Goal: Task Accomplishment & Management: Use online tool/utility

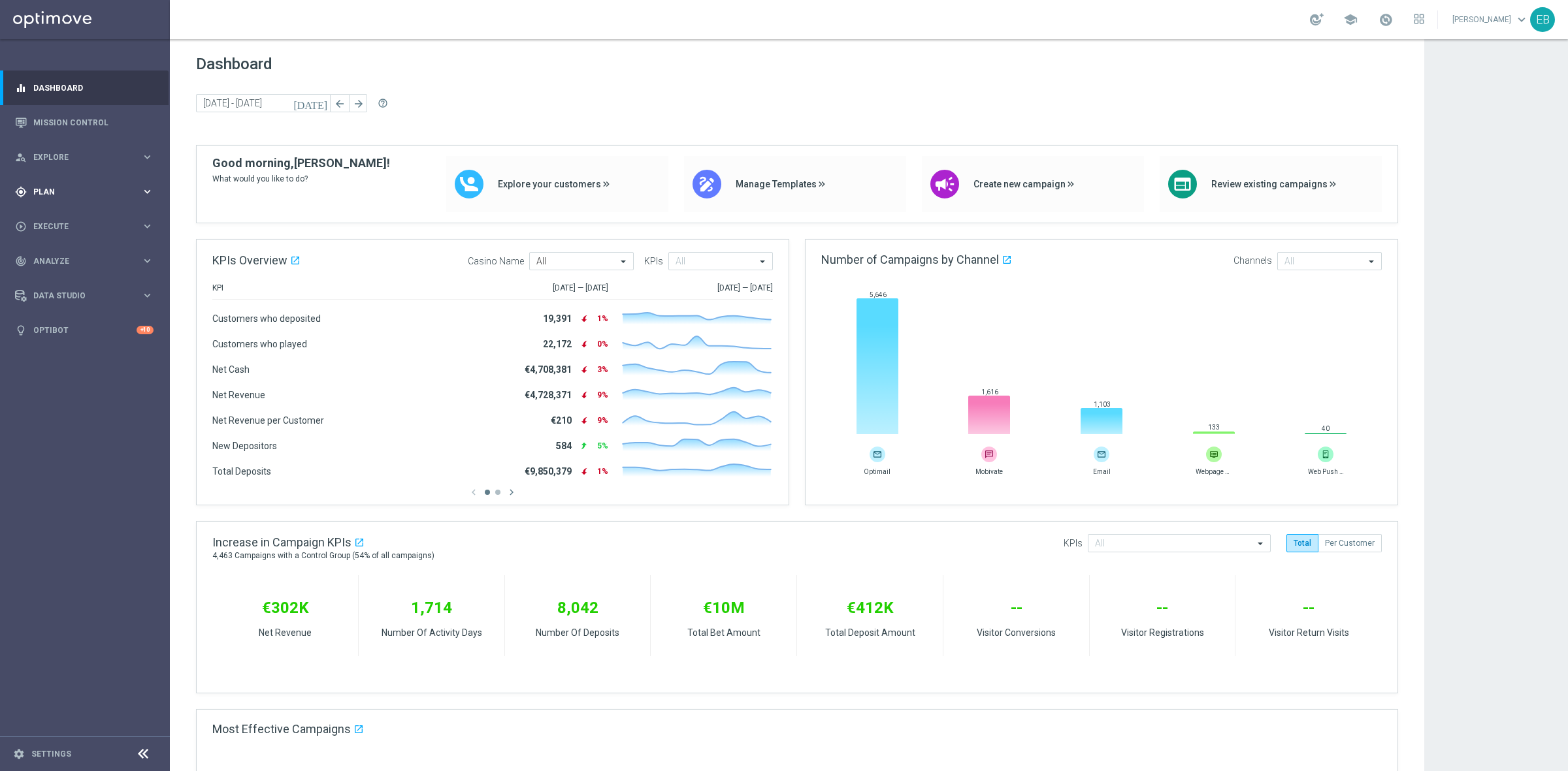
click at [86, 193] on span "Plan" at bounding box center [88, 192] width 108 height 8
click at [76, 259] on span "Templates" at bounding box center [82, 258] width 93 height 8
click at [76, 278] on link "Optimail" at bounding box center [88, 278] width 95 height 11
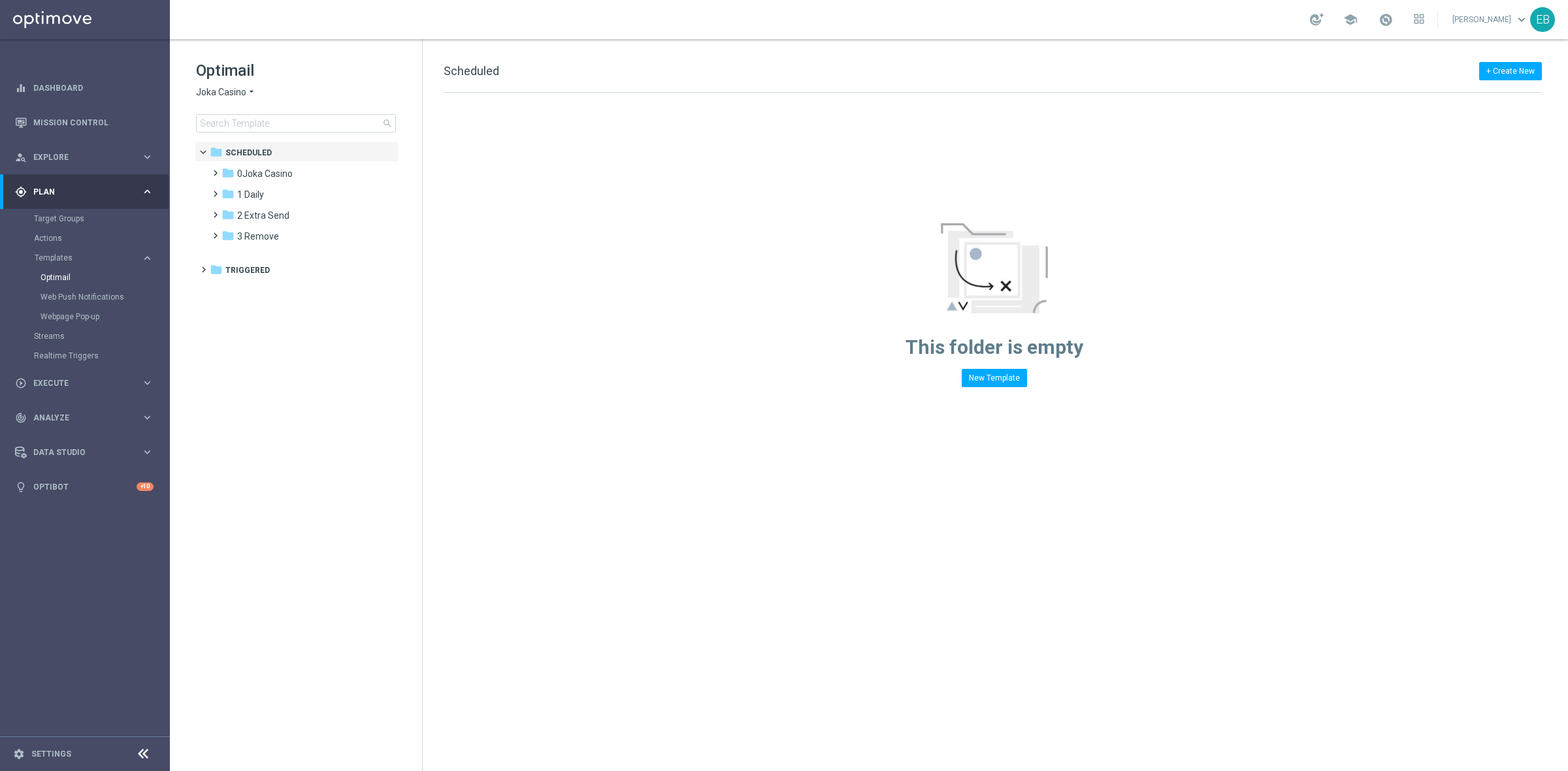
click at [223, 91] on span "Joka Casino" at bounding box center [221, 92] width 50 height 12
click at [0, 0] on span "House of Jack" at bounding box center [0, 0] width 0 height 0
click at [286, 191] on span "2 Extra Send" at bounding box center [263, 195] width 52 height 12
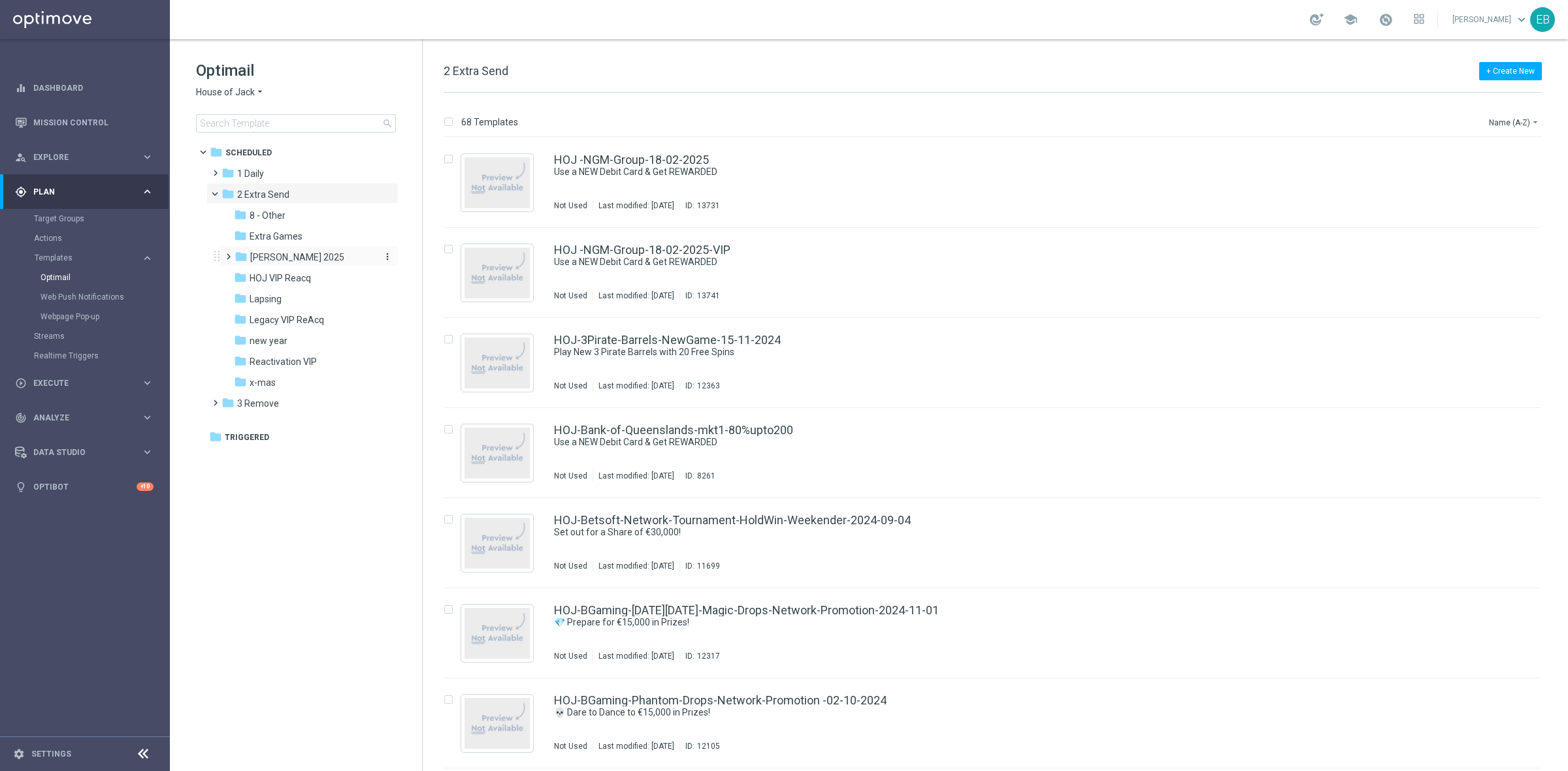
click at [305, 252] on span "HOJ DM 2025" at bounding box center [297, 257] width 94 height 12
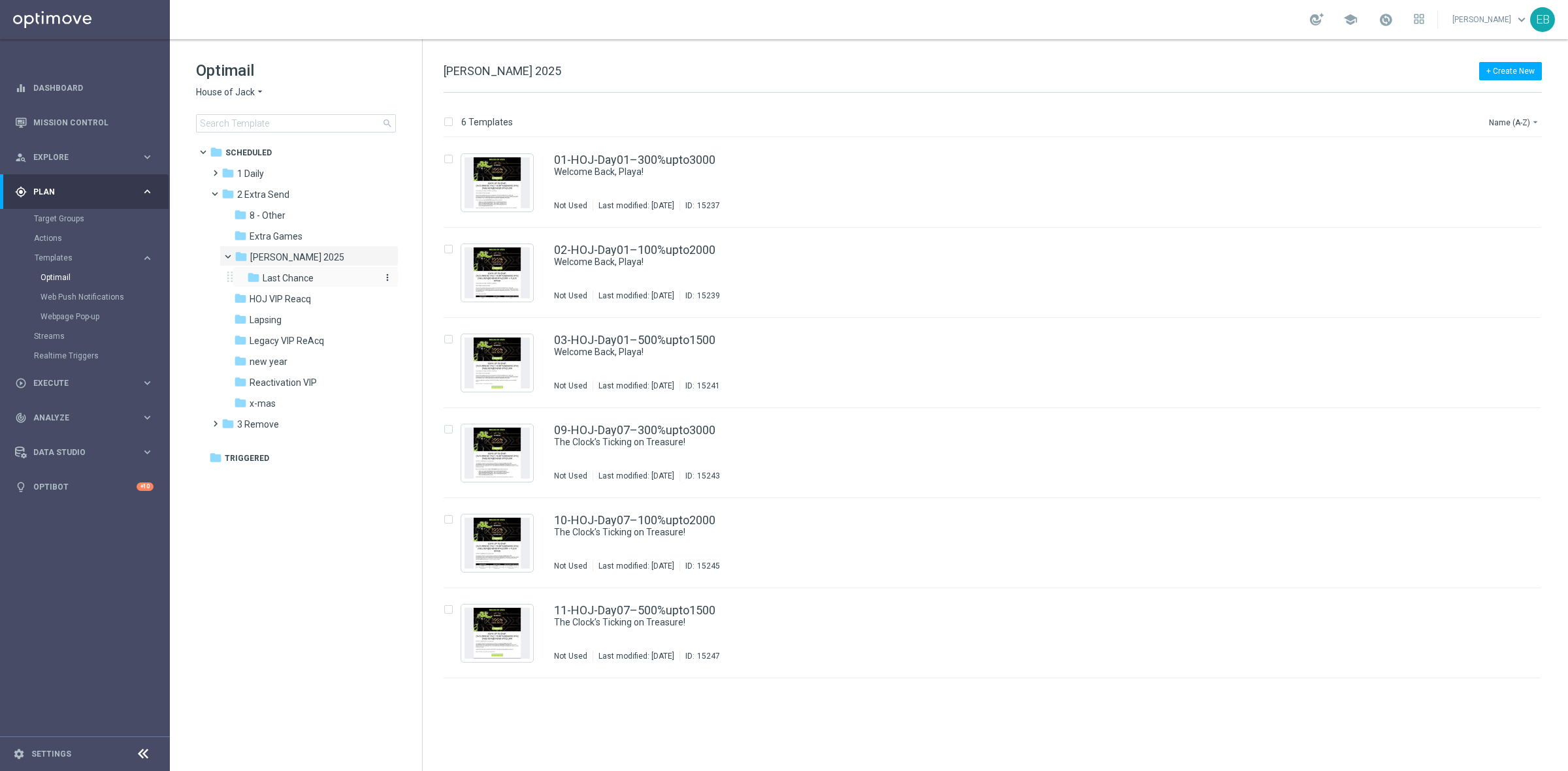
click at [326, 276] on div "folder Last Chance" at bounding box center [311, 278] width 129 height 15
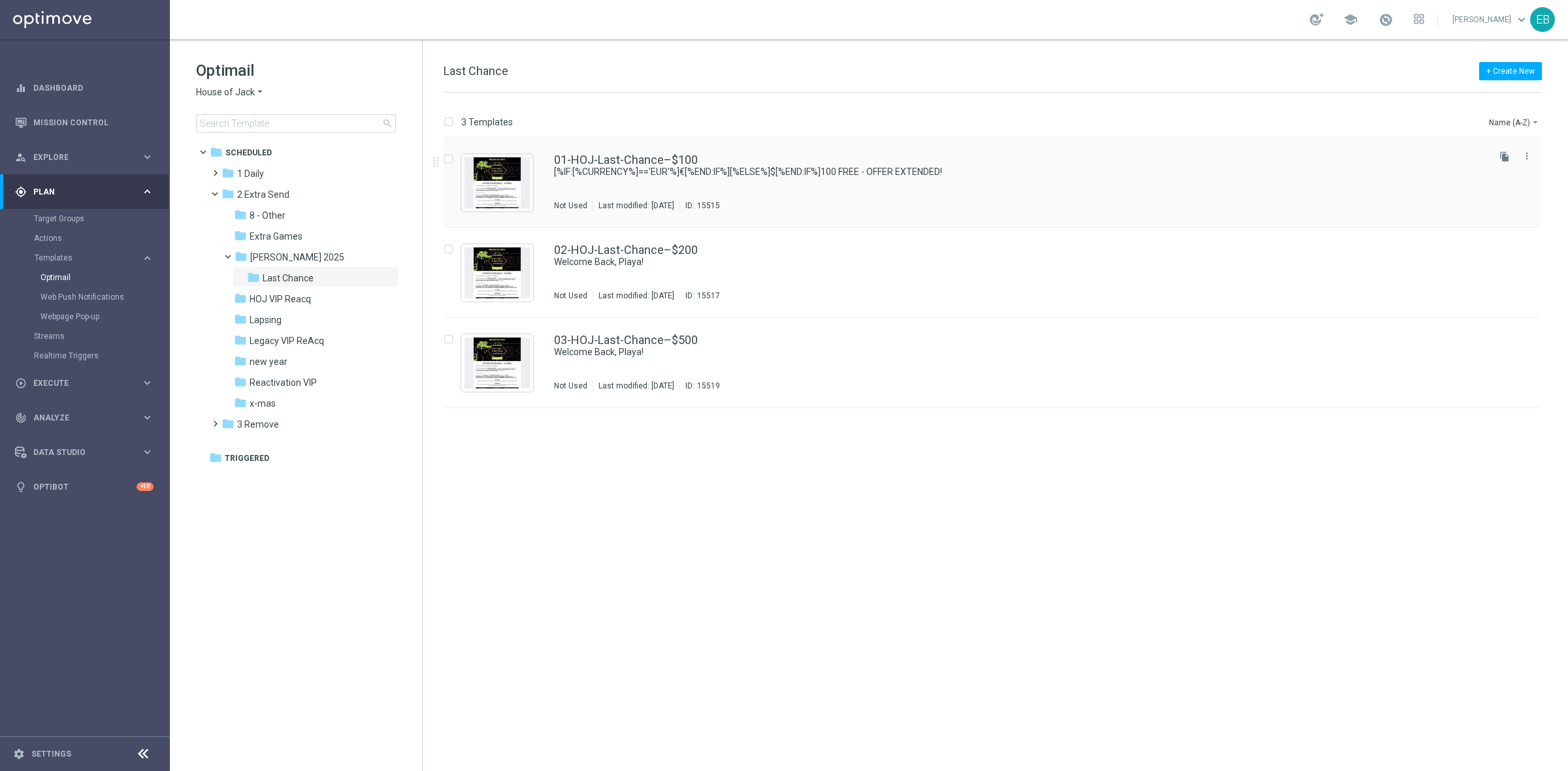
click at [874, 211] on div "Not Used Last modified: Tuesday, September 9, 2025 ID: 15515" at bounding box center [1020, 206] width 932 height 11
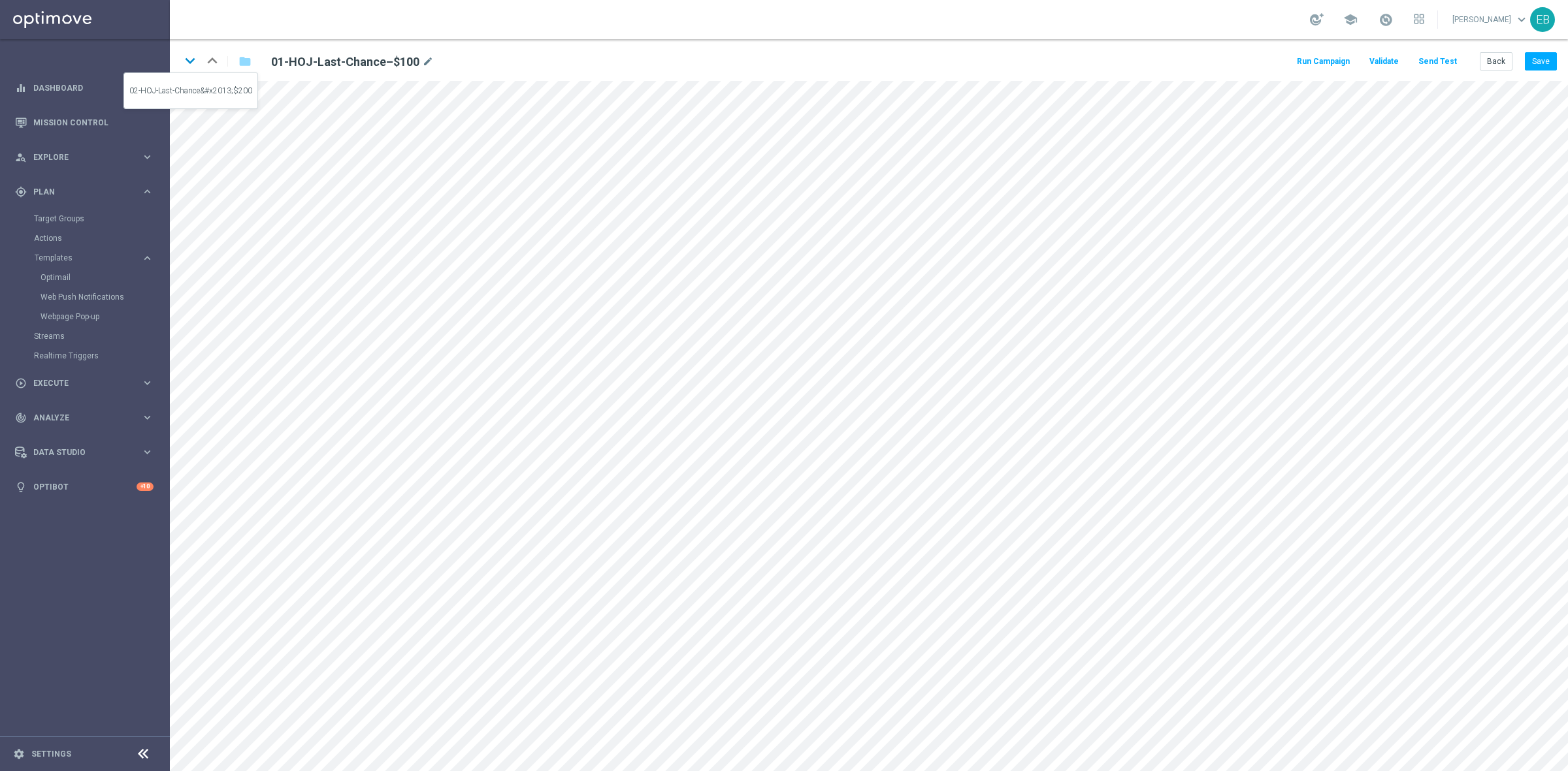
click at [191, 64] on icon "keyboard_arrow_down" at bounding box center [190, 61] width 20 height 20
click at [1542, 60] on button "Save" at bounding box center [1540, 61] width 32 height 18
click at [191, 60] on icon "keyboard_arrow_down" at bounding box center [190, 61] width 20 height 20
click at [1547, 63] on button "Save" at bounding box center [1540, 61] width 32 height 18
click at [1536, 57] on button "Save" at bounding box center [1540, 61] width 32 height 18
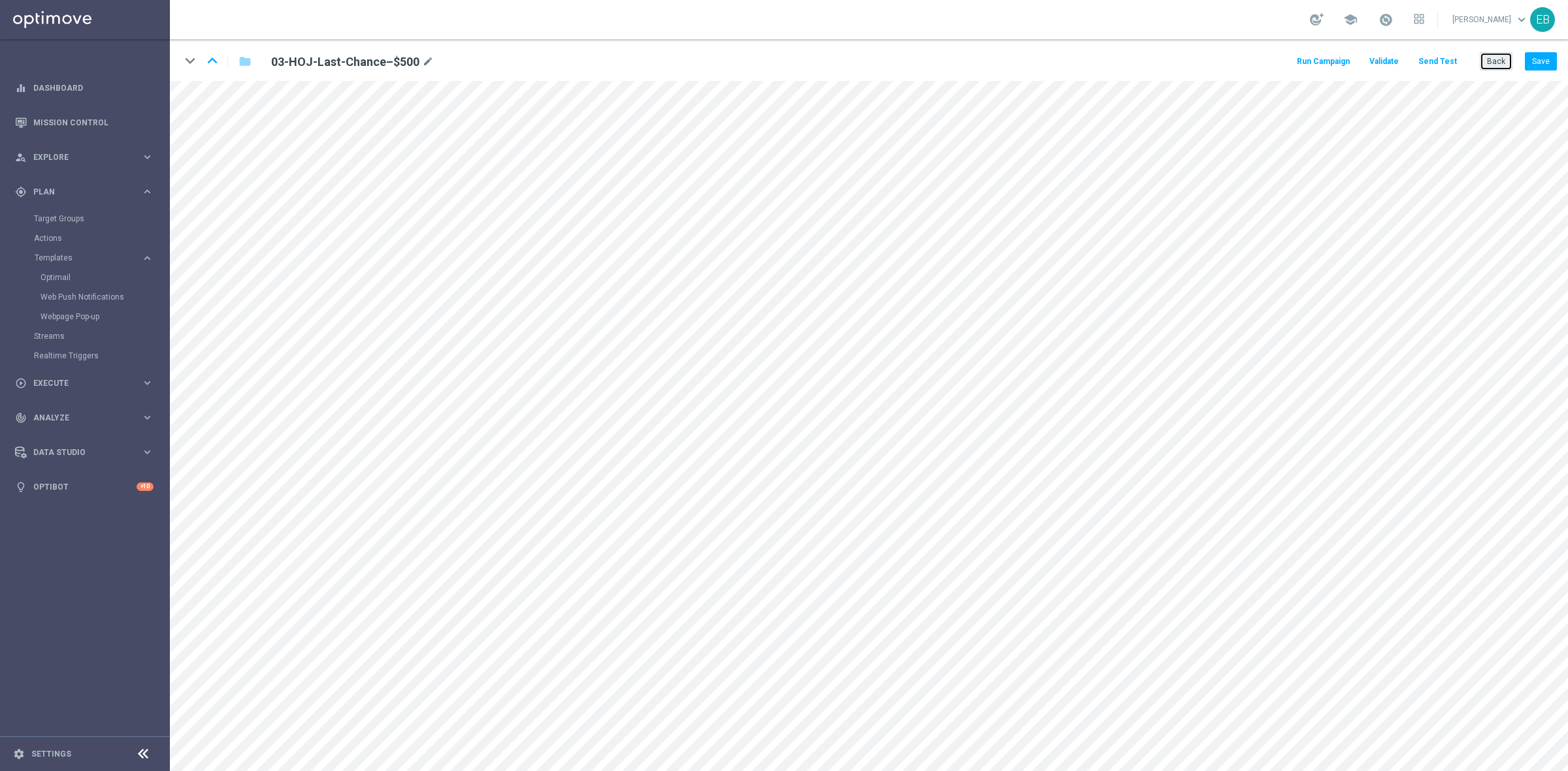
click at [1487, 66] on button "Back" at bounding box center [1496, 61] width 33 height 18
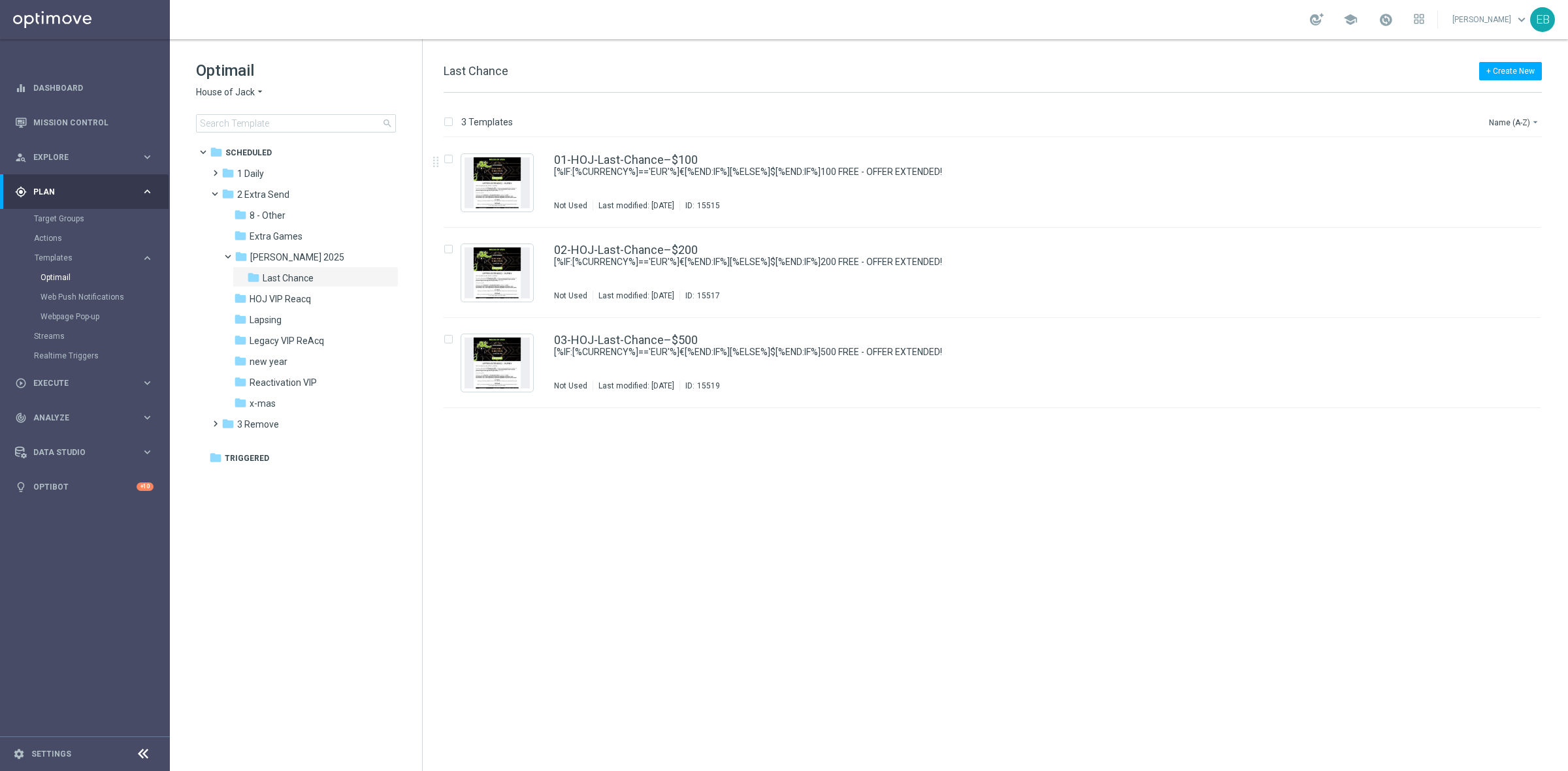
click at [242, 91] on span "House of Jack" at bounding box center [225, 92] width 59 height 12
click at [251, 187] on div "Pokie Pop" at bounding box center [245, 186] width 98 height 16
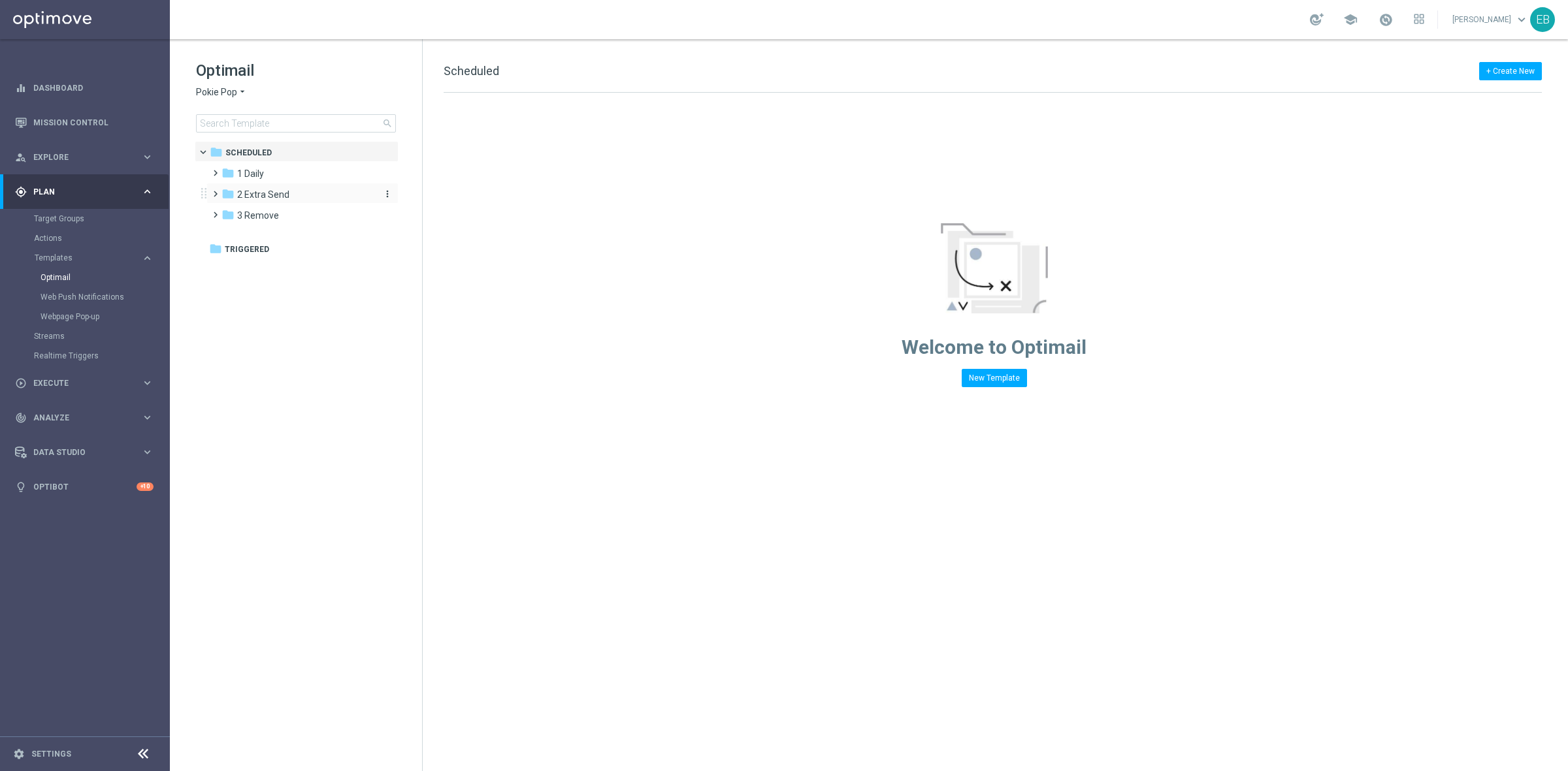
click at [275, 197] on span "2 Extra Send" at bounding box center [263, 195] width 52 height 12
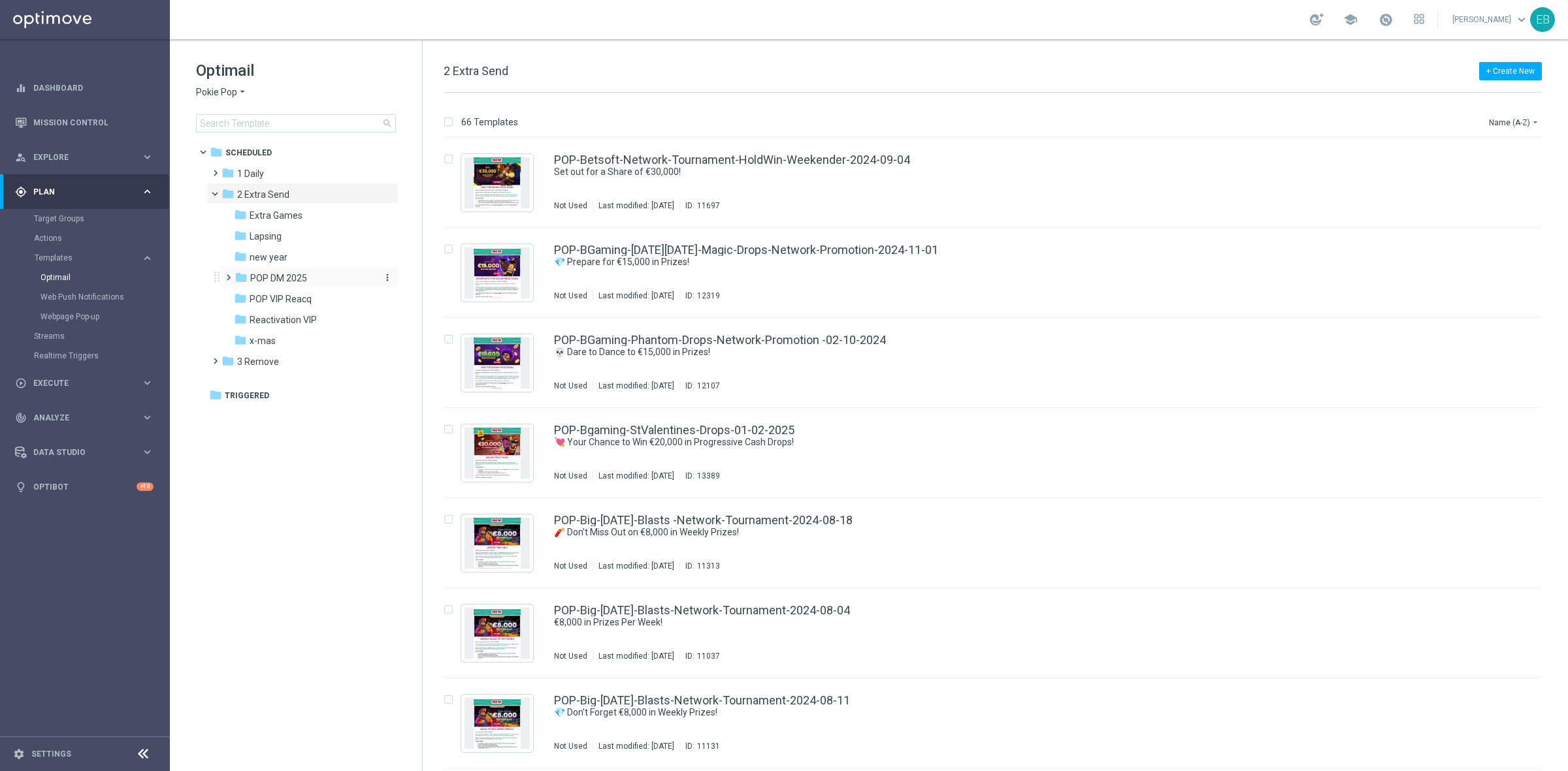
click at [303, 274] on span "POP DM 2025" at bounding box center [278, 278] width 57 height 12
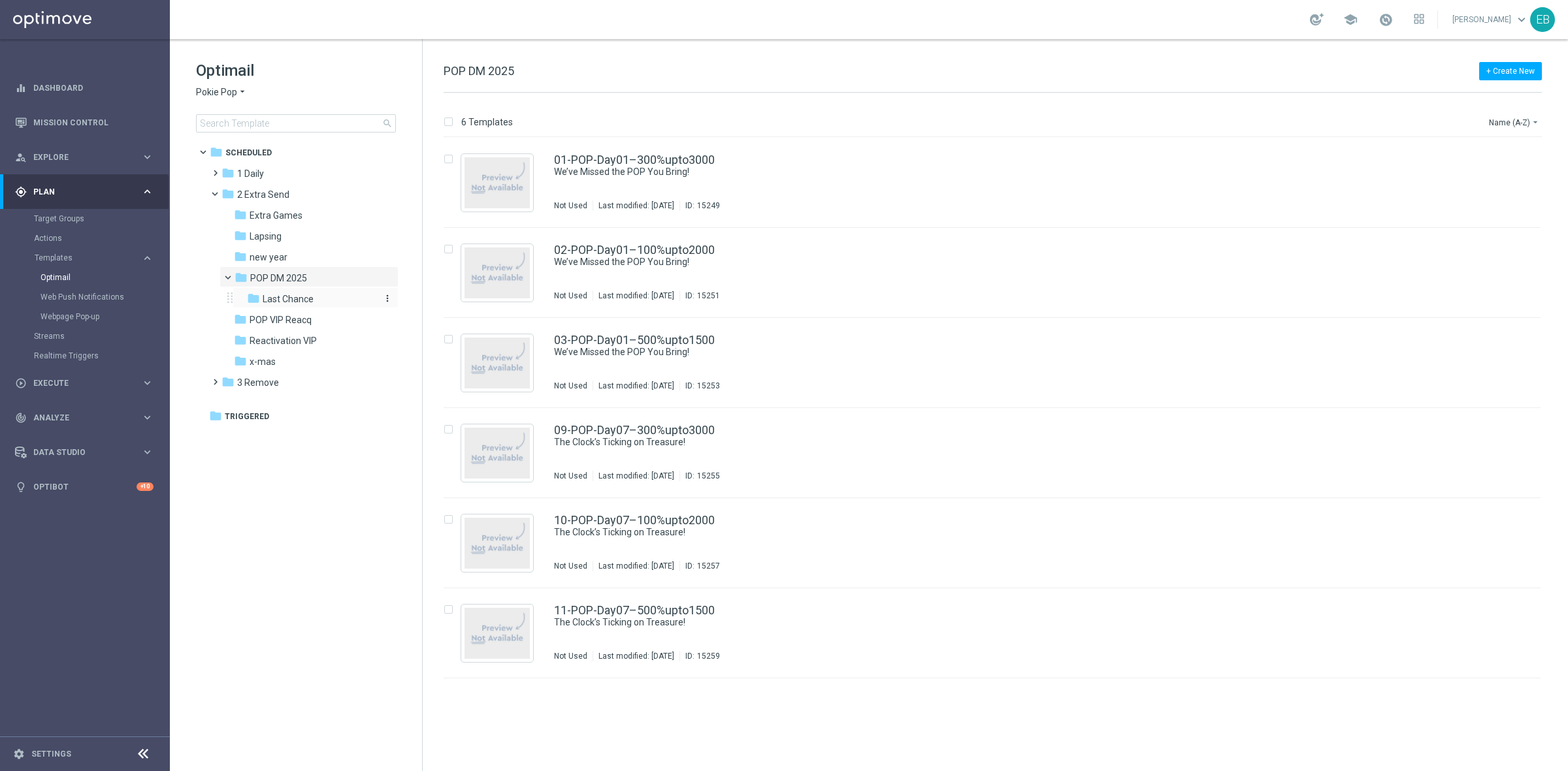
click at [324, 301] on div "folder Last Chance" at bounding box center [311, 299] width 129 height 15
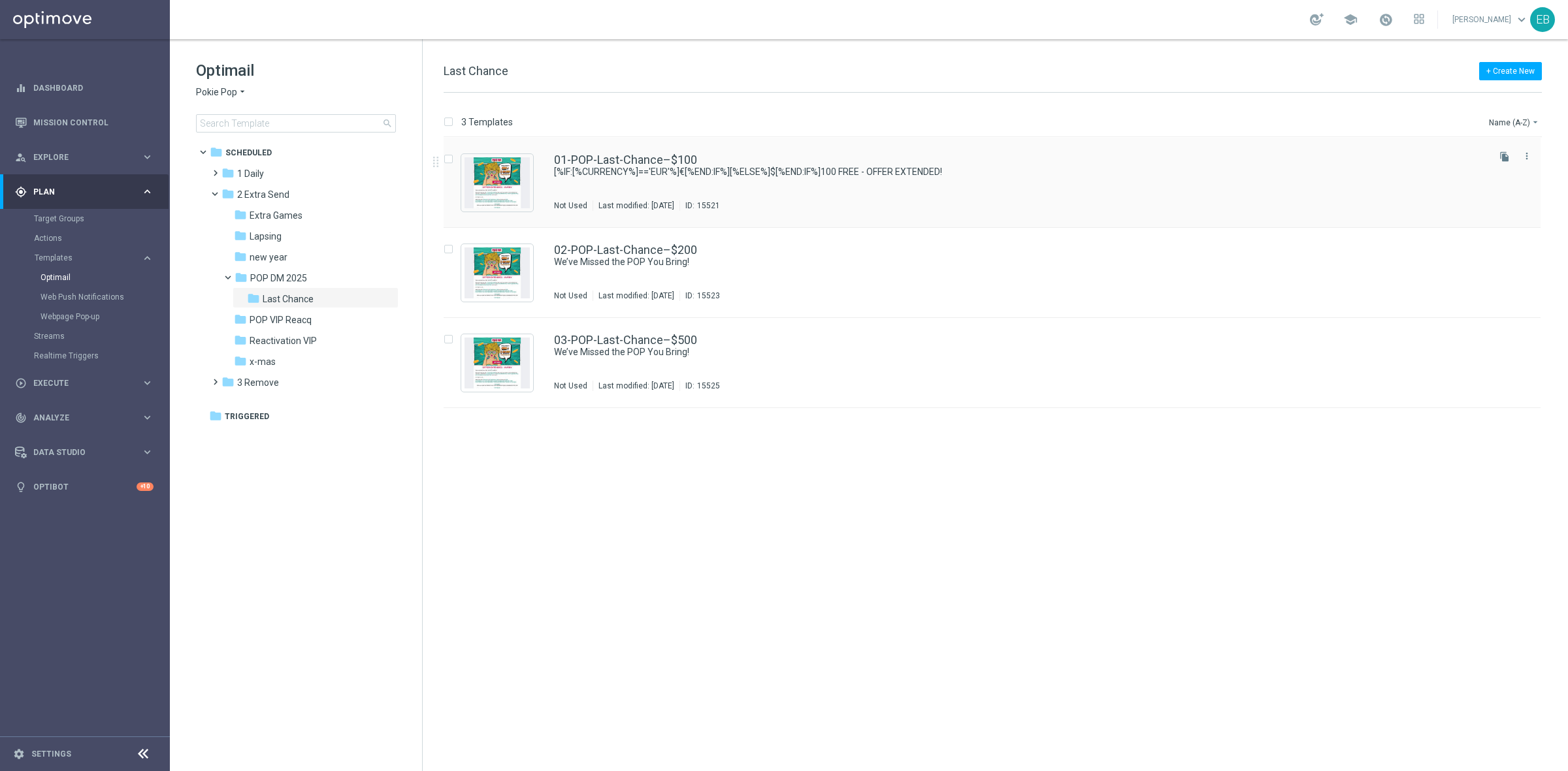
click at [810, 193] on div "01-POP-Last-Chance–$100 [%IF:[%CURRENCY%]=='EUR'%]€[%END:IF%][%ELSE%]$[%END:IF%…" at bounding box center [1020, 182] width 932 height 57
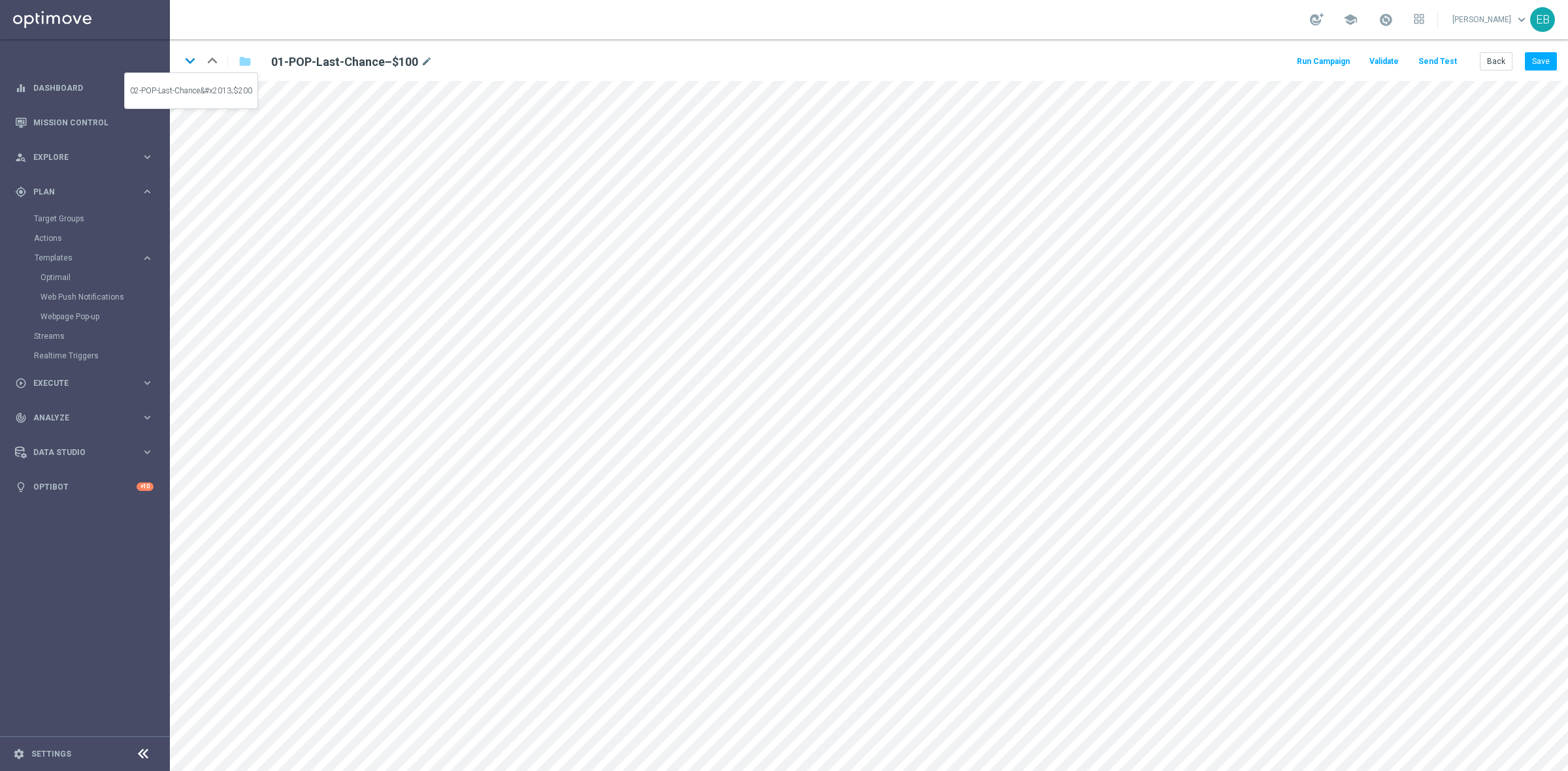
click at [184, 60] on icon "keyboard_arrow_down" at bounding box center [190, 61] width 20 height 20
click at [1530, 66] on button "Save" at bounding box center [1540, 61] width 32 height 18
click at [187, 59] on icon "keyboard_arrow_down" at bounding box center [190, 61] width 20 height 20
click at [1543, 60] on button "Save" at bounding box center [1540, 61] width 32 height 18
click at [1501, 61] on button "Back" at bounding box center [1496, 61] width 33 height 18
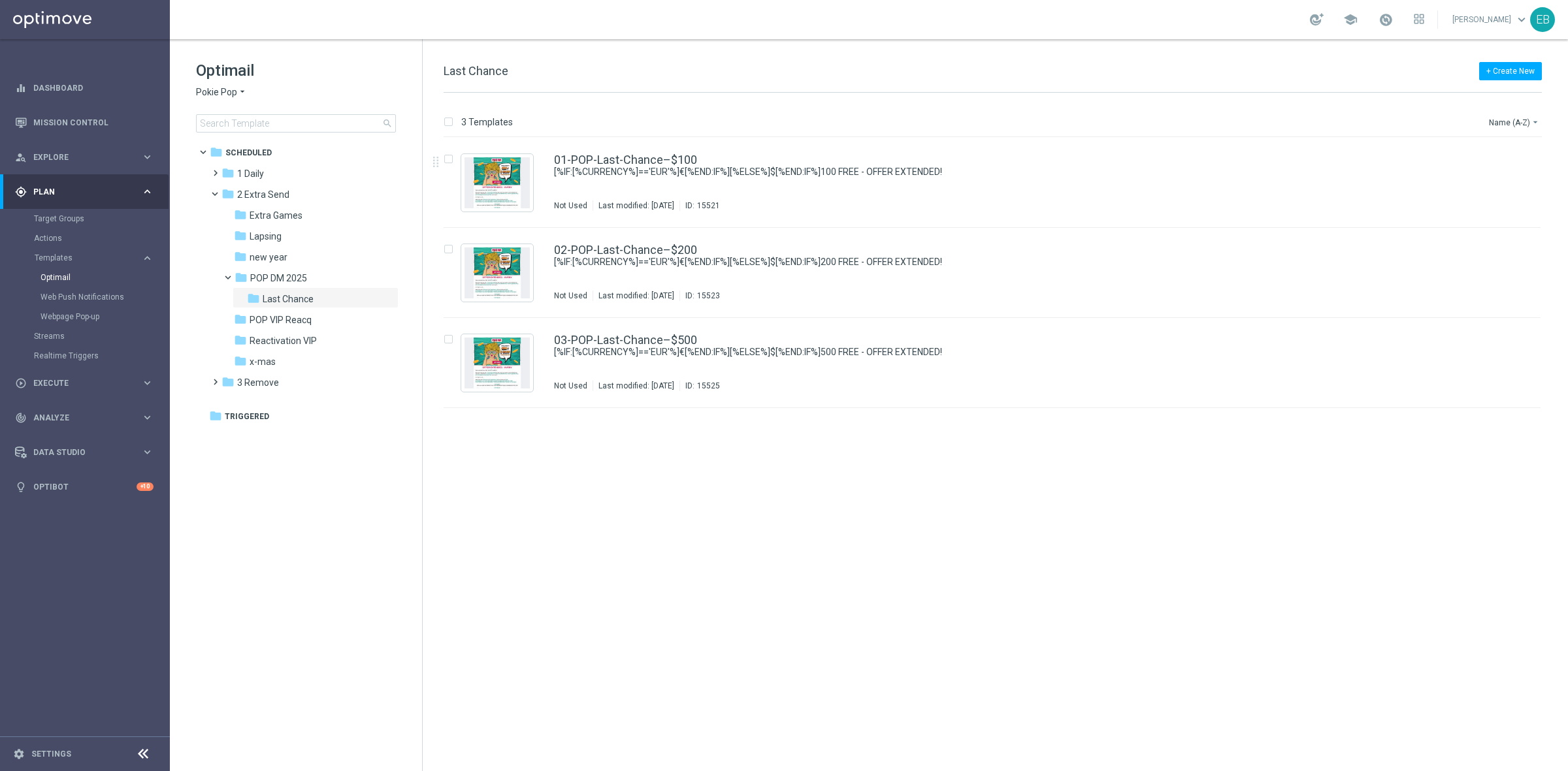
click at [233, 87] on span "Pokie Pop" at bounding box center [216, 92] width 41 height 12
click at [0, 0] on span "House of Jack" at bounding box center [0, 0] width 0 height 0
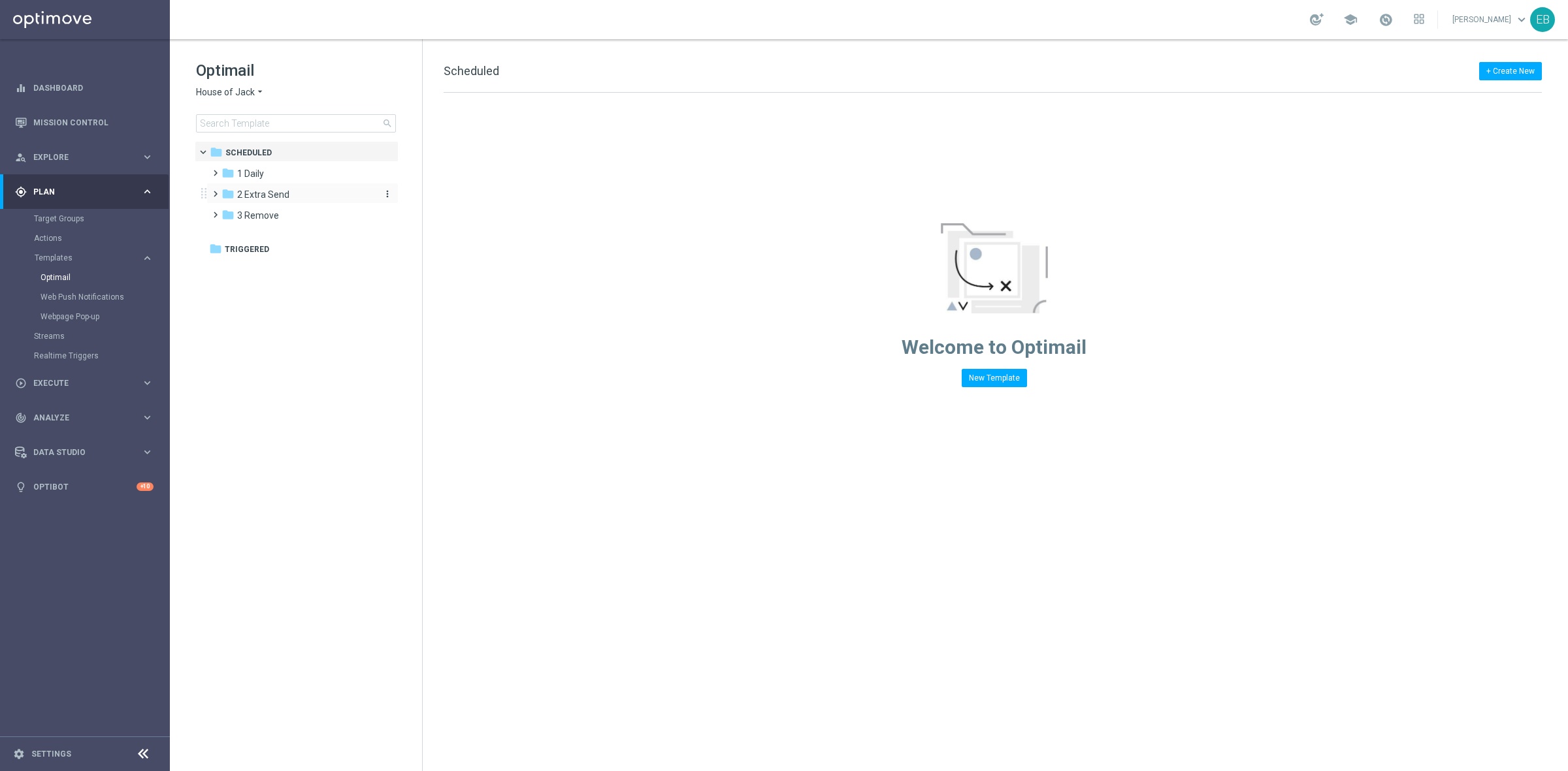
click at [263, 191] on span "2 Extra Send" at bounding box center [263, 195] width 52 height 12
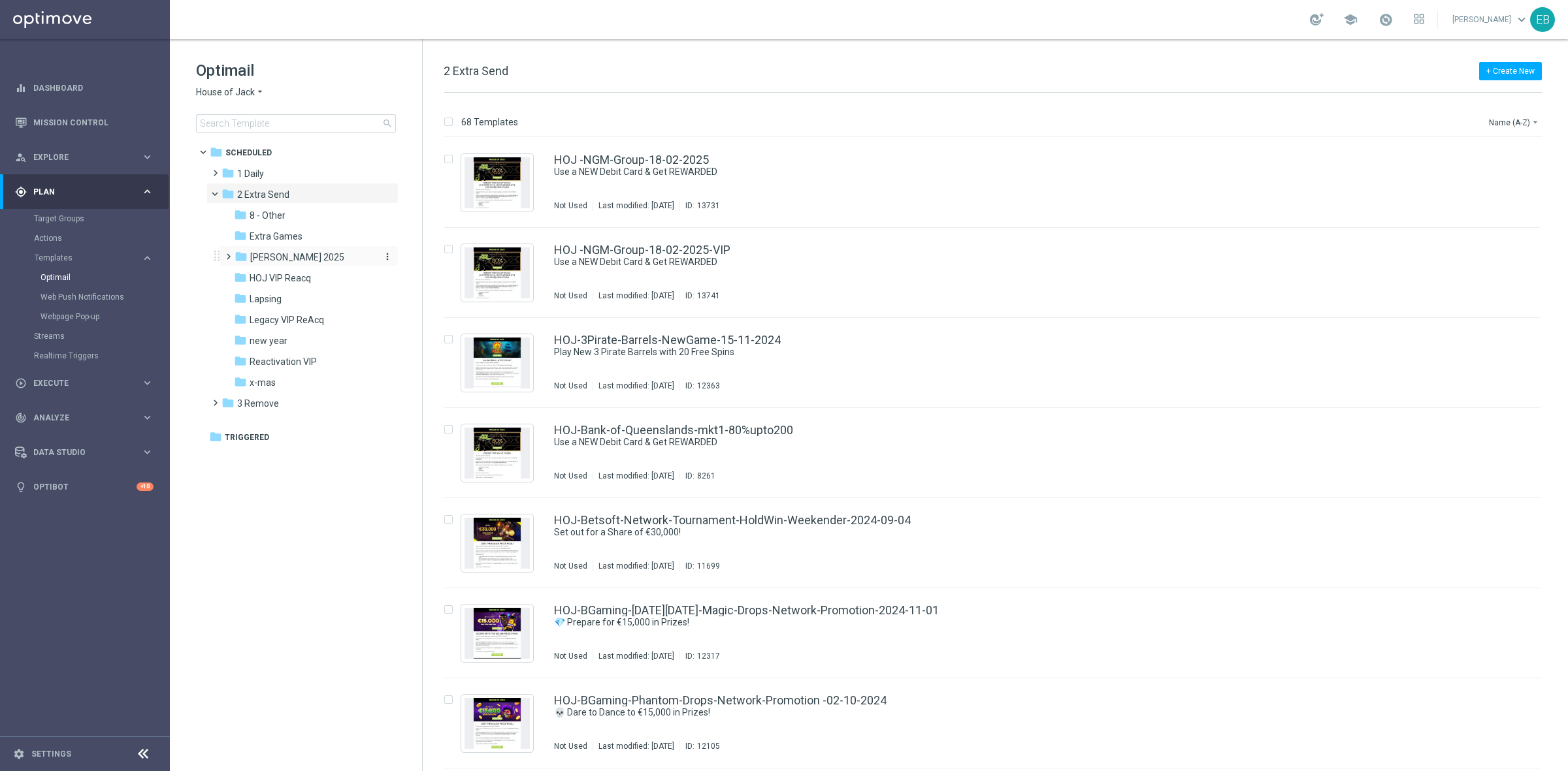
click at [309, 259] on div "folder HOJ DM 2025" at bounding box center [303, 257] width 139 height 15
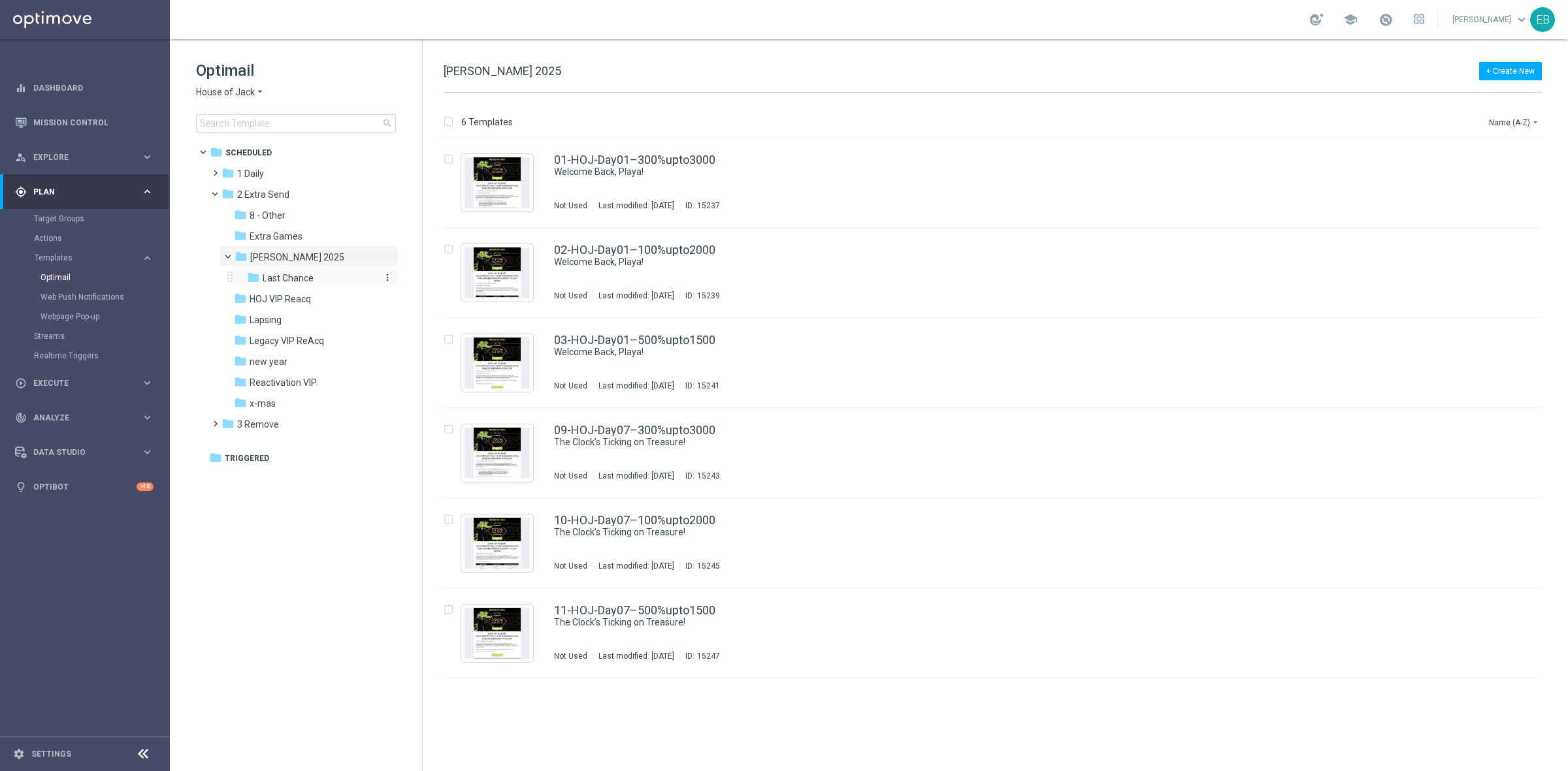
click at [327, 278] on div "folder Last Chance" at bounding box center [311, 278] width 129 height 15
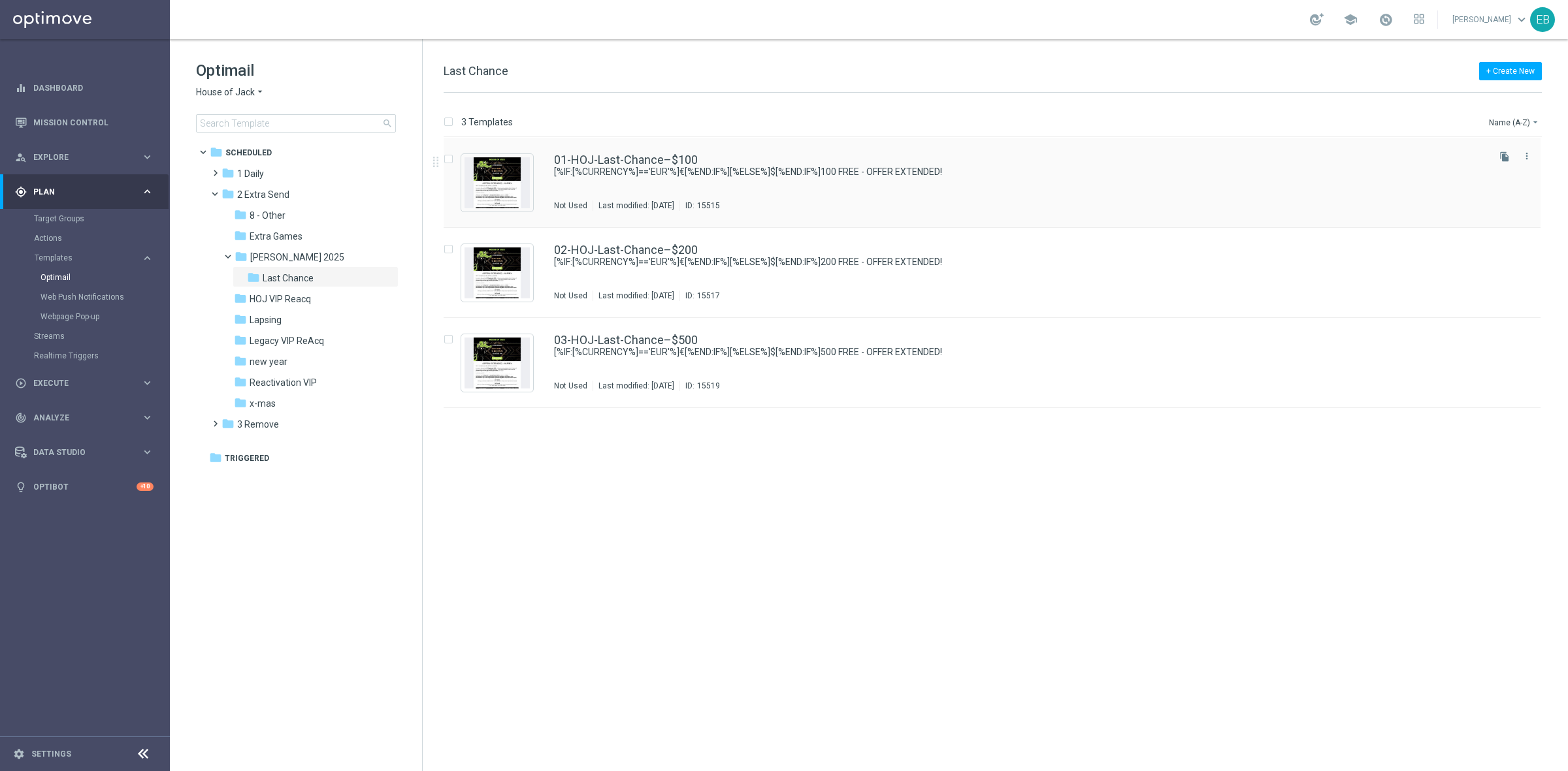
click at [870, 217] on div "01-HOJ-Last-Chance–$100 [%IF:[%CURRENCY%]=='EUR'%]€[%END:IF%][%ELSE%]$[%END:IF%…" at bounding box center [992, 182] width 1097 height 90
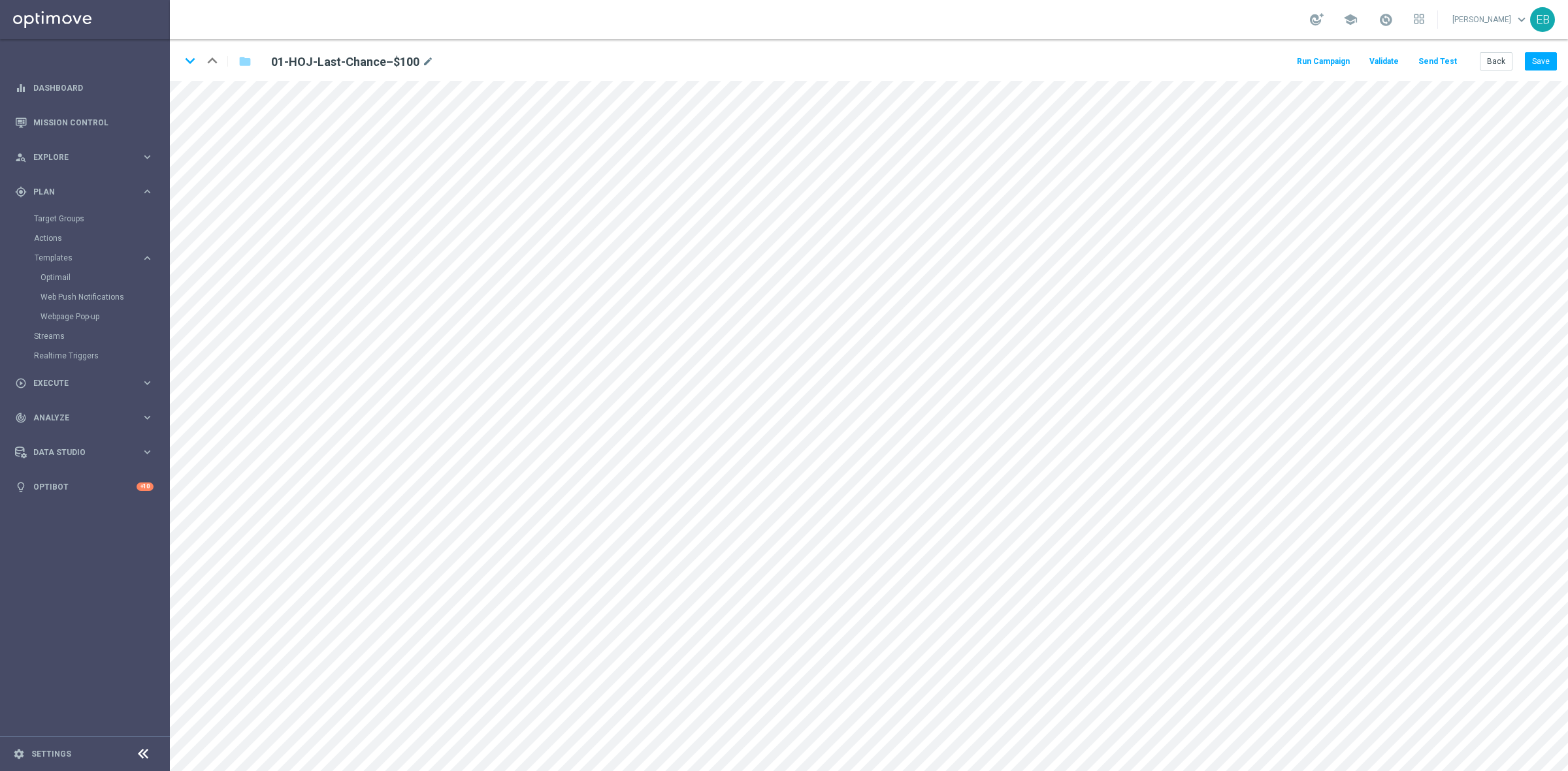
click at [1434, 57] on button "Send Test" at bounding box center [1437, 61] width 43 height 18
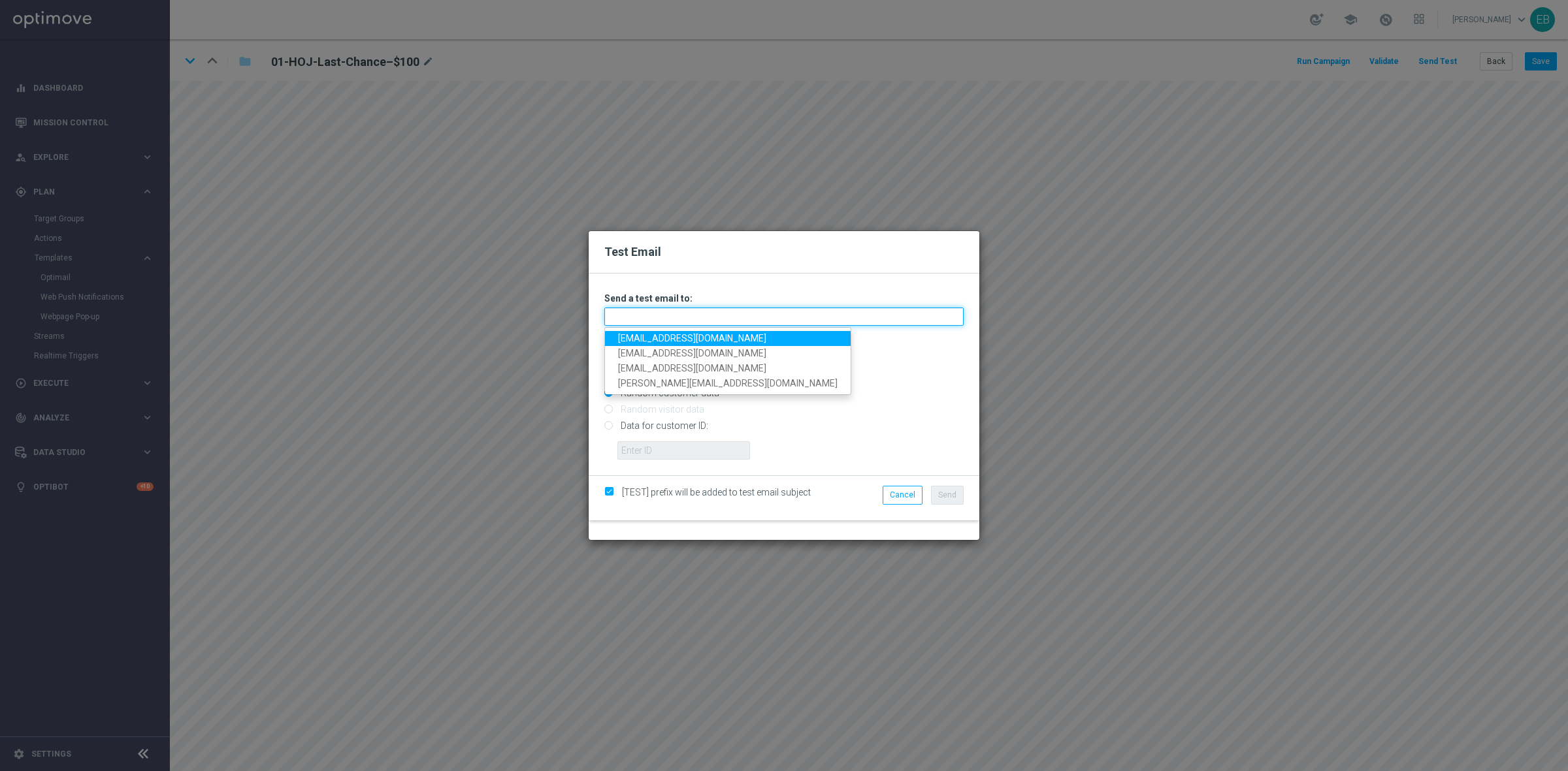
click at [626, 311] on input "text" at bounding box center [784, 317] width 359 height 18
click at [648, 341] on link "testingalltesting@gmail.com" at bounding box center [727, 338] width 245 height 15
type input "testingalltesting@gmail.com"
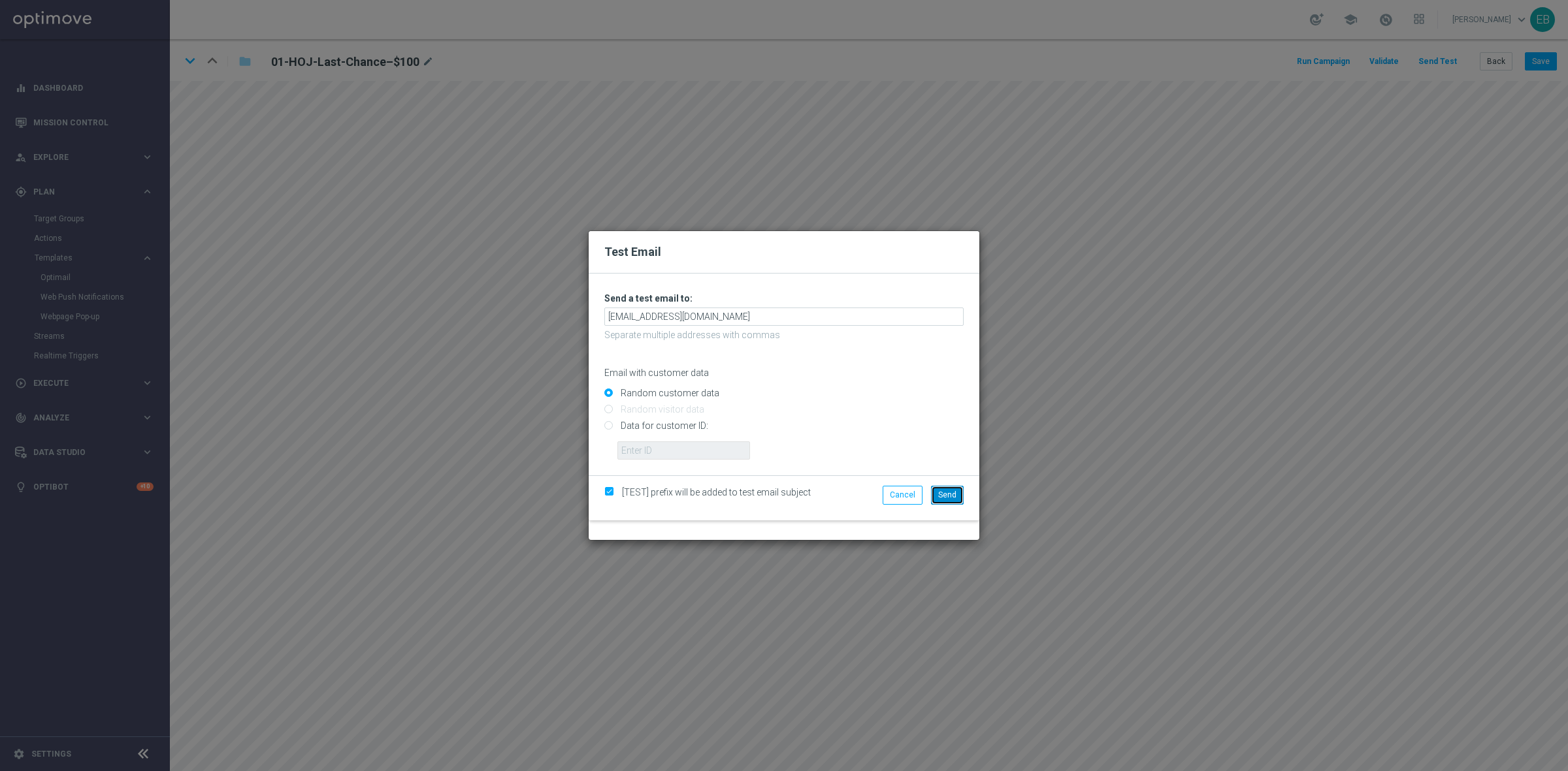
click at [948, 492] on span "Send" at bounding box center [948, 495] width 18 height 9
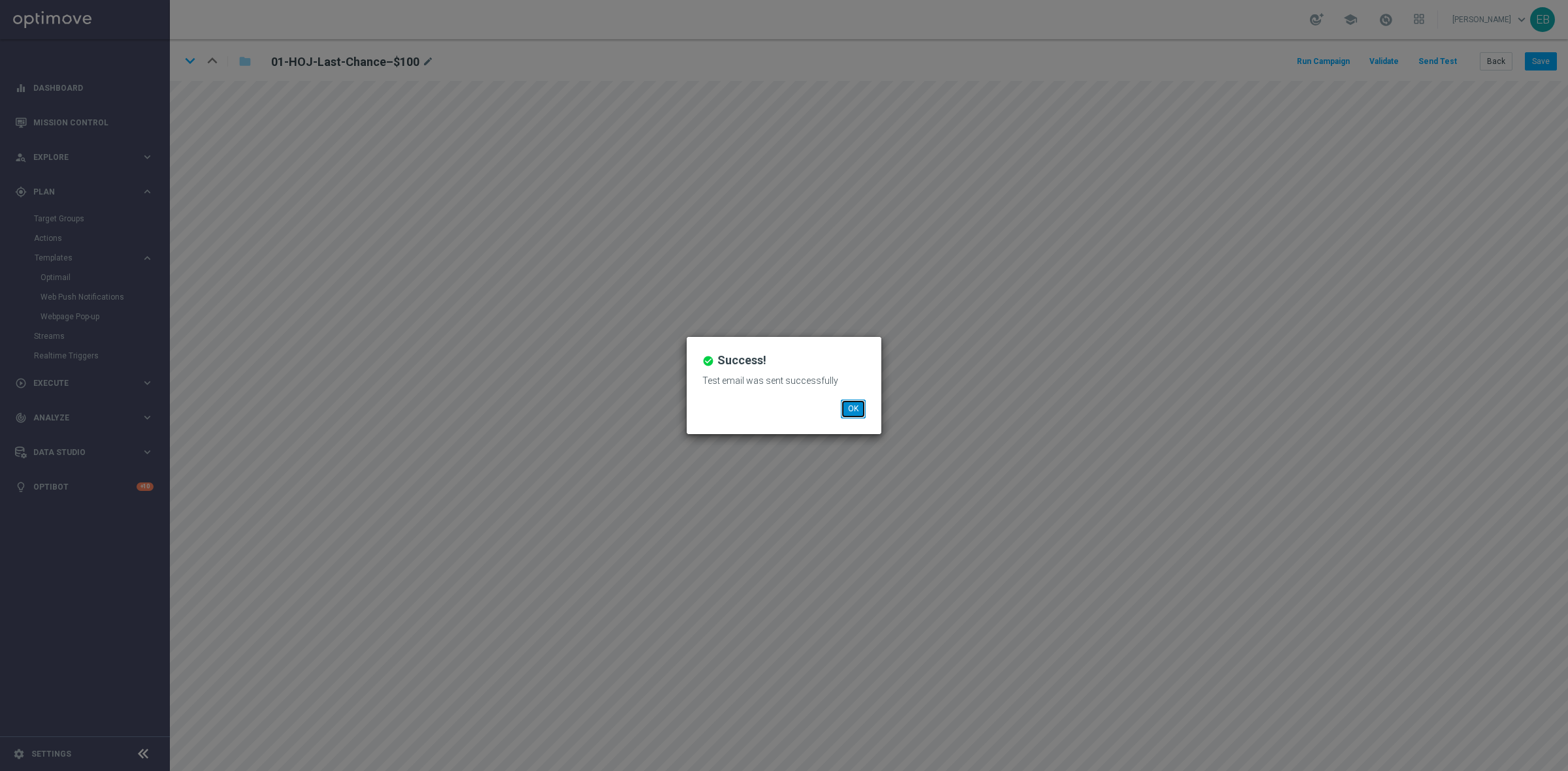
click at [863, 406] on button "OK" at bounding box center [853, 409] width 25 height 18
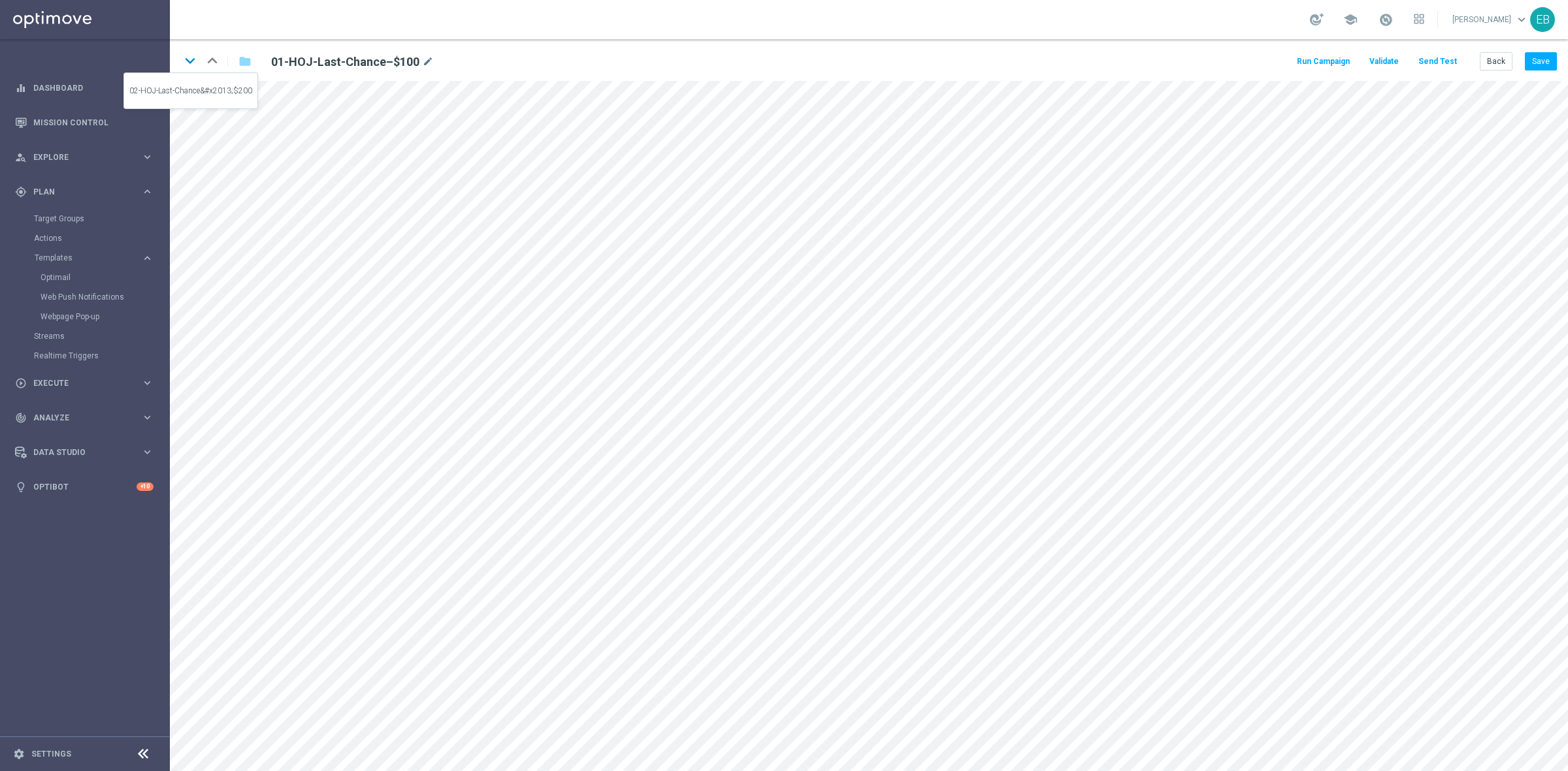
click at [186, 57] on icon "keyboard_arrow_down" at bounding box center [190, 61] width 20 height 20
click at [1431, 59] on button "Send Test" at bounding box center [1437, 61] width 43 height 18
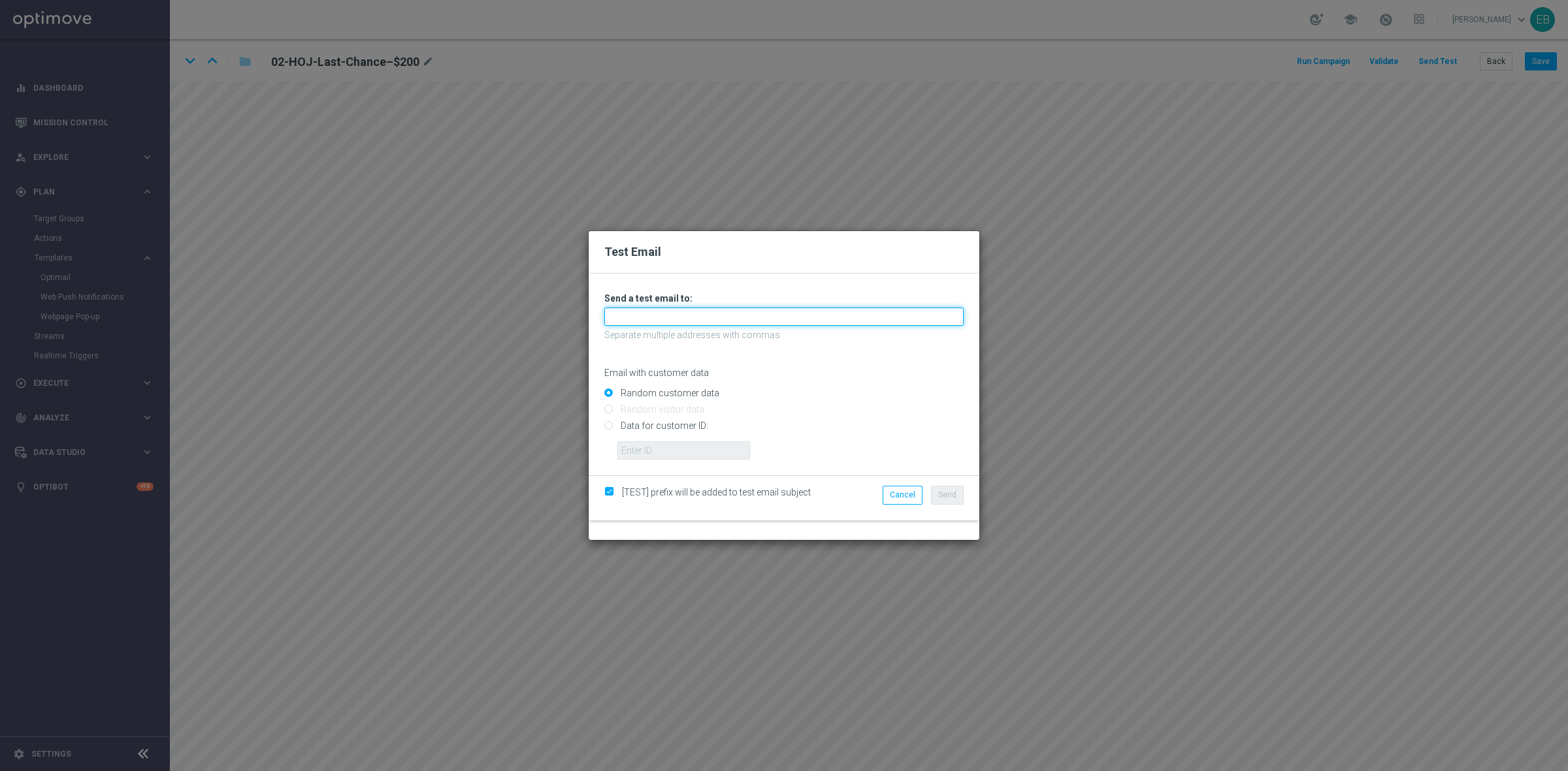
click at [628, 317] on input "text" at bounding box center [784, 317] width 359 height 18
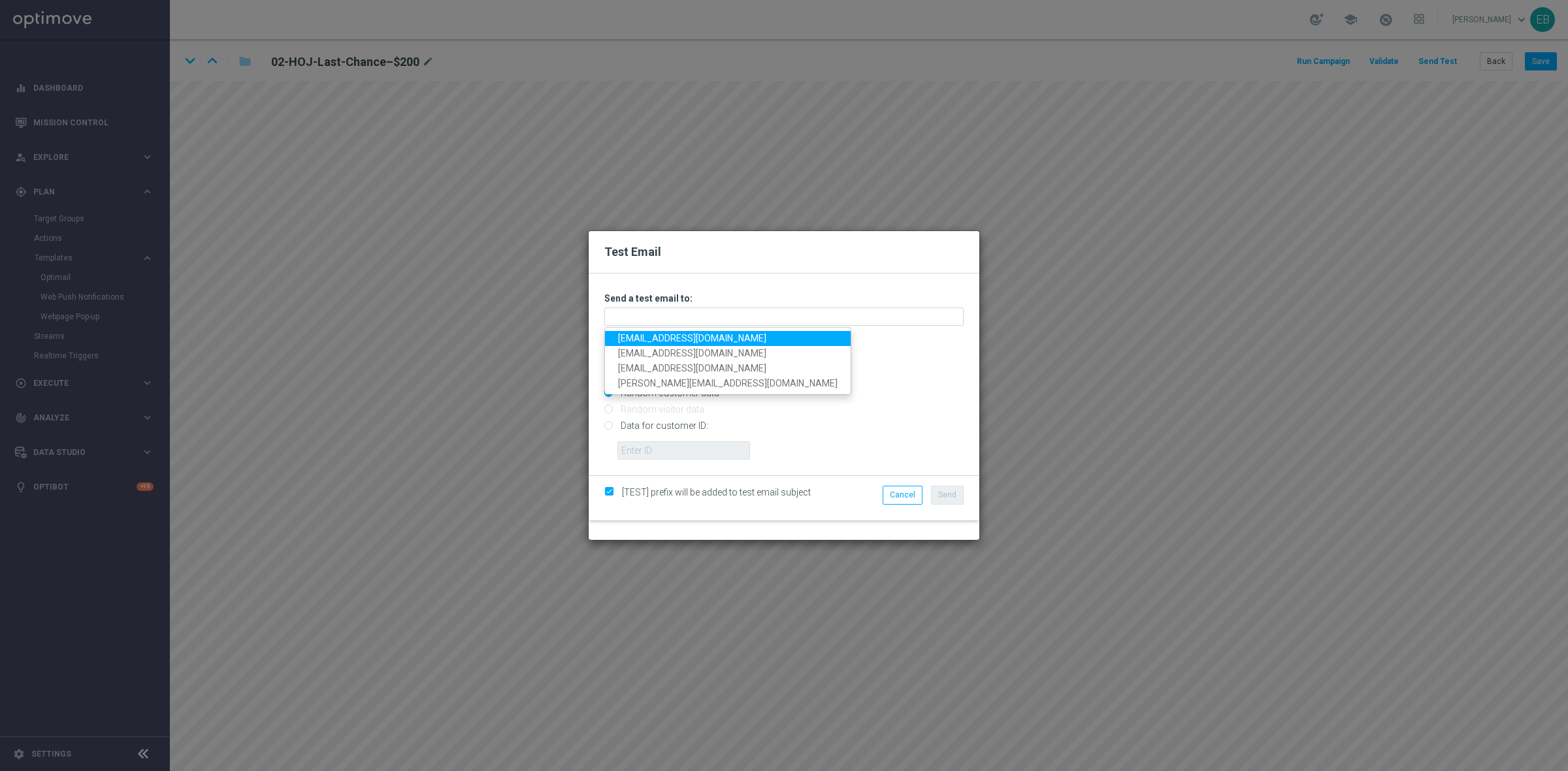
click at [621, 334] on link "testingalltesting@gmail.com" at bounding box center [727, 338] width 245 height 15
type input "testingalltesting@gmail.com"
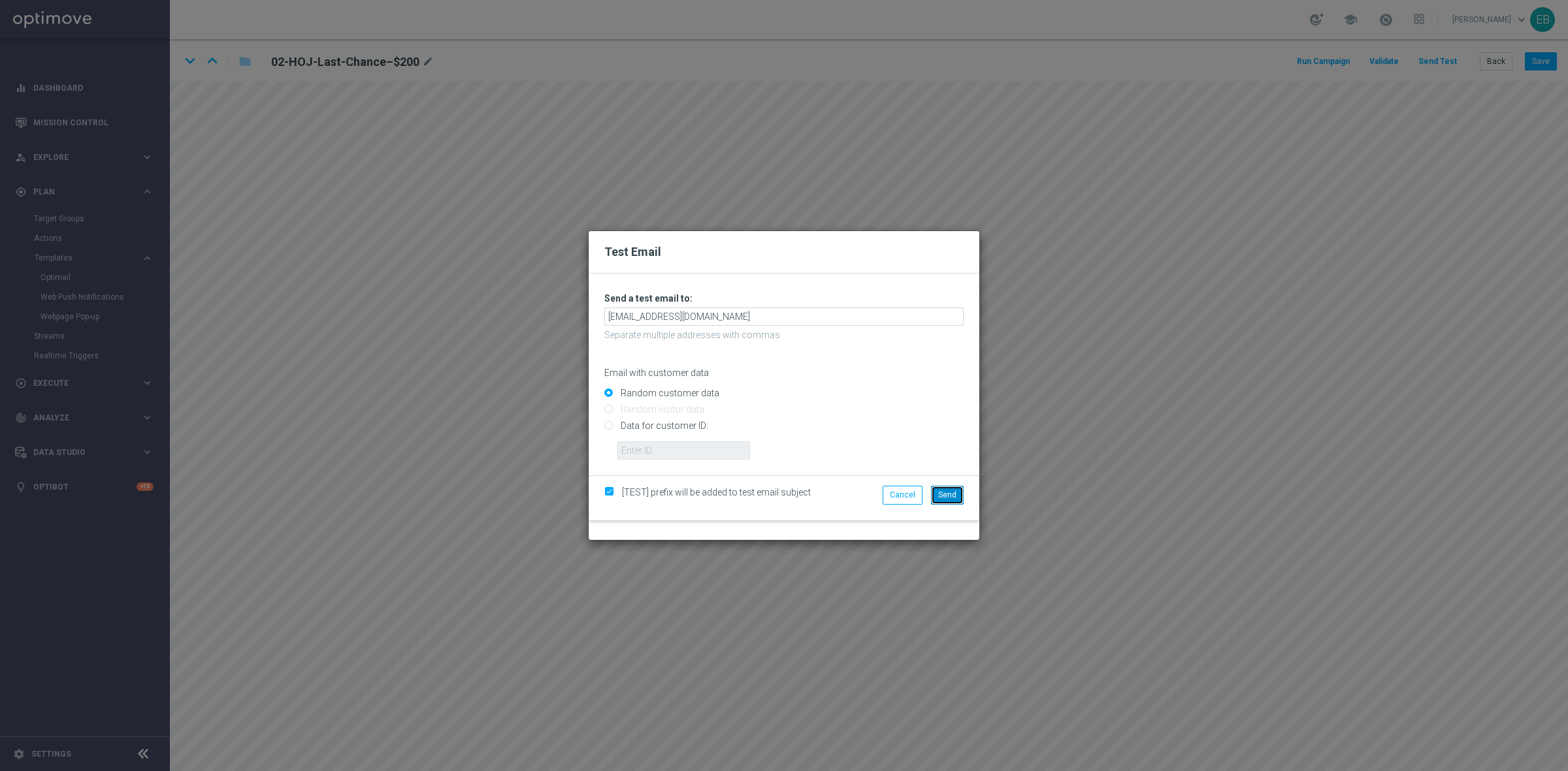
click at [949, 497] on span "Send" at bounding box center [948, 495] width 18 height 9
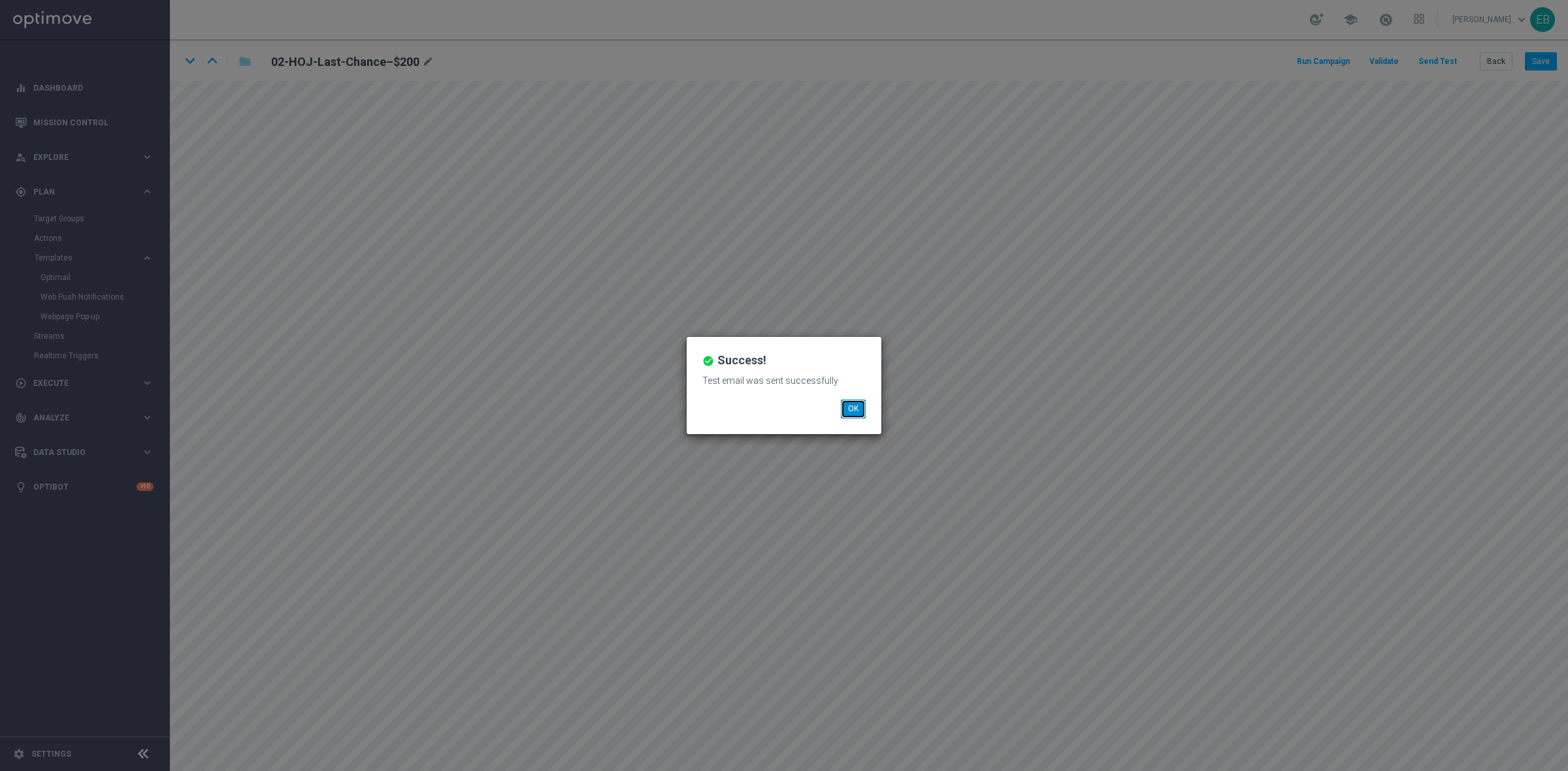
click at [843, 406] on button "OK" at bounding box center [853, 409] width 25 height 18
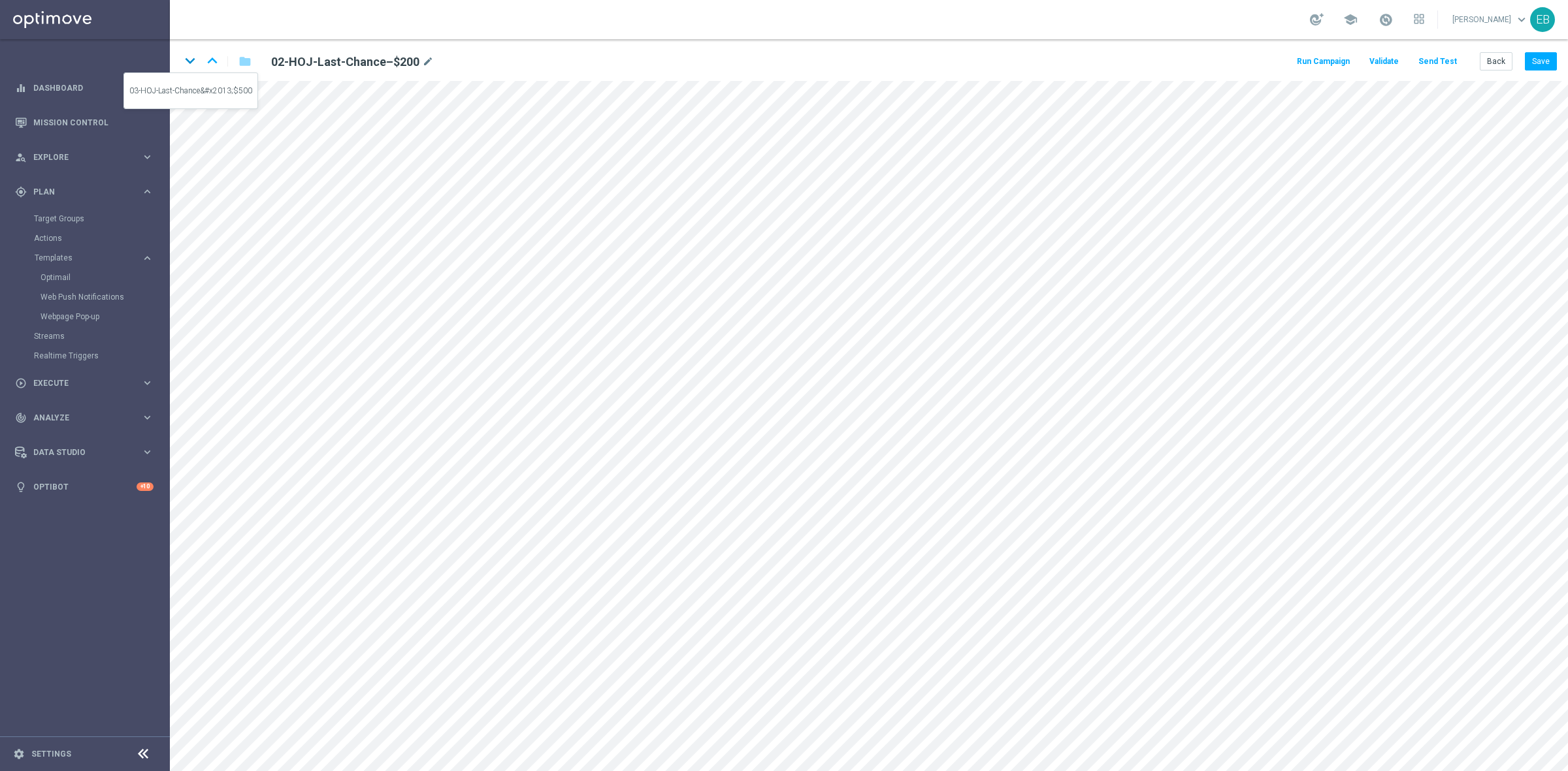
click at [191, 69] on icon "keyboard_arrow_down" at bounding box center [190, 61] width 20 height 20
click at [1442, 57] on button "Send Test" at bounding box center [1437, 61] width 43 height 18
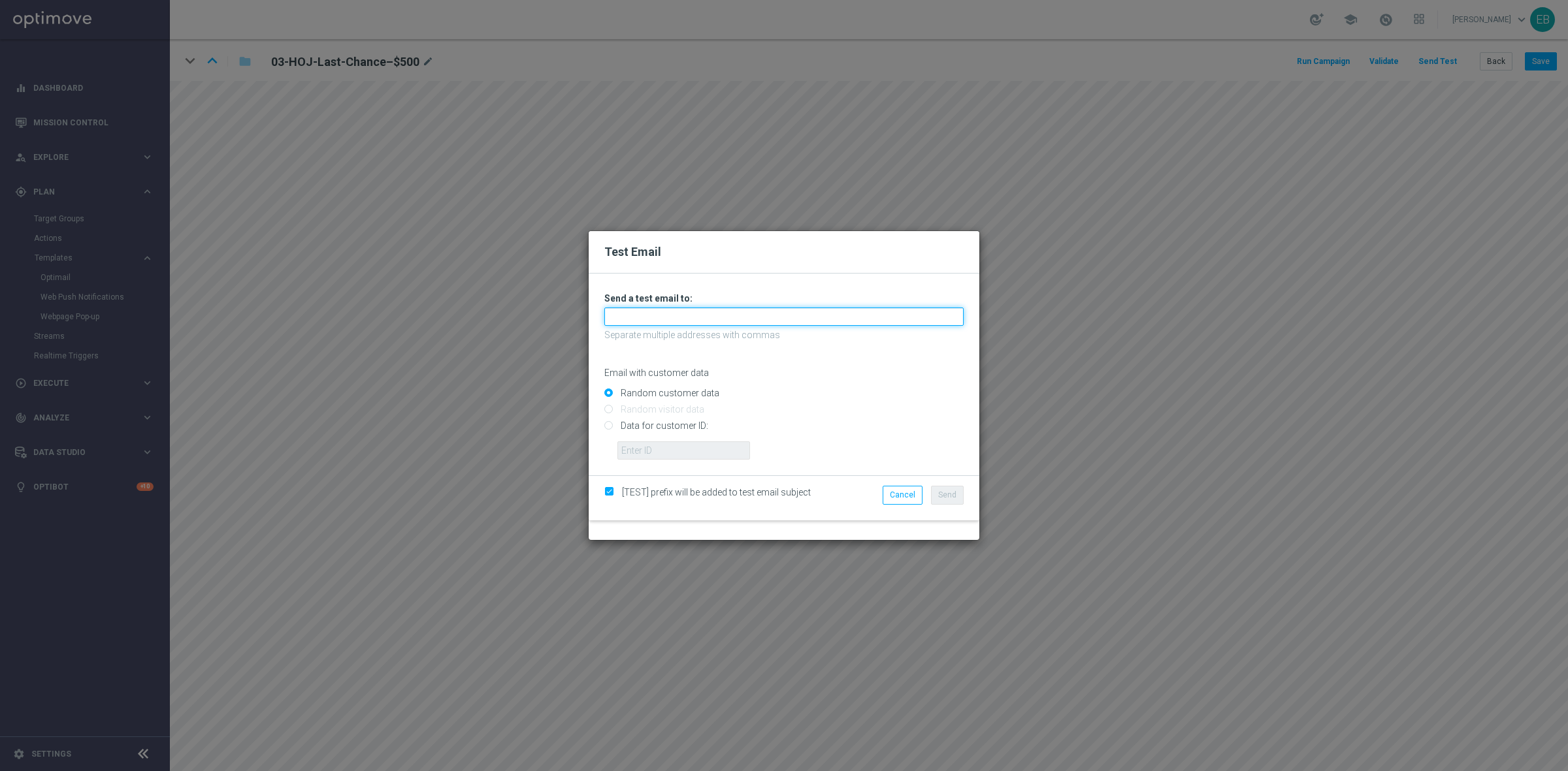
click at [645, 323] on input "text" at bounding box center [784, 317] width 359 height 18
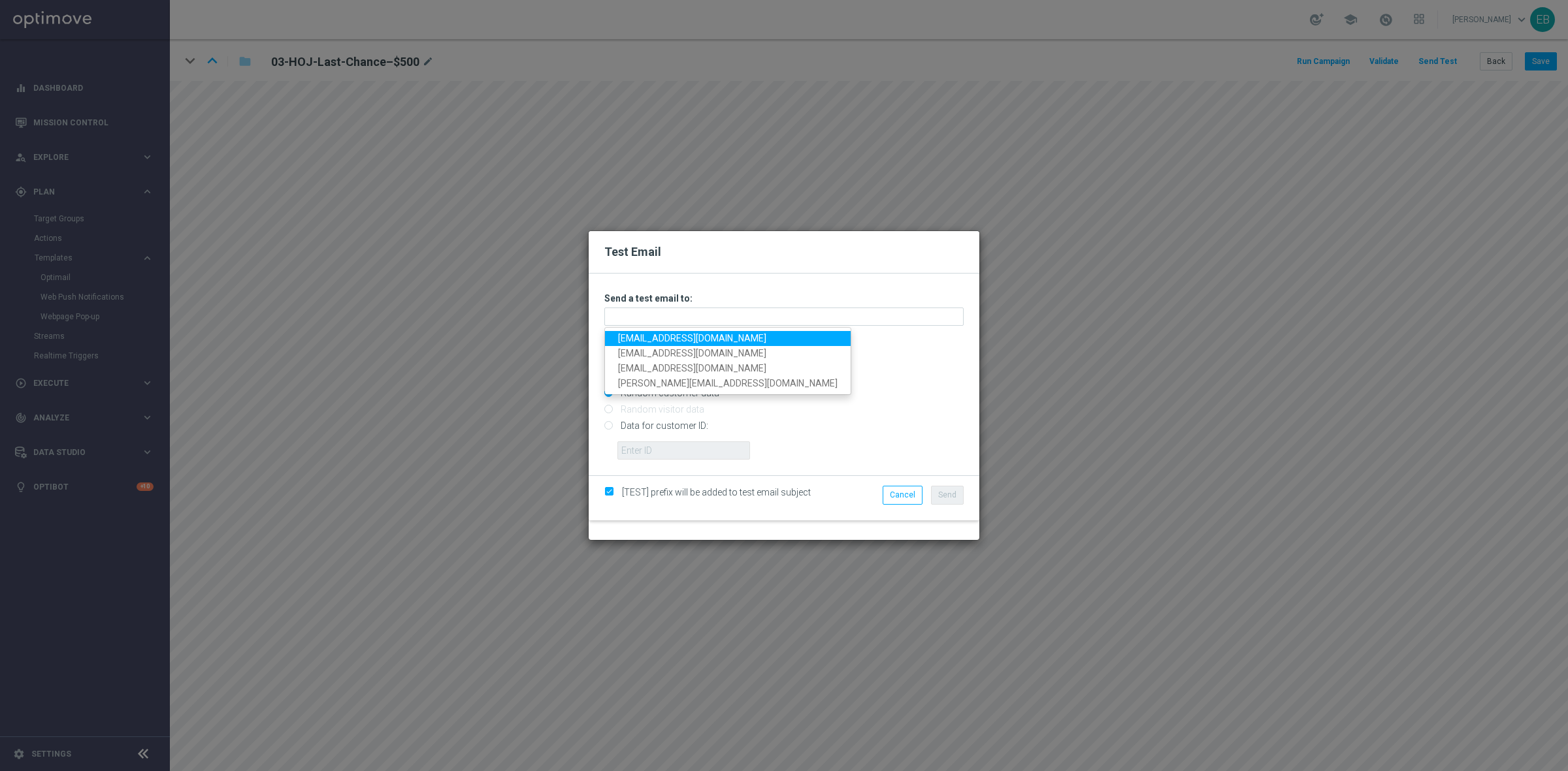
click at [637, 335] on link "testingalltesting@gmail.com" at bounding box center [727, 338] width 245 height 15
type input "testingalltesting@gmail.com"
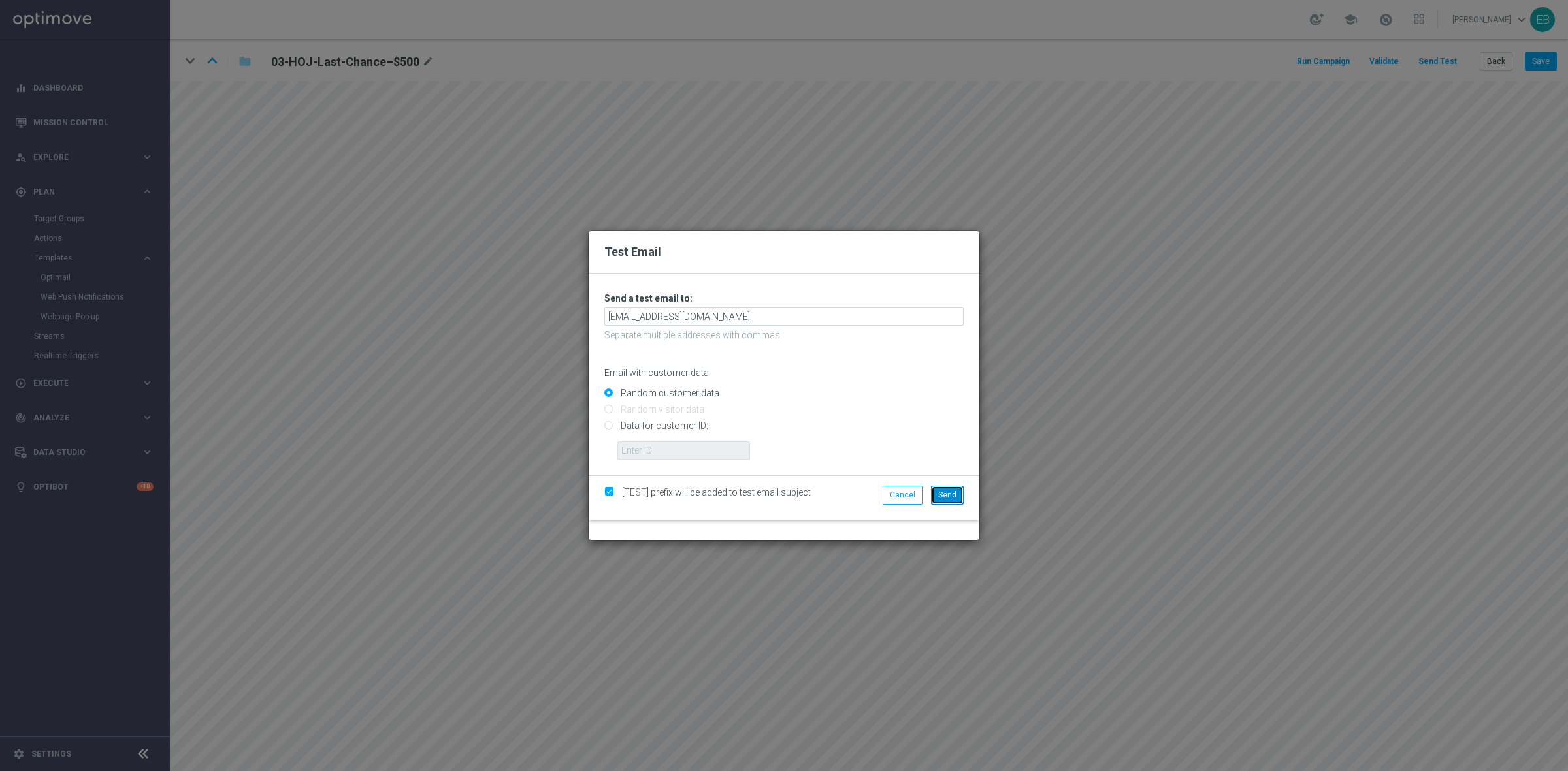
click at [945, 488] on button "Send" at bounding box center [948, 495] width 33 height 18
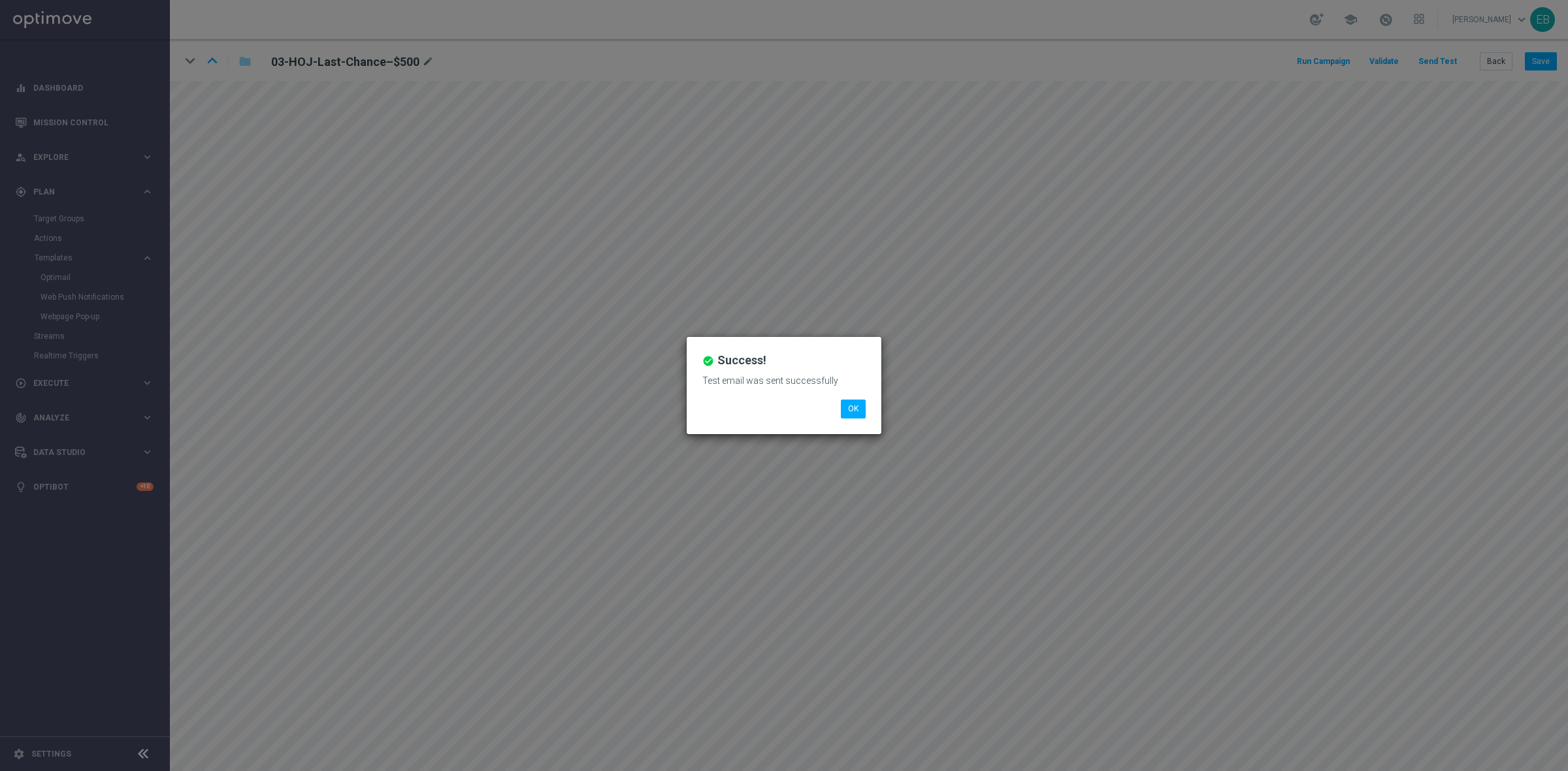
click at [865, 406] on li "OK" at bounding box center [853, 409] width 32 height 18
click at [860, 406] on button "OK" at bounding box center [853, 409] width 25 height 18
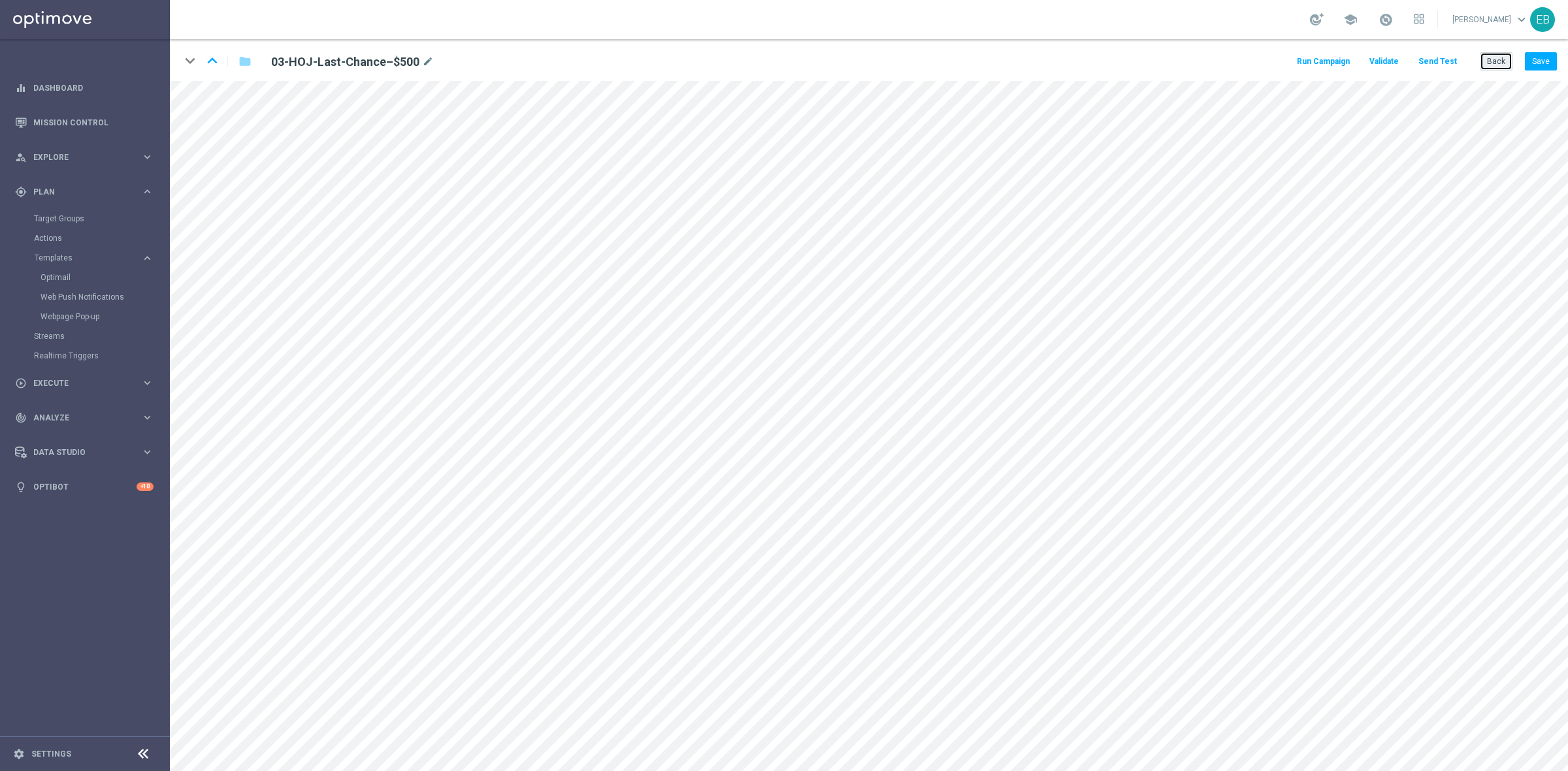
click at [1493, 61] on button "Back" at bounding box center [1496, 61] width 33 height 18
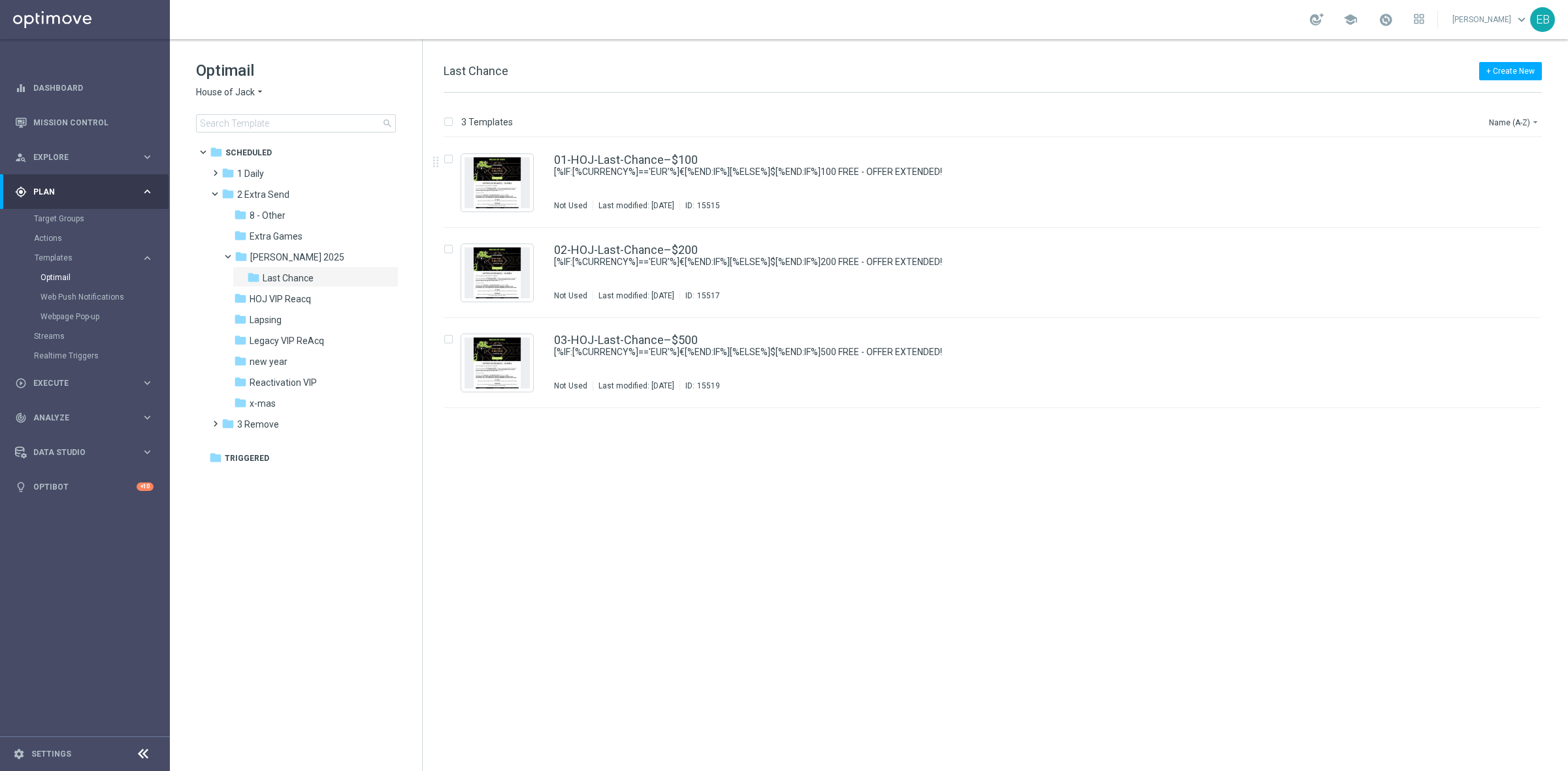
click at [219, 92] on span "House of Jack" at bounding box center [225, 92] width 59 height 12
click at [0, 0] on span "Pokie Pop" at bounding box center [0, 0] width 0 height 0
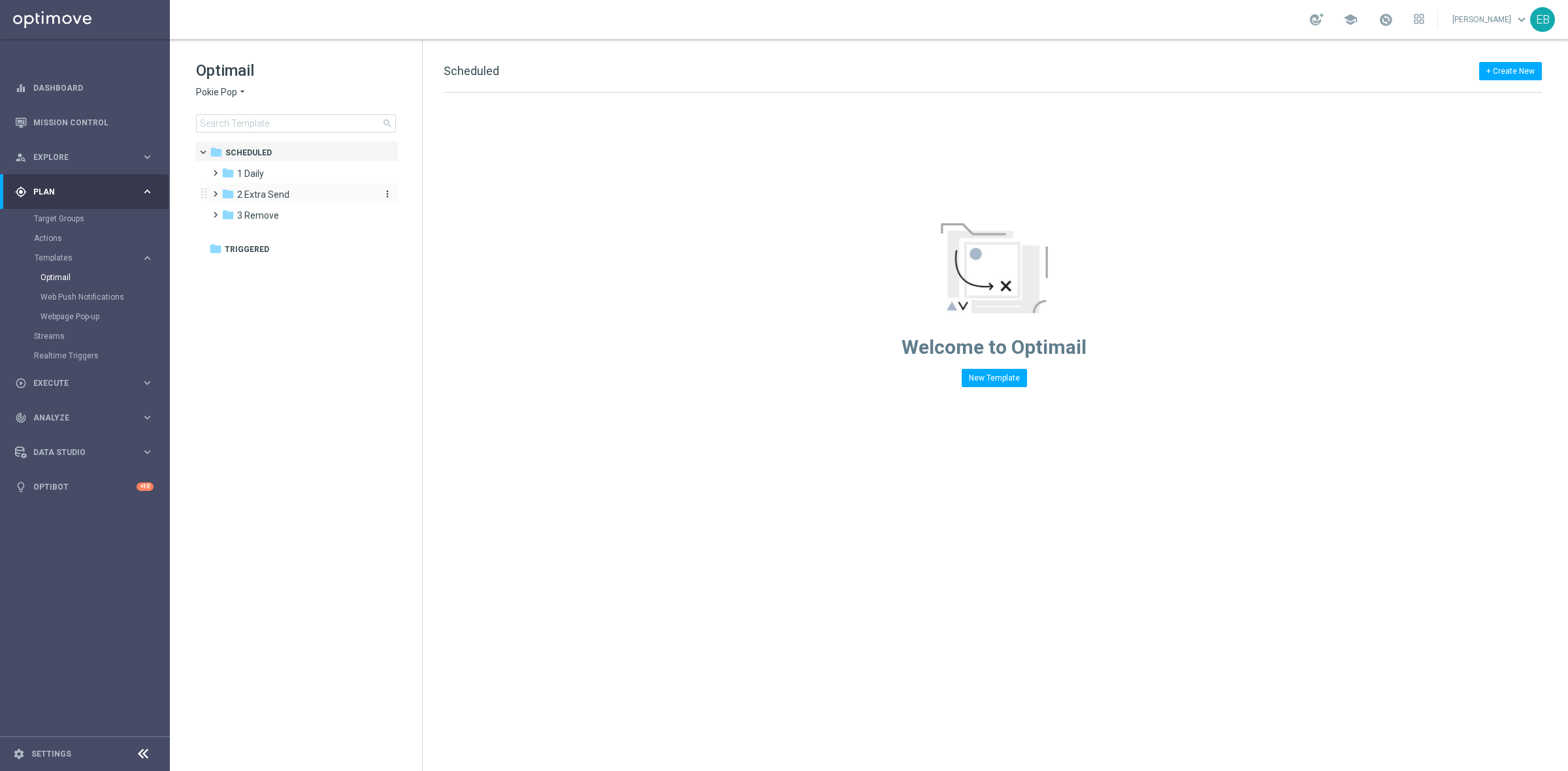
click at [306, 187] on div "folder 2 Extra Send" at bounding box center [297, 195] width 150 height 15
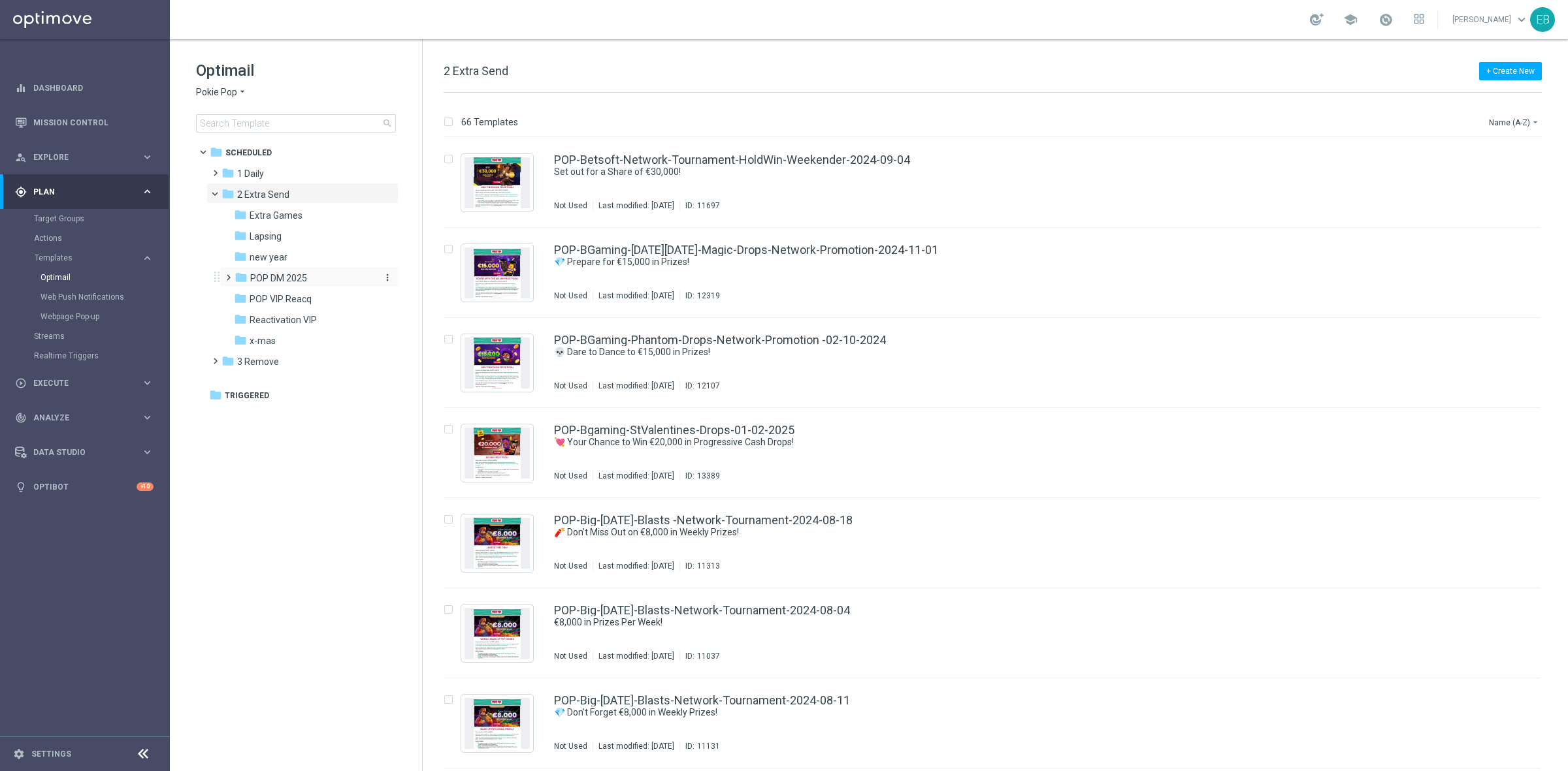
click at [320, 286] on div "folder POP DM 2025" at bounding box center [303, 278] width 139 height 15
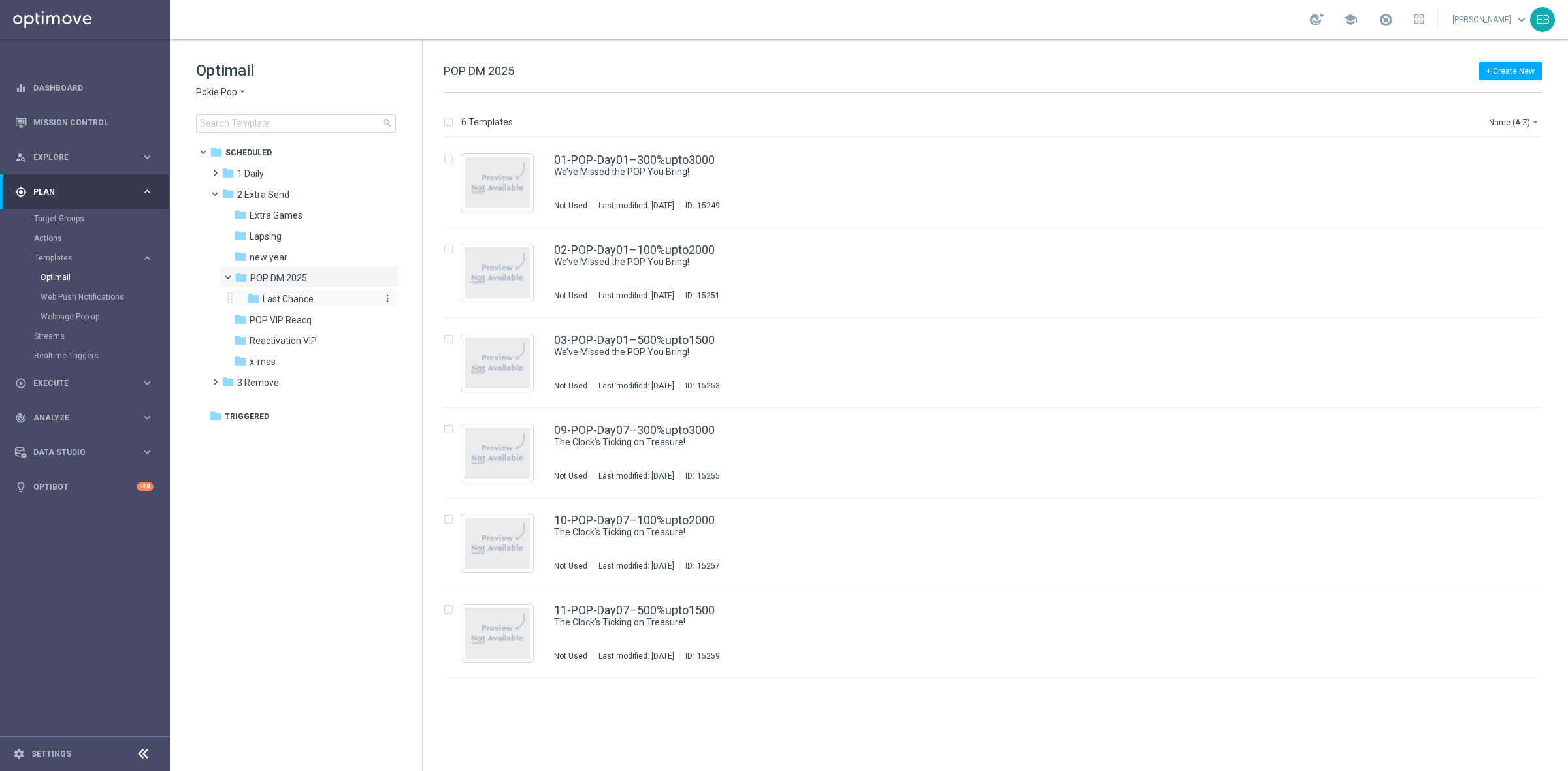
click at [322, 298] on div "folder Last Chance" at bounding box center [311, 299] width 129 height 15
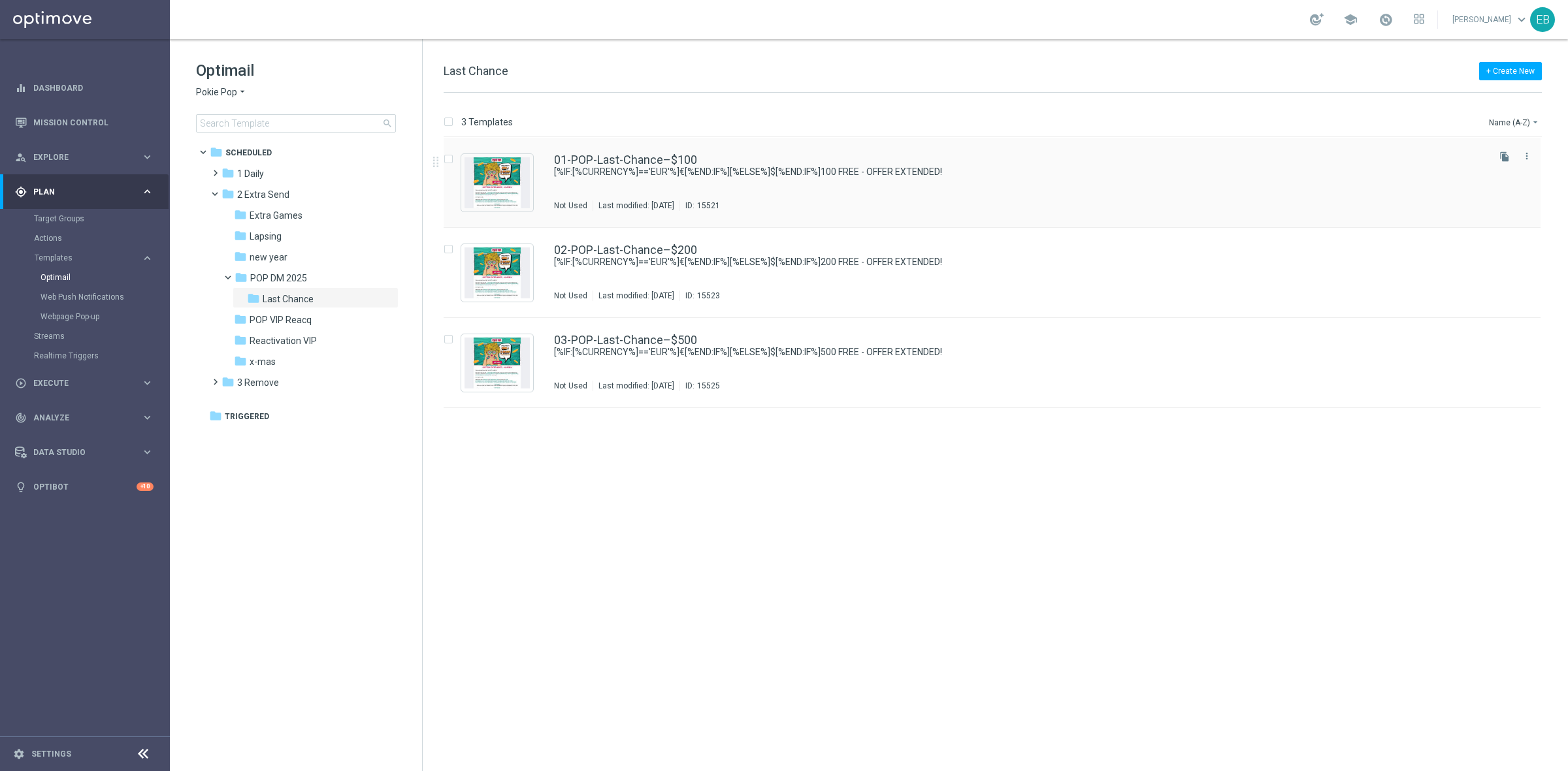
click at [717, 164] on div "01-POP-Last-Chance–$100" at bounding box center [1020, 160] width 932 height 12
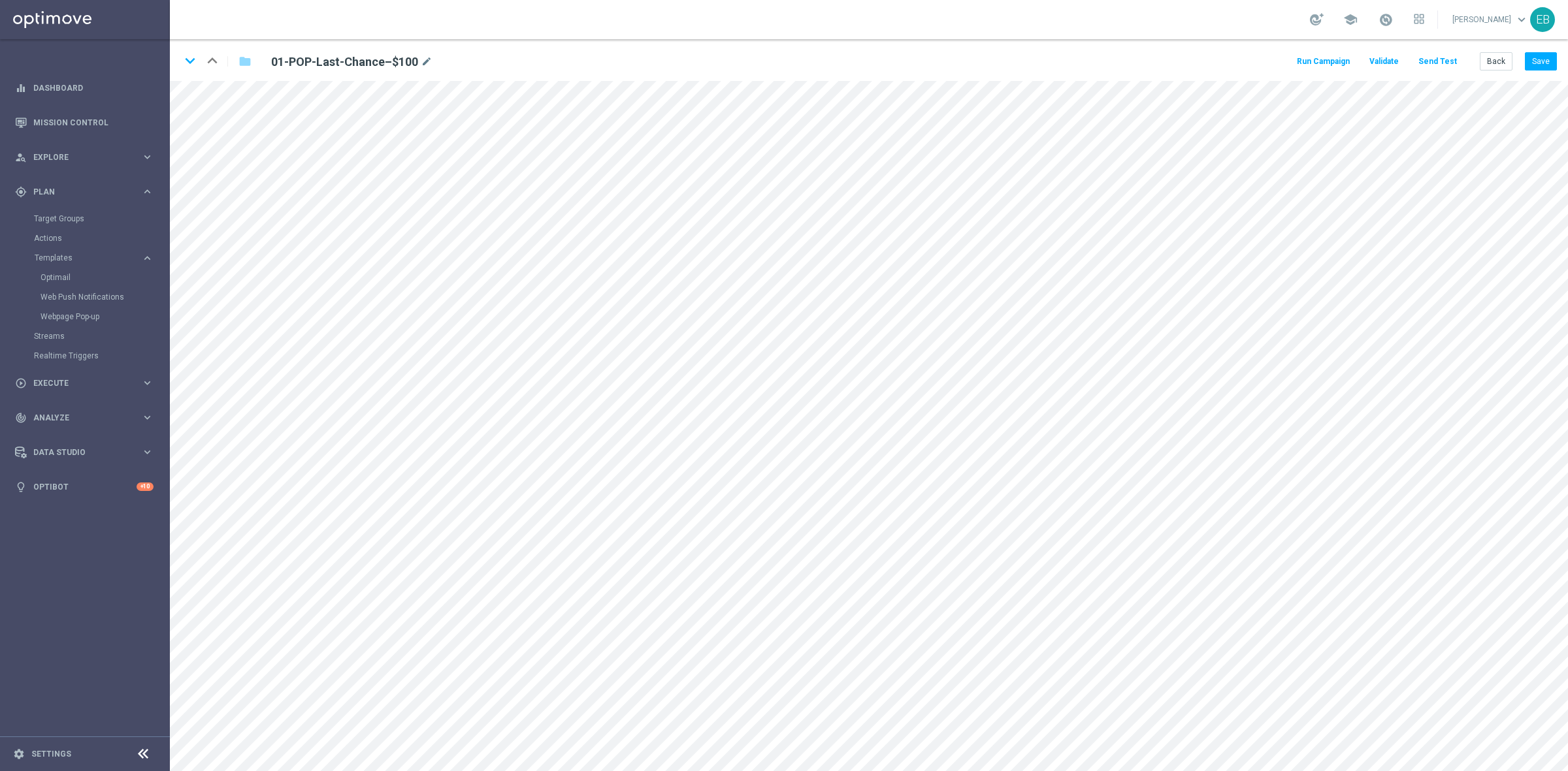
click at [1429, 60] on button "Send Test" at bounding box center [1437, 61] width 43 height 18
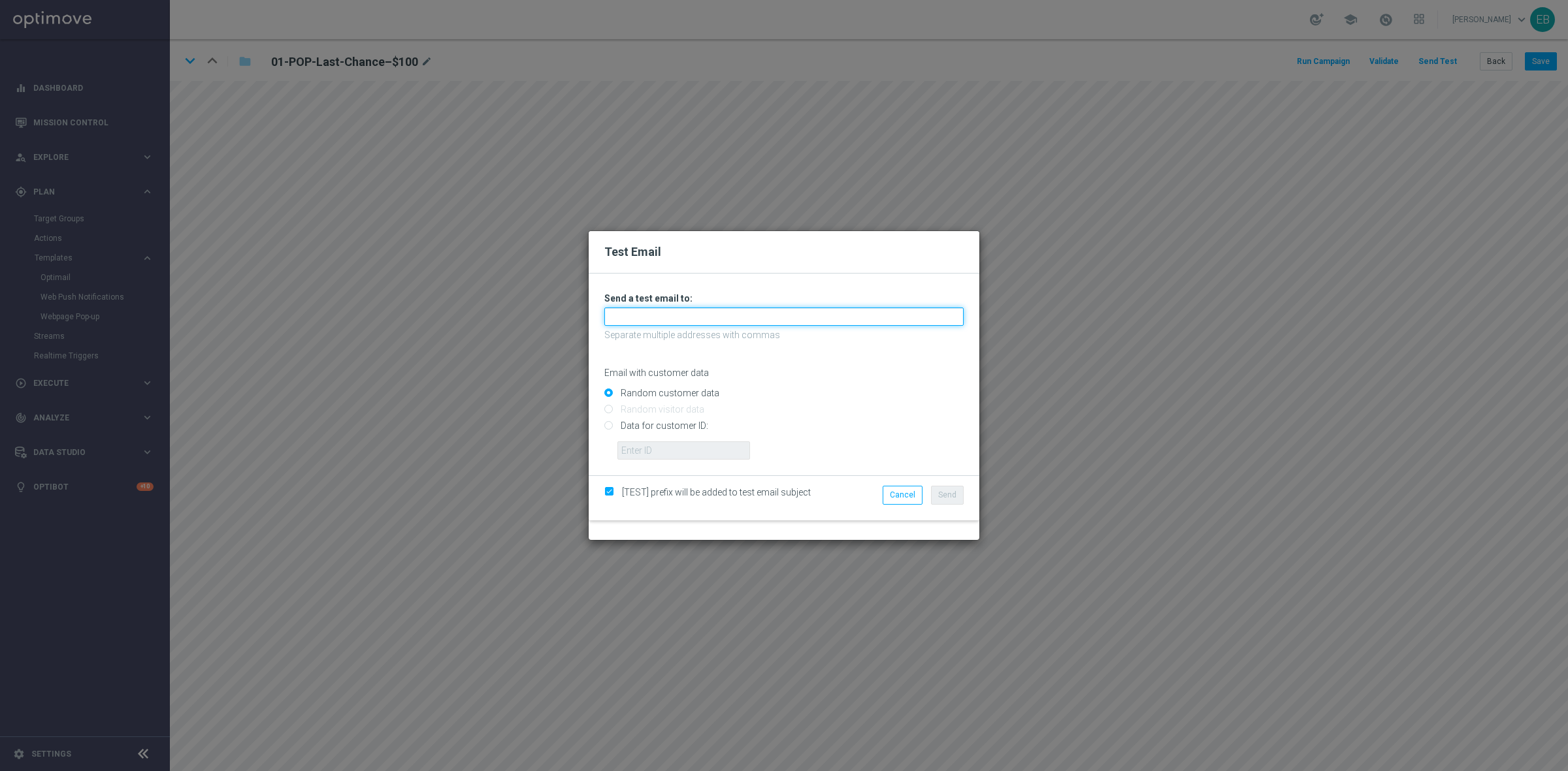
click at [632, 312] on input "text" at bounding box center [784, 317] width 359 height 18
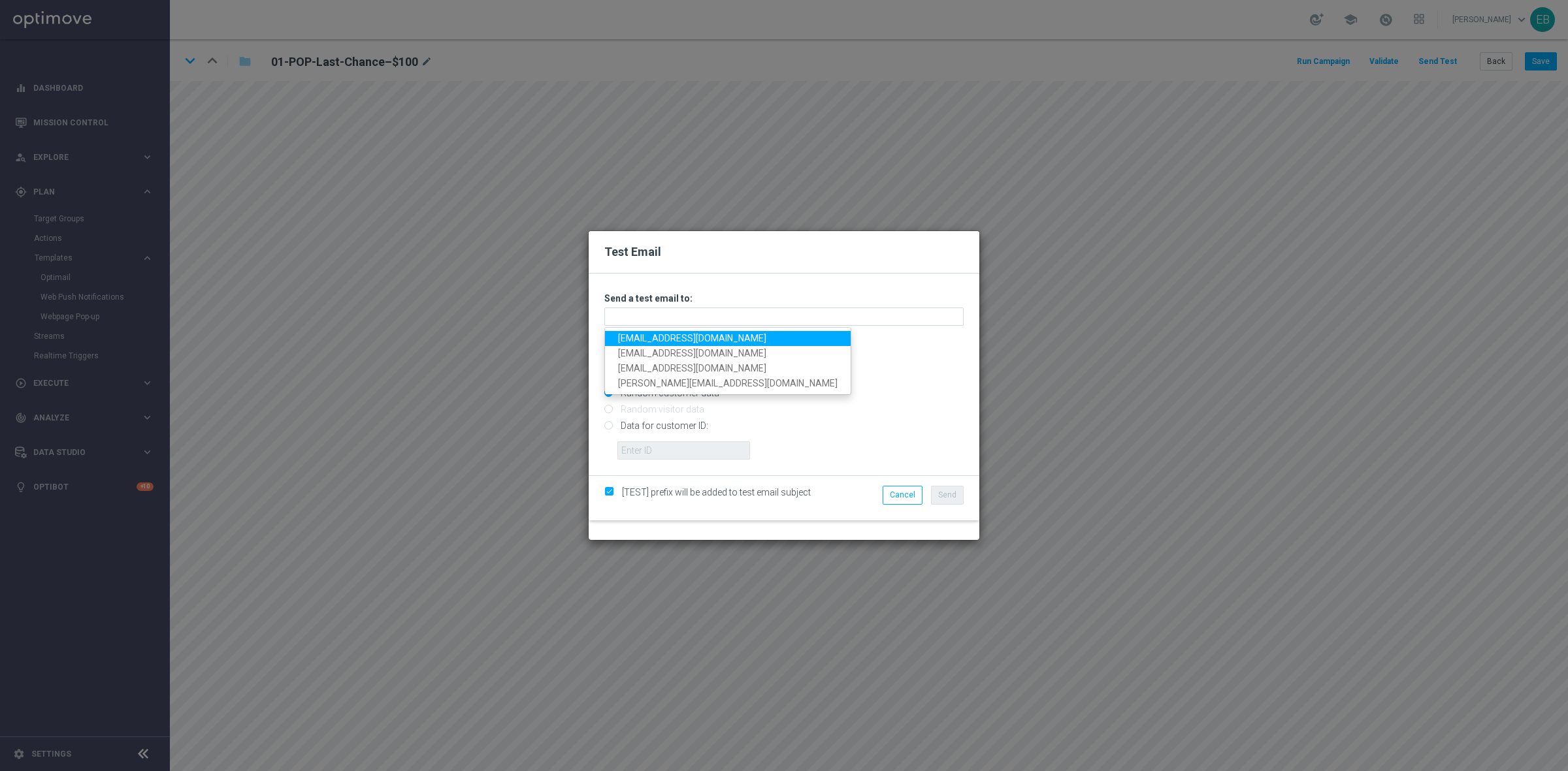
click at [629, 332] on link "testingalltesting@gmail.com" at bounding box center [727, 338] width 245 height 15
type input "testingalltesting@gmail.com"
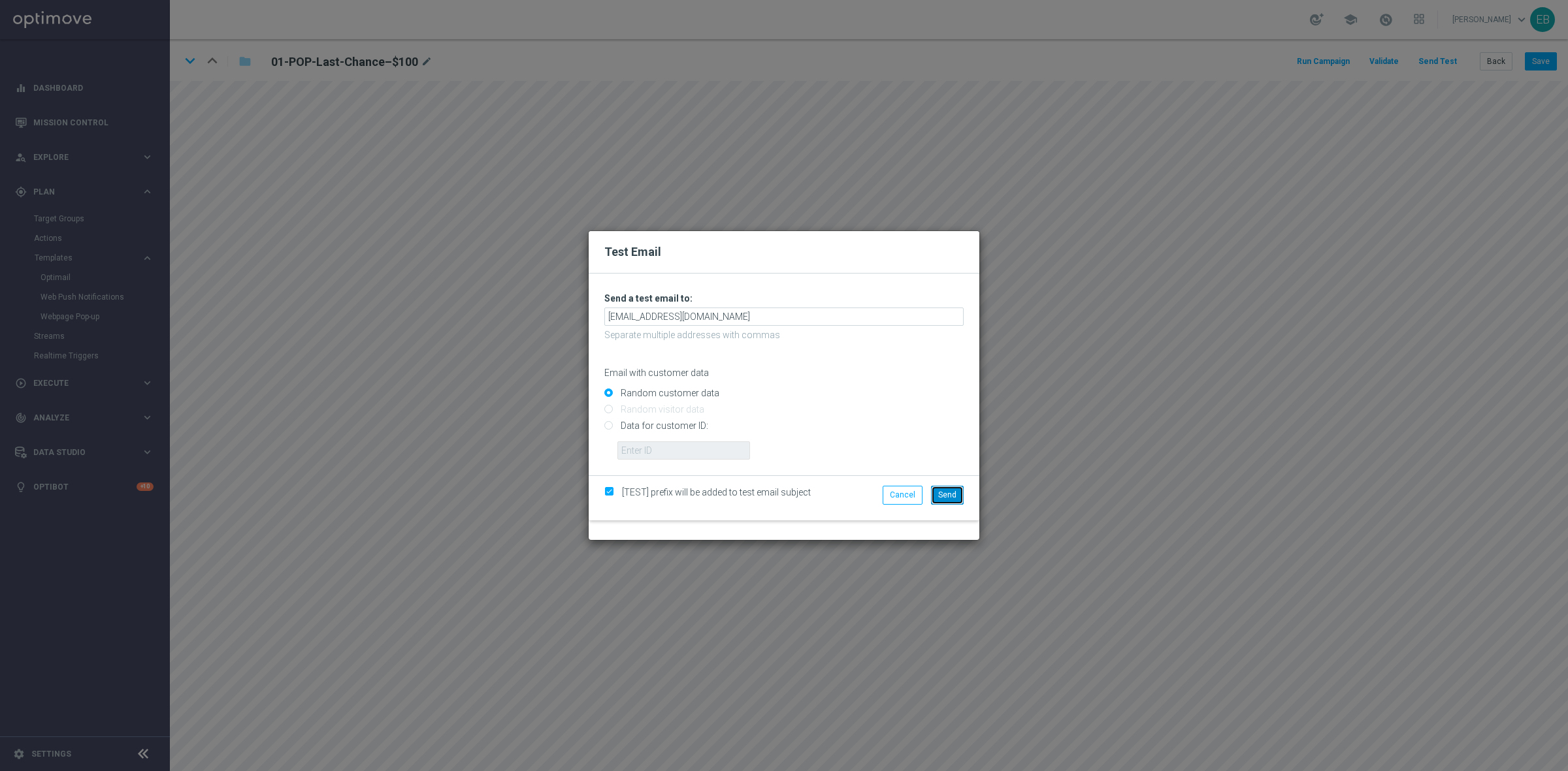
click at [943, 493] on span "Send" at bounding box center [948, 495] width 18 height 9
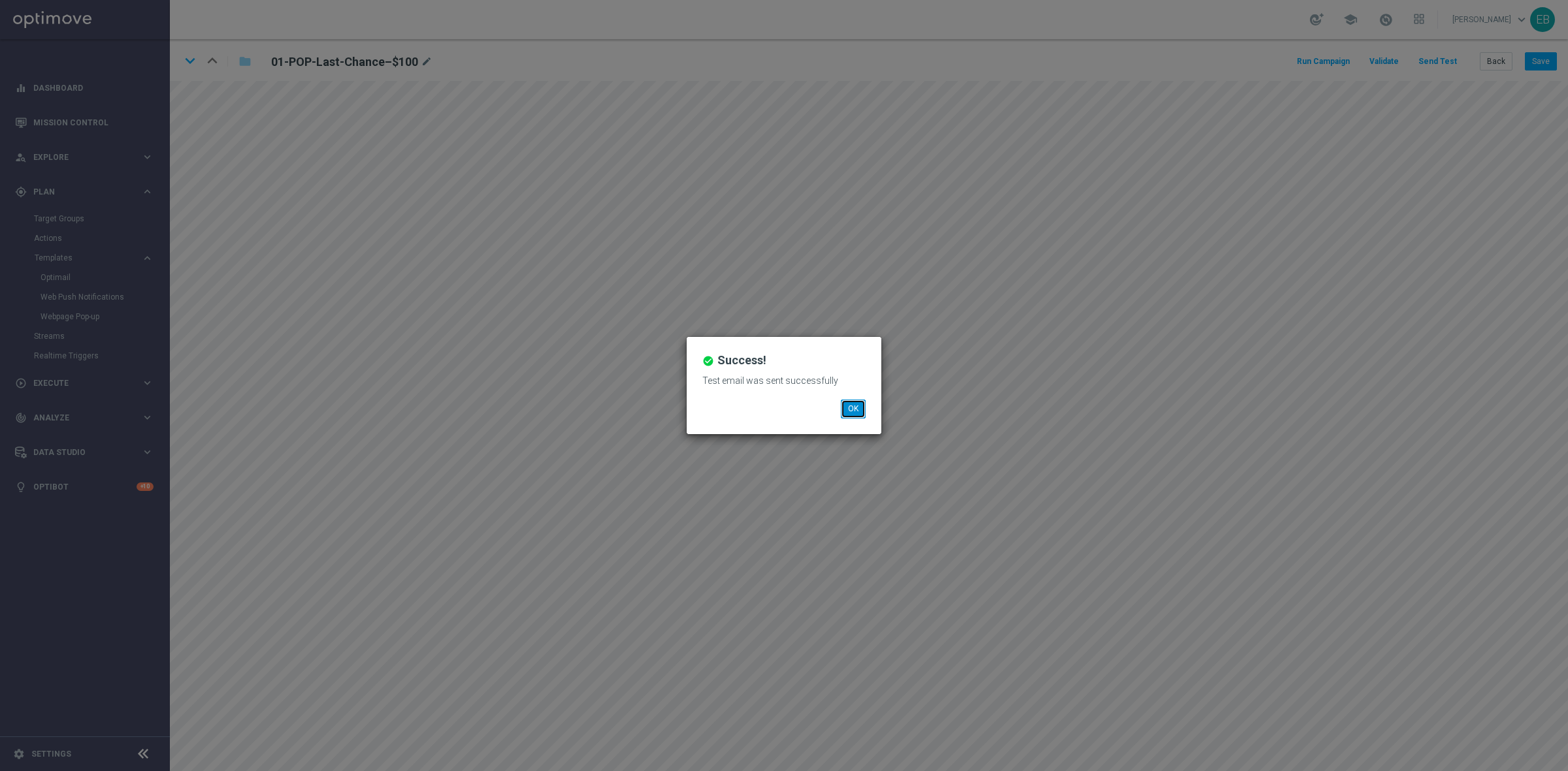
click at [857, 416] on button "OK" at bounding box center [853, 409] width 25 height 18
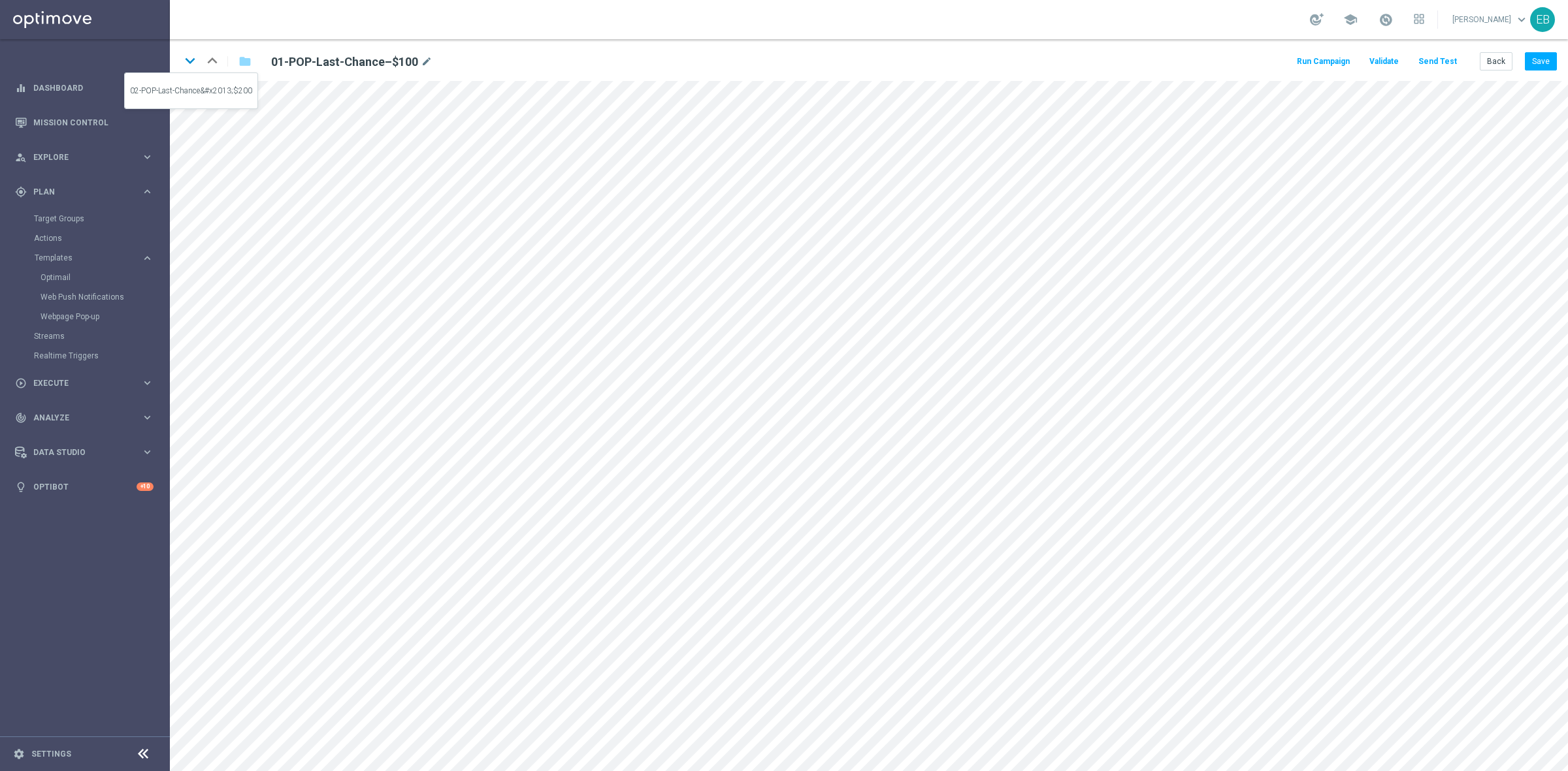
click at [191, 63] on icon "keyboard_arrow_down" at bounding box center [190, 61] width 20 height 20
click at [1437, 60] on button "Send Test" at bounding box center [1437, 61] width 43 height 18
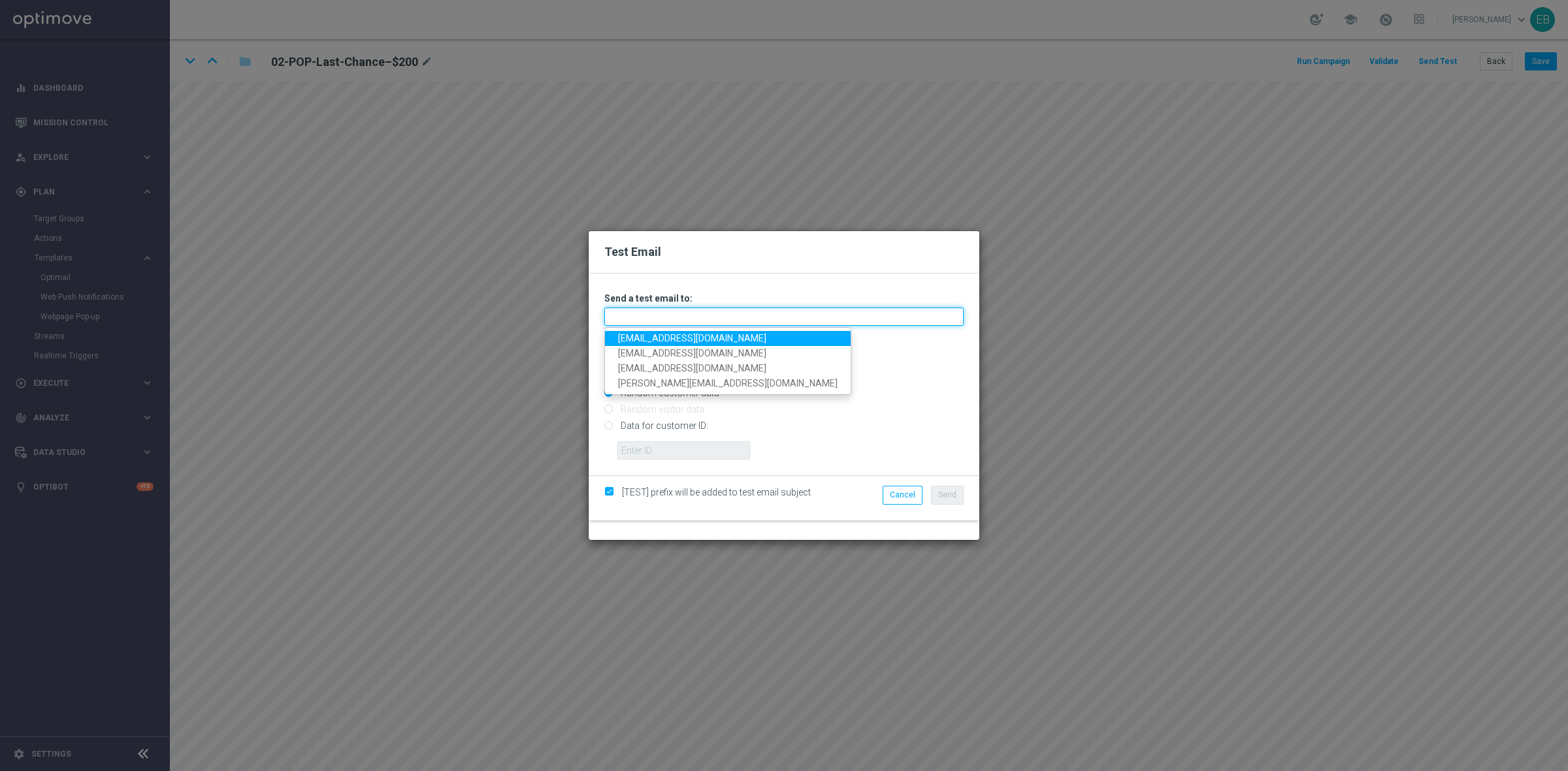
click at [626, 315] on input "text" at bounding box center [784, 317] width 359 height 18
click at [634, 330] on ul "testingalltesting@gmail.com promo@mediamanta.com mad34310@gmail.com emile@goldm…" at bounding box center [727, 361] width 247 height 67
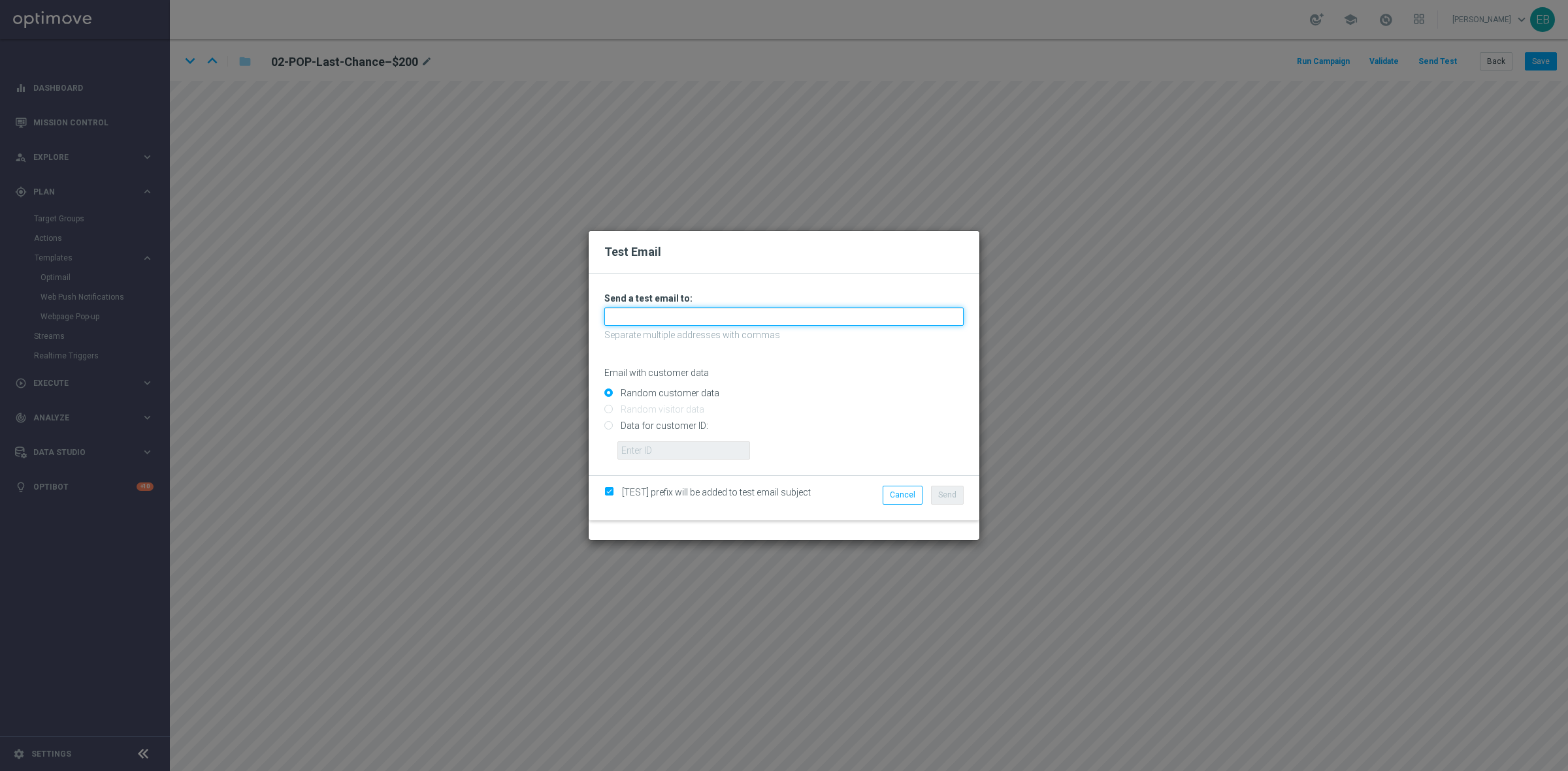
drag, startPoint x: 615, startPoint y: 317, endPoint x: 618, endPoint y: 324, distance: 7.6
click at [615, 317] on input "text" at bounding box center [784, 317] width 359 height 18
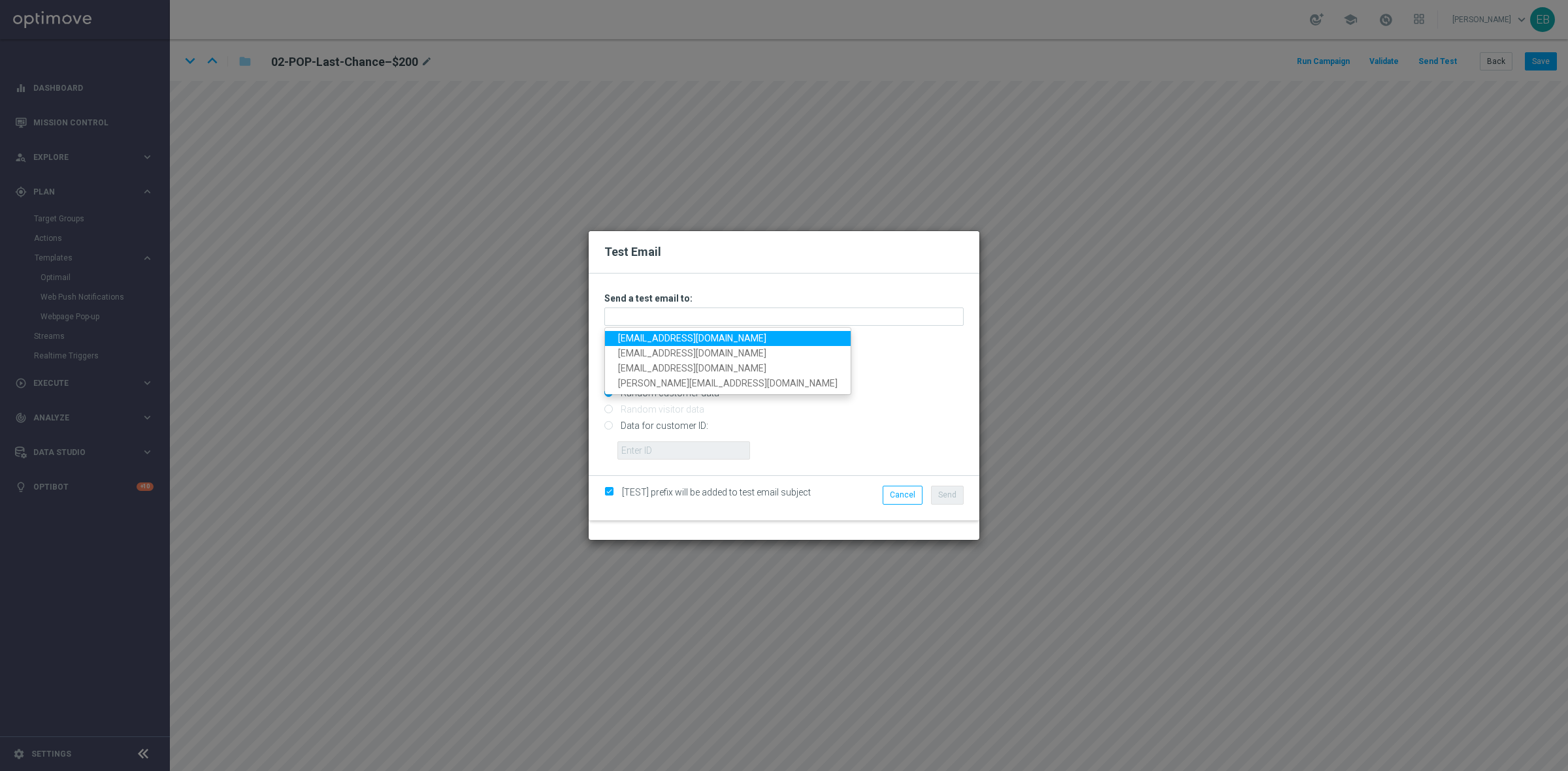
click at [630, 341] on link "testingalltesting@gmail.com" at bounding box center [727, 338] width 245 height 15
type input "testingalltesting@gmail.com"
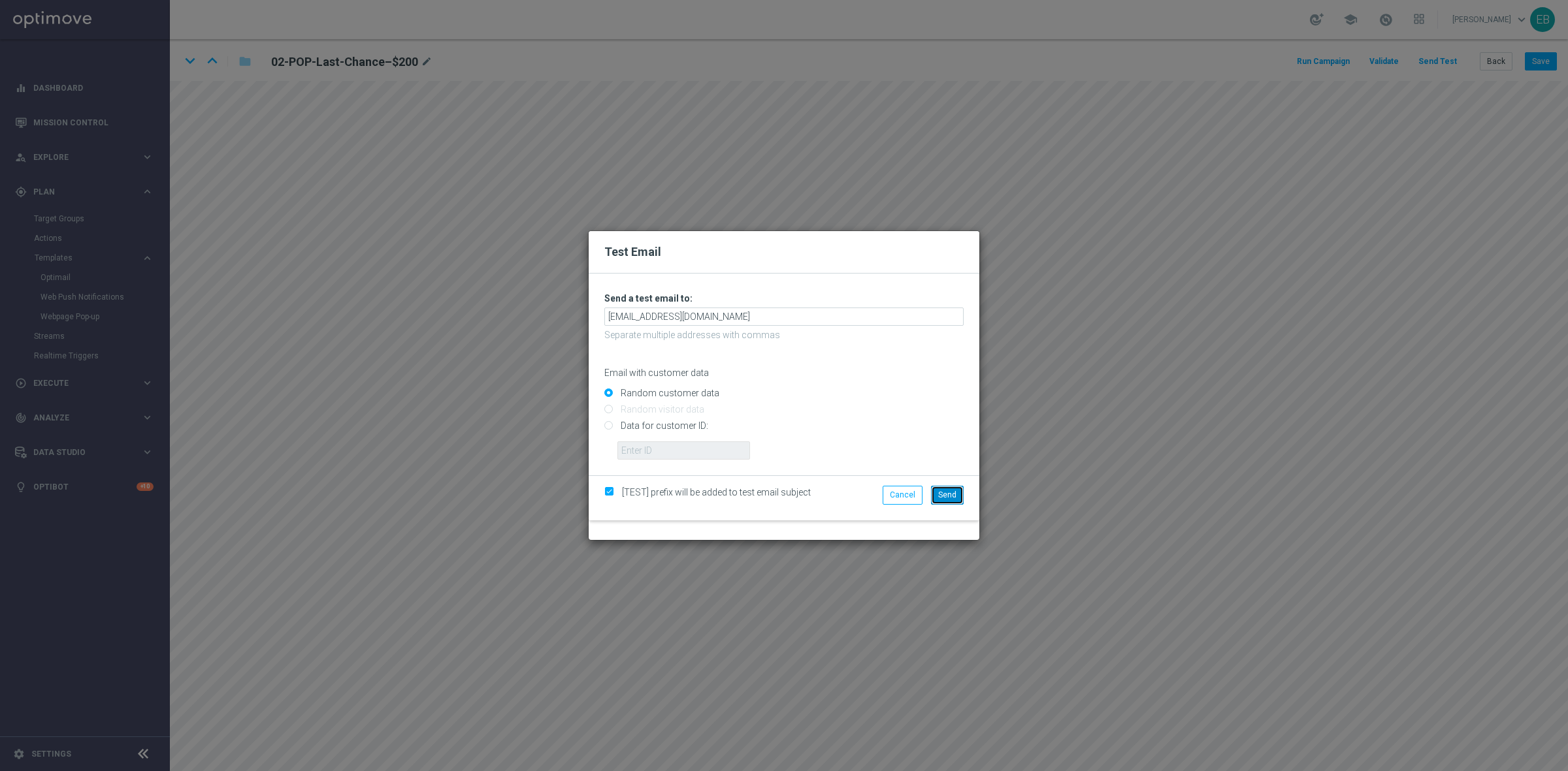
click at [951, 493] on span "Send" at bounding box center [948, 495] width 18 height 9
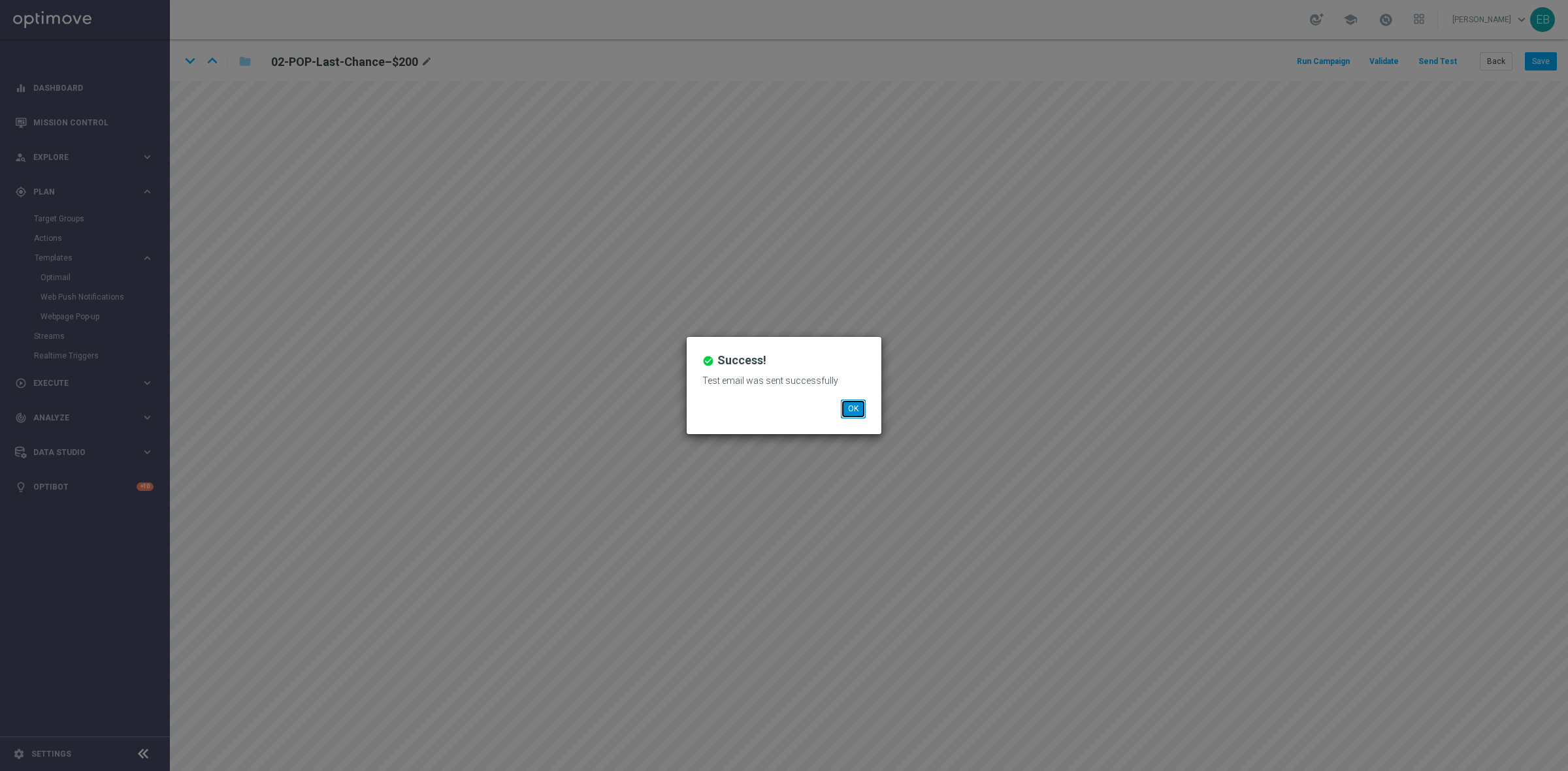
click at [856, 416] on button "OK" at bounding box center [853, 409] width 25 height 18
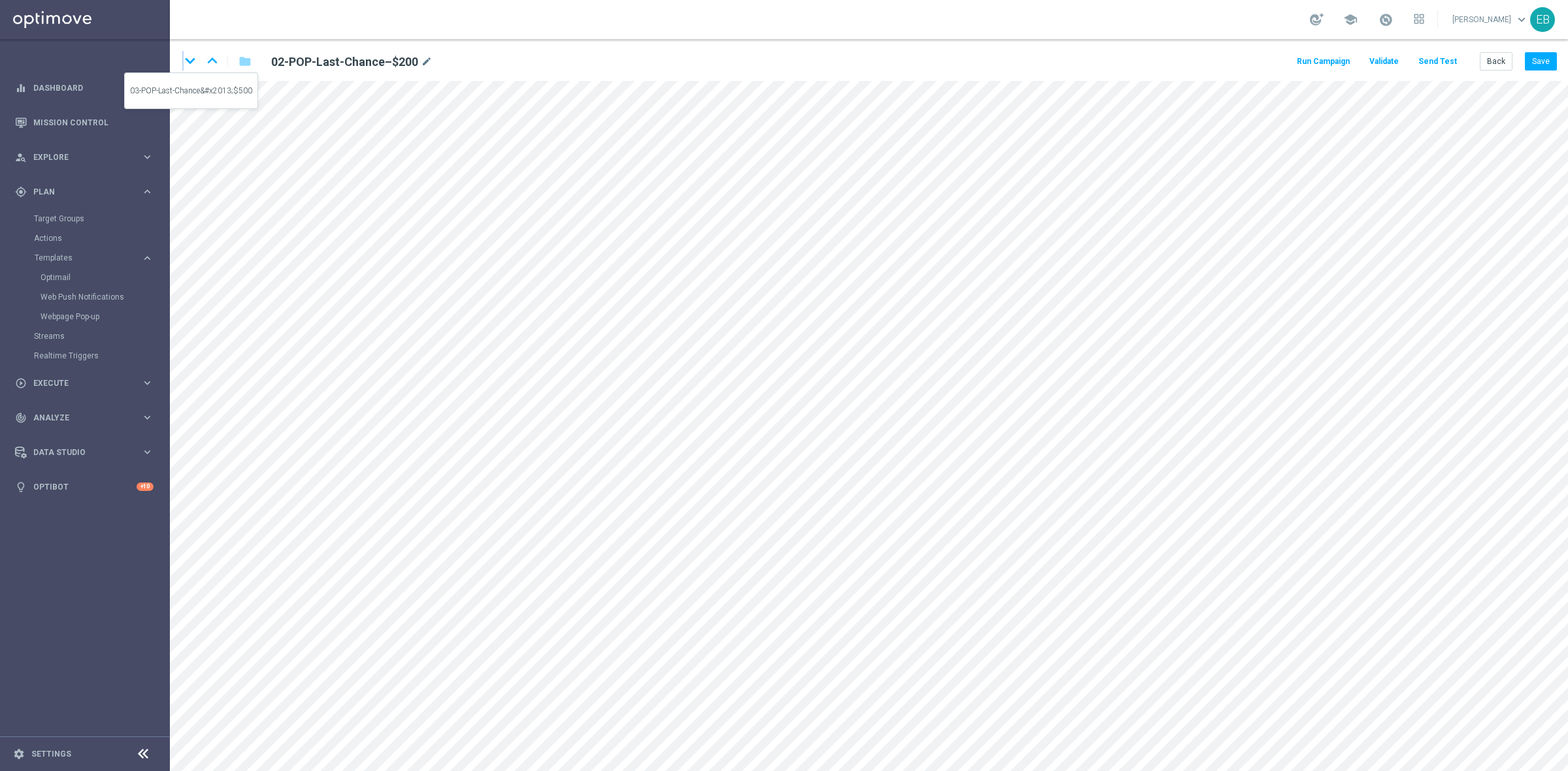
click at [183, 62] on icon "keyboard_arrow_down" at bounding box center [190, 61] width 20 height 20
click at [1444, 64] on button "Send Test" at bounding box center [1437, 61] width 43 height 18
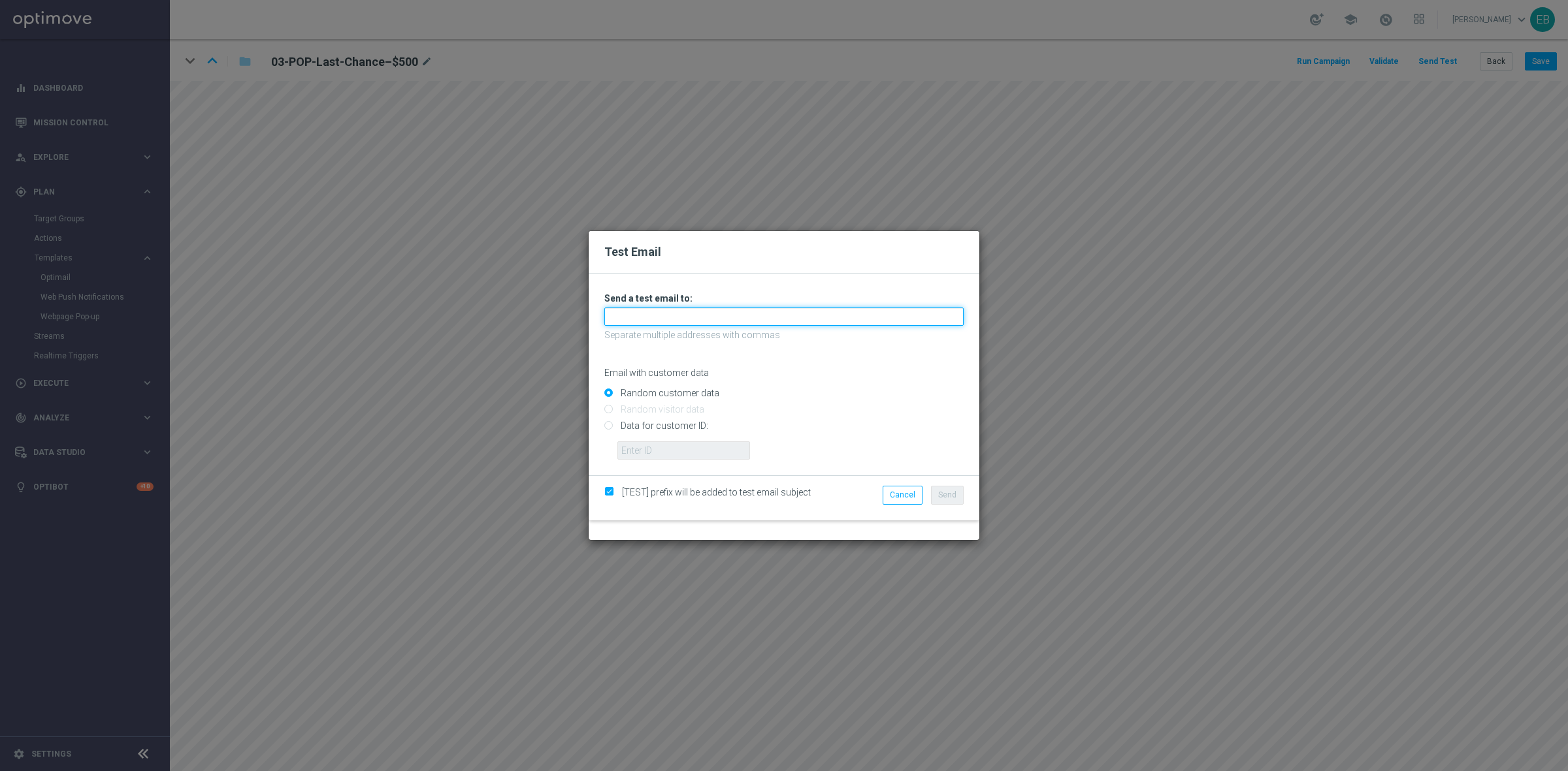
click at [657, 312] on input "text" at bounding box center [784, 317] width 359 height 18
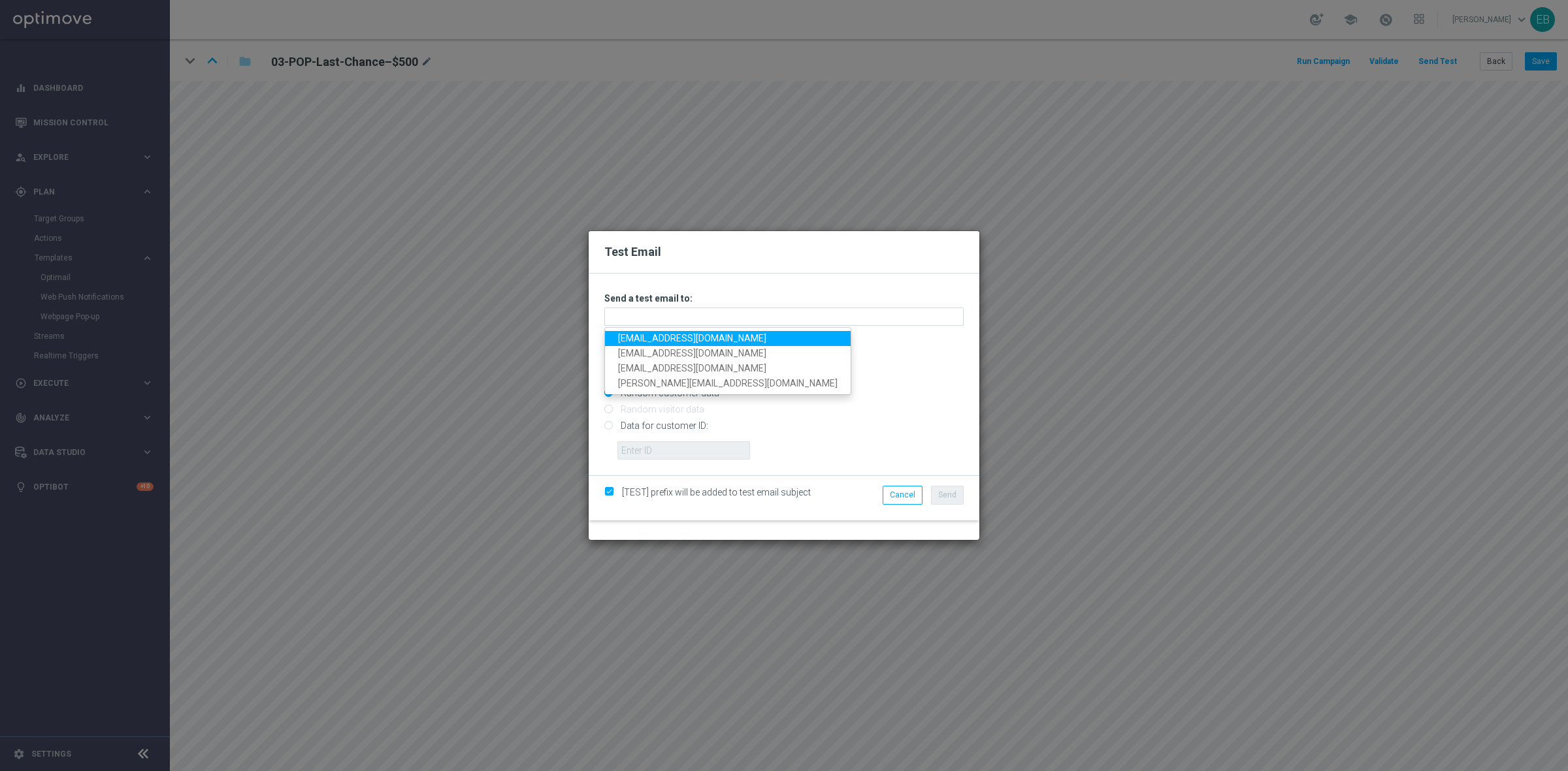
click at [642, 332] on link "testingalltesting@gmail.com" at bounding box center [727, 338] width 245 height 15
type input "testingalltesting@gmail.com"
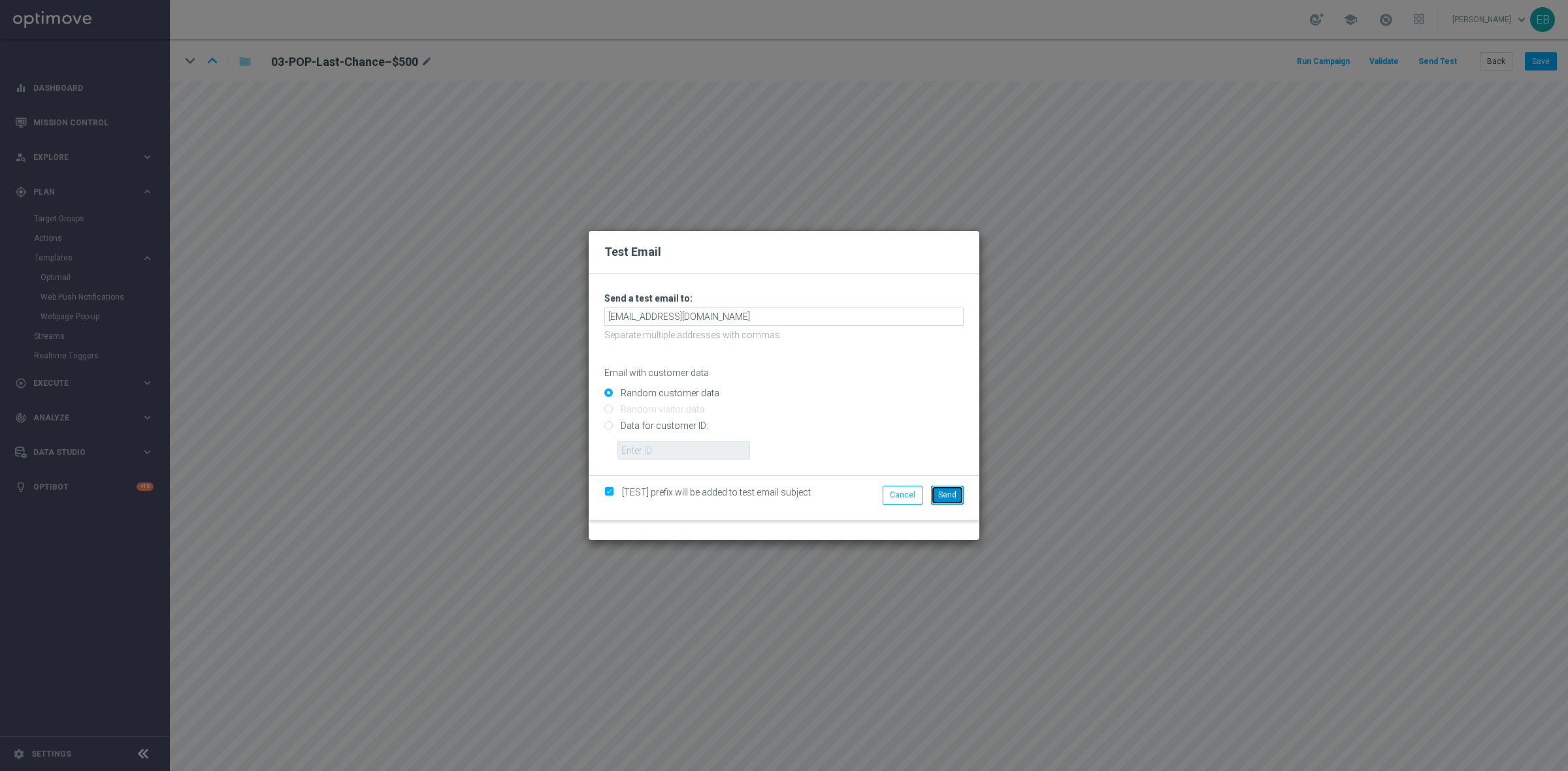
click at [951, 493] on span "Send" at bounding box center [948, 495] width 18 height 9
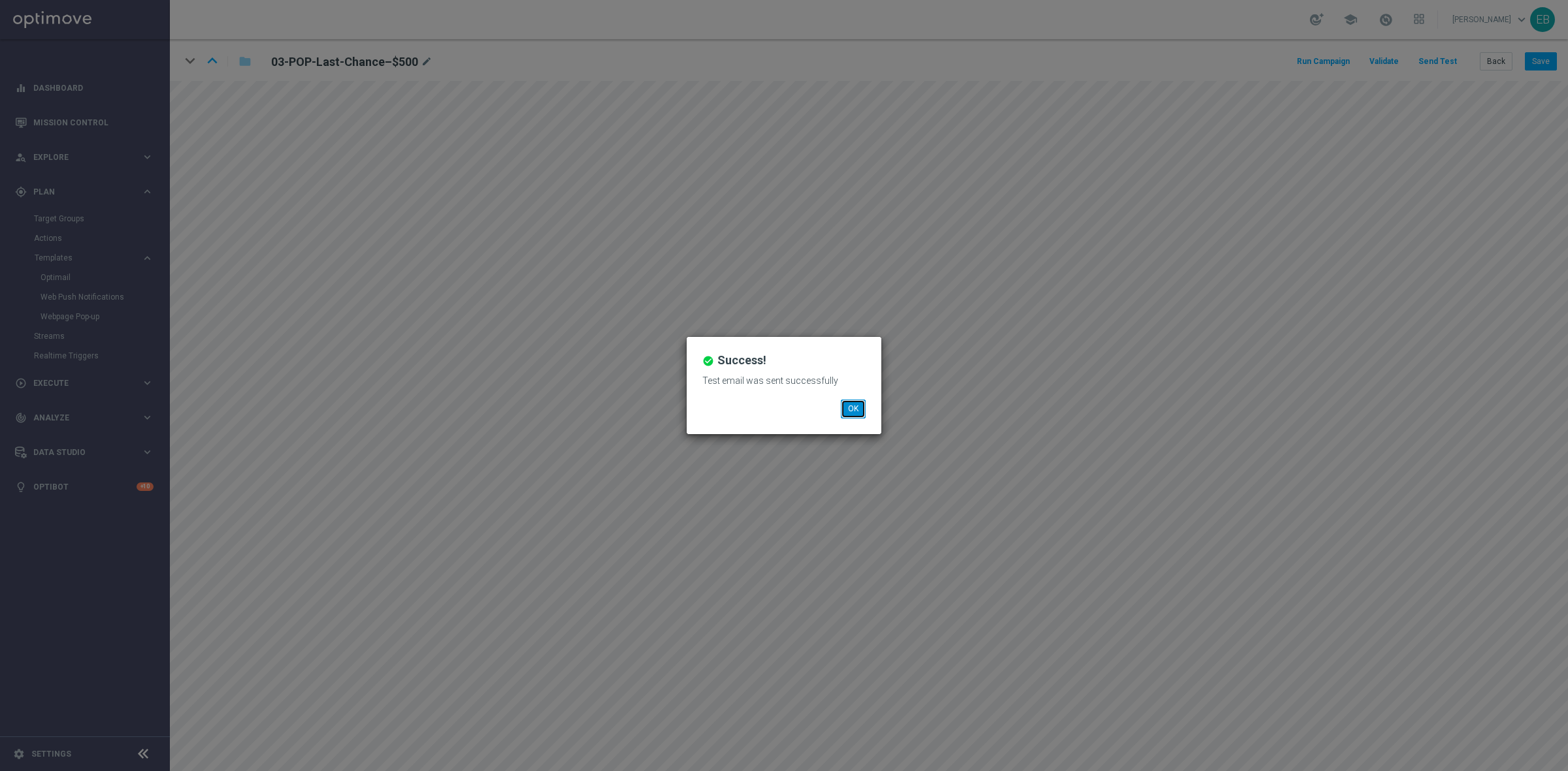
click at [853, 413] on button "OK" at bounding box center [853, 409] width 25 height 18
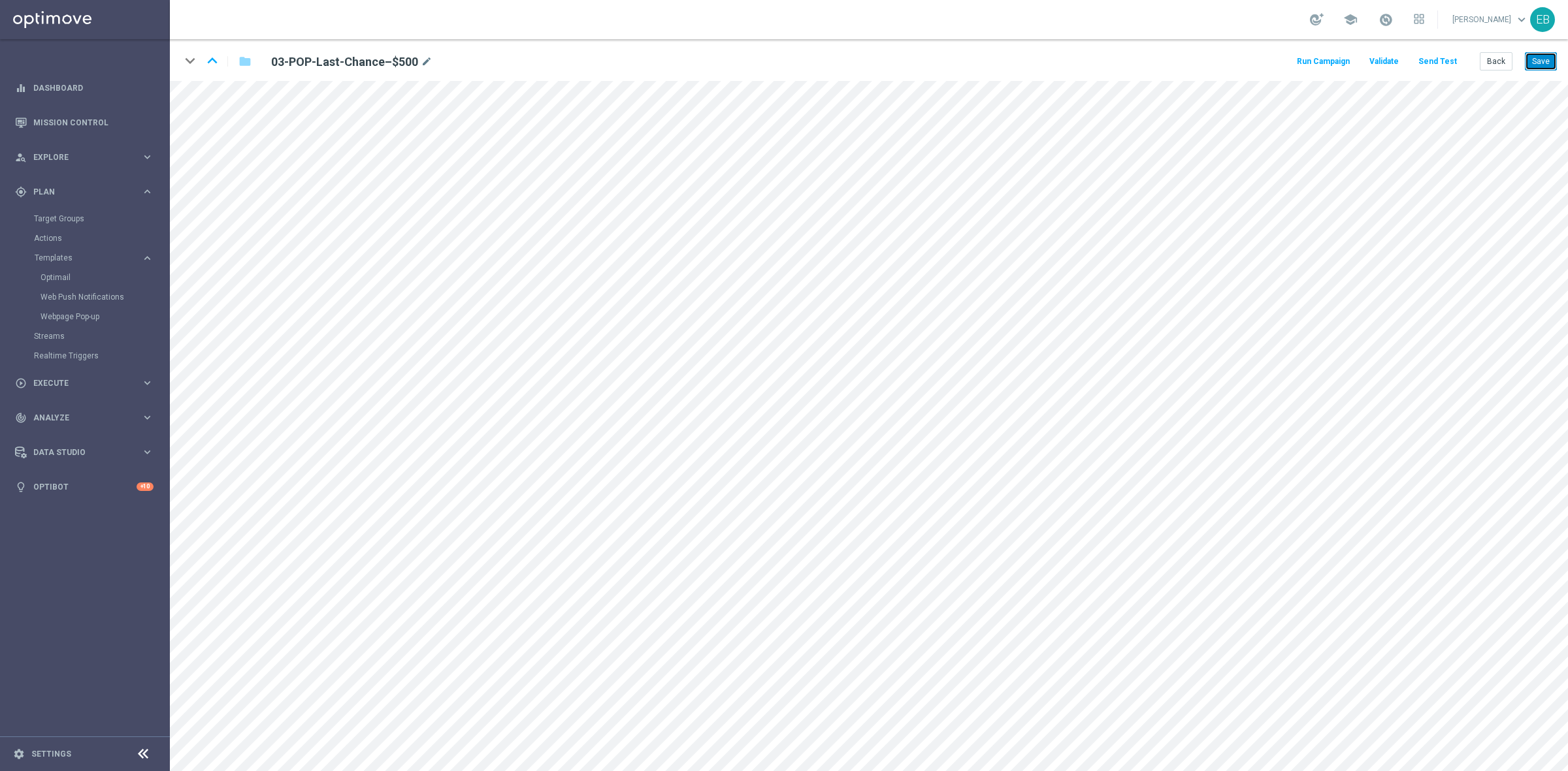
click at [1533, 60] on button "Save" at bounding box center [1540, 61] width 32 height 18
click at [1493, 57] on button "Back" at bounding box center [1496, 61] width 33 height 18
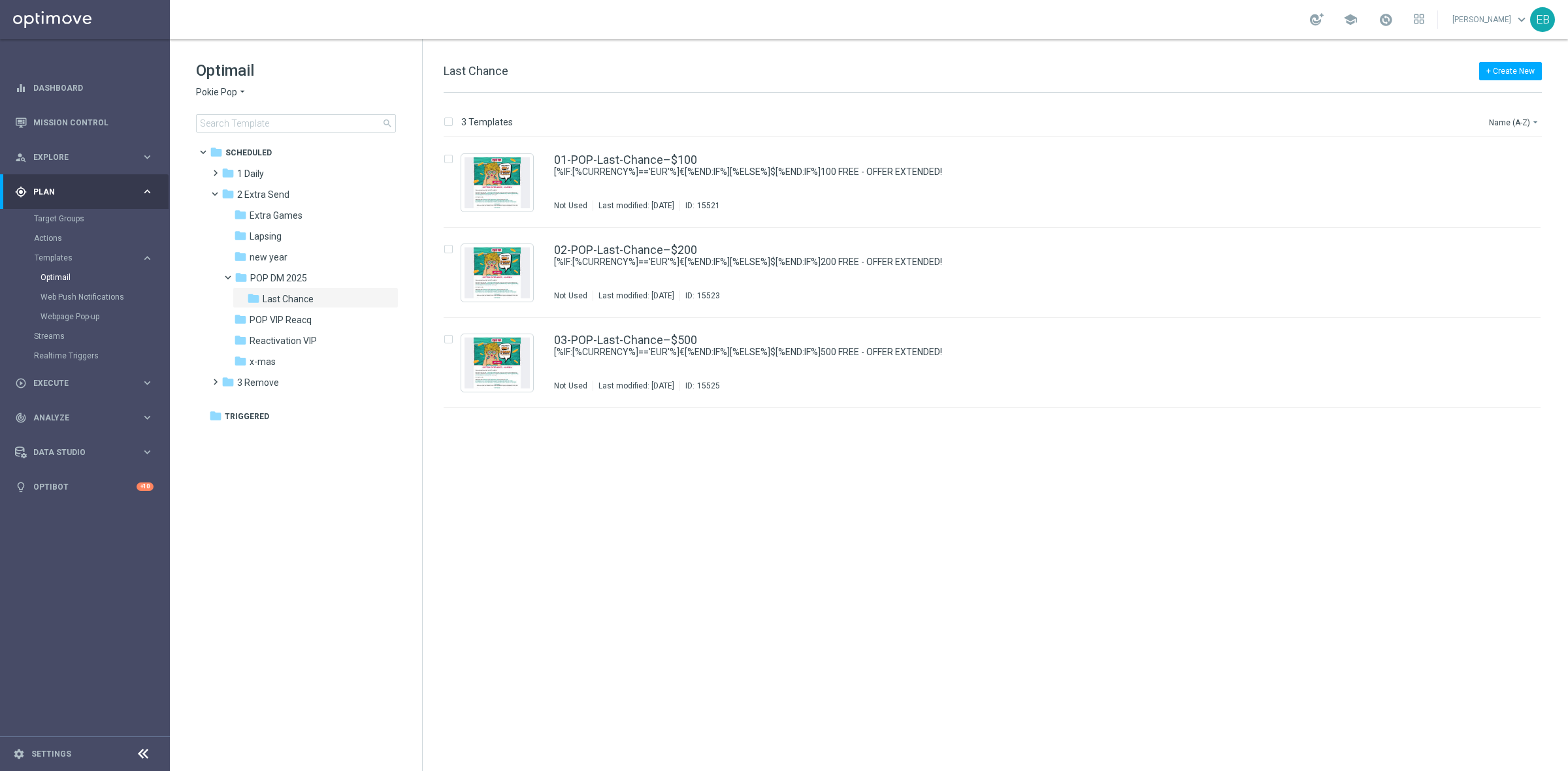
click at [220, 95] on span "Pokie Pop" at bounding box center [216, 92] width 41 height 12
click at [0, 0] on span "Joka VIP Room" at bounding box center [0, 0] width 0 height 0
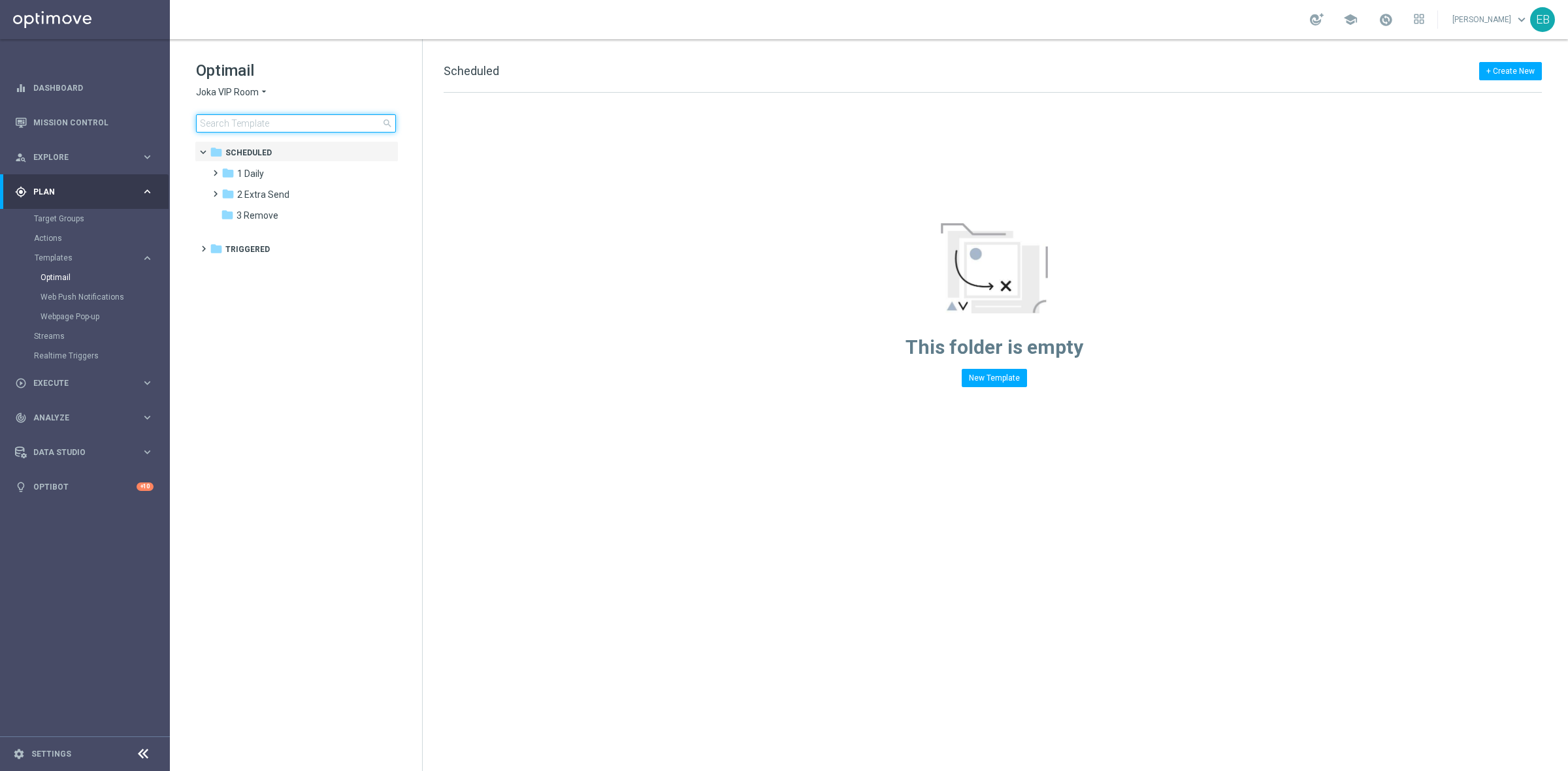
click at [274, 126] on input at bounding box center [296, 124] width 200 height 18
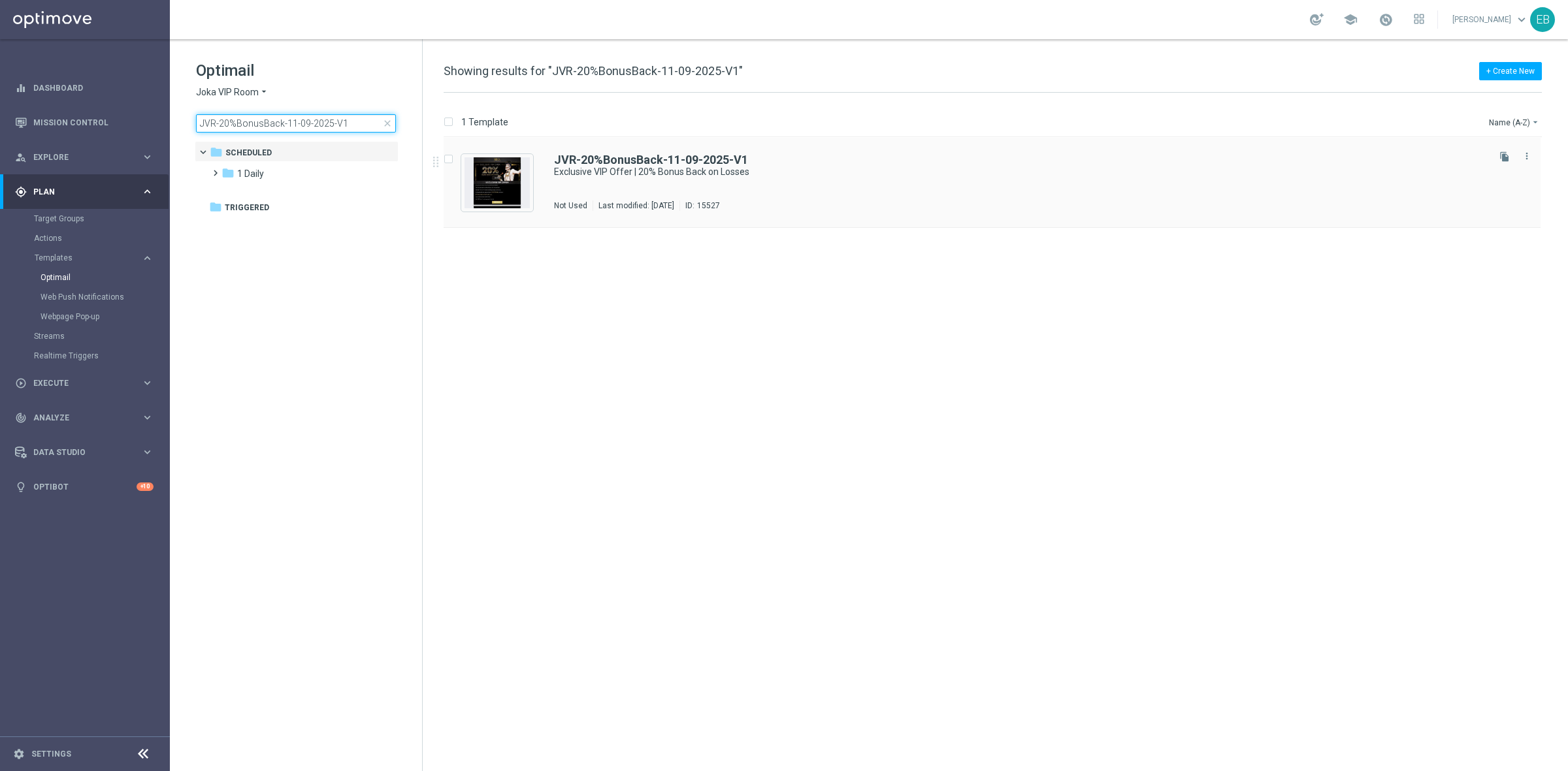
type input "JVR-20%BonusBack-11-09-2025-V1"
click at [851, 147] on div "JVR-20%BonusBack-11-09-2025-V1 Exclusive VIP Offer | 20% Bonus Back on Losses N…" at bounding box center [992, 182] width 1097 height 90
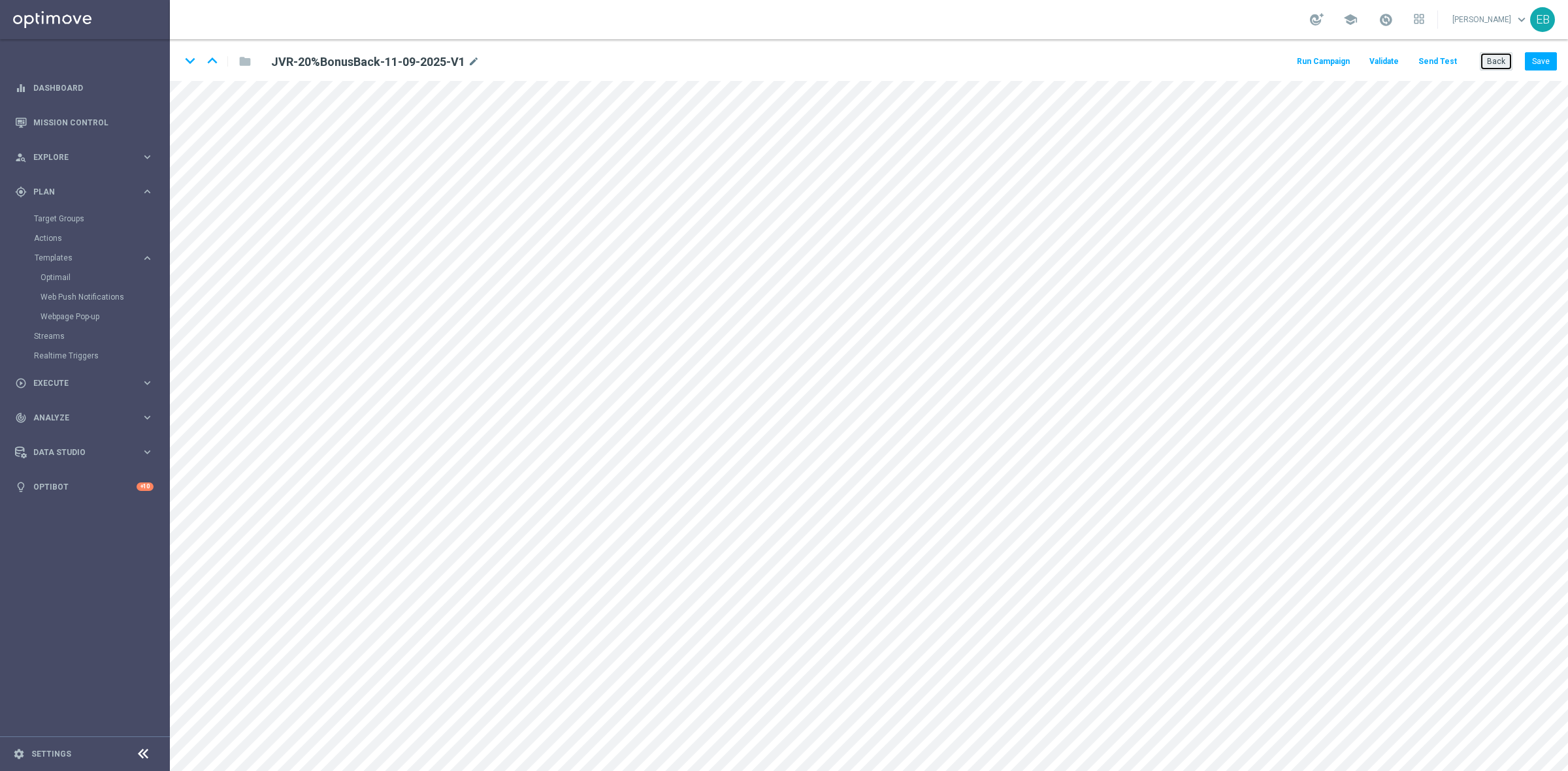
click at [1505, 57] on button "Back" at bounding box center [1496, 61] width 33 height 18
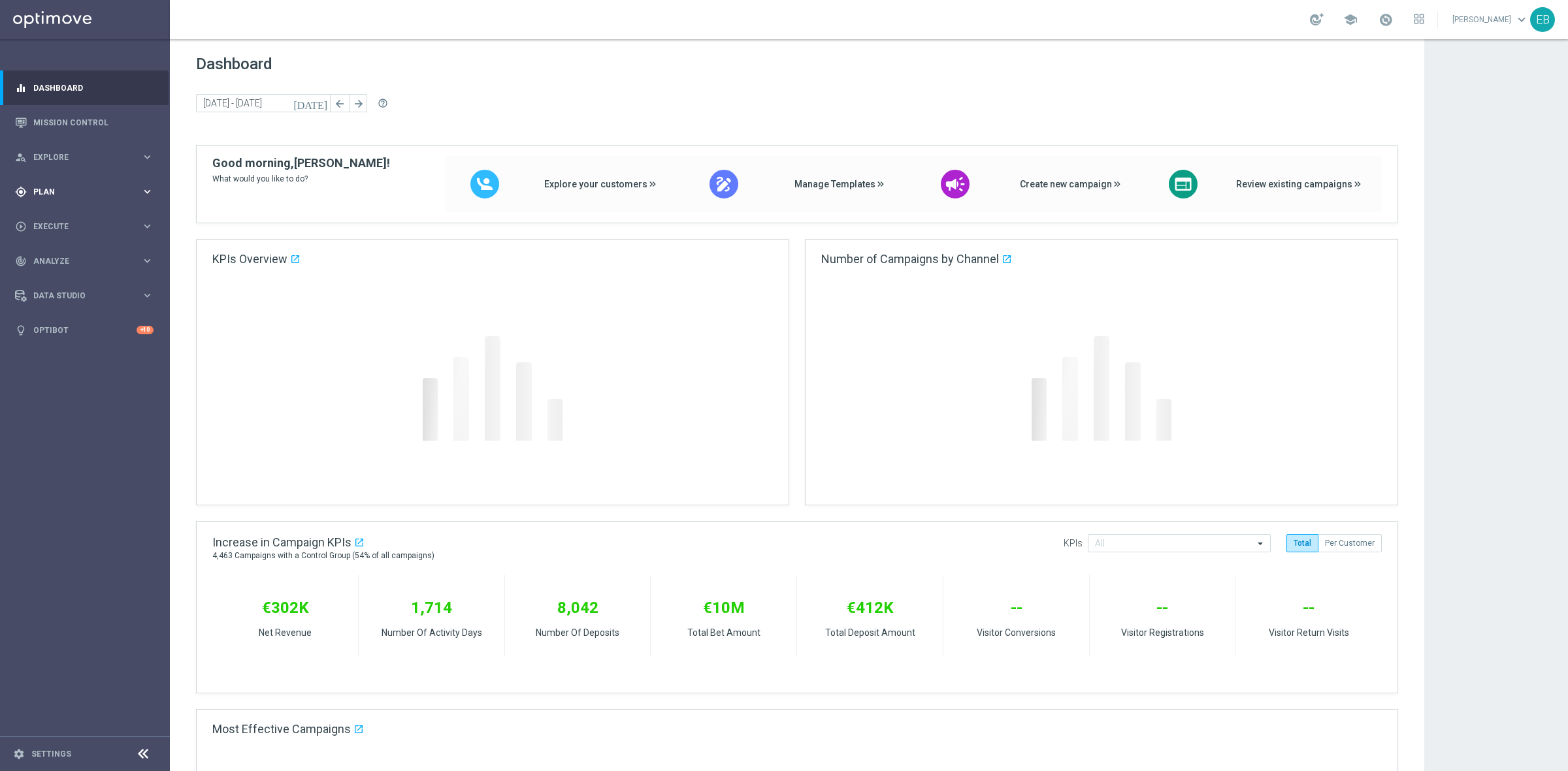
click at [53, 199] on div "gps_fixed Plan keyboard_arrow_right" at bounding box center [84, 191] width 168 height 35
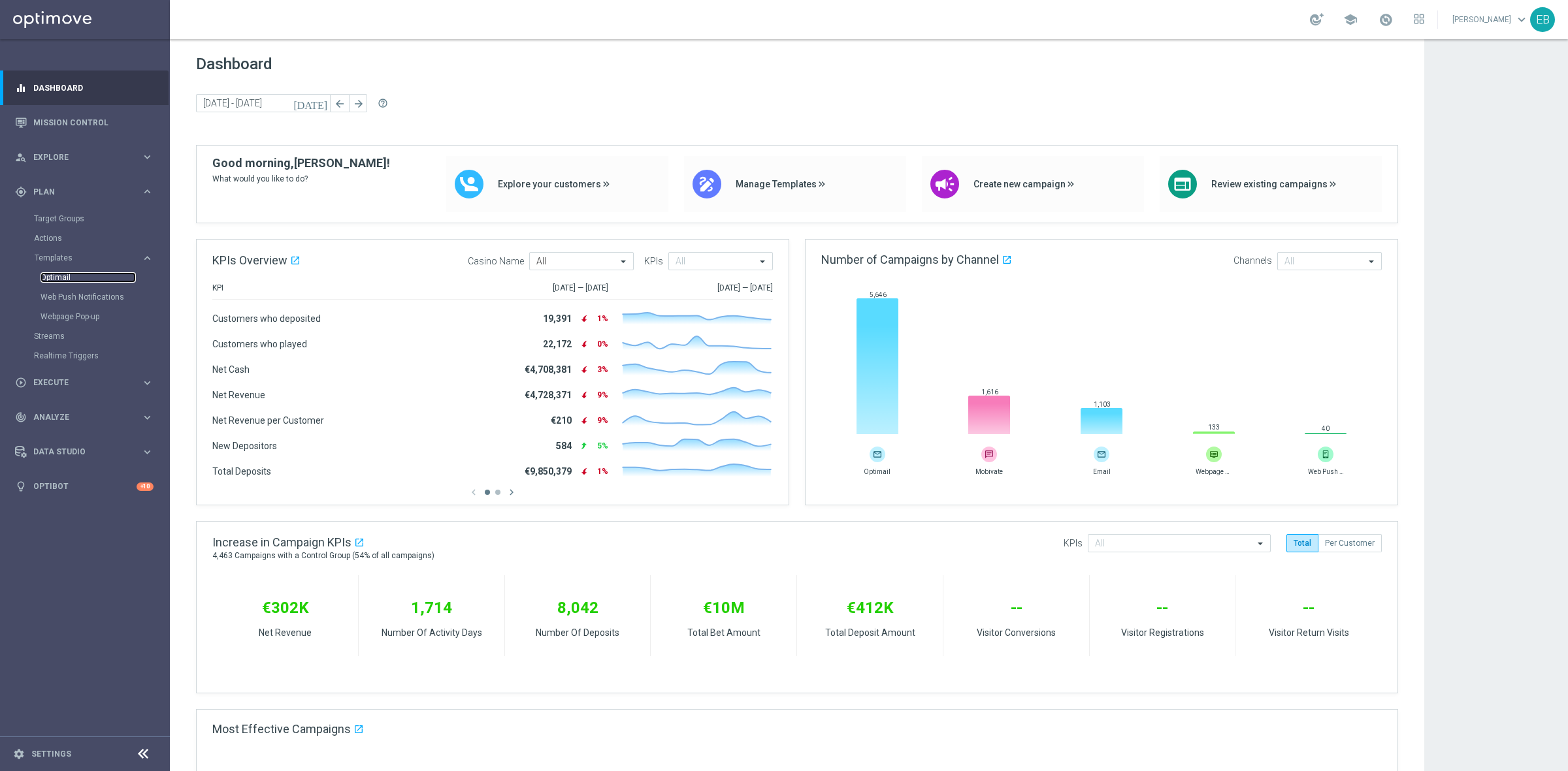
click at [64, 276] on link "Optimail" at bounding box center [88, 278] width 95 height 11
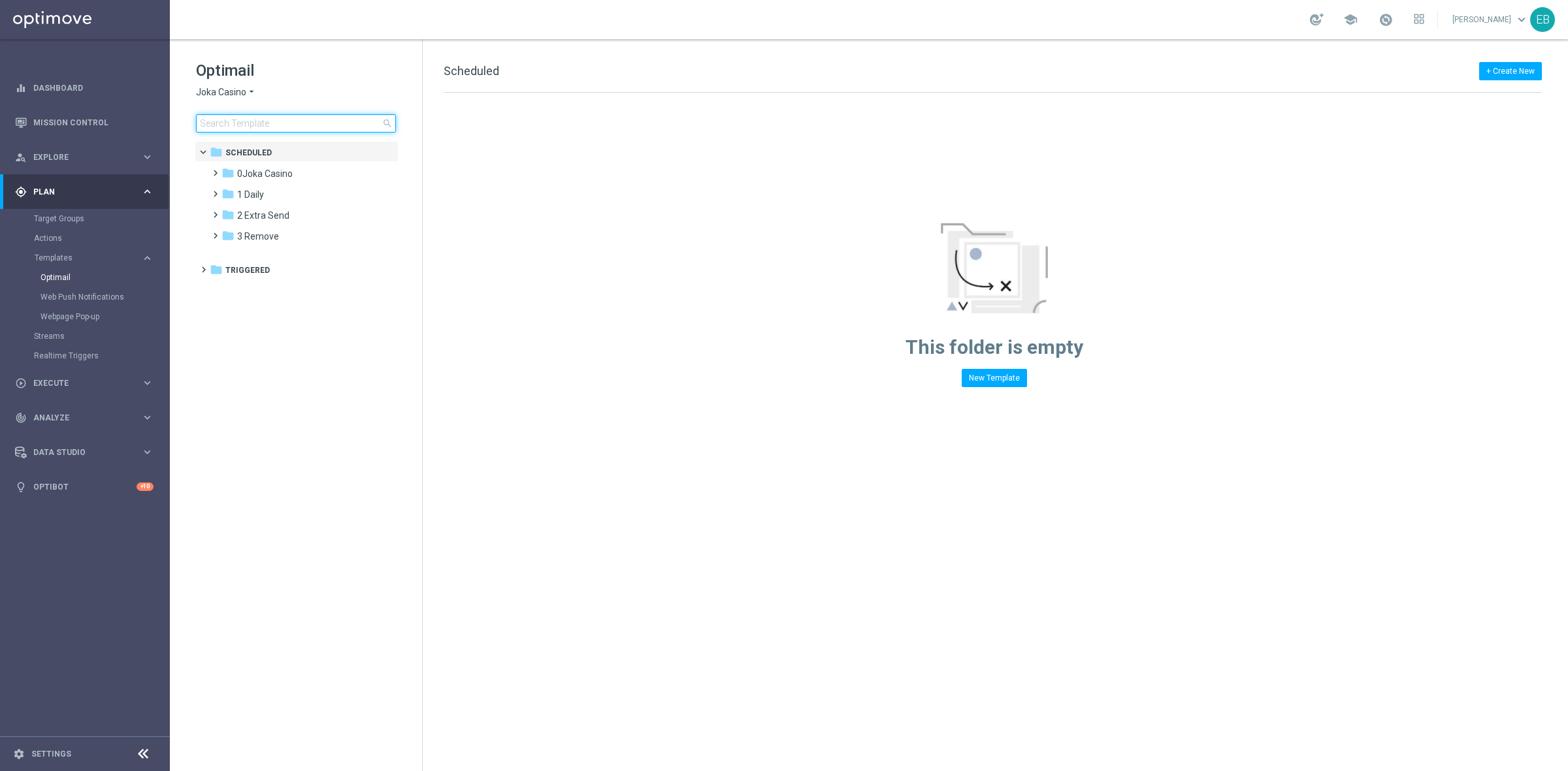
click at [207, 115] on input at bounding box center [296, 124] width 200 height 18
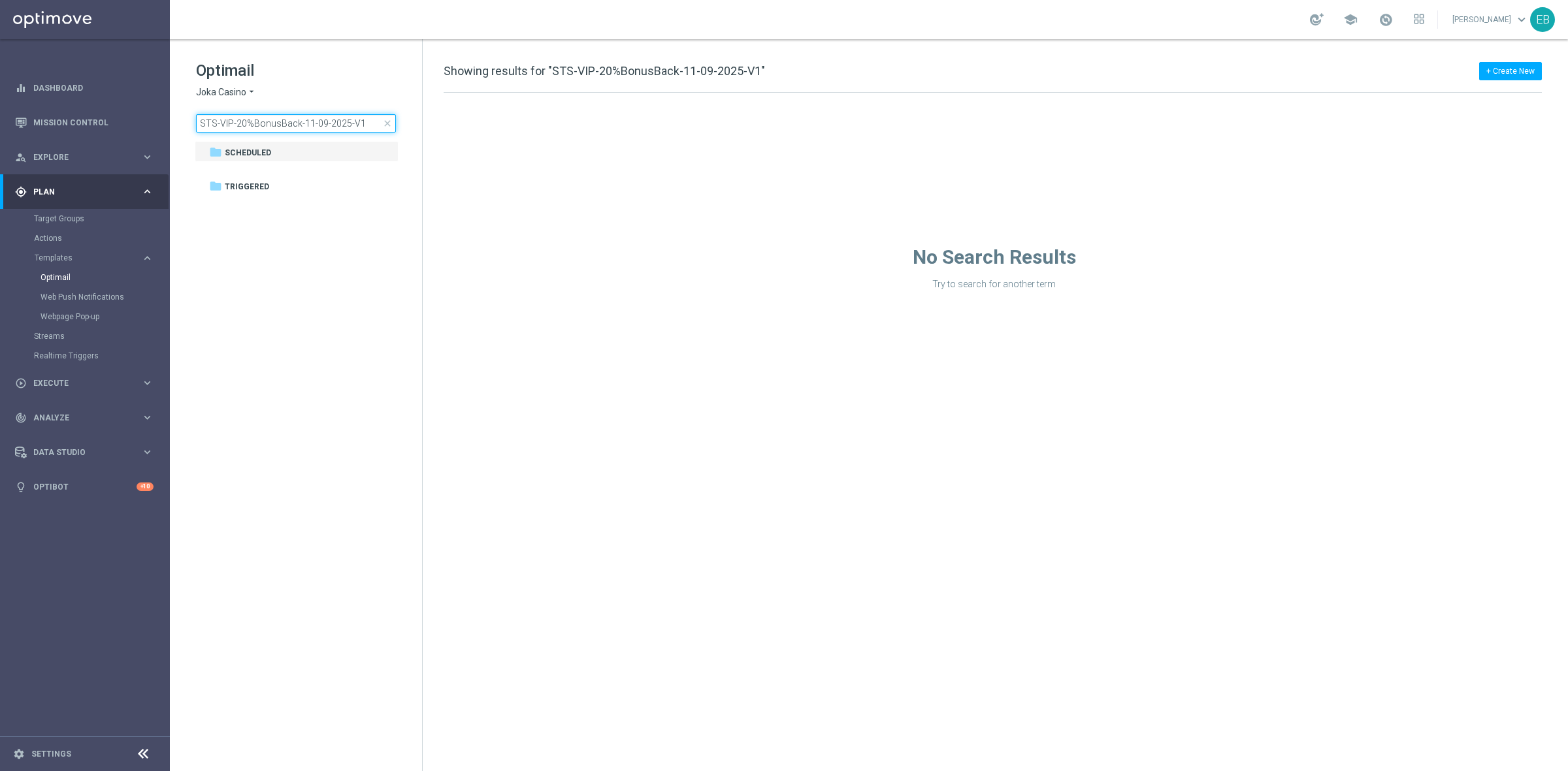
type input "STS-VIP-20%BonusBack-11-09-2025-V1"
click at [232, 90] on span "Joka Casino" at bounding box center [221, 92] width 50 height 12
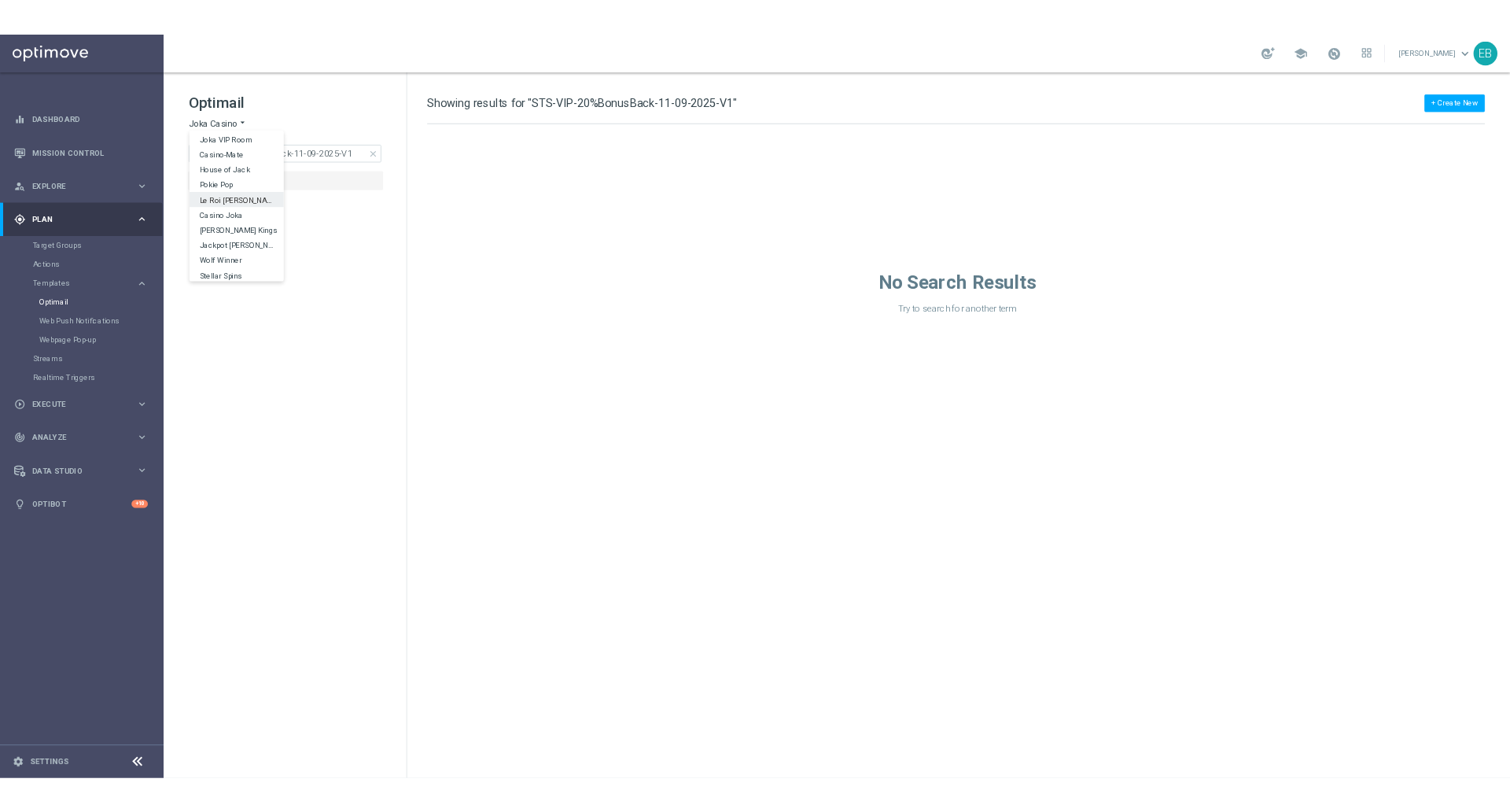
scroll to position [55, 0]
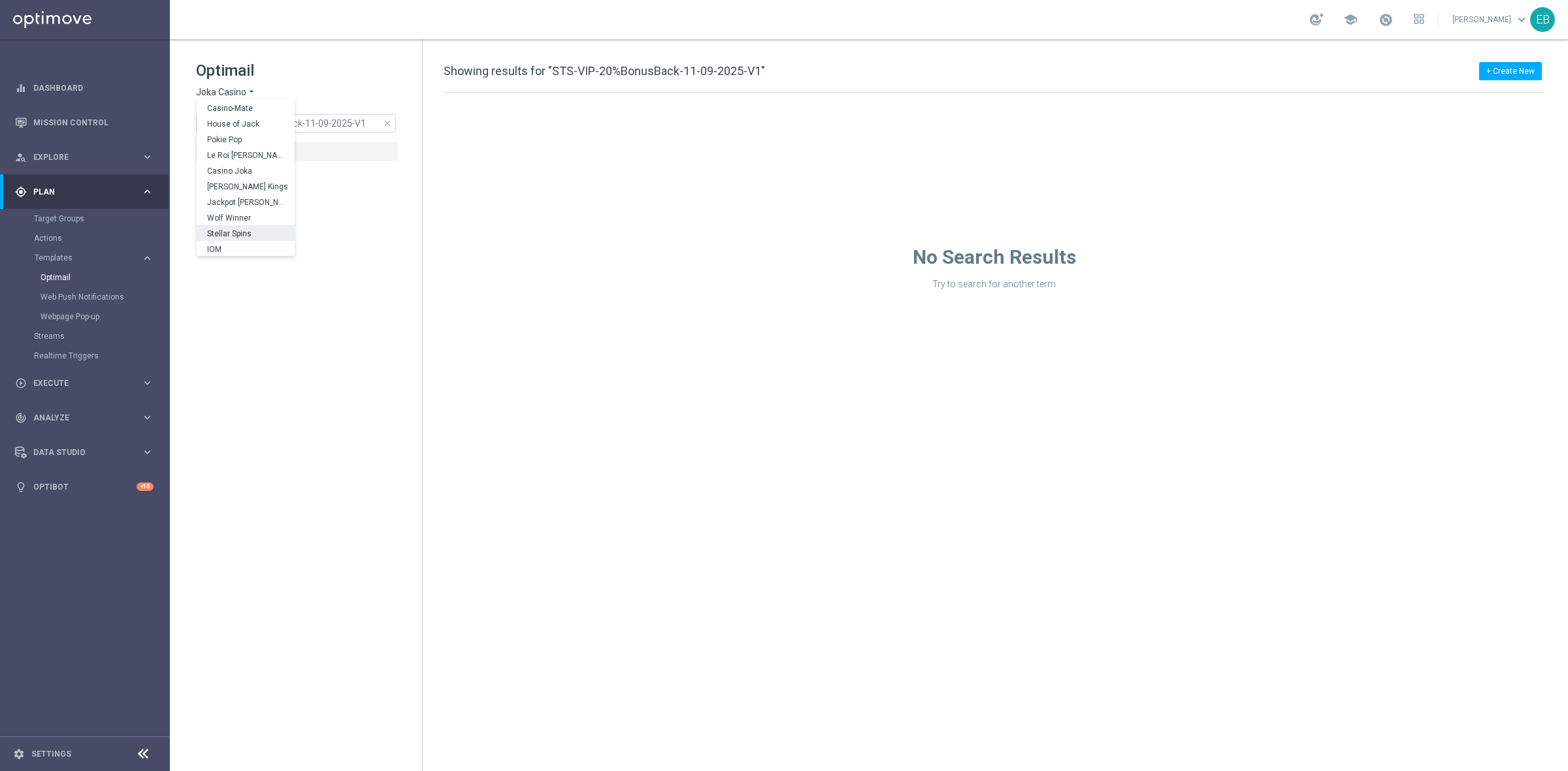
click at [0, 0] on span "Stellar Spins" at bounding box center [0, 0] width 0 height 0
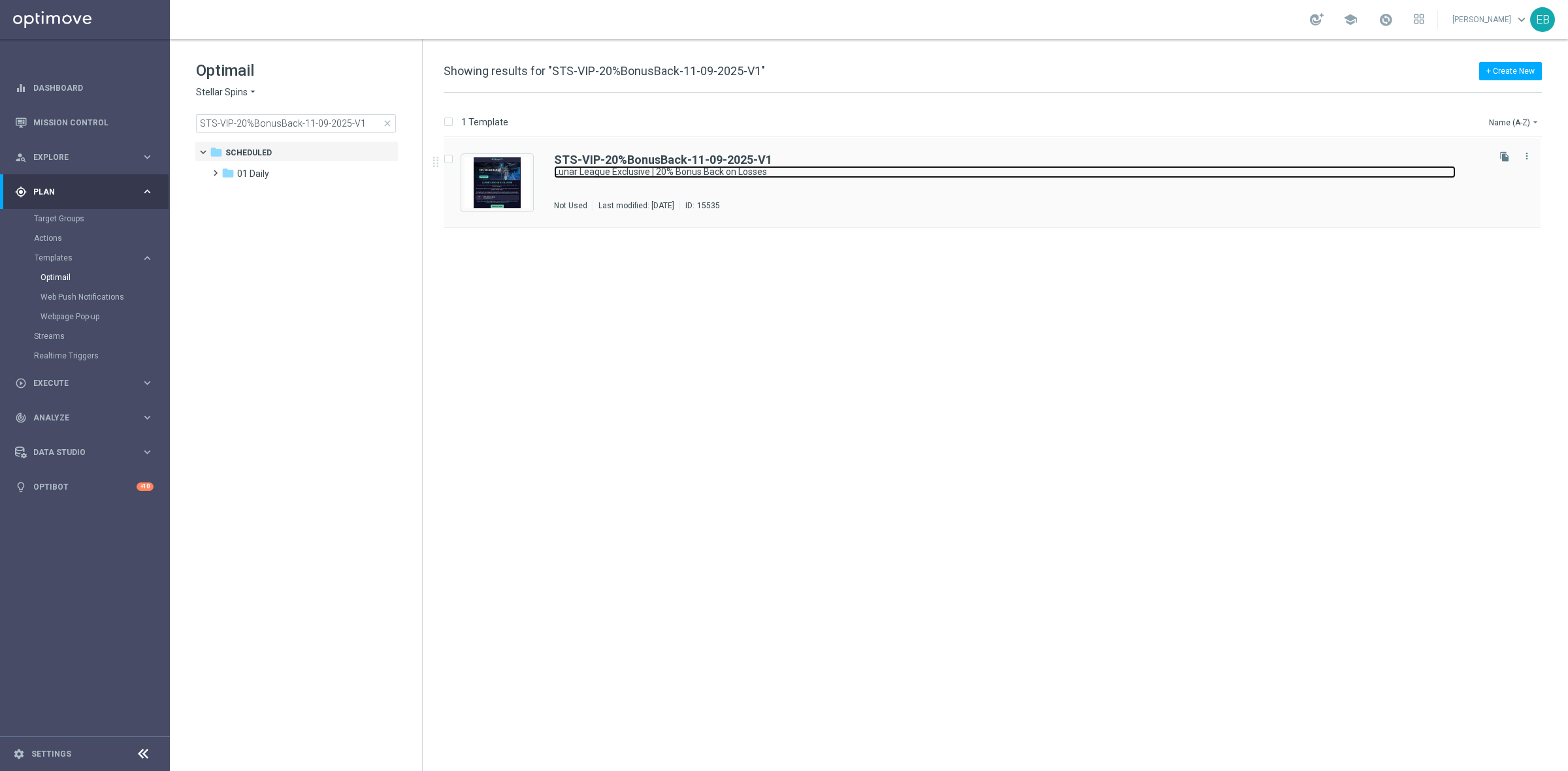
click at [863, 178] on link "Lunar League Exclusive | 20% Bonus Back on Losses" at bounding box center [1005, 172] width 901 height 12
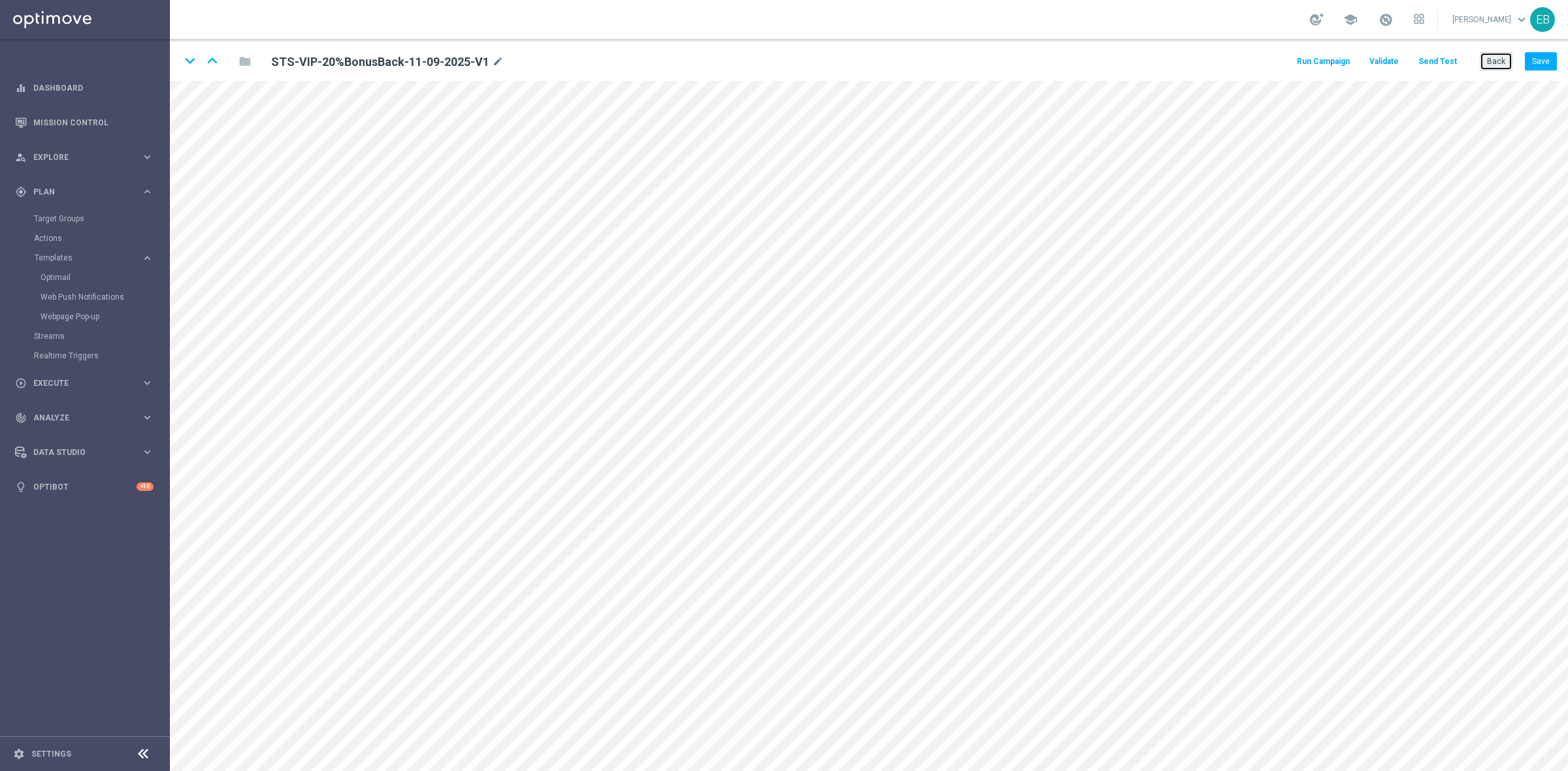
click at [1490, 59] on button "Back" at bounding box center [1496, 61] width 33 height 18
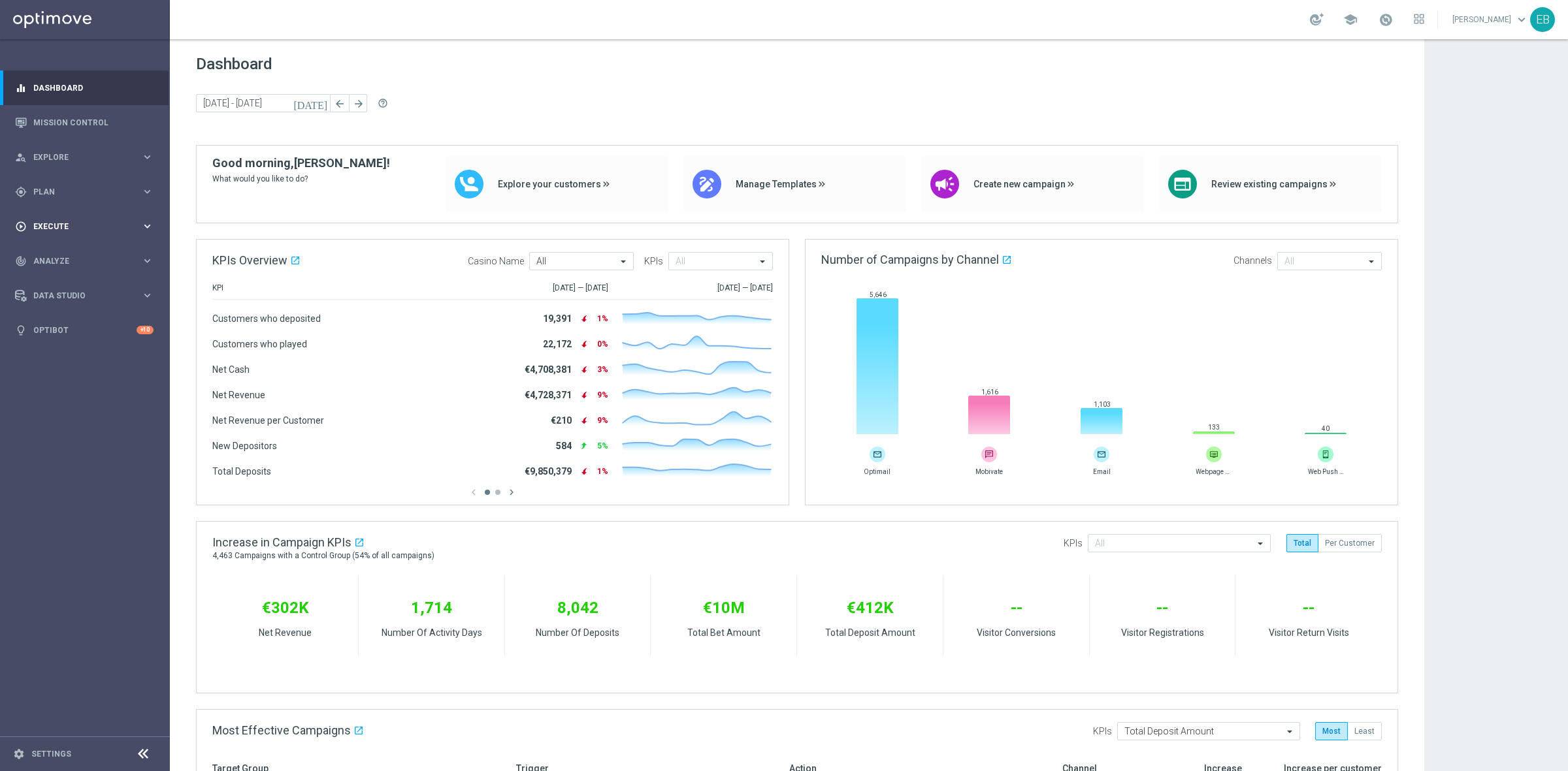
click at [78, 226] on span "Execute" at bounding box center [88, 227] width 108 height 8
click at [78, 191] on span "Plan" at bounding box center [88, 192] width 108 height 8
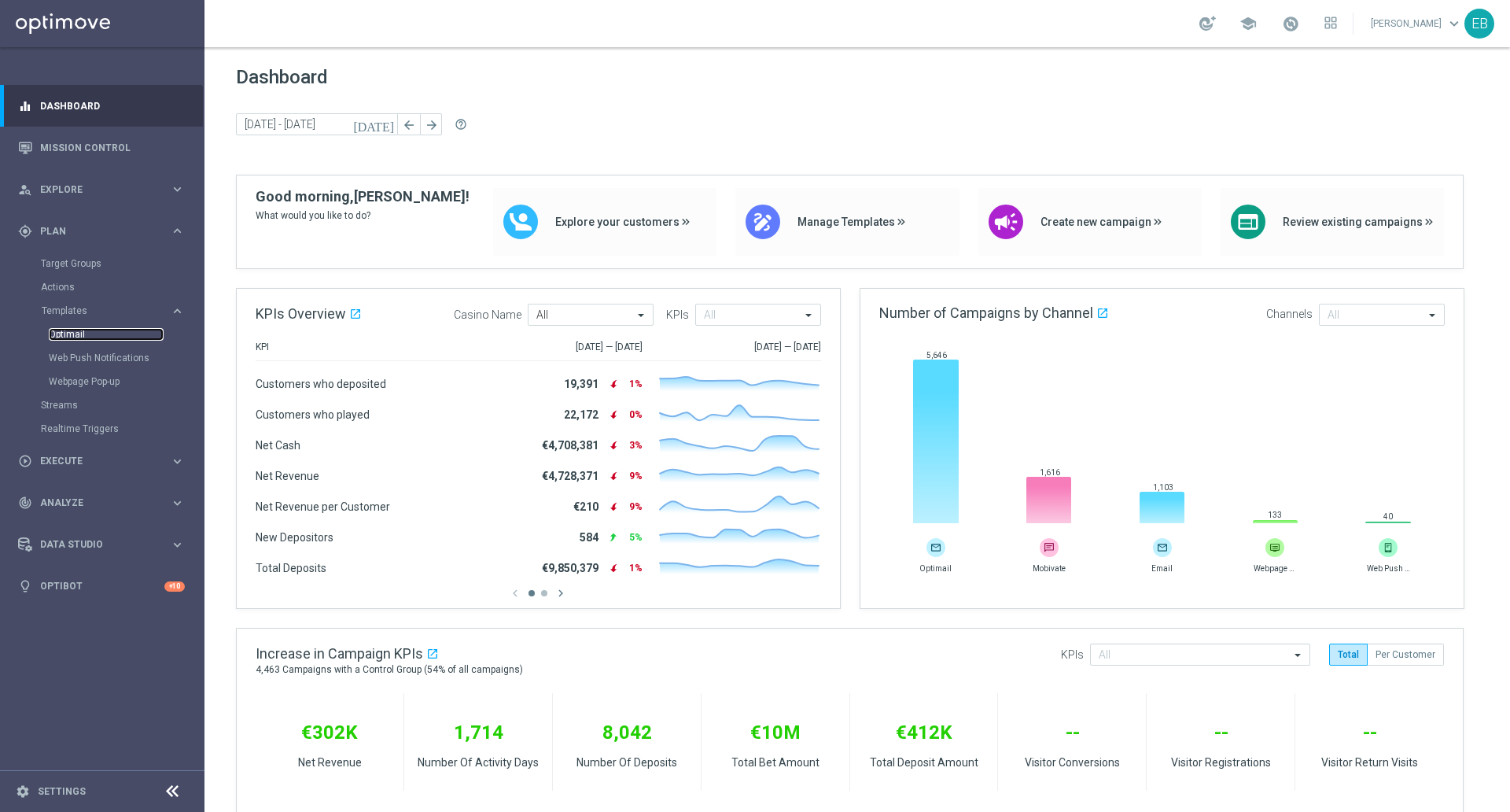
click at [97, 337] on link "Optimail" at bounding box center [106, 334] width 115 height 13
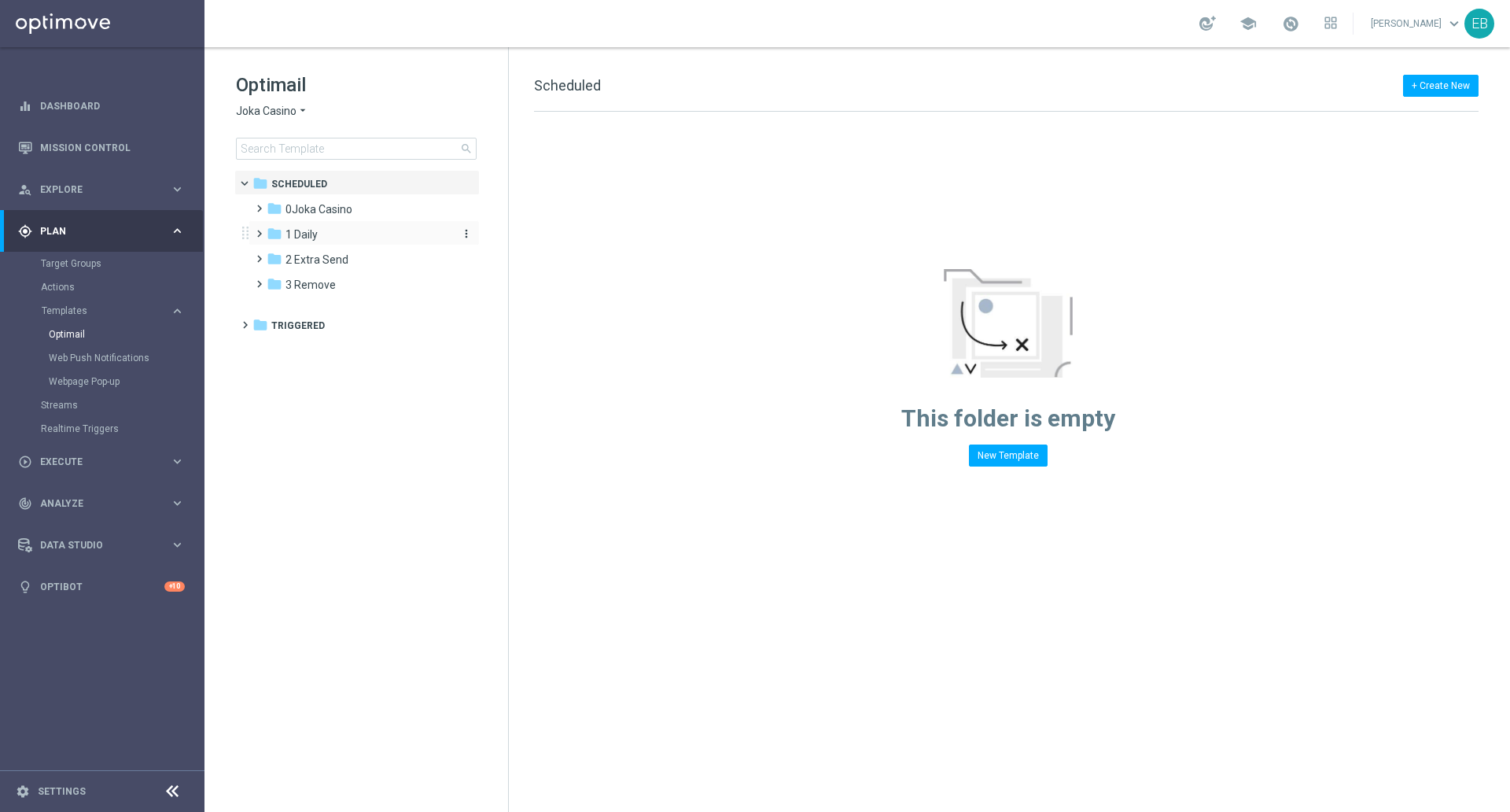
click at [314, 232] on span "1 Daily" at bounding box center [301, 234] width 32 height 14
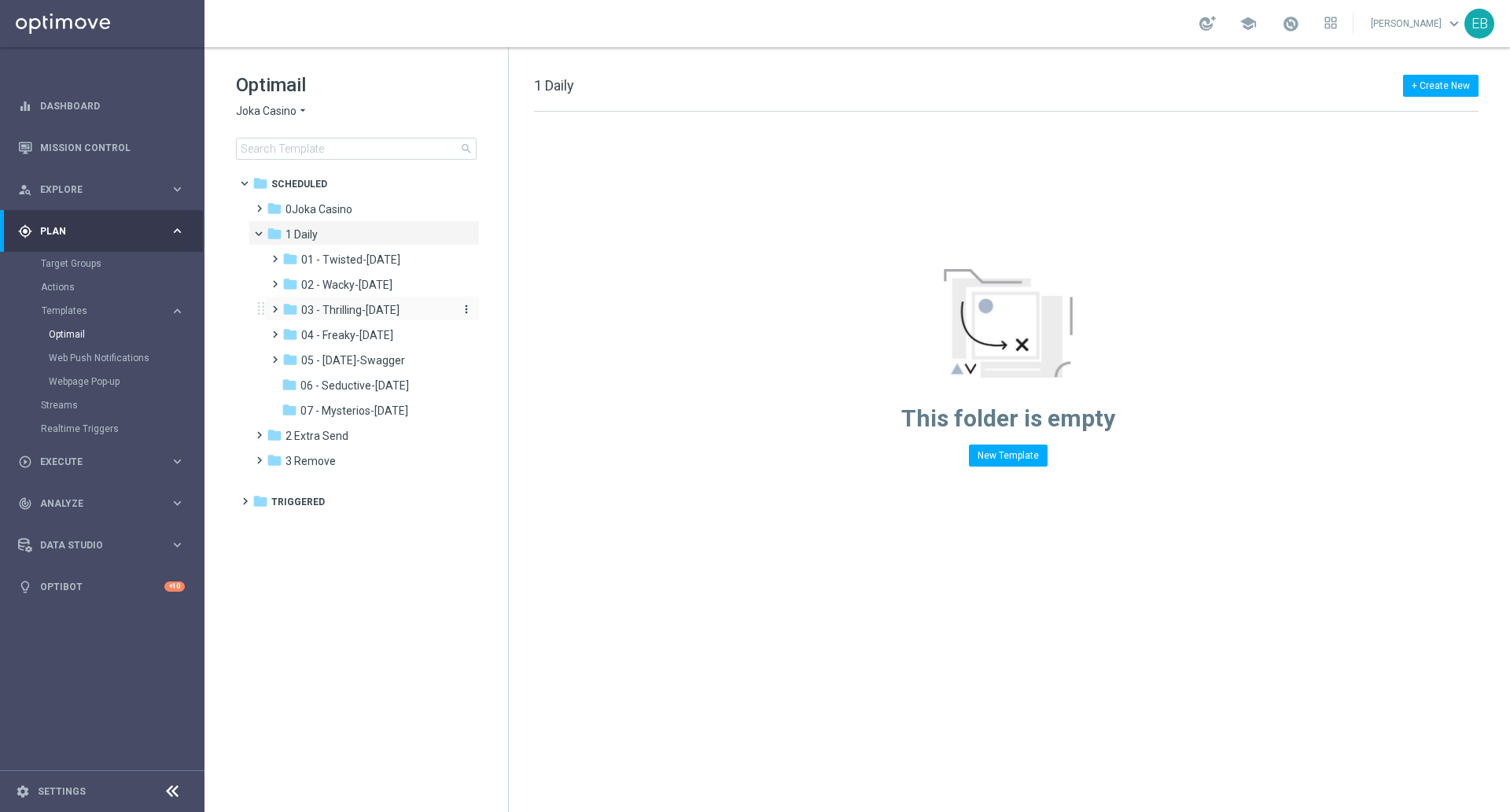
click at [379, 313] on span "03 - Thrilling-Thursday" at bounding box center [350, 310] width 98 height 14
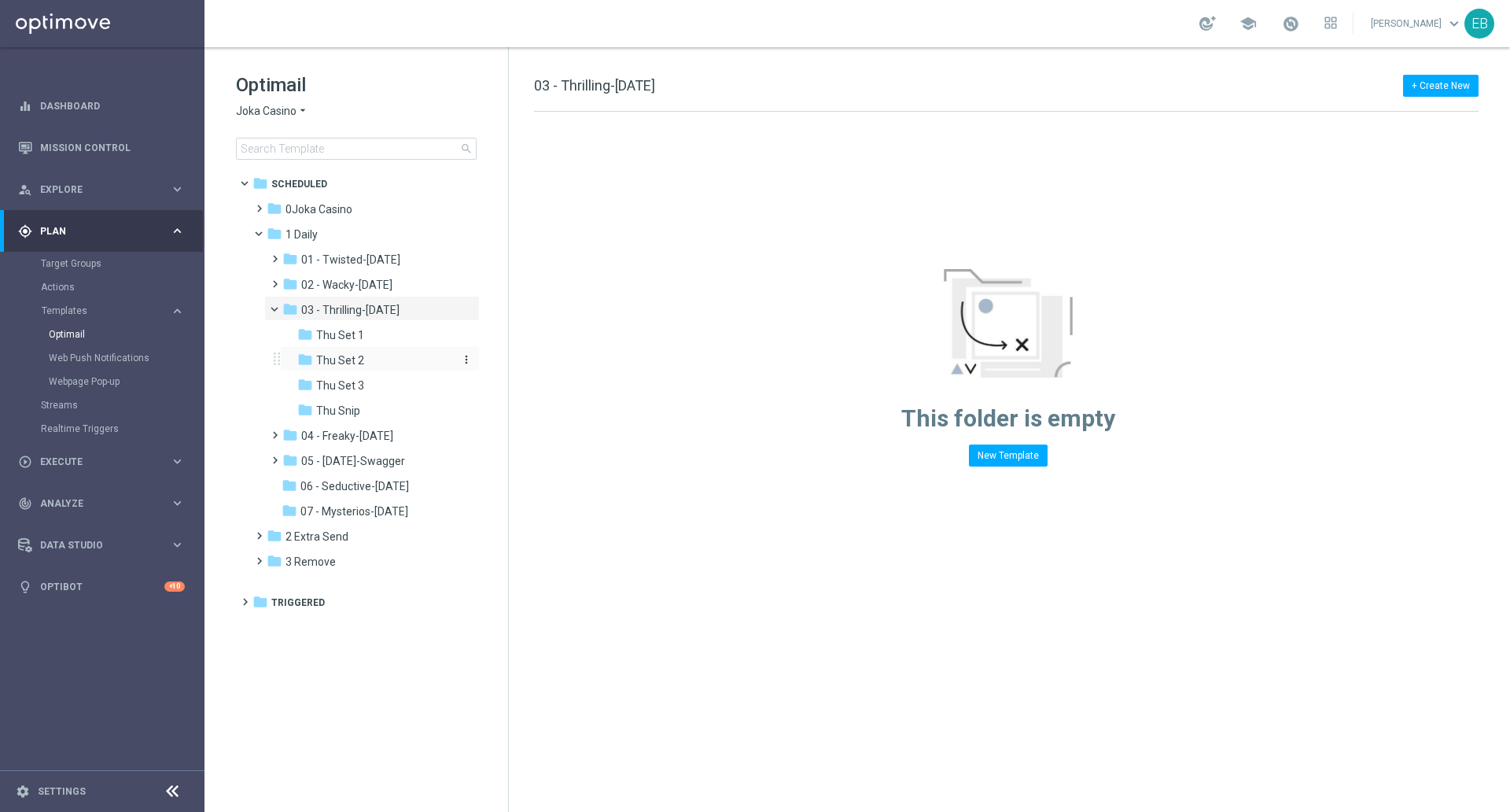
click at [364, 360] on div "folder Thu Set 2" at bounding box center [375, 360] width 155 height 18
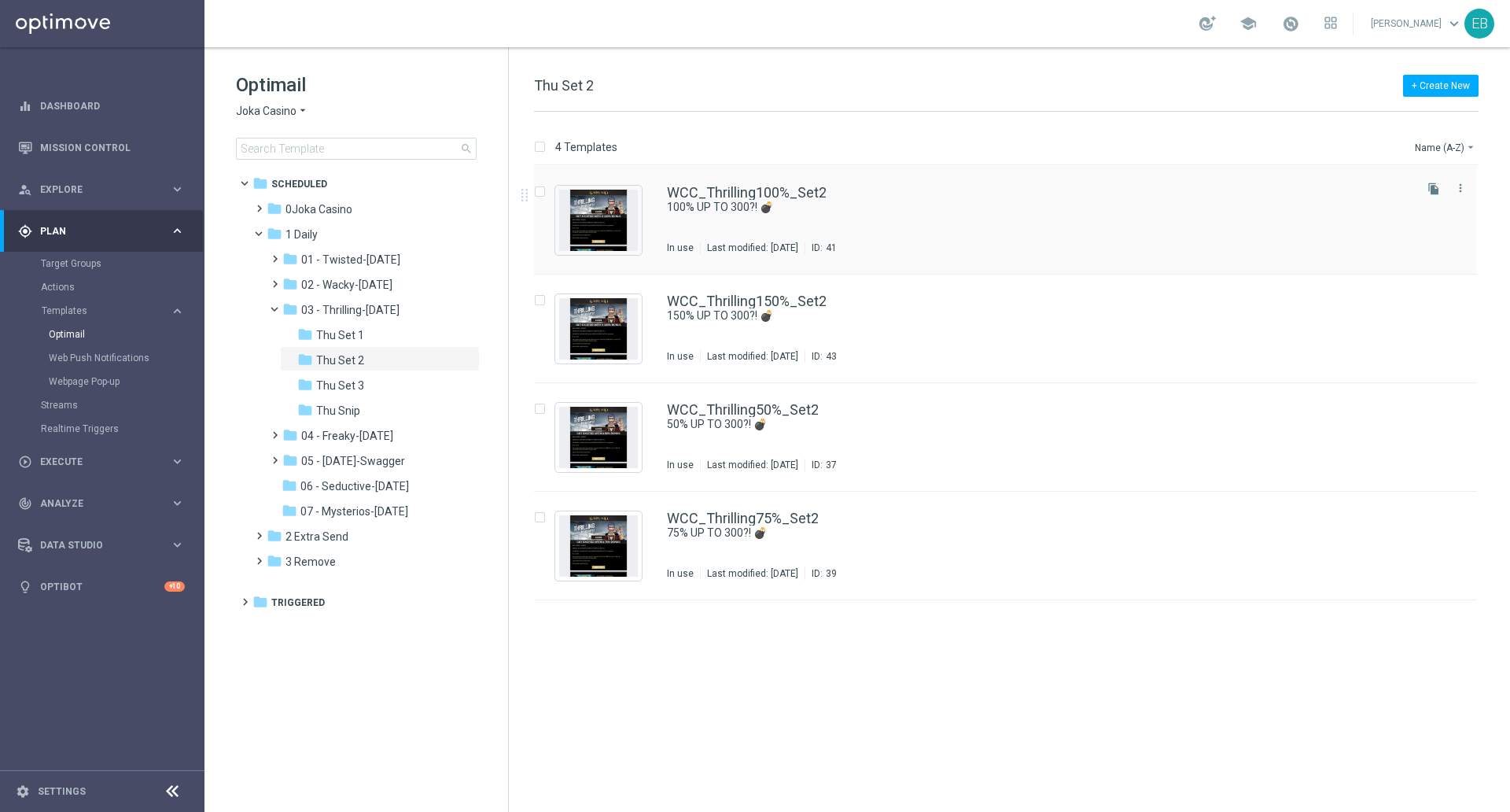
click at [945, 223] on div "WCC_Thrilling100%_Set2 100% UP TO 300?! 💣 In use Last modified: Tuesday, June 4…" at bounding box center [1039, 219] width 744 height 68
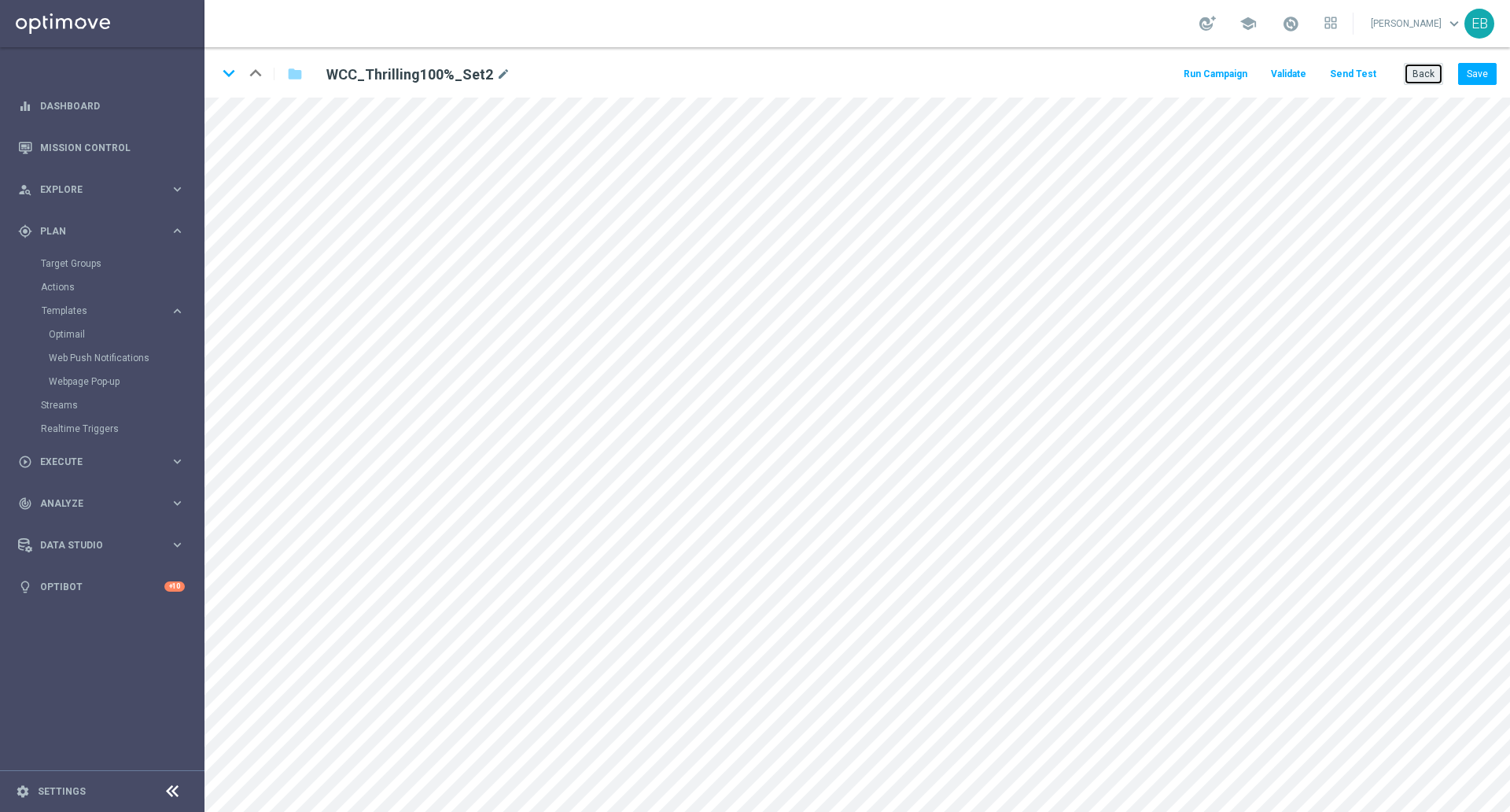
click at [1419, 73] on button "Back" at bounding box center [1424, 74] width 40 height 22
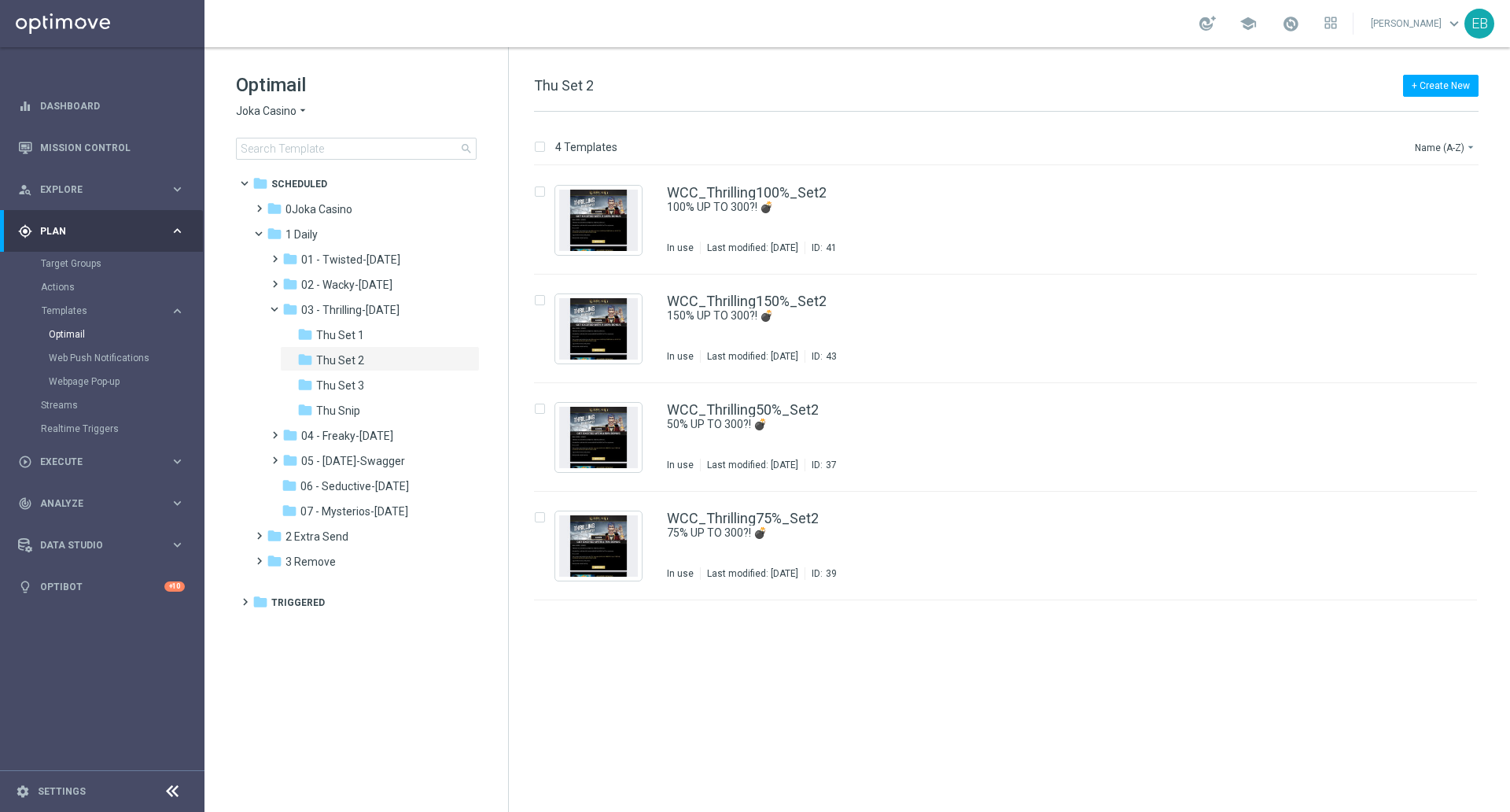
click at [299, 116] on icon "arrow_drop_down" at bounding box center [303, 111] width 13 height 15
click at [0, 0] on span "Casino-Mate" at bounding box center [0, 0] width 0 height 0
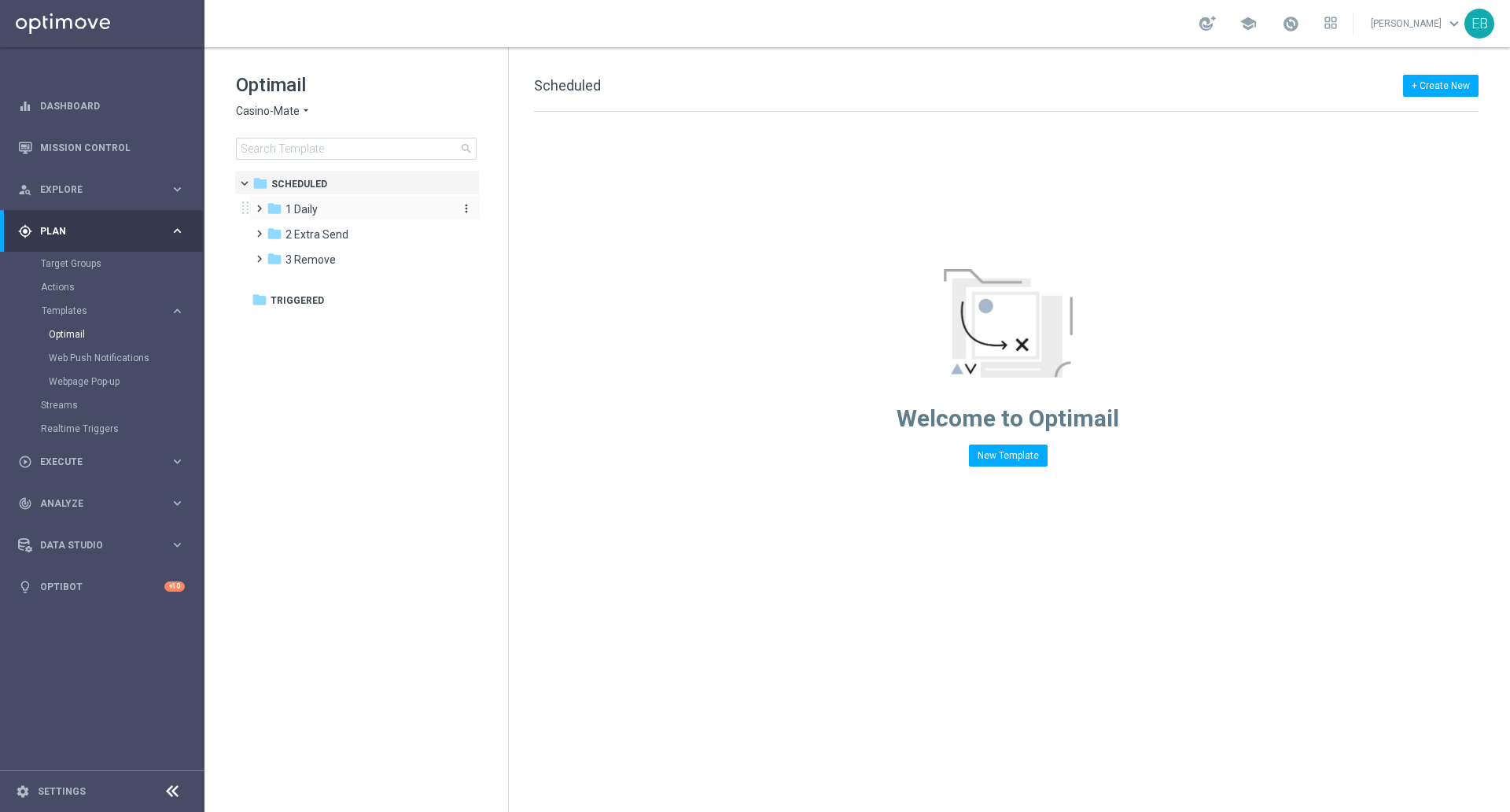
click at [346, 210] on div "folder 1 Daily" at bounding box center [357, 209] width 181 height 18
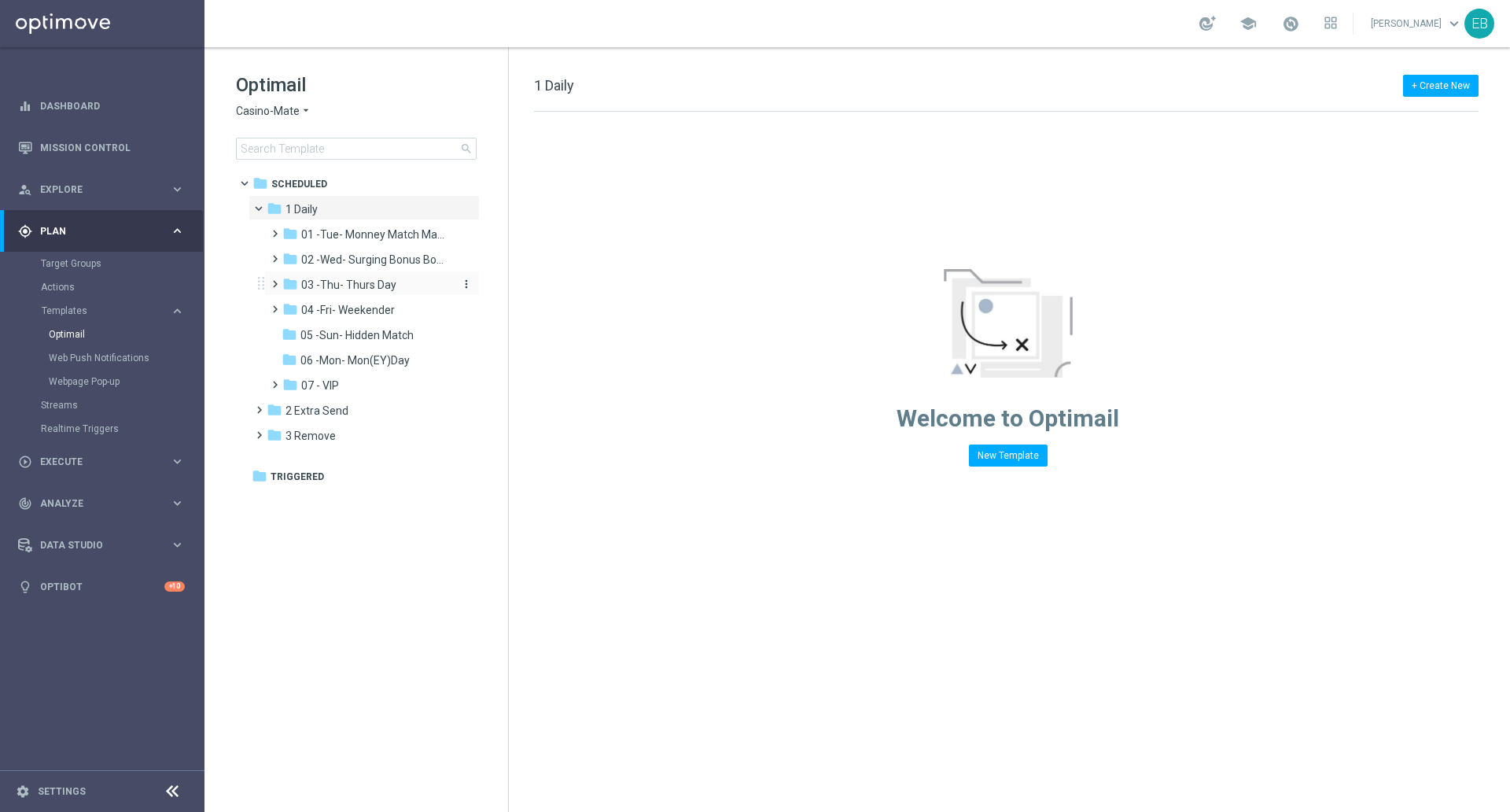
click at [371, 280] on span "03 -Thu- Thurs Day" at bounding box center [349, 284] width 95 height 14
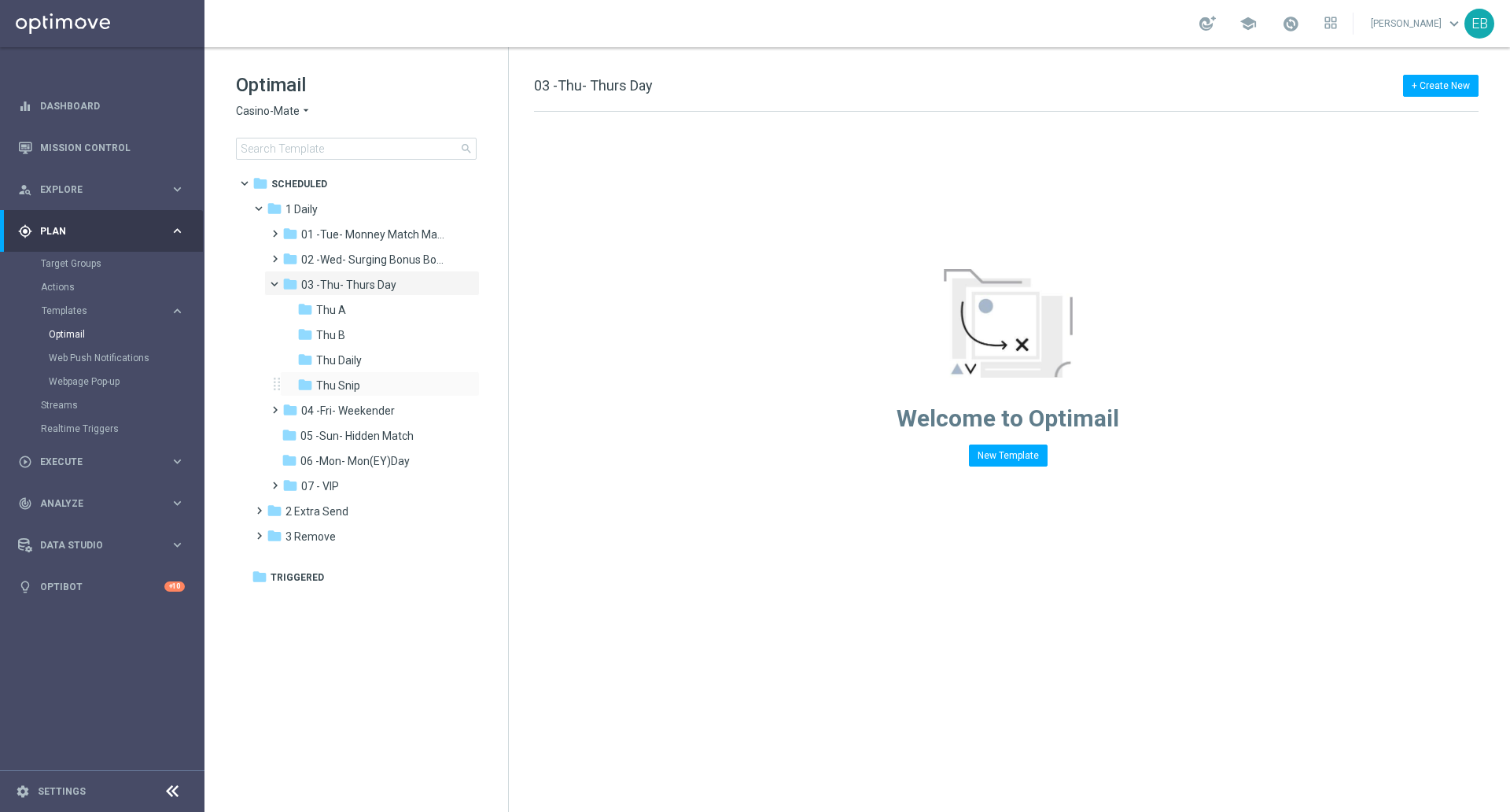
click at [394, 376] on div "folder Thu Snip more_vert" at bounding box center [379, 384] width 200 height 25
click at [388, 382] on div "folder Thu Snip" at bounding box center [375, 386] width 155 height 18
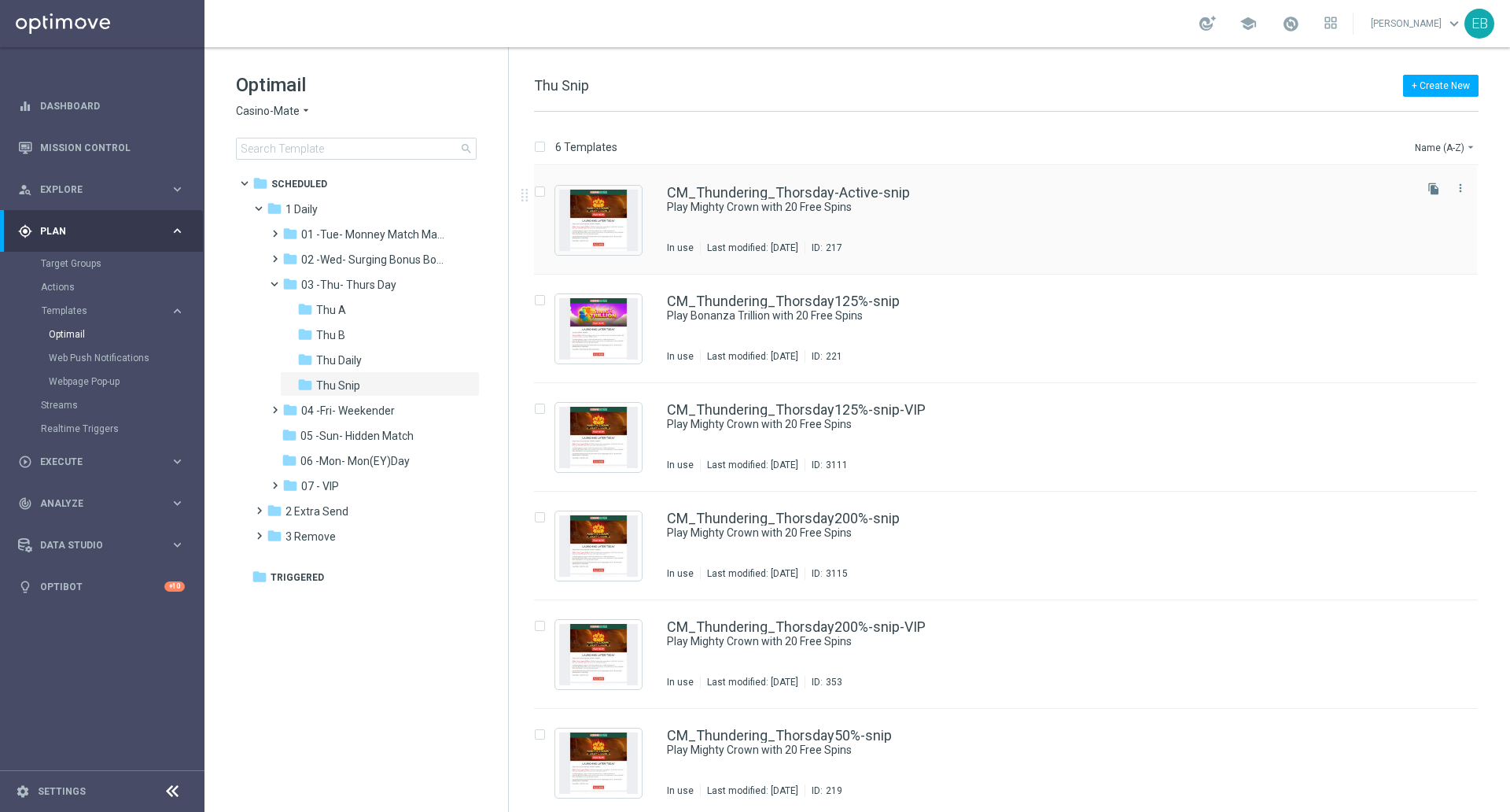
click at [990, 242] on div "In use Last modified: Wednesday, September 3, 2025 ID: 217" at bounding box center [1039, 248] width 744 height 13
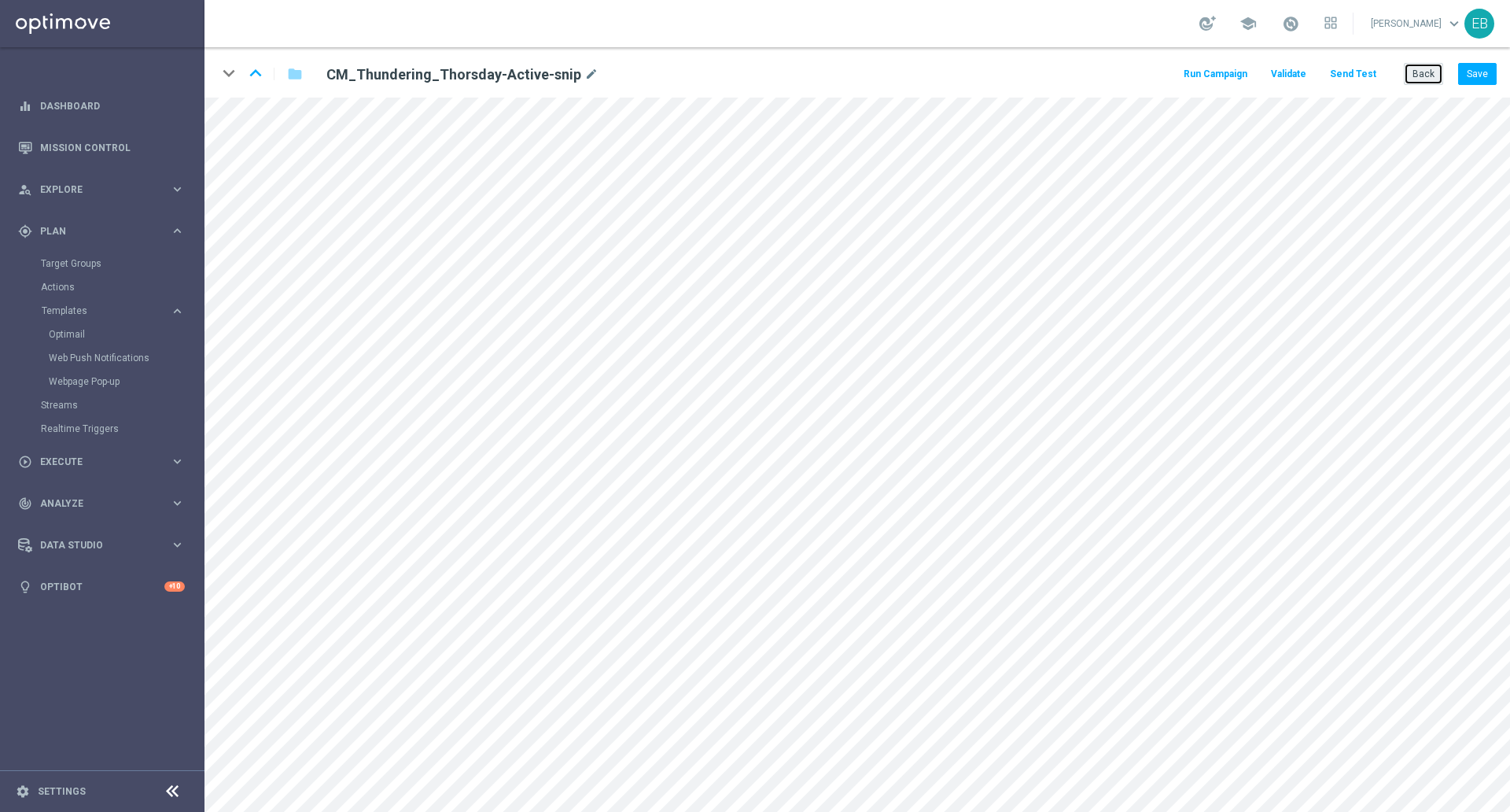
click at [1425, 79] on button "Back" at bounding box center [1424, 74] width 40 height 22
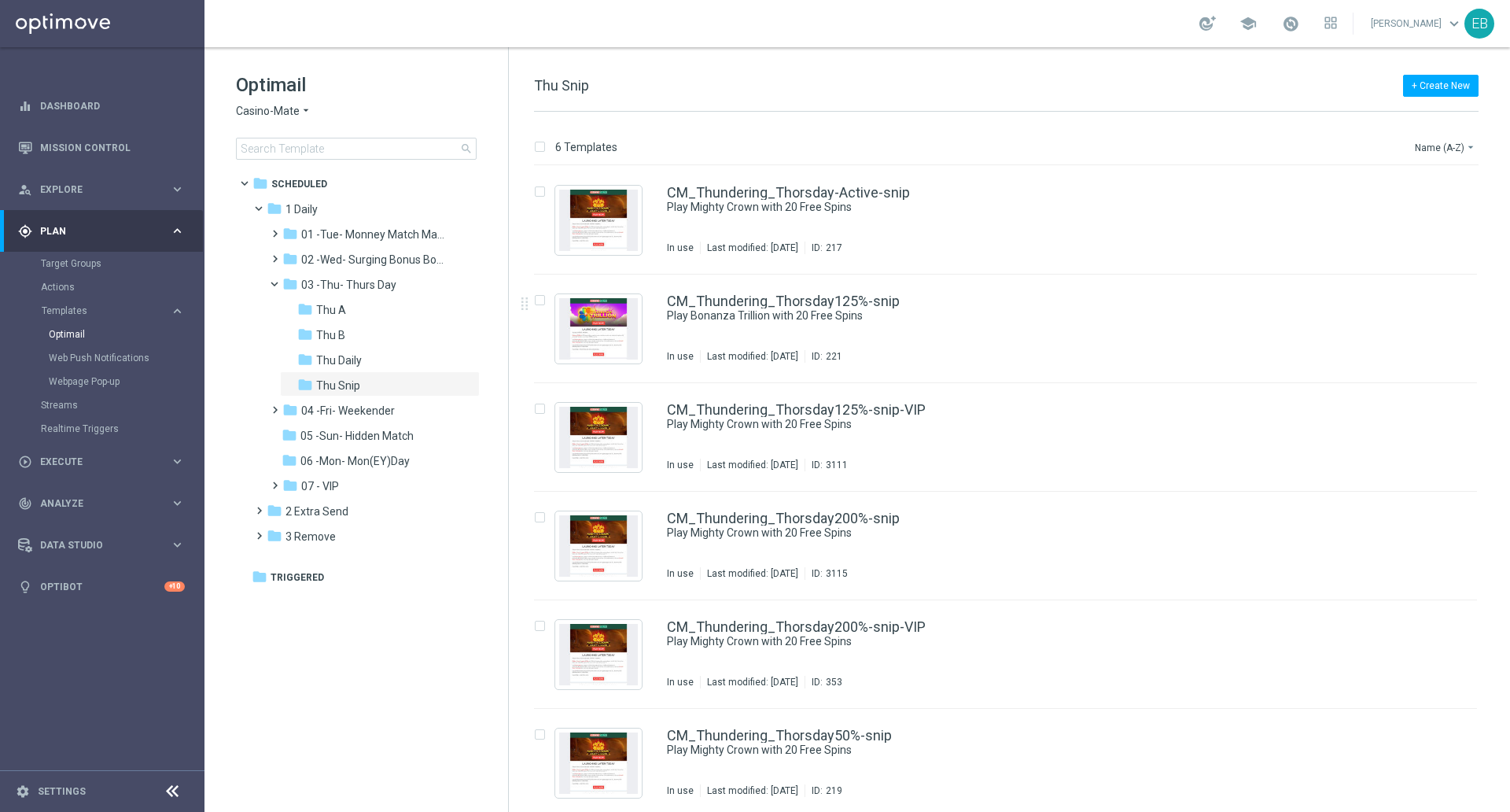
click at [287, 109] on span "Casino-Mate" at bounding box center [268, 111] width 63 height 15
click at [0, 0] on span "Joka VIP Room" at bounding box center [0, 0] width 0 height 0
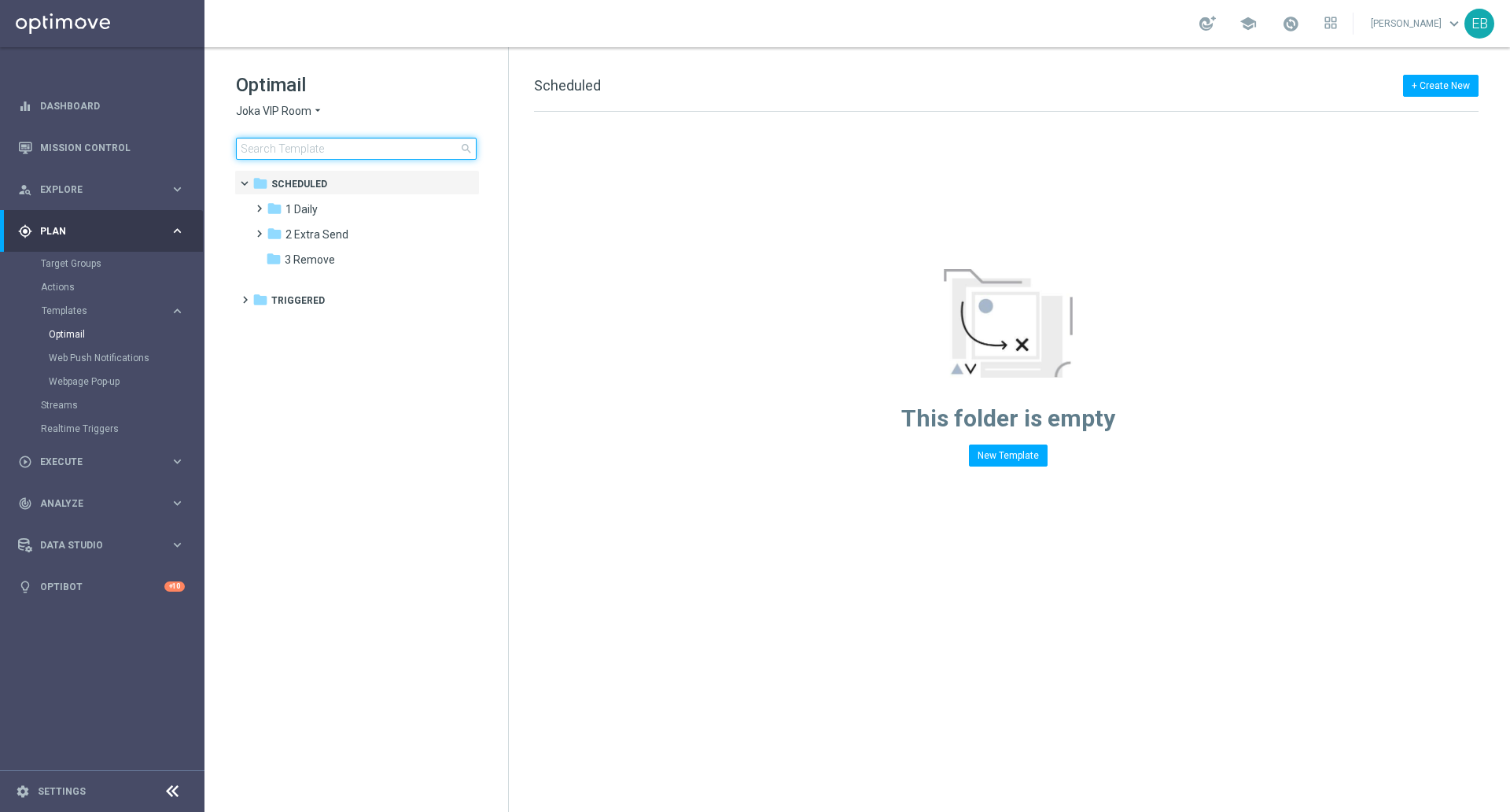
click at [305, 153] on input at bounding box center [357, 149] width 241 height 22
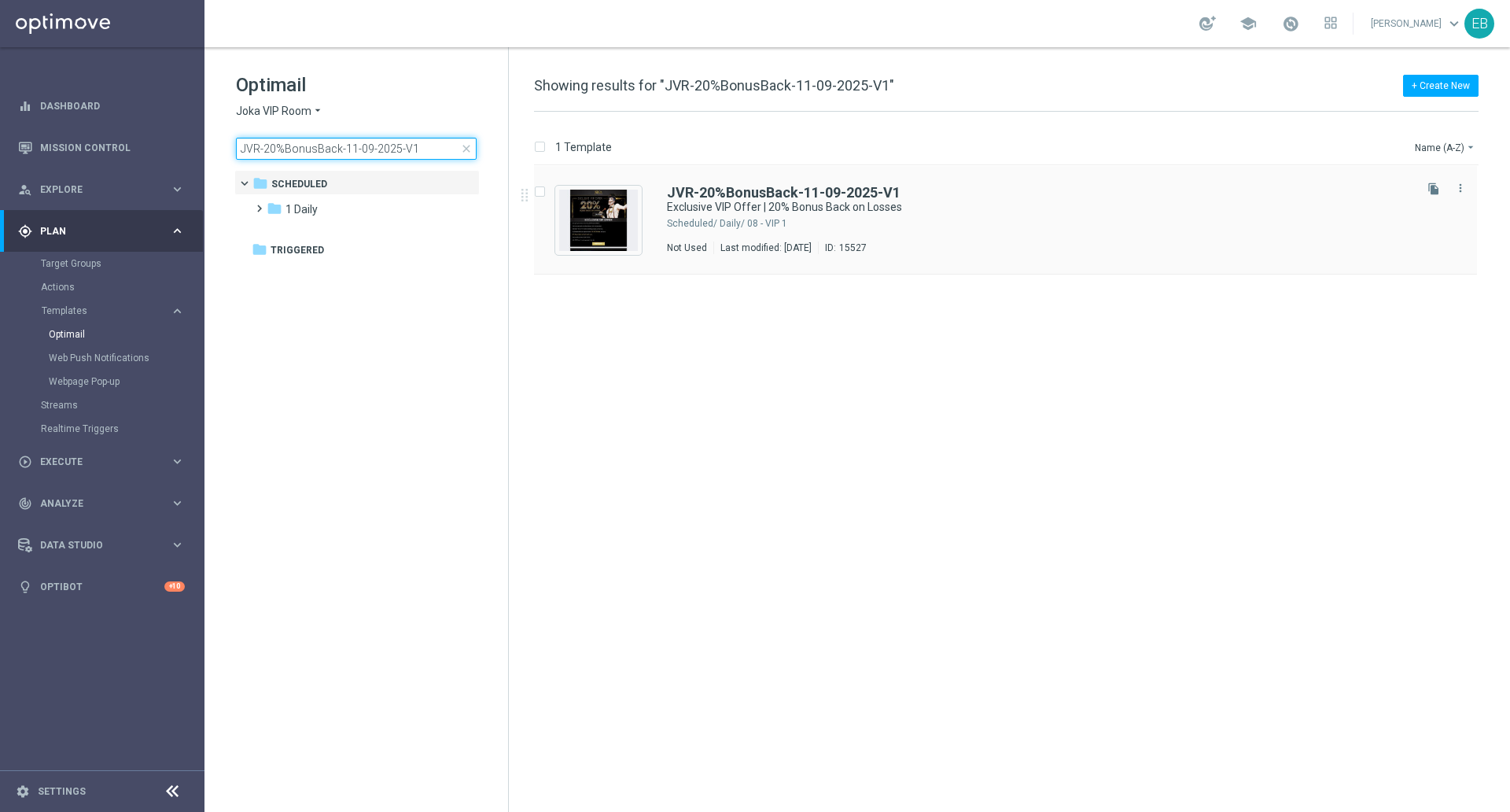
type input "JVR-20%BonusBack-11-09-2025-V1"
click at [630, 210] on img "Press SPACE to select this row." at bounding box center [598, 219] width 78 height 61
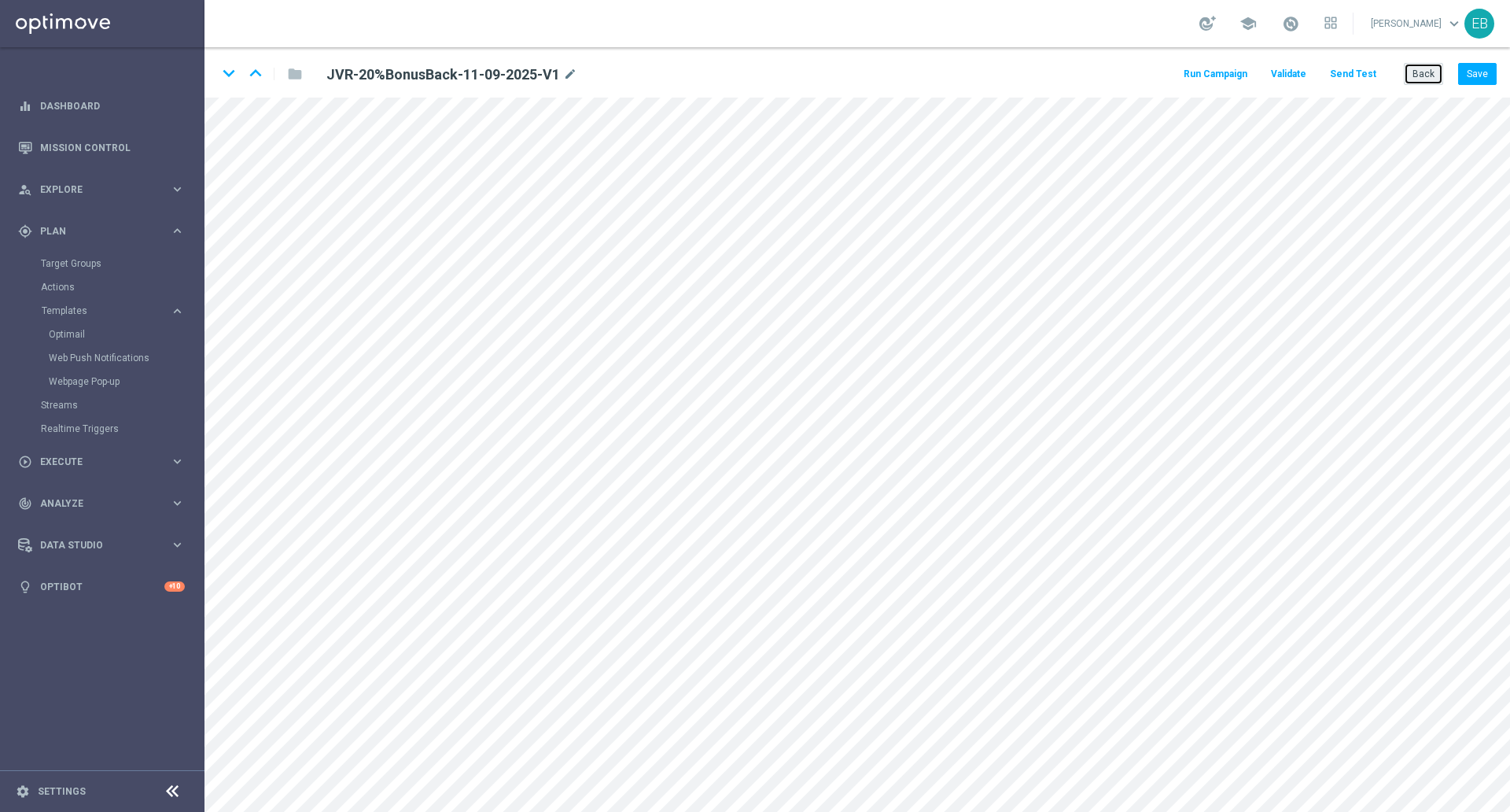
click at [1426, 70] on button "Back" at bounding box center [1424, 74] width 40 height 22
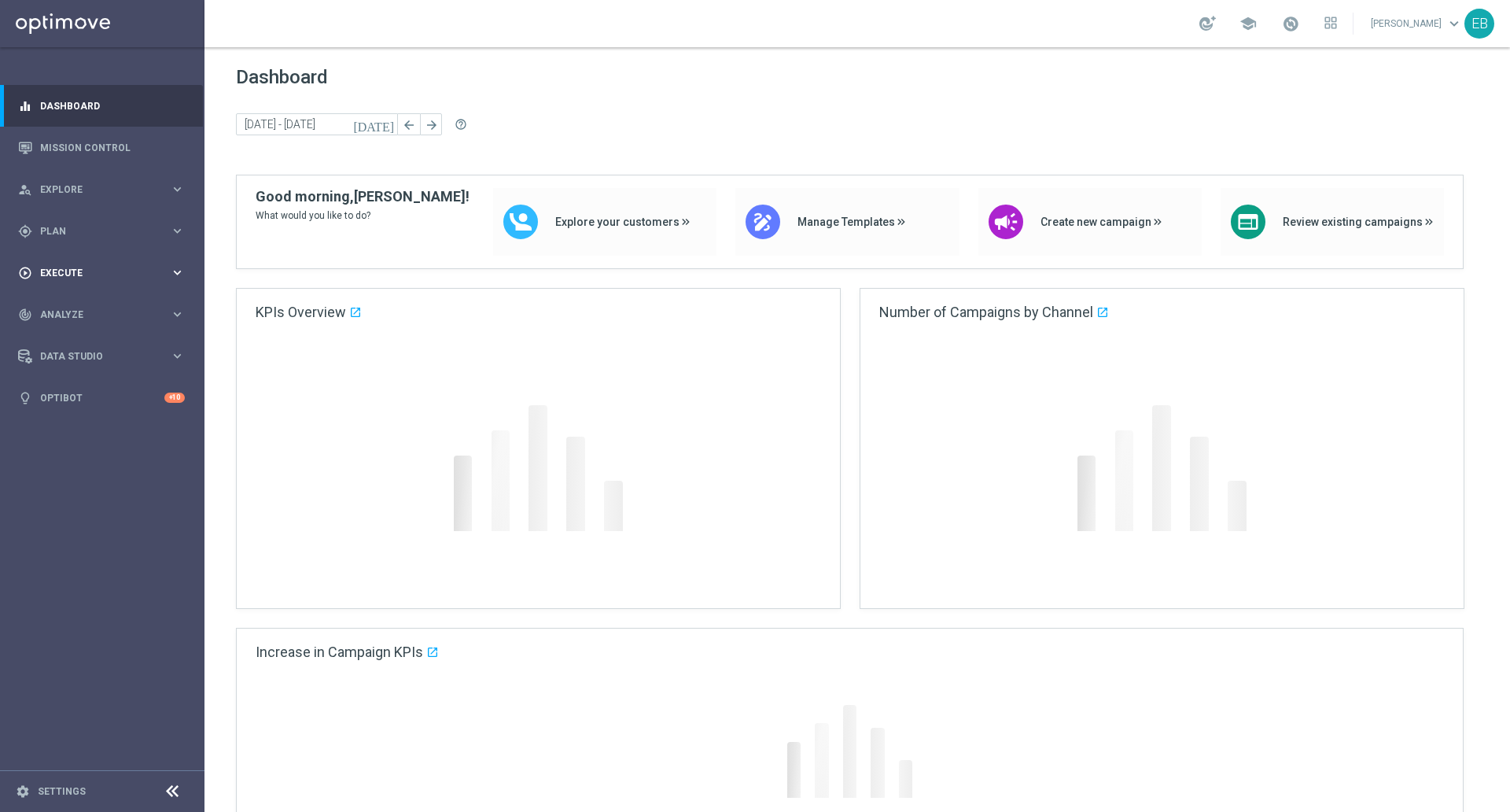
click at [102, 269] on span "Execute" at bounding box center [105, 273] width 130 height 10
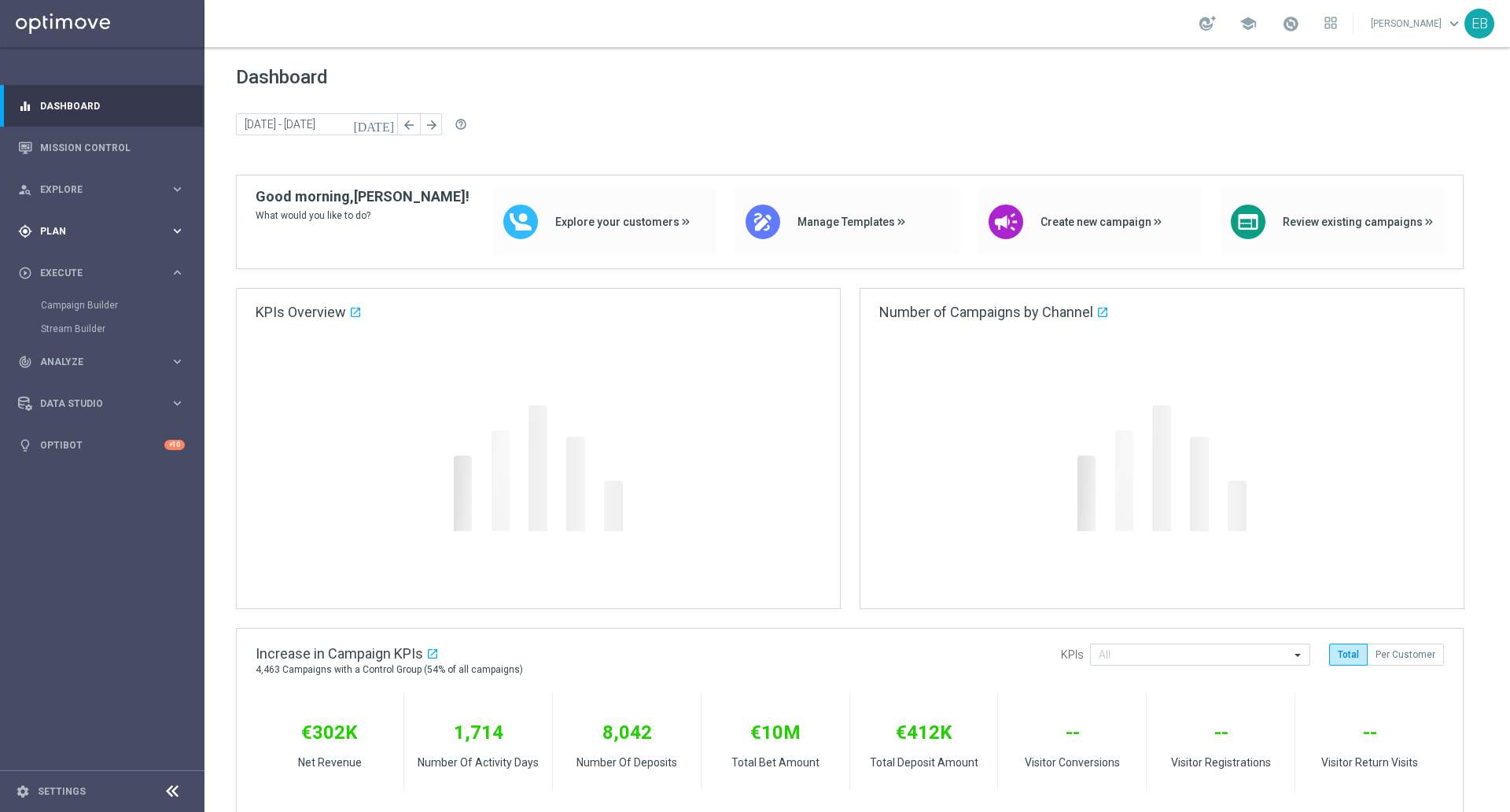
click at [81, 229] on span "Plan" at bounding box center [105, 231] width 130 height 10
click at [86, 335] on link "Optimail" at bounding box center [106, 334] width 115 height 13
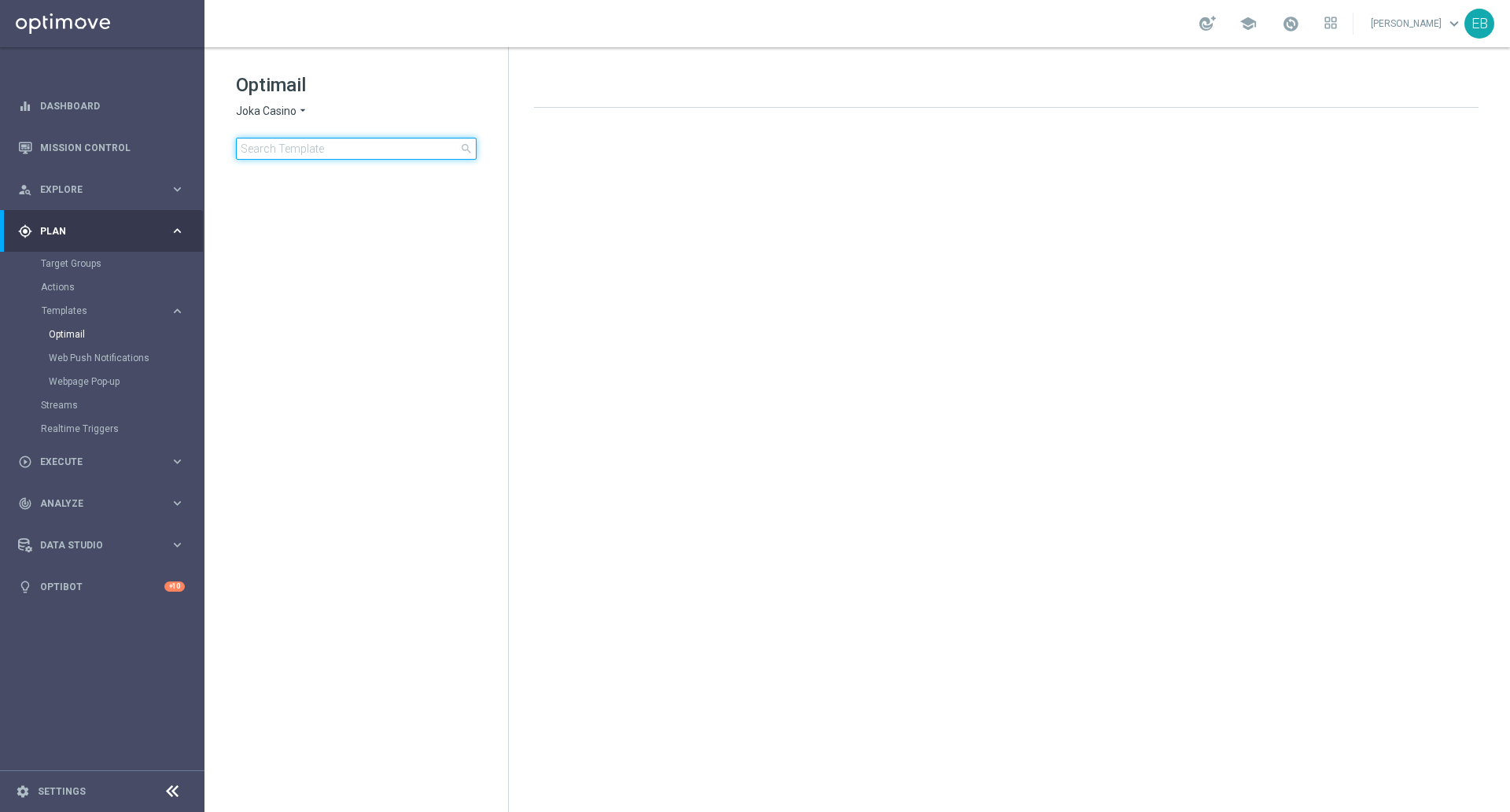
click at [284, 144] on input at bounding box center [357, 149] width 241 height 22
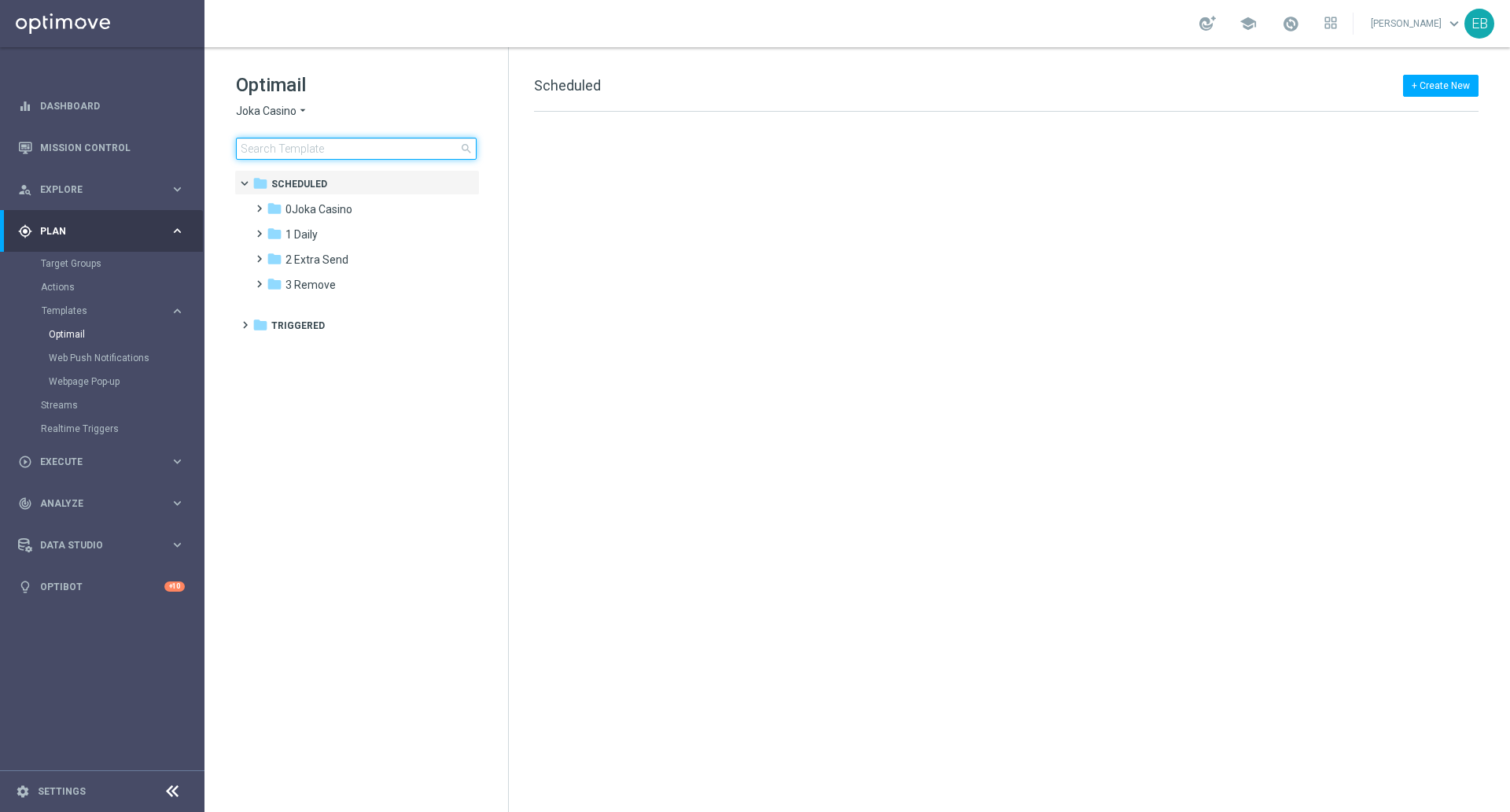
type input "The Booongo and Playson The Great Safari Network Tournament starts on 02 Septem…"
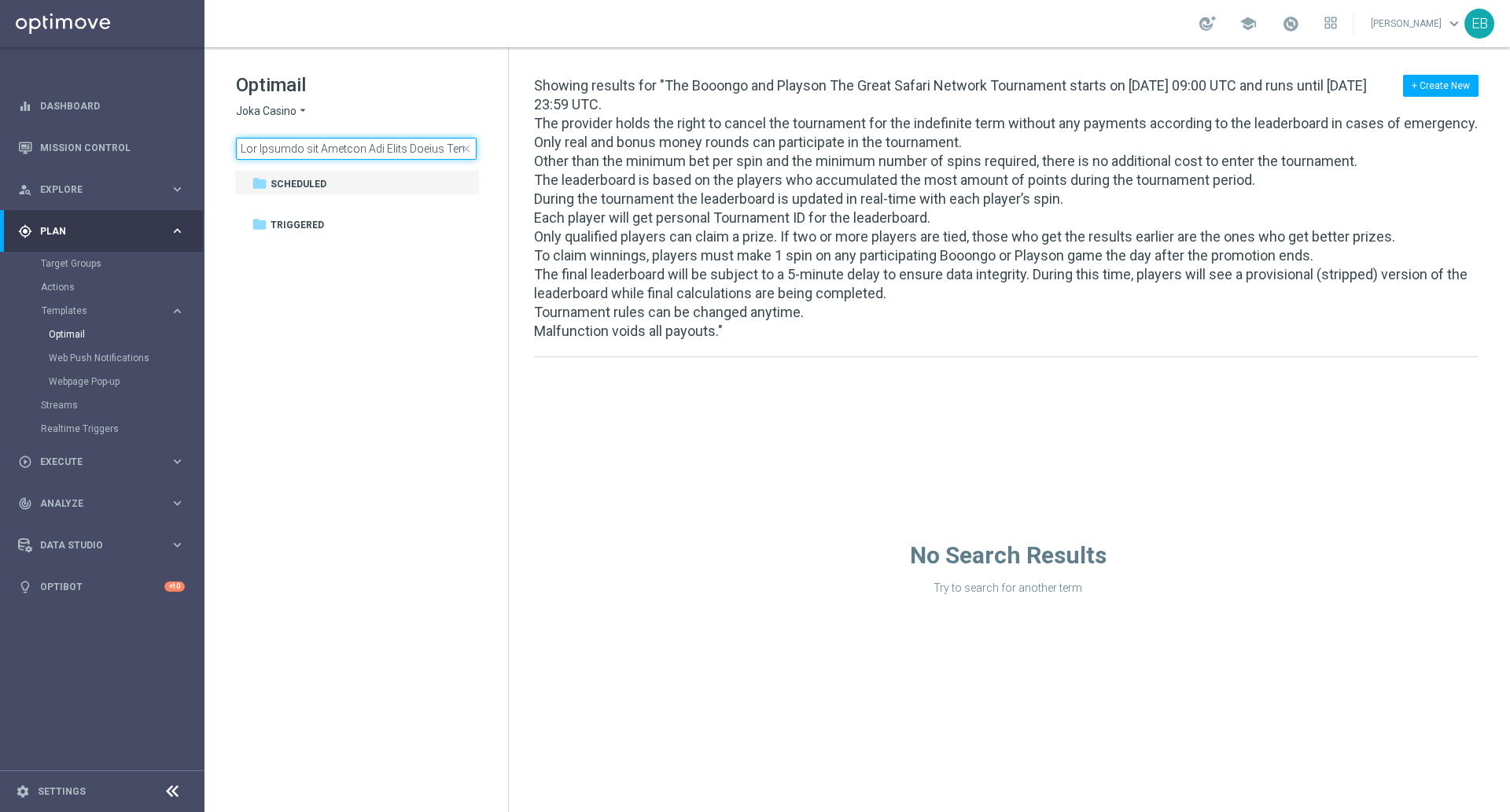
scroll to position [0, 12389]
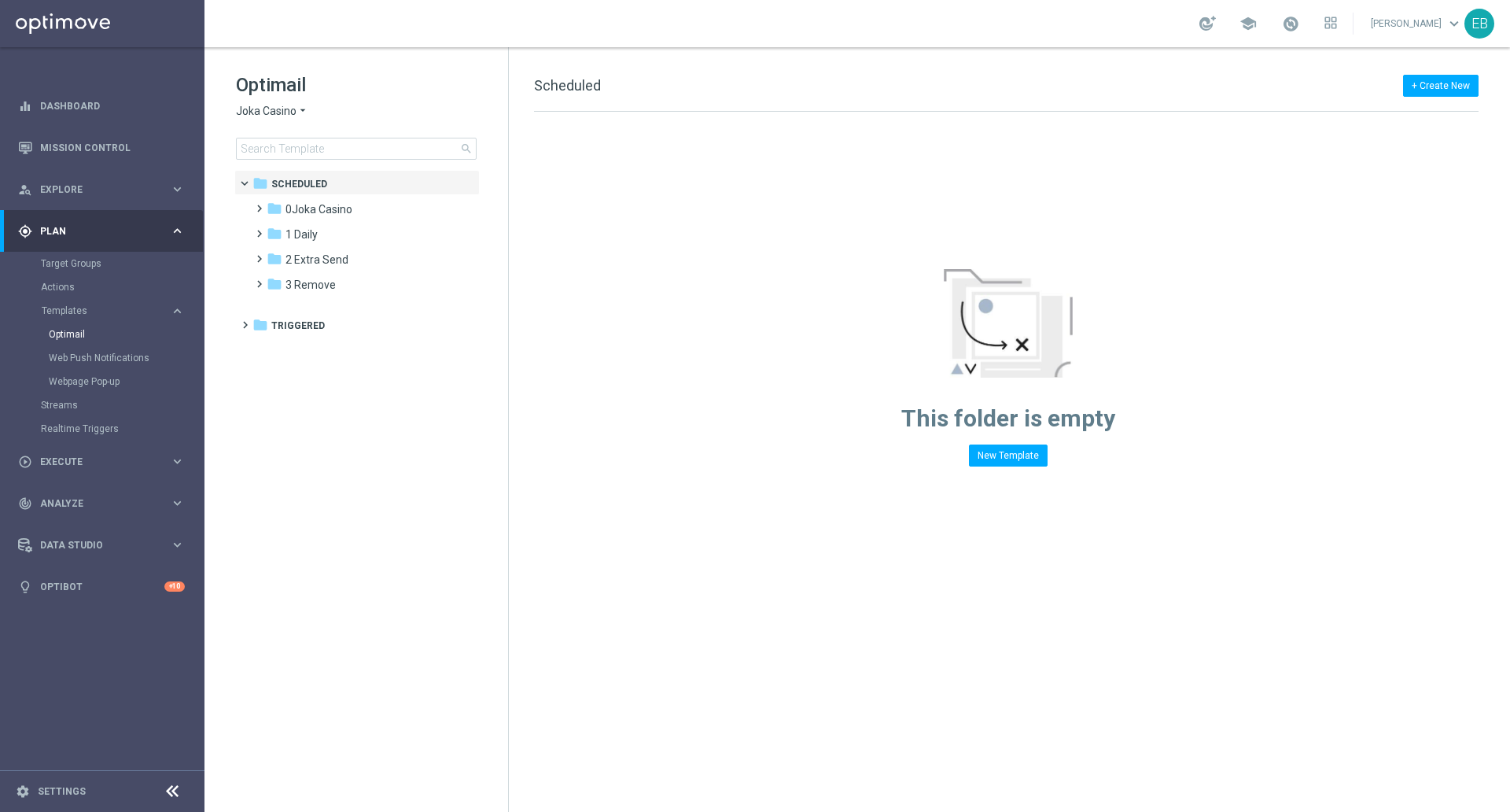
click at [284, 107] on span "Joka Casino" at bounding box center [266, 111] width 60 height 15
click at [0, 0] on span "[PERSON_NAME] Kings" at bounding box center [0, 0] width 0 height 0
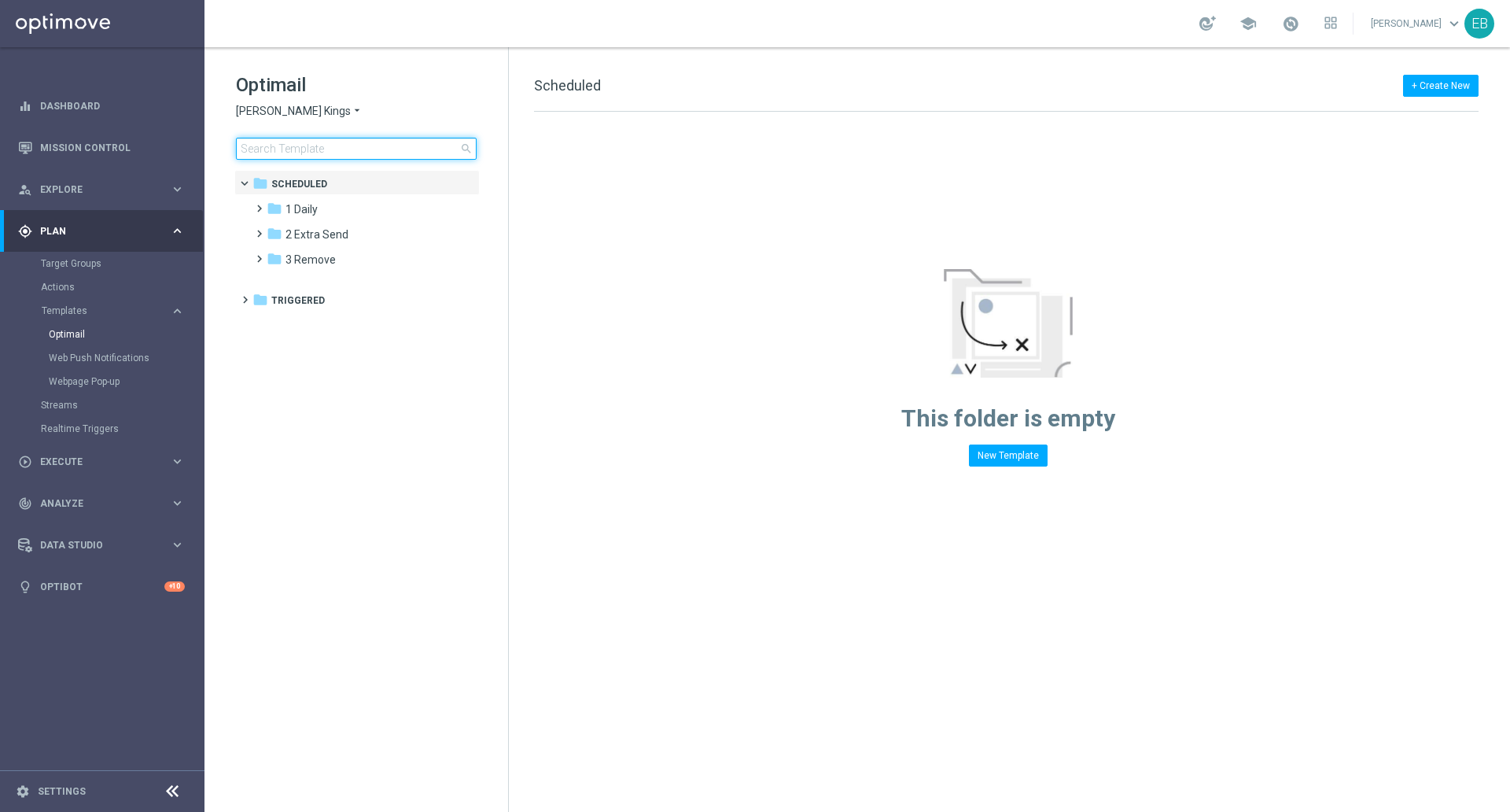
click at [320, 158] on input at bounding box center [357, 149] width 241 height 22
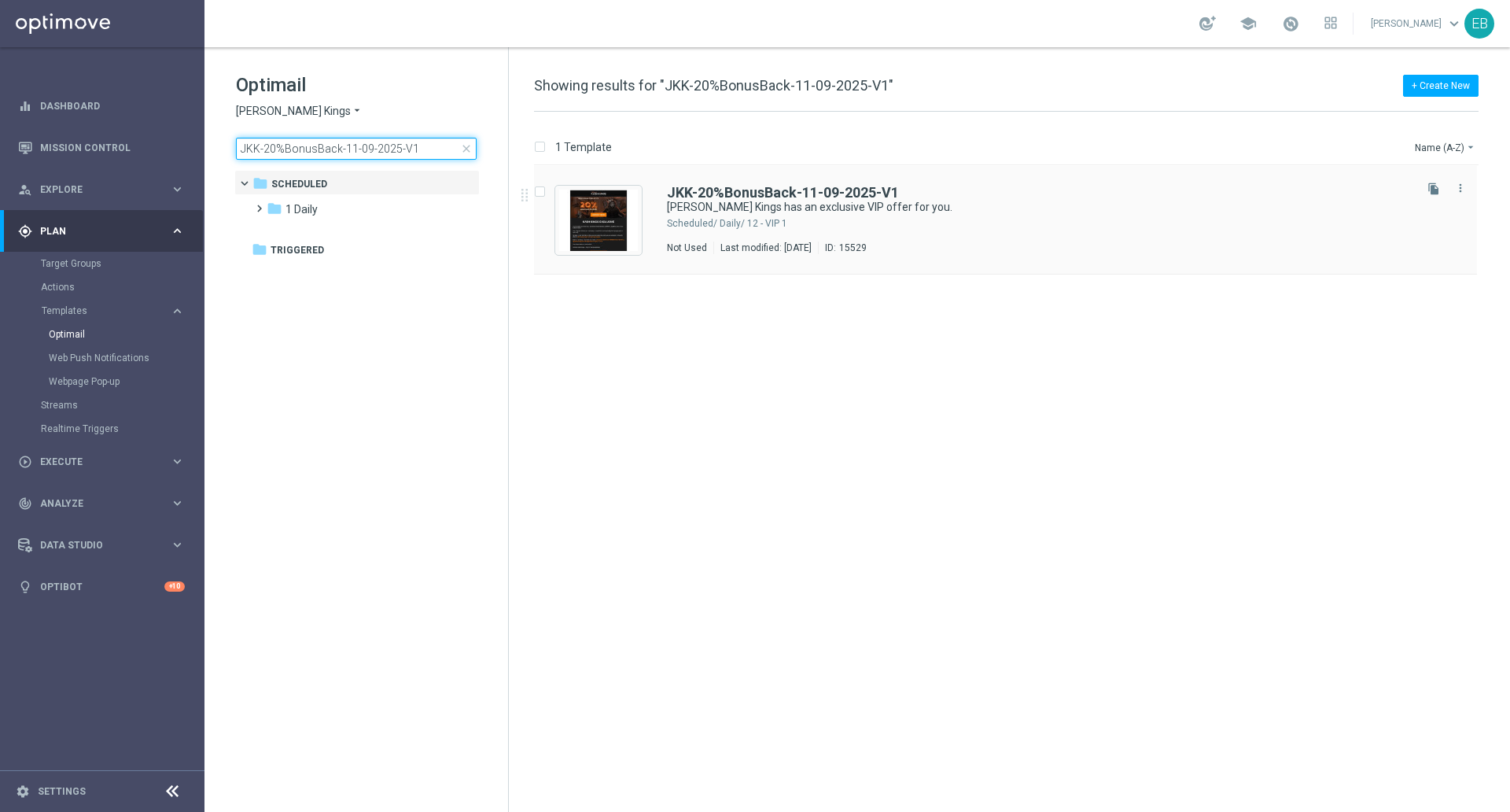
type input "JKK-20%BonusBack-11-09-2025-V1"
click at [989, 231] on div "JKK-20%BonusBack-11-09-2025-V1 Johnnie Kash Kings has an exclusive VIP offer fo…" at bounding box center [1039, 219] width 744 height 68
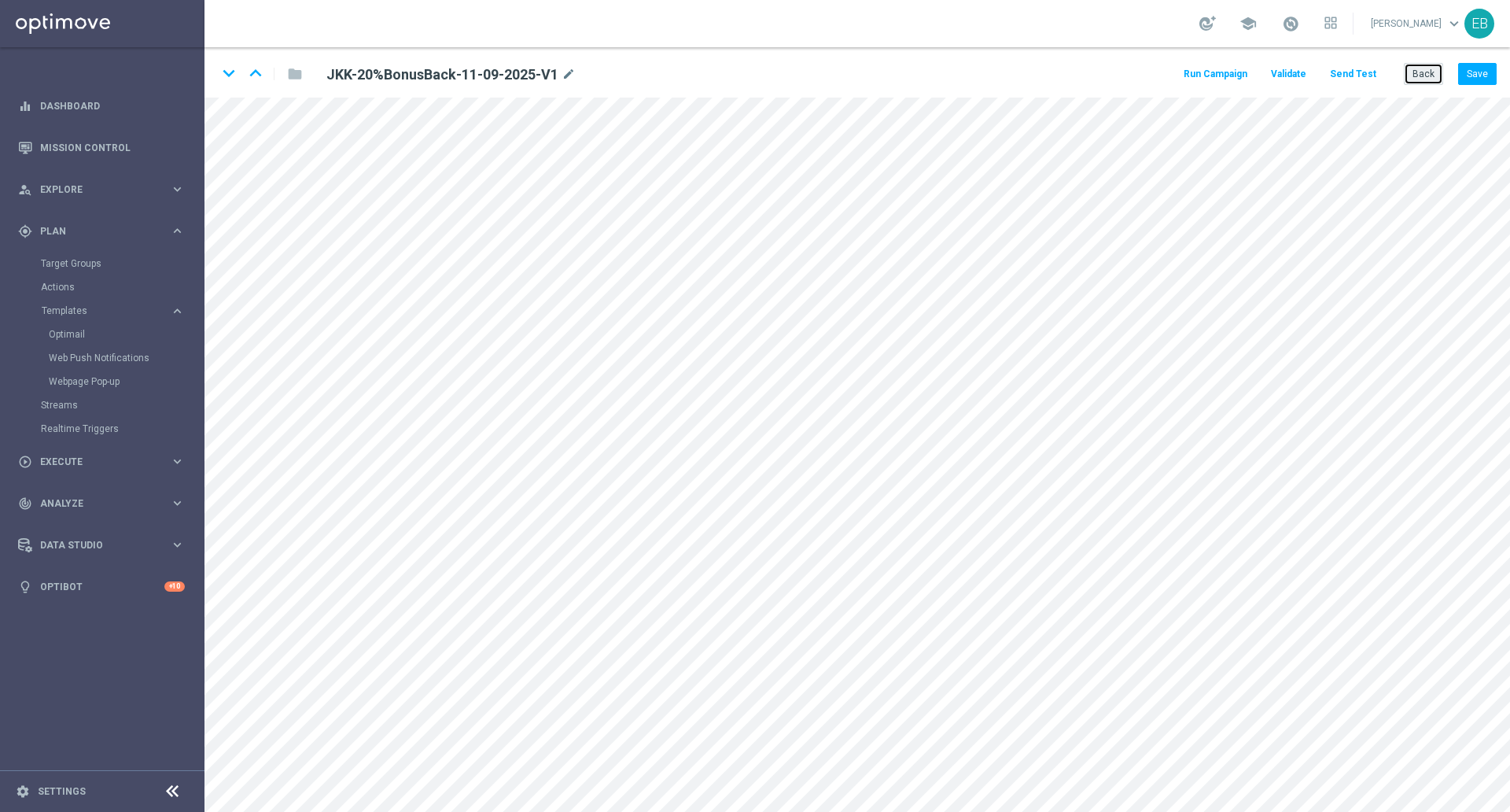
click at [1421, 78] on button "Back" at bounding box center [1424, 74] width 40 height 22
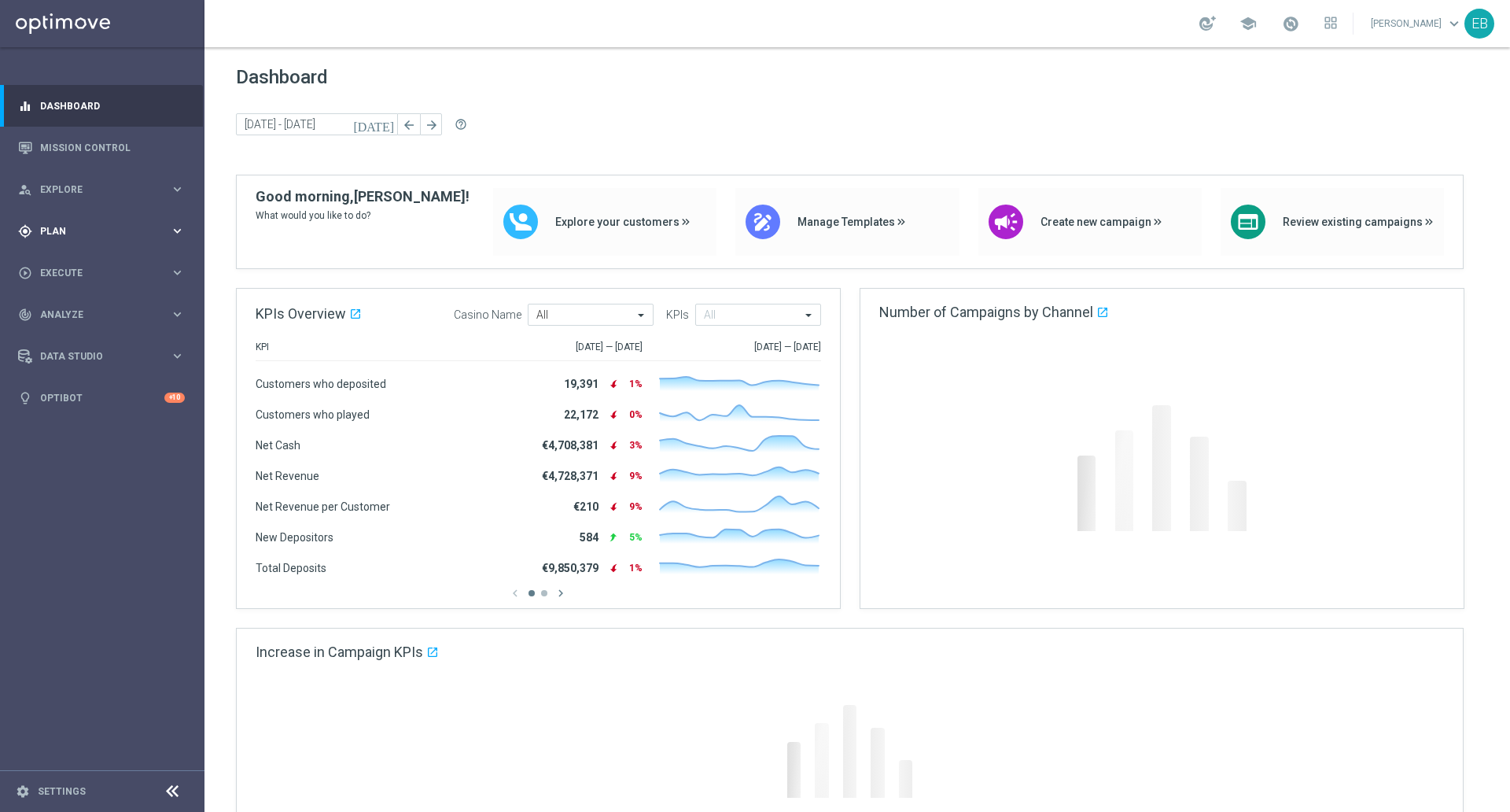
click at [107, 232] on span "Plan" at bounding box center [105, 231] width 130 height 10
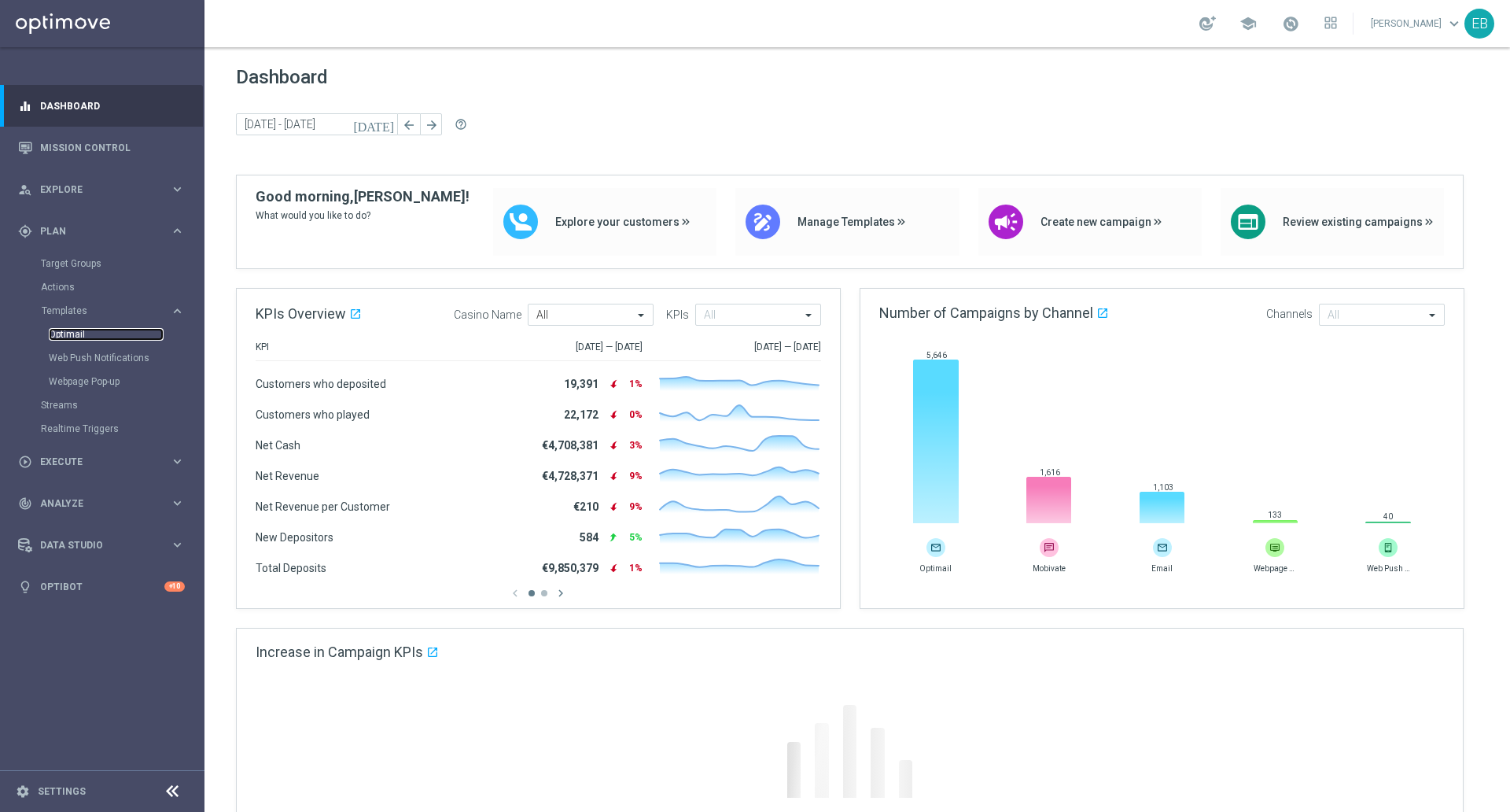
click at [84, 332] on link "Optimail" at bounding box center [106, 334] width 115 height 13
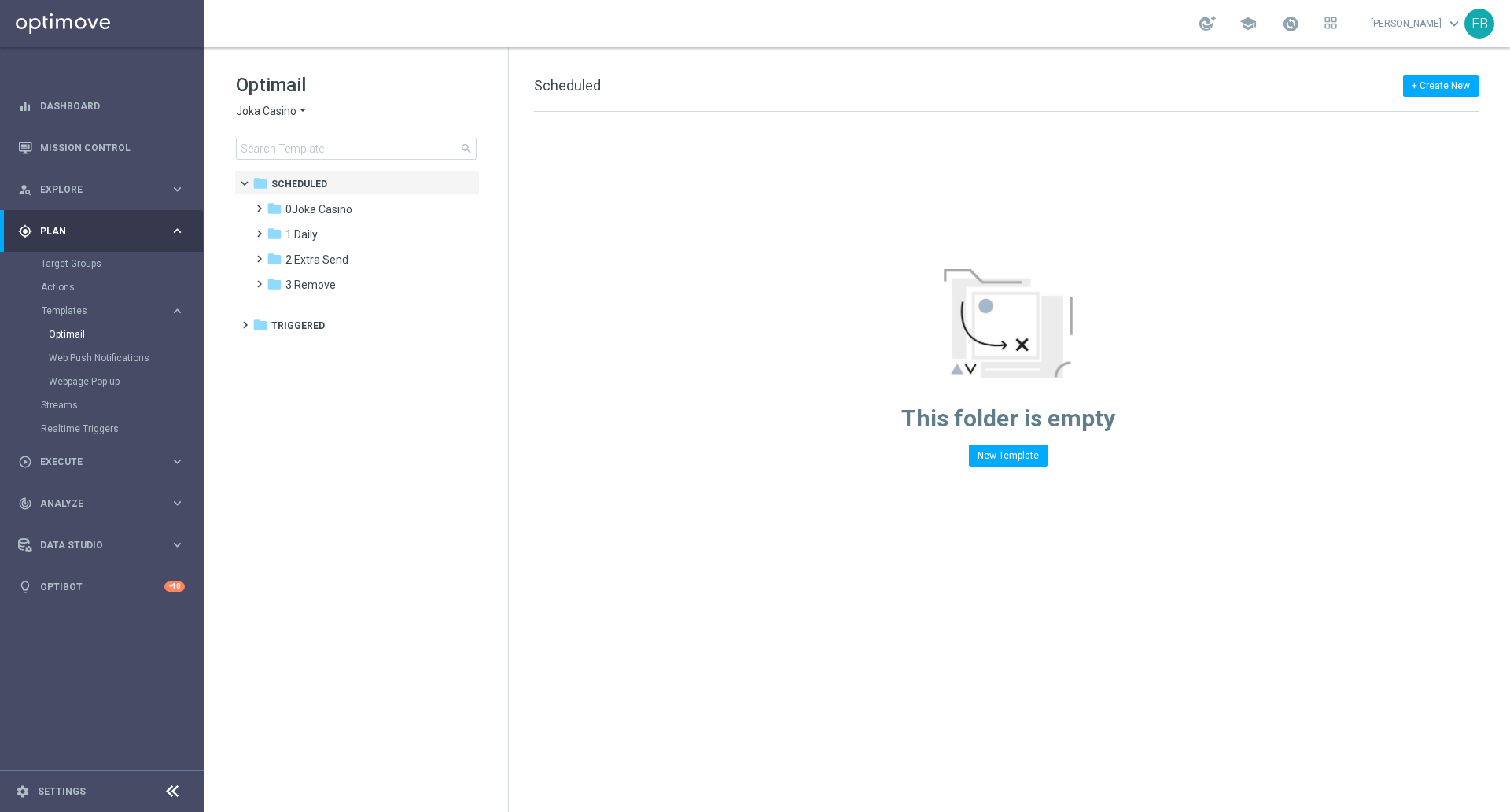
click at [281, 111] on span "Joka Casino" at bounding box center [266, 111] width 60 height 15
click at [293, 249] on div "Jackpot [PERSON_NAME]" at bounding box center [296, 242] width 118 height 19
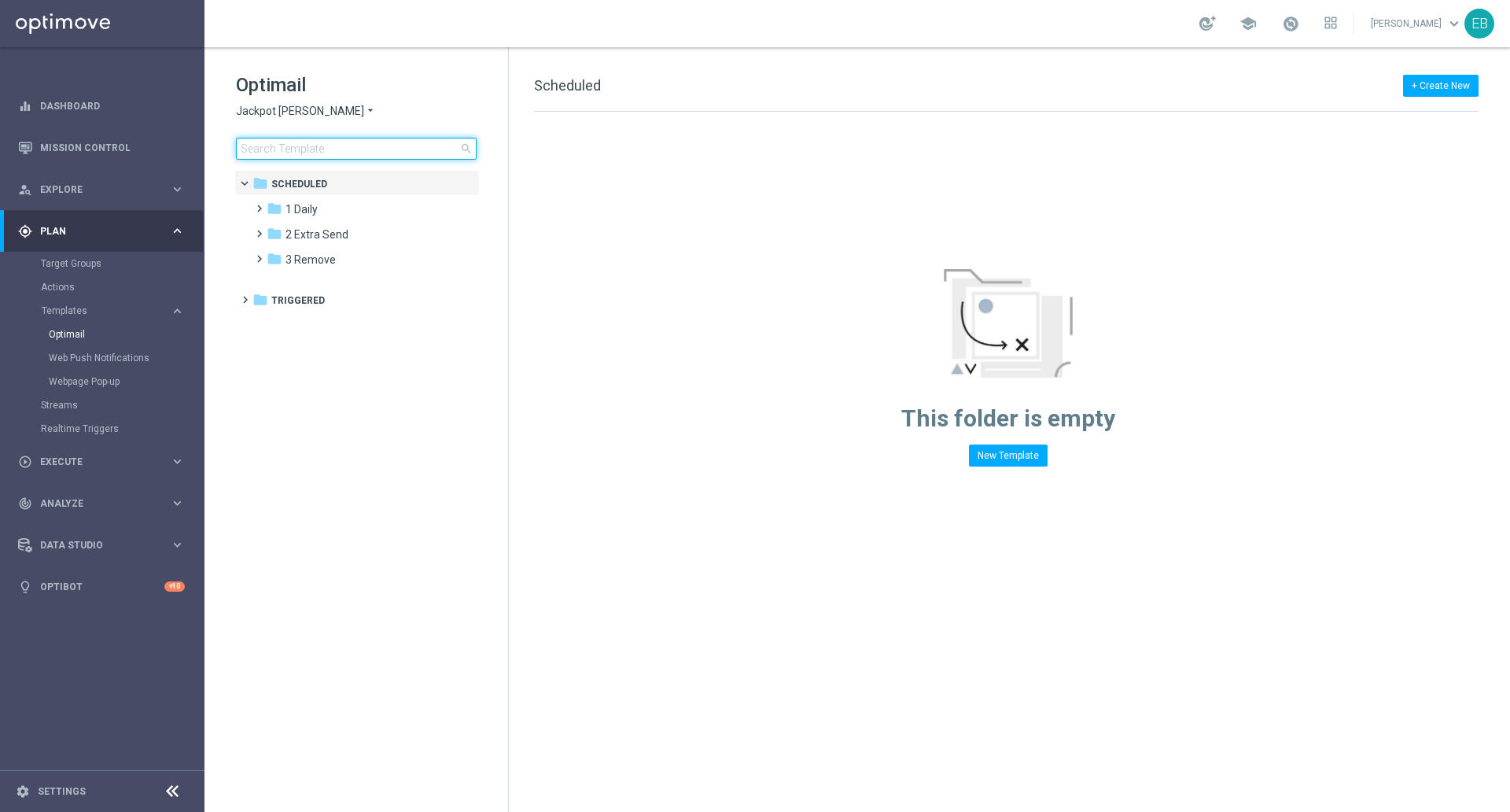
click at [280, 145] on input at bounding box center [357, 149] width 241 height 22
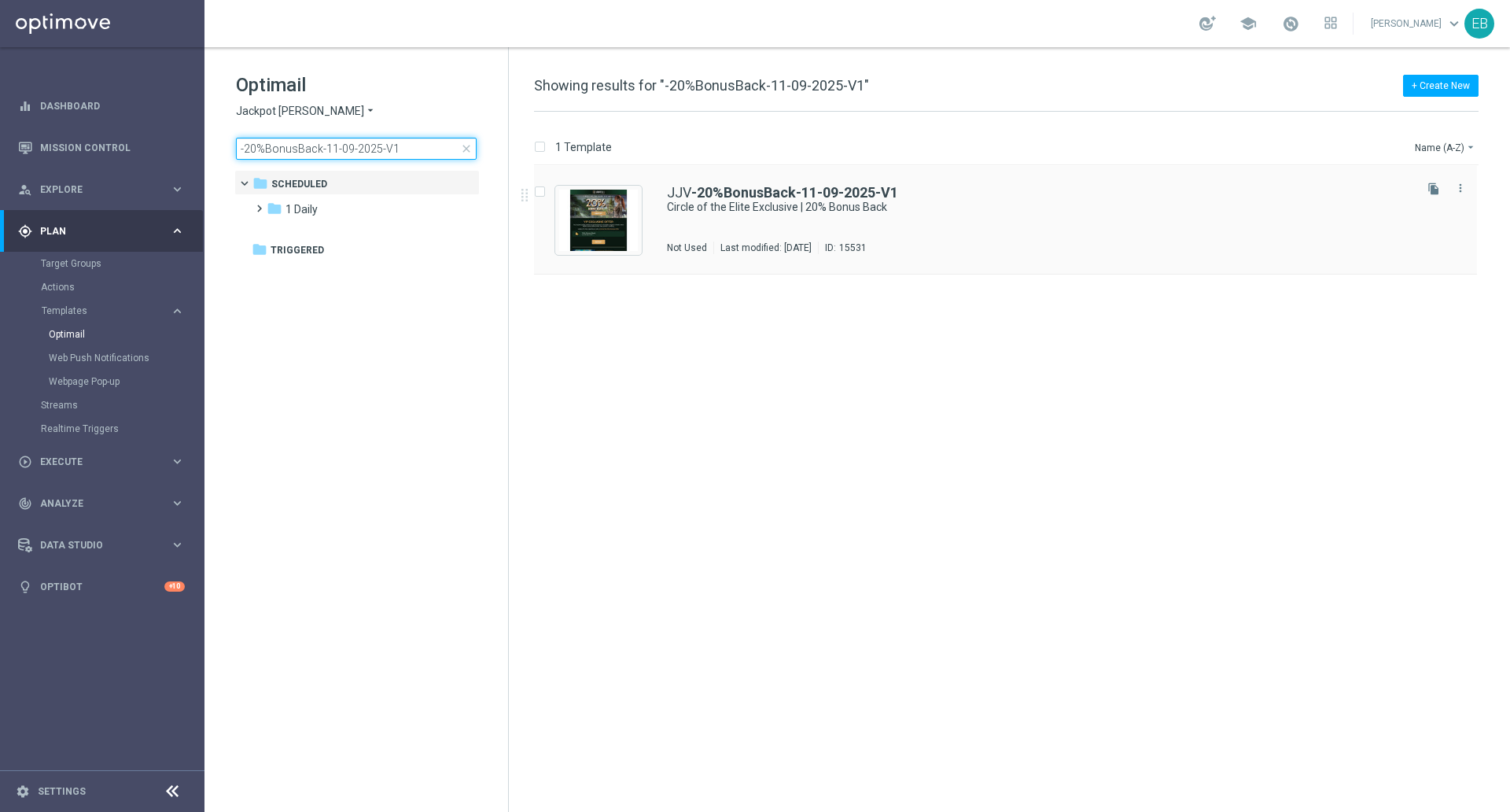
type input "-20%BonusBack-11-09-2025-V1"
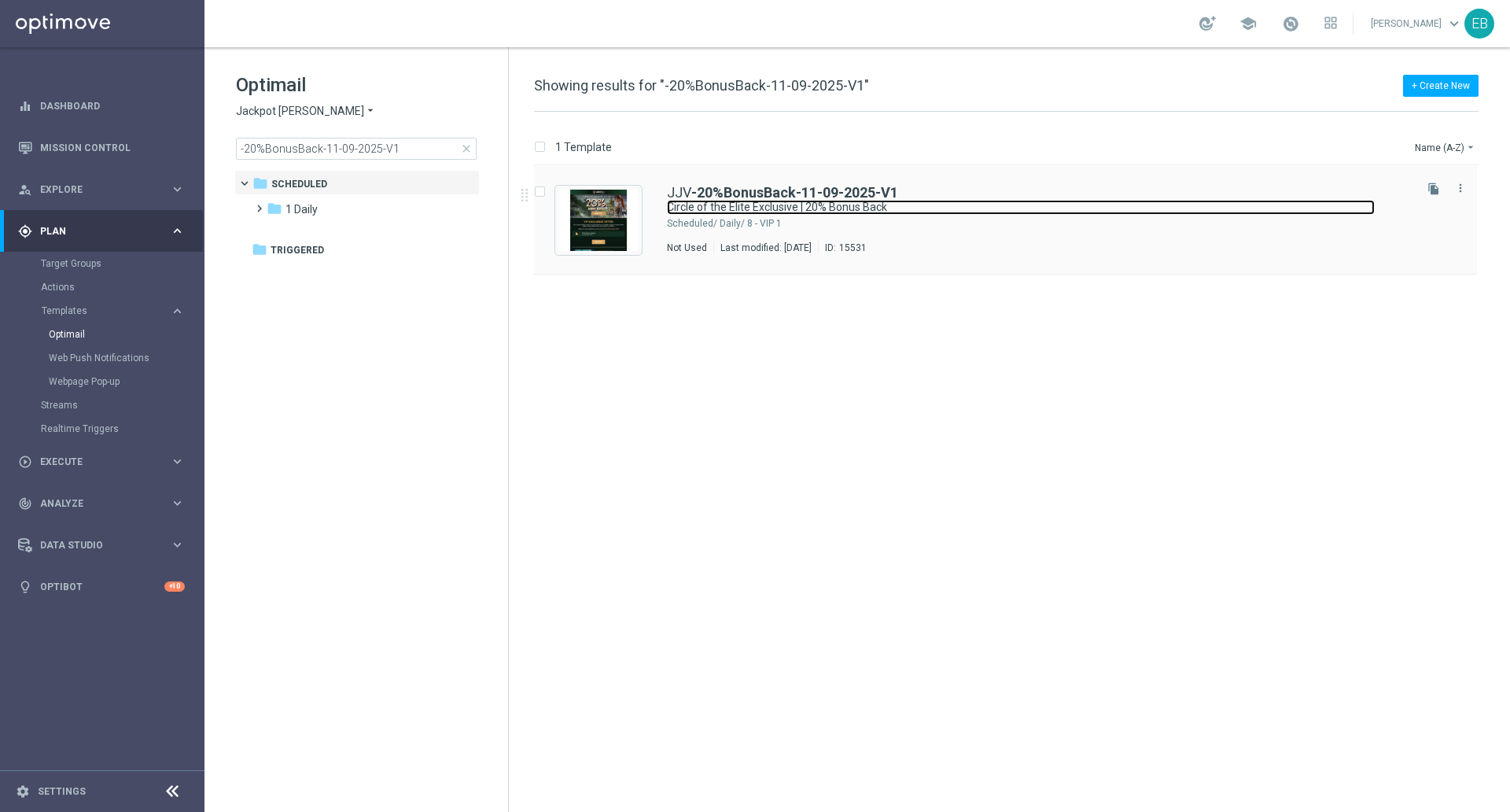
click at [951, 208] on link "Circle of the Elite Exclusive | 20% Bonus Back" at bounding box center [1021, 207] width 708 height 15
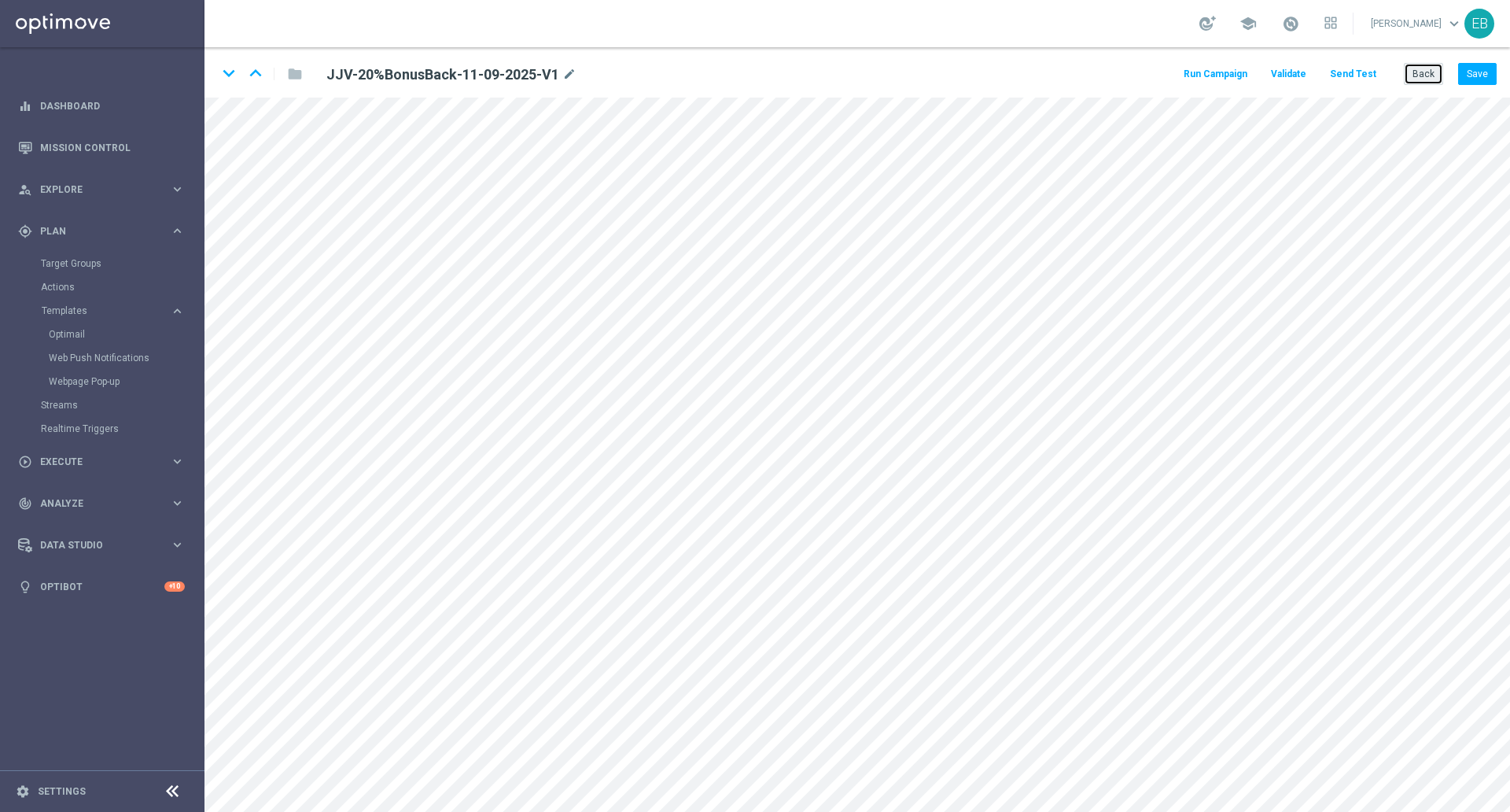
click at [1436, 70] on button "Back" at bounding box center [1424, 74] width 40 height 22
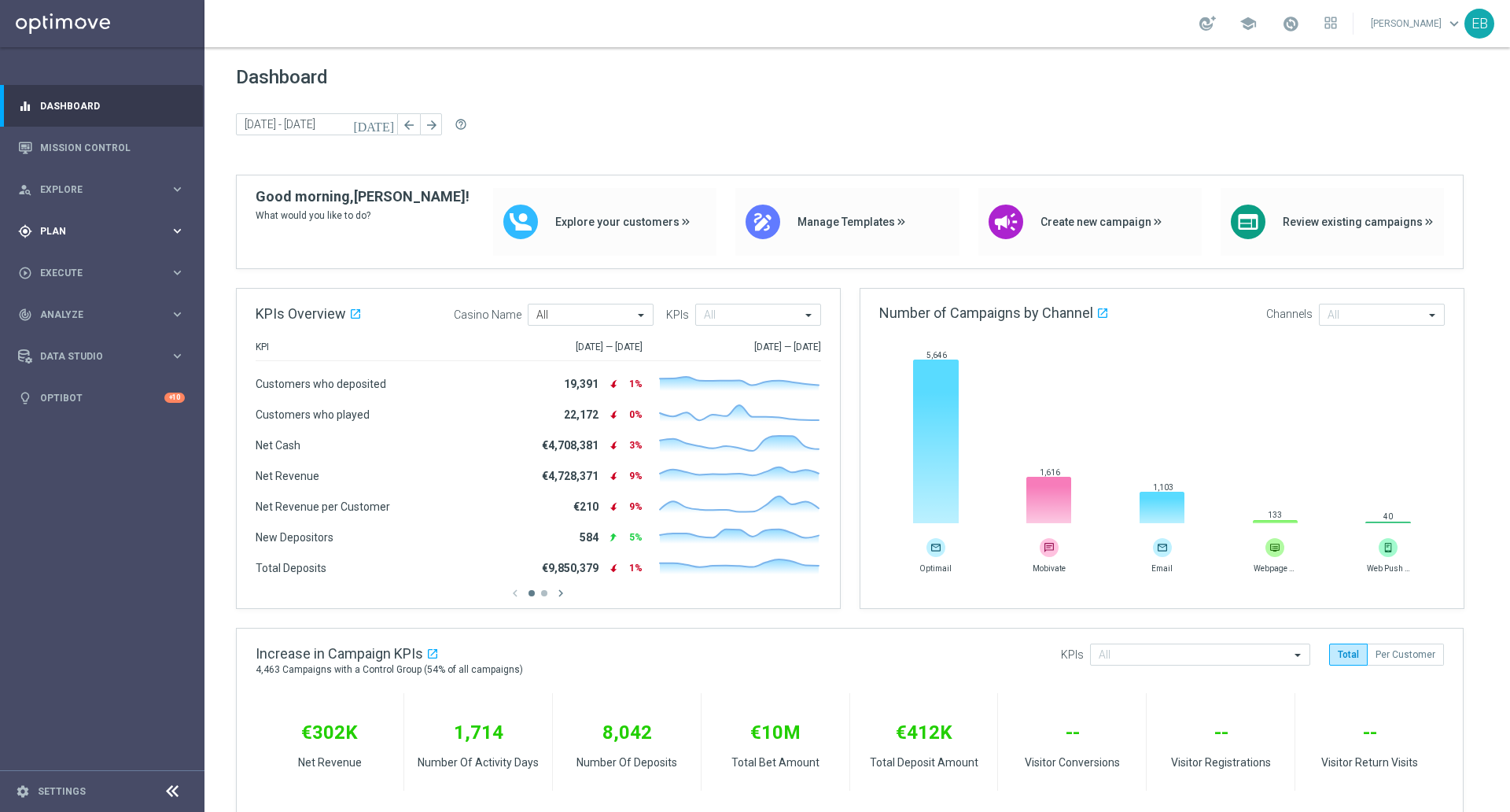
click at [105, 234] on span "Plan" at bounding box center [105, 231] width 130 height 10
click at [74, 336] on link "Optimail" at bounding box center [106, 334] width 115 height 13
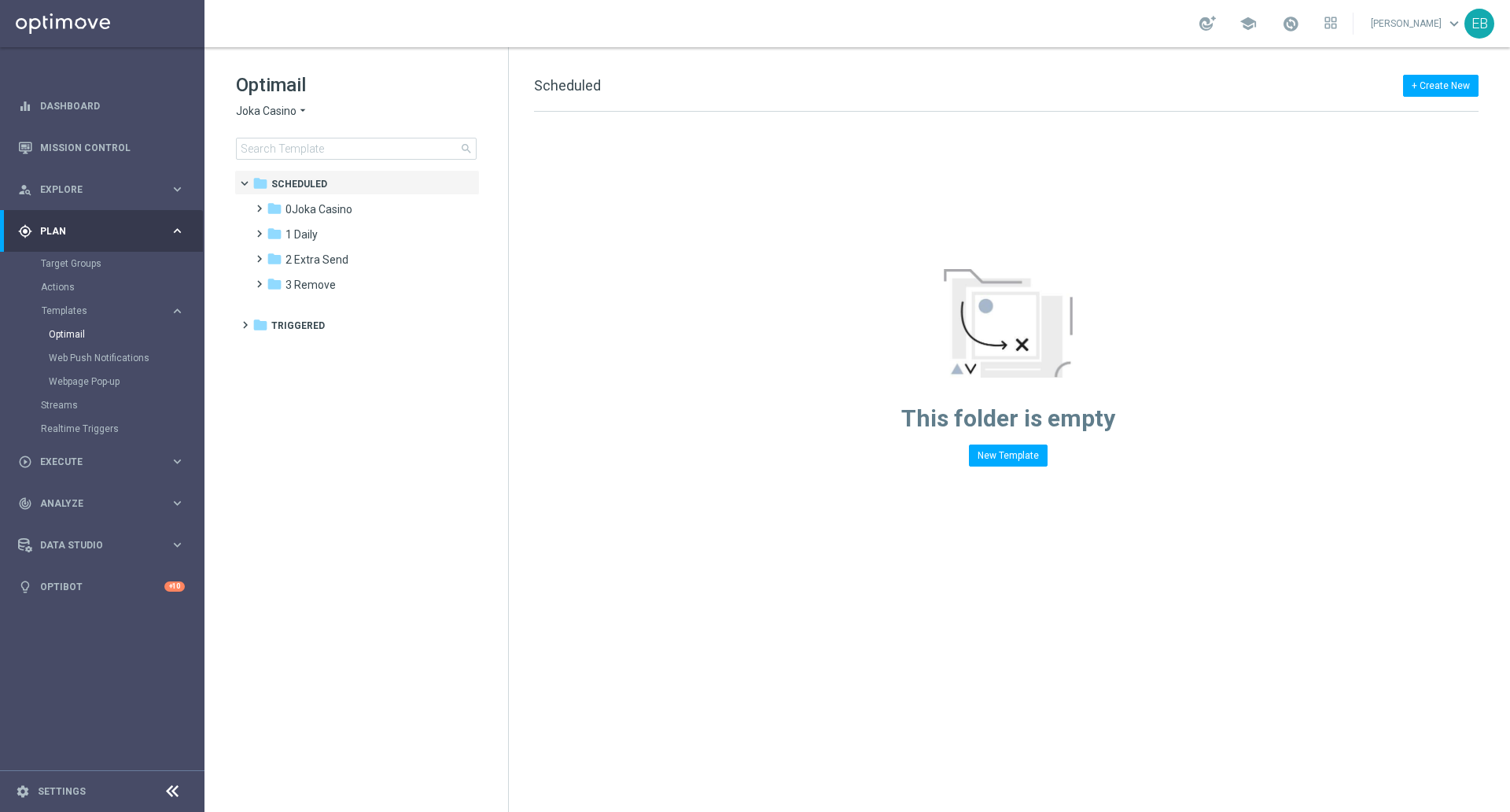
click at [278, 116] on span "Joka Casino" at bounding box center [266, 111] width 60 height 15
click at [0, 0] on span "Wolf Winner" at bounding box center [0, 0] width 0 height 0
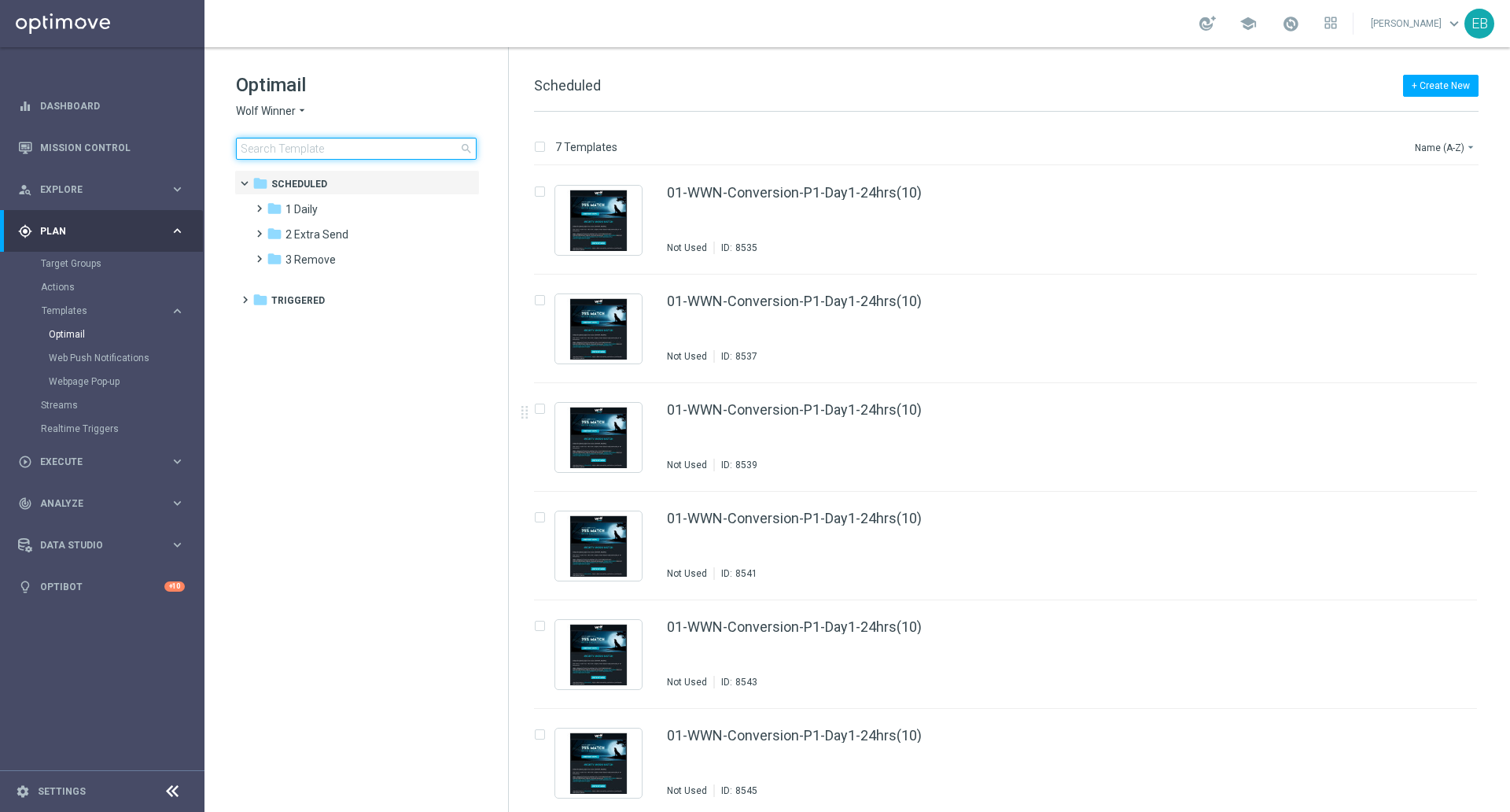
click at [252, 141] on input at bounding box center [357, 149] width 241 height 22
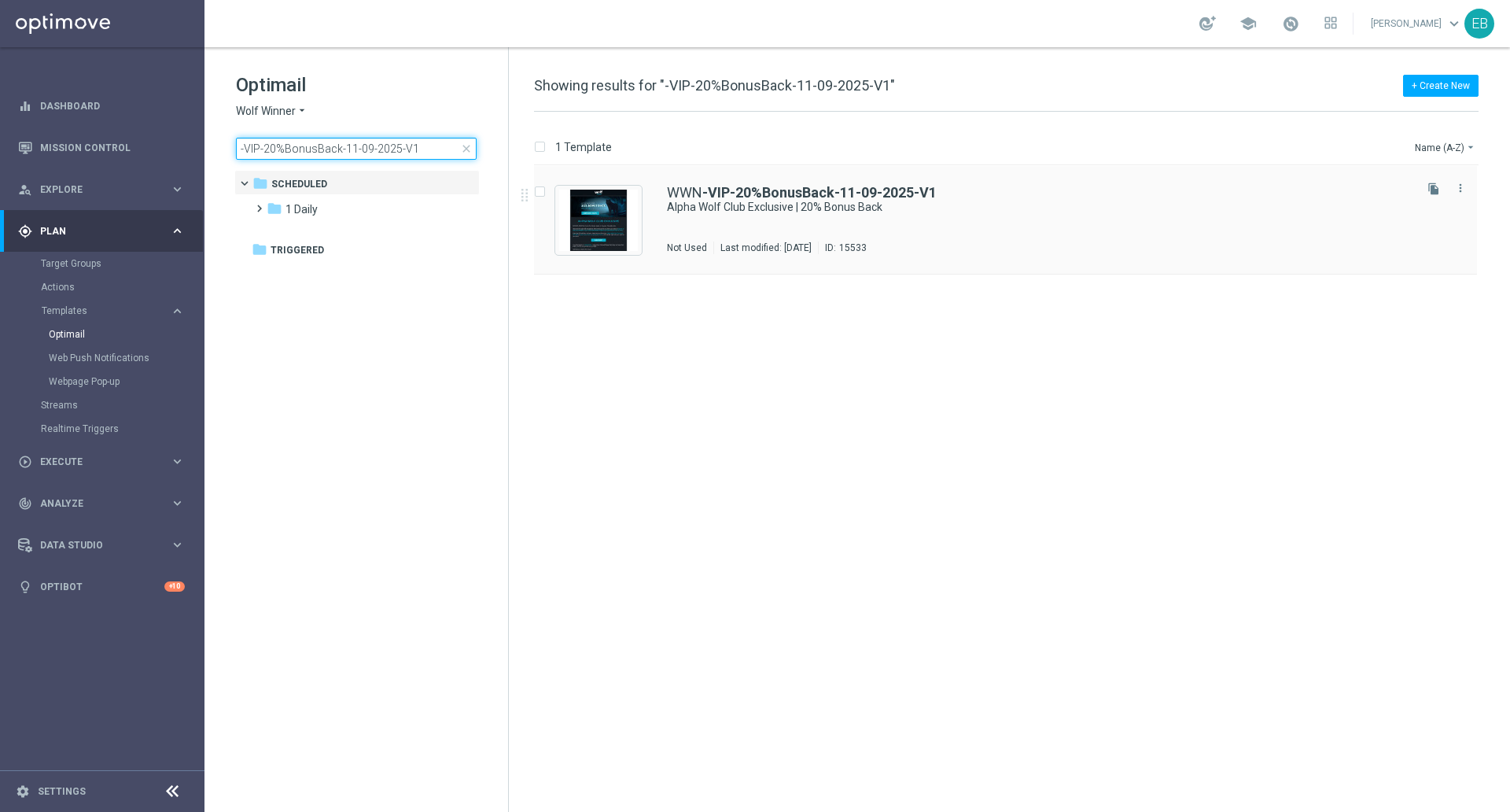
type input "-VIP-20%BonusBack-11-09-2025-V1"
click at [1027, 219] on div "1 Daily/ 11 VIP send" at bounding box center [1065, 223] width 692 height 13
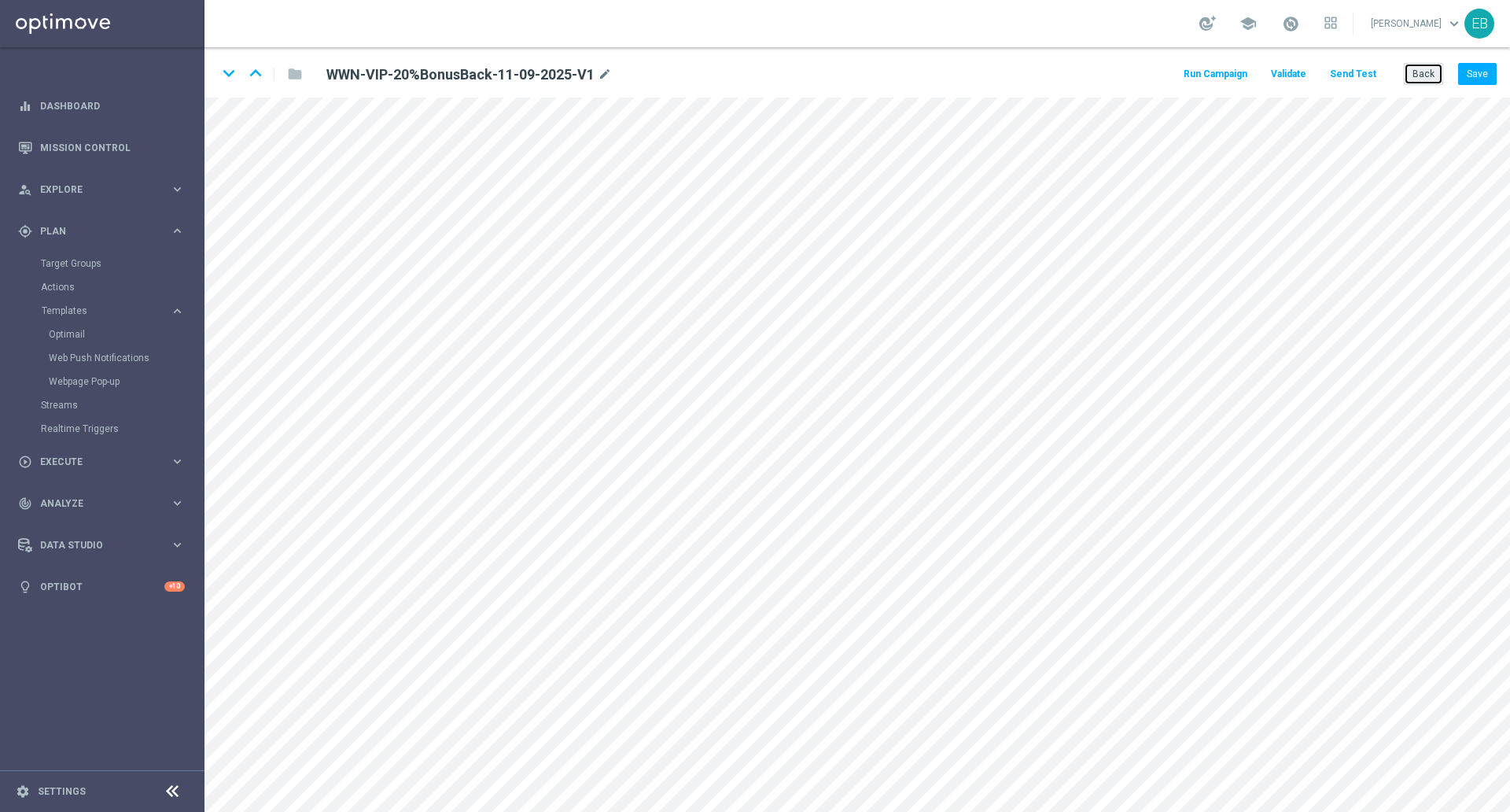
click at [1414, 78] on button "Back" at bounding box center [1424, 74] width 40 height 22
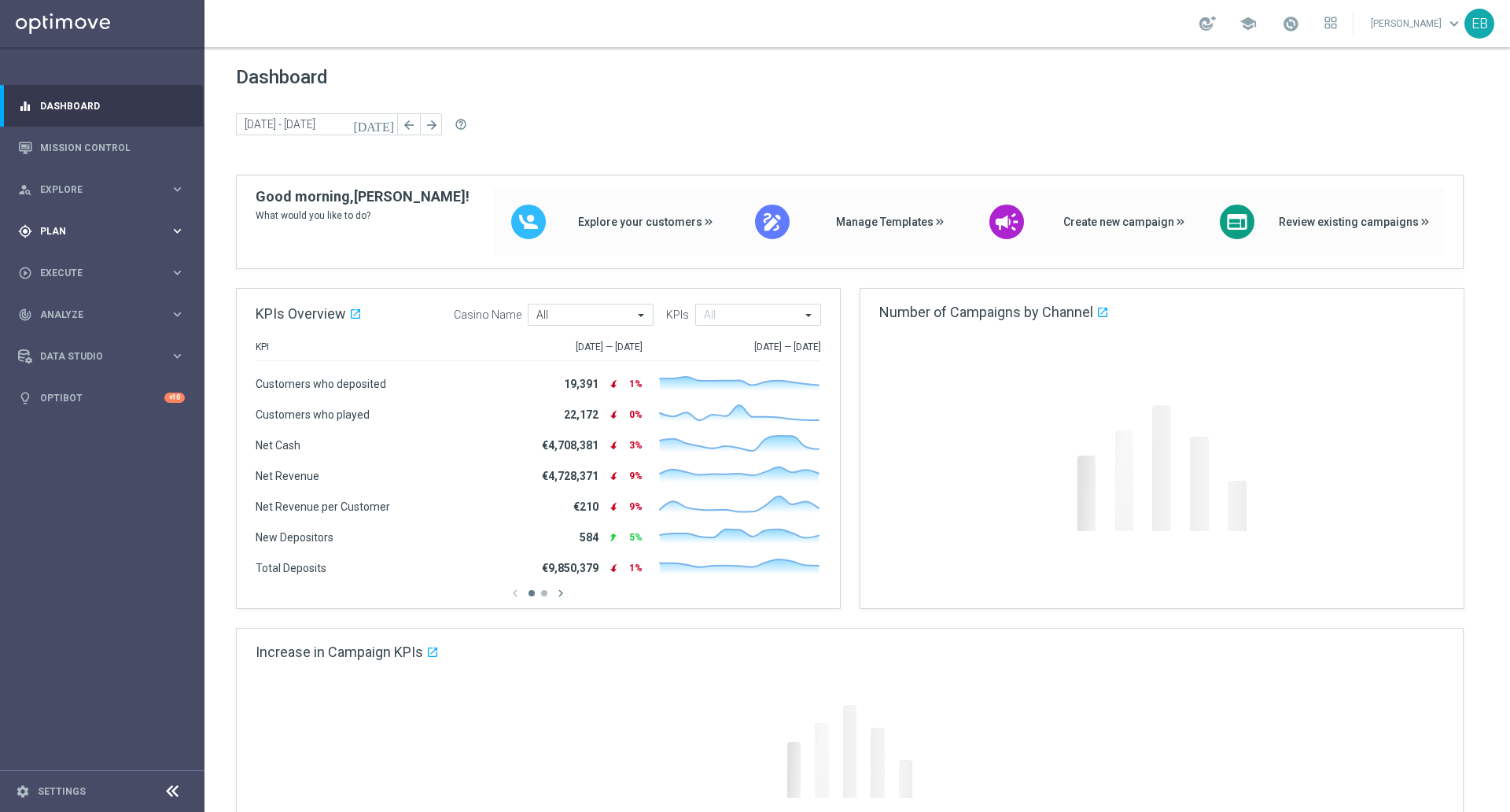
click at [93, 237] on div "gps_fixed Plan" at bounding box center [94, 231] width 152 height 14
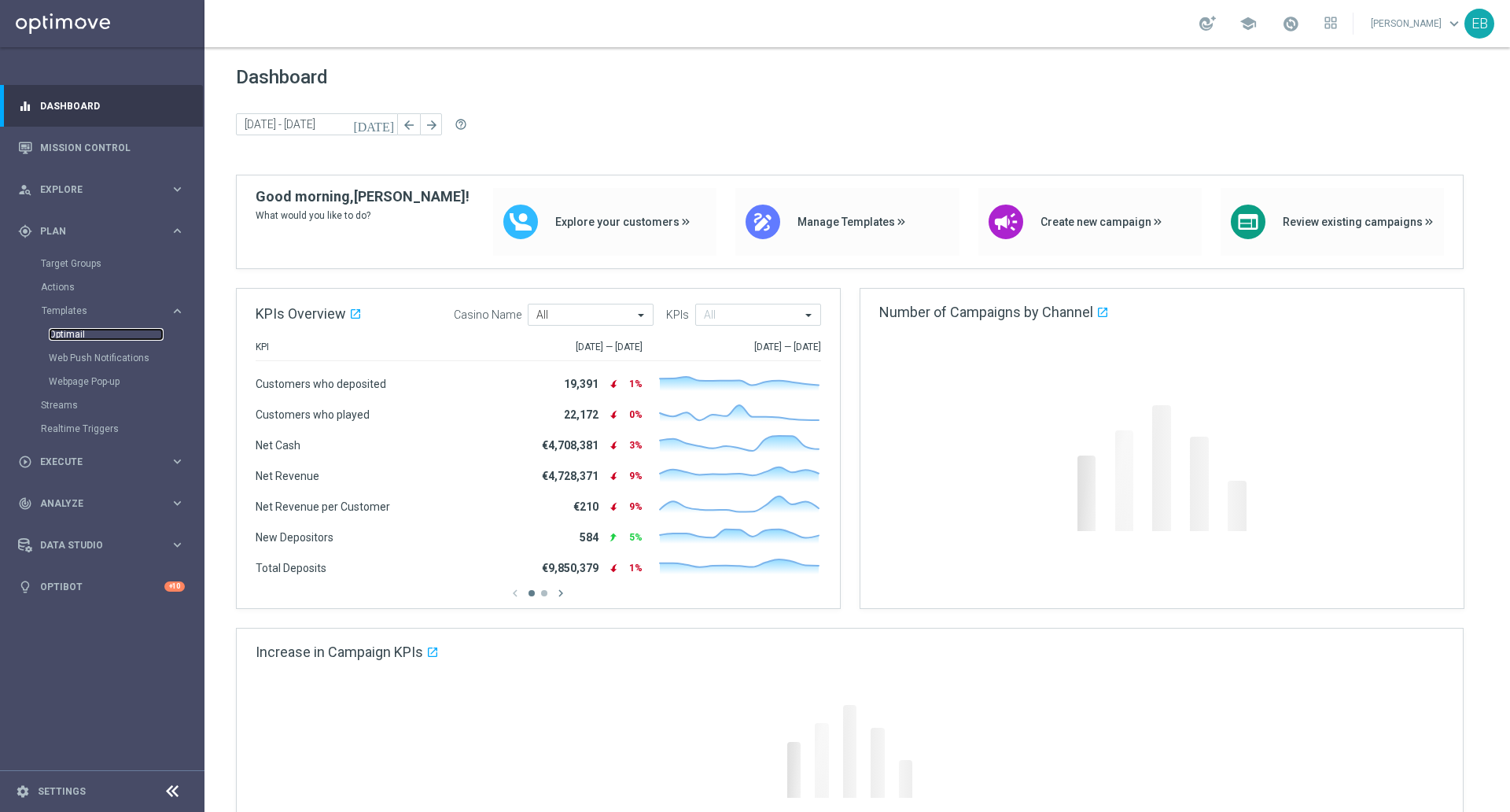
click at [75, 335] on link "Optimail" at bounding box center [106, 334] width 115 height 13
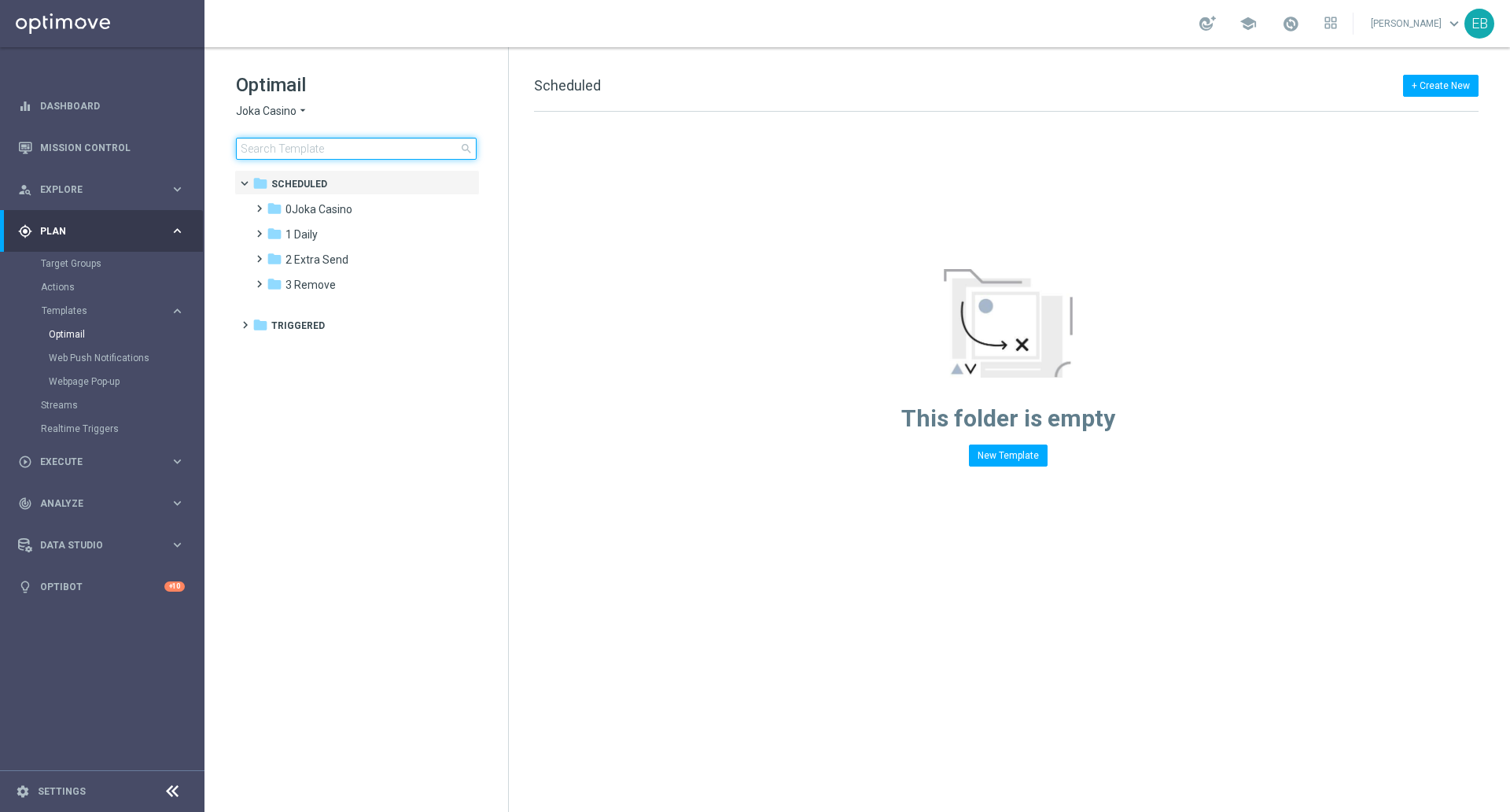
click at [254, 149] on input at bounding box center [357, 149] width 241 height 22
click at [273, 110] on span "Joka Casino" at bounding box center [266, 111] width 60 height 15
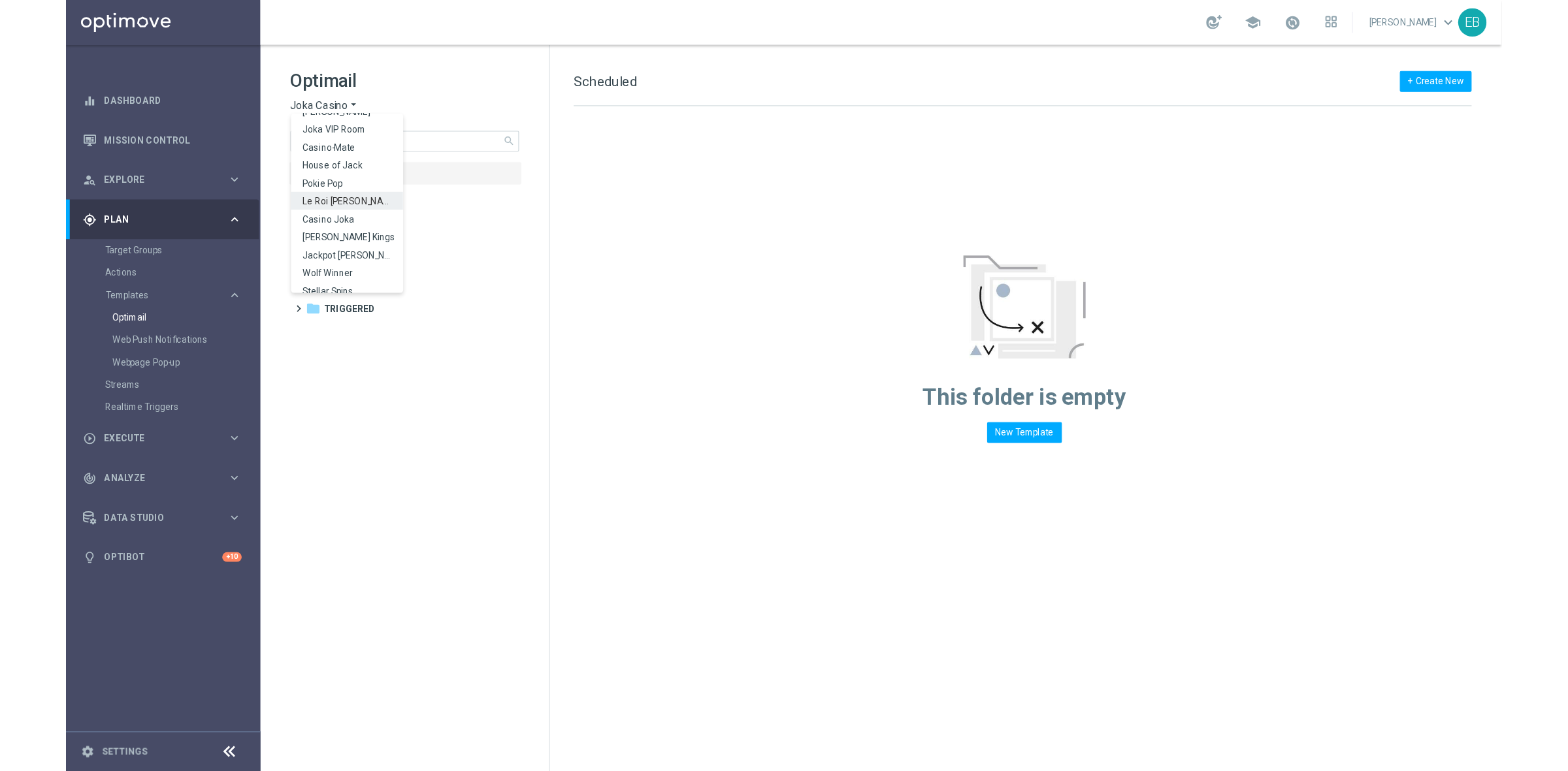
scroll to position [47, 0]
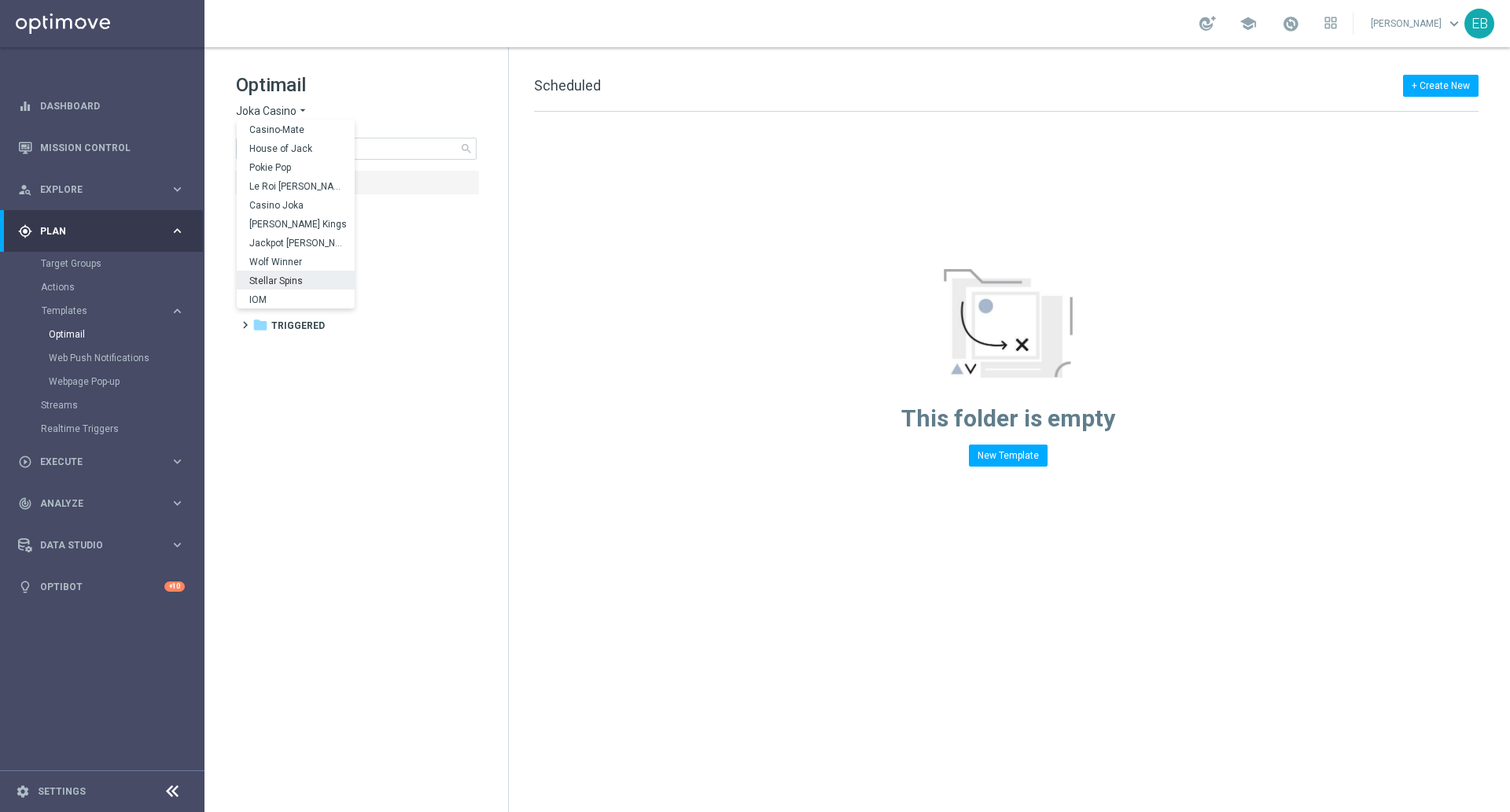
click at [0, 0] on span "Stellar Spins" at bounding box center [0, 0] width 0 height 0
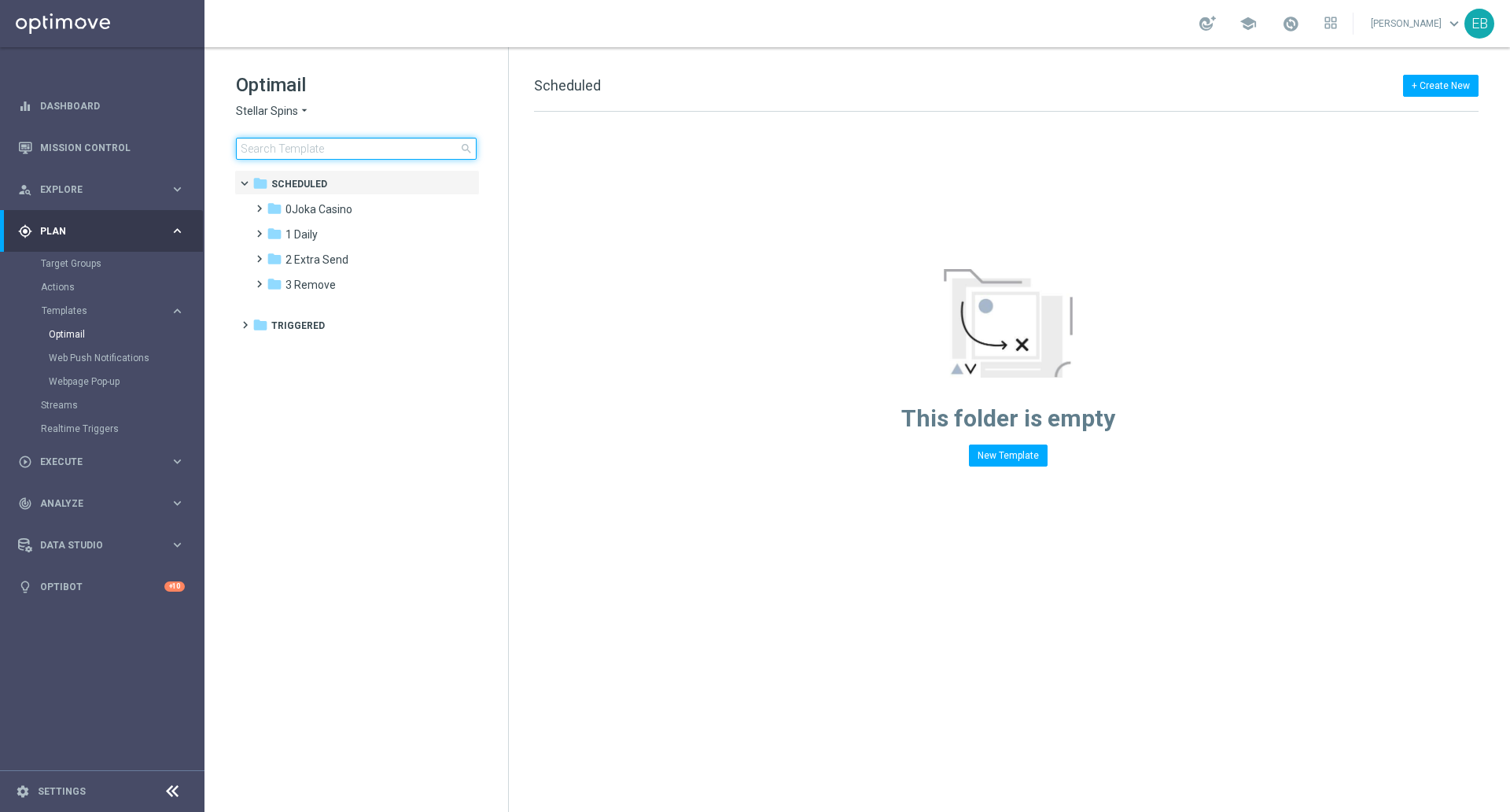
click at [303, 145] on input at bounding box center [357, 149] width 241 height 22
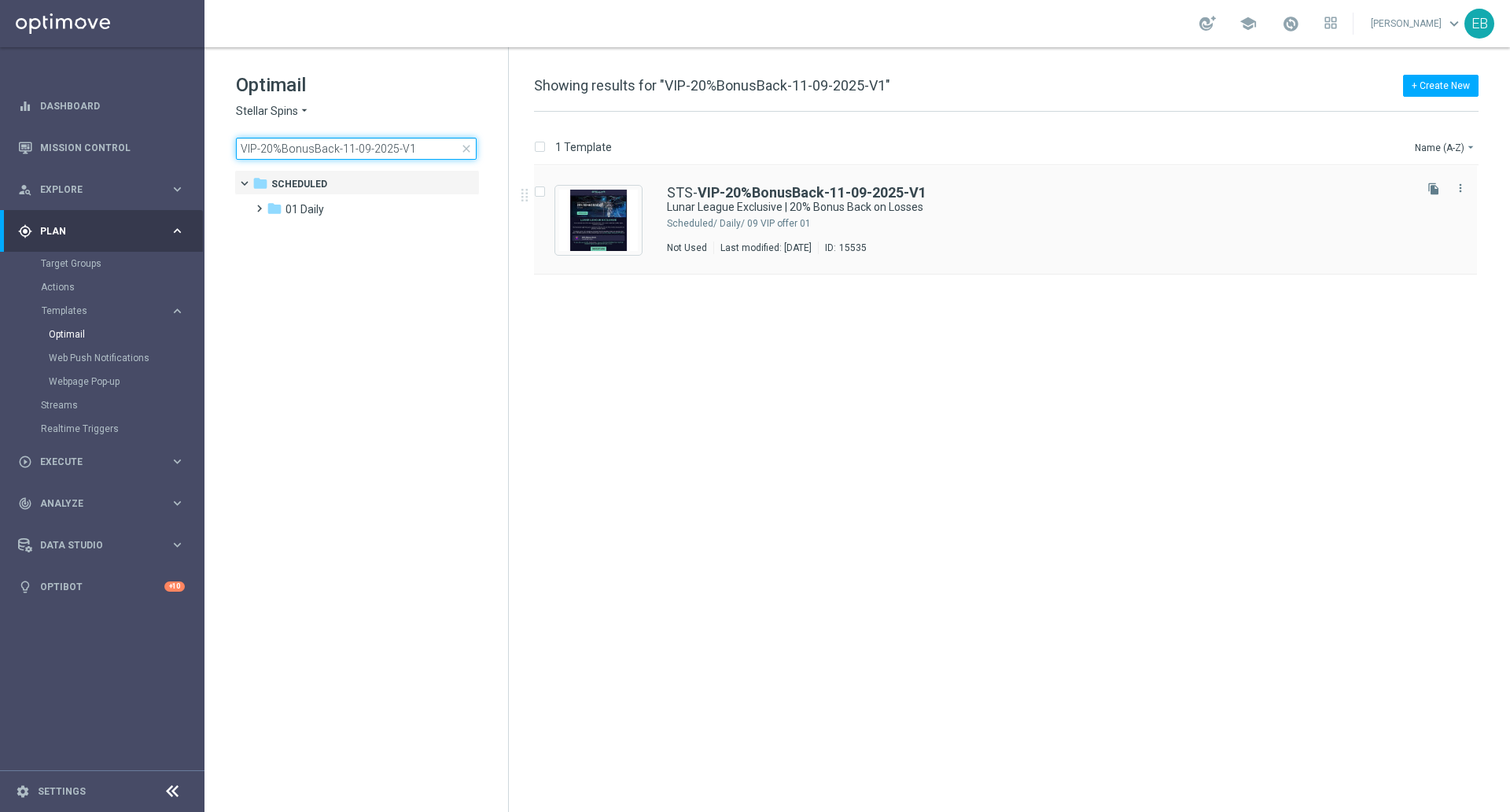
type input "VIP-20%BonusBack-11-09-2025-V1"
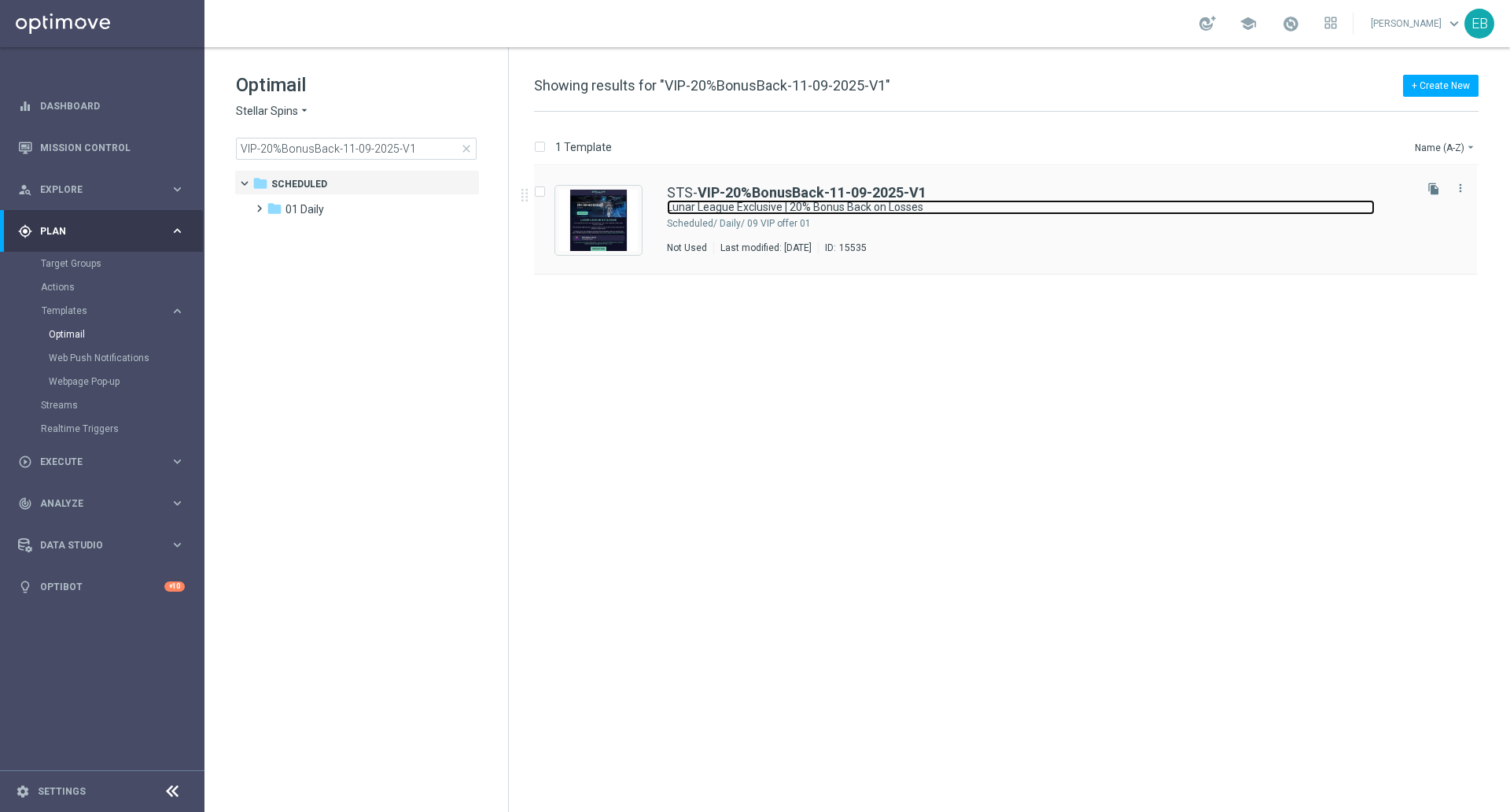
click at [986, 200] on link "Lunar League Exclusive | 20% Bonus Back on Losses" at bounding box center [1021, 207] width 708 height 15
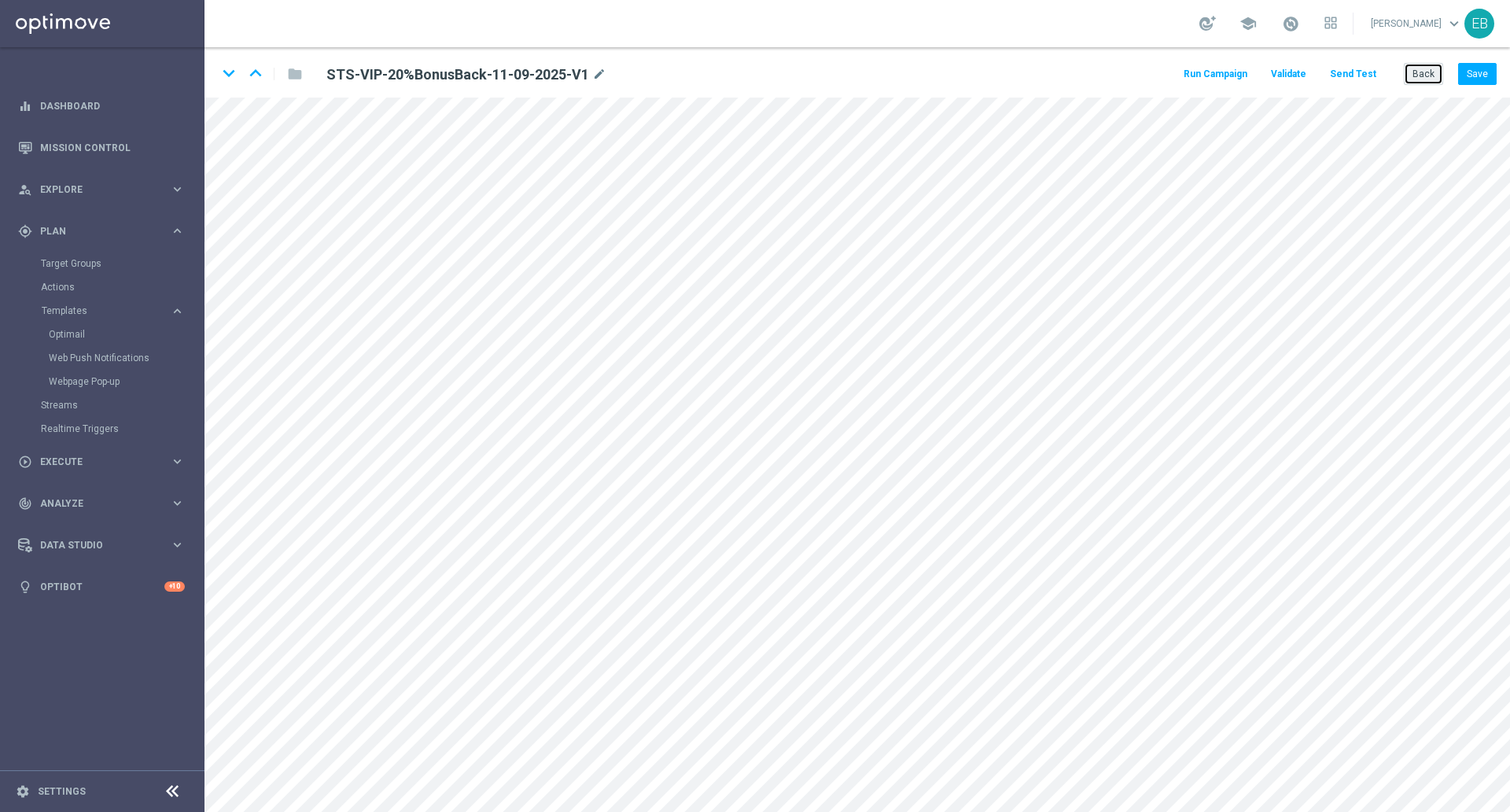
click at [1417, 71] on button "Back" at bounding box center [1424, 74] width 40 height 22
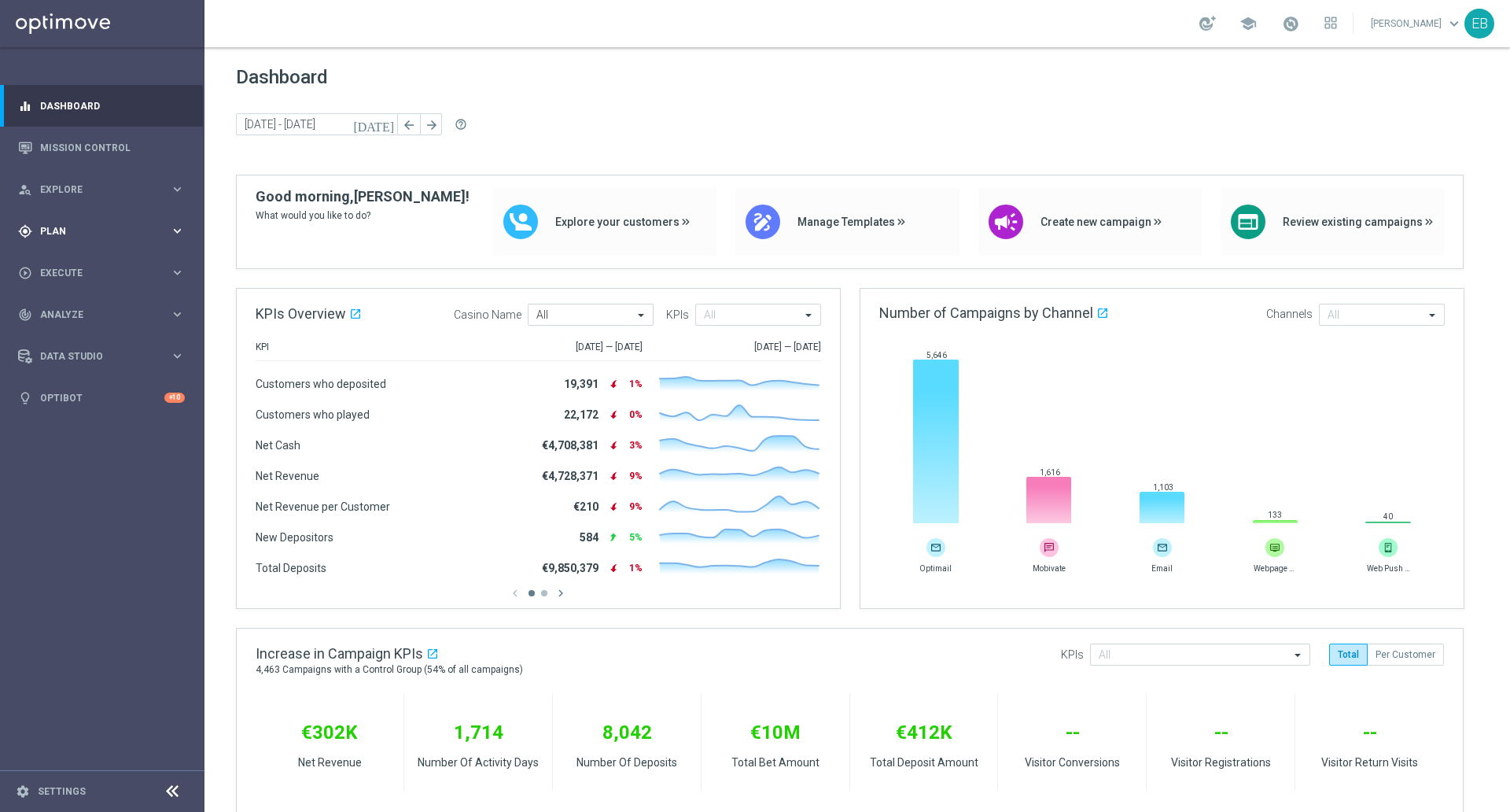
click at [72, 237] on div "gps_fixed Plan" at bounding box center [94, 231] width 152 height 14
click at [82, 334] on link "Optimail" at bounding box center [106, 334] width 115 height 13
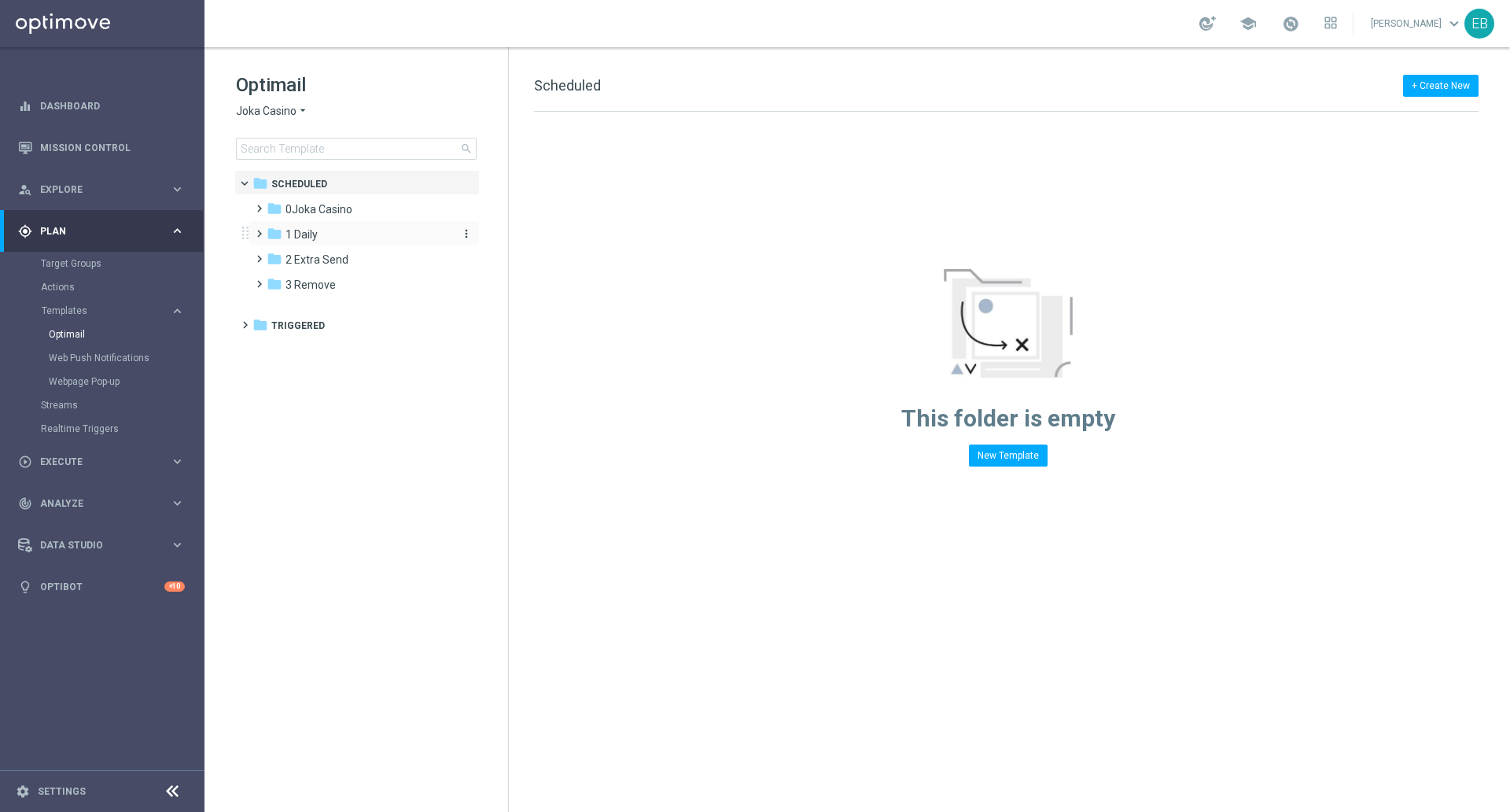
click at [322, 242] on div "folder 1 Daily" at bounding box center [357, 234] width 181 height 18
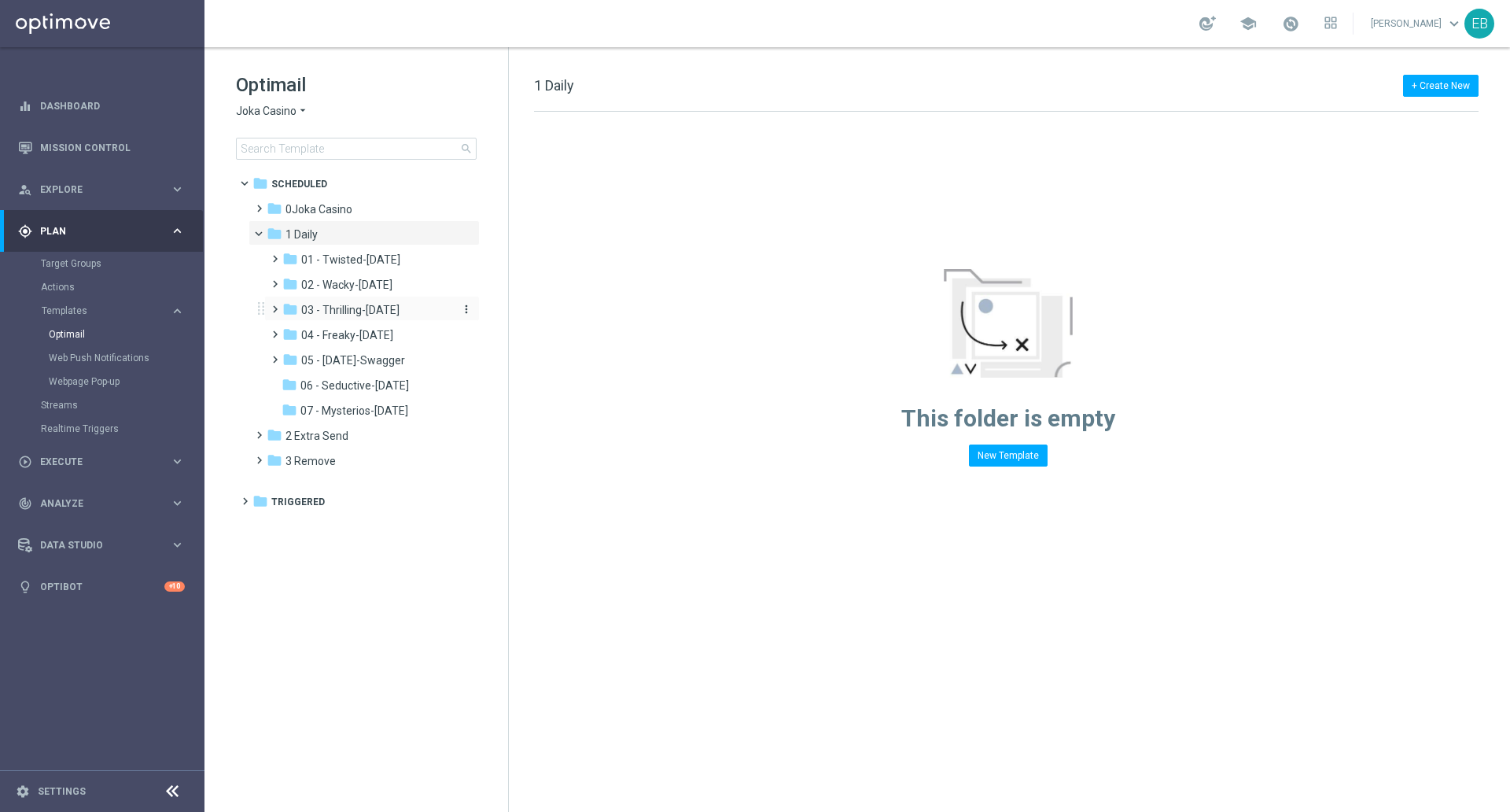
click at [383, 313] on span "03 - Thrilling-Thursday" at bounding box center [350, 310] width 98 height 14
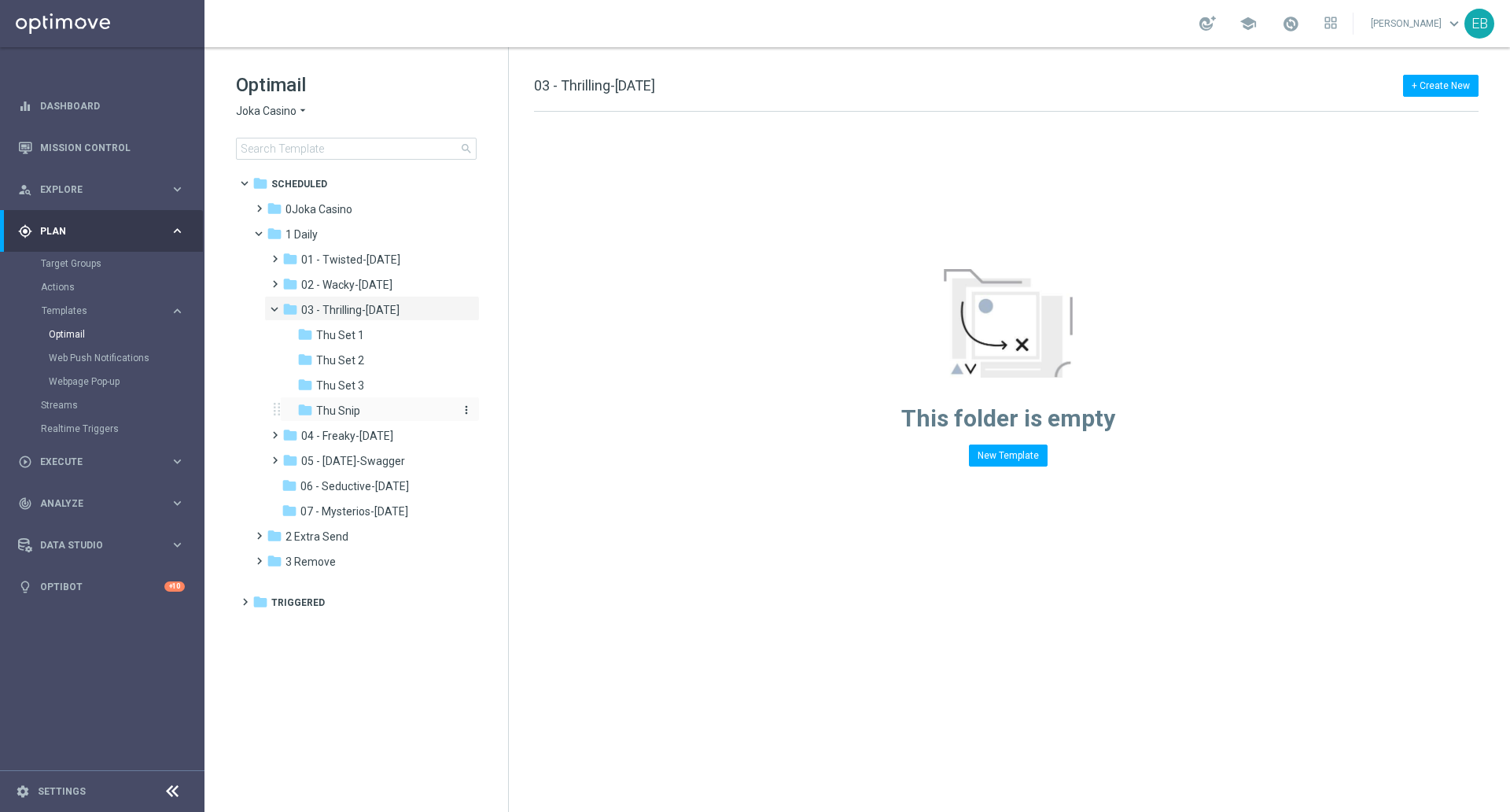
click at [389, 416] on div "folder Thu Snip" at bounding box center [375, 410] width 155 height 18
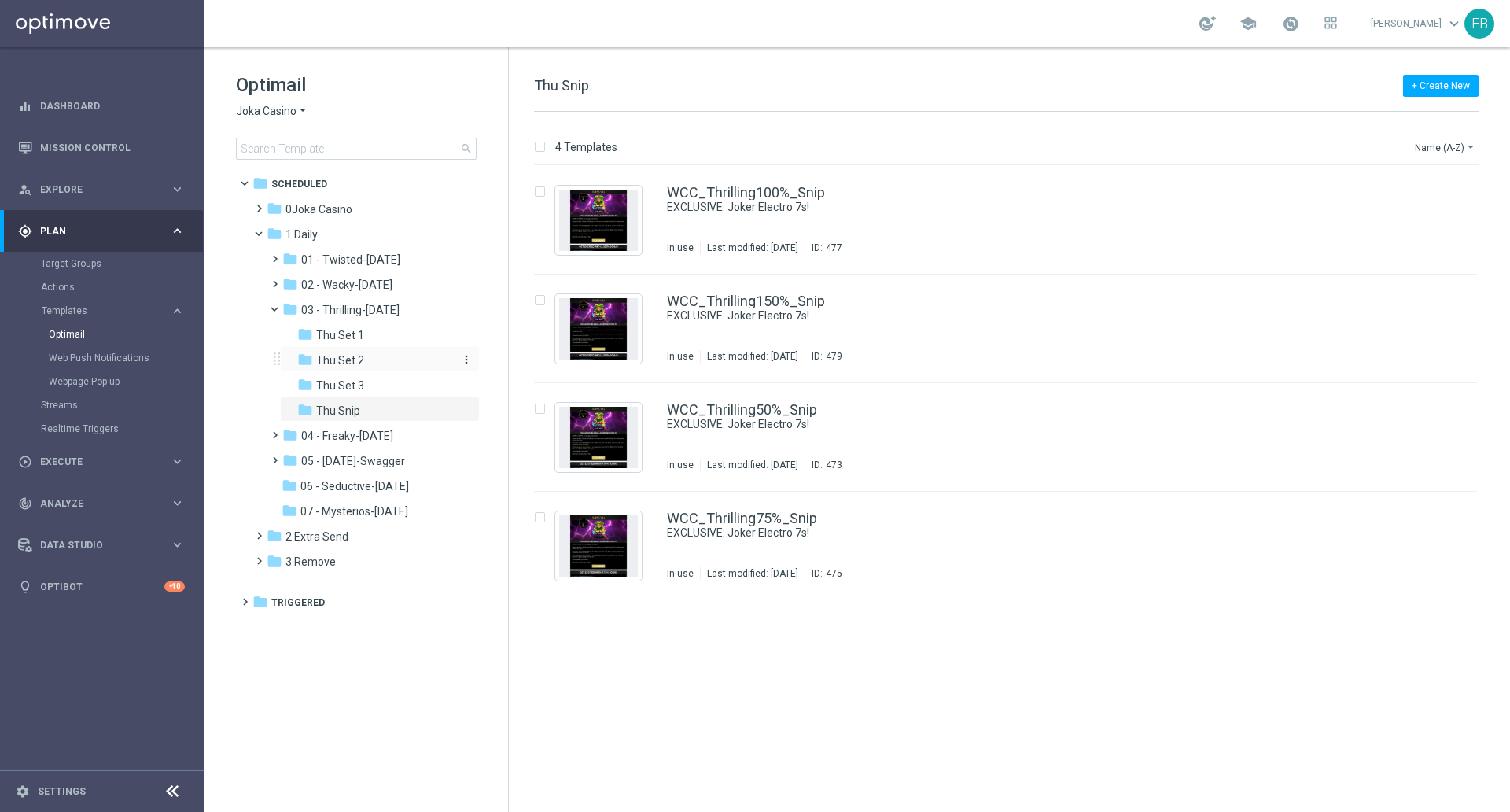
click at [398, 356] on div "folder Thu Set 2" at bounding box center [375, 360] width 155 height 18
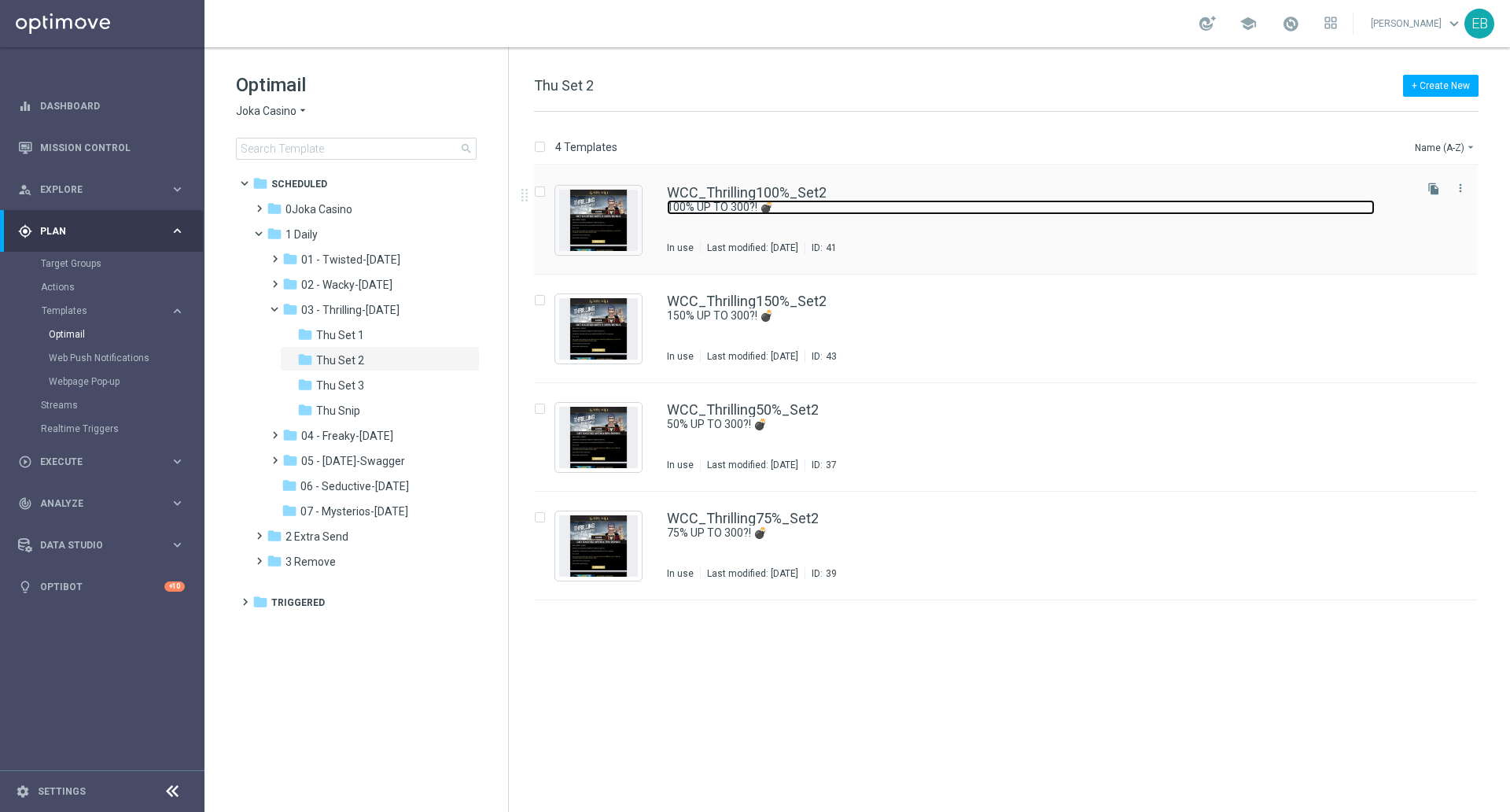
click at [904, 204] on link "100% UP TO 300?! 💣" at bounding box center [1021, 207] width 708 height 15
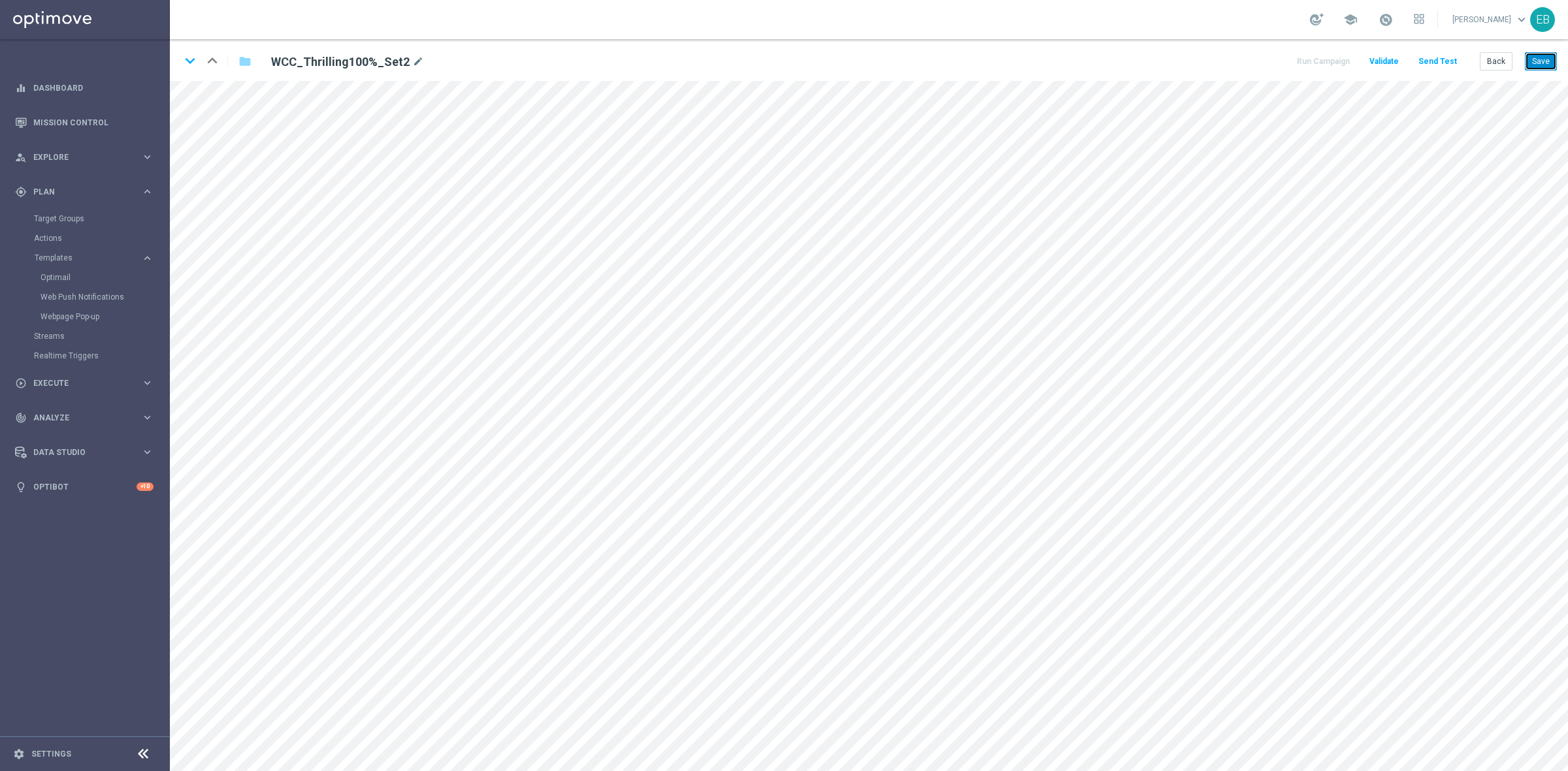
click at [1550, 61] on button "Save" at bounding box center [1540, 61] width 32 height 18
click at [1550, 67] on button "Save" at bounding box center [1540, 61] width 32 height 18
click at [188, 64] on icon "keyboard_arrow_down" at bounding box center [190, 61] width 20 height 20
click at [1538, 56] on button "Save" at bounding box center [1540, 61] width 32 height 18
click at [190, 62] on icon "keyboard_arrow_down" at bounding box center [190, 61] width 20 height 20
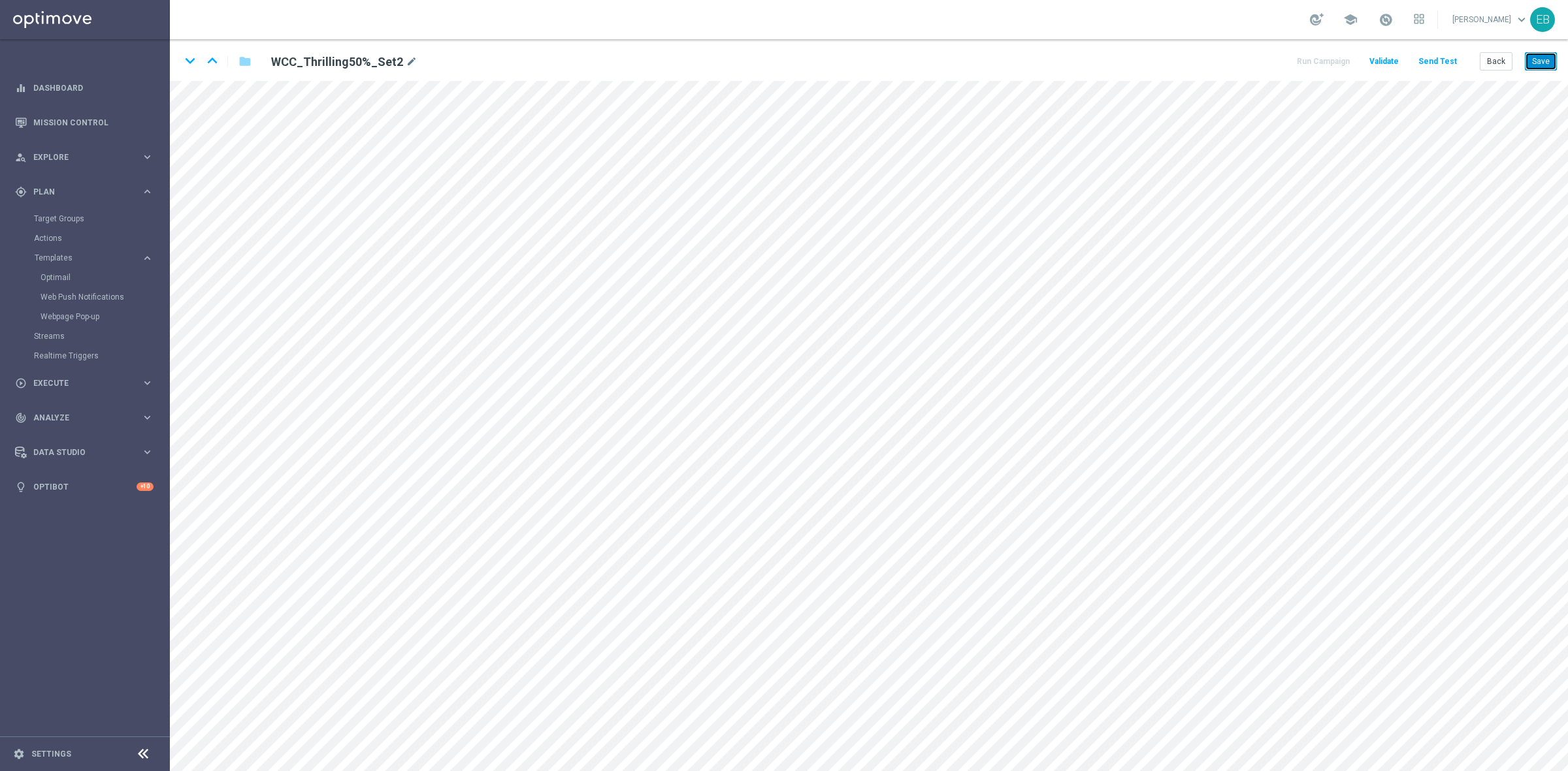
click at [1539, 53] on button "Save" at bounding box center [1540, 61] width 32 height 18
click at [191, 55] on icon "keyboard_arrow_down" at bounding box center [190, 61] width 20 height 20
click at [1555, 64] on button "Save" at bounding box center [1540, 61] width 32 height 18
click at [1537, 62] on button "Save" at bounding box center [1540, 61] width 32 height 18
click at [1494, 61] on button "Back" at bounding box center [1496, 61] width 33 height 18
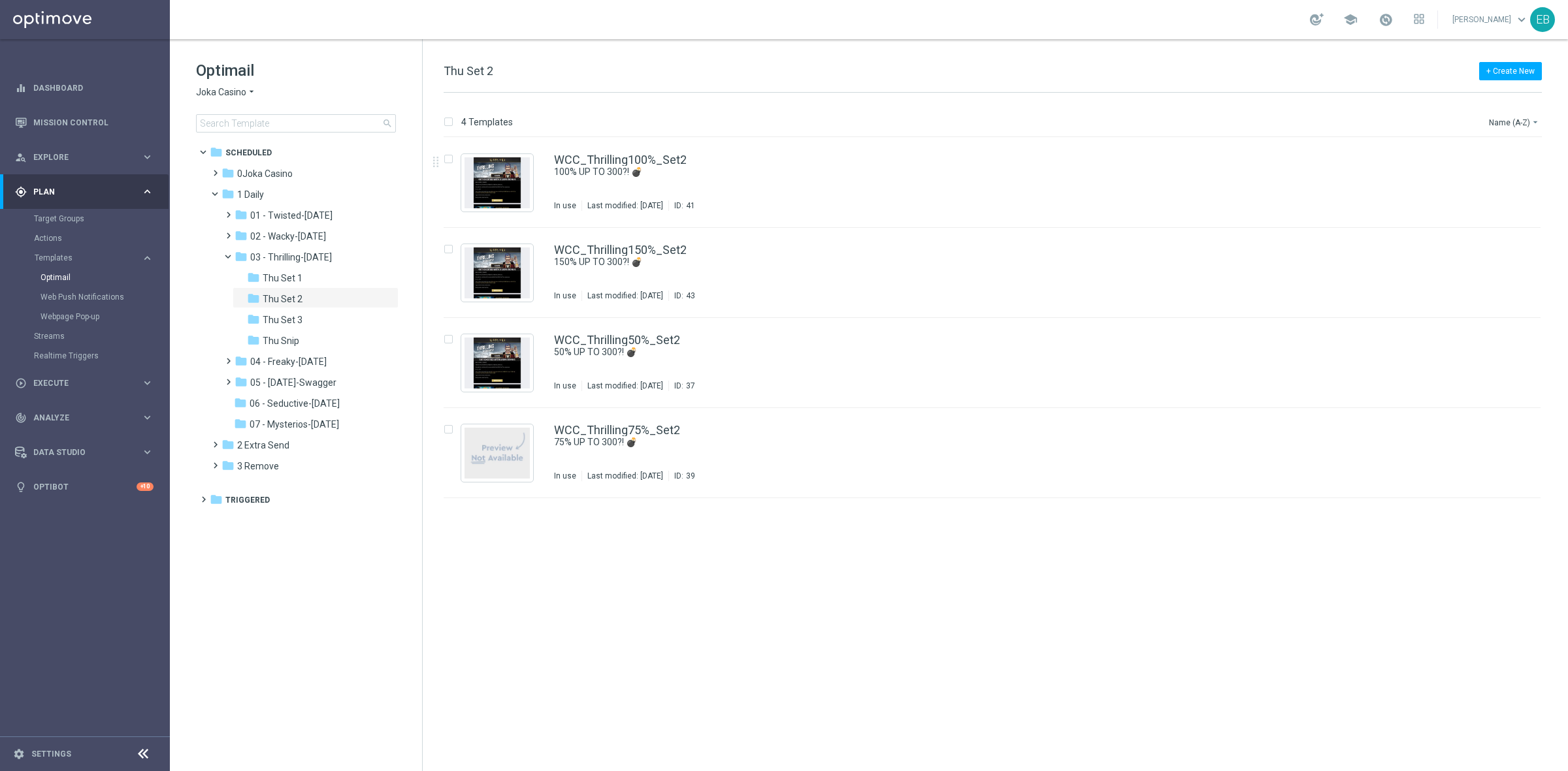
click at [239, 90] on span "Joka Casino" at bounding box center [221, 92] width 50 height 12
click at [238, 118] on div "[PERSON_NAME]" at bounding box center [245, 123] width 98 height 16
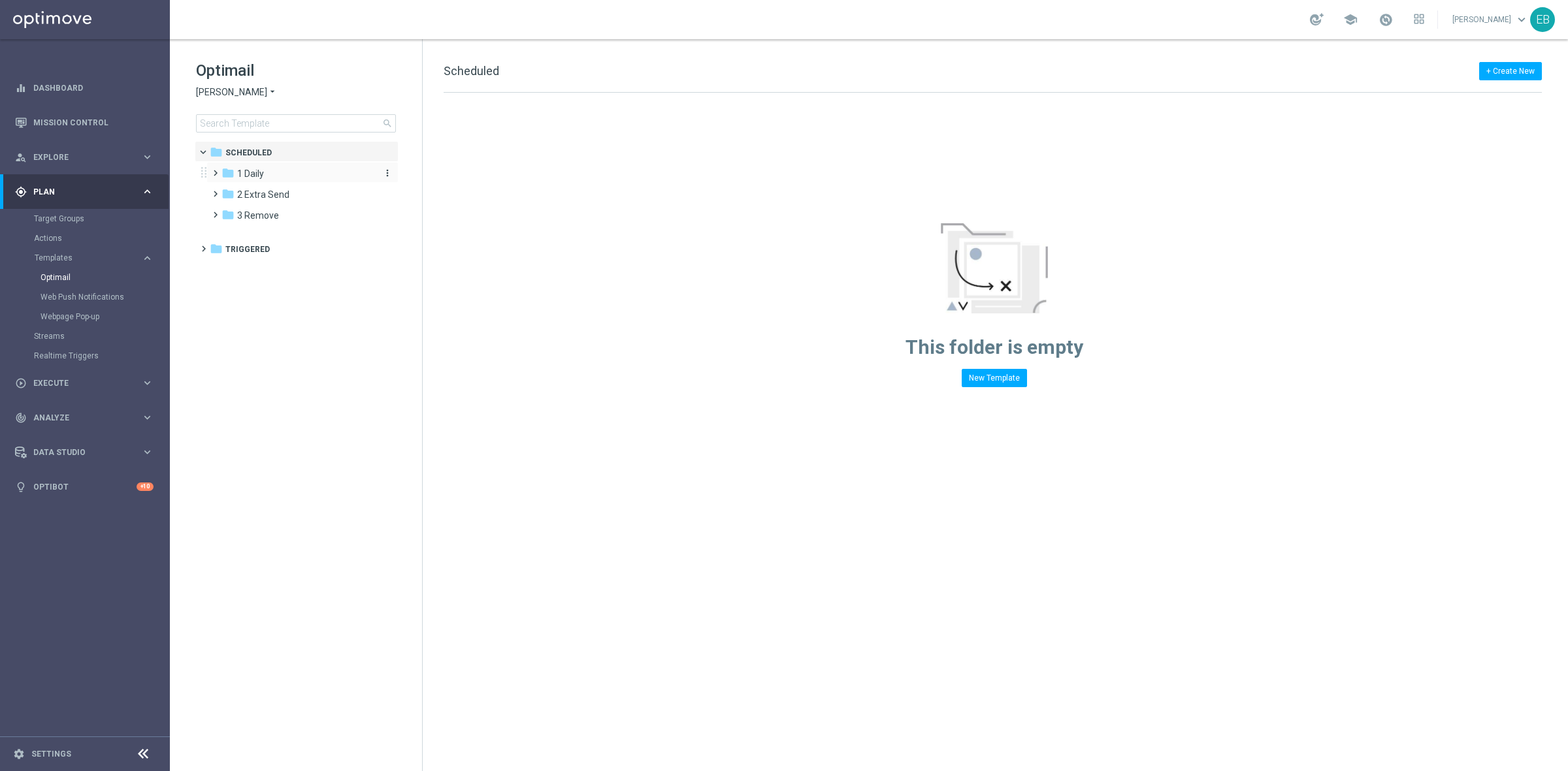
click at [283, 178] on div "folder 1 Daily" at bounding box center [297, 174] width 150 height 15
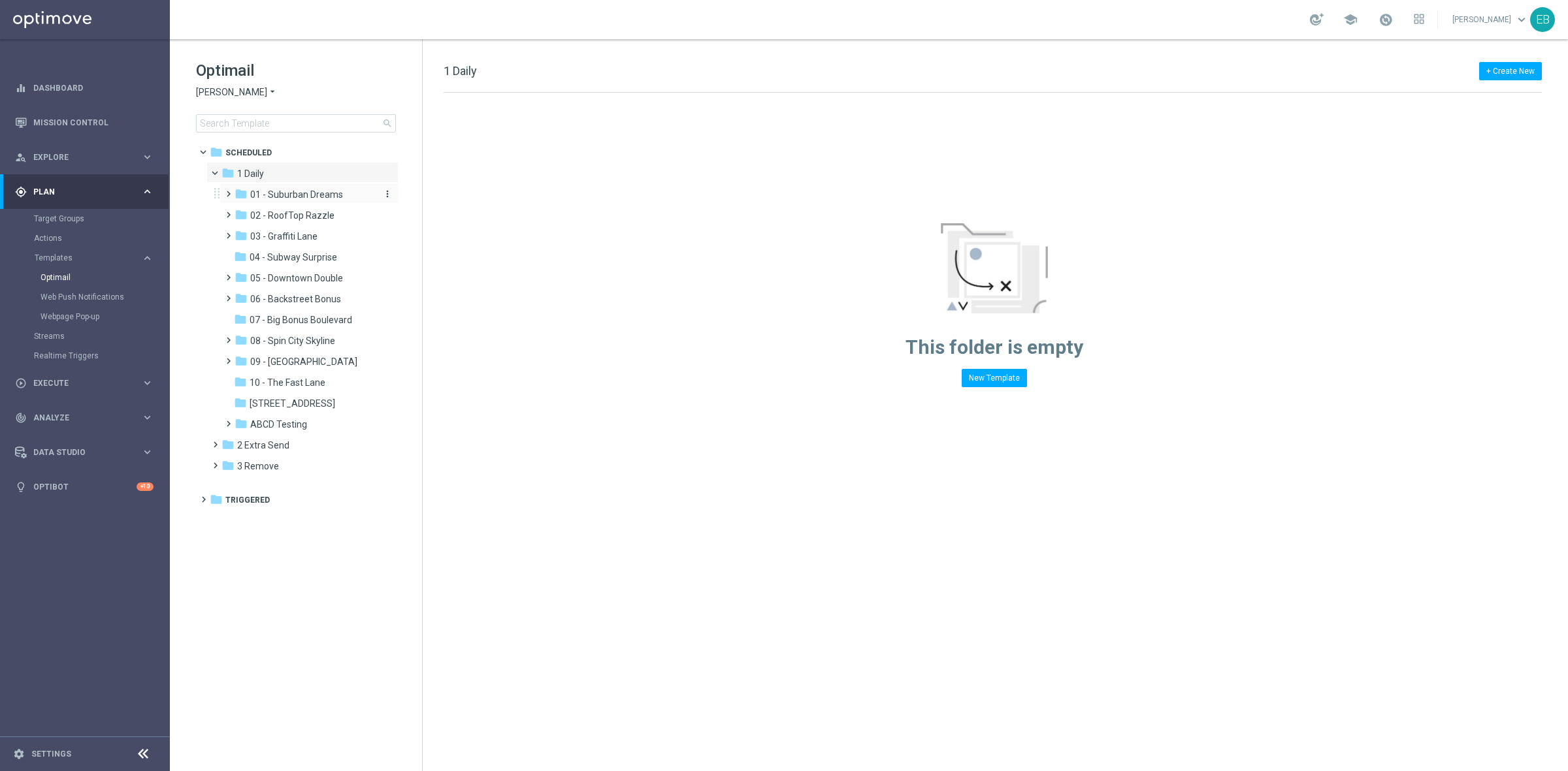
click at [324, 197] on span "01 - Suburban Dreams" at bounding box center [296, 195] width 93 height 12
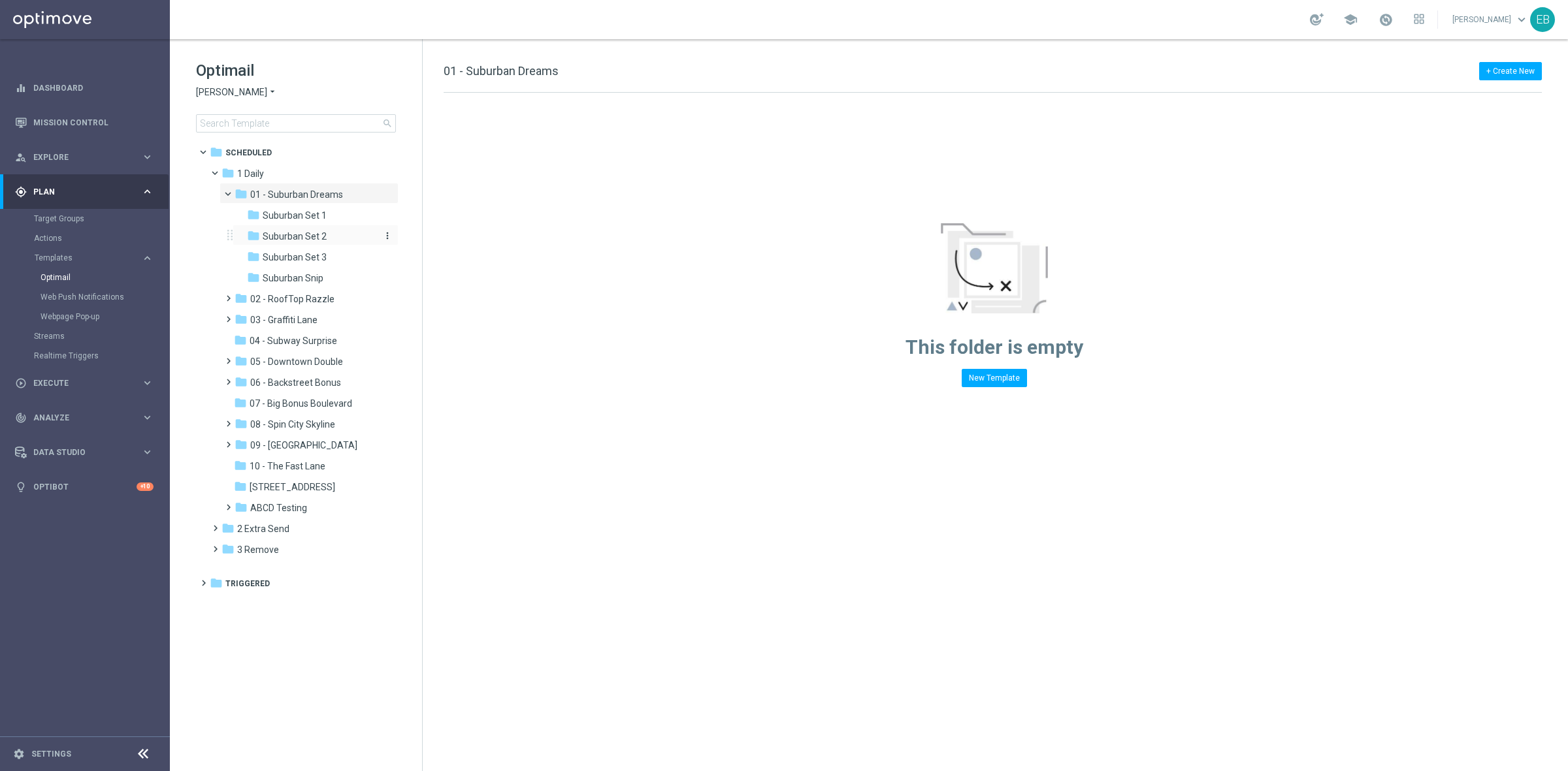
click at [327, 238] on div "folder Suburban Set 2" at bounding box center [311, 236] width 129 height 15
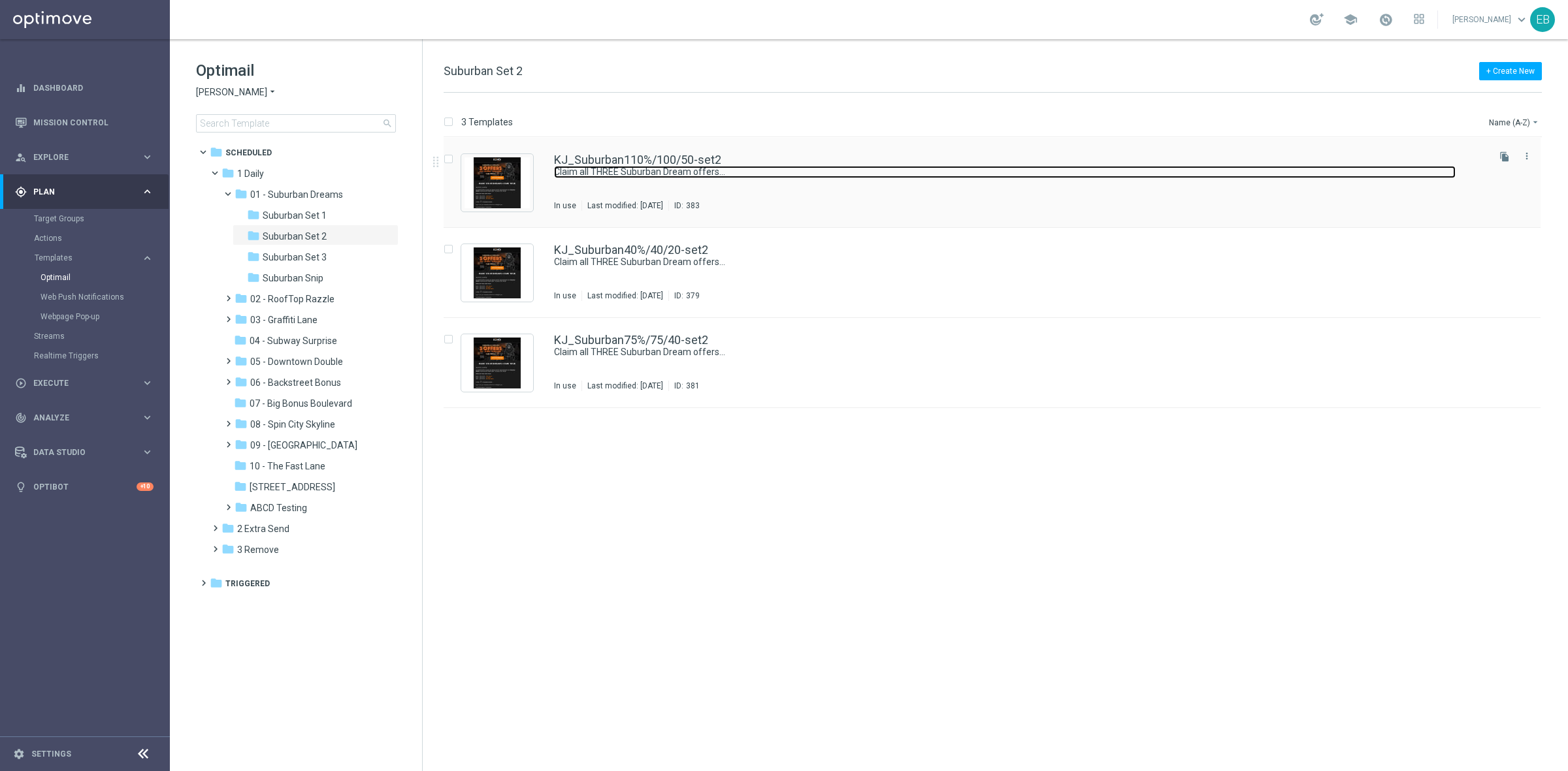
click at [825, 176] on link "Claim all THREE Suburban Dream offers…" at bounding box center [1005, 172] width 901 height 12
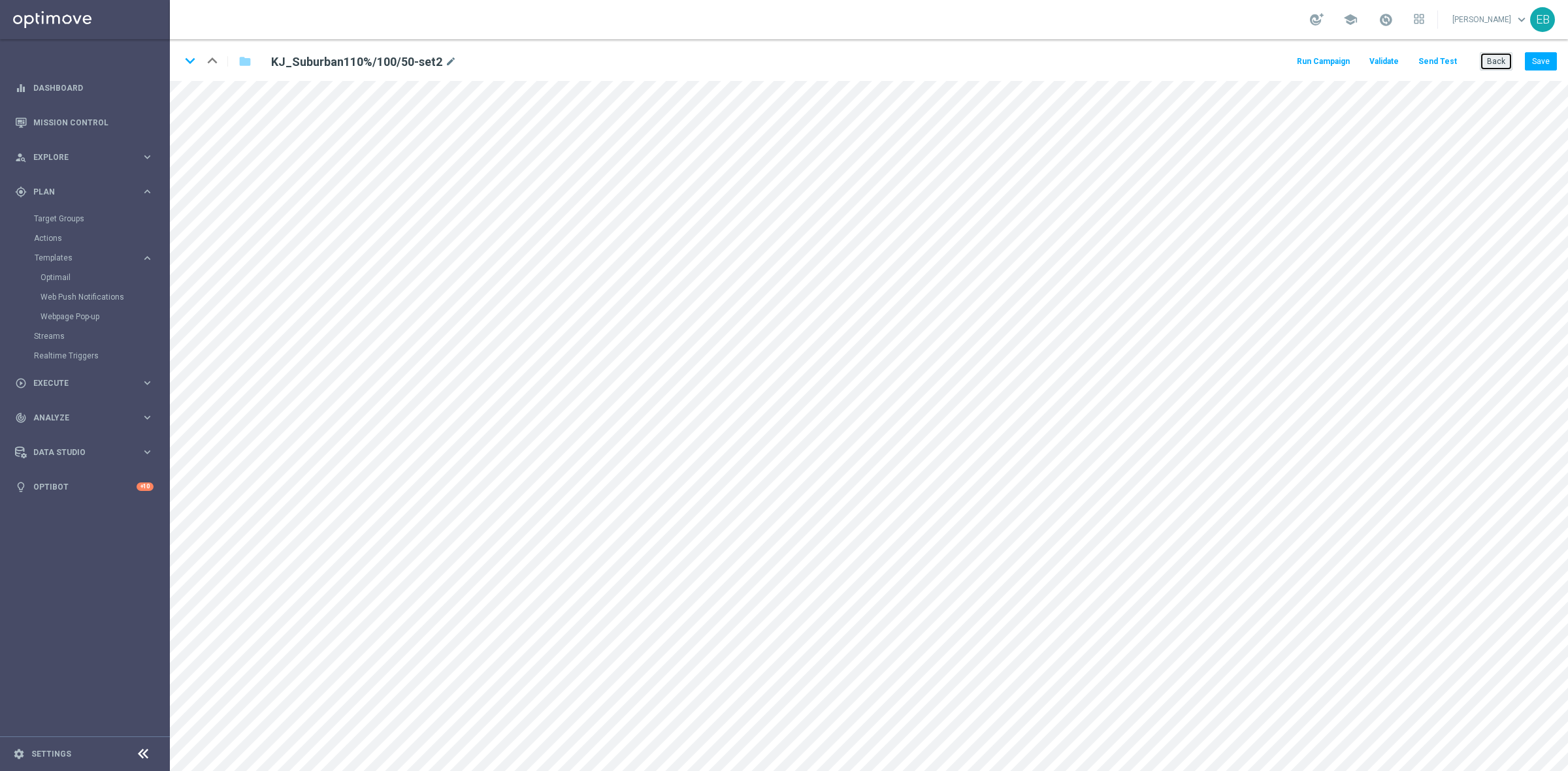
click at [1491, 61] on button "Back" at bounding box center [1496, 61] width 33 height 18
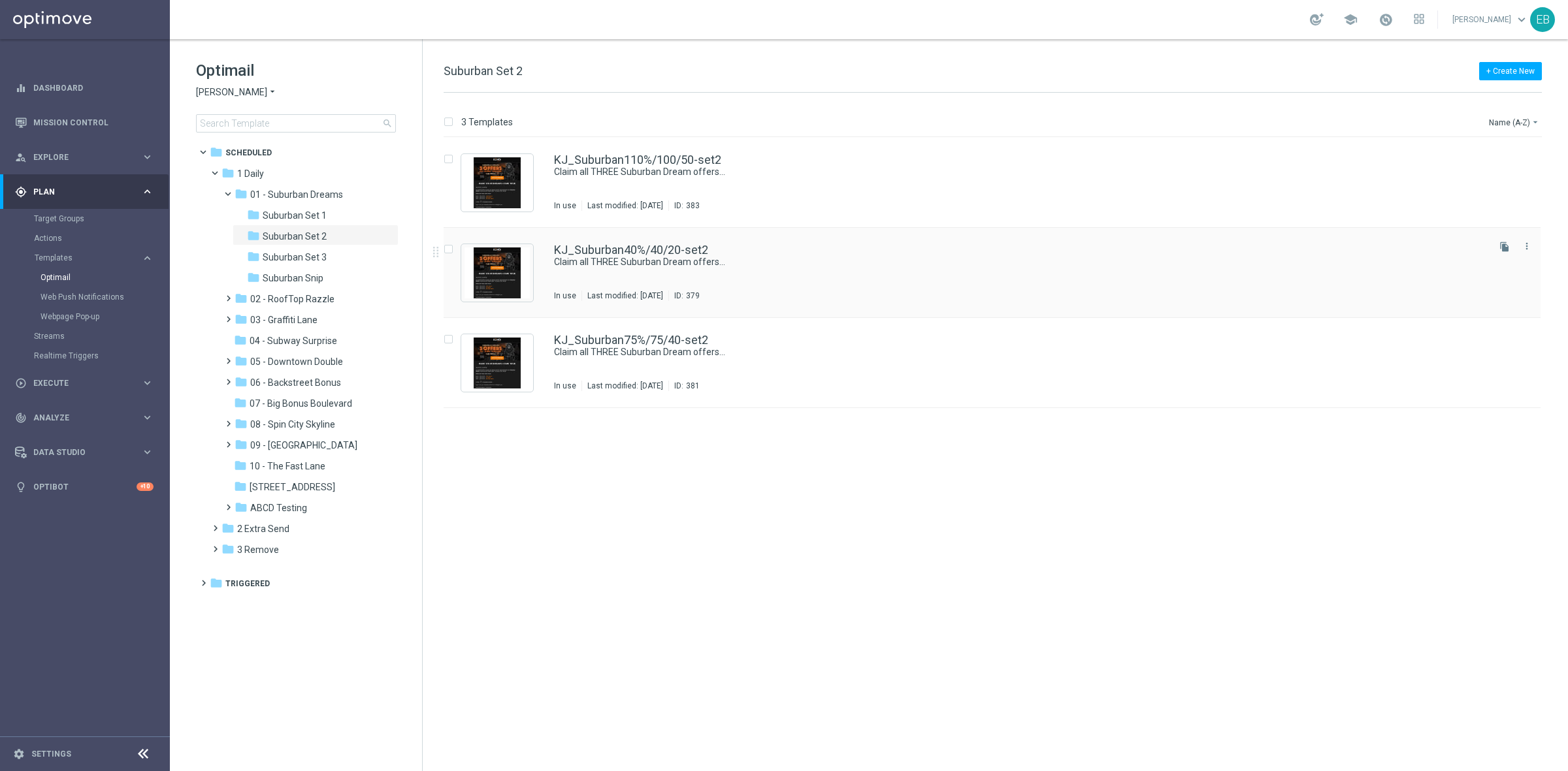
click at [847, 269] on div "KJ_Suburban40%/40/20-set2 Claim all THREE Suburban Dream offers… In use Last mo…" at bounding box center [1020, 272] width 932 height 57
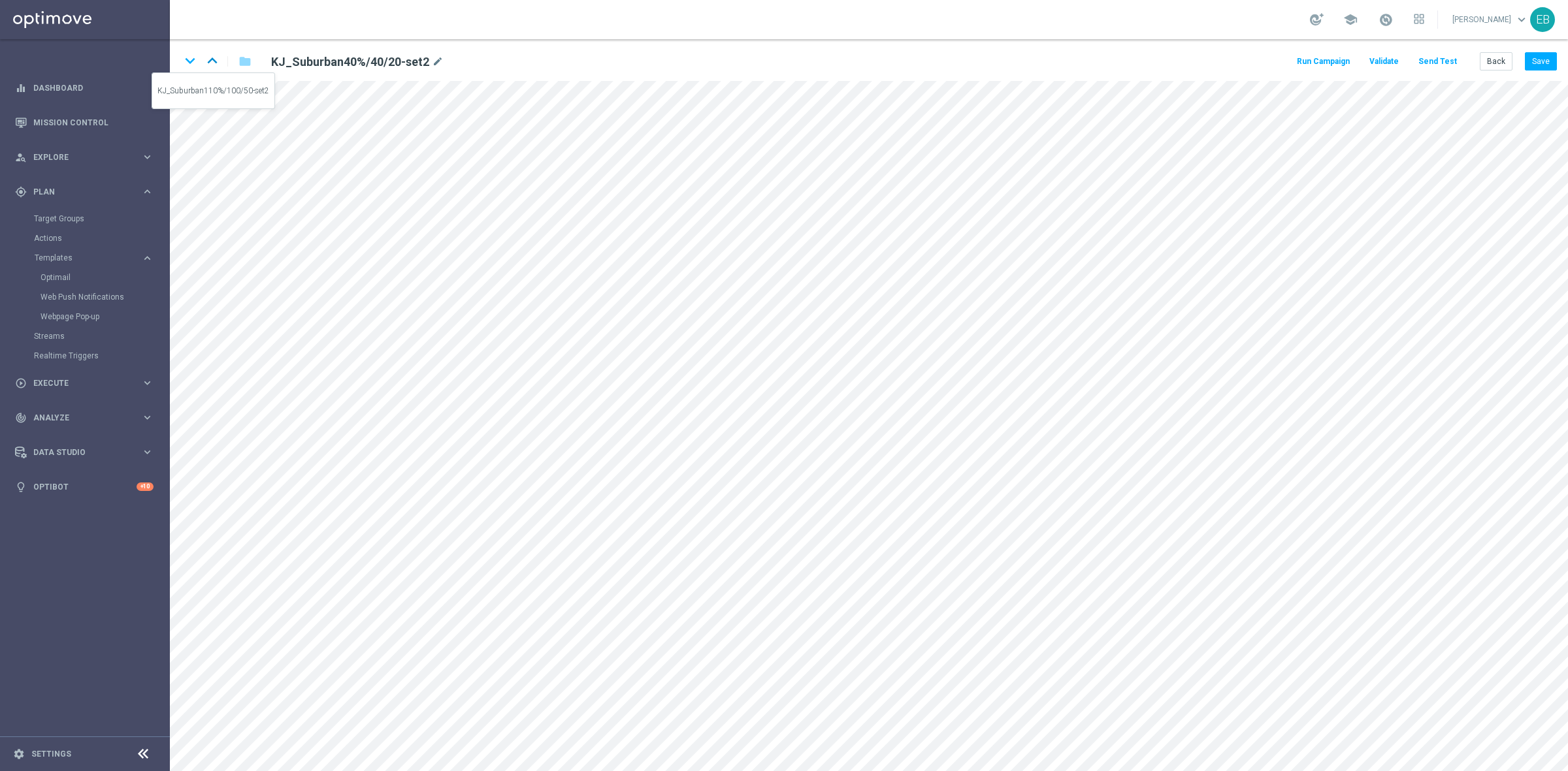
click at [210, 59] on icon "keyboard_arrow_up" at bounding box center [213, 61] width 20 height 20
click at [191, 61] on icon "keyboard_arrow_down" at bounding box center [190, 61] width 20 height 20
click at [1530, 57] on button "Save" at bounding box center [1540, 61] width 32 height 18
click at [193, 62] on icon "keyboard_arrow_down" at bounding box center [190, 61] width 20 height 20
click at [1536, 55] on button "Save" at bounding box center [1540, 61] width 32 height 18
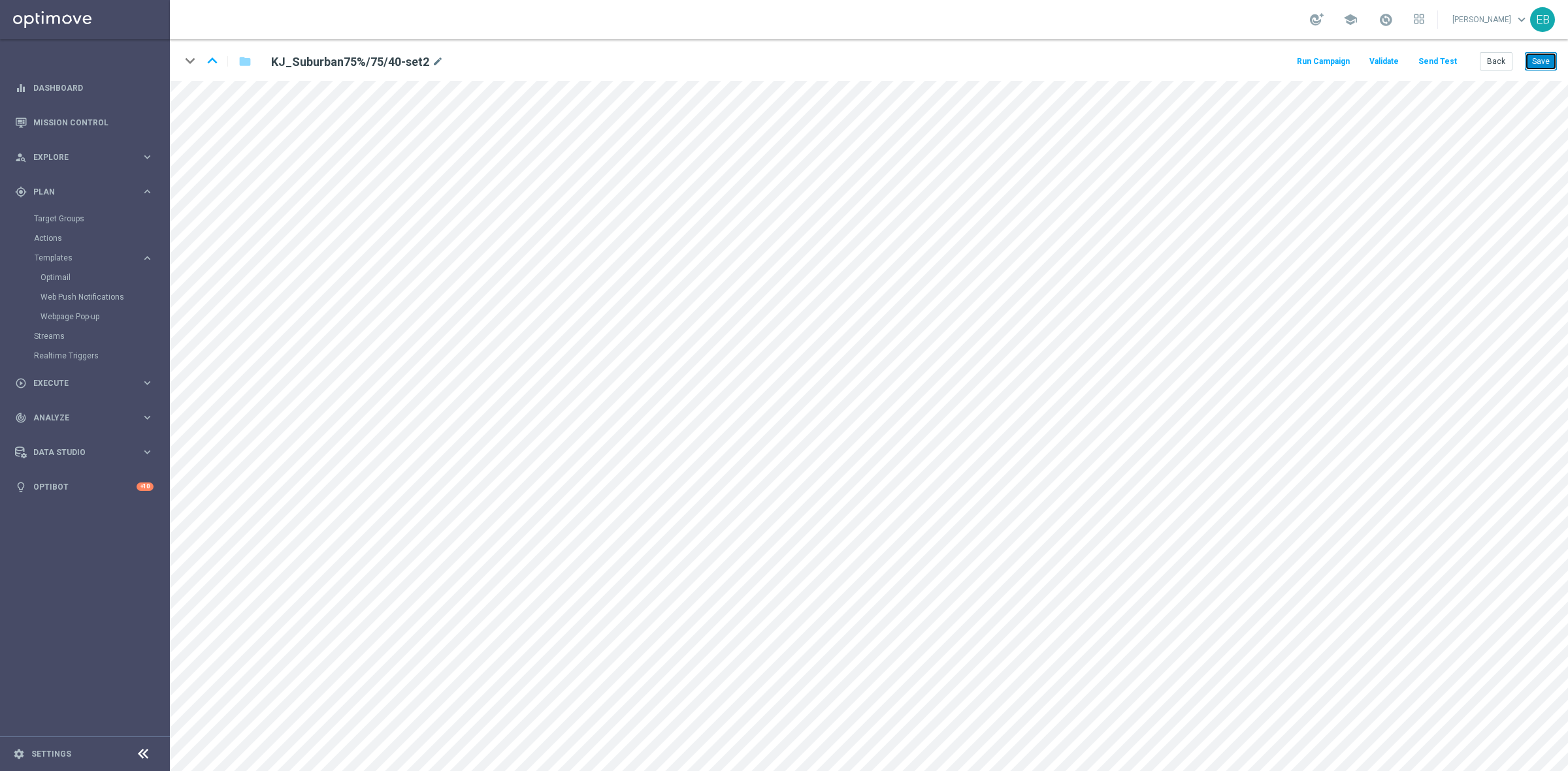
click at [1542, 64] on button "Save" at bounding box center [1540, 61] width 32 height 18
click at [1500, 64] on button "Back" at bounding box center [1496, 61] width 33 height 18
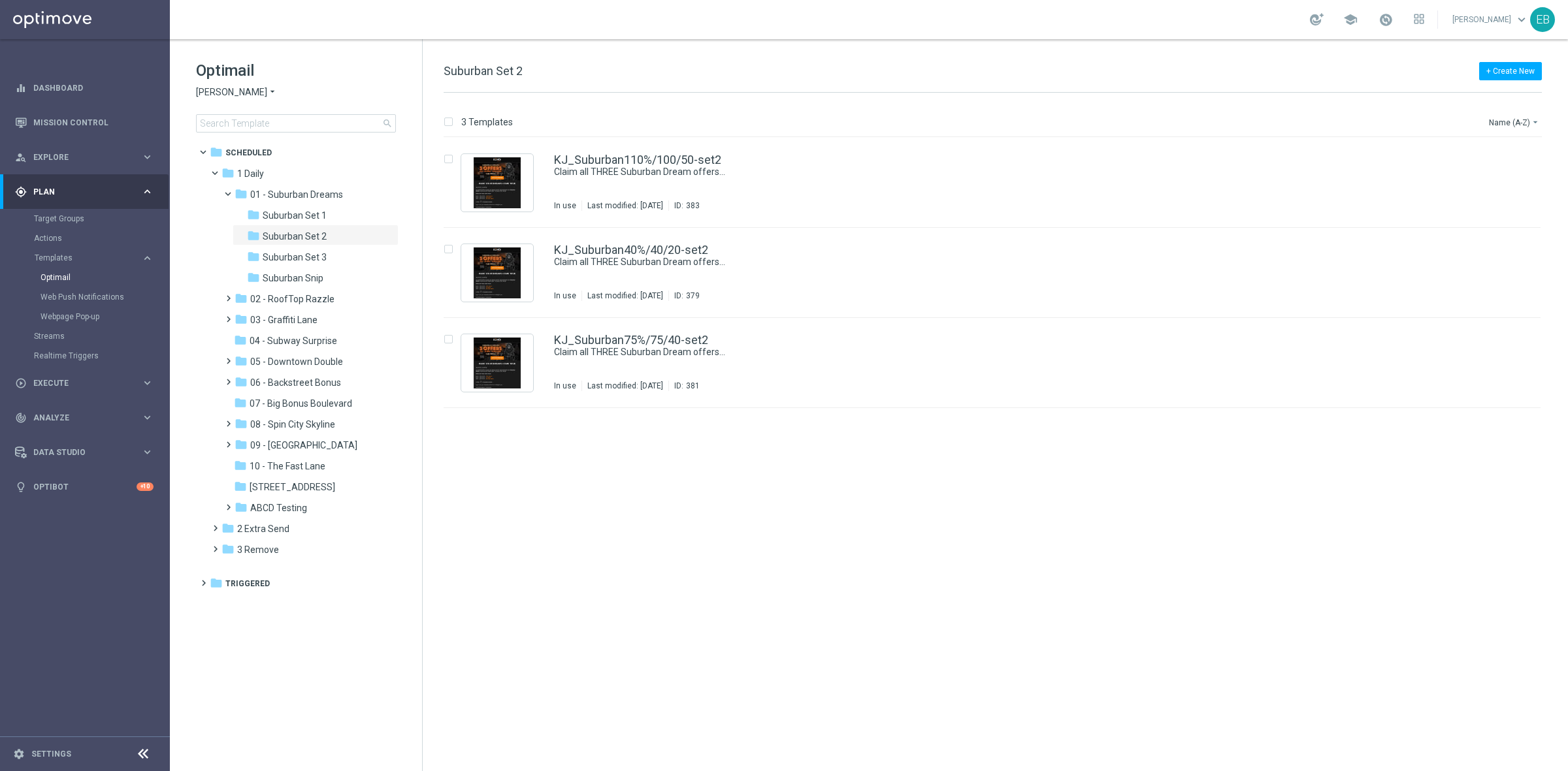
click at [236, 89] on span "[PERSON_NAME]" at bounding box center [232, 92] width 71 height 12
click at [0, 0] on span "Jackpot [PERSON_NAME]" at bounding box center [0, 0] width 0 height 0
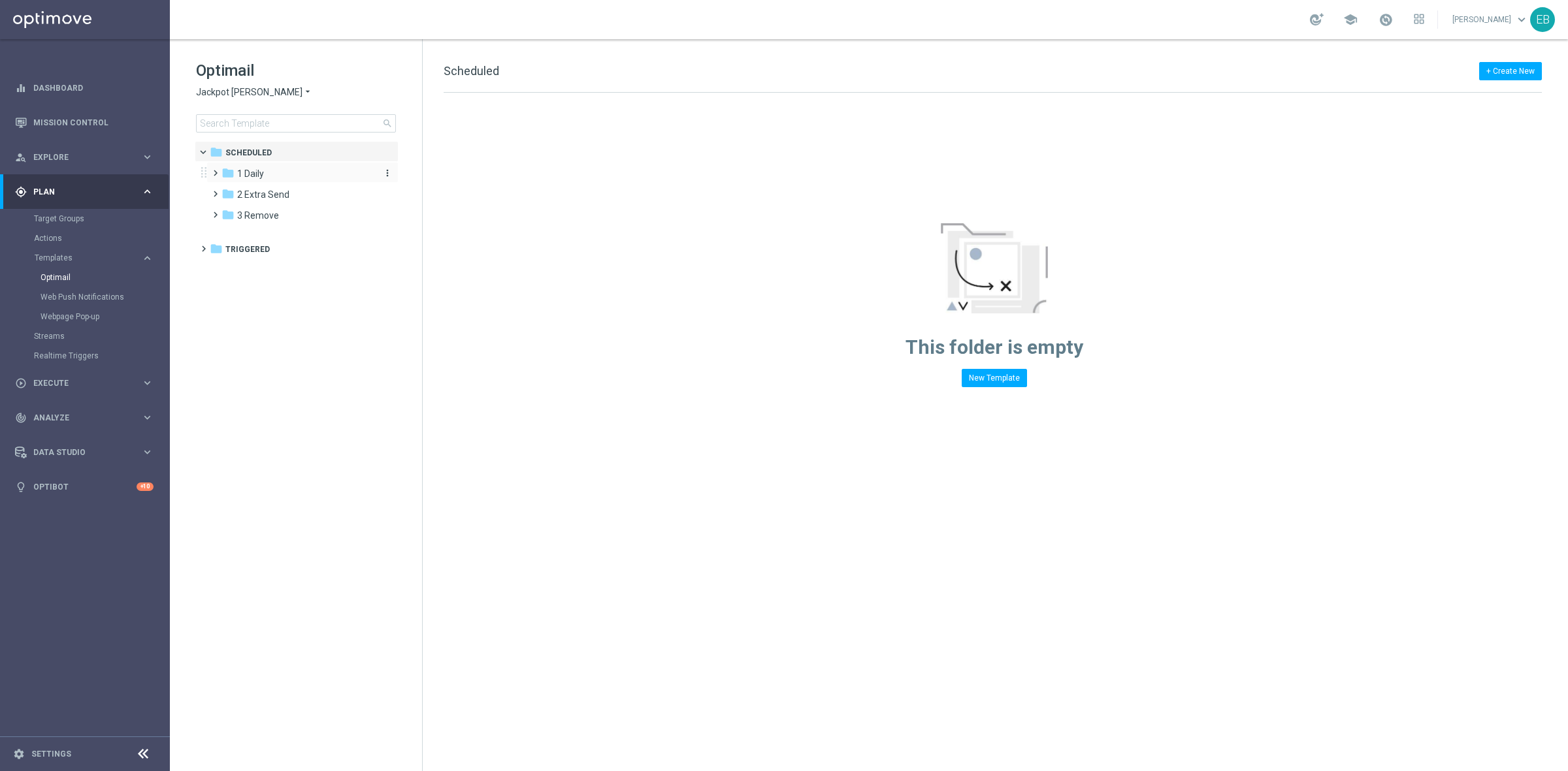
click at [259, 172] on span "1 Daily" at bounding box center [250, 174] width 27 height 12
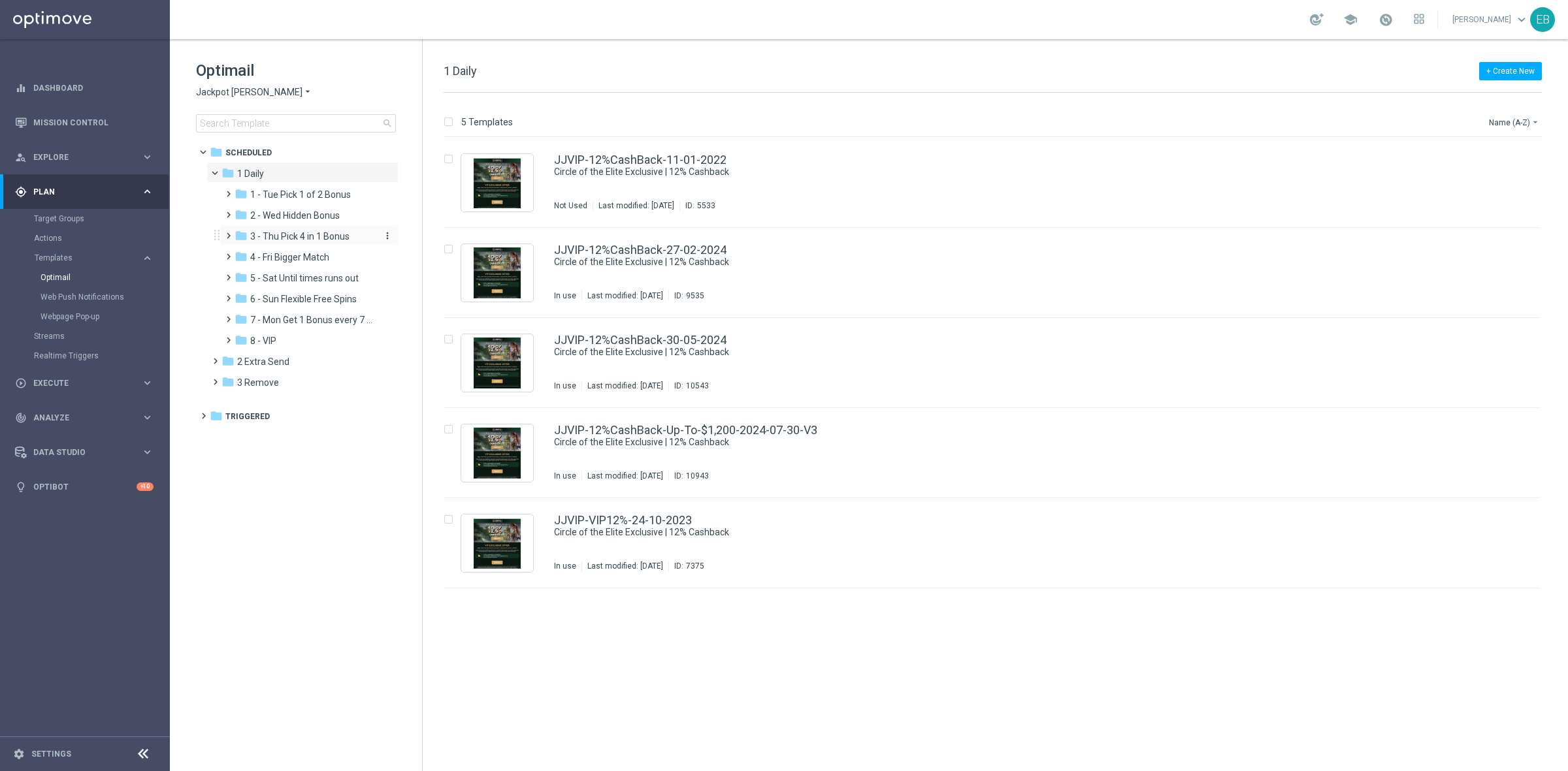
click at [315, 236] on span "3 - Thu Pick 4 in 1 Bonus" at bounding box center [299, 236] width 99 height 12
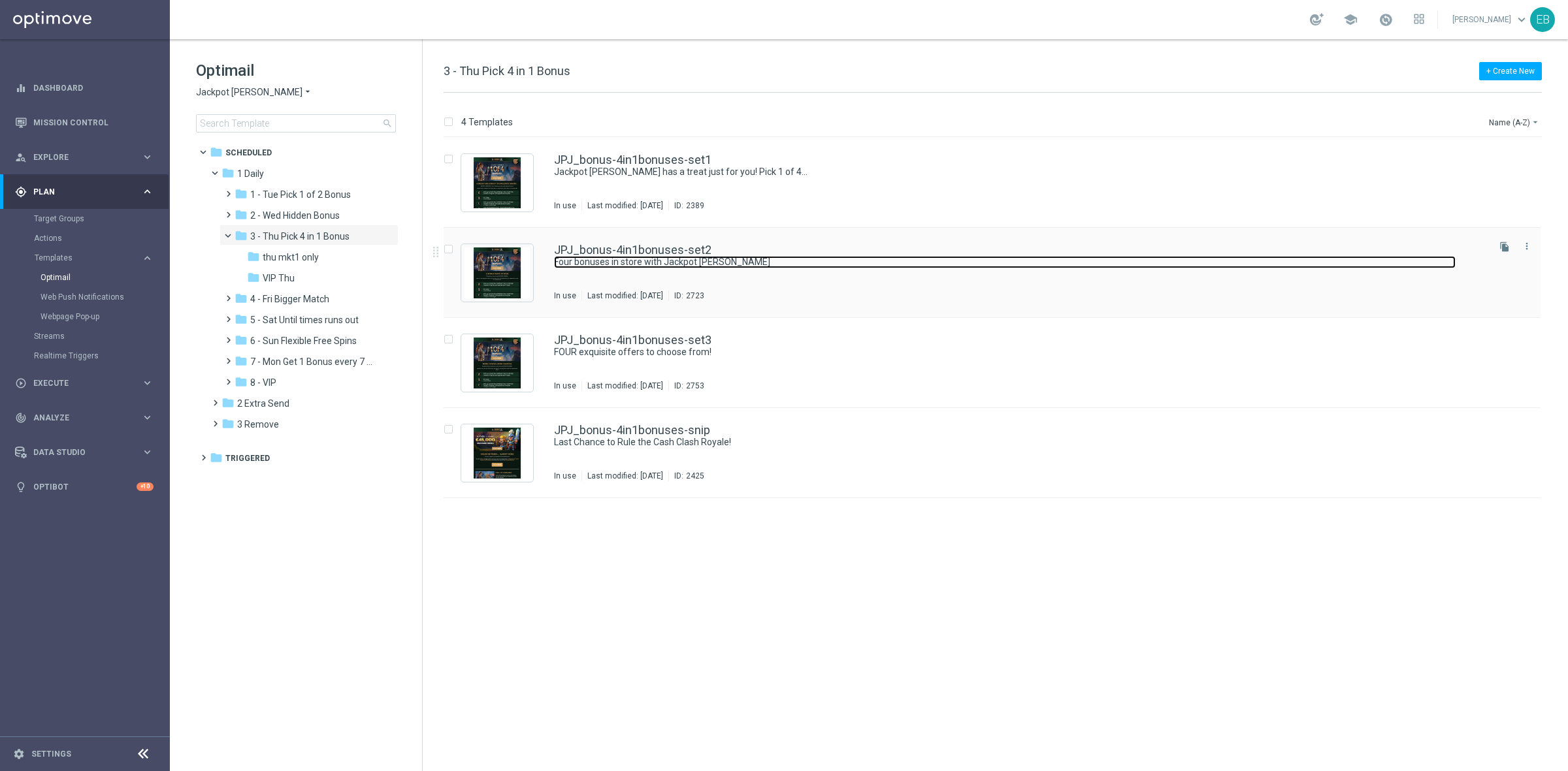
click at [810, 259] on link "Four bonuses in store with Jackpot [PERSON_NAME]" at bounding box center [1005, 262] width 901 height 12
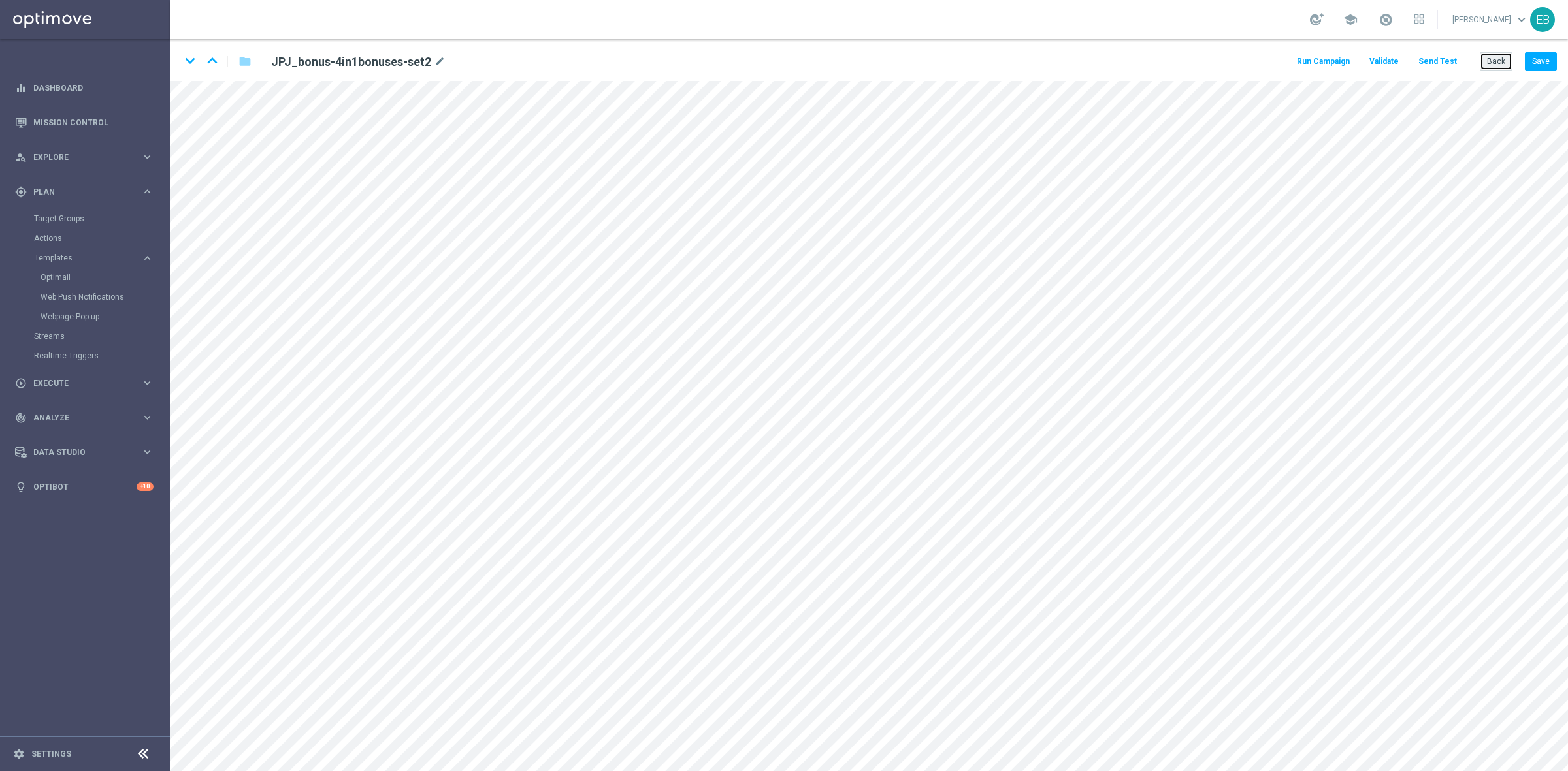
click at [1490, 60] on button "Back" at bounding box center [1496, 61] width 33 height 18
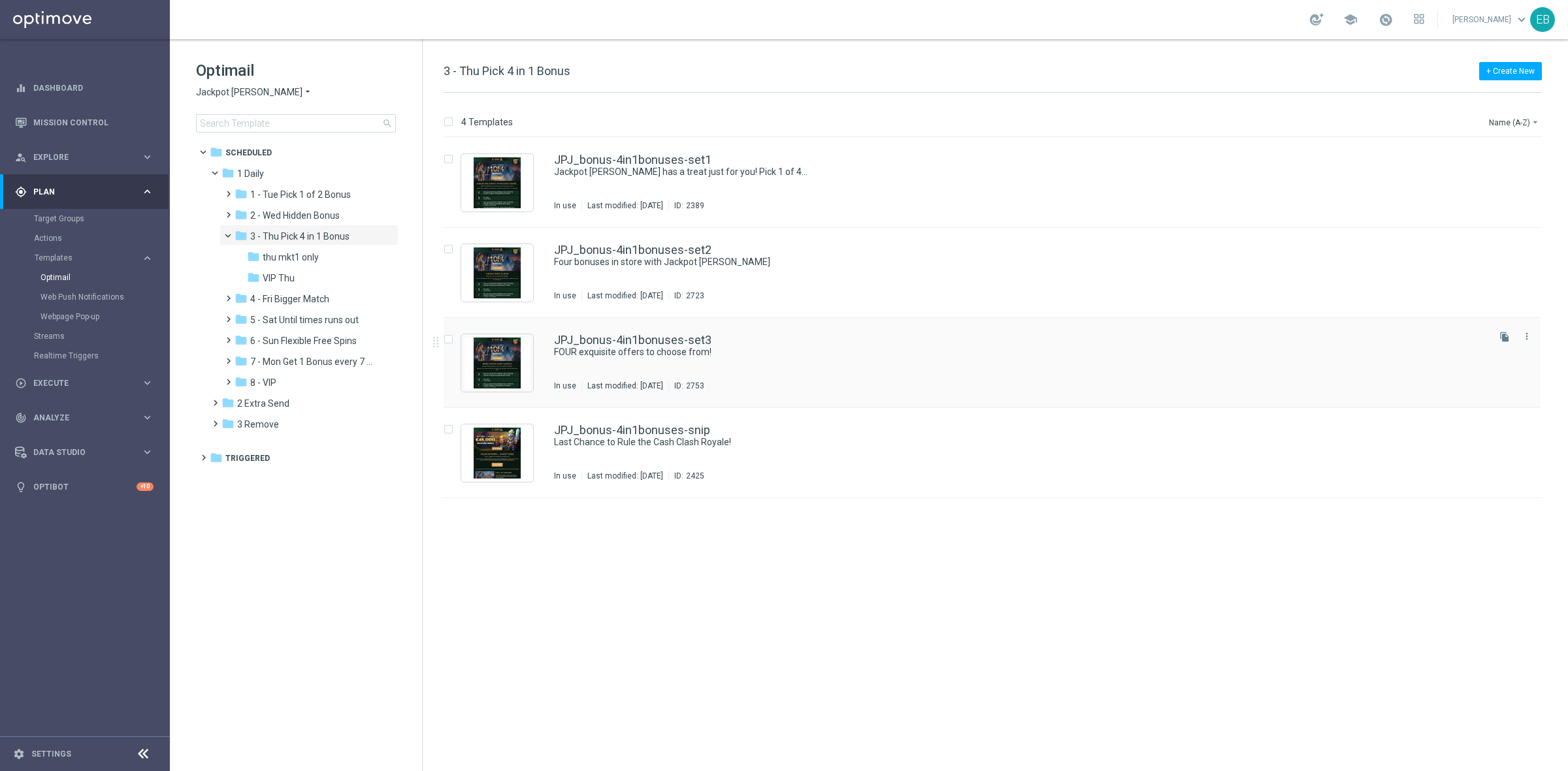
click at [772, 345] on div "JPJ_bonus-4in1bonuses-set3" at bounding box center [1020, 340] width 932 height 12
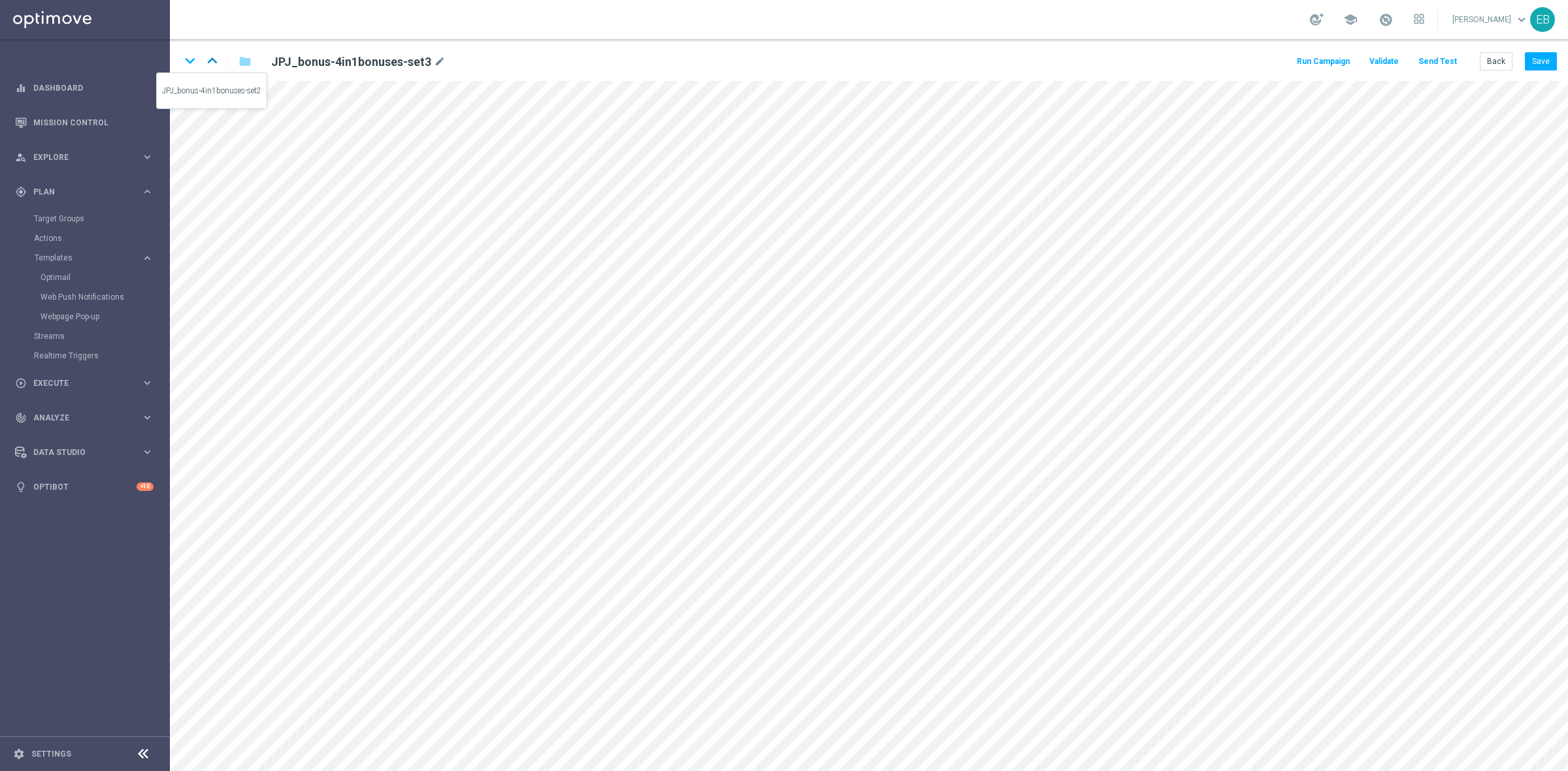
click at [213, 59] on icon "keyboard_arrow_up" at bounding box center [213, 61] width 20 height 20
click at [135, 115] on main "equalizer Dashboard Mission Control" at bounding box center [784, 386] width 1568 height 771
click at [1542, 66] on button "Save" at bounding box center [1540, 61] width 32 height 18
click at [1538, 57] on button "Save" at bounding box center [1540, 61] width 32 height 18
click at [1546, 62] on button "Save" at bounding box center [1540, 61] width 32 height 18
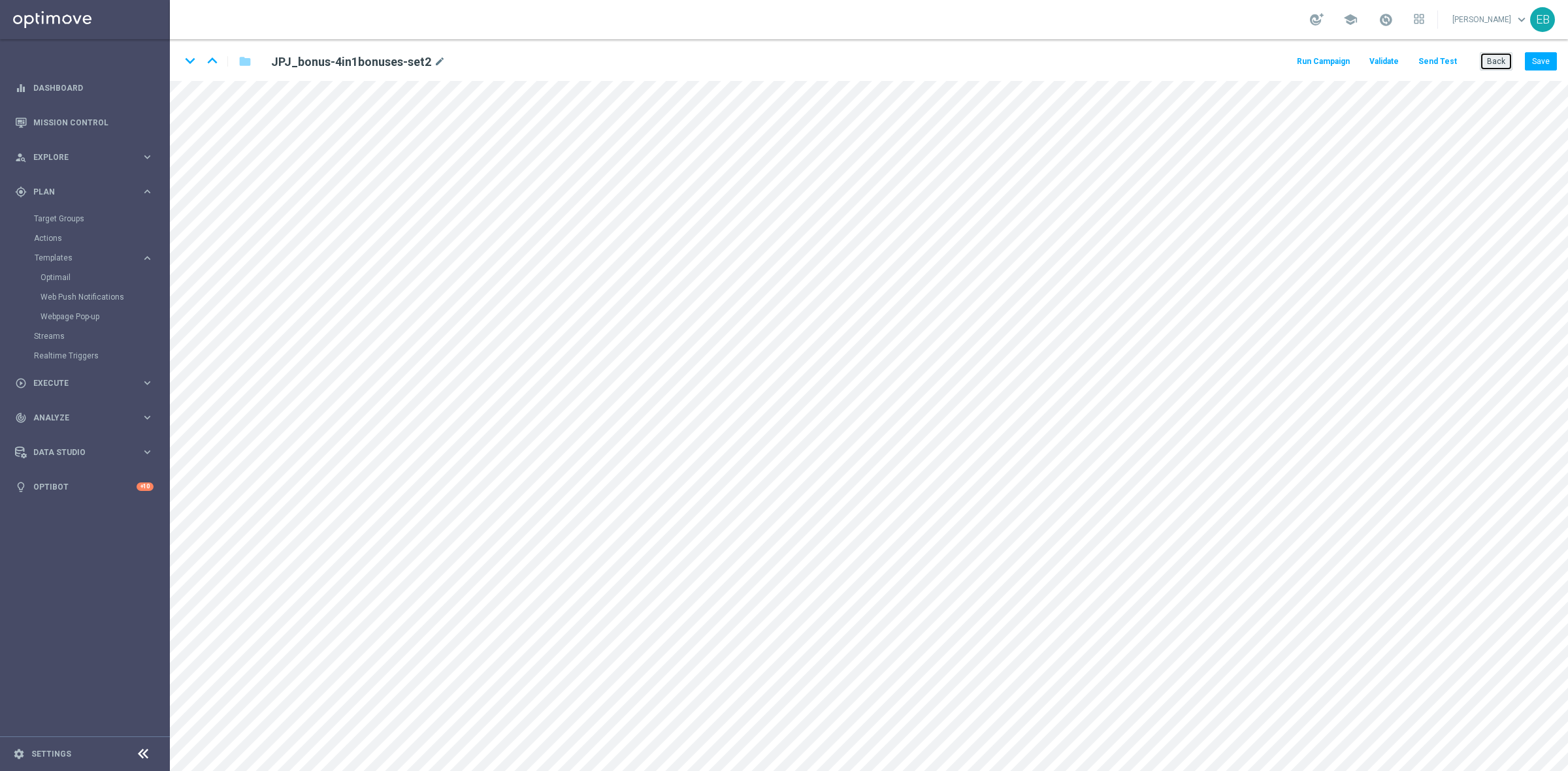
click at [1493, 59] on button "Back" at bounding box center [1496, 61] width 33 height 18
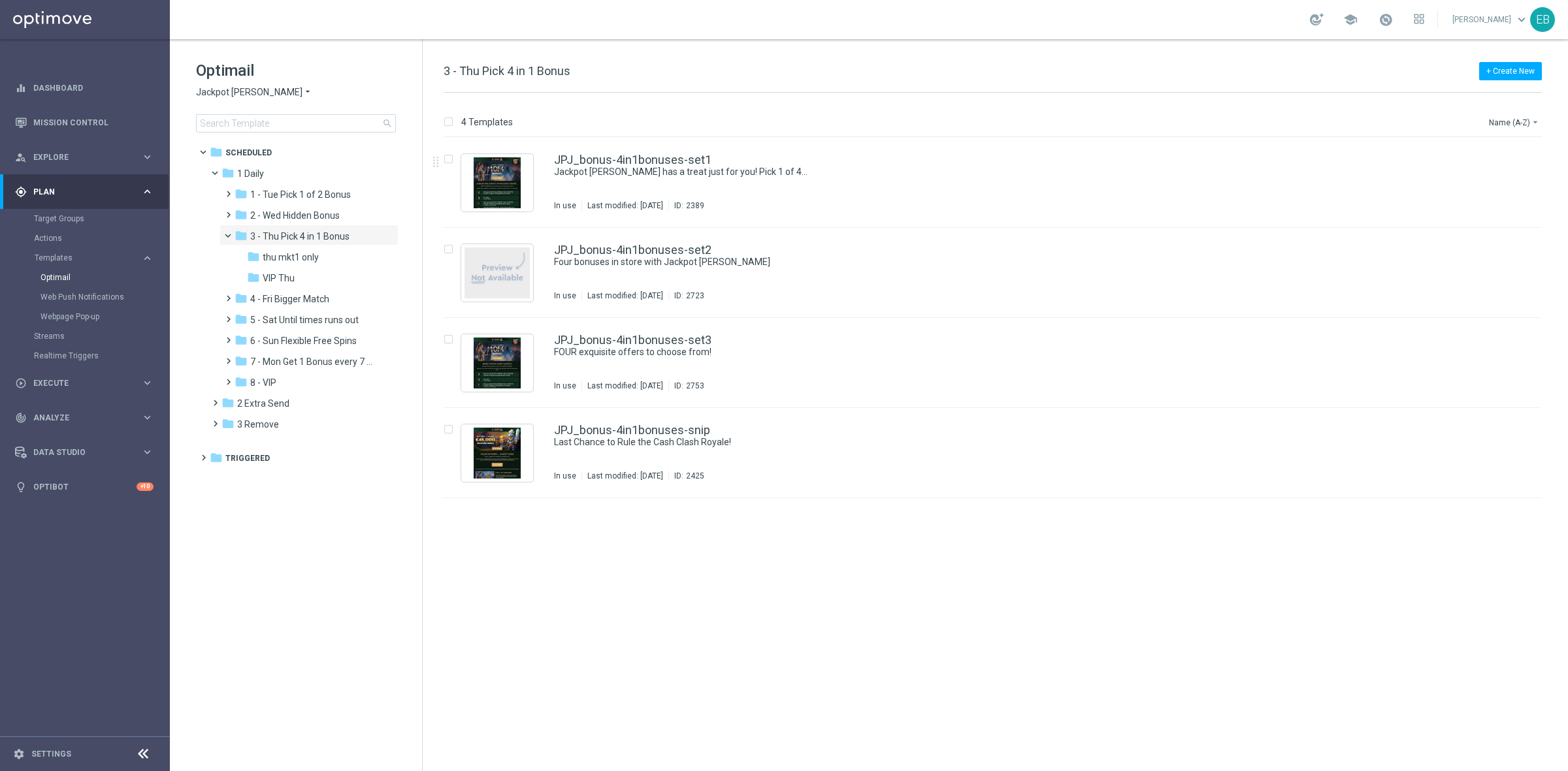
click at [217, 92] on span "Jackpot [PERSON_NAME]" at bounding box center [249, 92] width 107 height 12
click at [251, 219] on div "Wolf Winner" at bounding box center [245, 218] width 98 height 16
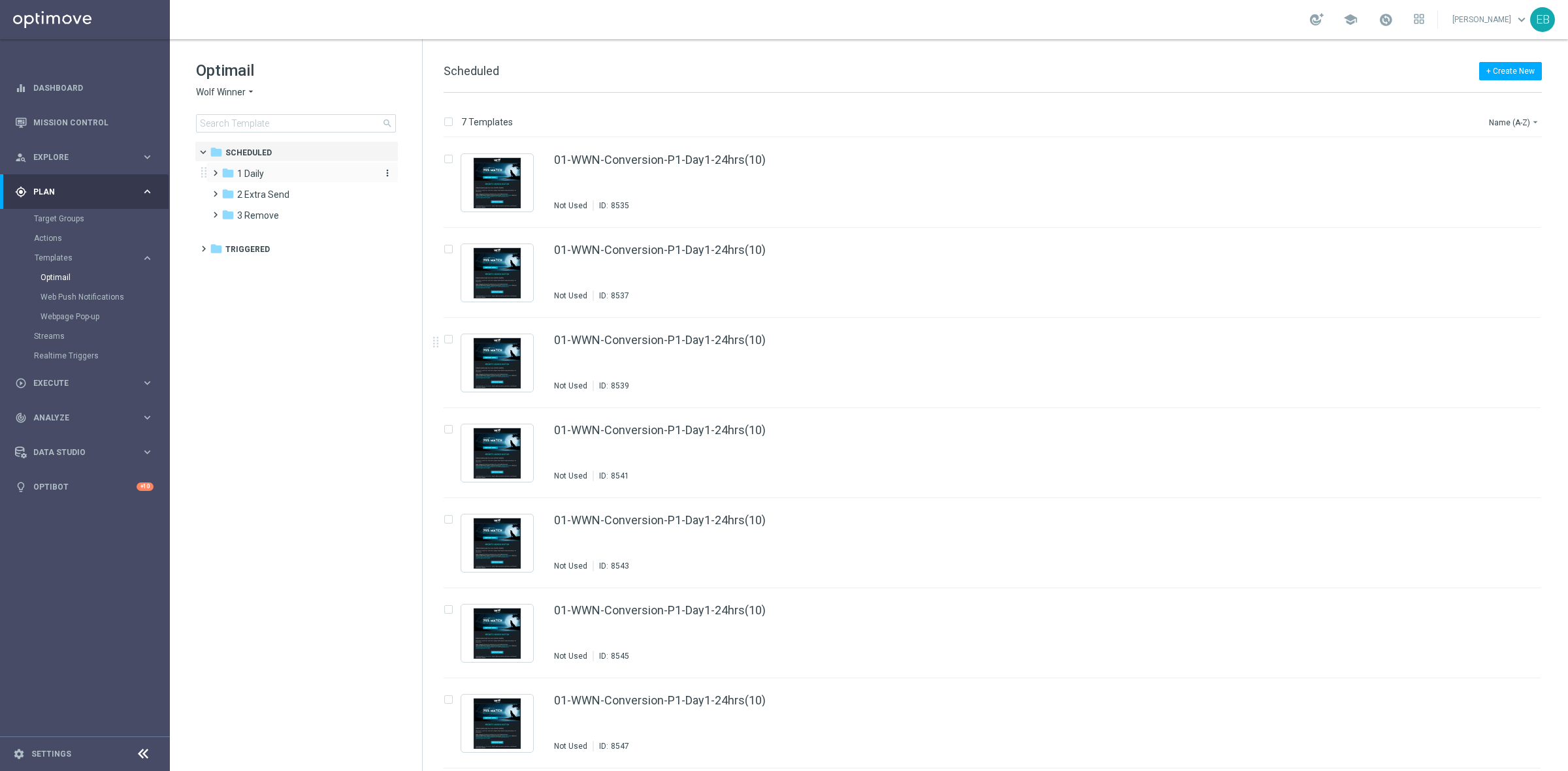
click at [289, 173] on div "folder 1 Daily" at bounding box center [297, 174] width 150 height 15
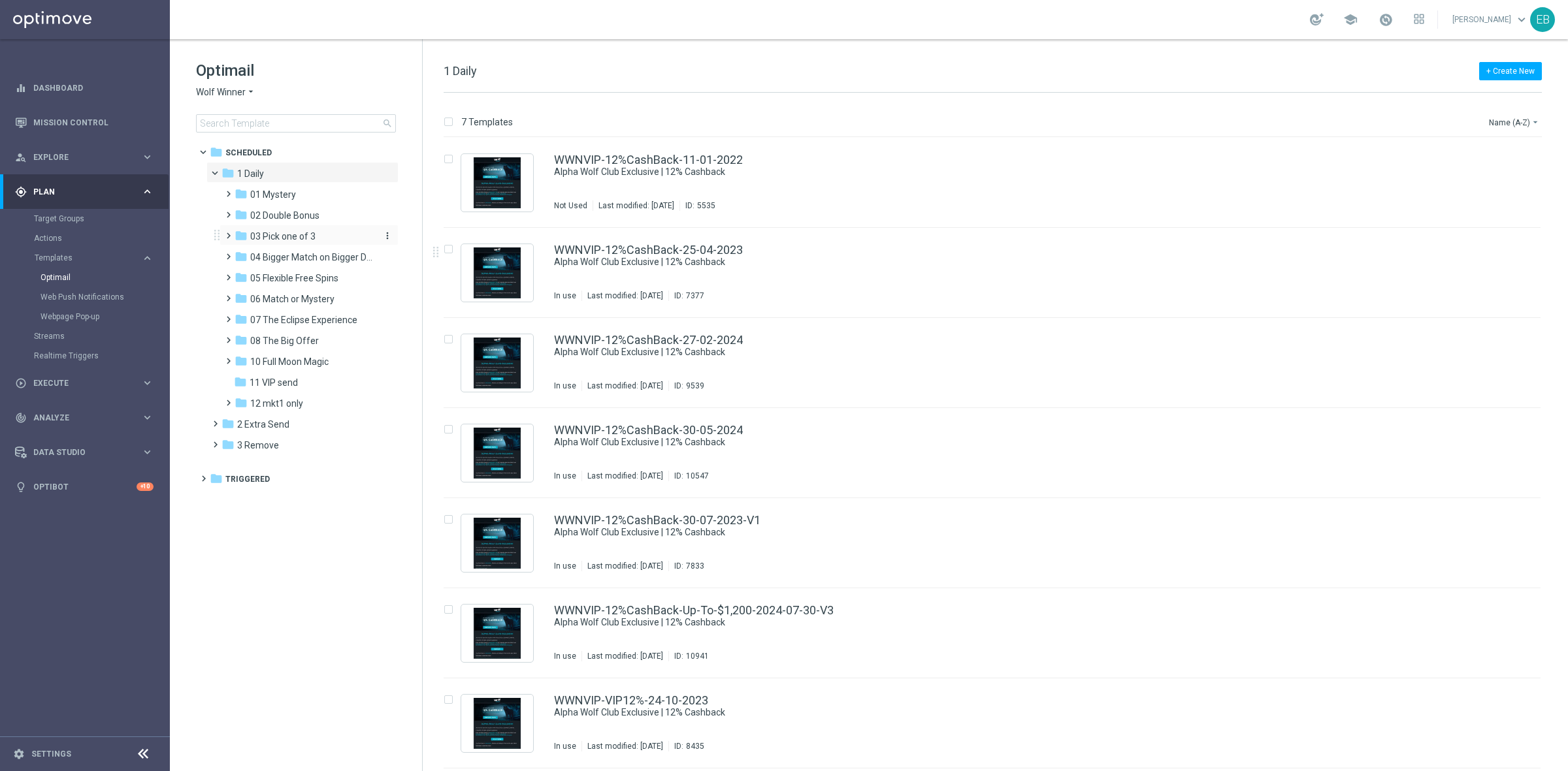
click at [293, 230] on span "03 Pick one of 3" at bounding box center [282, 236] width 65 height 12
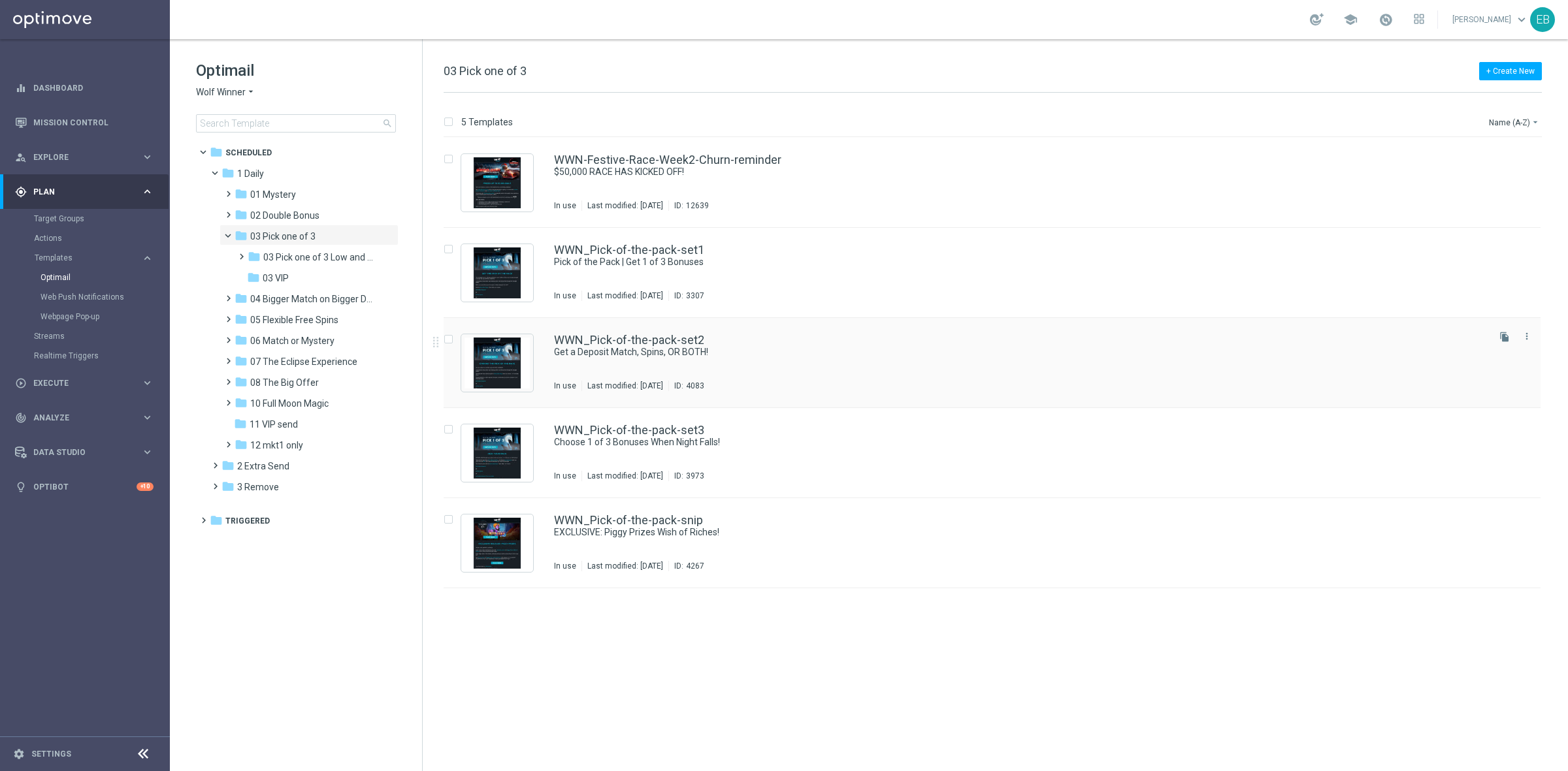
click at [851, 374] on div "WWN_Pick-of-the-pack-set2 Get a Deposit Match, Spins, OR BOTH! In use Last modi…" at bounding box center [1020, 362] width 932 height 57
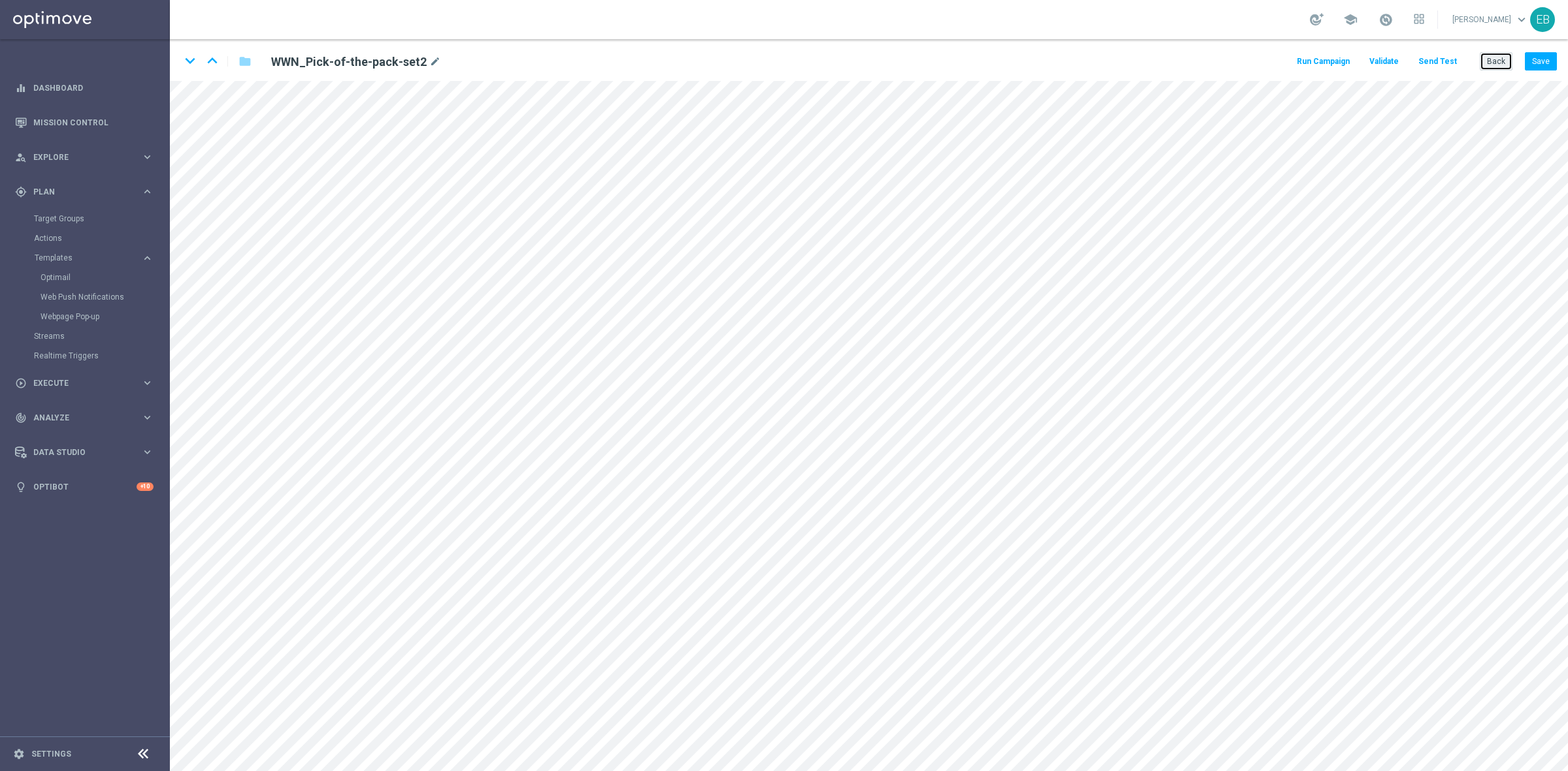
click at [1498, 57] on button "Back" at bounding box center [1496, 61] width 33 height 18
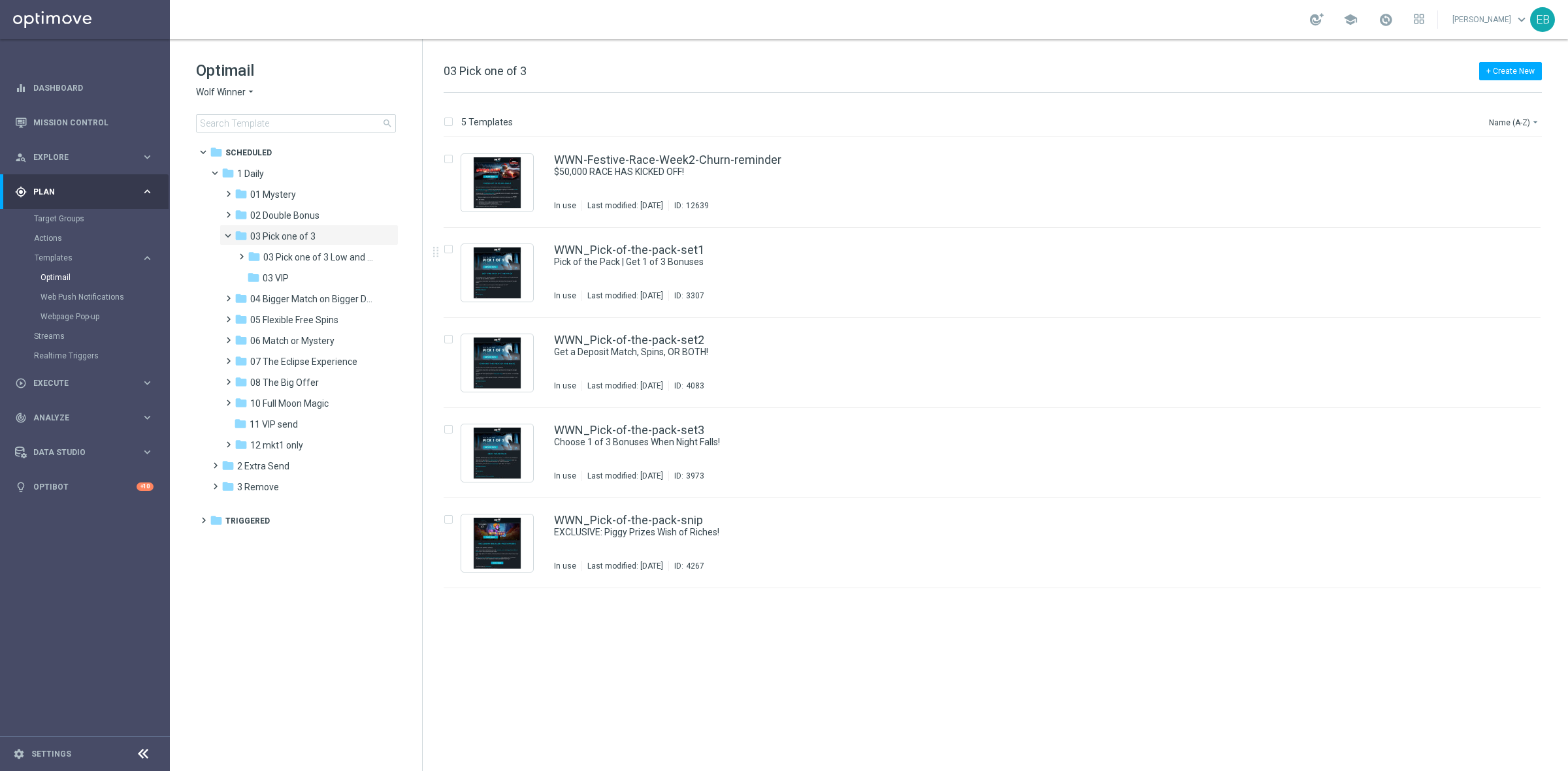
click at [223, 93] on span "Wolf Winner" at bounding box center [220, 92] width 49 height 12
click at [260, 233] on div "Stellar Spins" at bounding box center [245, 233] width 98 height 16
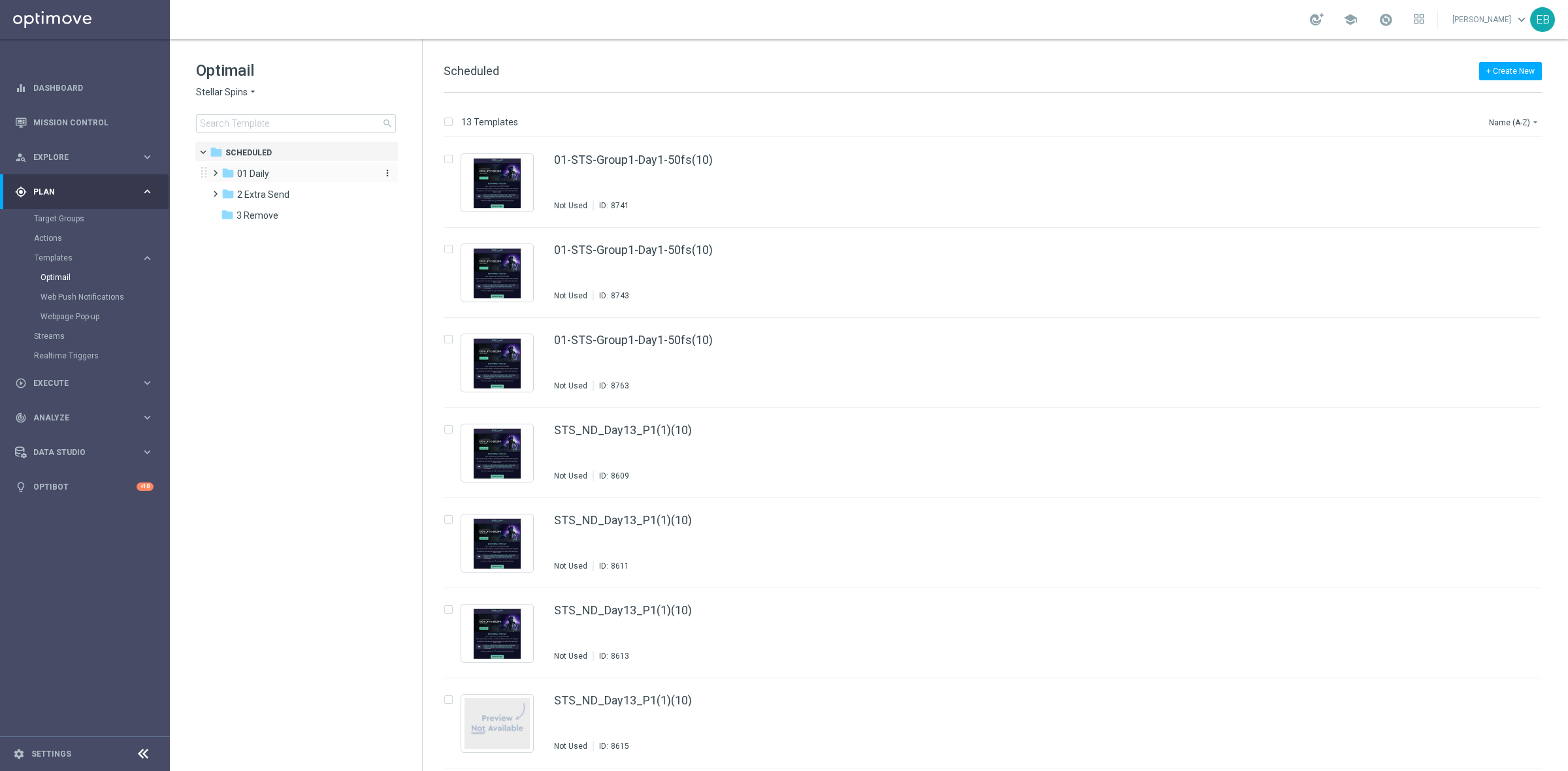
click at [295, 171] on div "folder 01 Daily" at bounding box center [297, 174] width 150 height 15
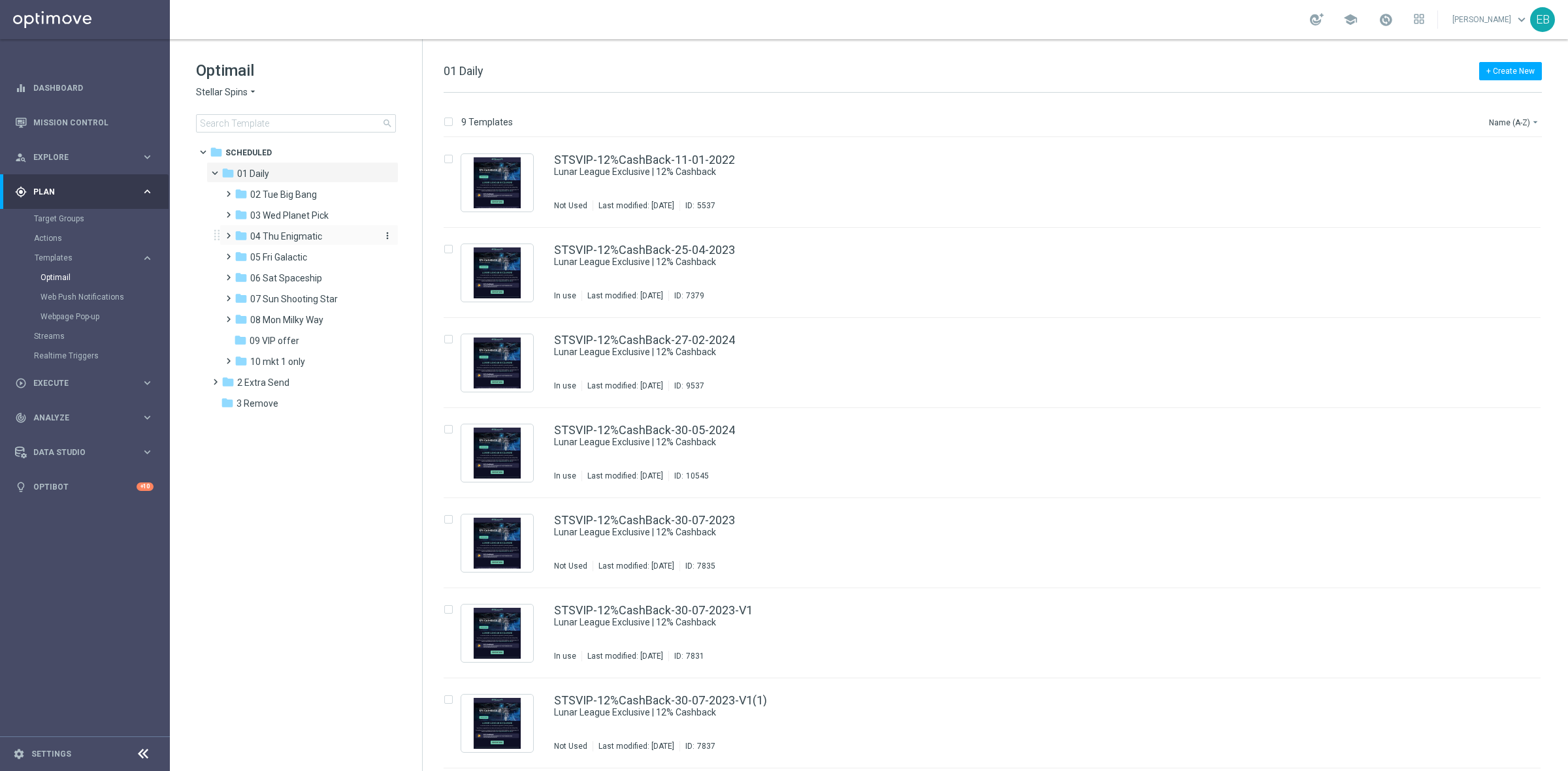
click at [315, 235] on span "04 Thu Enigmatic" at bounding box center [286, 236] width 72 height 12
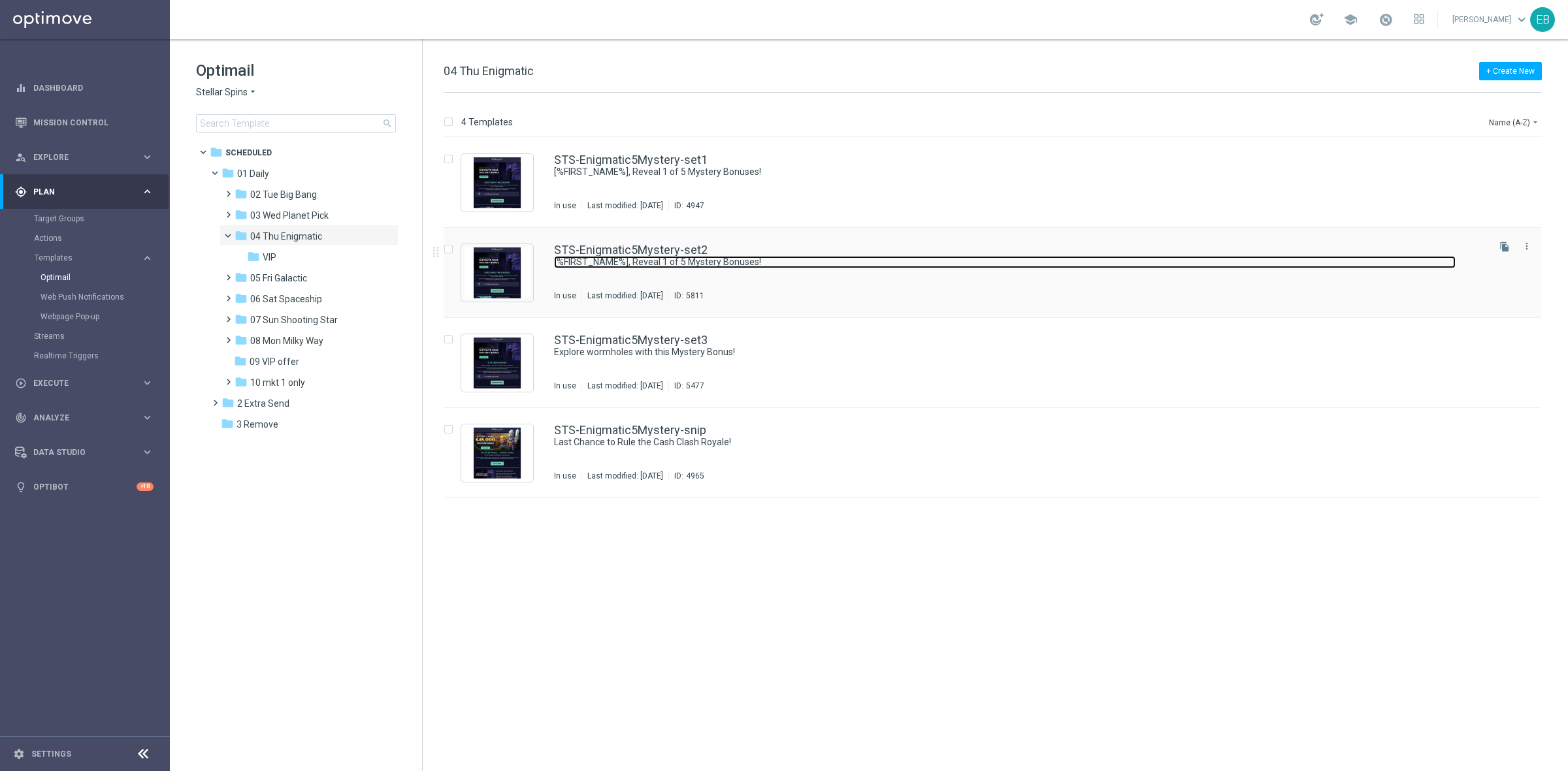
click at [812, 260] on link "[%FIRST_NAME%], Reveal 1 of 5 Mystery Bonuses!" at bounding box center [1005, 262] width 901 height 12
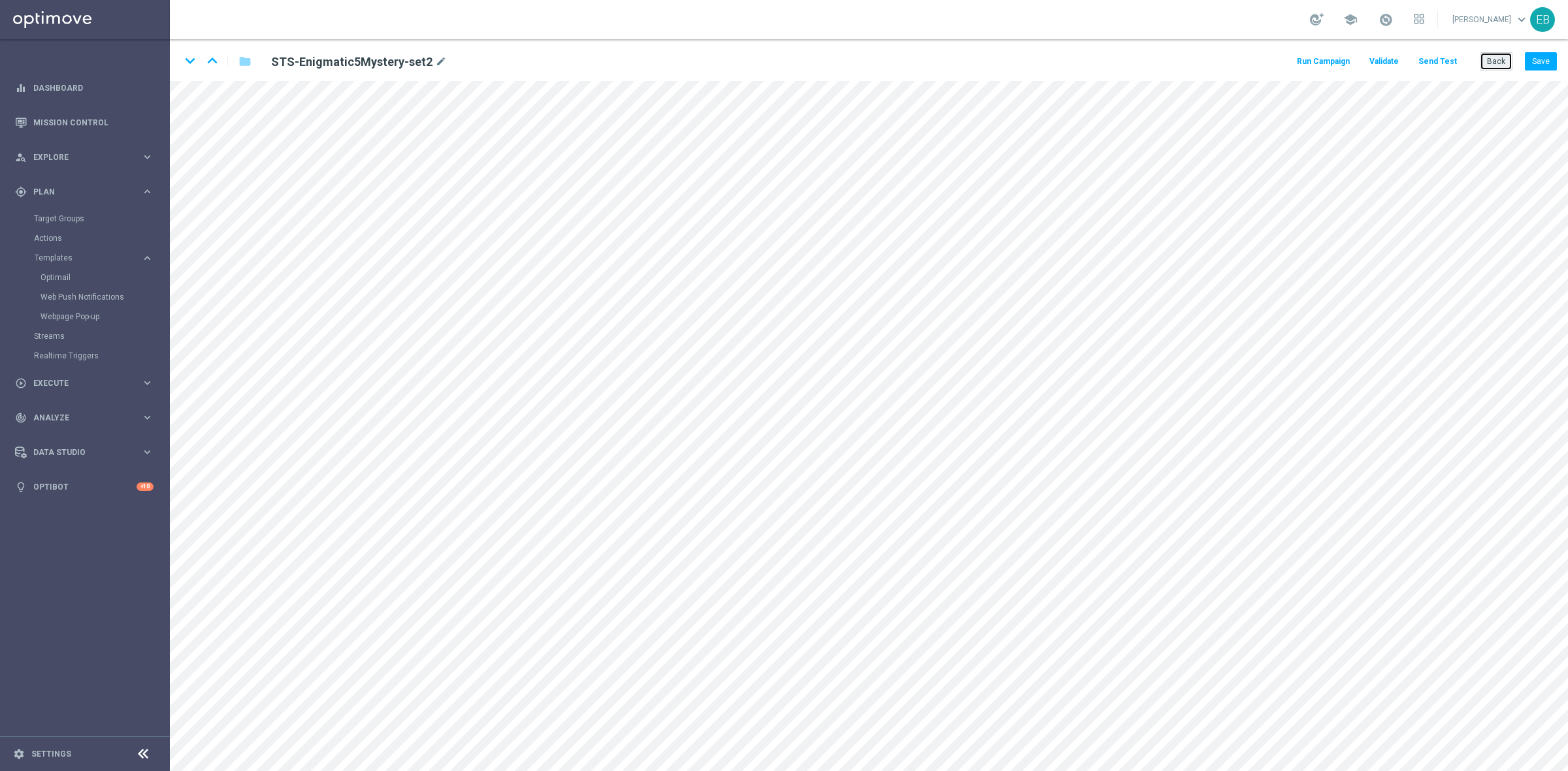
click at [1483, 62] on button "Back" at bounding box center [1496, 61] width 33 height 18
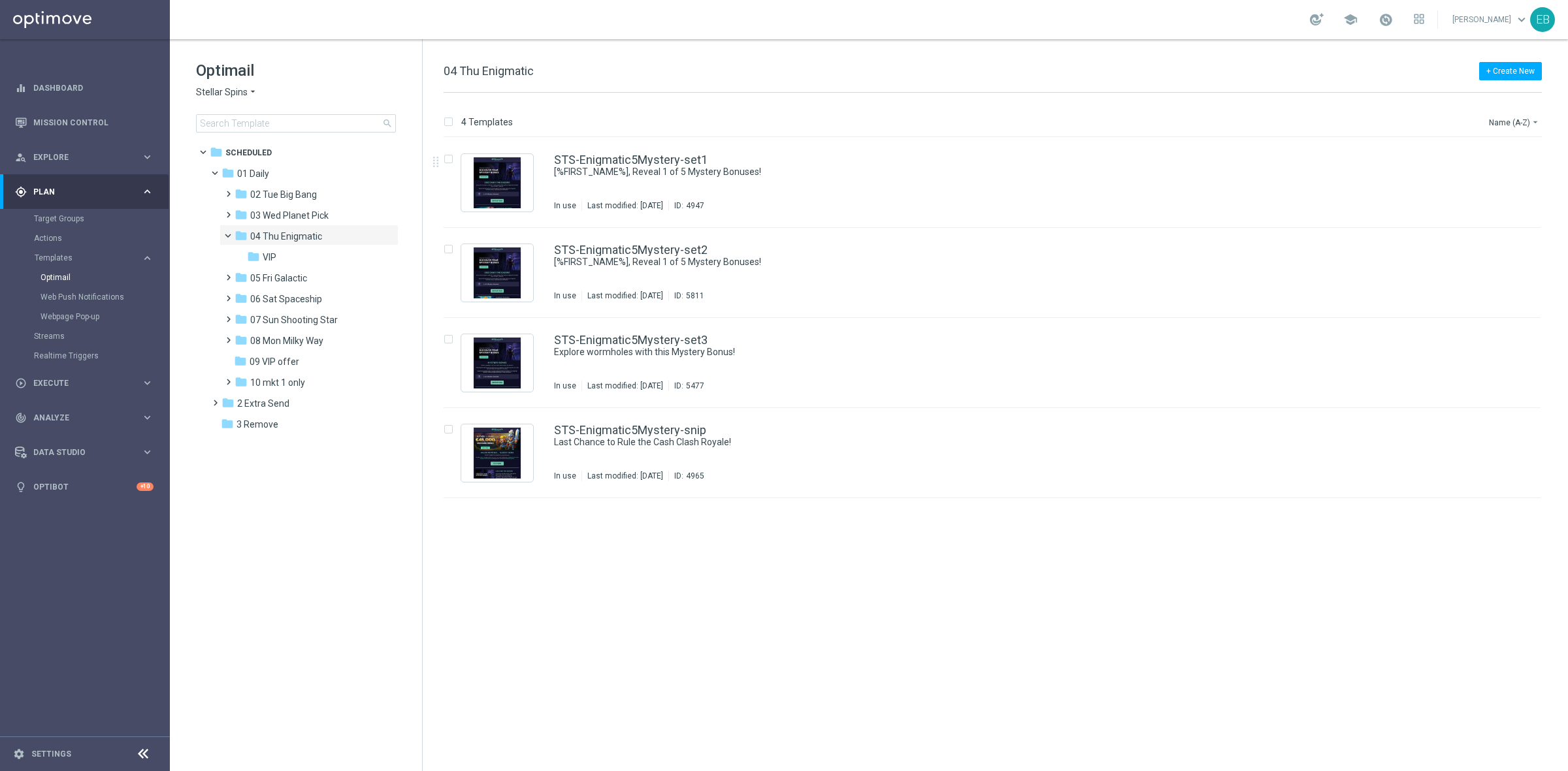
click at [237, 90] on span "Stellar Spins" at bounding box center [222, 92] width 51 height 12
click at [0, 0] on span "Joka VIP Room" at bounding box center [0, 0] width 0 height 0
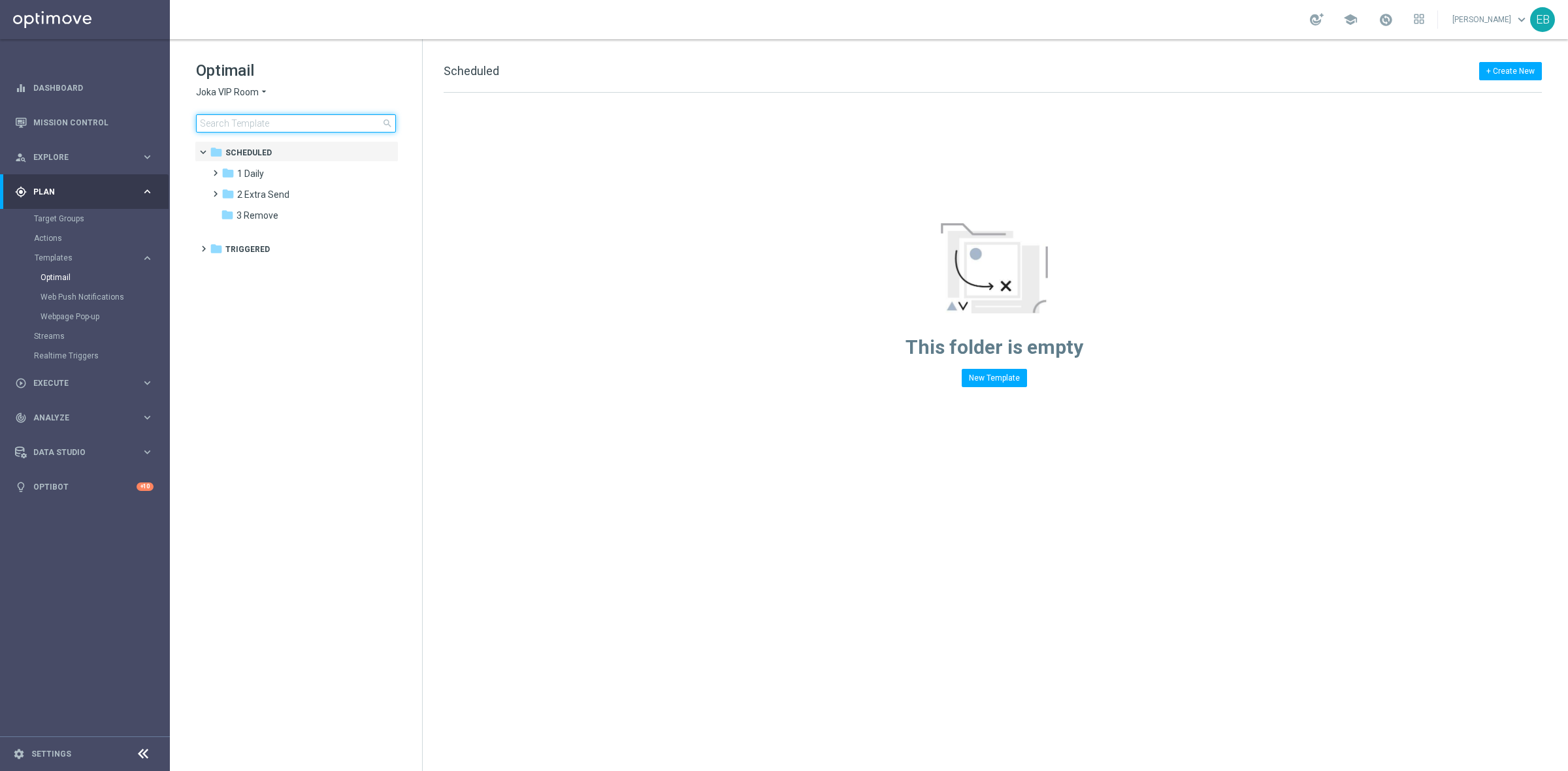
click at [291, 123] on input at bounding box center [296, 124] width 200 height 18
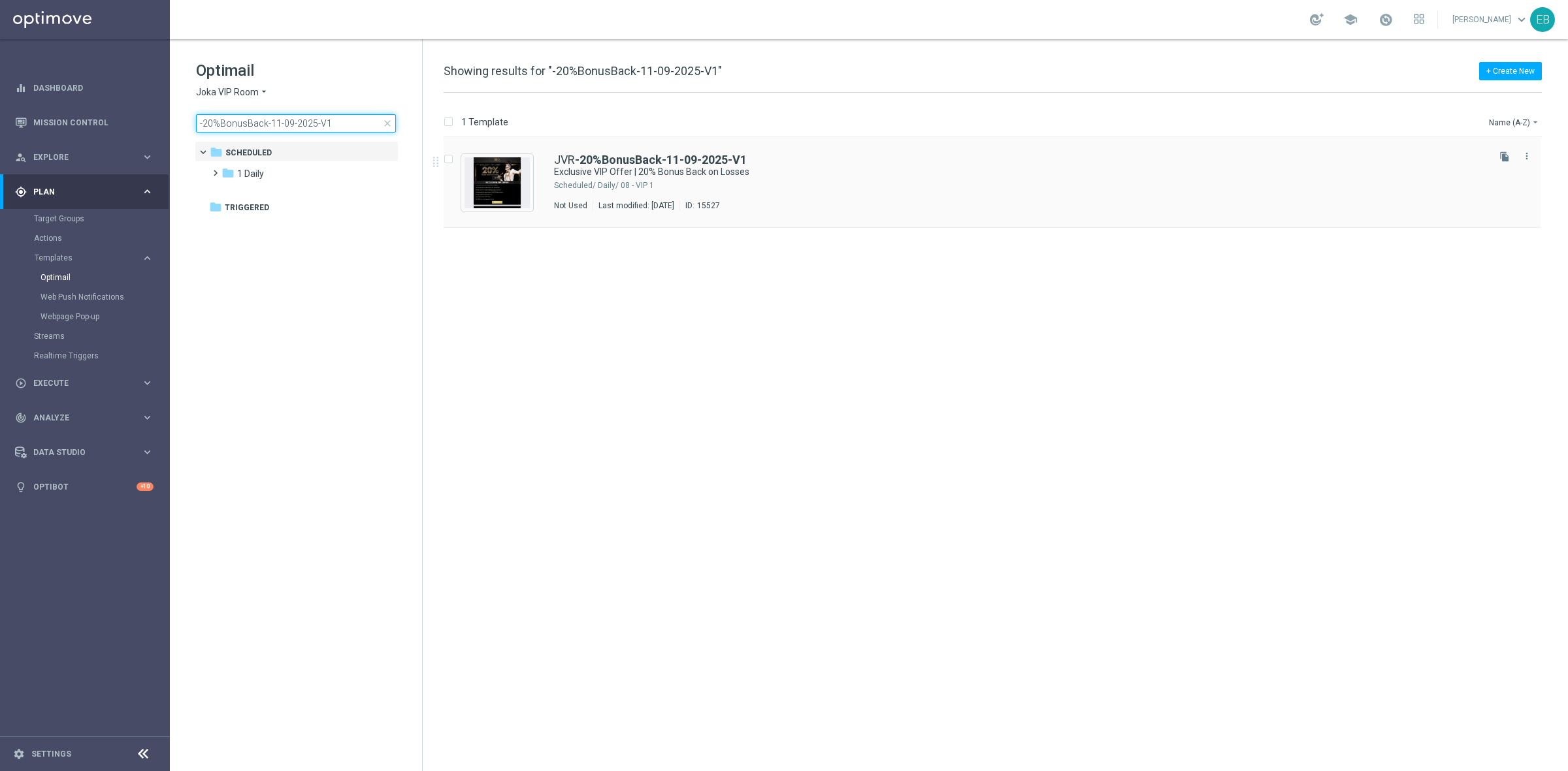
type input "-20%BonusBack-11-09-2025-V1"
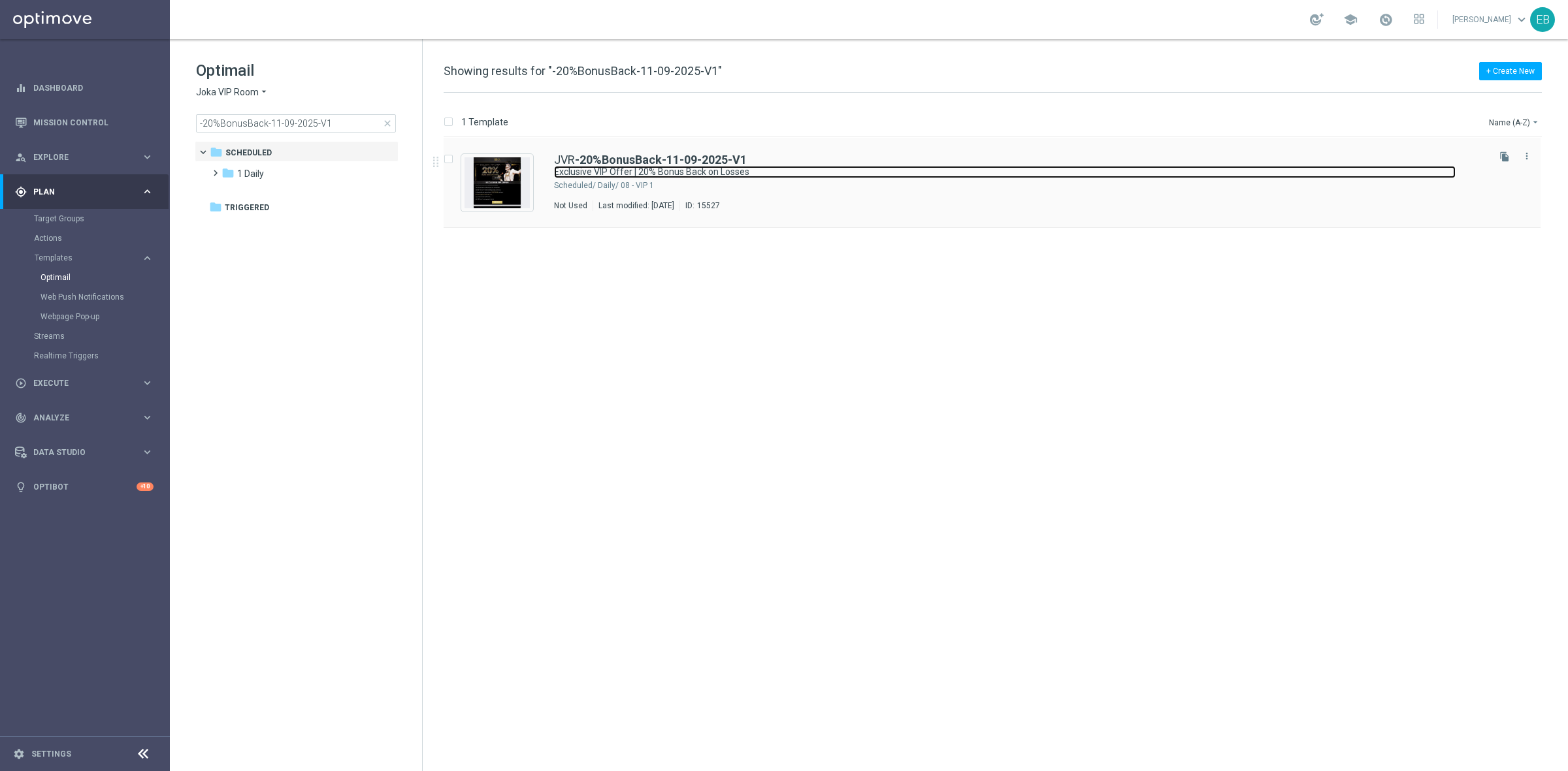
click at [1122, 168] on link "Exclusive VIP Offer | 20% Bonus Back on Losses" at bounding box center [1005, 172] width 901 height 12
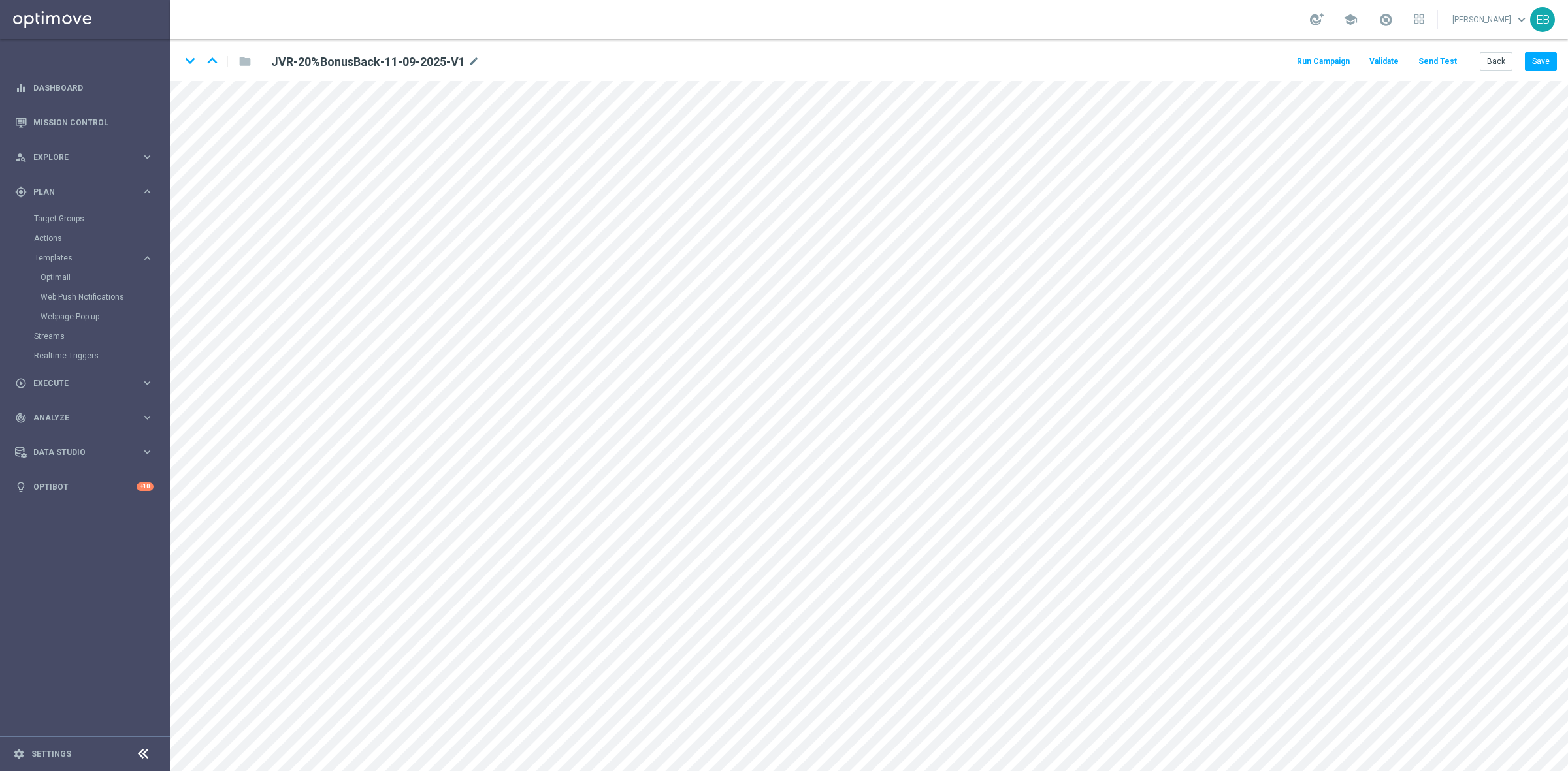
click at [1439, 65] on button "Send Test" at bounding box center [1437, 61] width 43 height 18
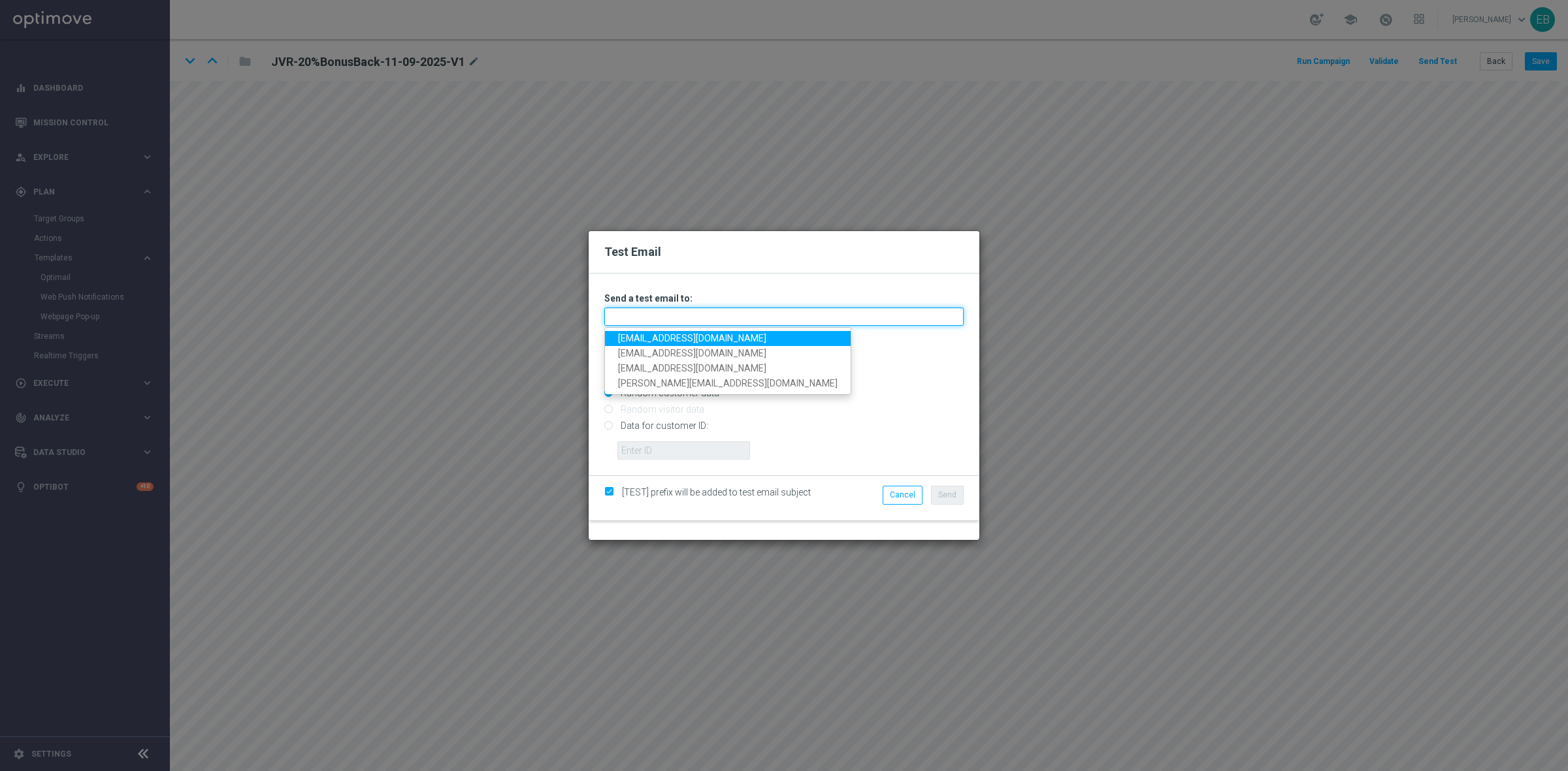
click at [636, 317] on input "text" at bounding box center [784, 317] width 359 height 18
click at [621, 337] on link "testingalltesting@gmail.com" at bounding box center [727, 338] width 245 height 15
type input "testingalltesting@gmail.com"
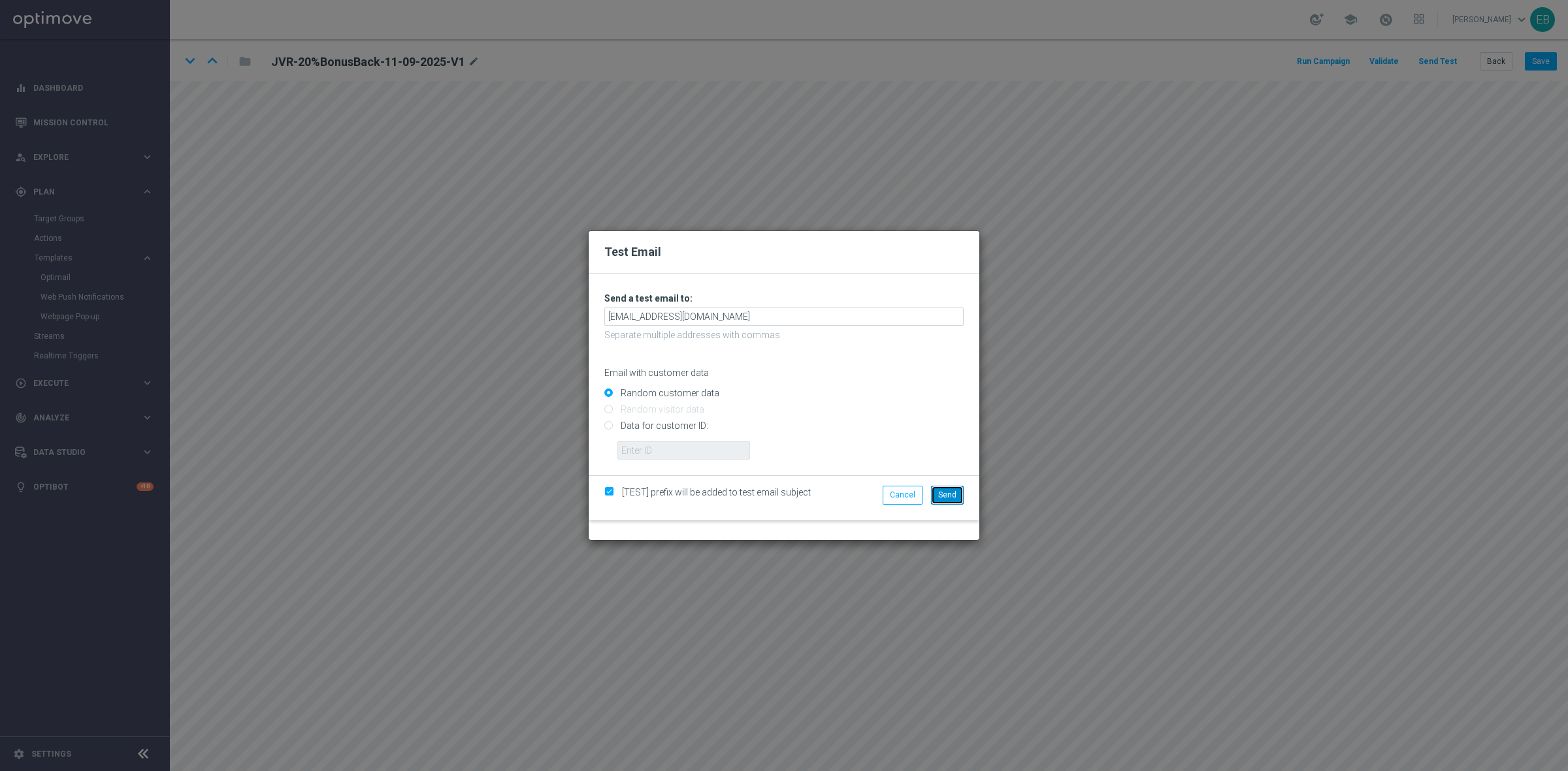
click at [945, 491] on span "Send" at bounding box center [948, 495] width 18 height 9
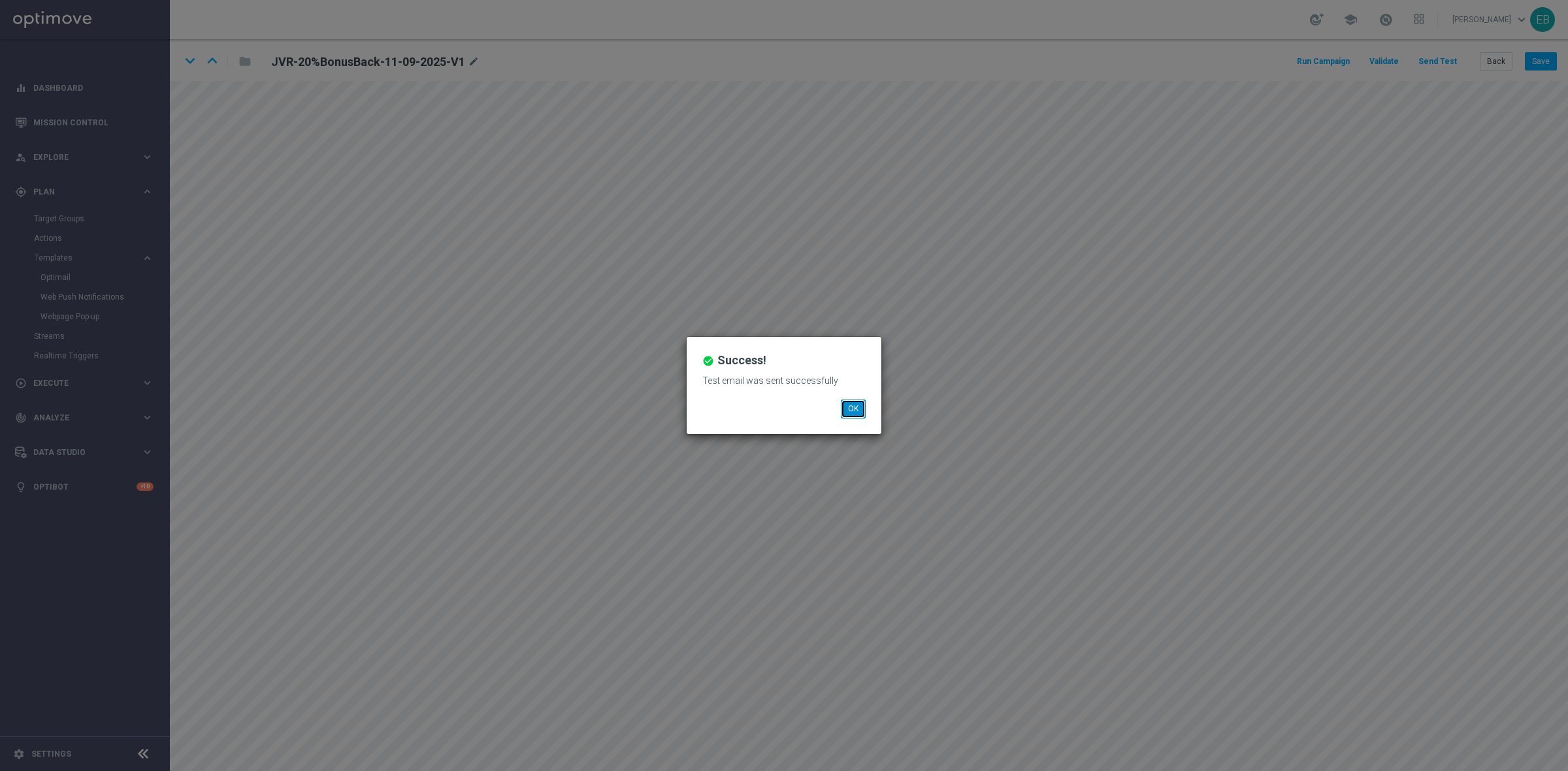
click at [851, 403] on button "OK" at bounding box center [853, 409] width 25 height 18
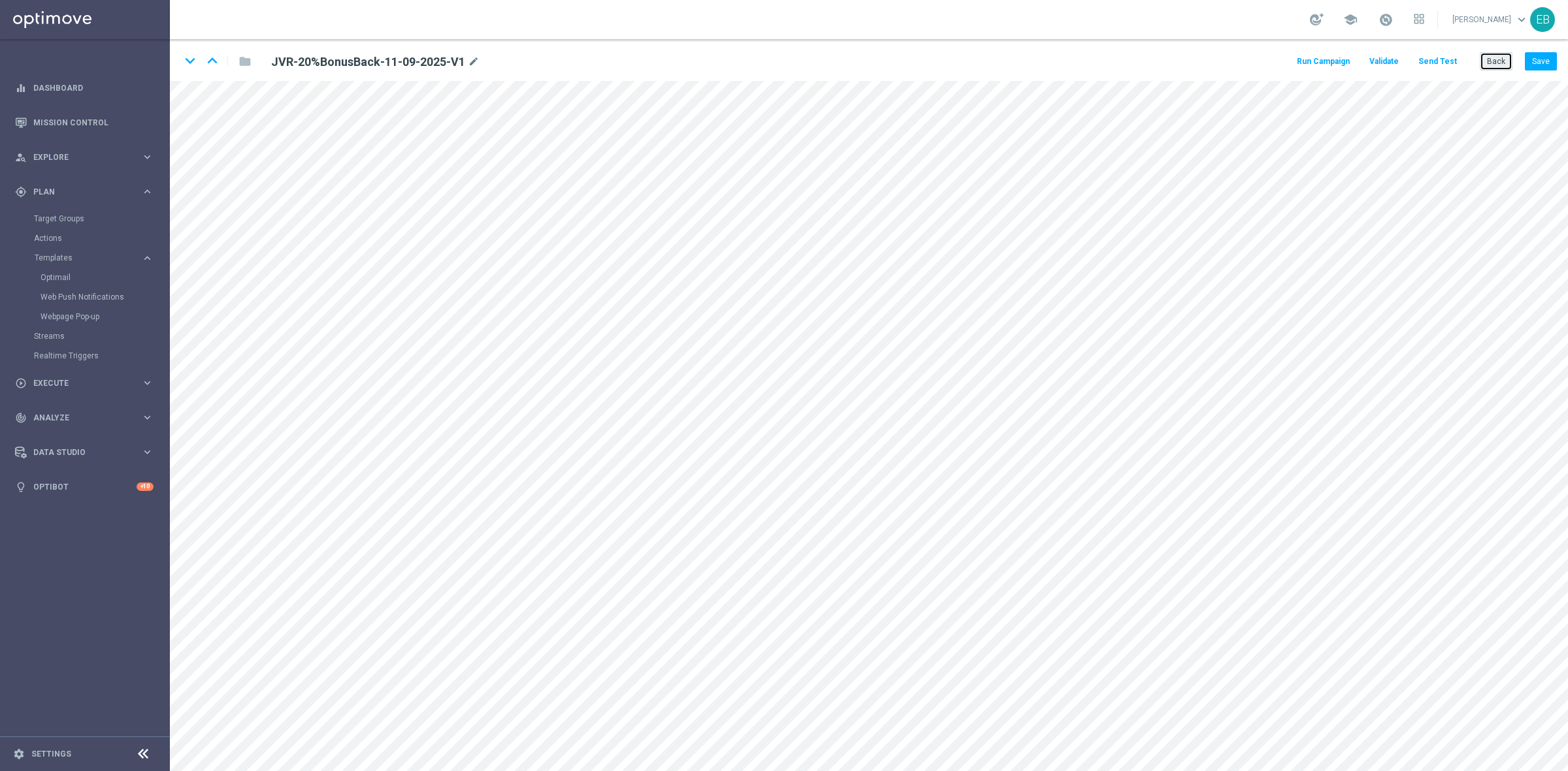
click at [1500, 61] on button "Back" at bounding box center [1496, 61] width 33 height 18
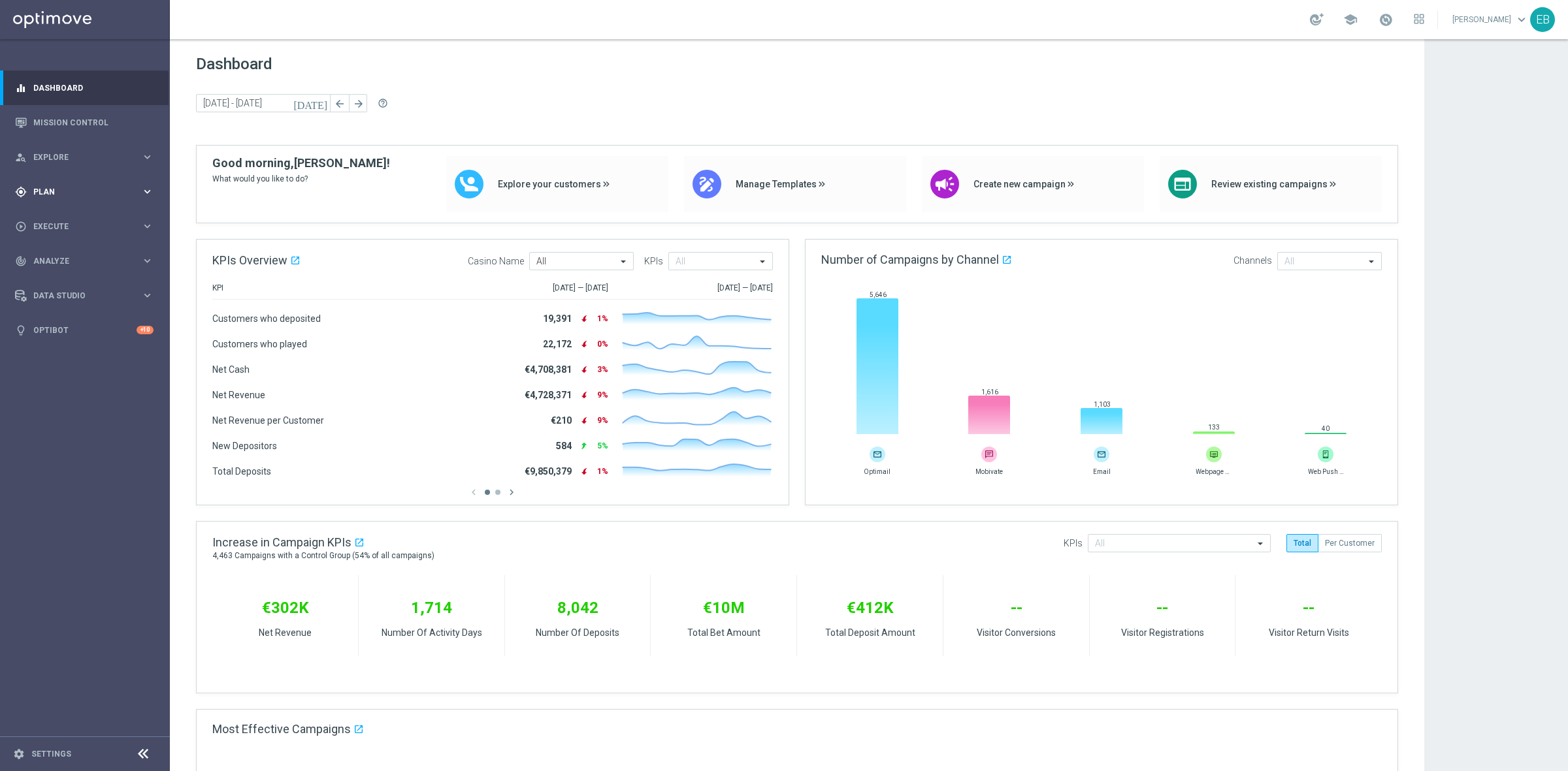
click at [89, 191] on span "Plan" at bounding box center [88, 192] width 108 height 8
click at [67, 276] on link "Optimail" at bounding box center [88, 278] width 95 height 11
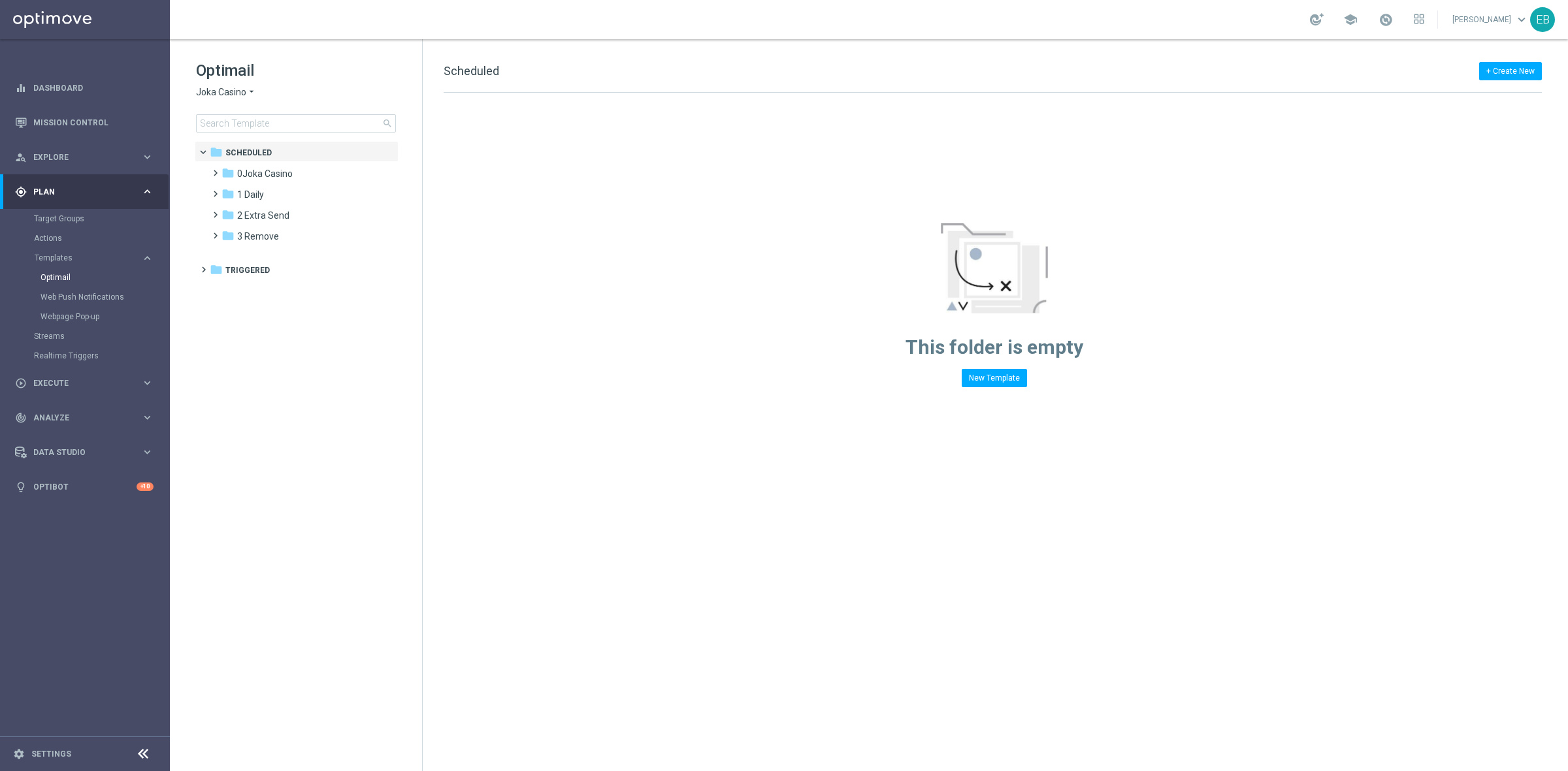
click at [226, 93] on span "Joka Casino" at bounding box center [221, 92] width 50 height 12
click at [0, 0] on span "[PERSON_NAME] Kings" at bounding box center [0, 0] width 0 height 0
click at [233, 128] on input at bounding box center [296, 124] width 200 height 18
type input "-20%BonusBack-11-09-2025-V1"
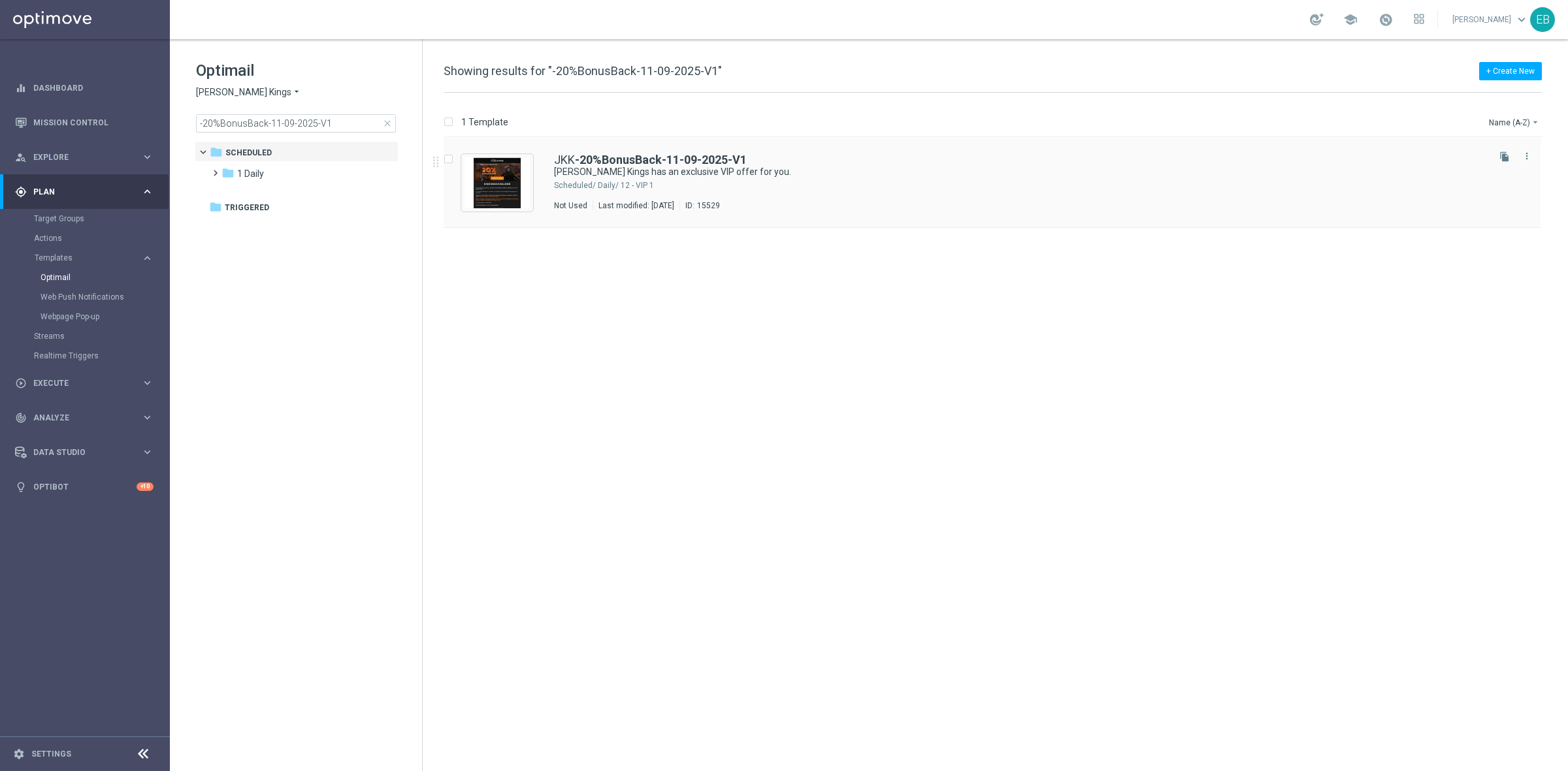
click at [913, 164] on div "JKK -20%BonusBack-11-09-2025-V1" at bounding box center [1020, 160] width 932 height 12
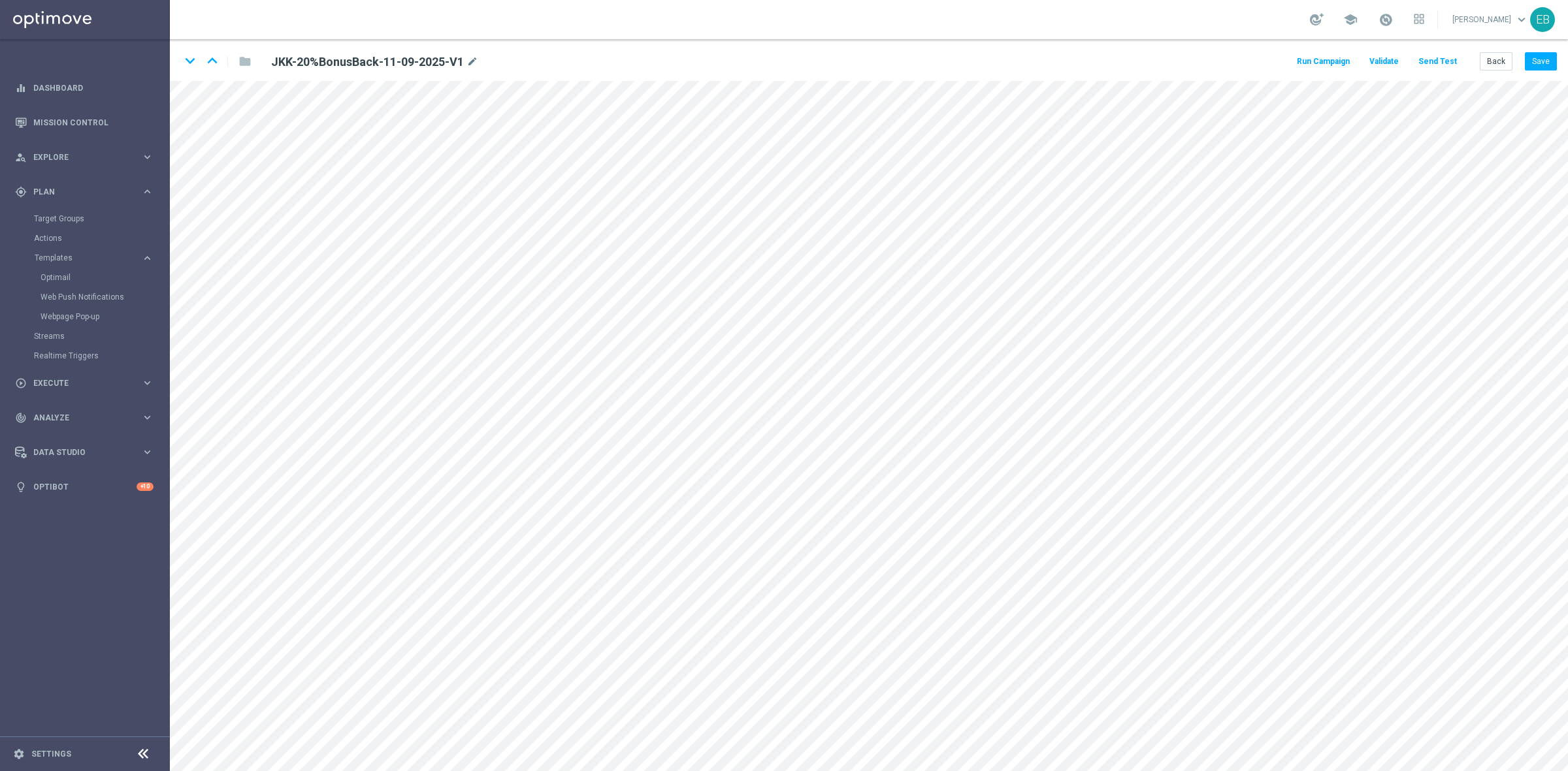
click at [1439, 59] on button "Send Test" at bounding box center [1437, 61] width 43 height 18
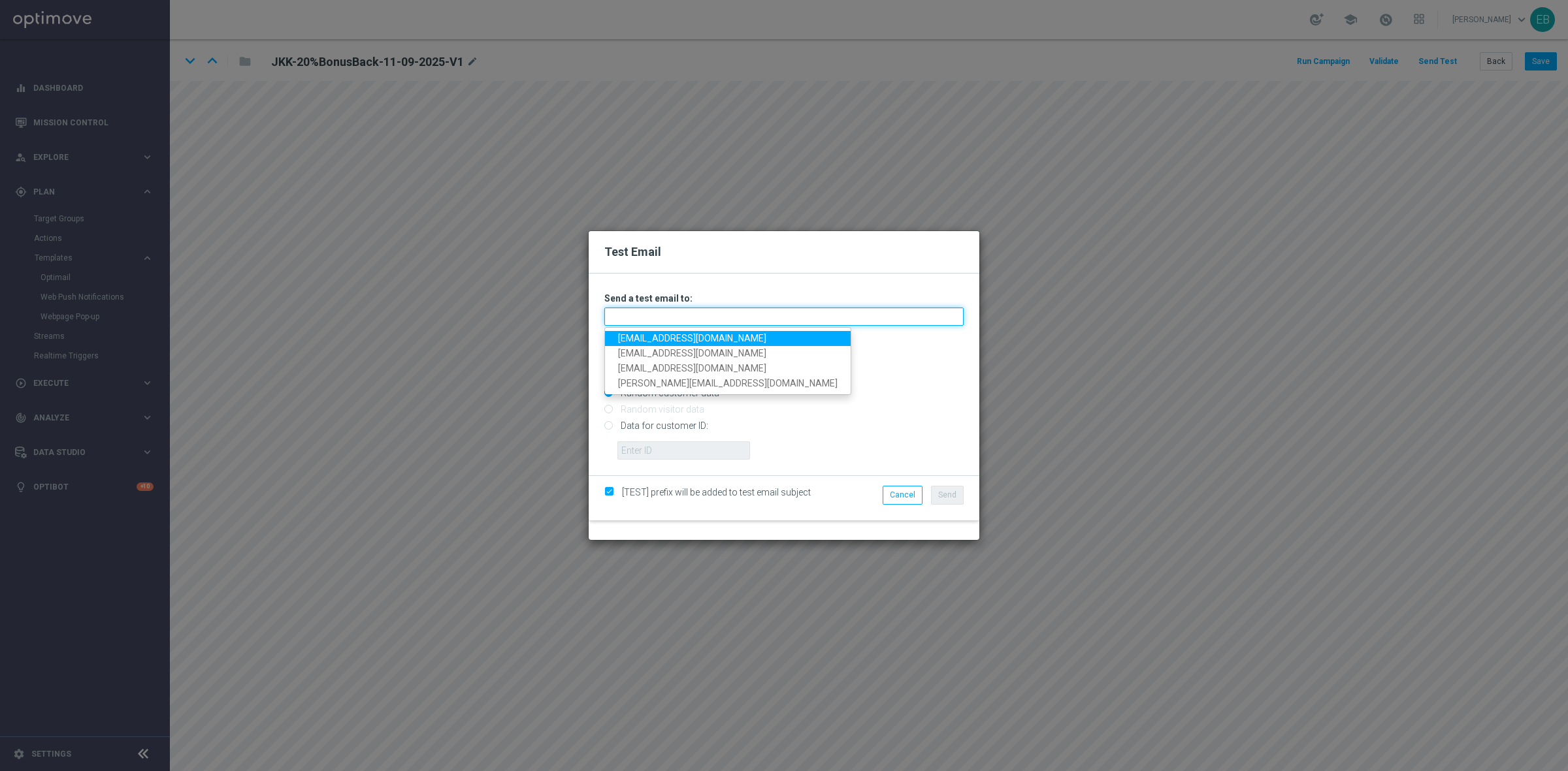
click at [628, 323] on input "text" at bounding box center [784, 317] width 359 height 18
click at [625, 337] on link "testingalltesting@gmail.com" at bounding box center [727, 338] width 245 height 15
type input "testingalltesting@gmail.com"
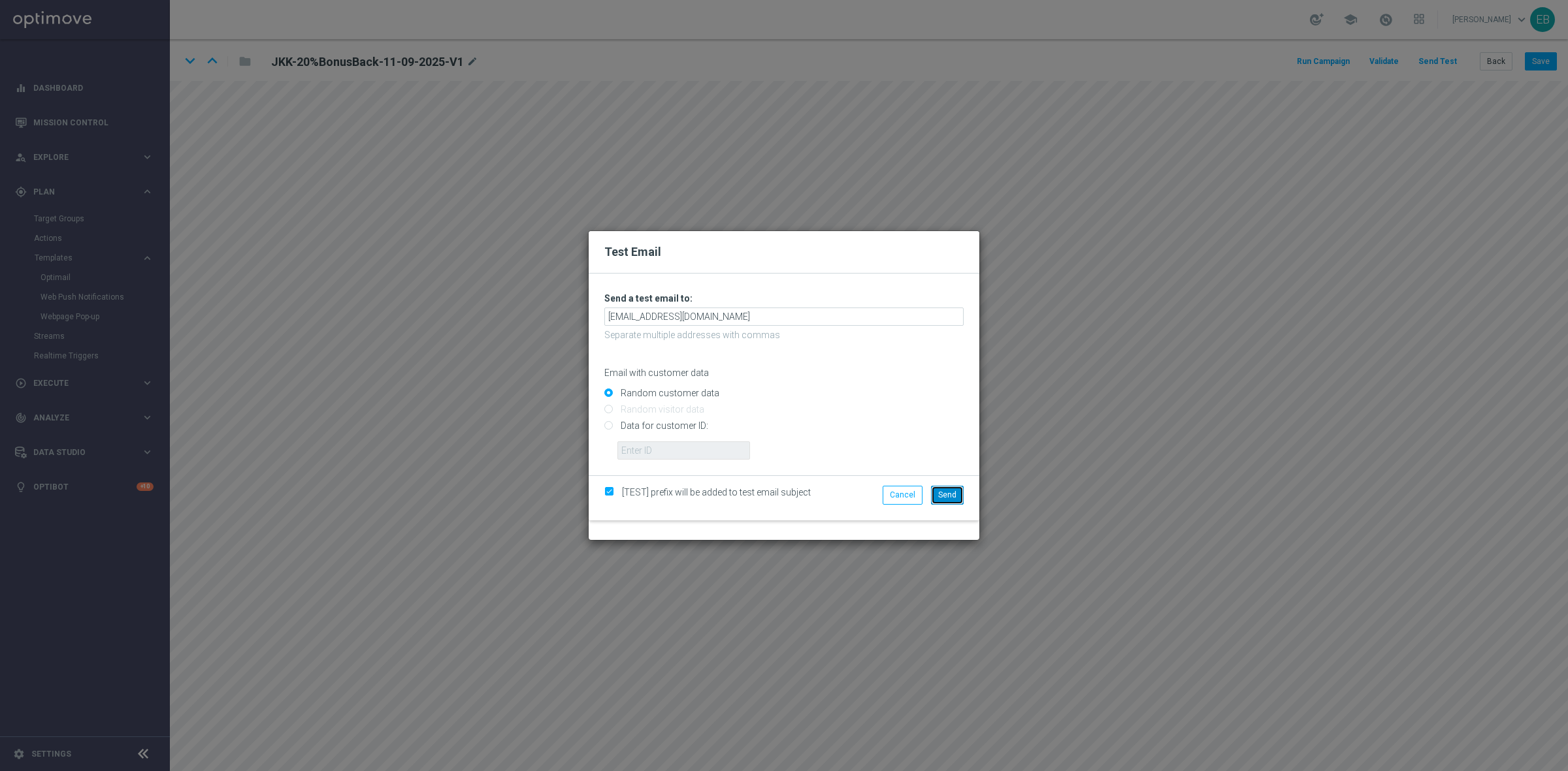
click at [935, 497] on button "Send" at bounding box center [948, 495] width 33 height 18
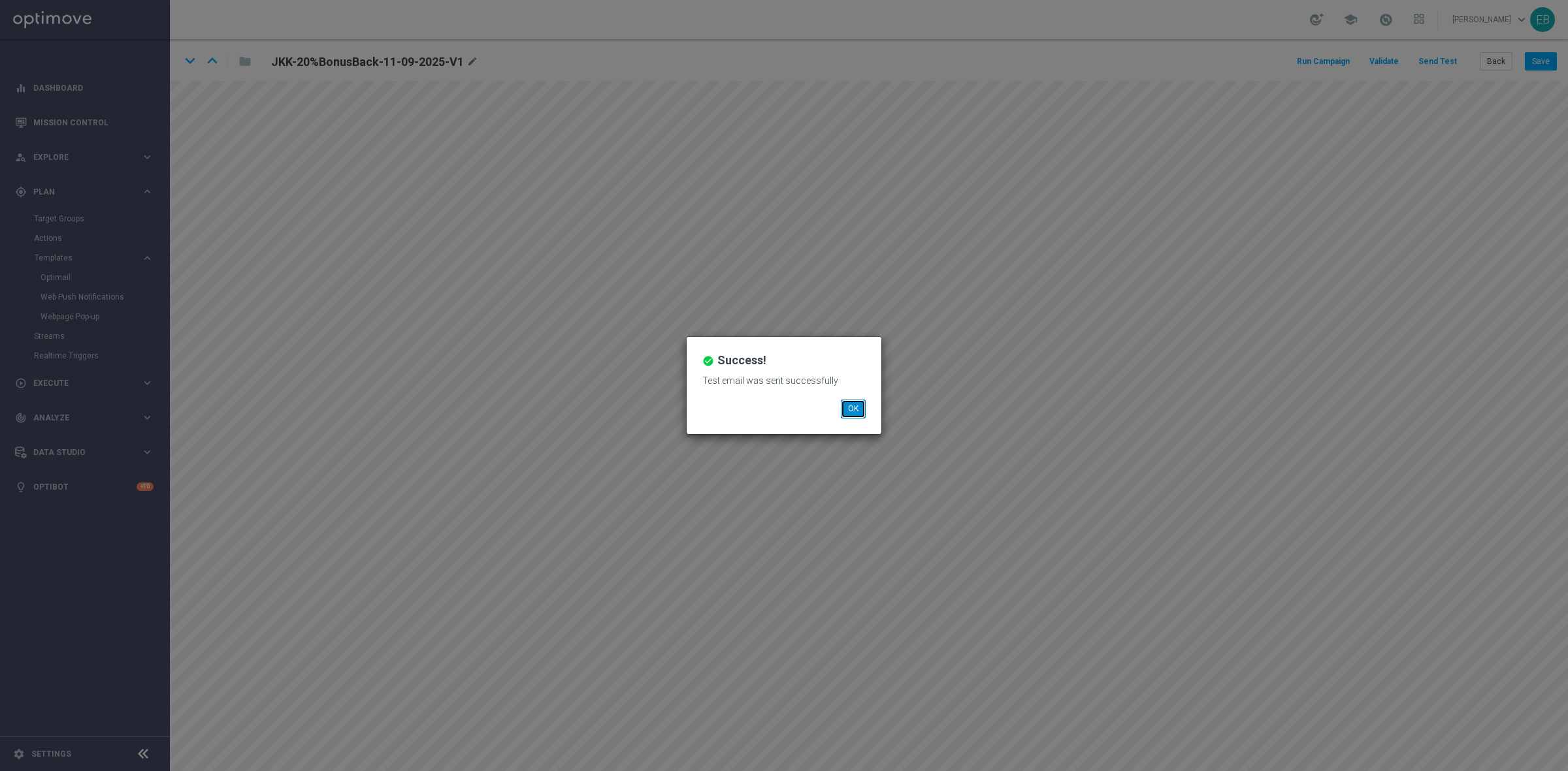
click at [855, 408] on button "OK" at bounding box center [853, 409] width 25 height 18
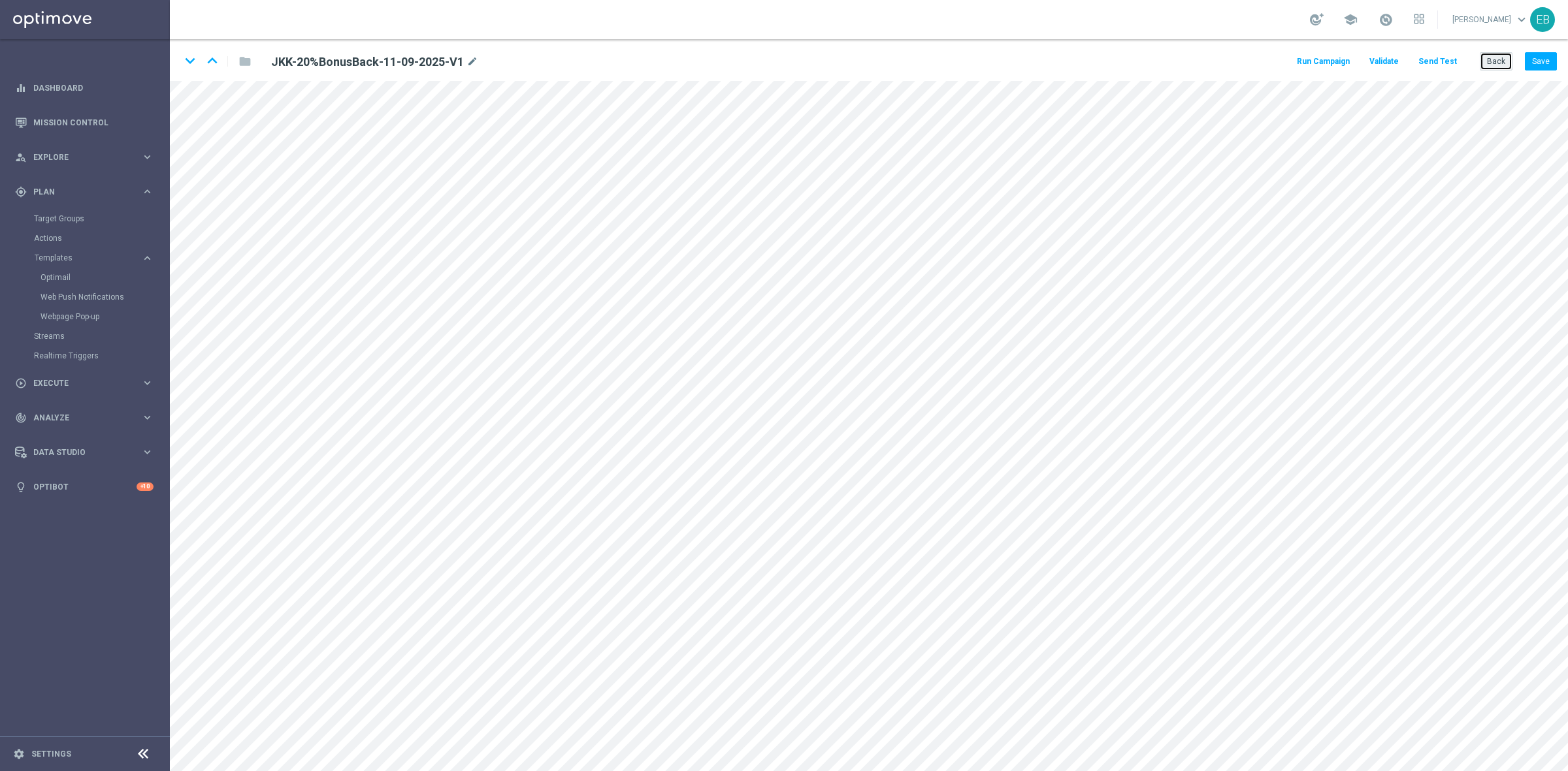
click at [1500, 60] on button "Back" at bounding box center [1496, 61] width 33 height 18
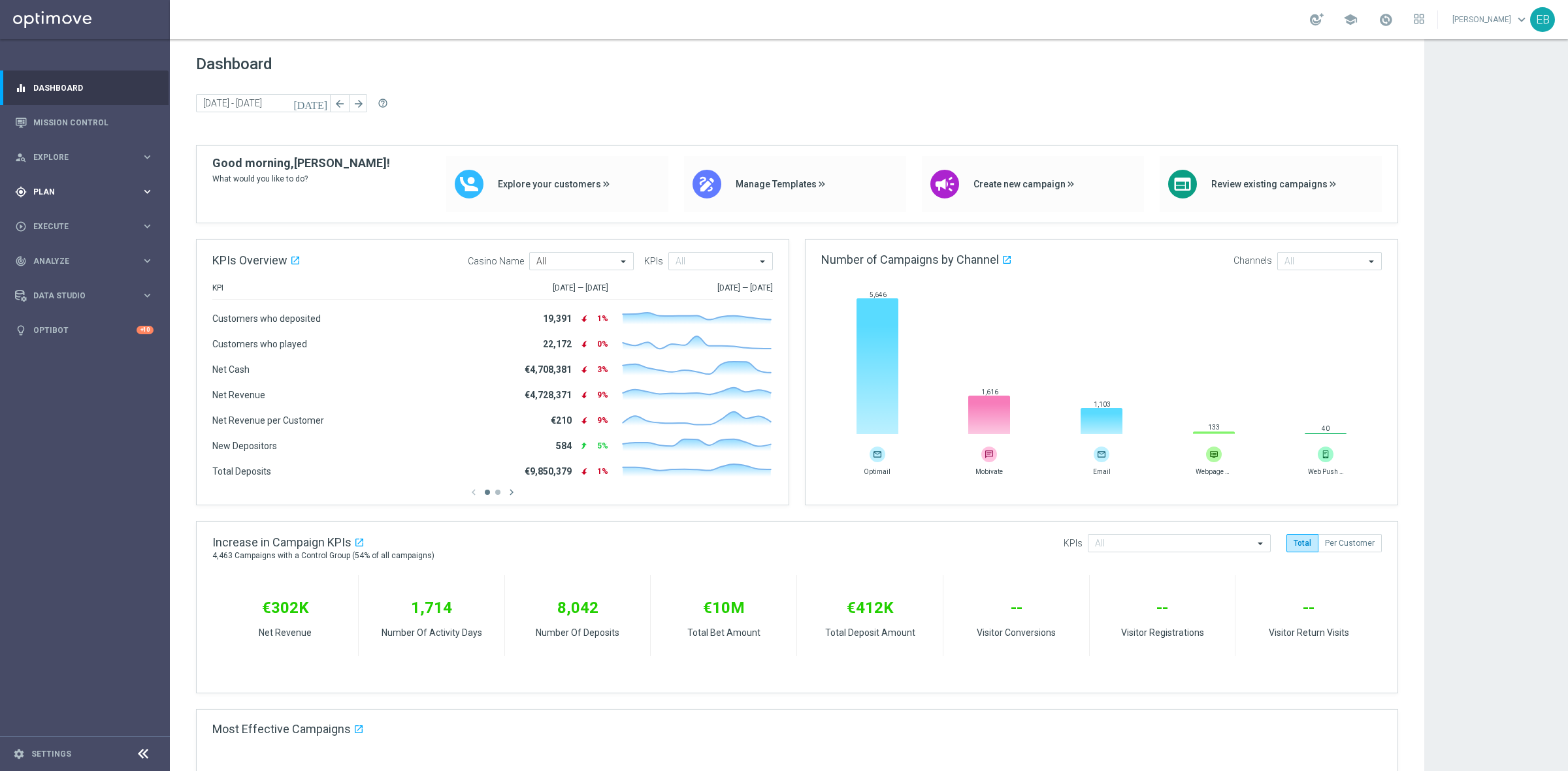
click at [70, 194] on span "Plan" at bounding box center [88, 192] width 108 height 8
click at [80, 278] on link "Optimail" at bounding box center [88, 278] width 95 height 11
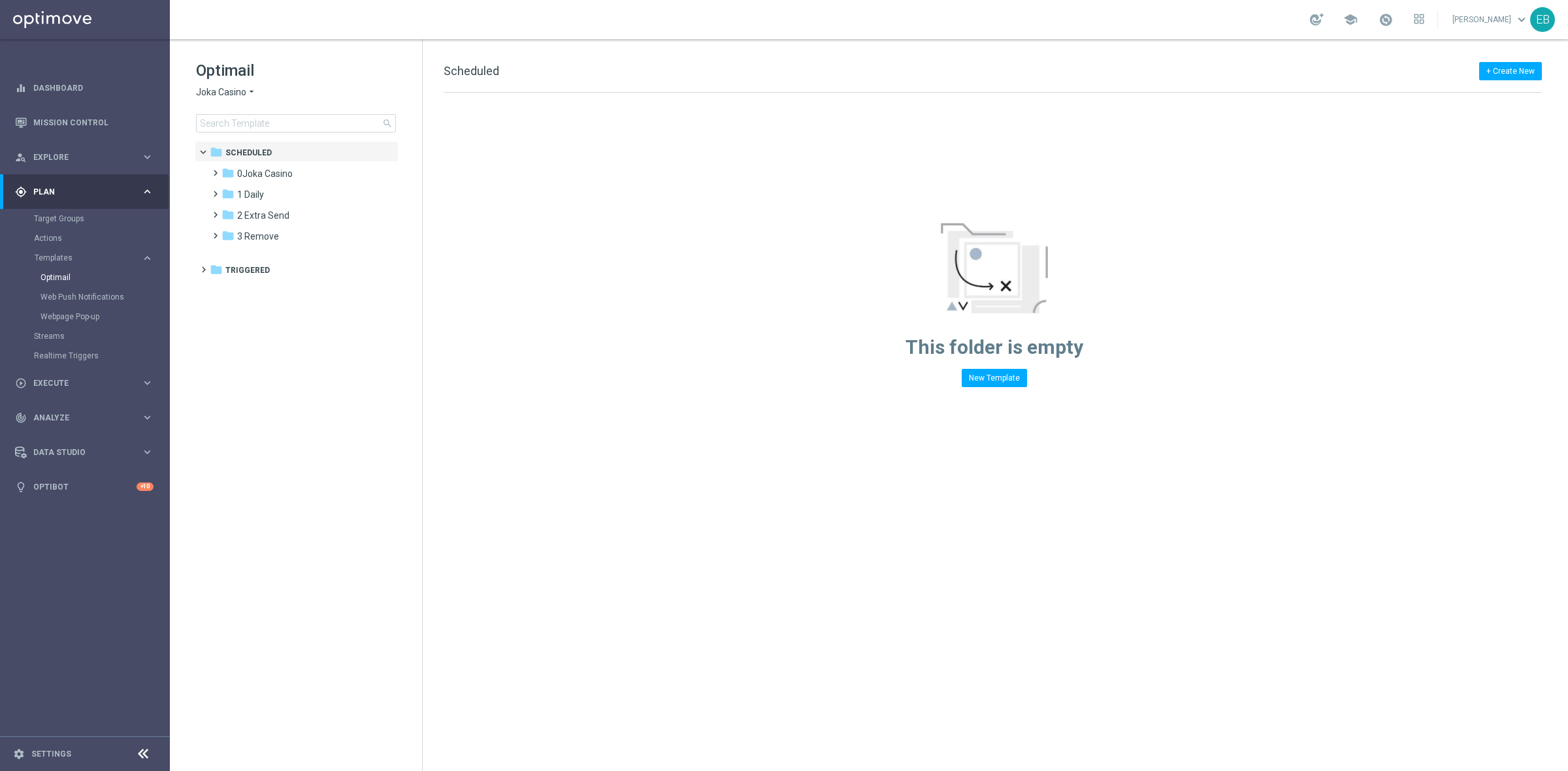
click at [217, 93] on span "Joka Casino" at bounding box center [221, 92] width 50 height 12
click at [250, 206] on div "Jackpot [PERSON_NAME]" at bounding box center [245, 202] width 98 height 16
click at [286, 126] on input at bounding box center [296, 124] width 200 height 18
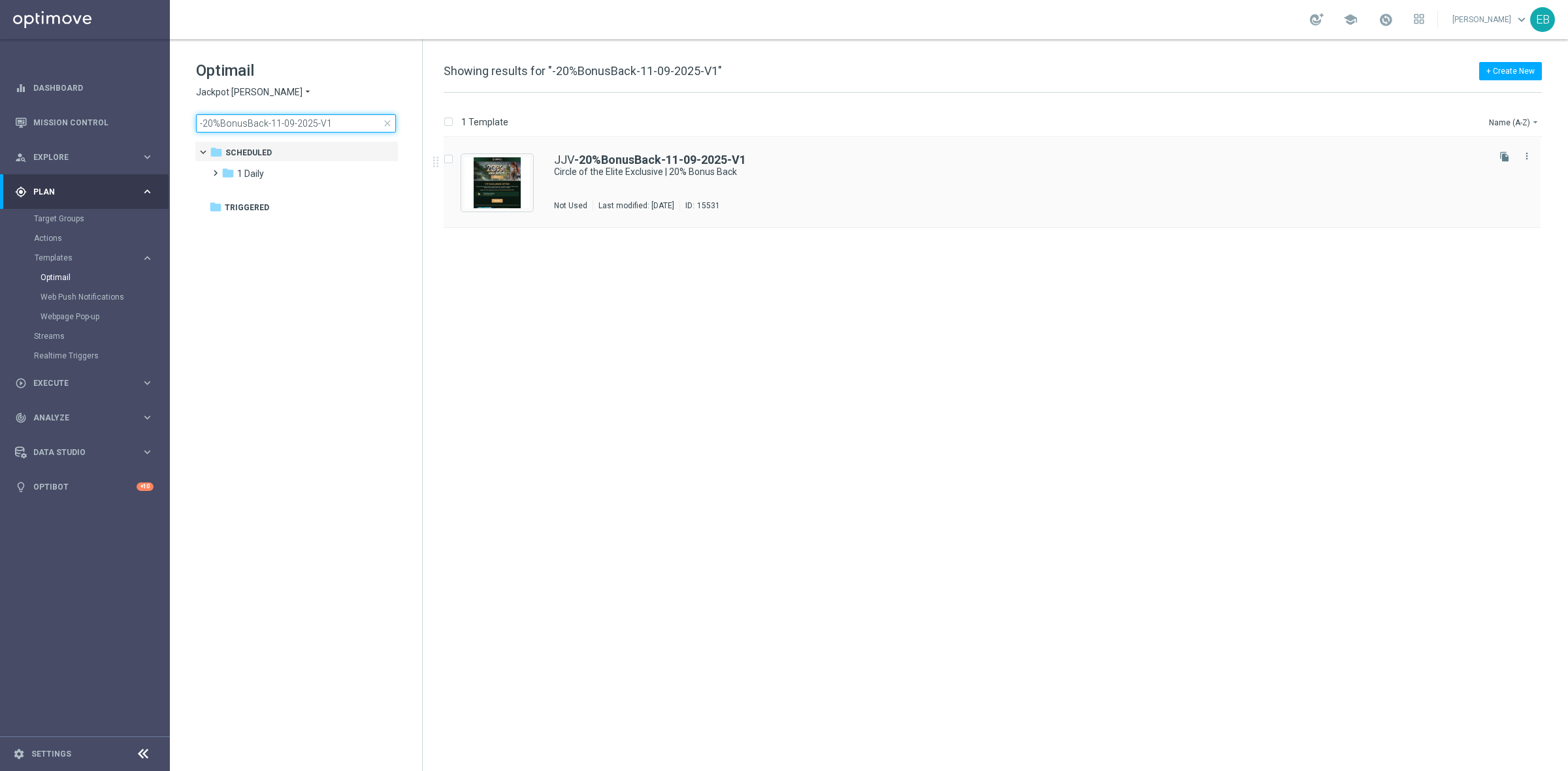
type input "-20%BonusBack-11-09-2025-V1"
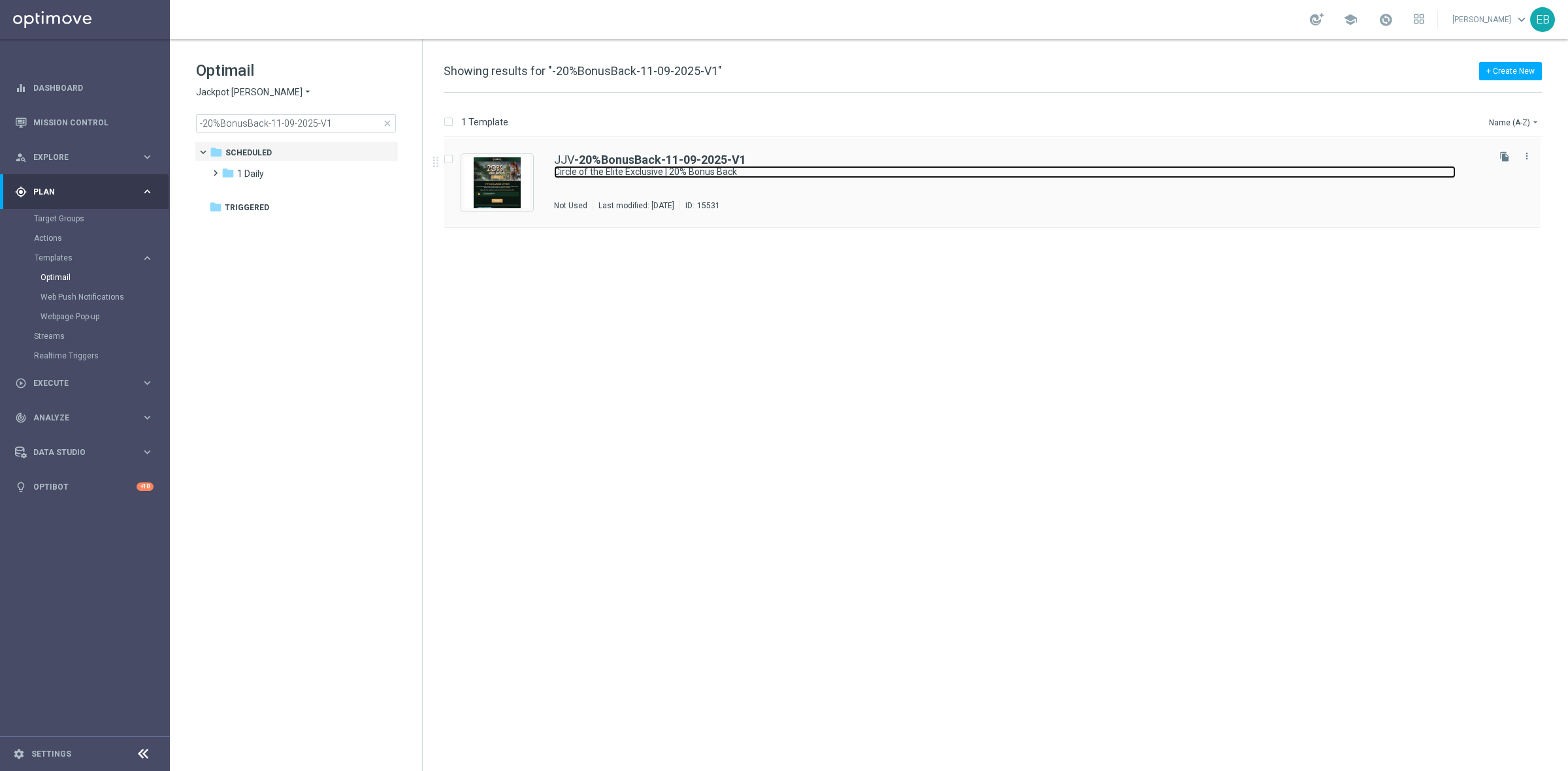
click at [815, 170] on link "Circle of the Elite Exclusive | 20% Bonus Back" at bounding box center [1005, 172] width 901 height 12
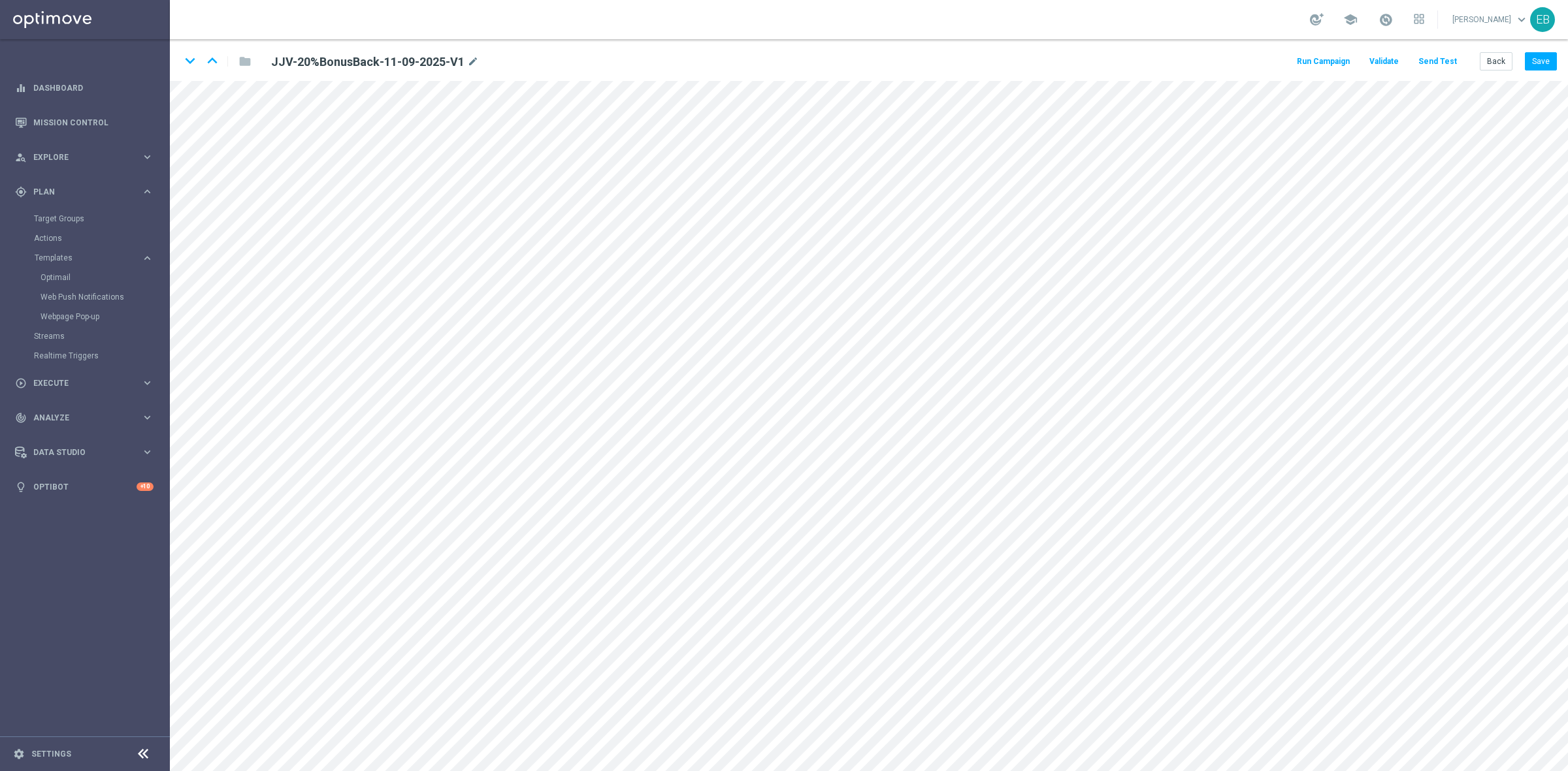
click at [1432, 59] on button "Send Test" at bounding box center [1437, 61] width 43 height 18
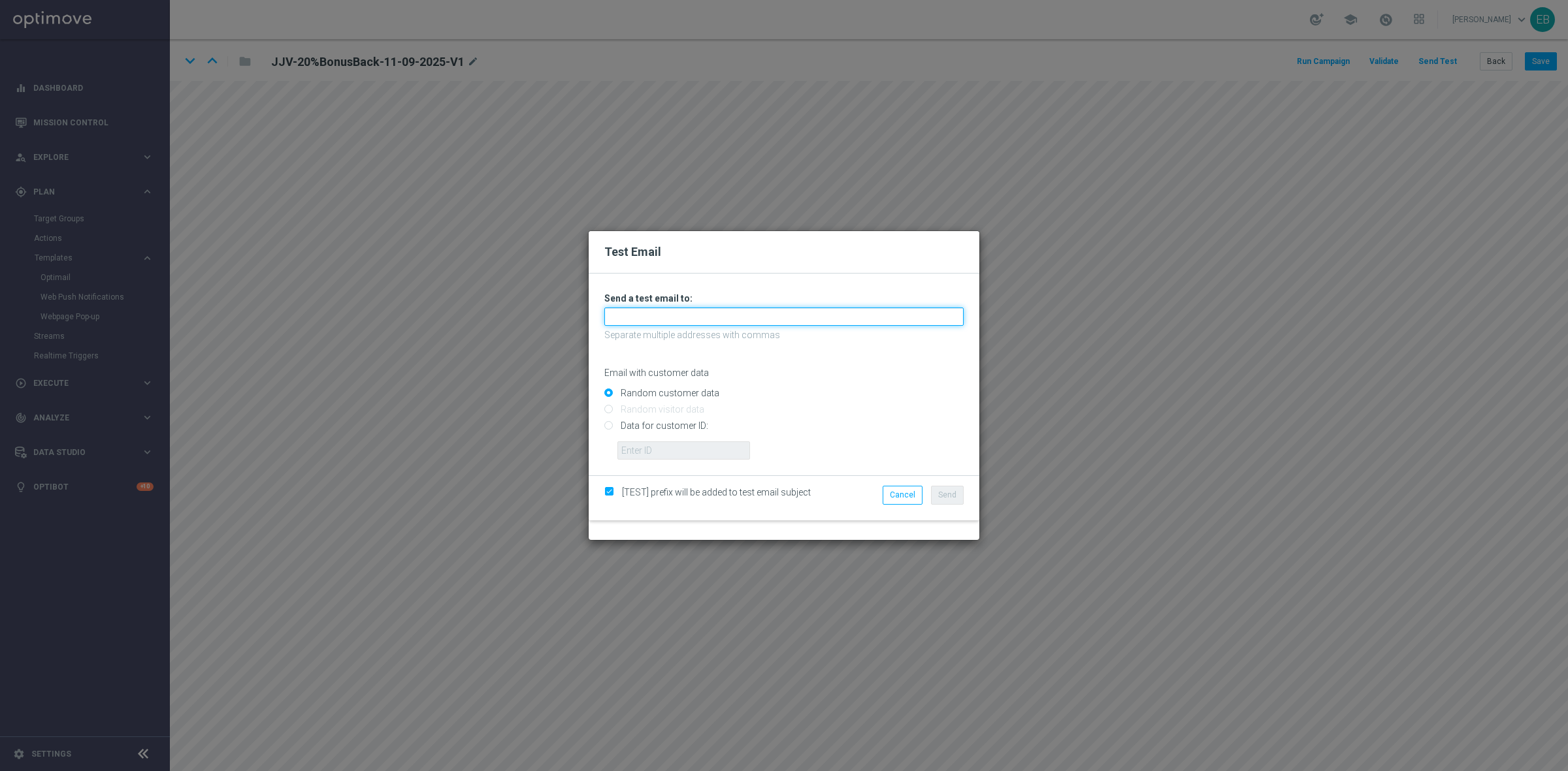
click at [619, 322] on input "text" at bounding box center [784, 317] width 359 height 18
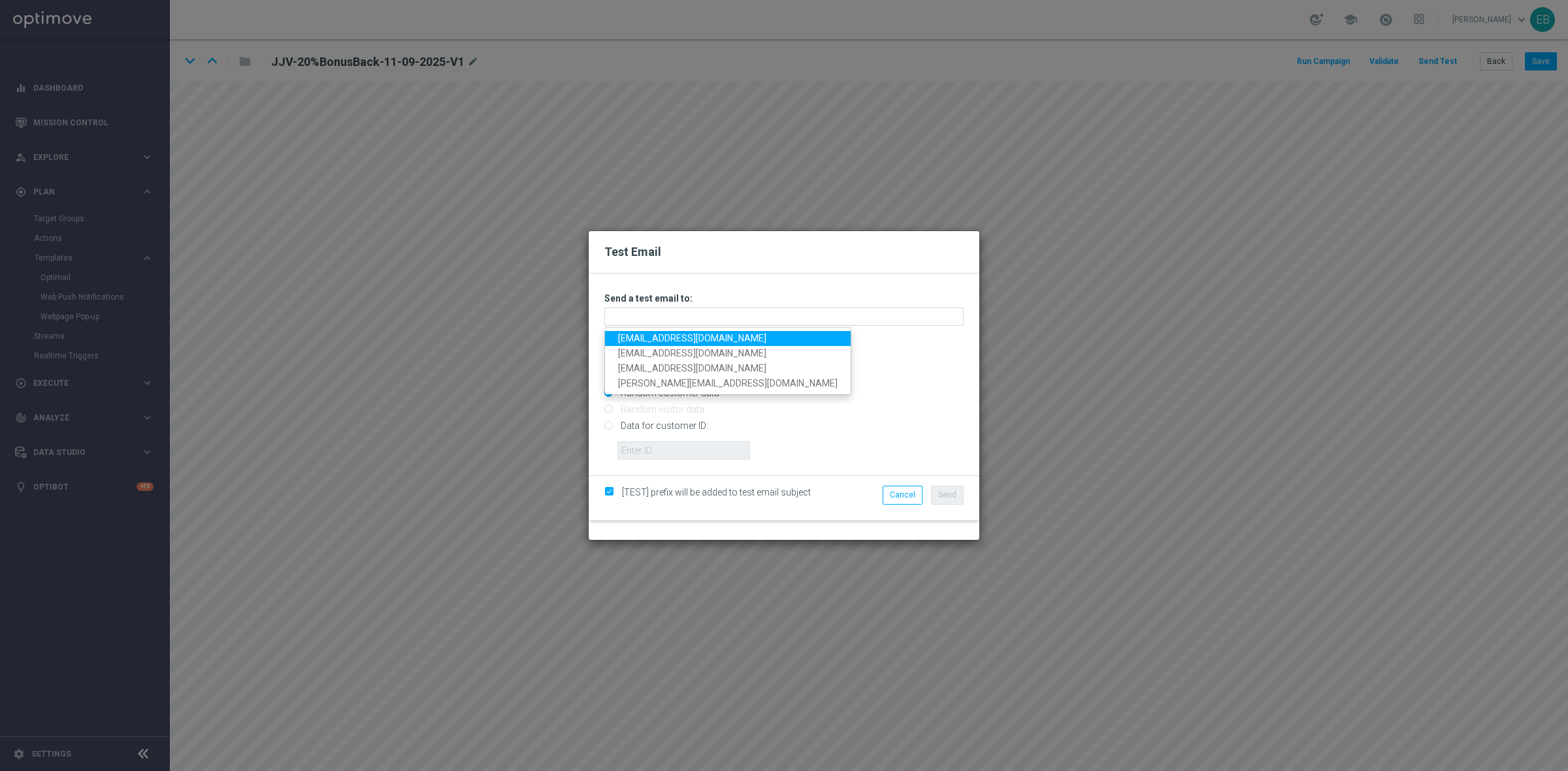
click at [620, 333] on link "testingalltesting@gmail.com" at bounding box center [727, 338] width 245 height 15
type input "testingalltesting@gmail.com"
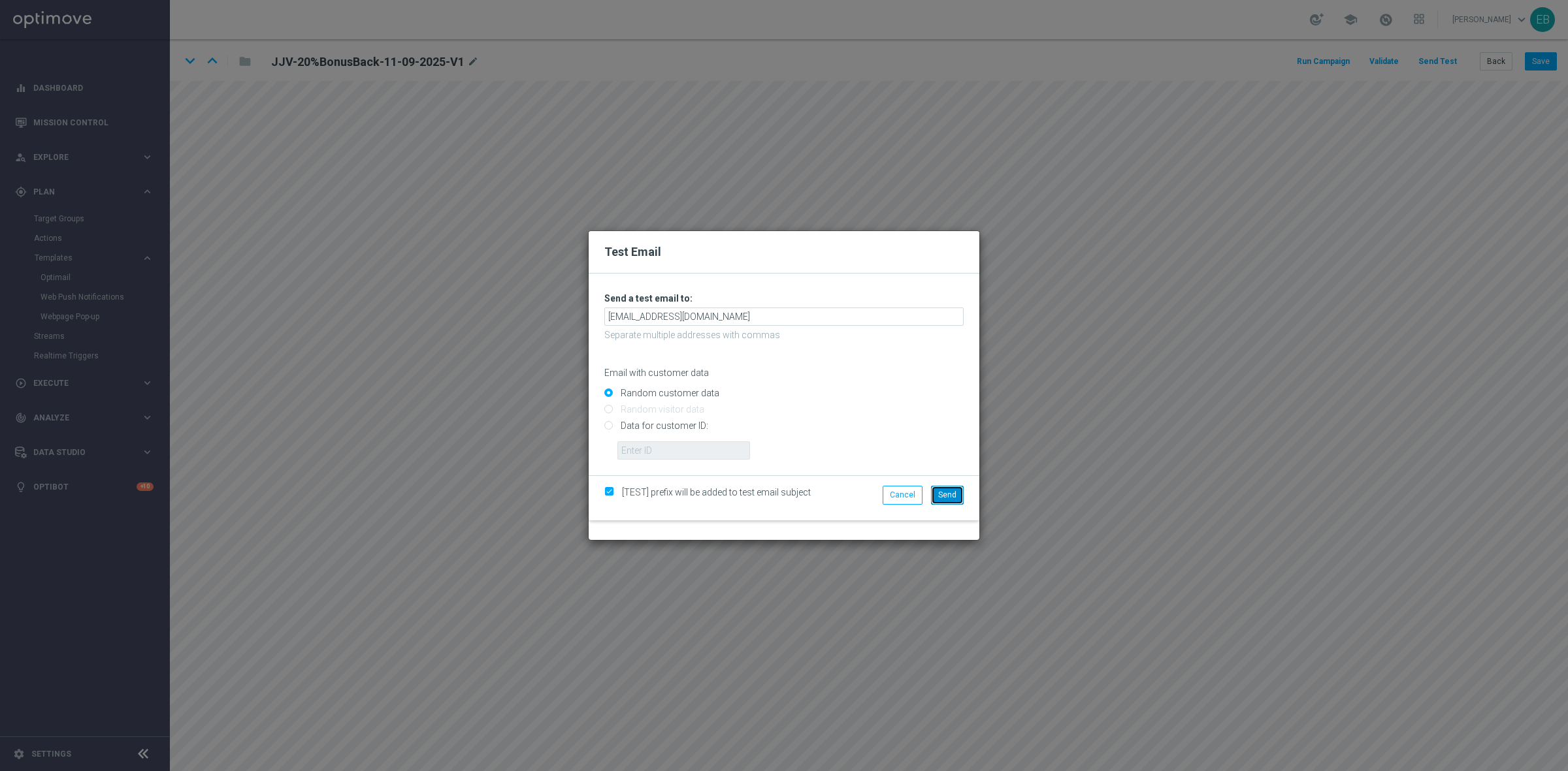
click at [943, 487] on button "Send" at bounding box center [948, 495] width 33 height 18
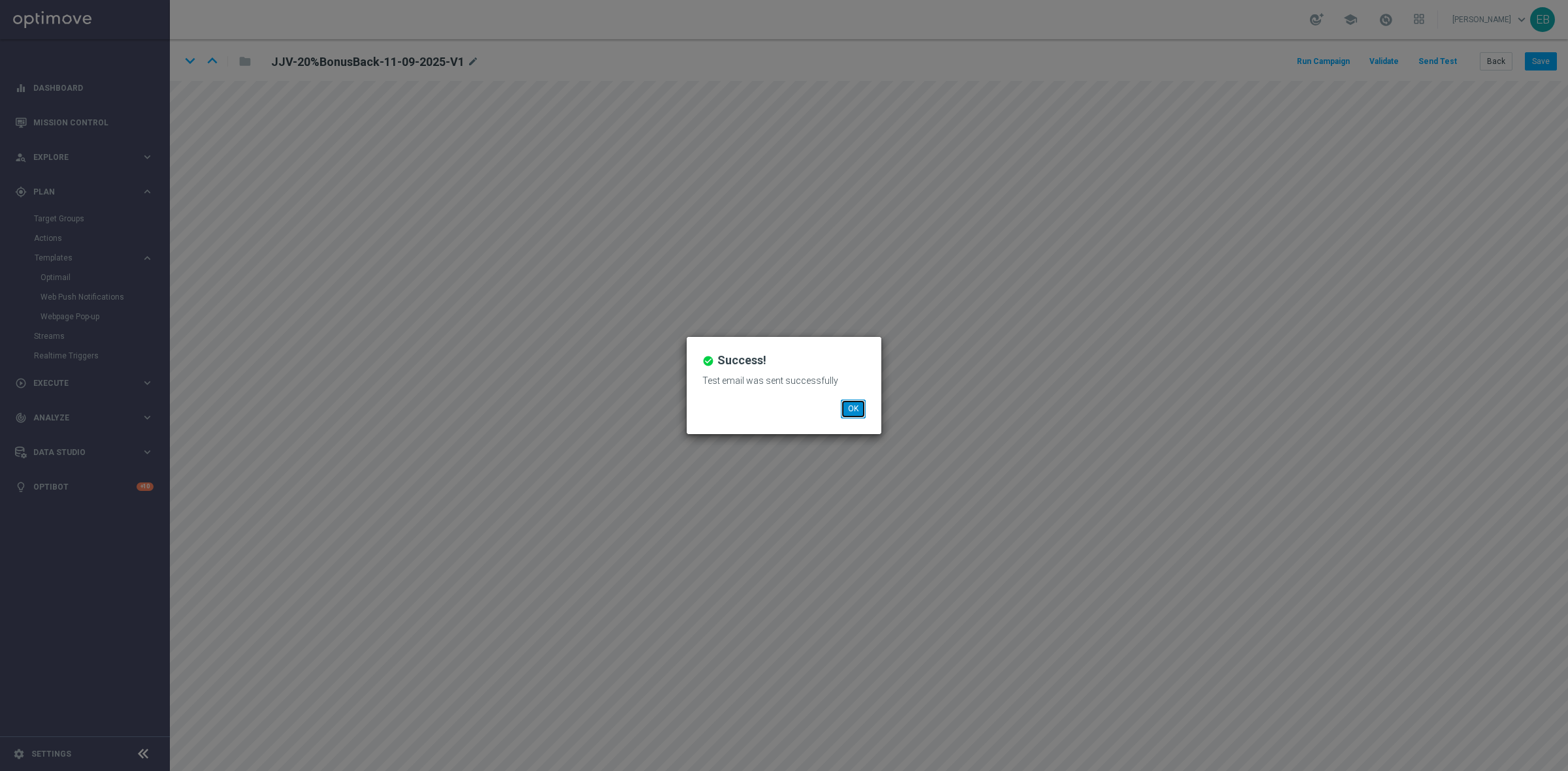
click at [857, 404] on button "OK" at bounding box center [853, 409] width 25 height 18
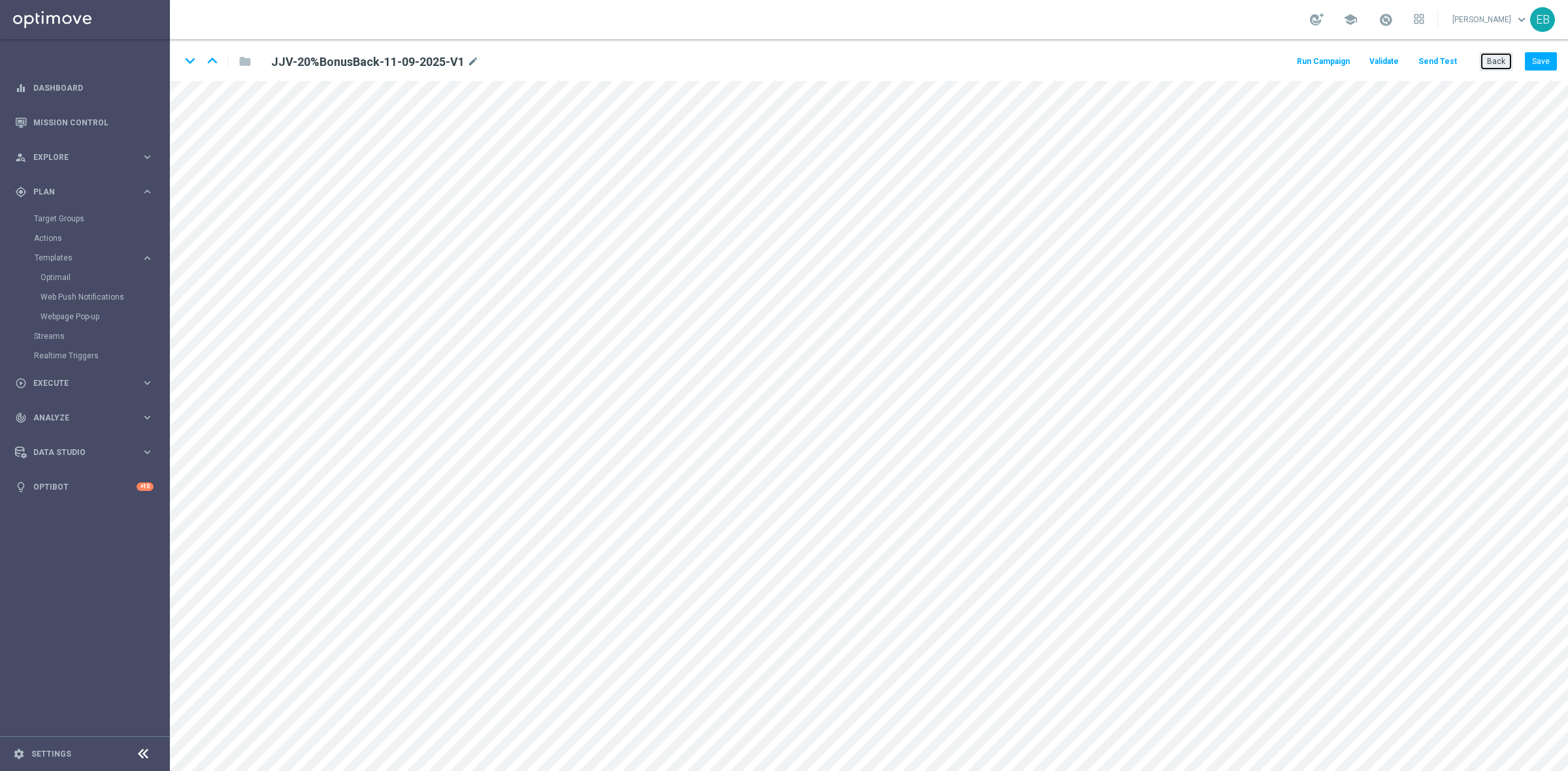
click at [1496, 66] on button "Back" at bounding box center [1496, 61] width 33 height 18
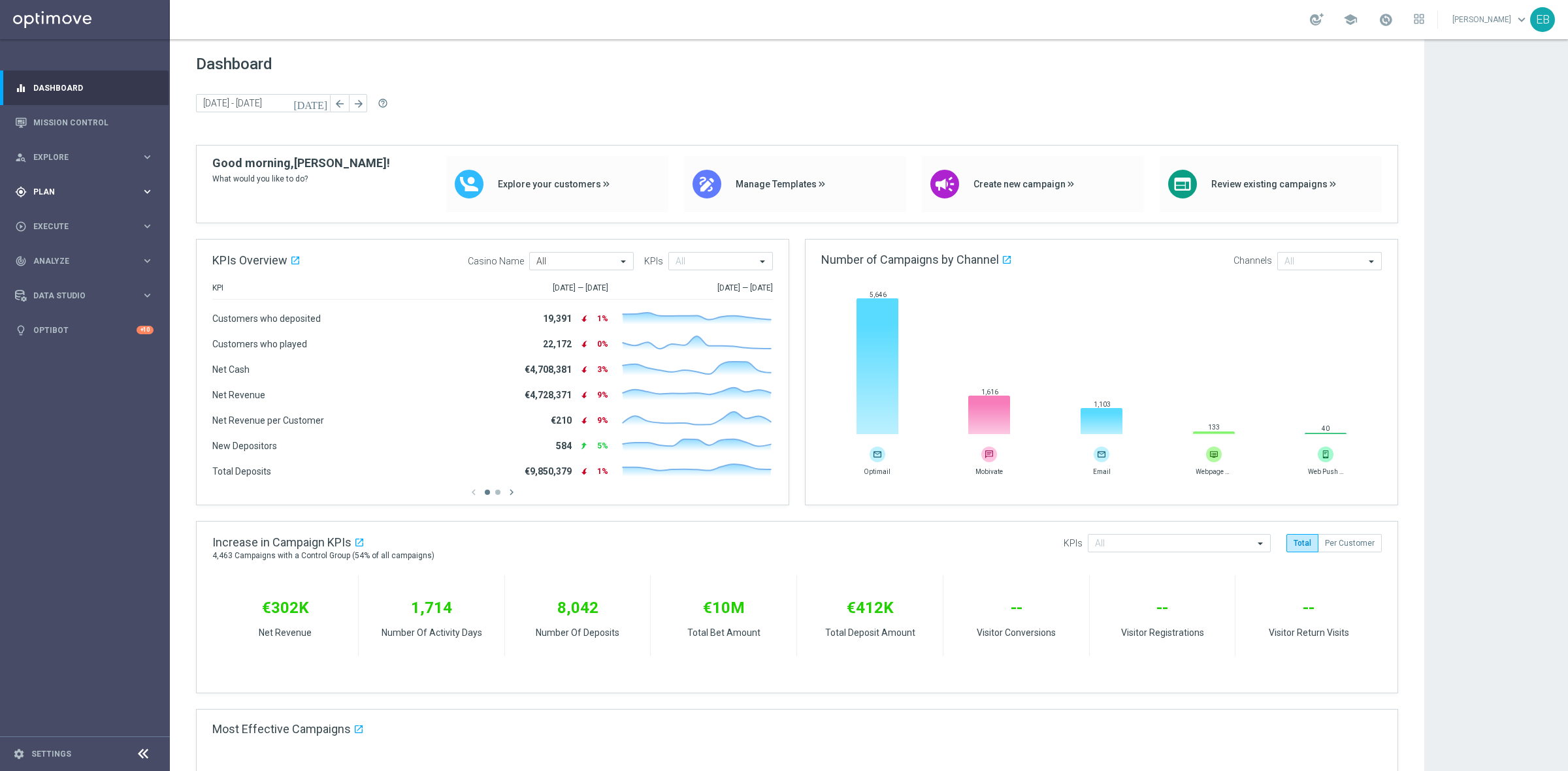
click at [66, 190] on span "Plan" at bounding box center [88, 192] width 108 height 8
click at [54, 273] on link "Optimail" at bounding box center [88, 278] width 95 height 11
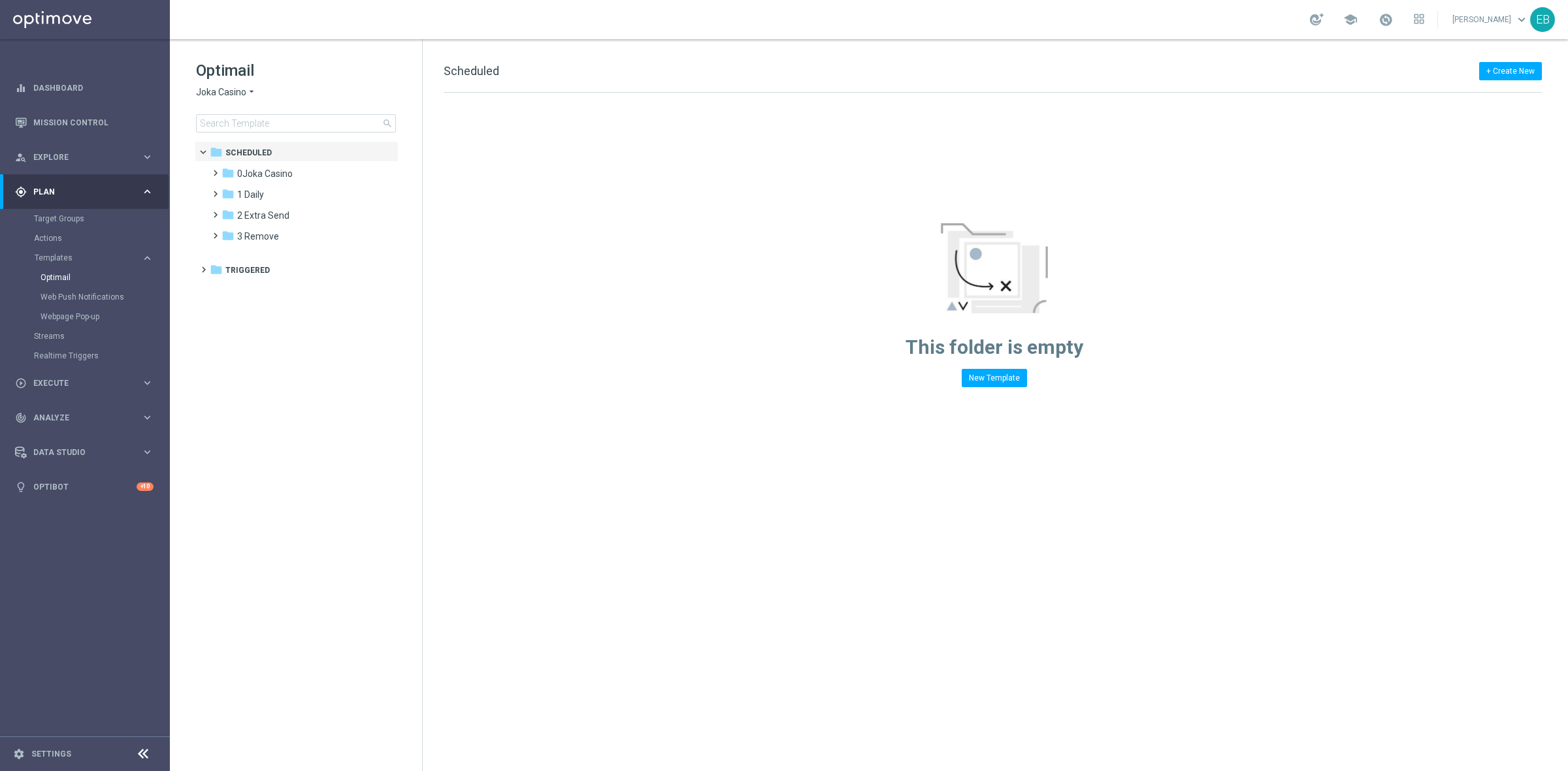
click at [246, 89] on icon "arrow_drop_down" at bounding box center [251, 92] width 11 height 12
click at [258, 217] on div "Wolf Winner" at bounding box center [245, 218] width 98 height 16
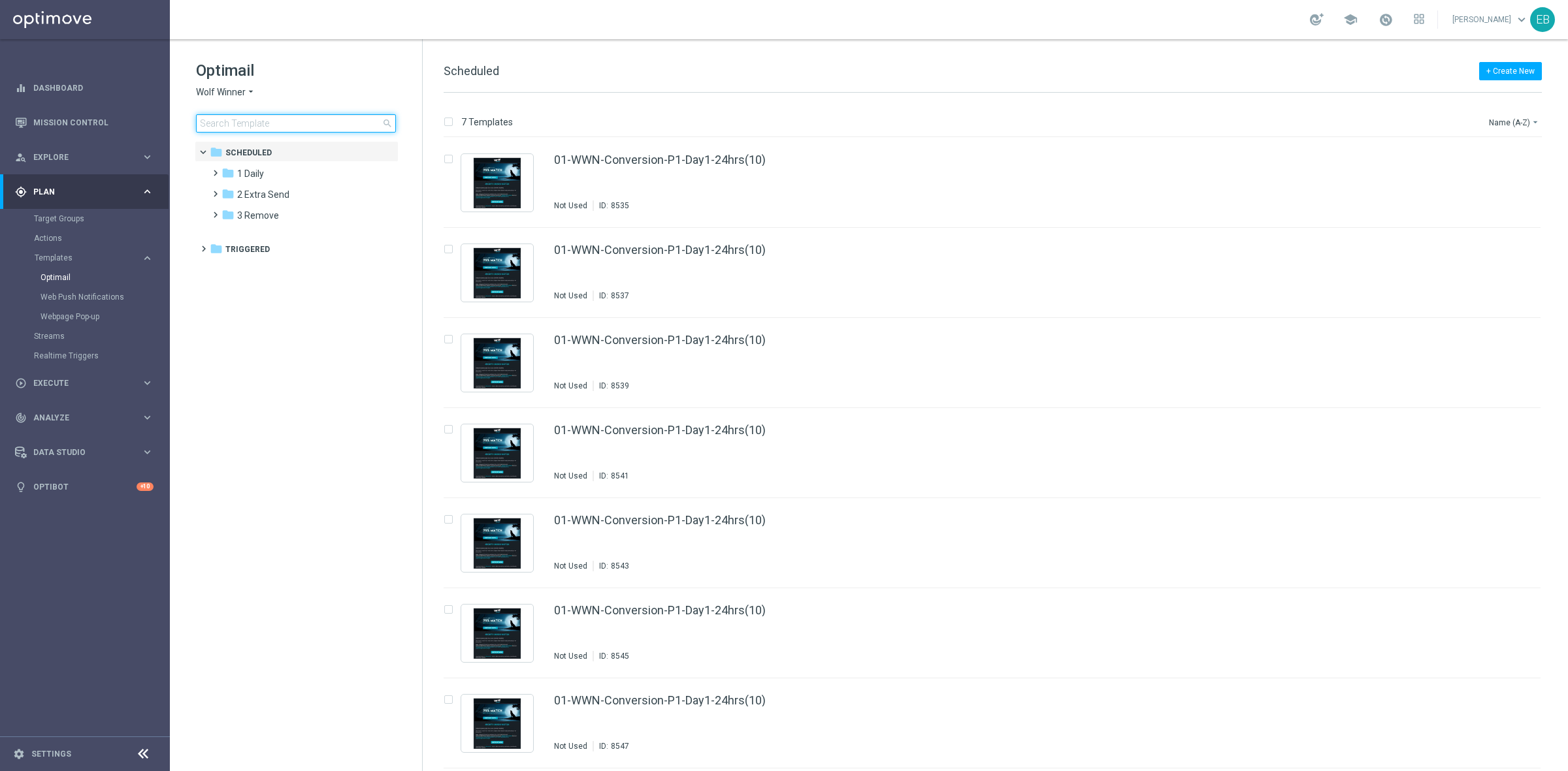
click at [232, 118] on input at bounding box center [296, 124] width 200 height 18
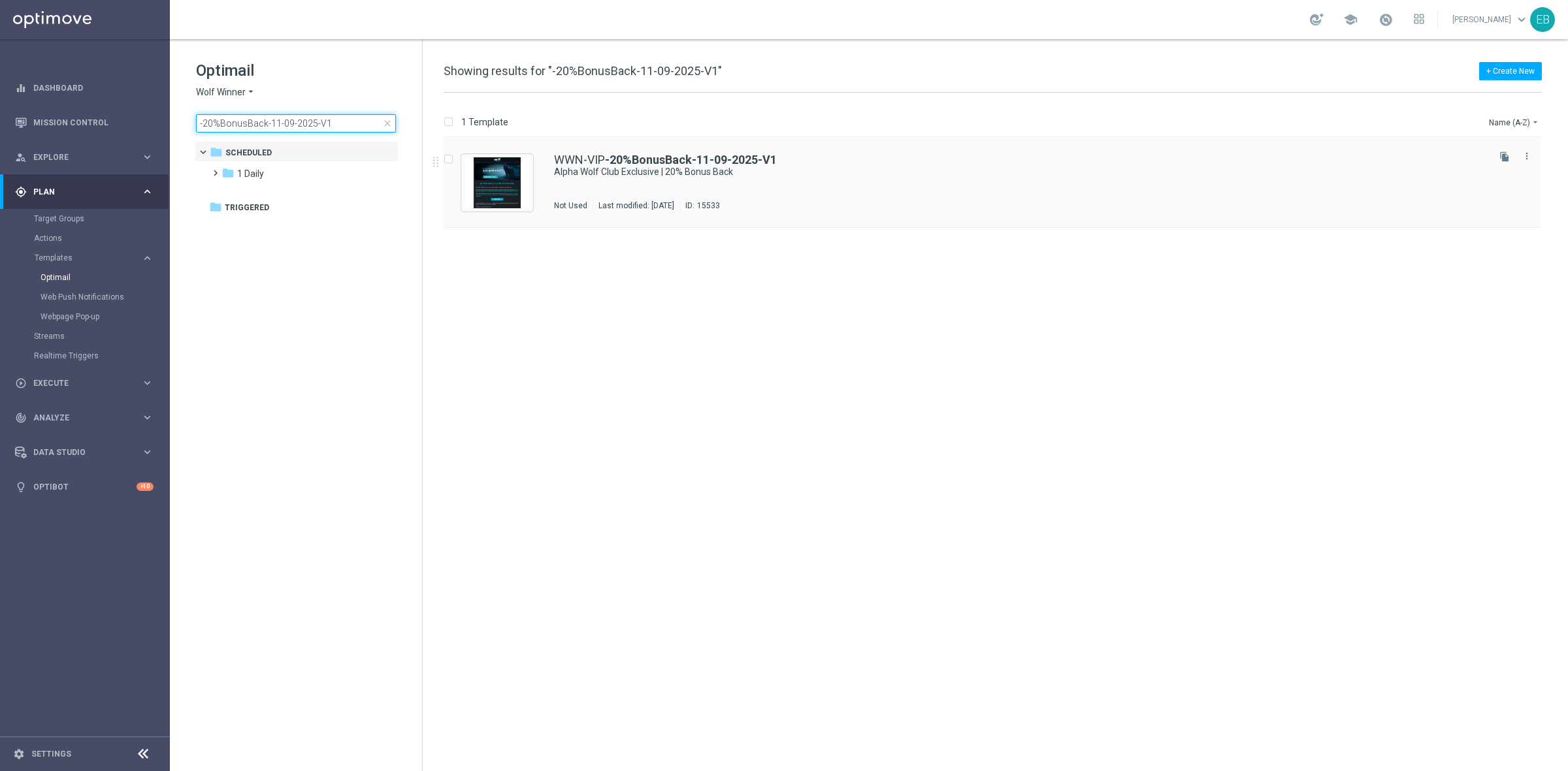
type input "-20%BonusBack-11-09-2025-V1"
click at [943, 163] on div "WWN-VIP -20%BonusBack-11-09-2025-V1" at bounding box center [1020, 160] width 932 height 12
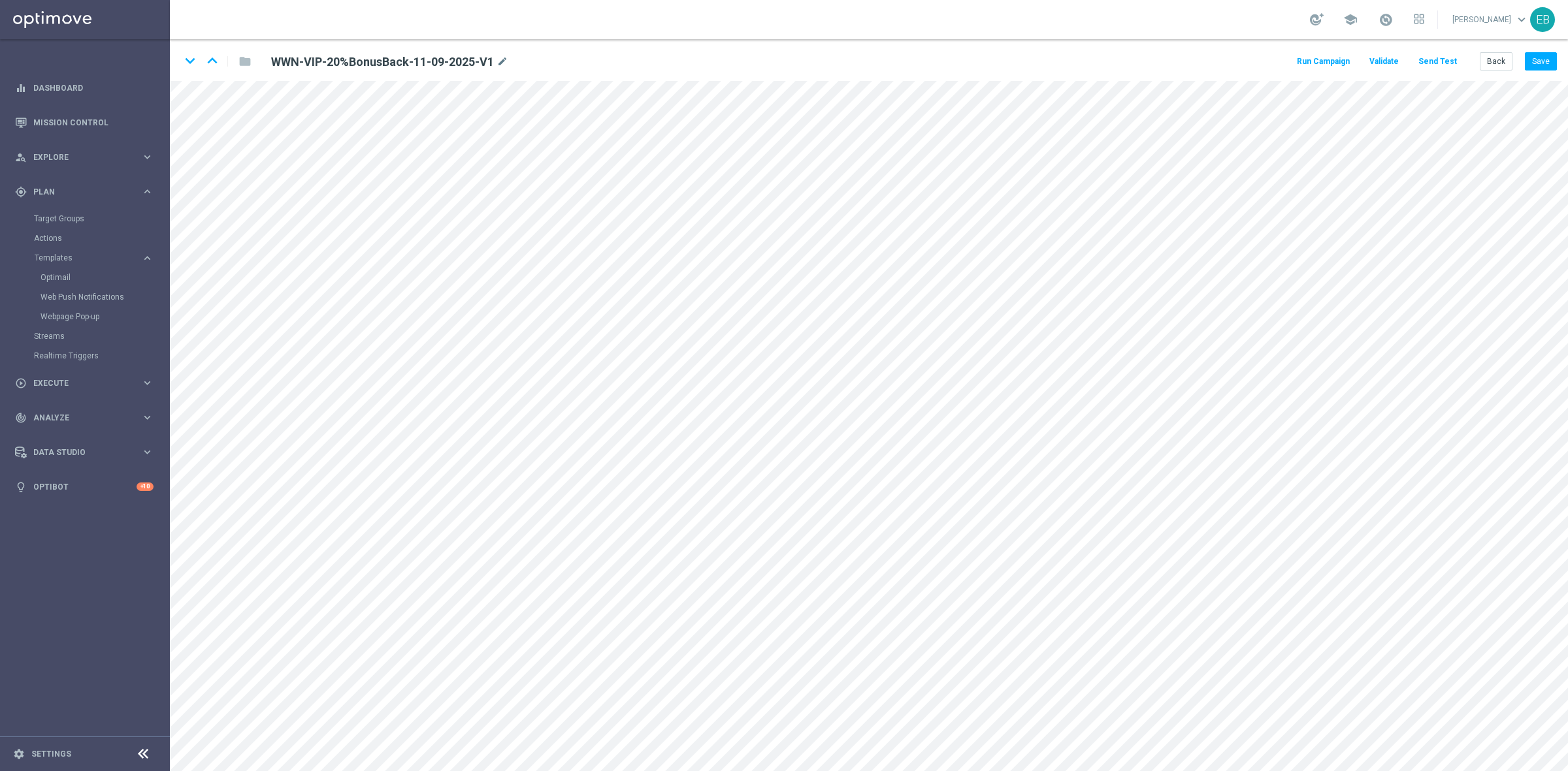
click at [1439, 62] on button "Send Test" at bounding box center [1437, 61] width 43 height 18
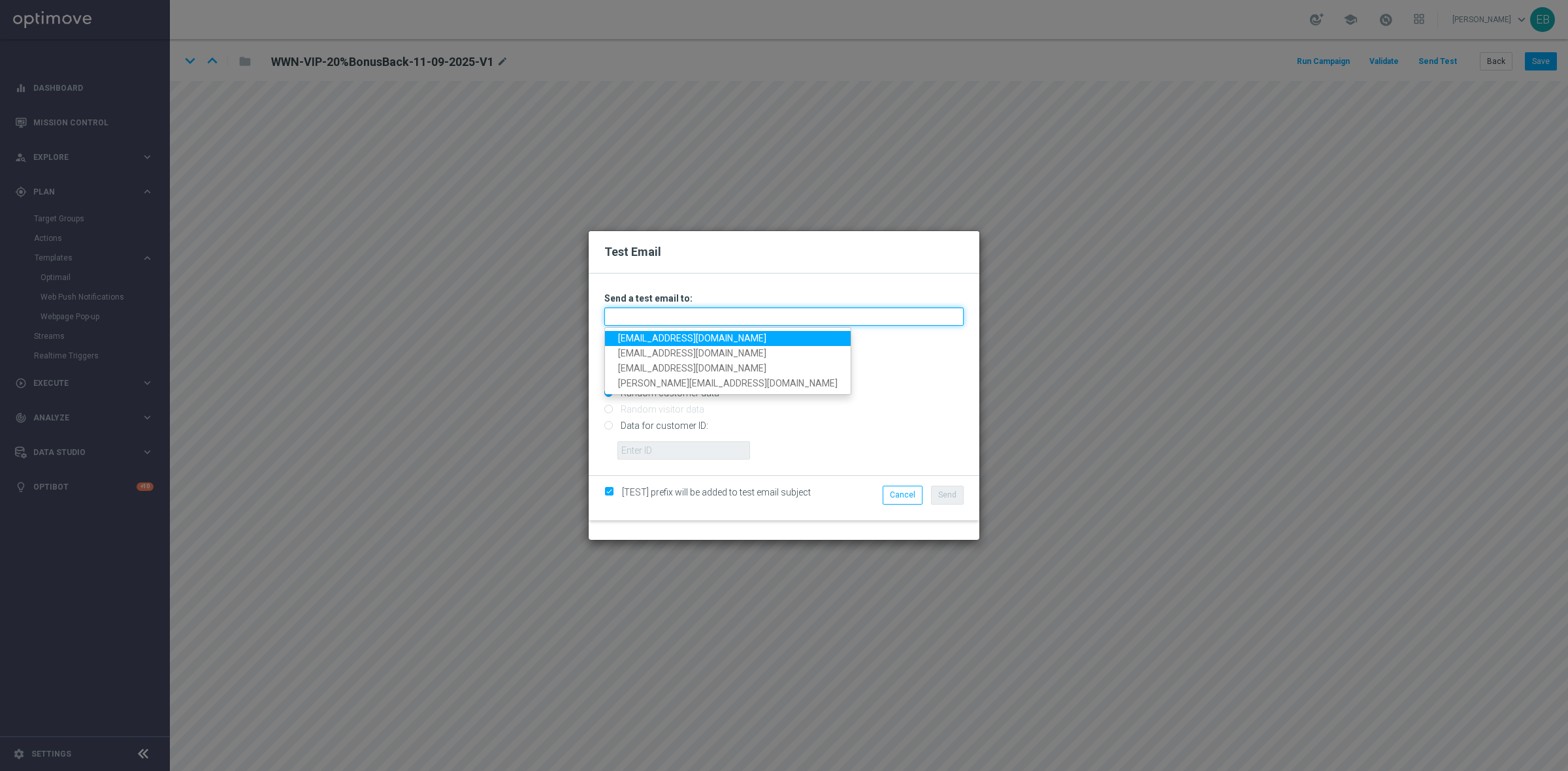
click at [628, 314] on input "text" at bounding box center [784, 317] width 359 height 18
click at [629, 335] on link "testingalltesting@gmail.com" at bounding box center [727, 338] width 245 height 15
type input "testingalltesting@gmail.com"
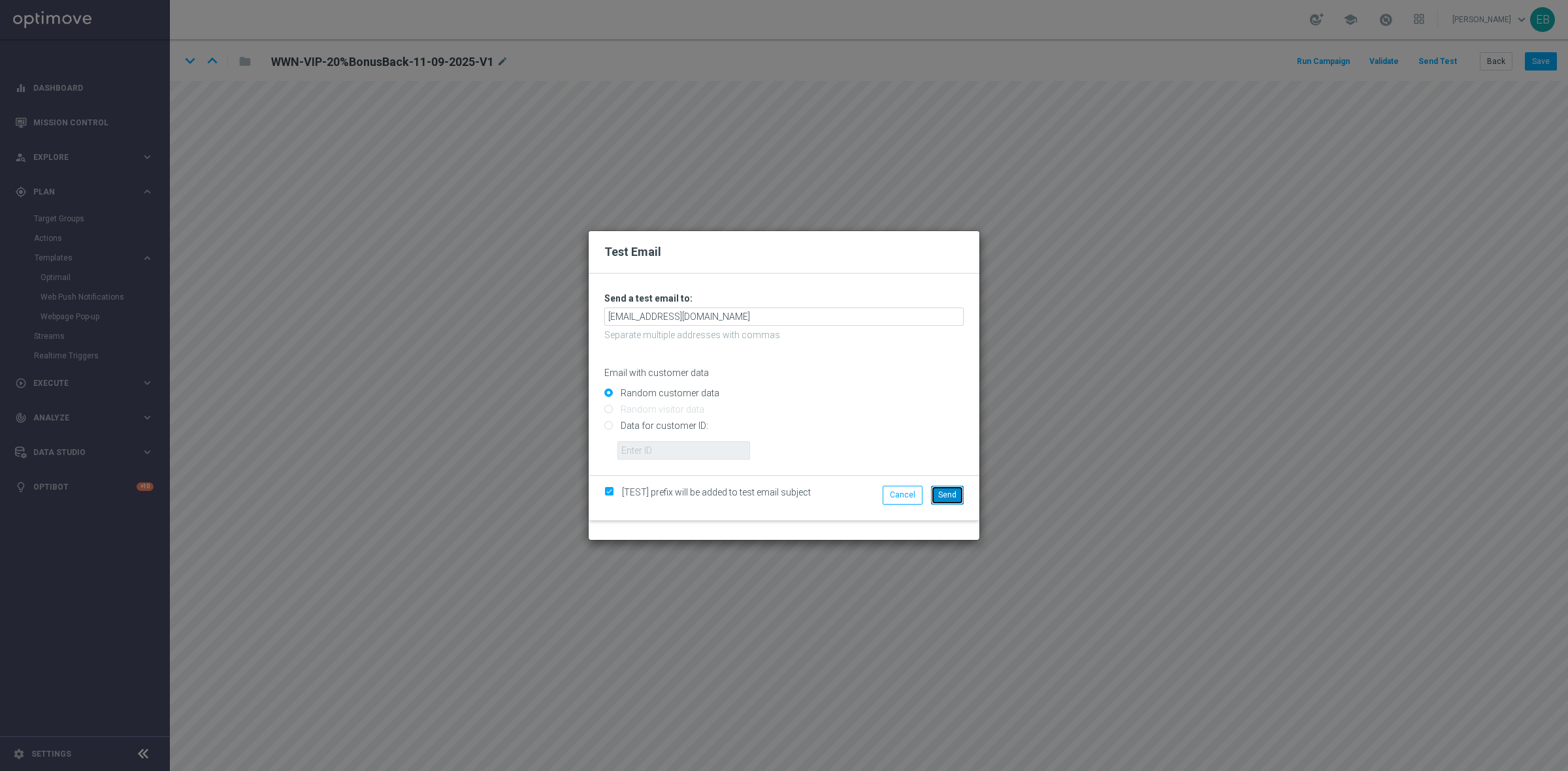
click at [946, 495] on span "Send" at bounding box center [948, 495] width 18 height 9
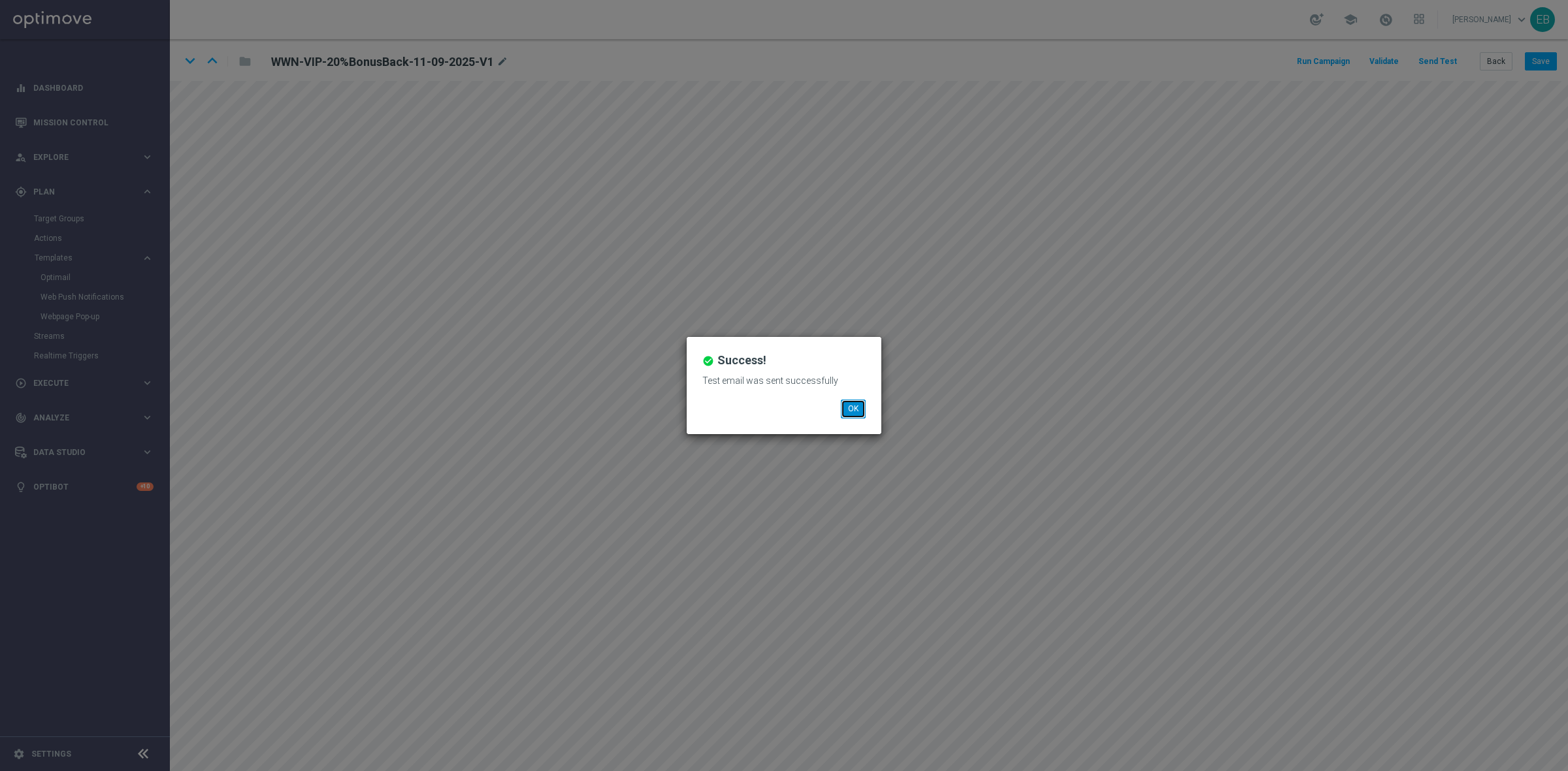
click at [842, 406] on button "OK" at bounding box center [853, 409] width 25 height 18
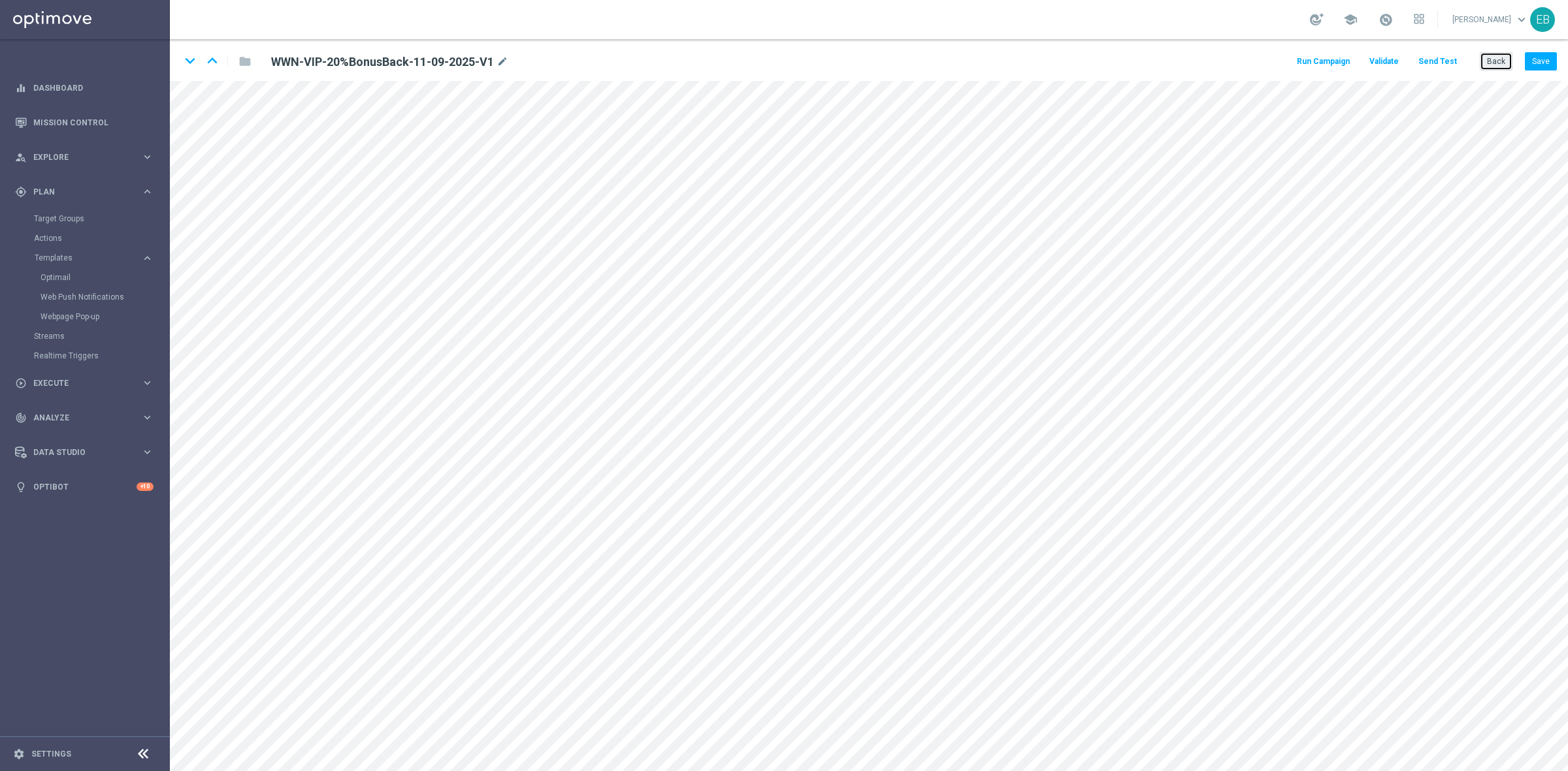
click at [1490, 62] on button "Back" at bounding box center [1496, 61] width 33 height 18
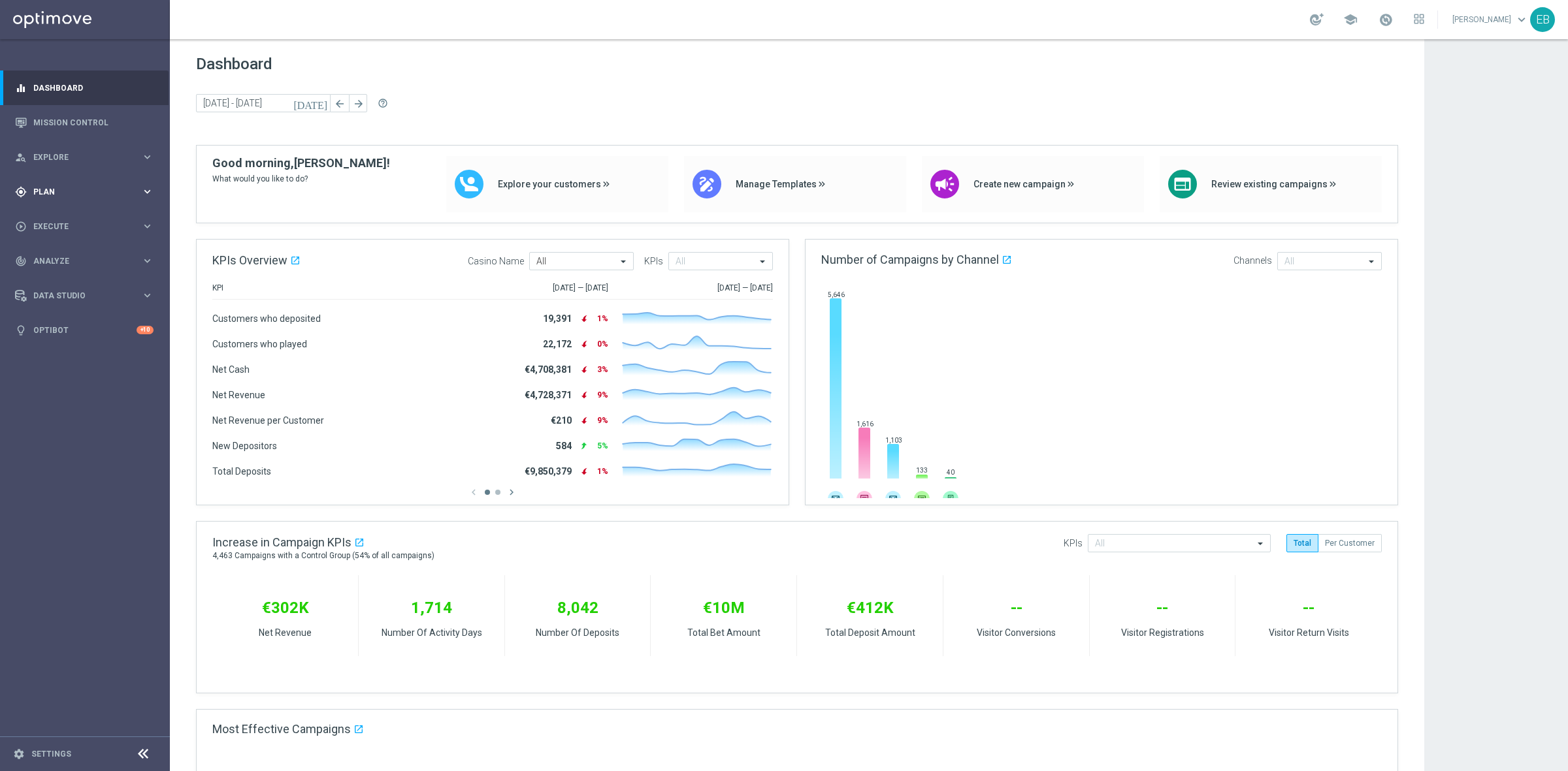
click at [64, 197] on div "gps_fixed Plan" at bounding box center [78, 192] width 126 height 12
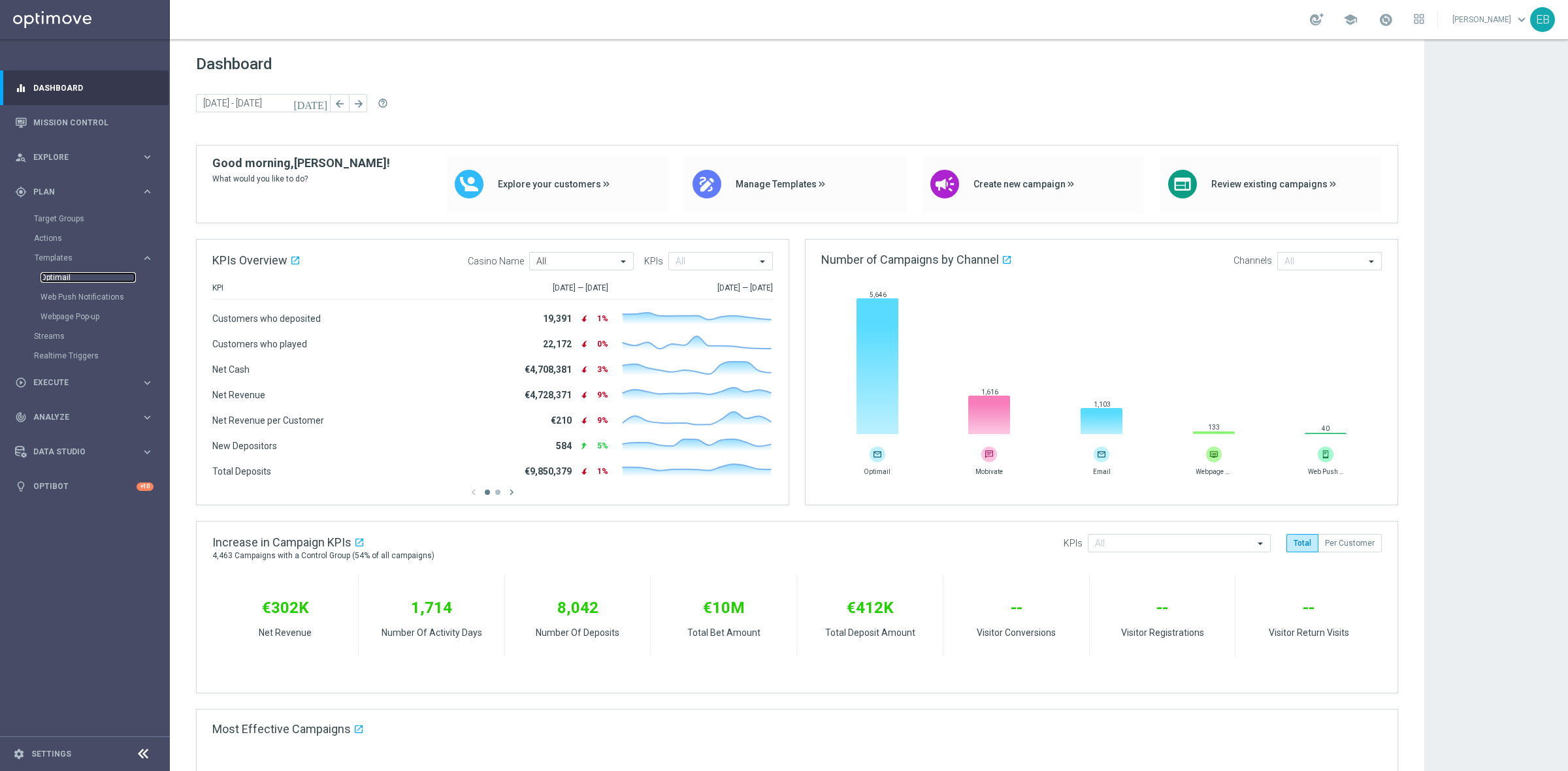
click at [61, 275] on link "Optimail" at bounding box center [88, 278] width 95 height 11
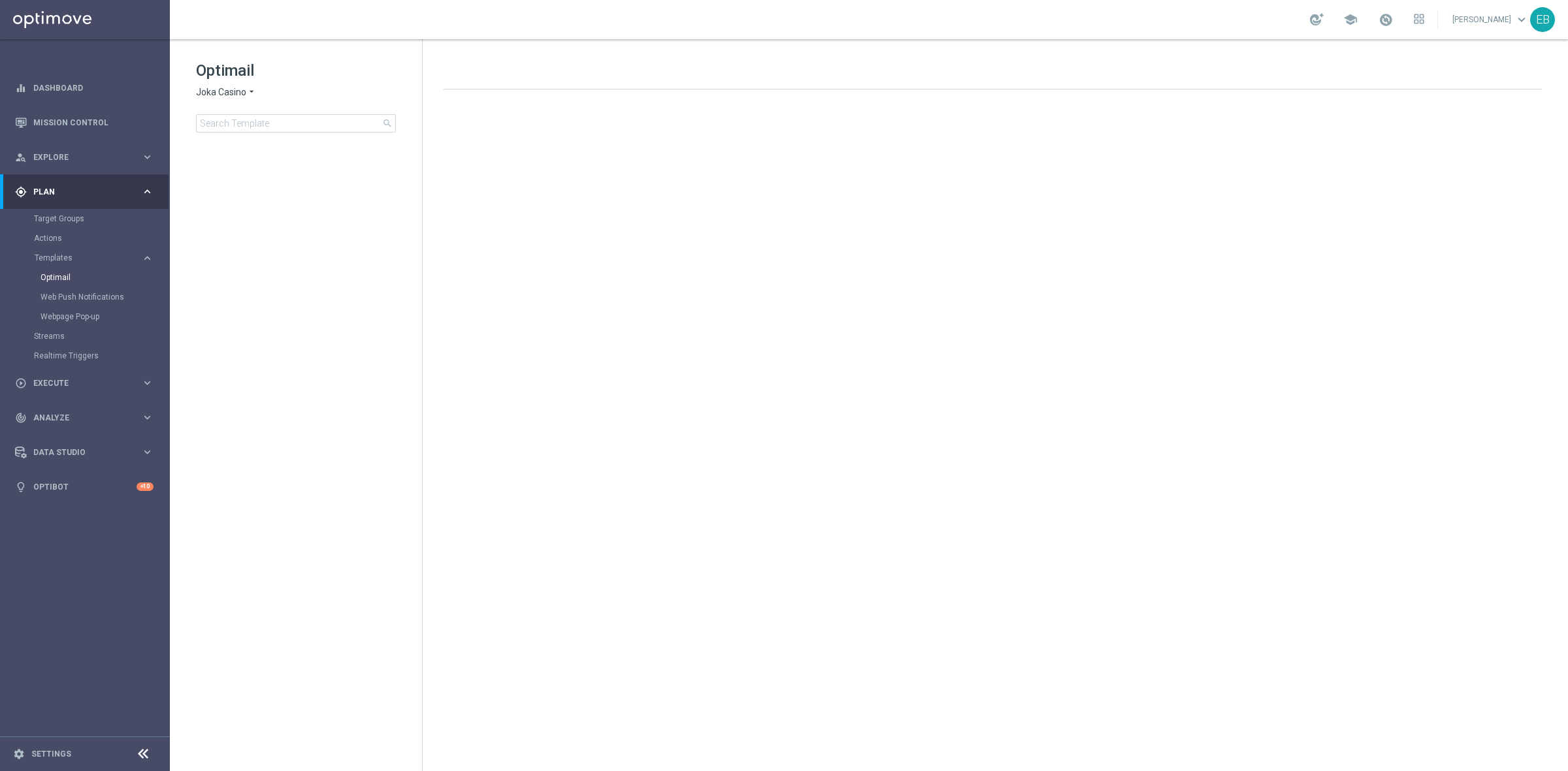
click at [242, 88] on span "Joka Casino" at bounding box center [221, 92] width 50 height 12
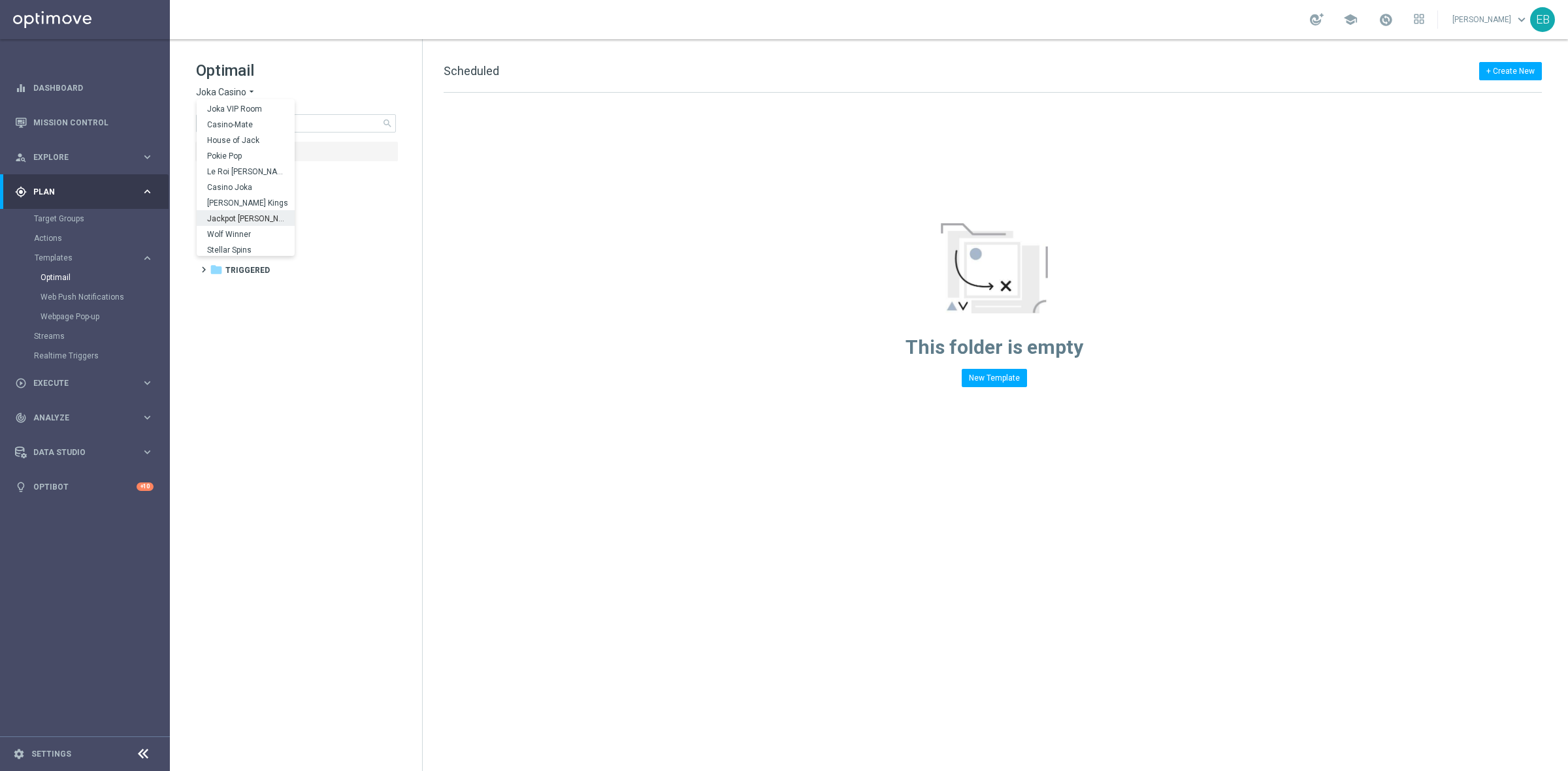
scroll to position [46, 0]
click at [0, 0] on span "Stellar Spins" at bounding box center [0, 0] width 0 height 0
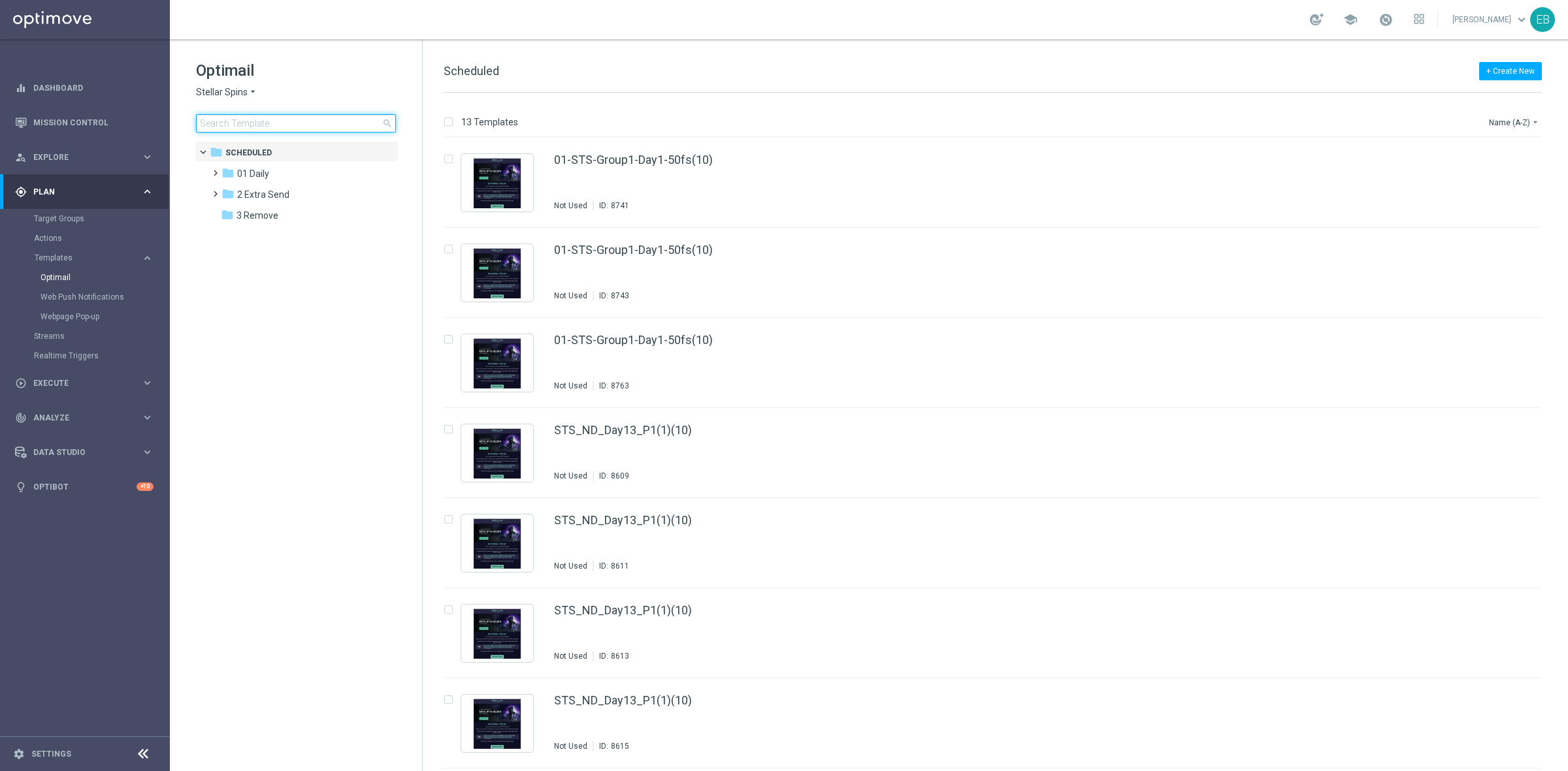
click at [211, 123] on input at bounding box center [296, 124] width 200 height 18
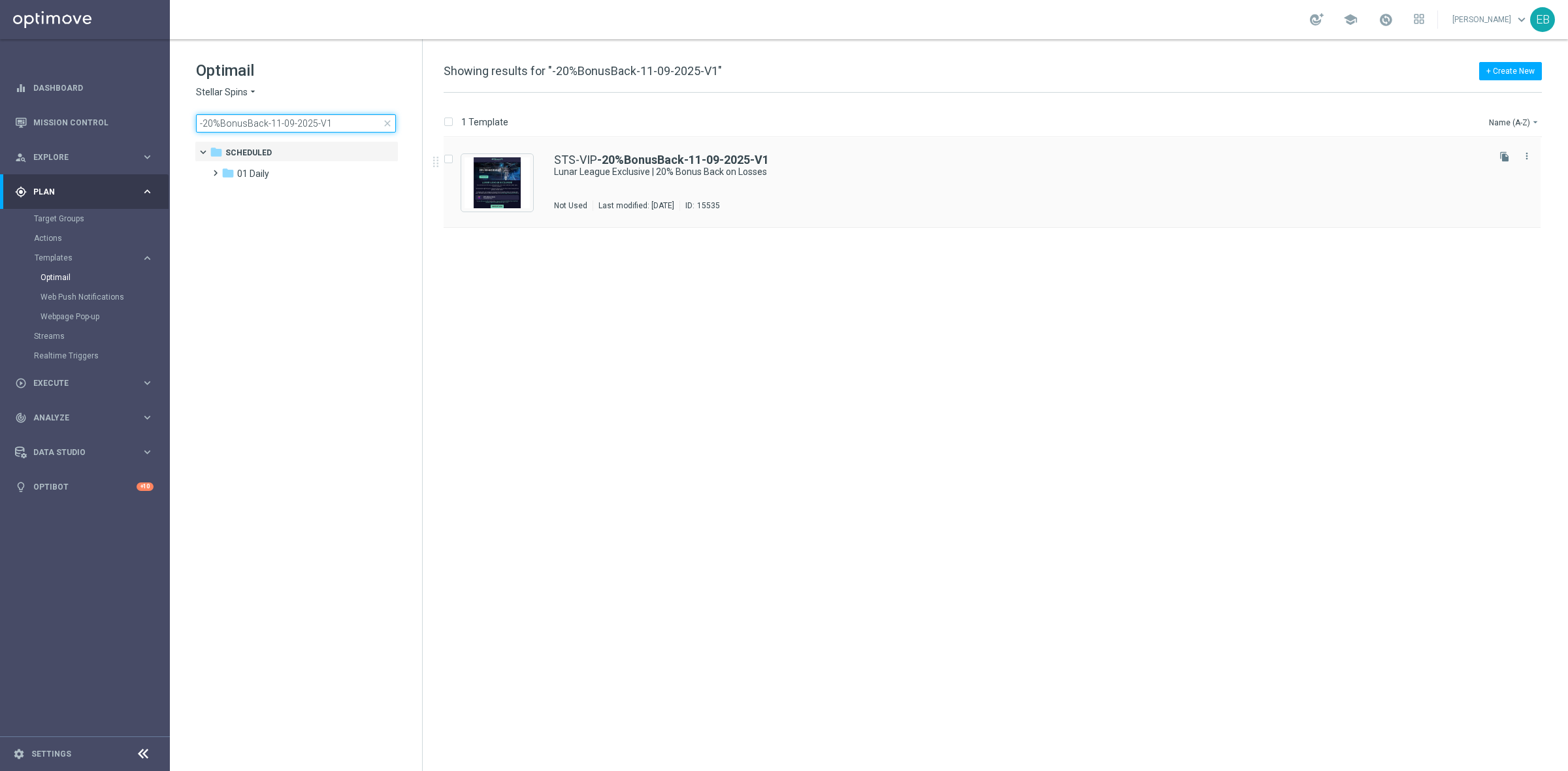
type input "-20%BonusBack-11-09-2025-V1"
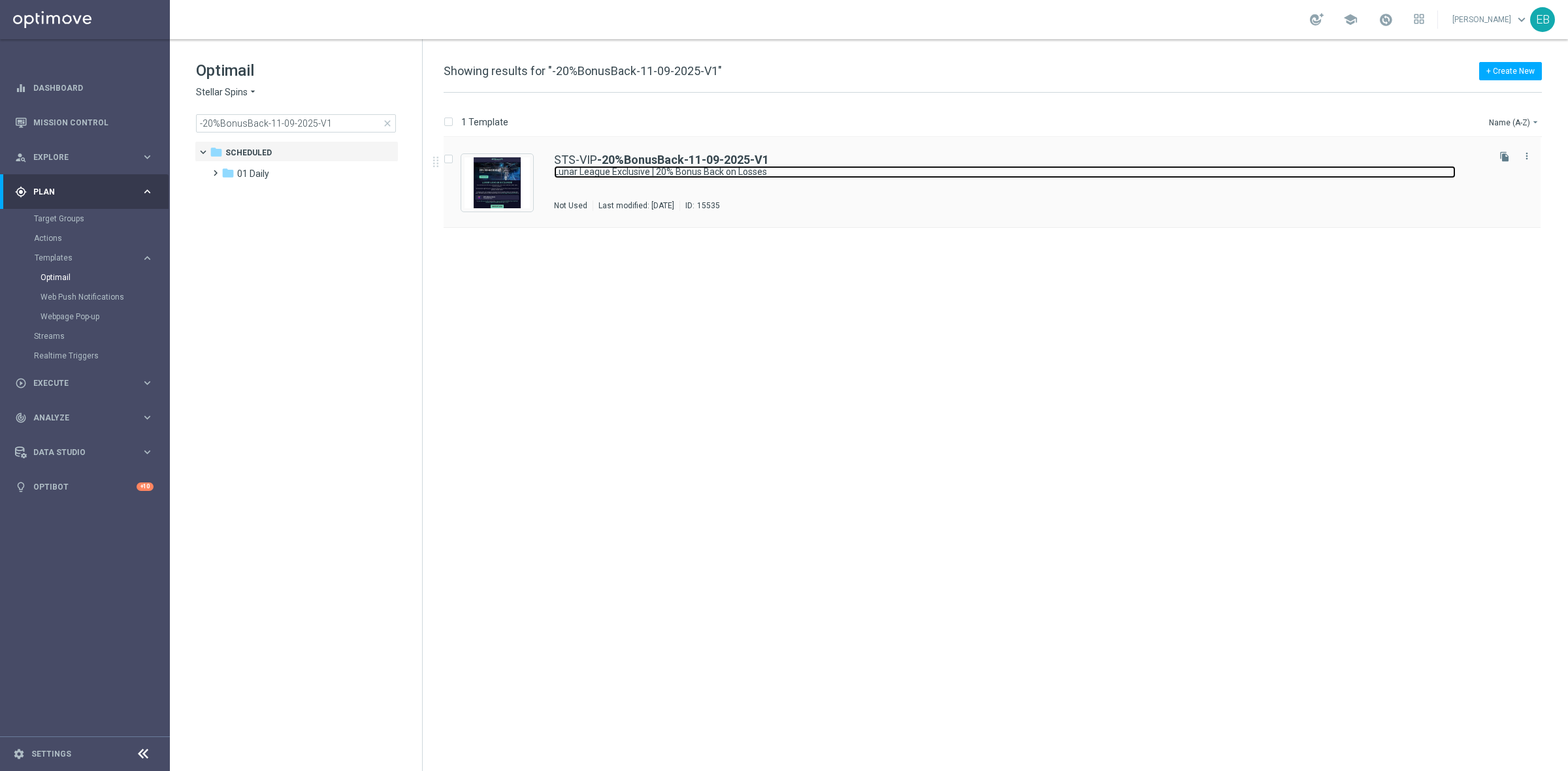
click at [834, 168] on link "Lunar League Exclusive | 20% Bonus Back on Losses" at bounding box center [1005, 172] width 901 height 12
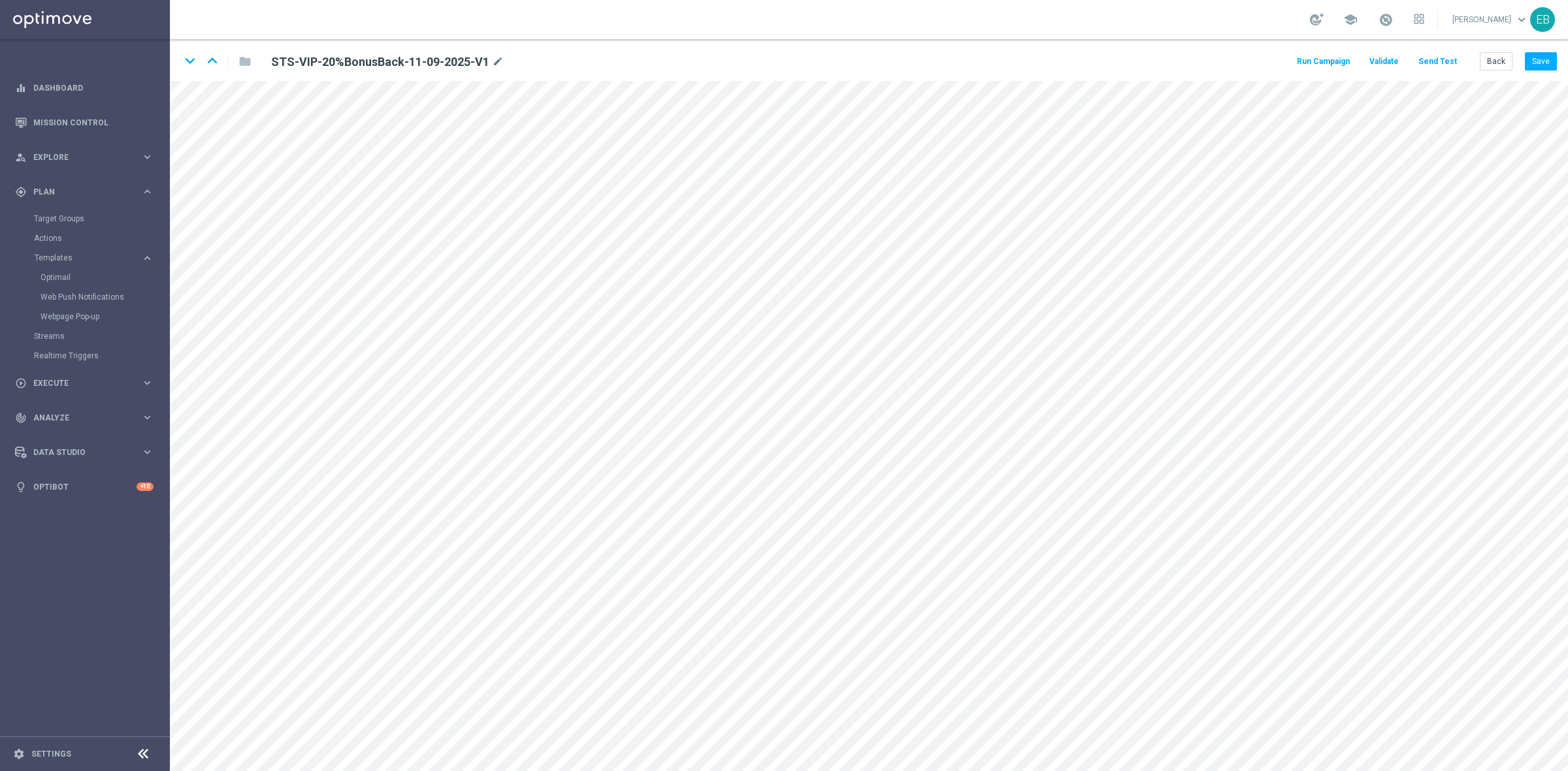
click at [1438, 57] on button "Send Test" at bounding box center [1437, 61] width 43 height 18
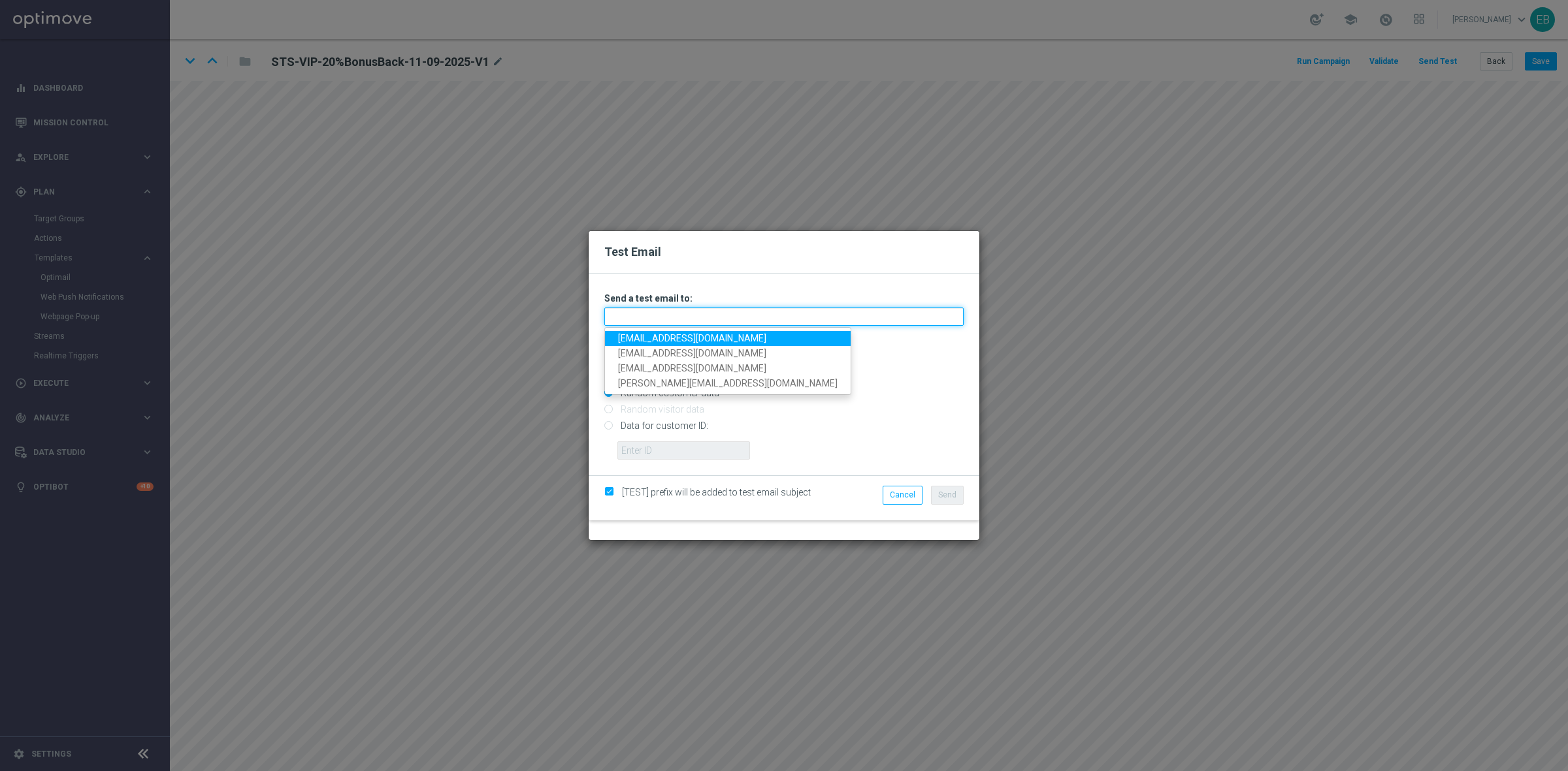
click at [627, 320] on input "text" at bounding box center [784, 317] width 359 height 18
click at [619, 336] on link "testingalltesting@gmail.com" at bounding box center [727, 338] width 245 height 15
type input "testingalltesting@gmail.com"
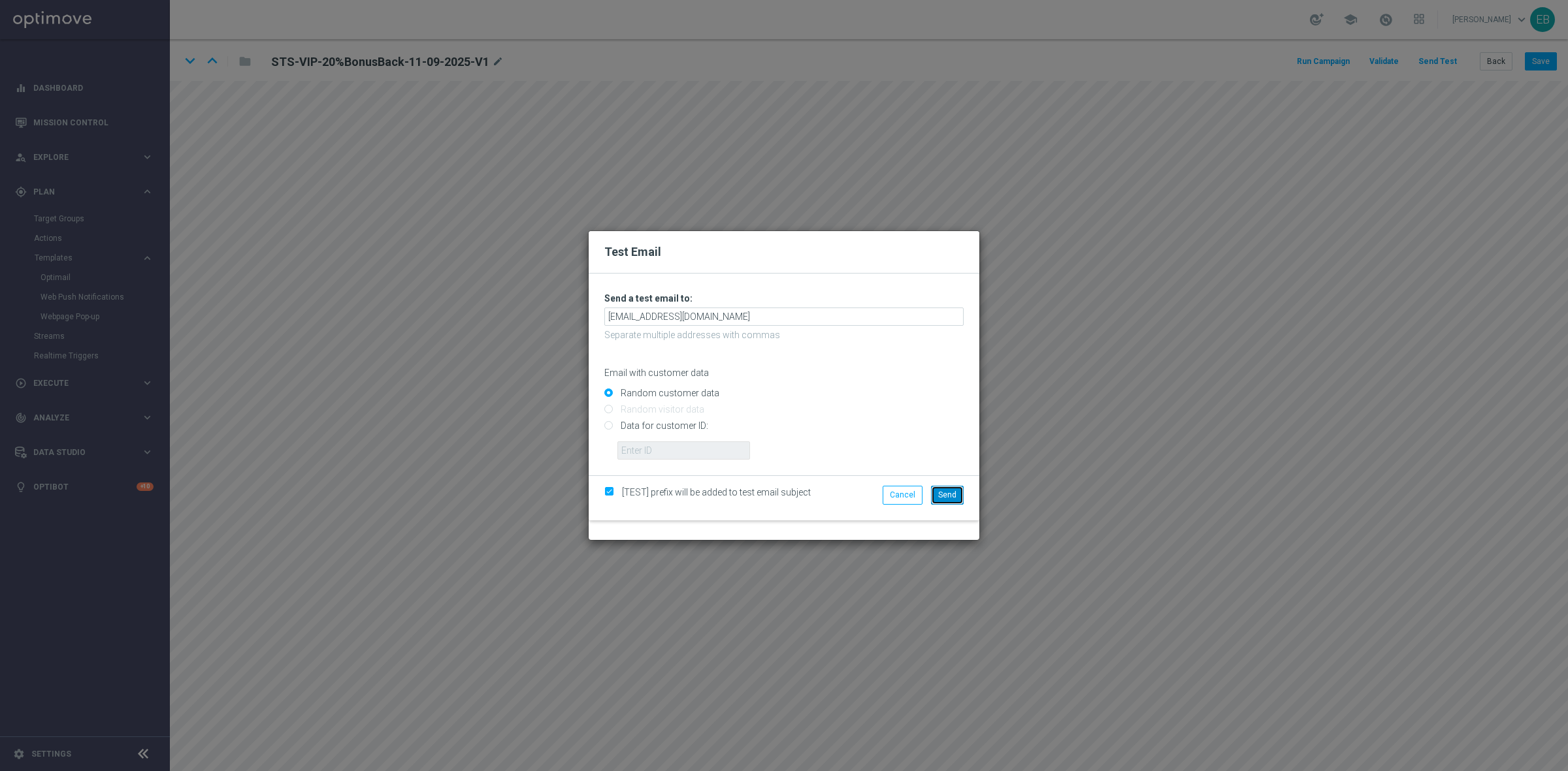
click at [948, 495] on span "Send" at bounding box center [948, 495] width 18 height 9
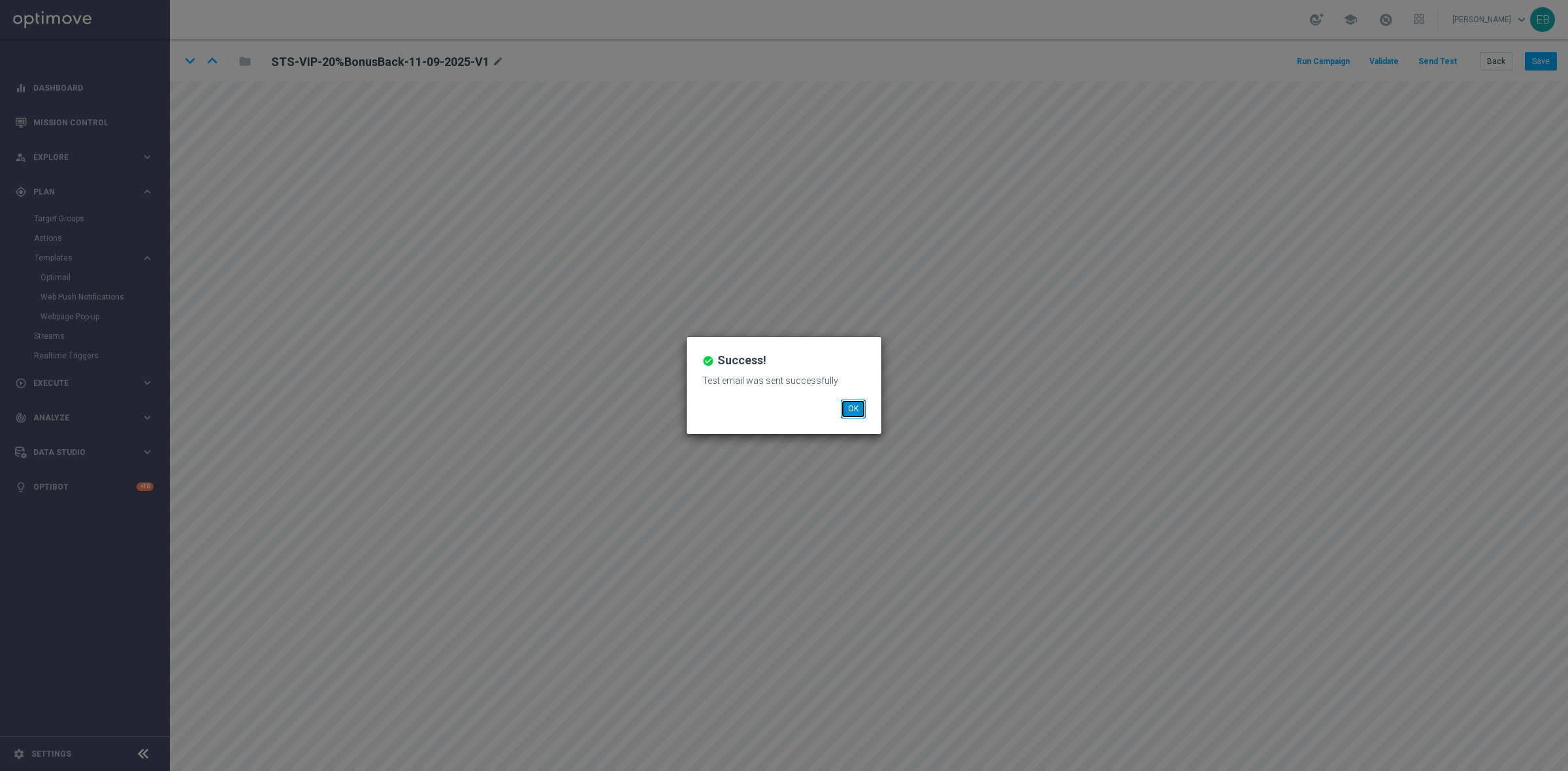
click at [860, 410] on button "OK" at bounding box center [853, 409] width 25 height 18
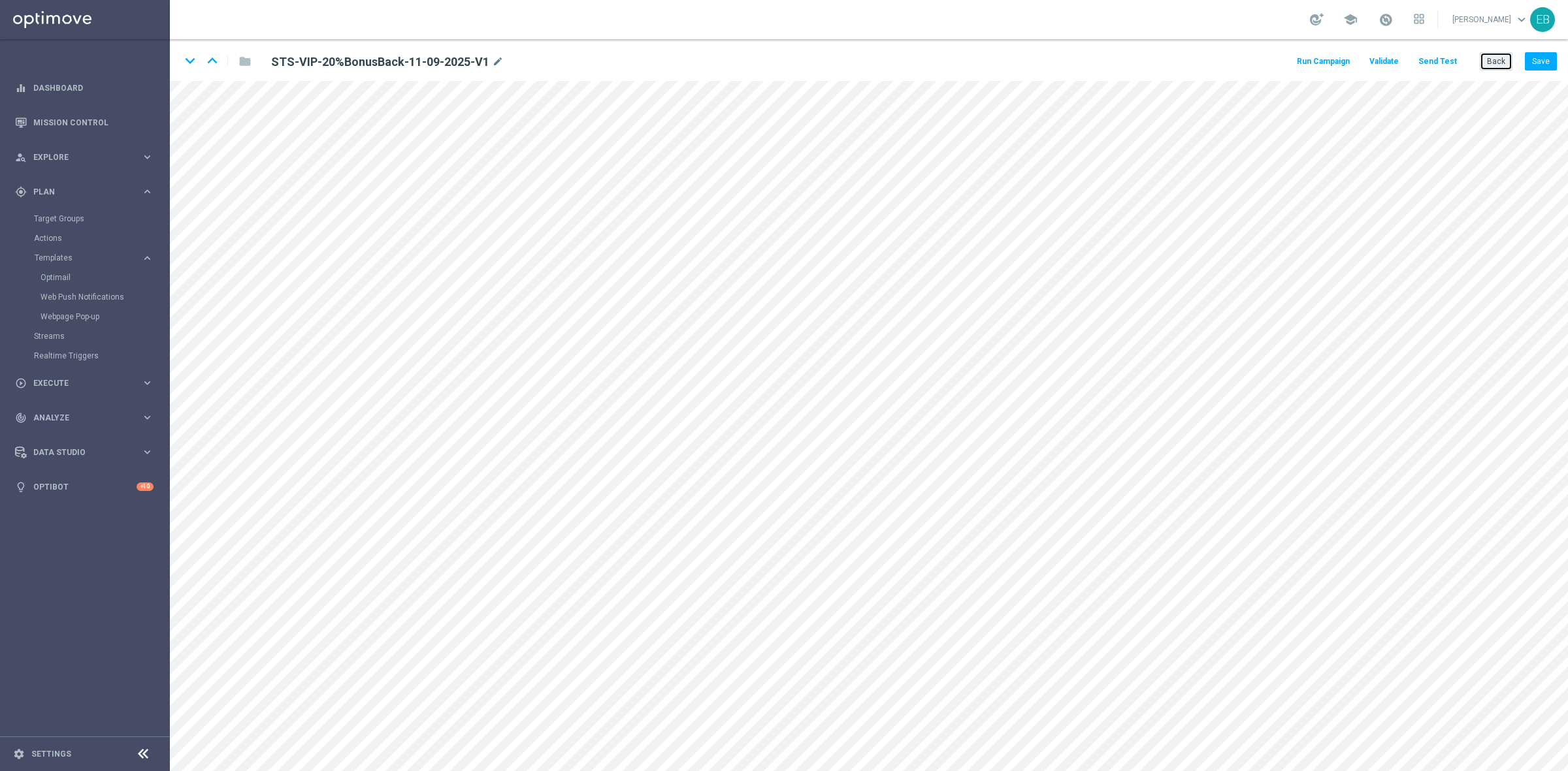
click at [1494, 59] on button "Back" at bounding box center [1496, 61] width 33 height 18
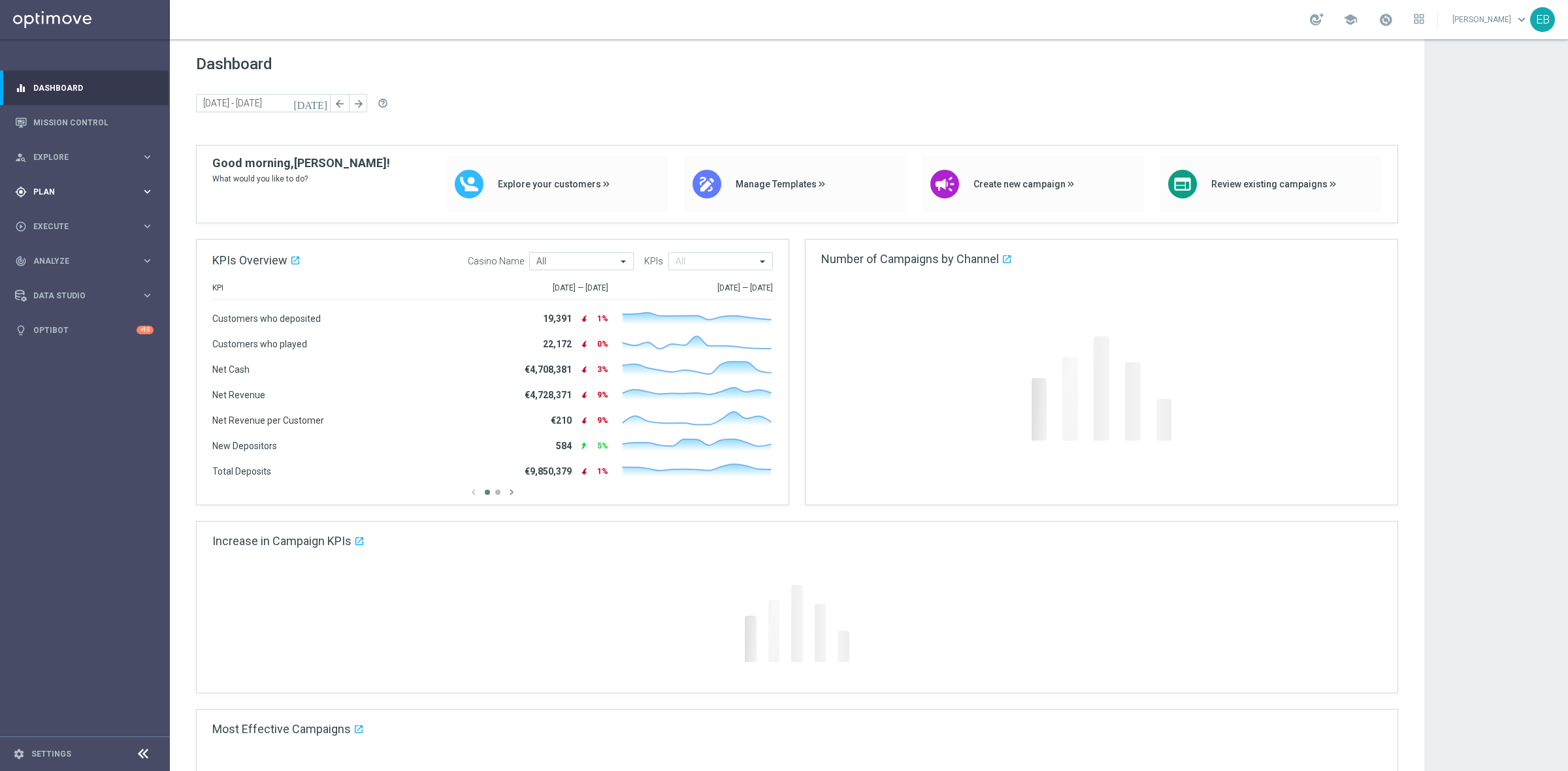
click at [95, 188] on span "Plan" at bounding box center [88, 192] width 108 height 8
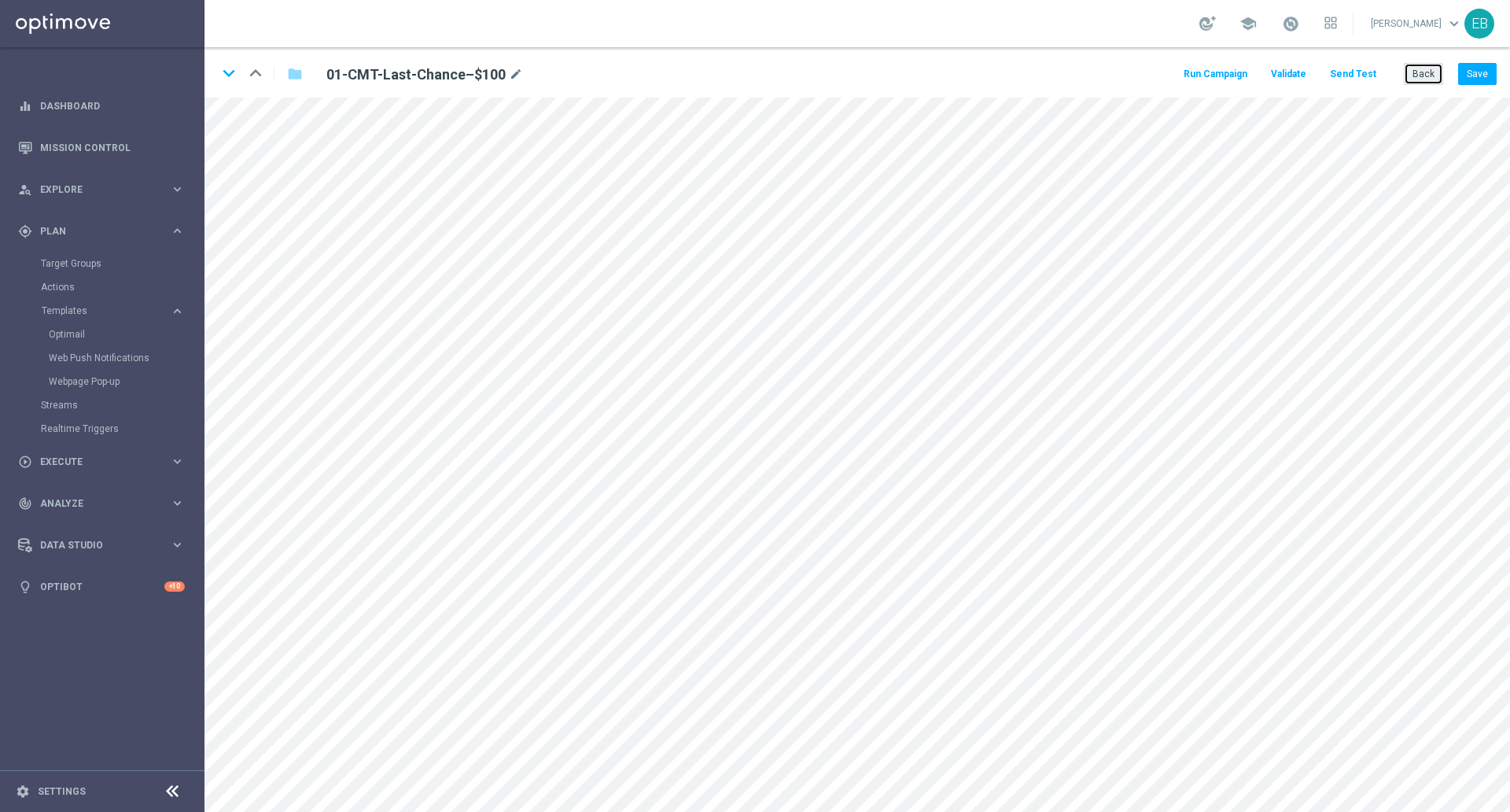
click at [1428, 72] on button "Back" at bounding box center [1424, 74] width 40 height 22
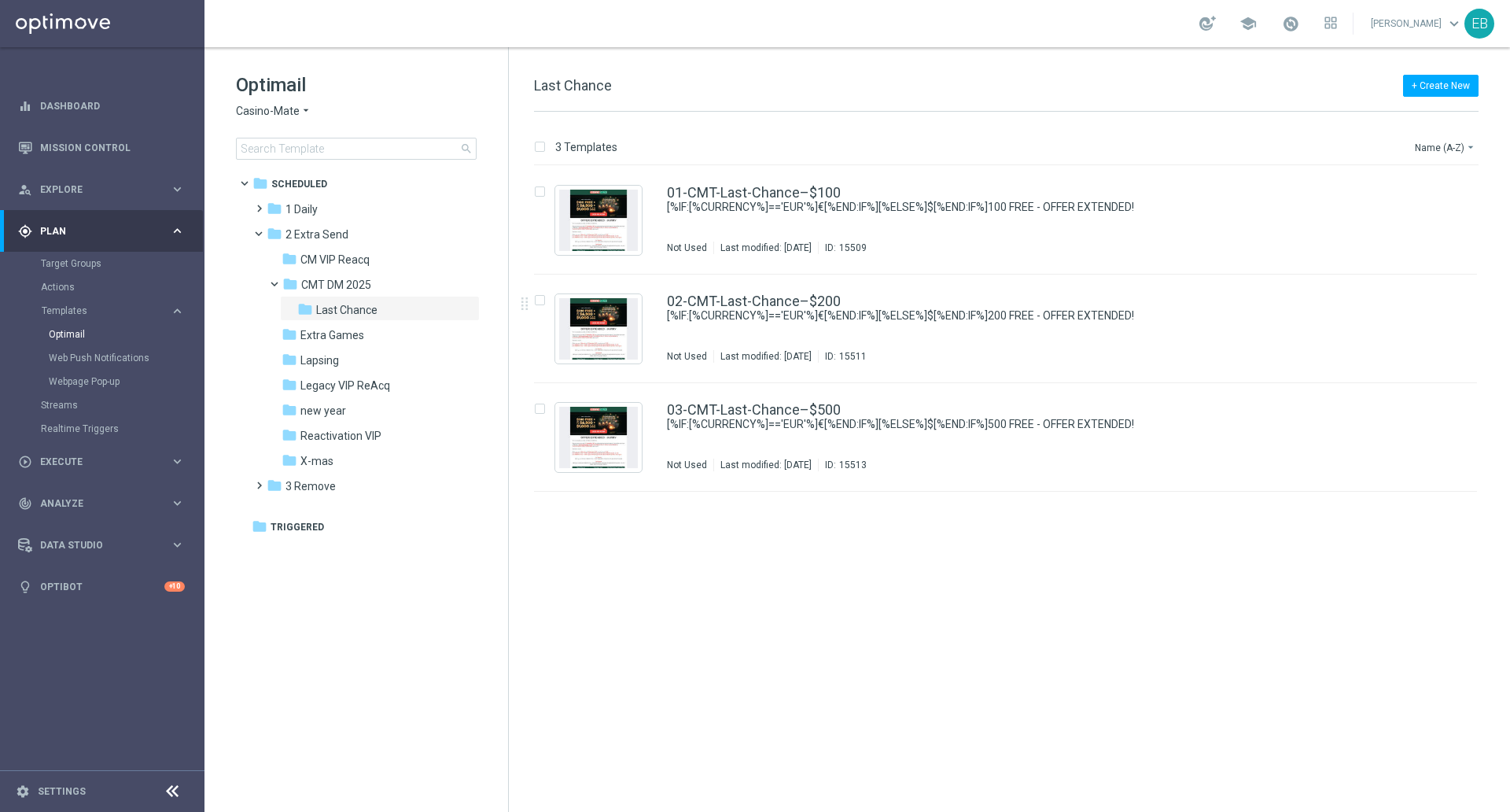
click at [288, 112] on span "Casino-Mate" at bounding box center [268, 111] width 63 height 15
click at [0, 0] on span "Joka VIP Room" at bounding box center [0, 0] width 0 height 0
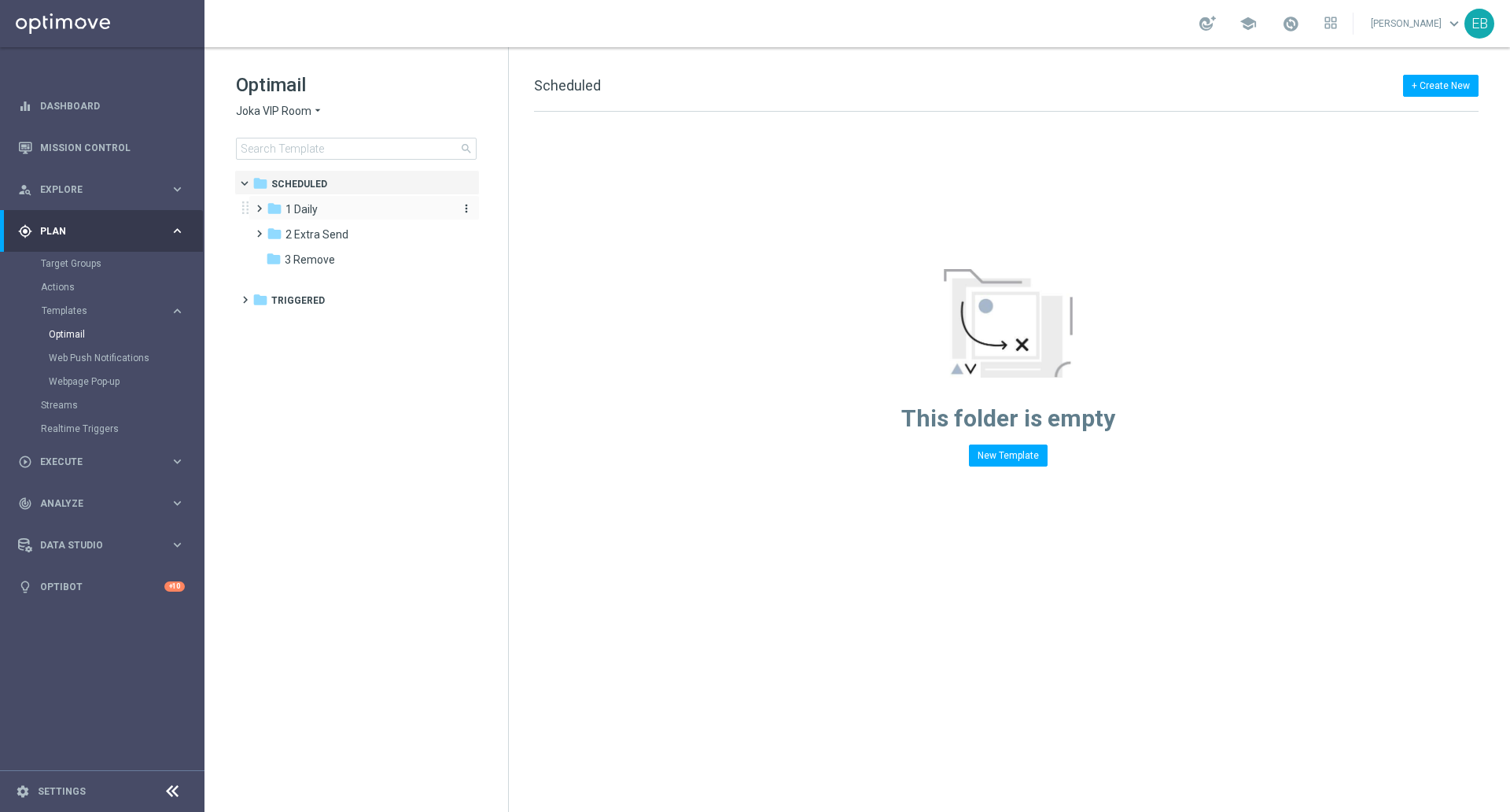
click at [357, 208] on div "folder 1 Daily" at bounding box center [357, 209] width 181 height 18
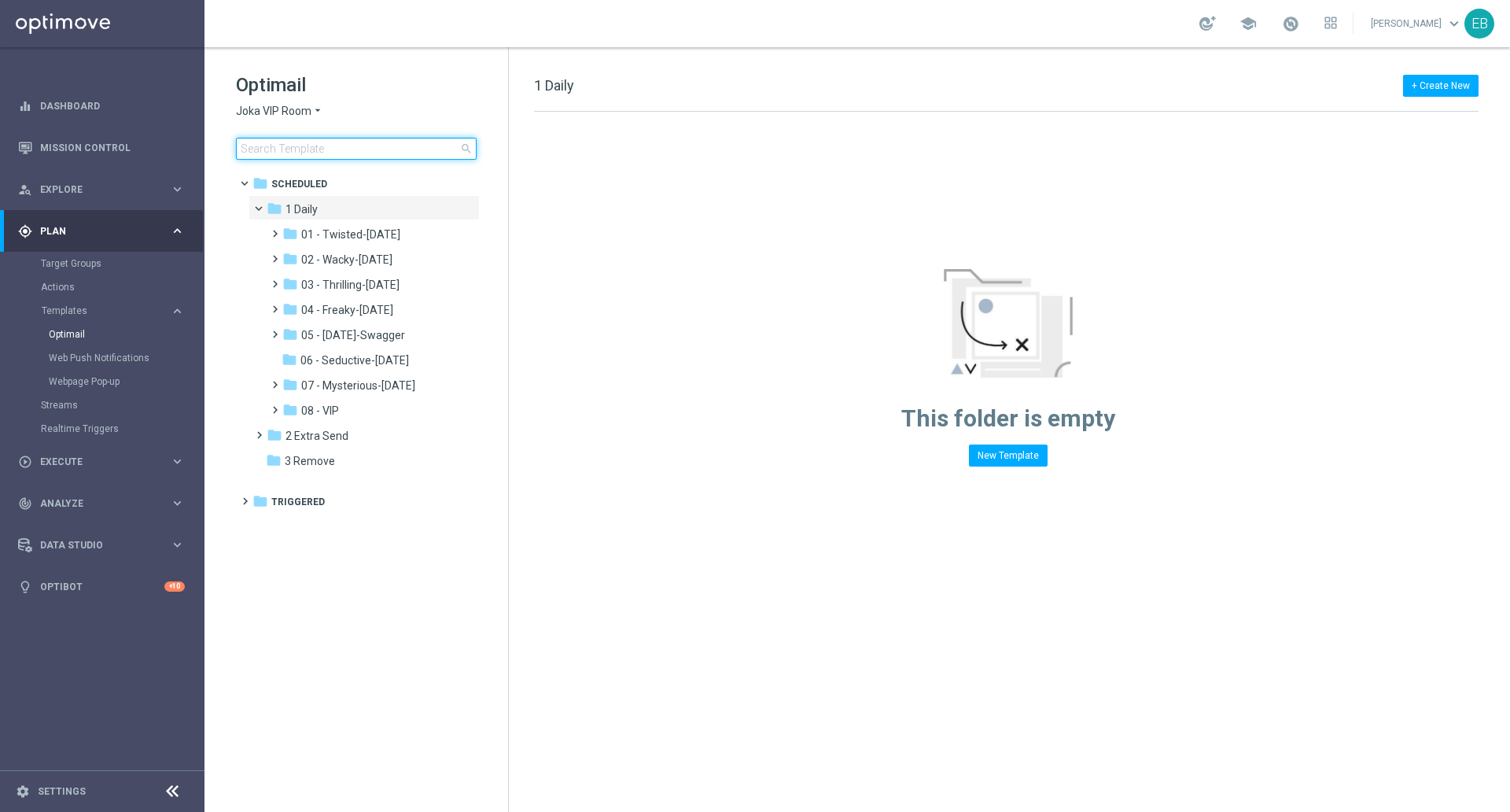
click at [294, 147] on input at bounding box center [357, 149] width 241 height 22
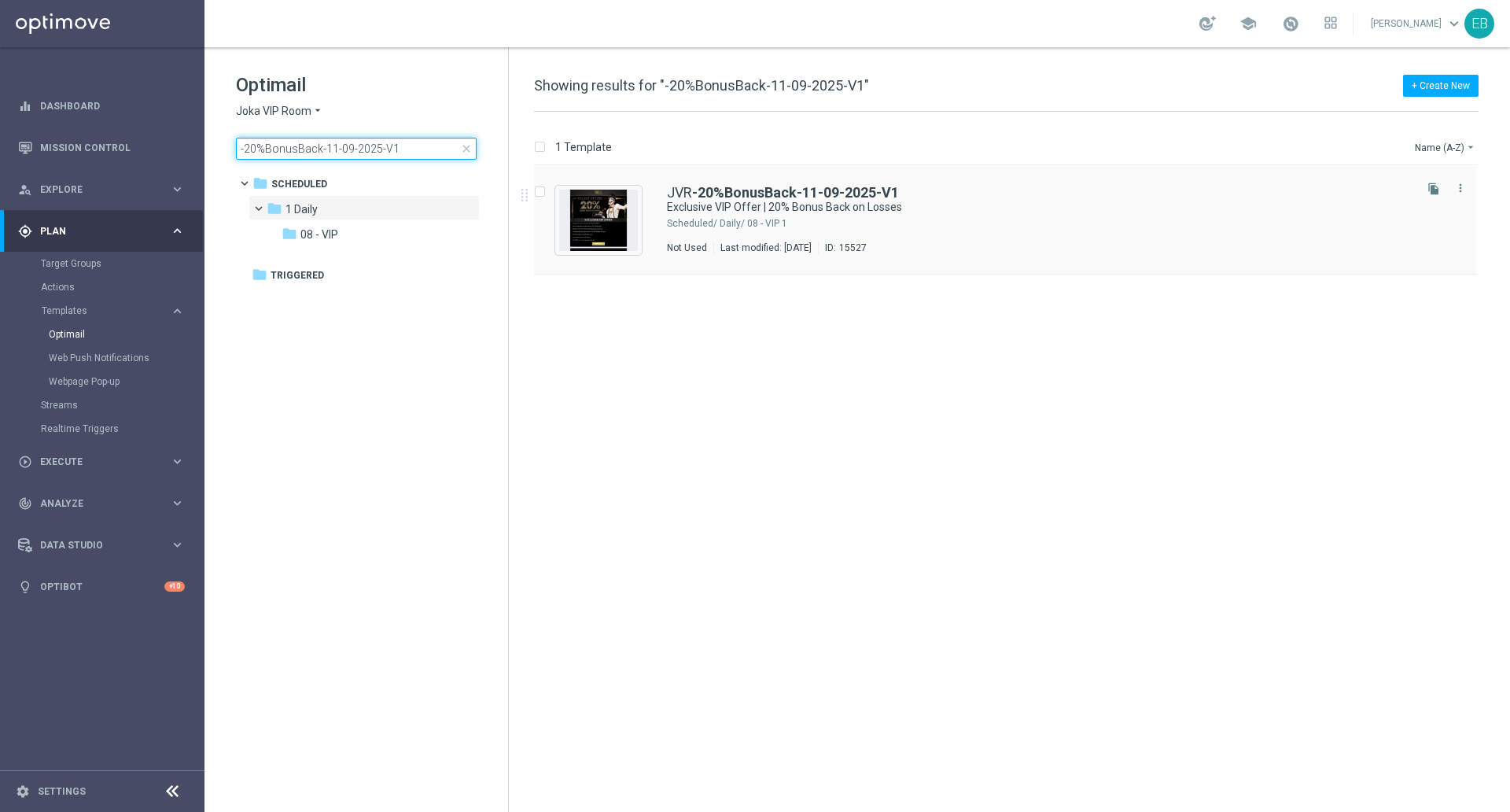
type input "-20%BonusBack-11-09-2025-V1"
click at [1023, 193] on div "JVR -20%BonusBack-11-09-2025-V1" at bounding box center [1039, 193] width 744 height 14
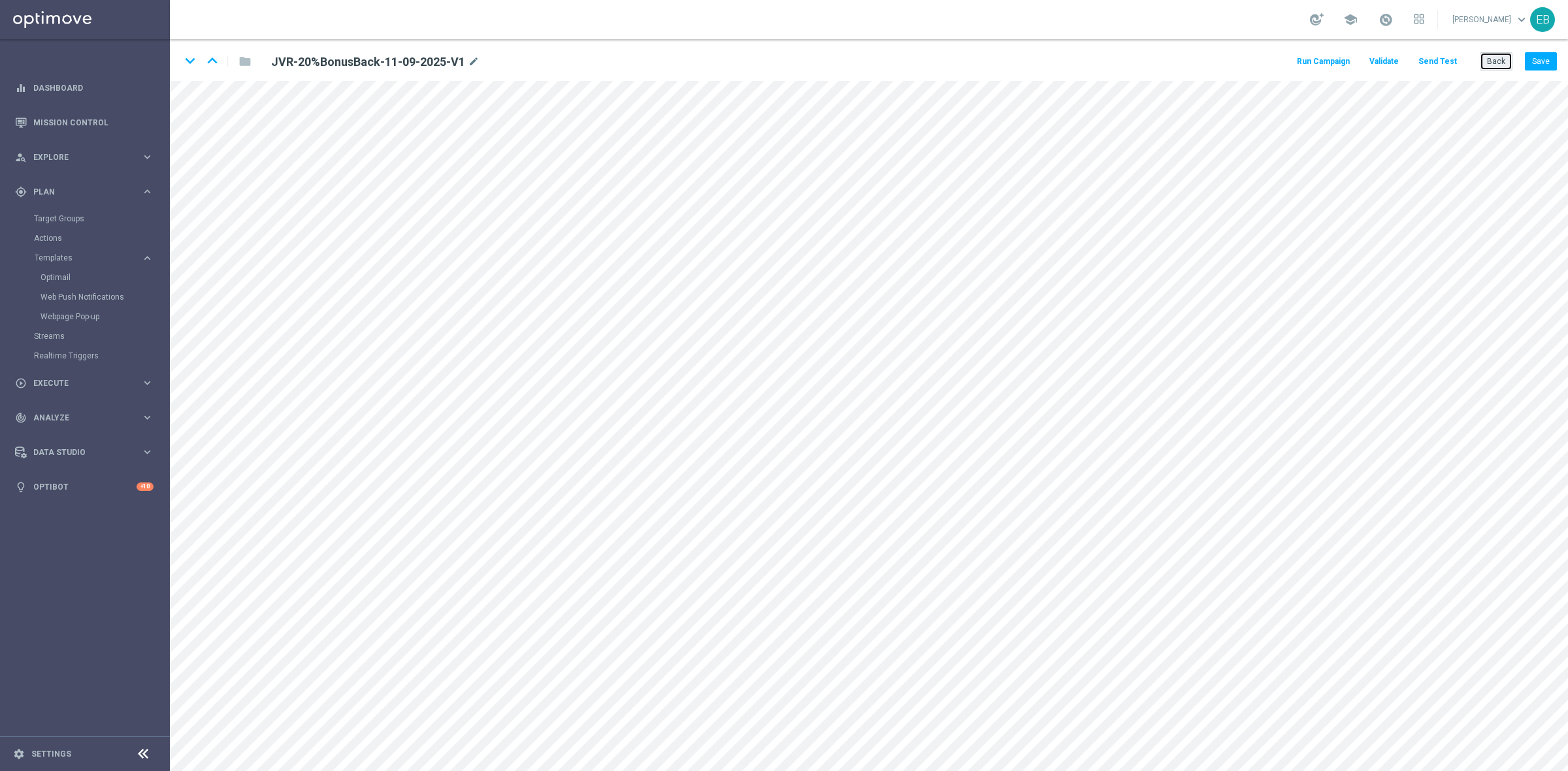
click at [1253, 63] on button "Back" at bounding box center [1496, 61] width 33 height 18
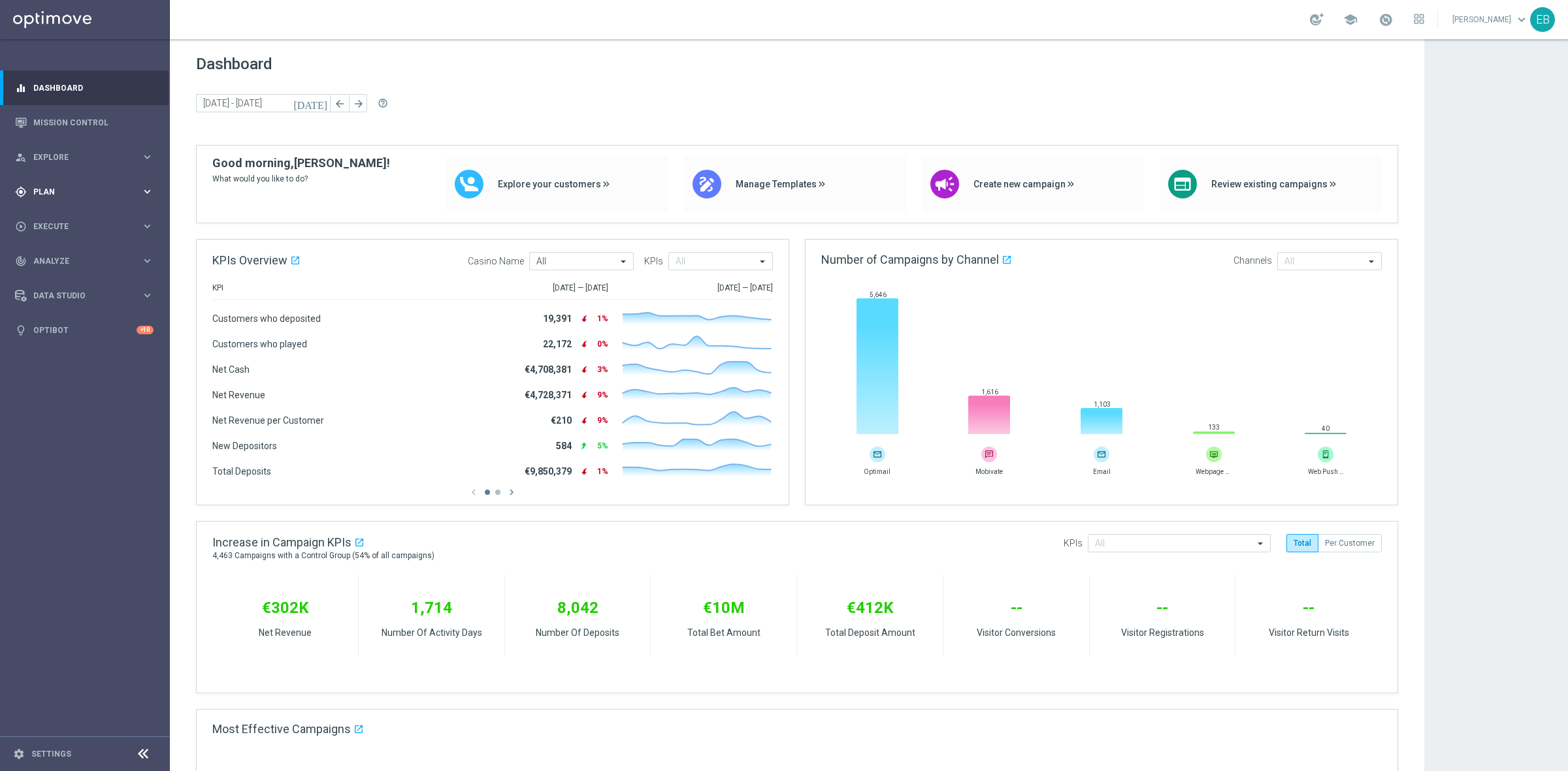
click at [83, 191] on span "Plan" at bounding box center [88, 192] width 108 height 8
click at [73, 276] on link "Optimail" at bounding box center [88, 278] width 95 height 11
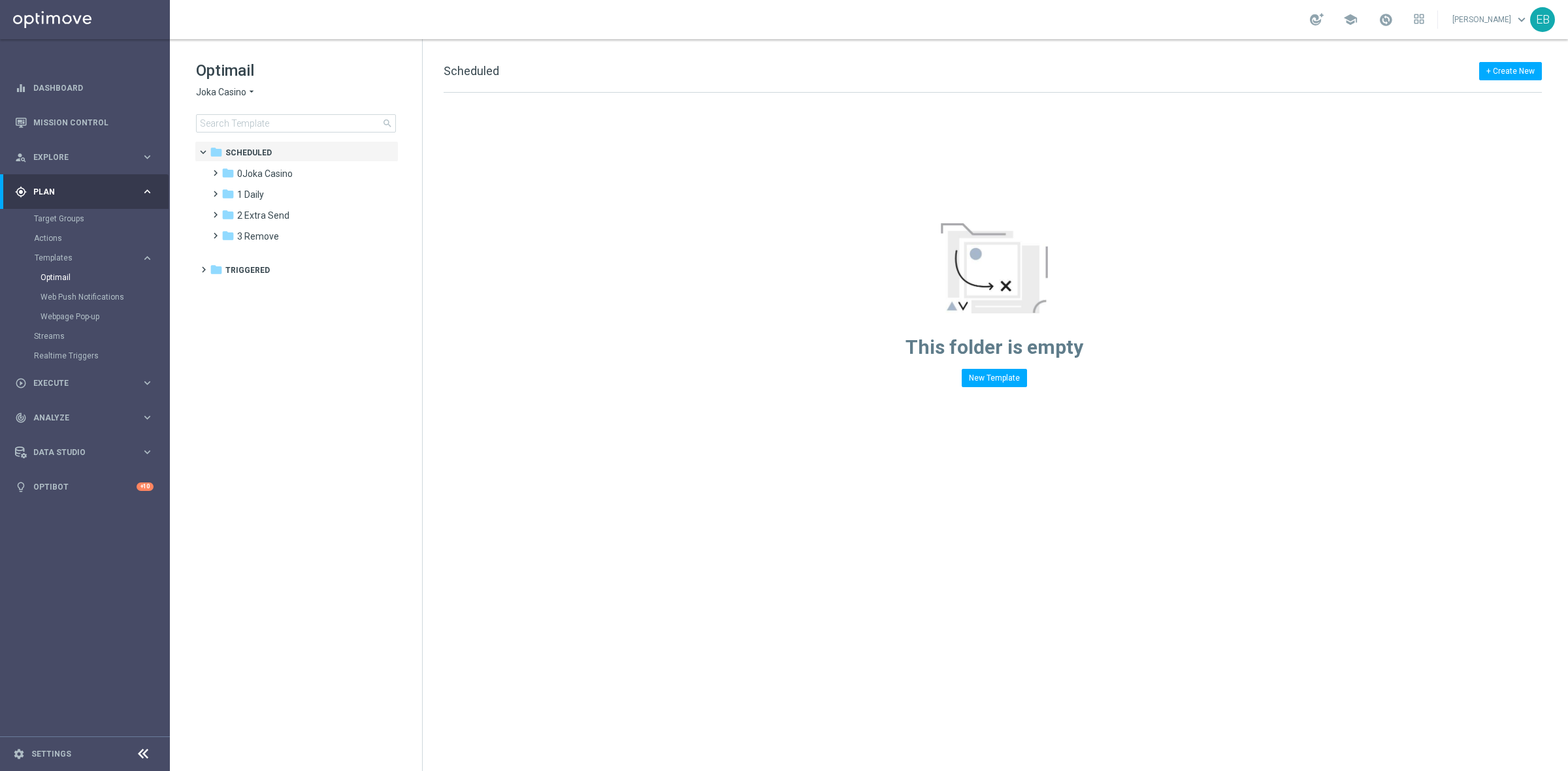
click at [226, 95] on span "Joka Casino" at bounding box center [221, 92] width 50 height 12
click at [0, 0] on span "[PERSON_NAME] Kings" at bounding box center [0, 0] width 0 height 0
click at [248, 123] on input at bounding box center [296, 124] width 200 height 18
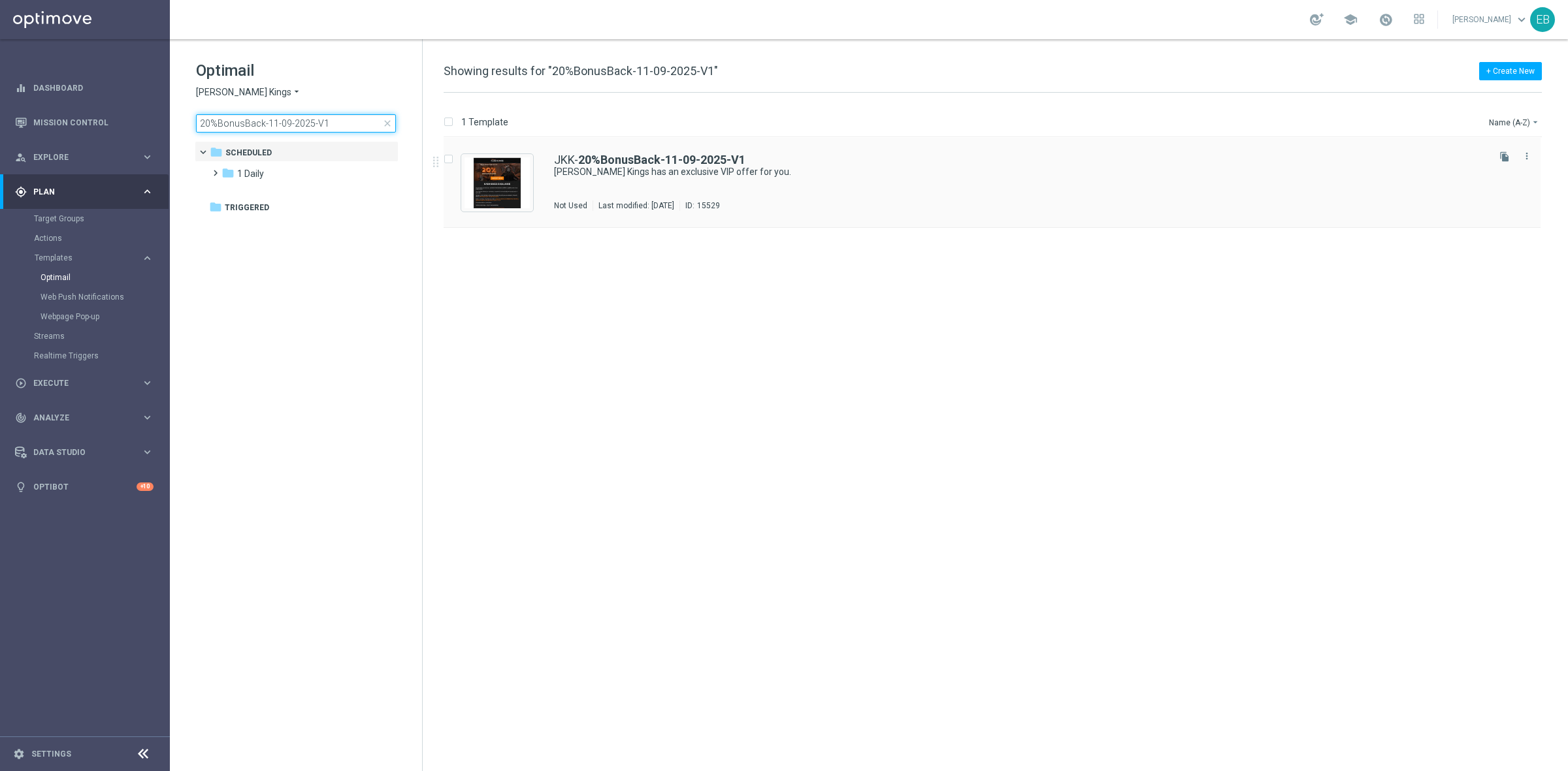
type input "20%BonusBack-11-09-2025-V1"
click at [909, 190] on div "JKK- 20%BonusBack-11-09-2025-V1 Johnnie Kash Kings has an exclusive VIP offer f…" at bounding box center [1020, 182] width 932 height 57
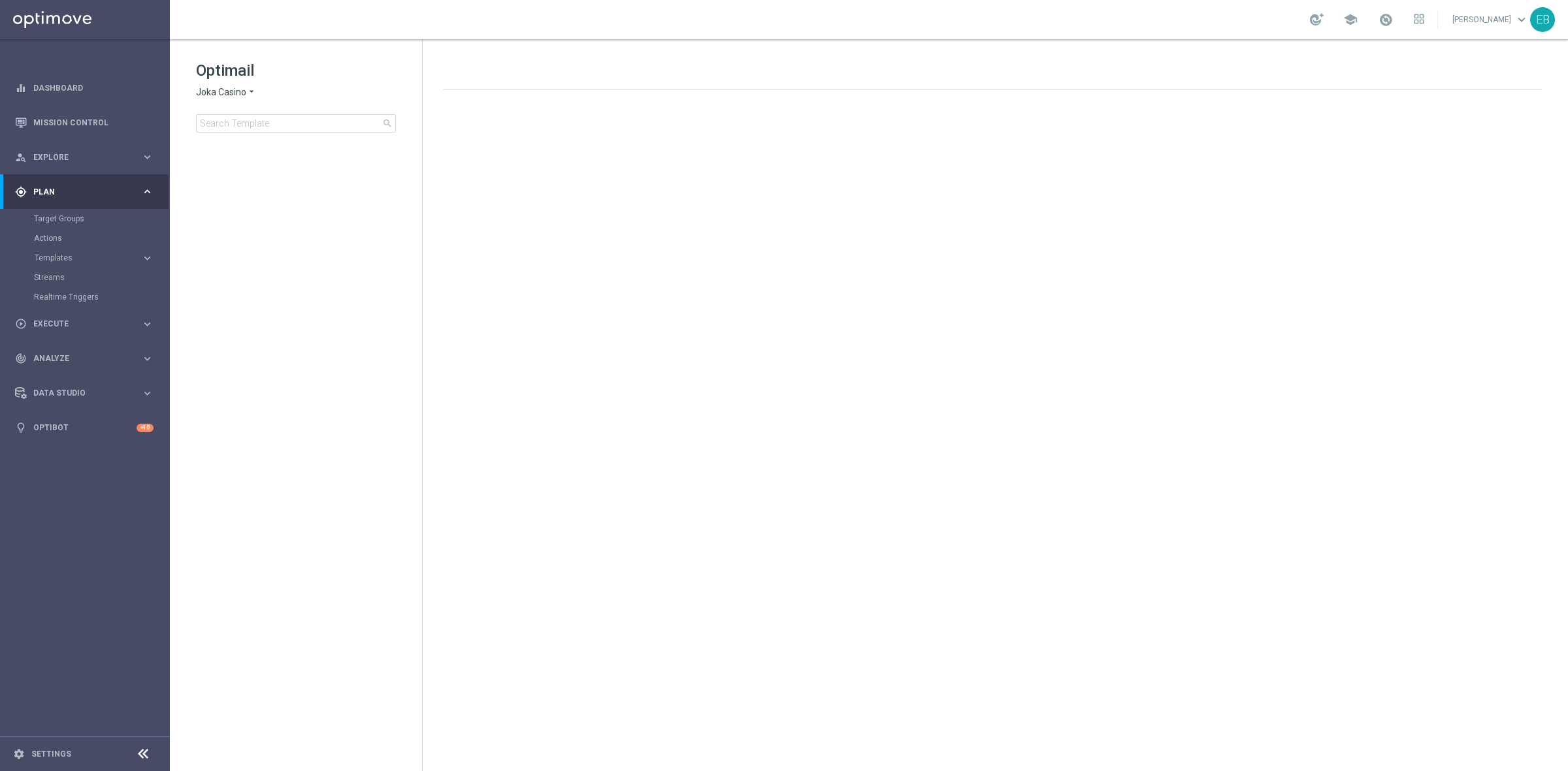
click at [63, 188] on span "Plan" at bounding box center [88, 192] width 108 height 8
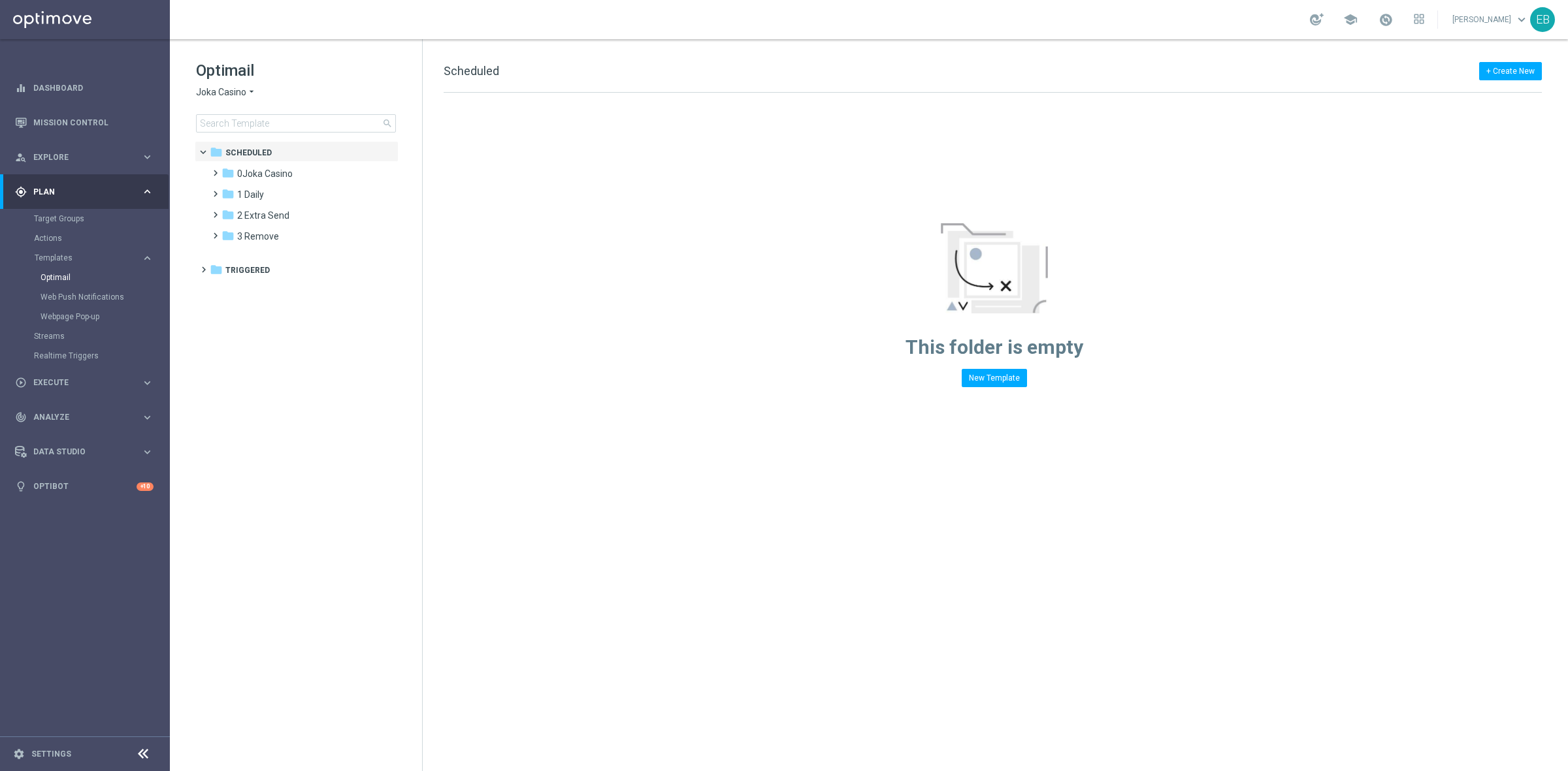
click at [226, 90] on span "Joka Casino" at bounding box center [221, 92] width 50 height 12
click at [229, 164] on div "House of Jack" at bounding box center [245, 170] width 98 height 16
click at [281, 194] on span "2 Extra Send" at bounding box center [263, 195] width 52 height 12
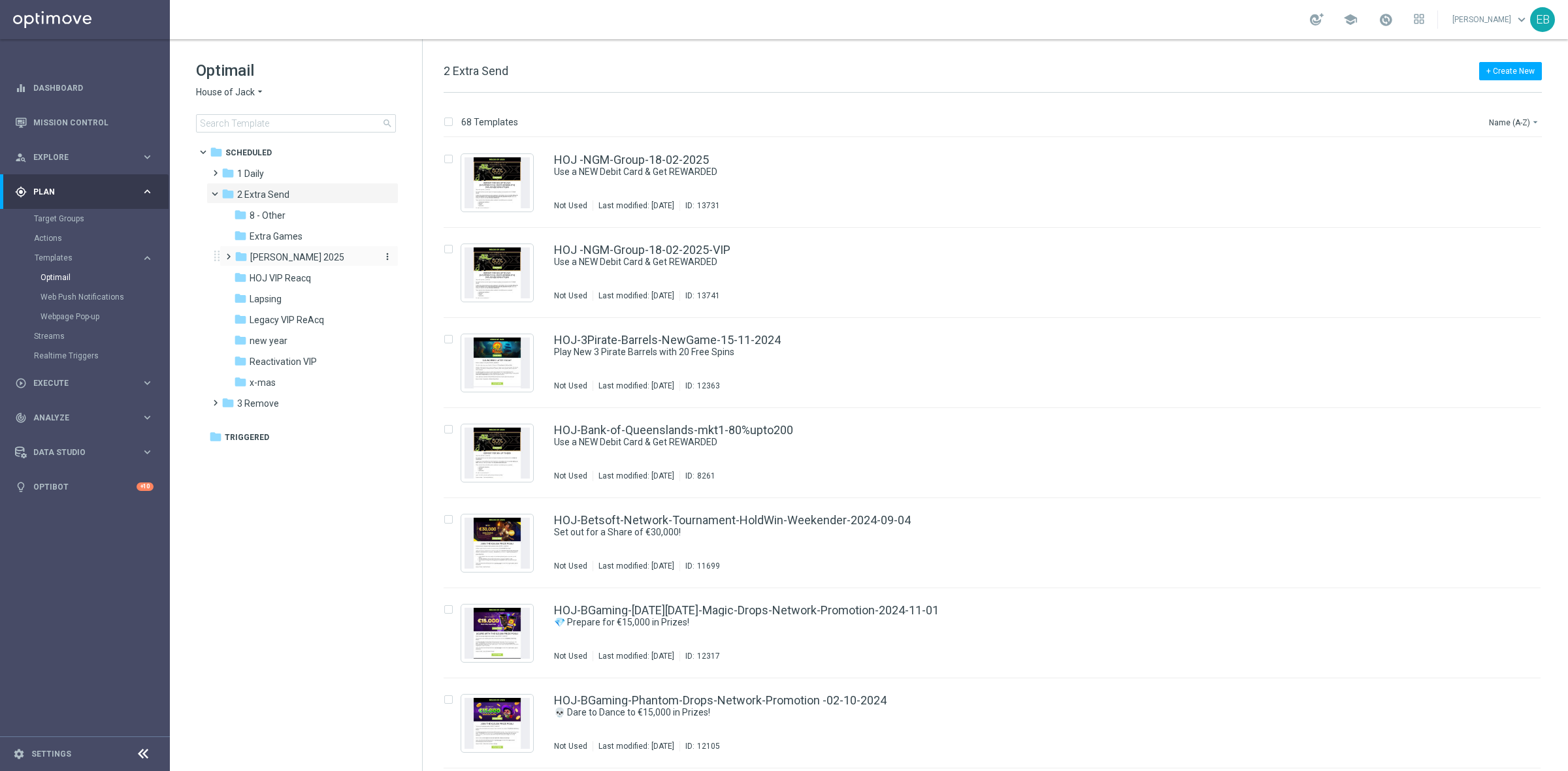
click at [292, 253] on span "[PERSON_NAME] 2025" at bounding box center [297, 257] width 94 height 12
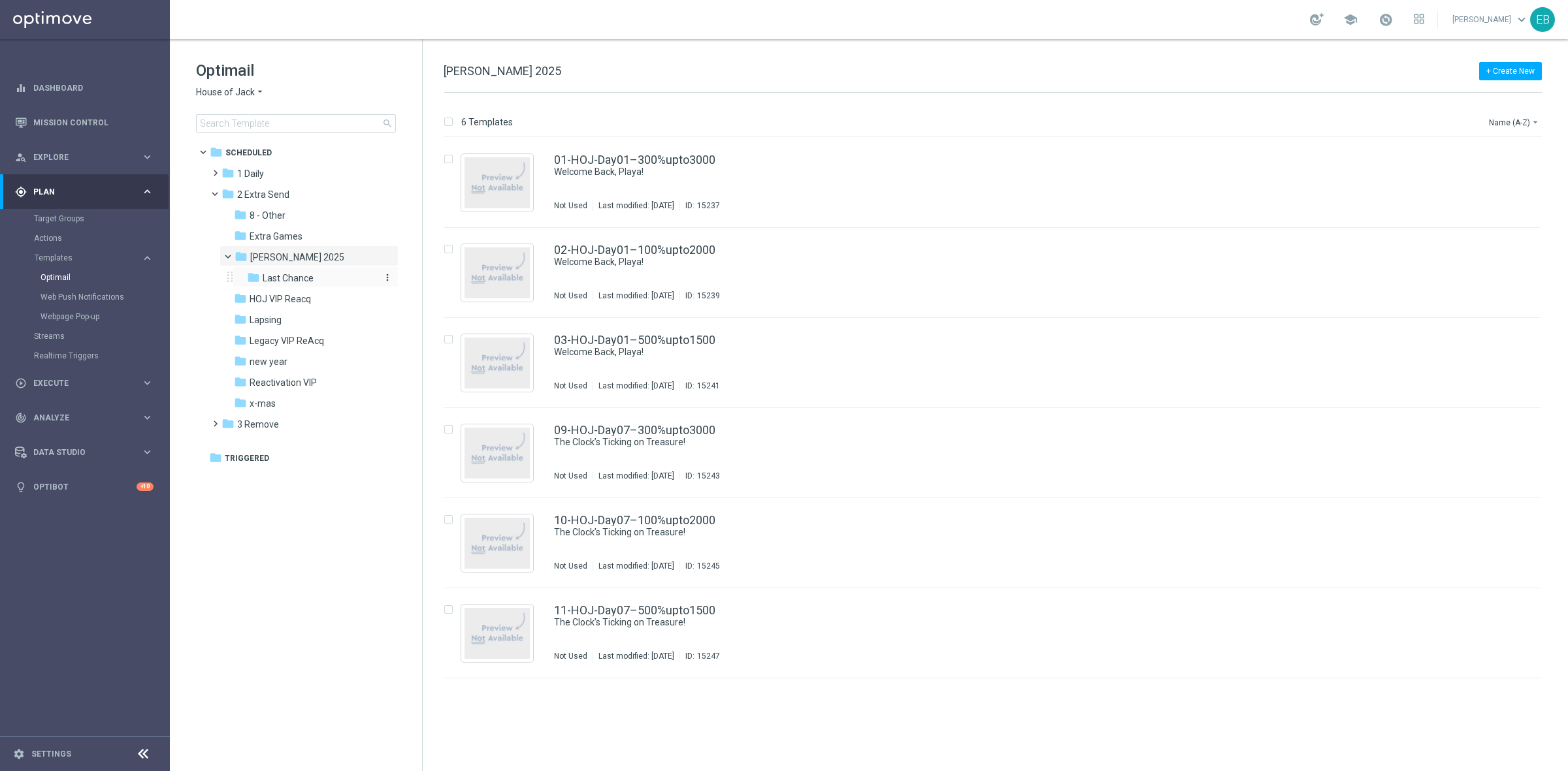
click at [303, 270] on div "folder Last Chance more_vert" at bounding box center [315, 277] width 166 height 21
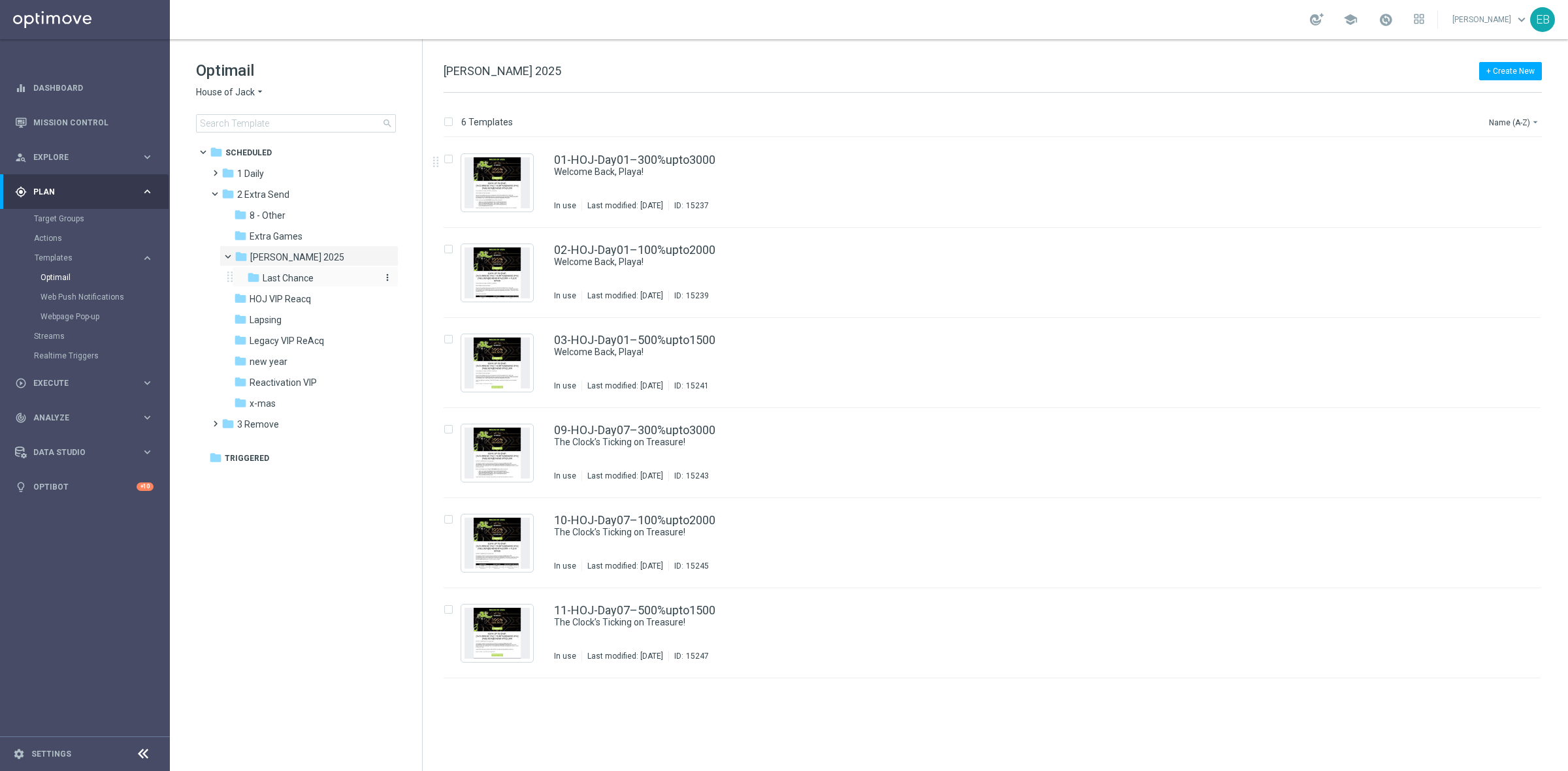
click at [320, 278] on div "folder Last Chance" at bounding box center [311, 278] width 129 height 15
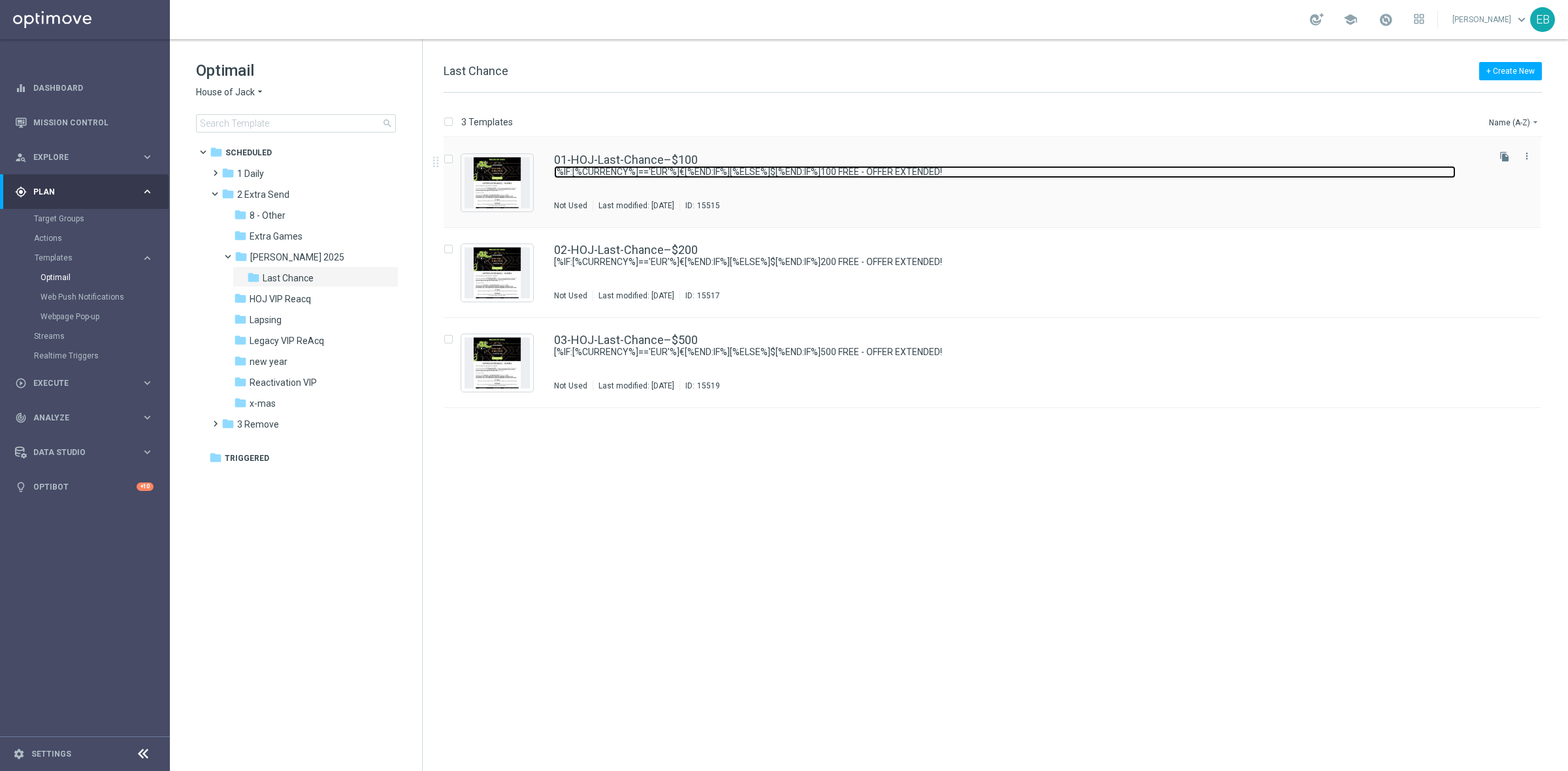
click at [880, 166] on link "[%IF:[%CURRENCY%]=='EUR'%]€[%END:IF%][%ELSE%]$[%END:IF%]100 FREE - OFFER EXTEND…" at bounding box center [1005, 172] width 901 height 12
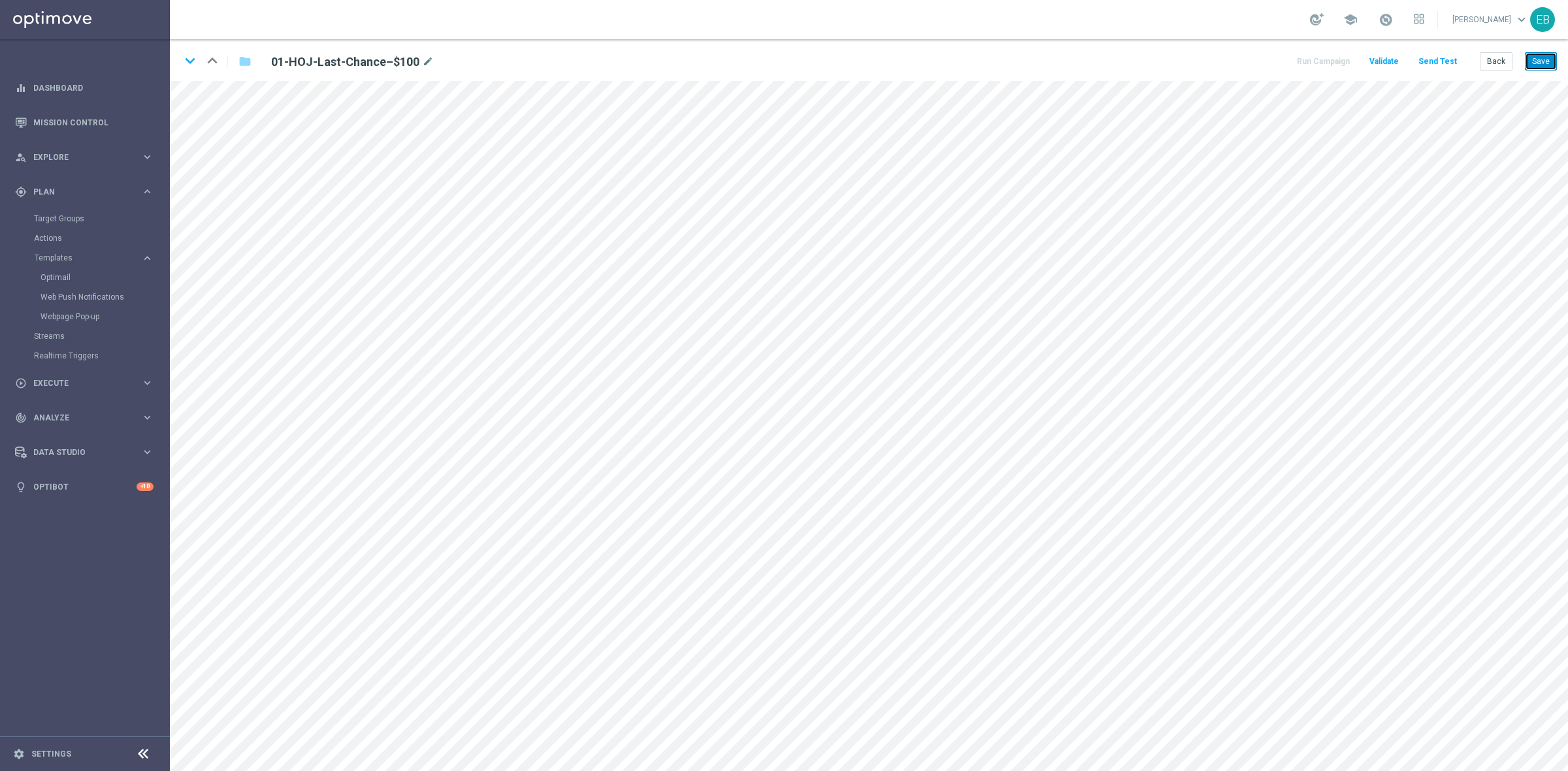
click at [1540, 64] on button "Save" at bounding box center [1540, 61] width 32 height 18
click at [193, 59] on icon "keyboard_arrow_down" at bounding box center [190, 61] width 20 height 20
click at [1542, 60] on button "Save" at bounding box center [1540, 61] width 32 height 18
click at [191, 62] on icon "keyboard_arrow_down" at bounding box center [190, 61] width 20 height 20
click at [1540, 57] on button "Save" at bounding box center [1540, 61] width 32 height 18
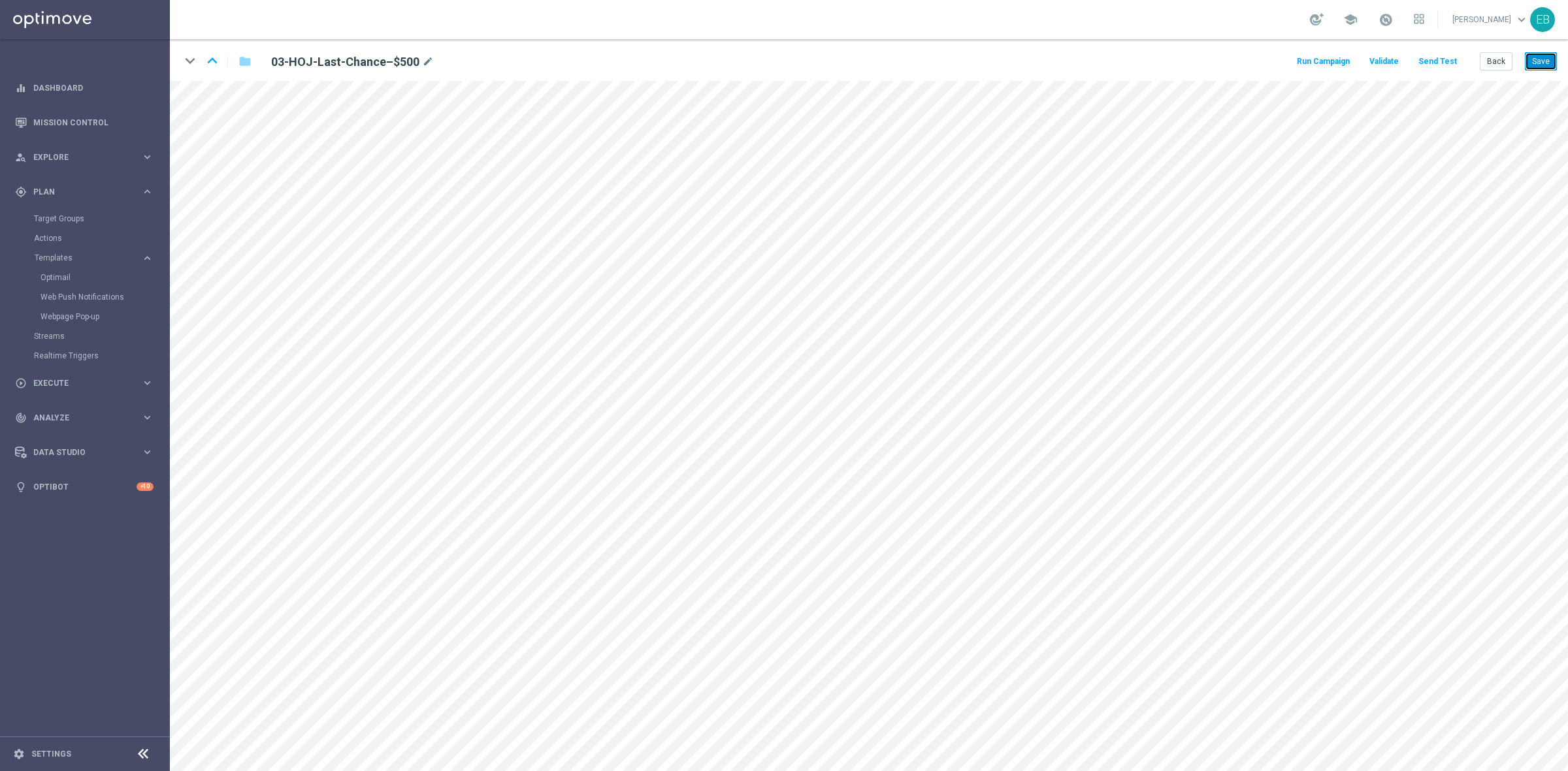
click at [1532, 59] on button "Save" at bounding box center [1540, 61] width 32 height 18
click at [1505, 59] on button "Back" at bounding box center [1496, 61] width 33 height 18
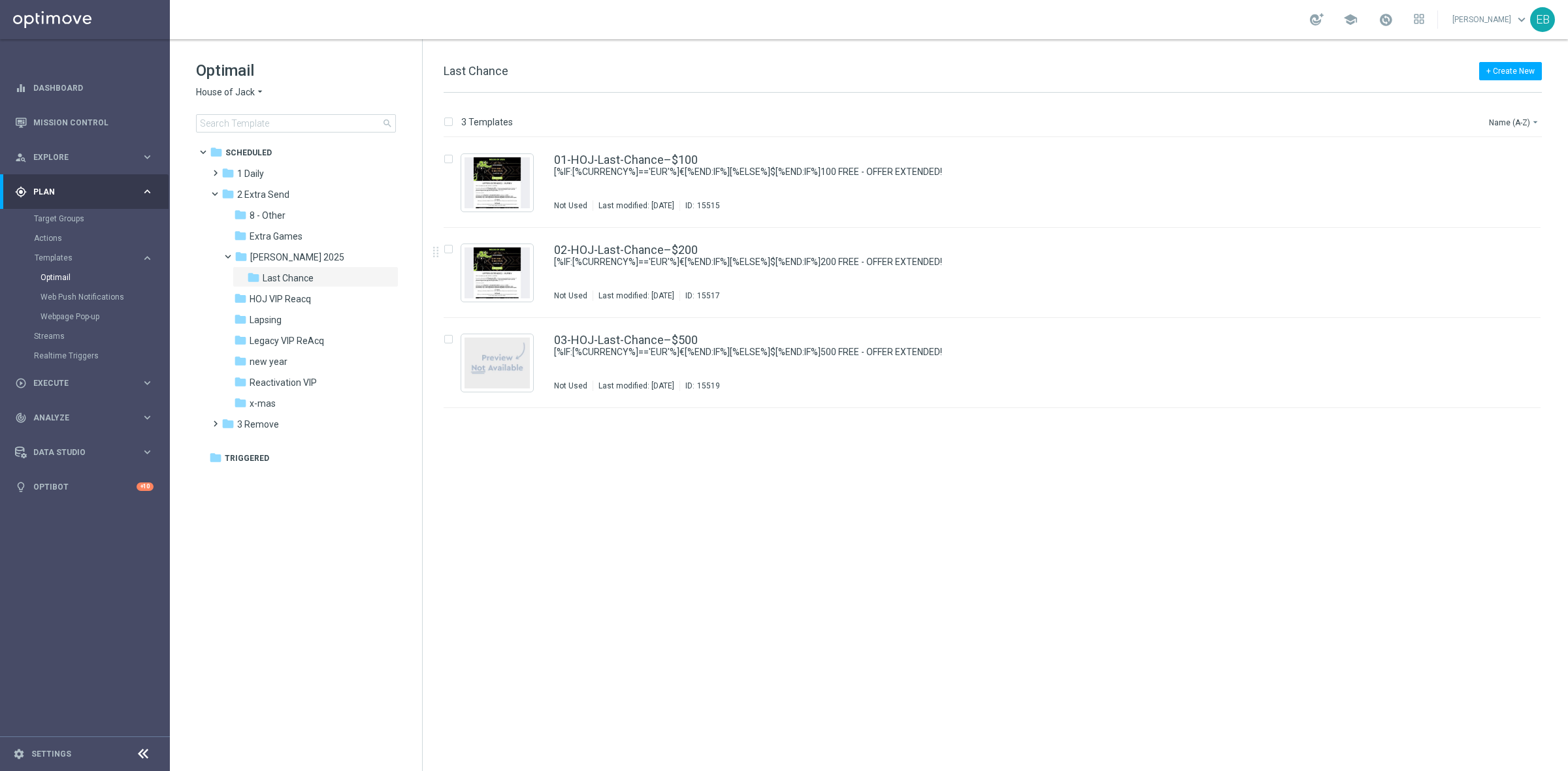
click at [227, 86] on span "House of Jack" at bounding box center [225, 92] width 59 height 12
click at [242, 184] on div "Pokie Pop" at bounding box center [245, 186] width 98 height 16
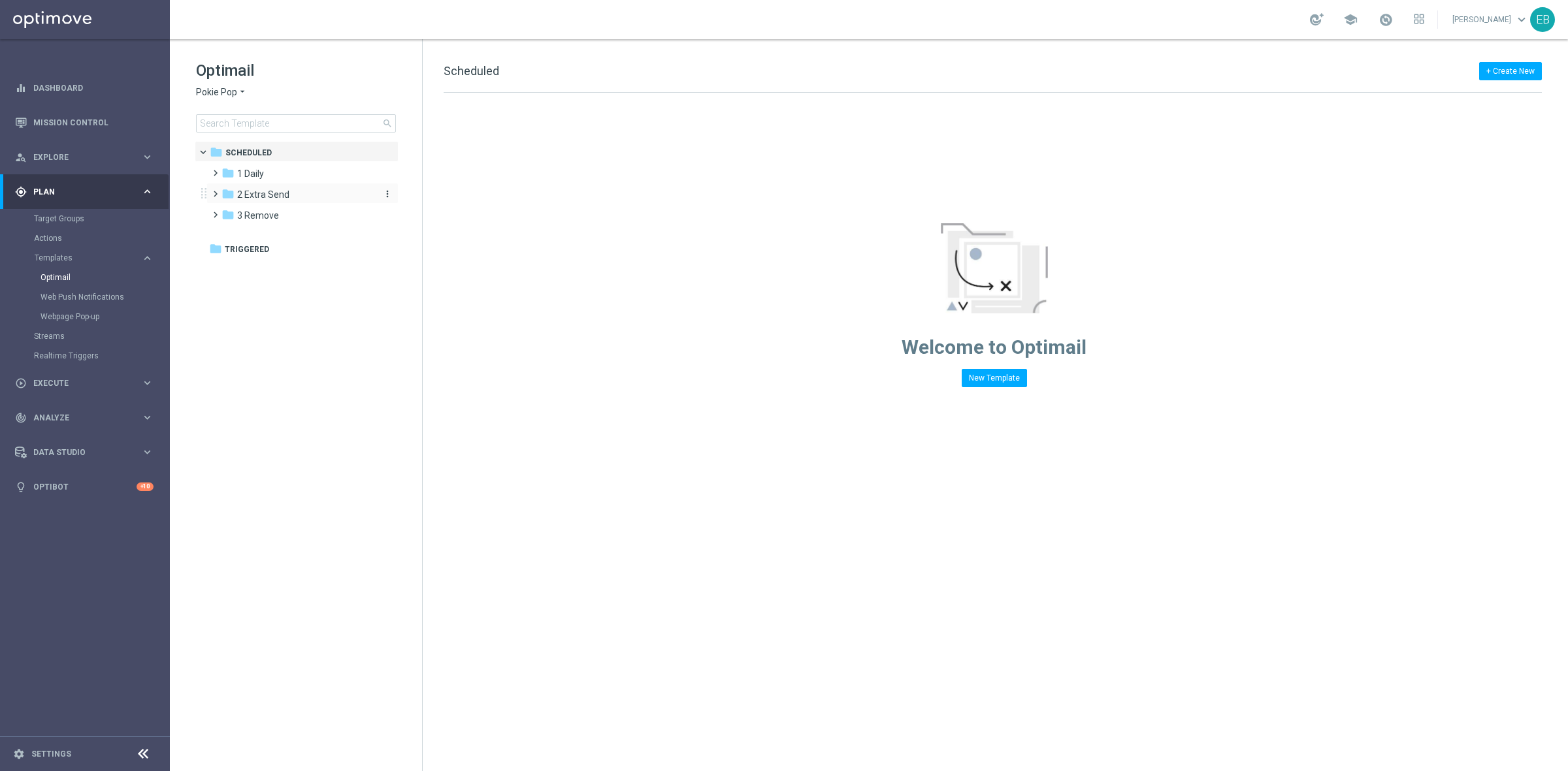
click at [269, 191] on span "2 Extra Send" at bounding box center [263, 195] width 52 height 12
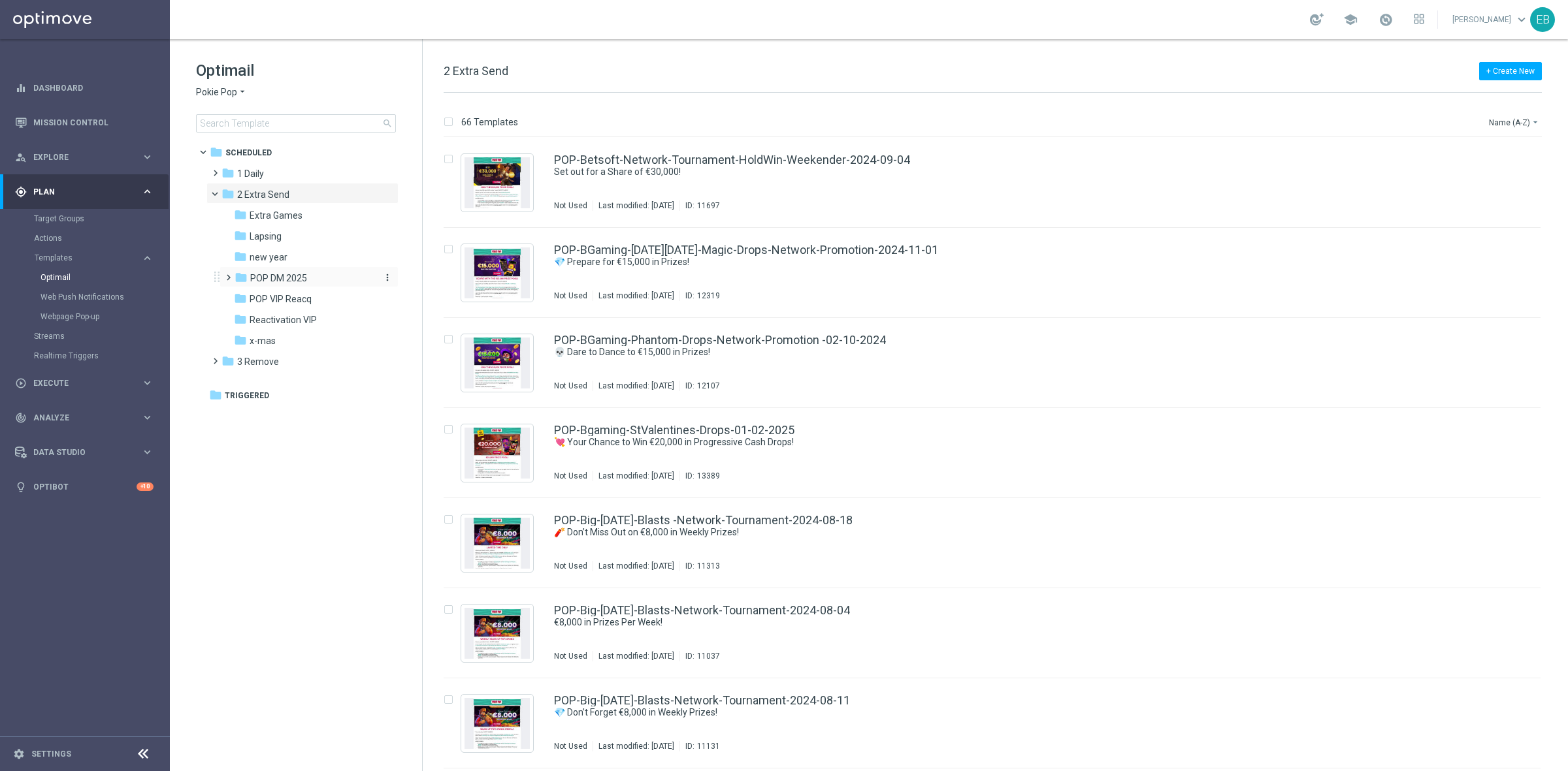
click at [293, 282] on span "POP DM 2025" at bounding box center [278, 278] width 57 height 12
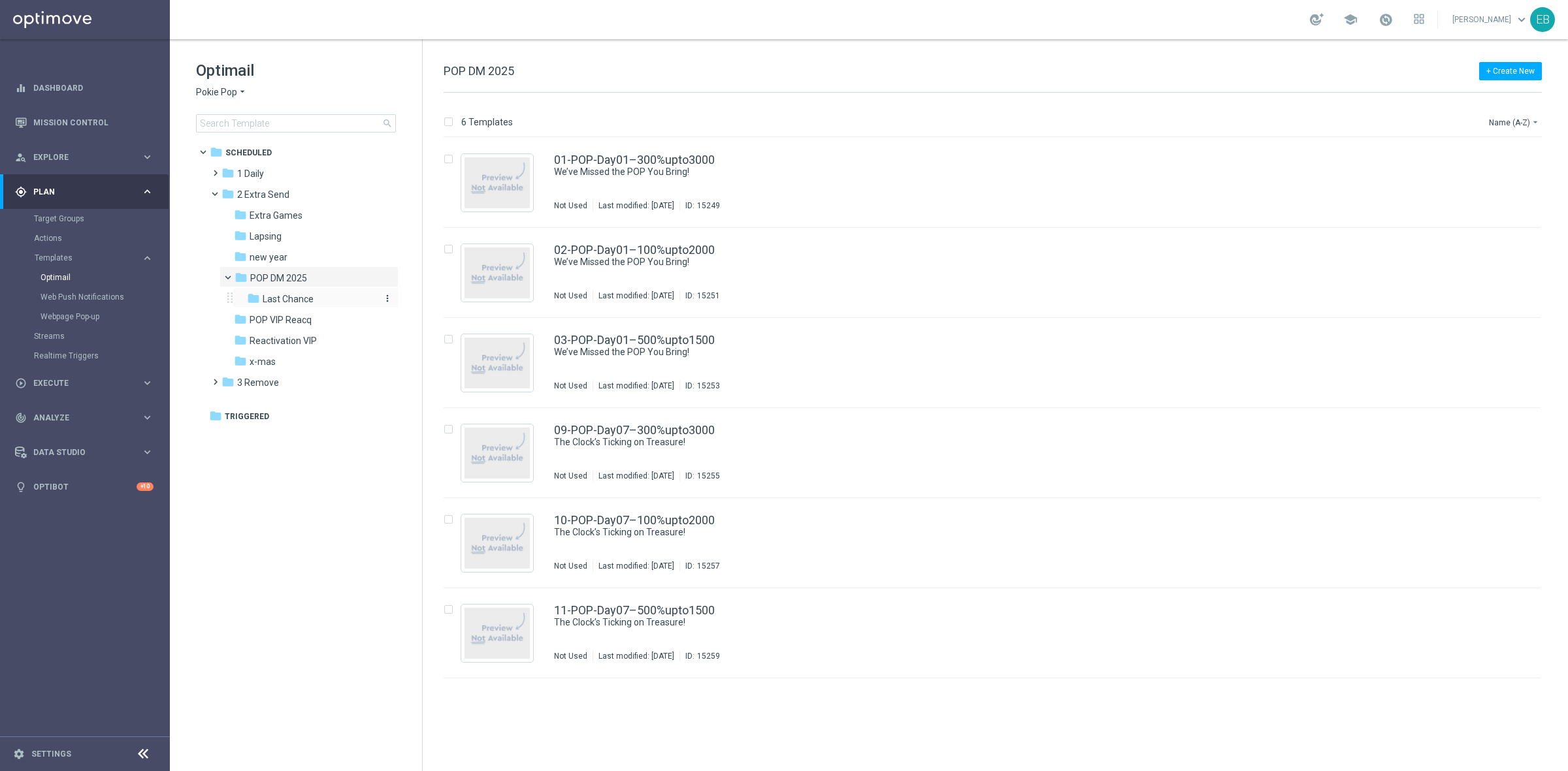
click at [317, 301] on div "folder Last Chance" at bounding box center [311, 299] width 129 height 15
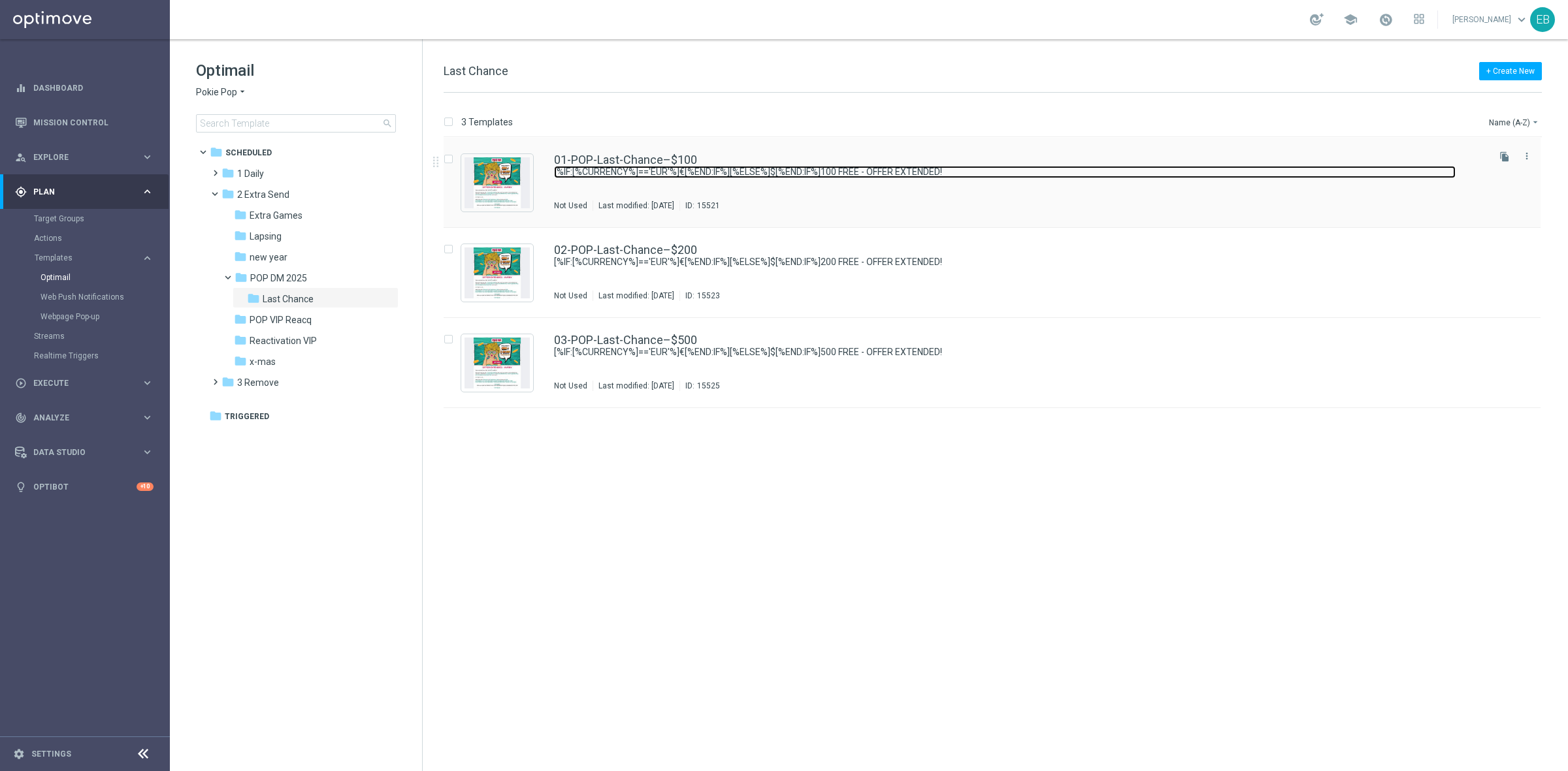
click at [862, 166] on link "[%IF:[%CURRENCY%]=='EUR'%]€[%END:IF%][%ELSE%]$[%END:IF%]100 FREE - OFFER EXTEND…" at bounding box center [1005, 172] width 901 height 12
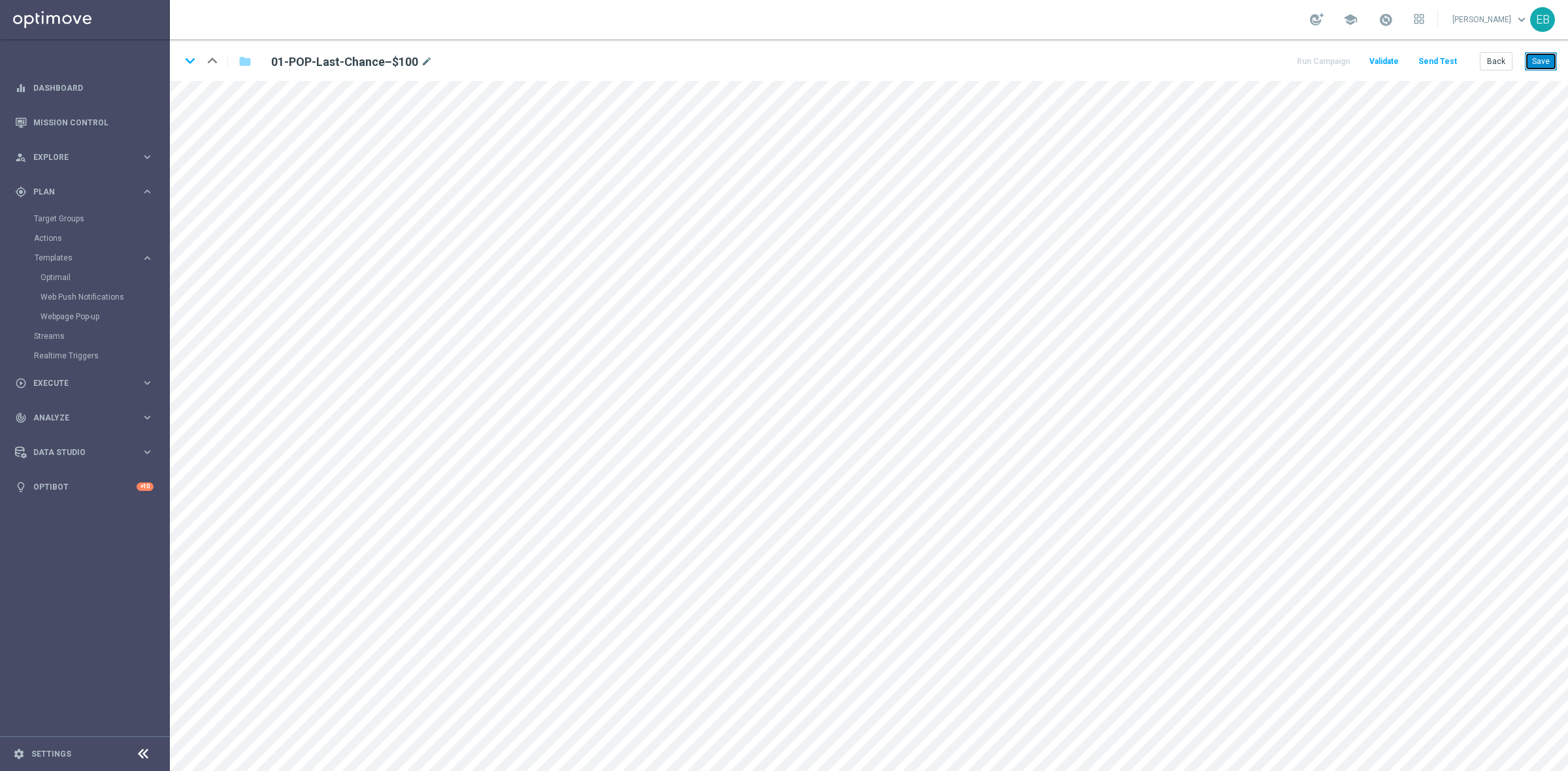
click at [1542, 56] on button "Save" at bounding box center [1540, 61] width 32 height 18
click at [188, 55] on icon "keyboard_arrow_down" at bounding box center [190, 61] width 20 height 20
click at [1540, 62] on button "Save" at bounding box center [1540, 61] width 32 height 18
click at [191, 57] on icon "keyboard_arrow_down" at bounding box center [190, 61] width 20 height 20
click at [1533, 53] on button "Save" at bounding box center [1540, 61] width 32 height 18
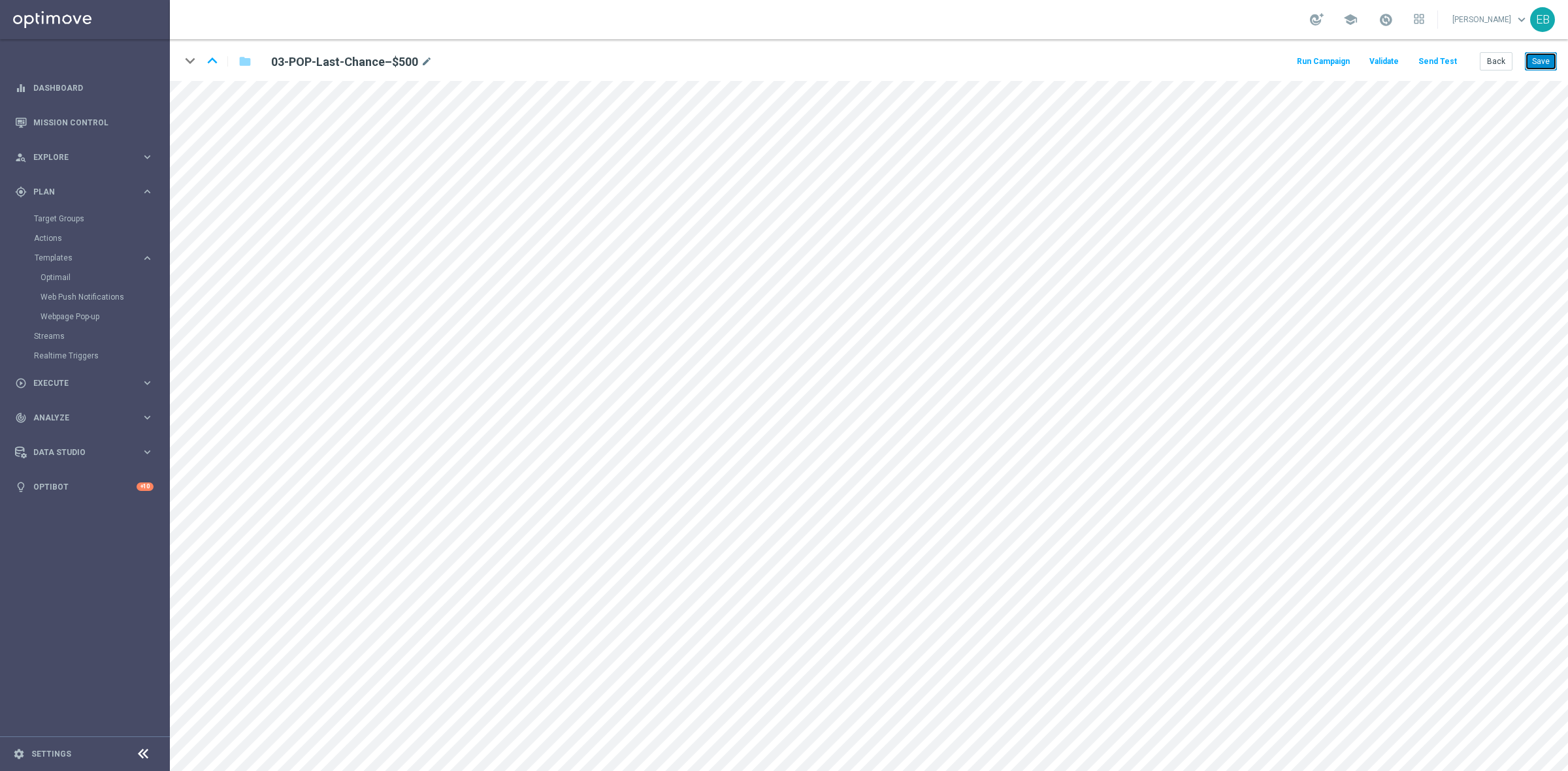
click at [1537, 62] on button "Save" at bounding box center [1540, 61] width 32 height 18
click at [1504, 62] on button "Back" at bounding box center [1496, 61] width 33 height 18
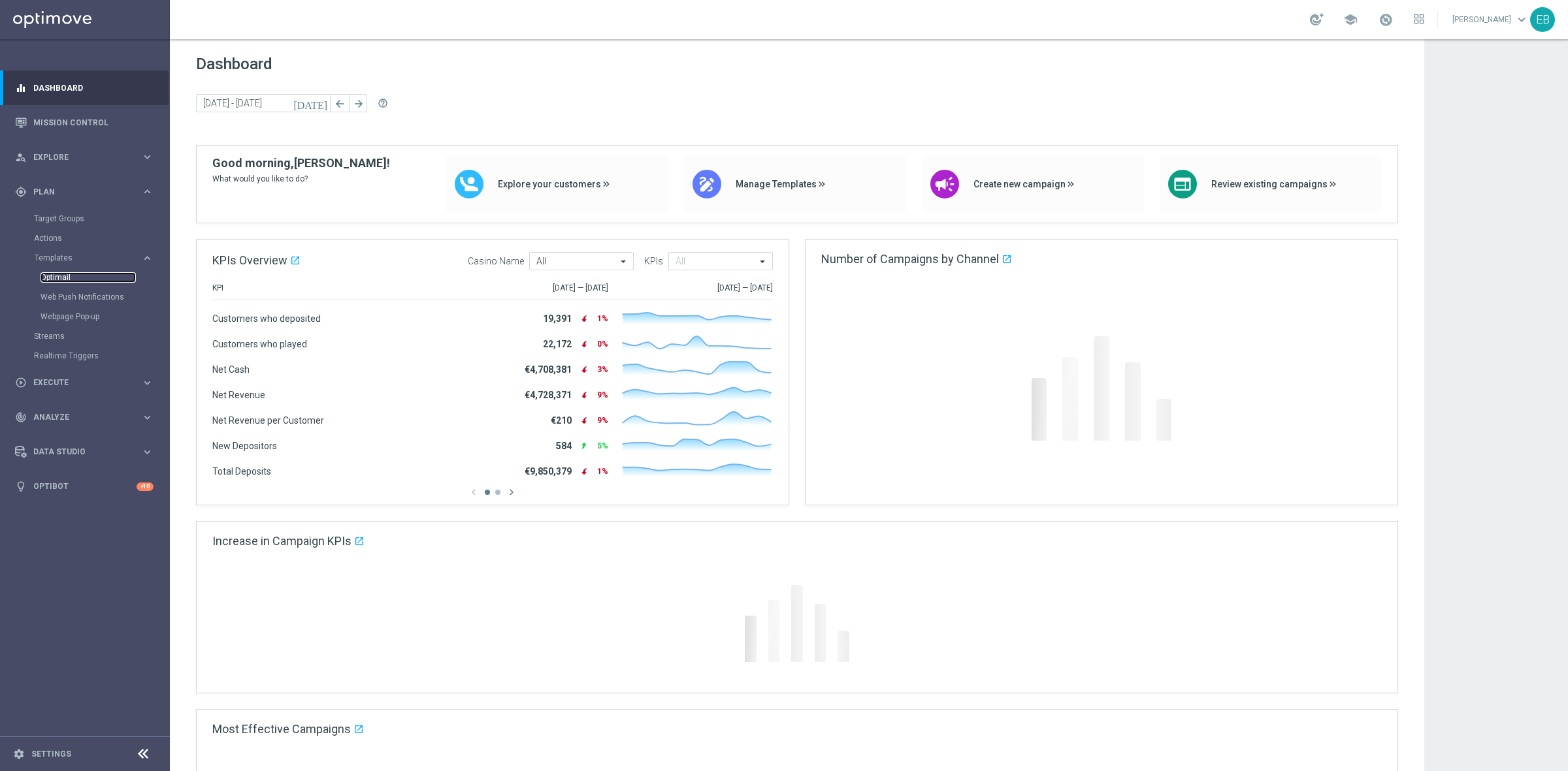
drag, startPoint x: 0, startPoint y: 0, endPoint x: 69, endPoint y: 276, distance: 284.5
click at [69, 276] on link "Optimail" at bounding box center [88, 278] width 95 height 11
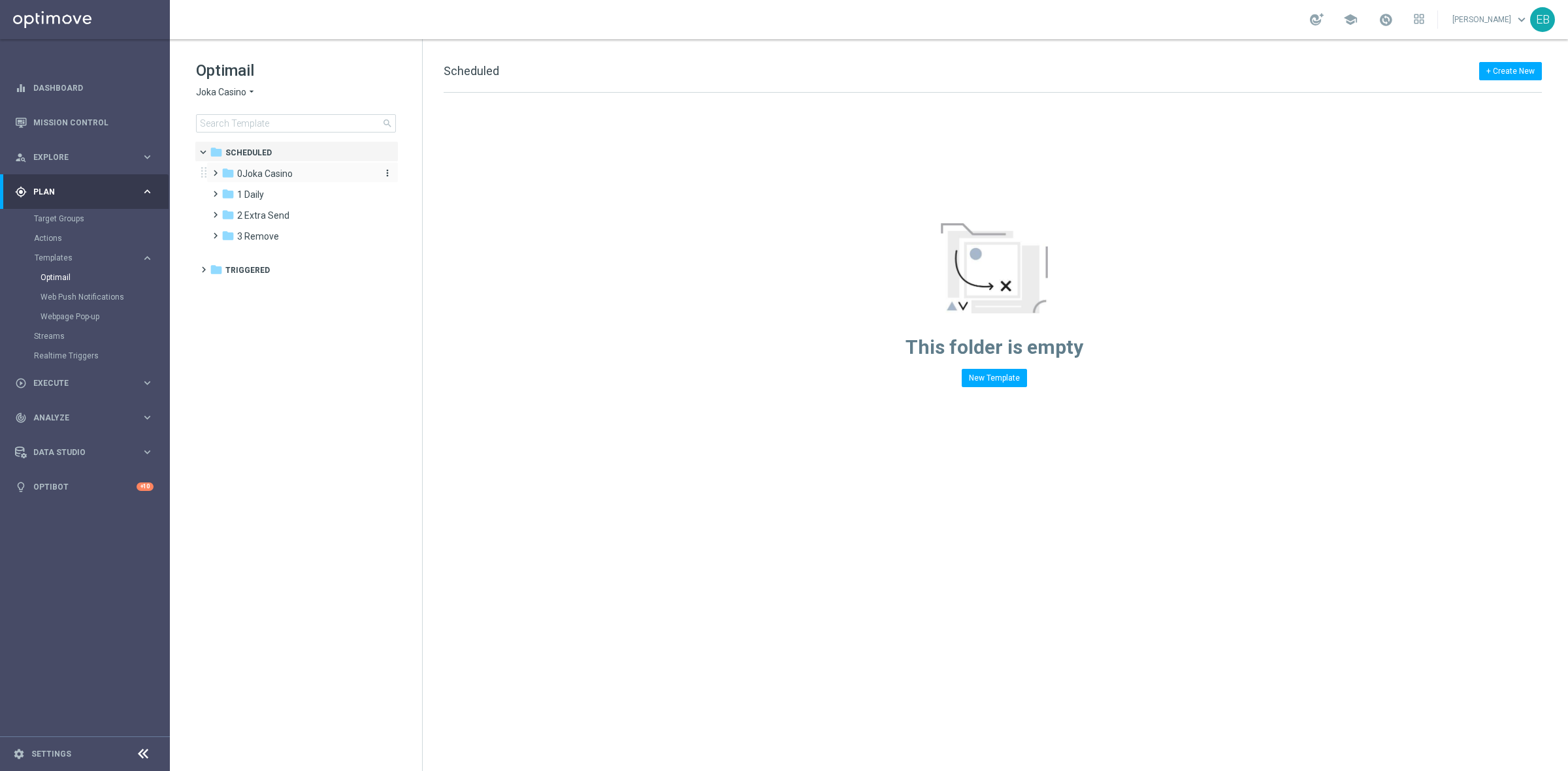
click at [299, 177] on div "folder [GEOGRAPHIC_DATA]" at bounding box center [297, 174] width 150 height 15
click at [291, 194] on div "folder 1- Daily" at bounding box center [303, 195] width 139 height 15
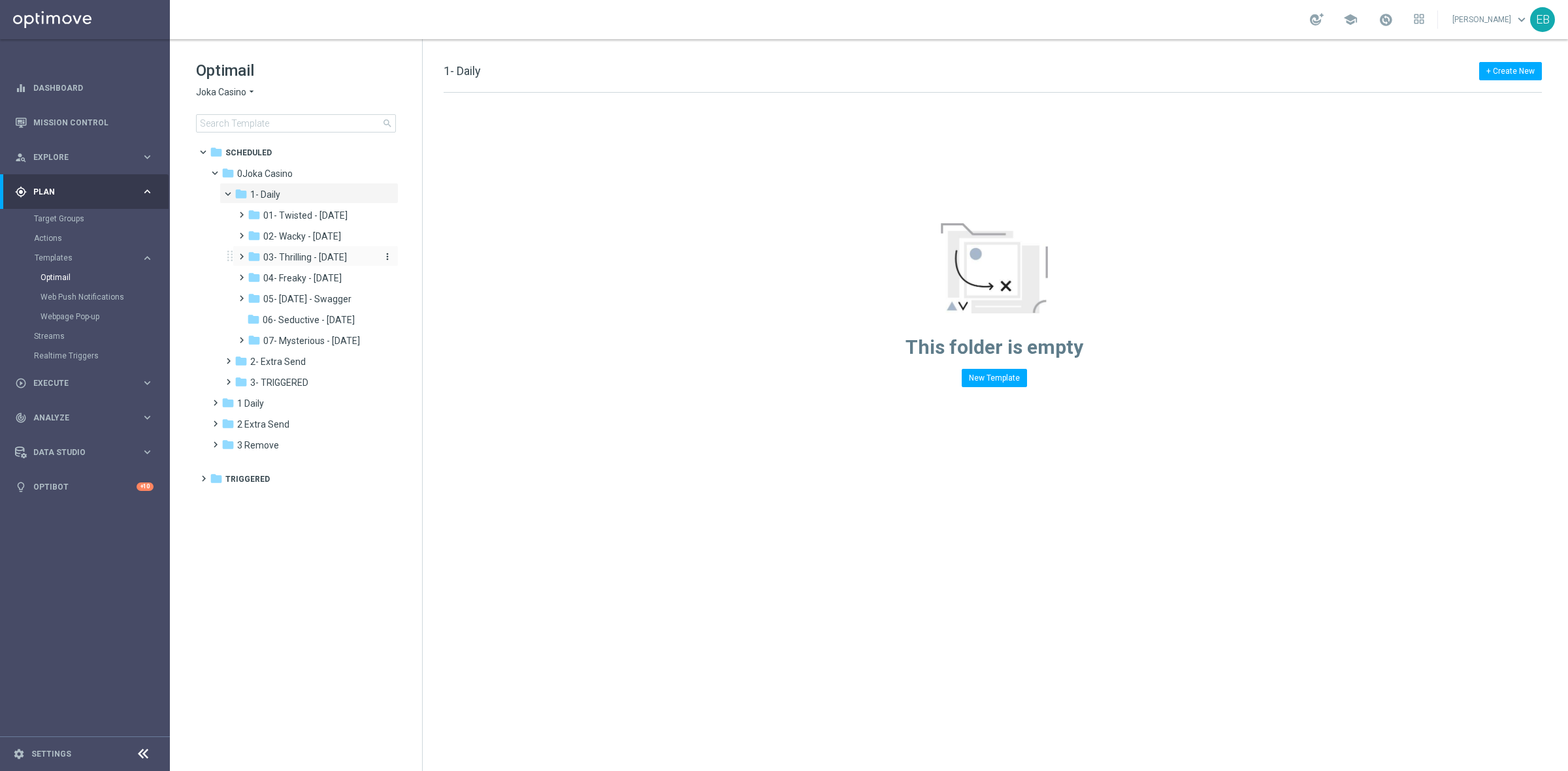
click at [340, 259] on span "03- Thrilling - [DATE]" at bounding box center [305, 257] width 84 height 12
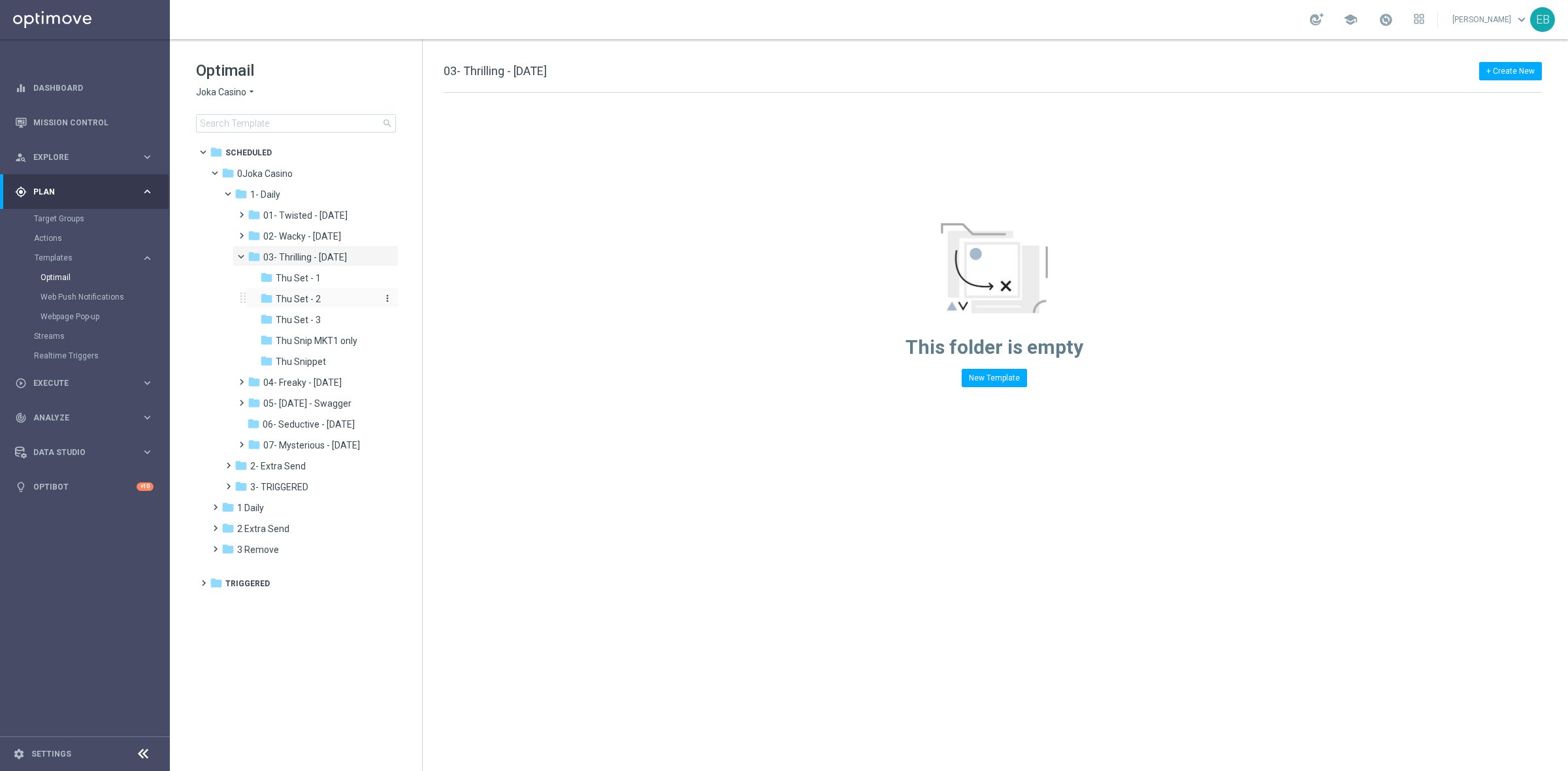
click at [341, 298] on div "folder Thu Set - 2" at bounding box center [318, 299] width 118 height 15
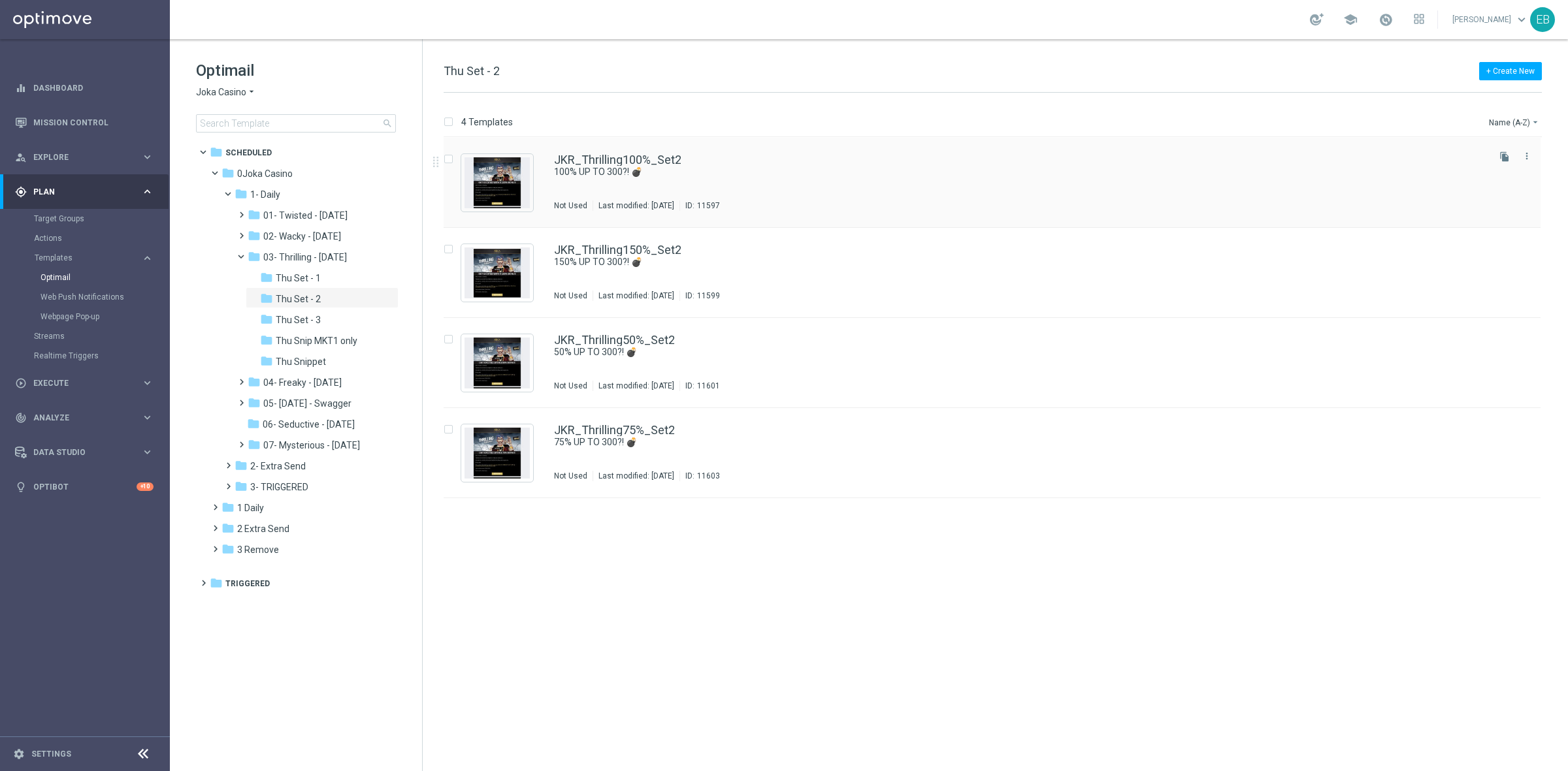
click at [902, 159] on div "JKR_Thrilling100%_Set2" at bounding box center [1020, 160] width 932 height 12
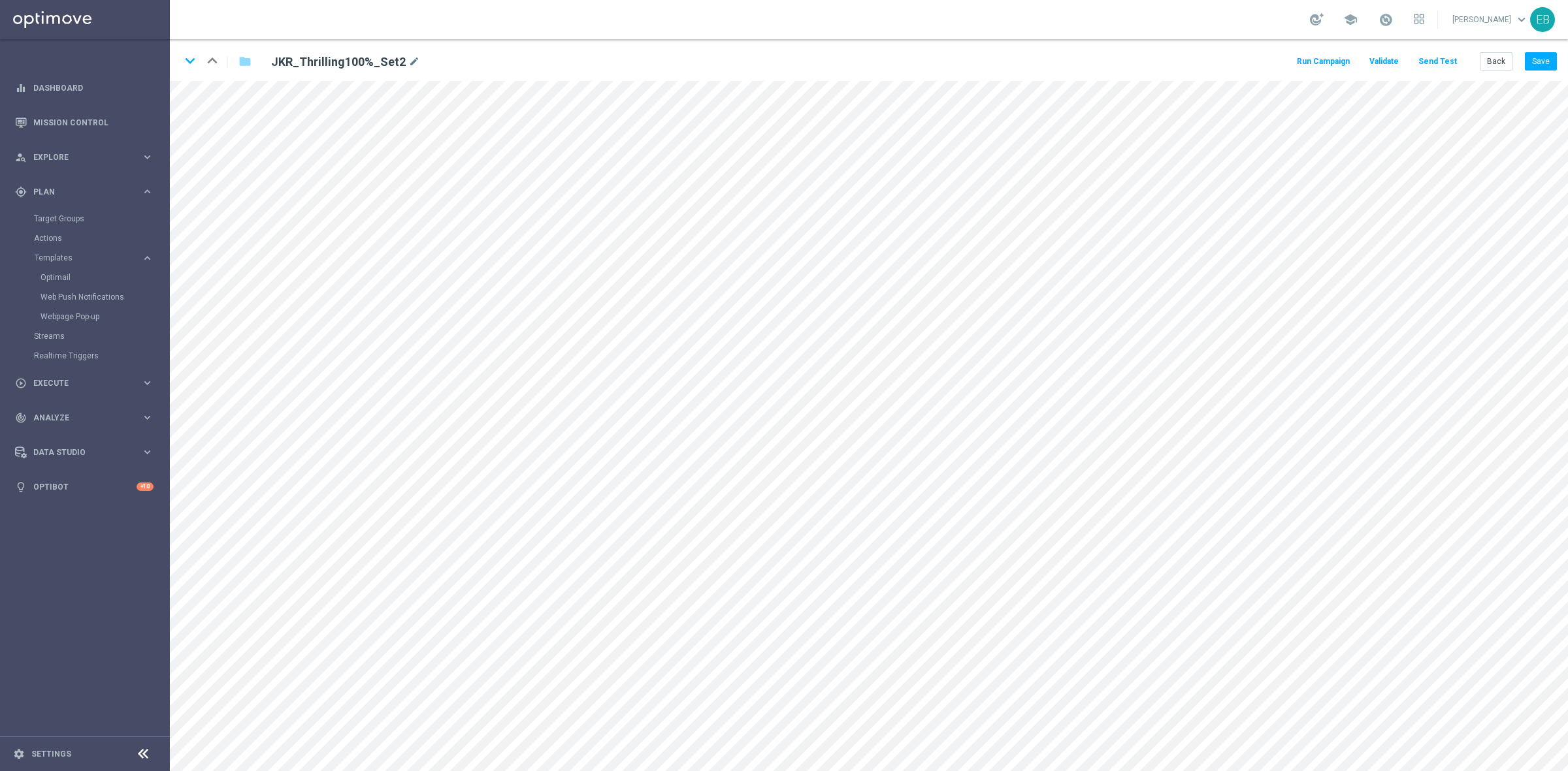
click at [1430, 59] on button "Send Test" at bounding box center [1437, 61] width 43 height 18
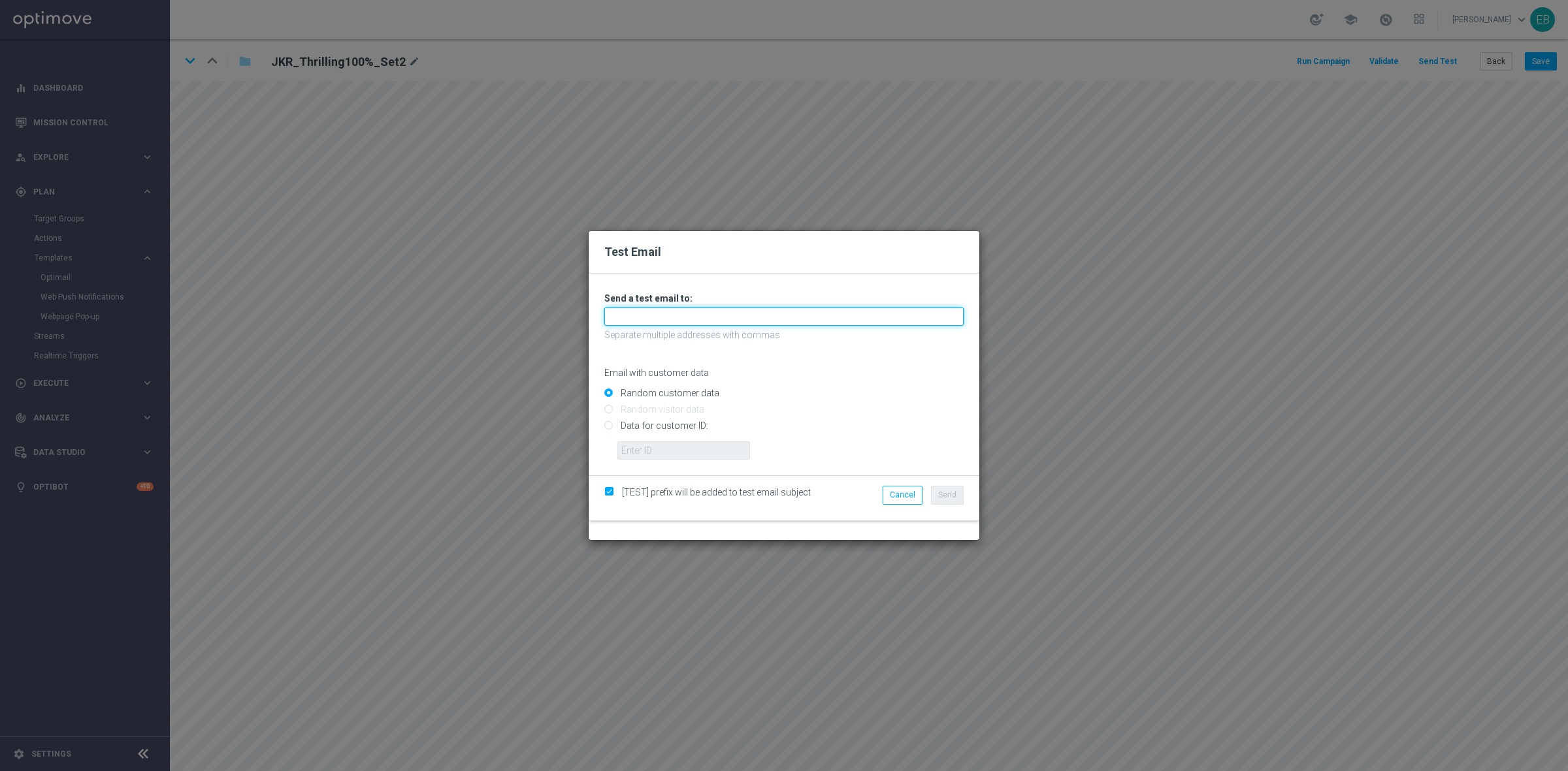
click at [628, 312] on input "text" at bounding box center [784, 317] width 359 height 18
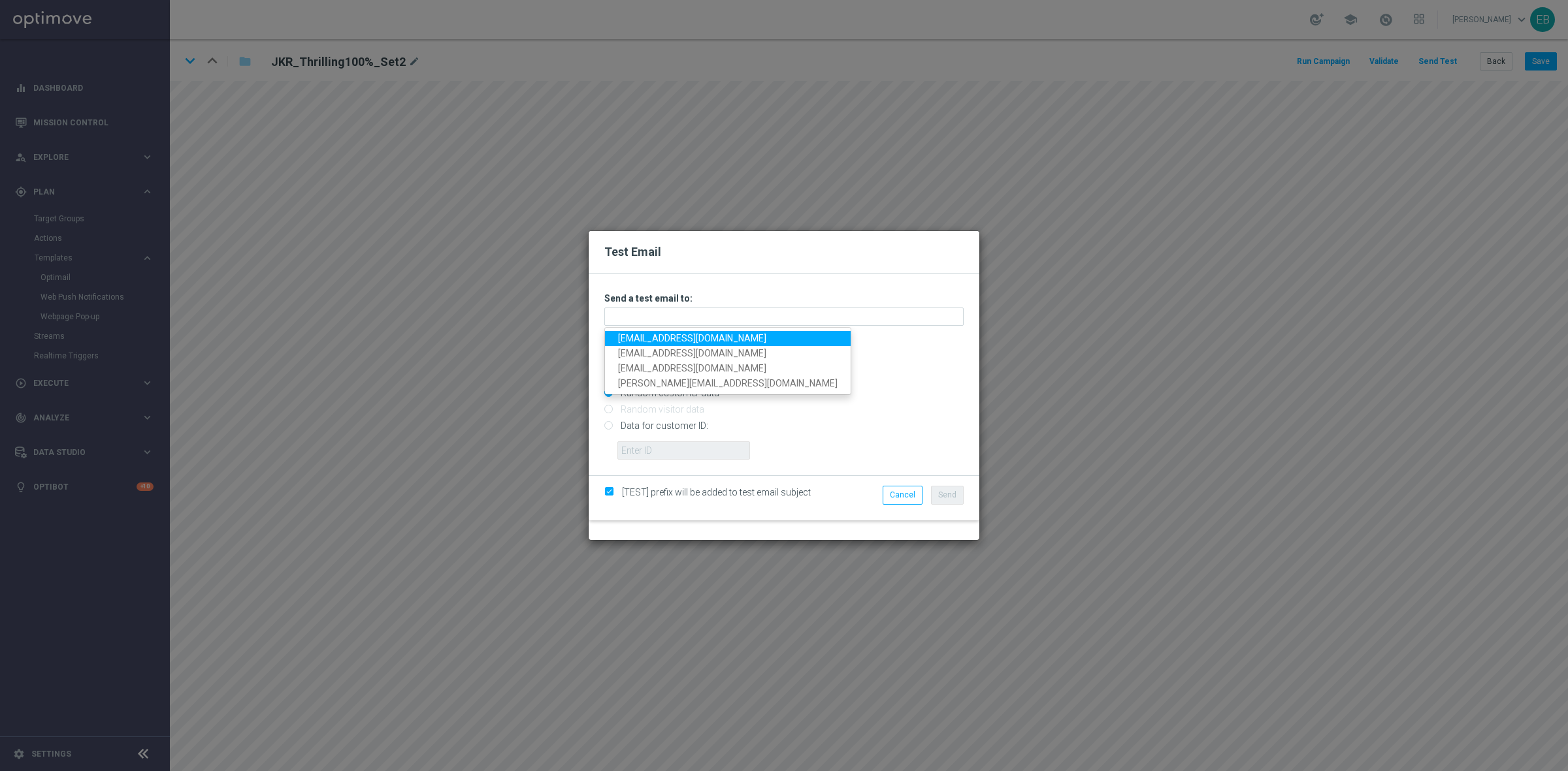
click at [632, 343] on link "[EMAIL_ADDRESS][DOMAIN_NAME]" at bounding box center [727, 338] width 245 height 15
type input "[EMAIL_ADDRESS][DOMAIN_NAME]"
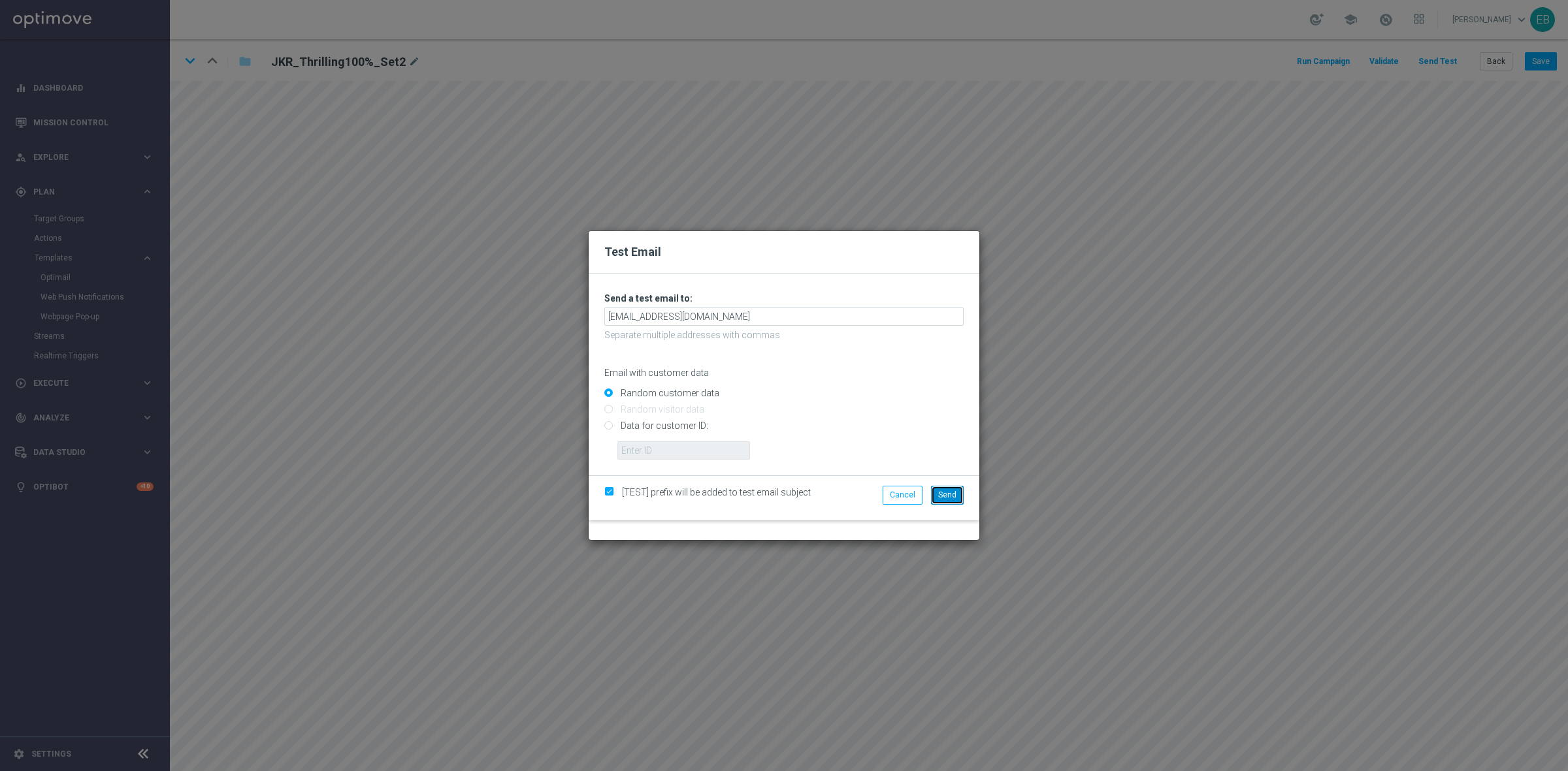
click at [946, 495] on span "Send" at bounding box center [948, 495] width 18 height 9
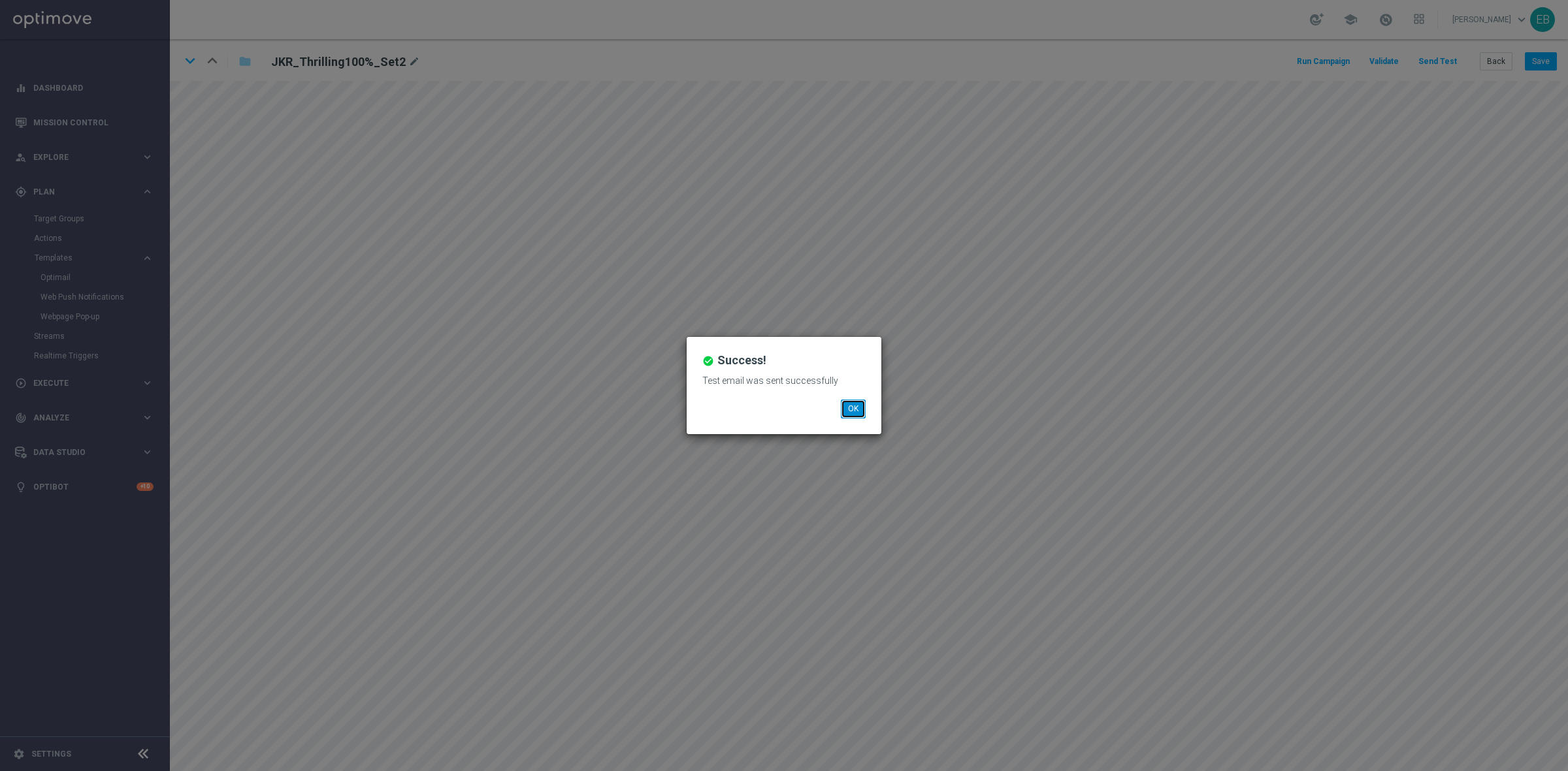
click at [859, 409] on button "OK" at bounding box center [853, 409] width 25 height 18
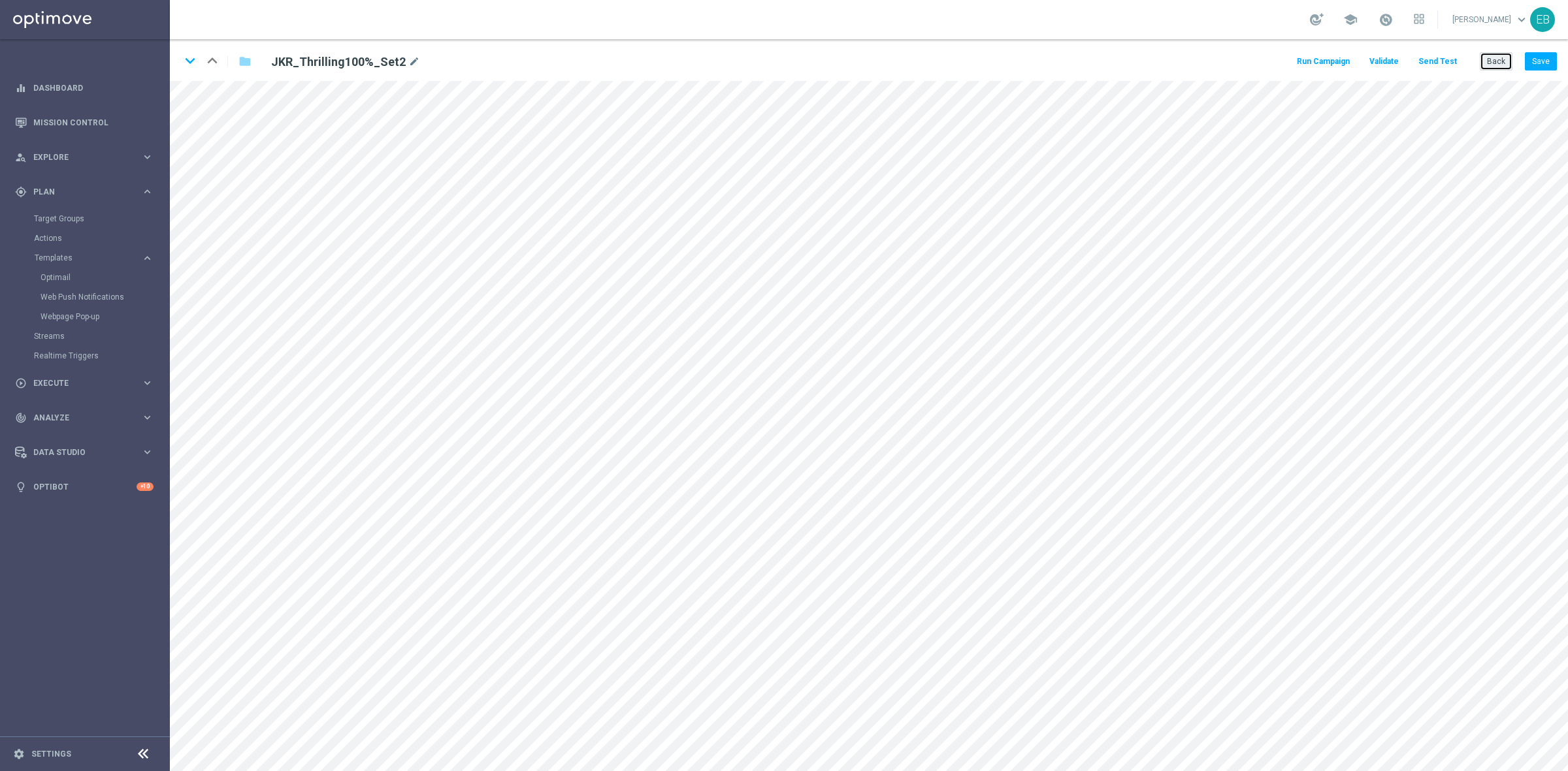
click at [1494, 62] on button "Back" at bounding box center [1496, 61] width 33 height 18
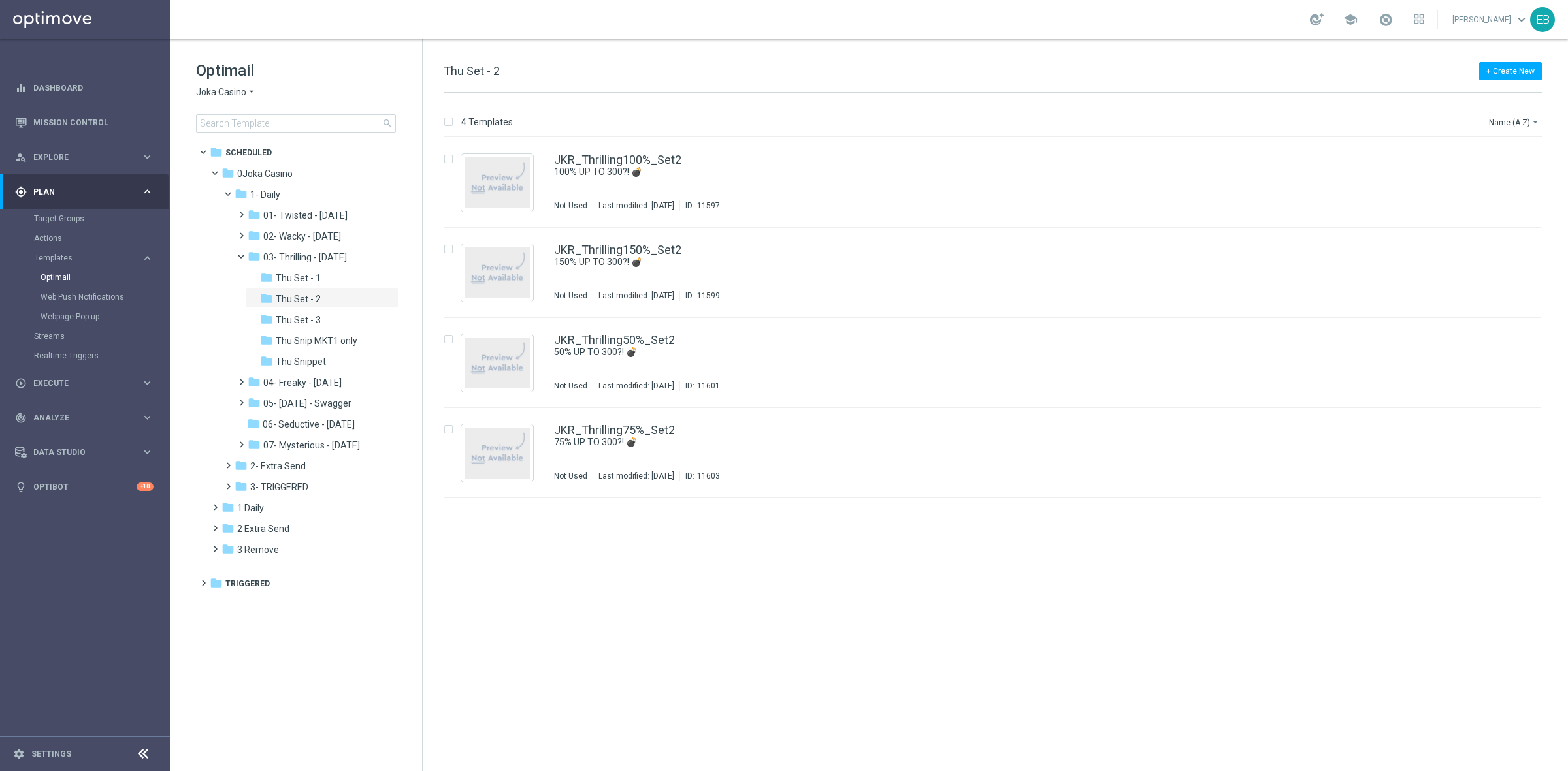
click at [226, 92] on span "Joka Casino" at bounding box center [221, 92] width 50 height 12
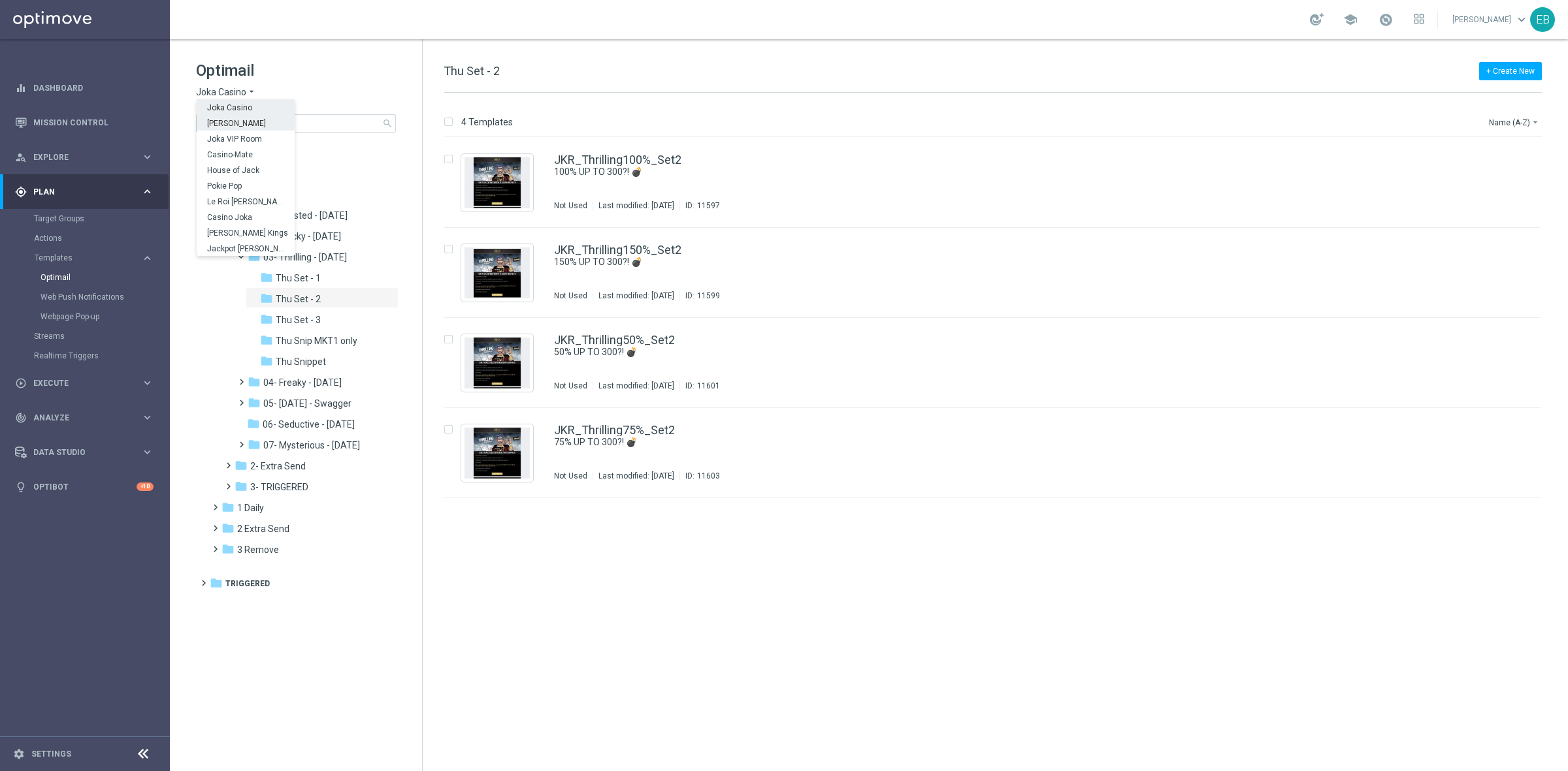
click at [0, 0] on span "[PERSON_NAME]" at bounding box center [0, 0] width 0 height 0
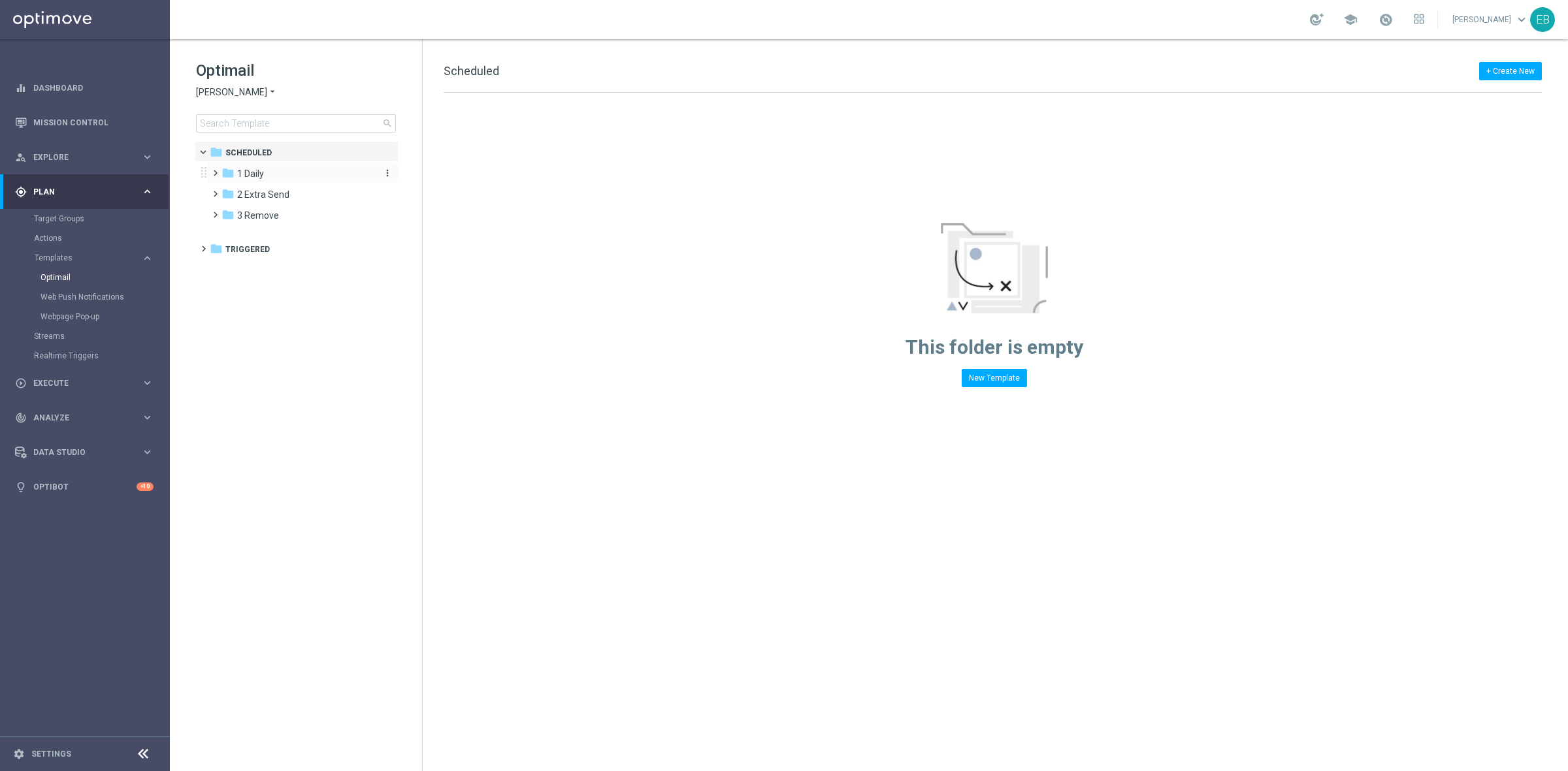
click at [266, 175] on div "folder 1 Daily" at bounding box center [297, 174] width 150 height 15
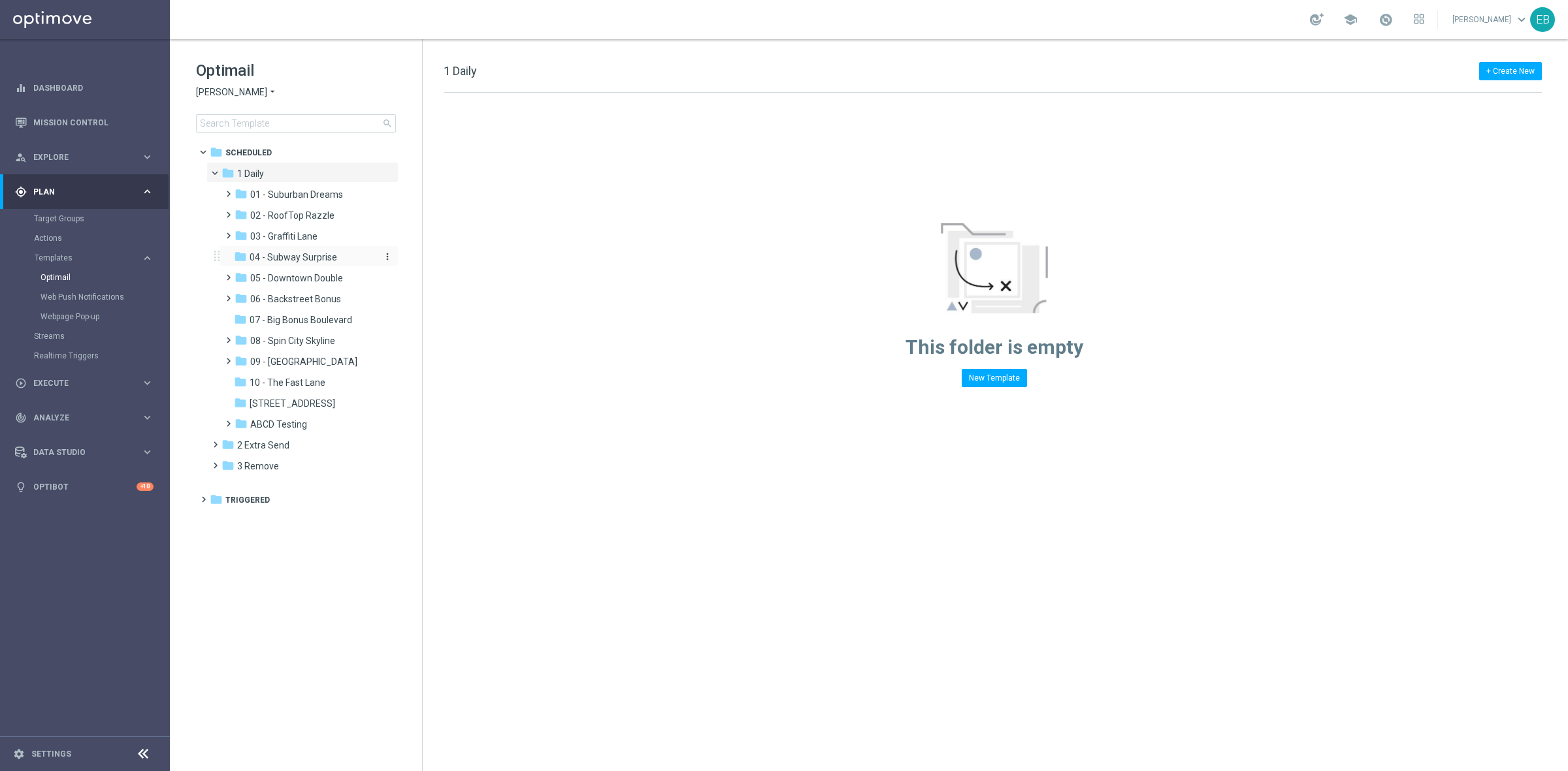
click at [317, 260] on span "04 - Subway Surprise" at bounding box center [293, 257] width 88 height 12
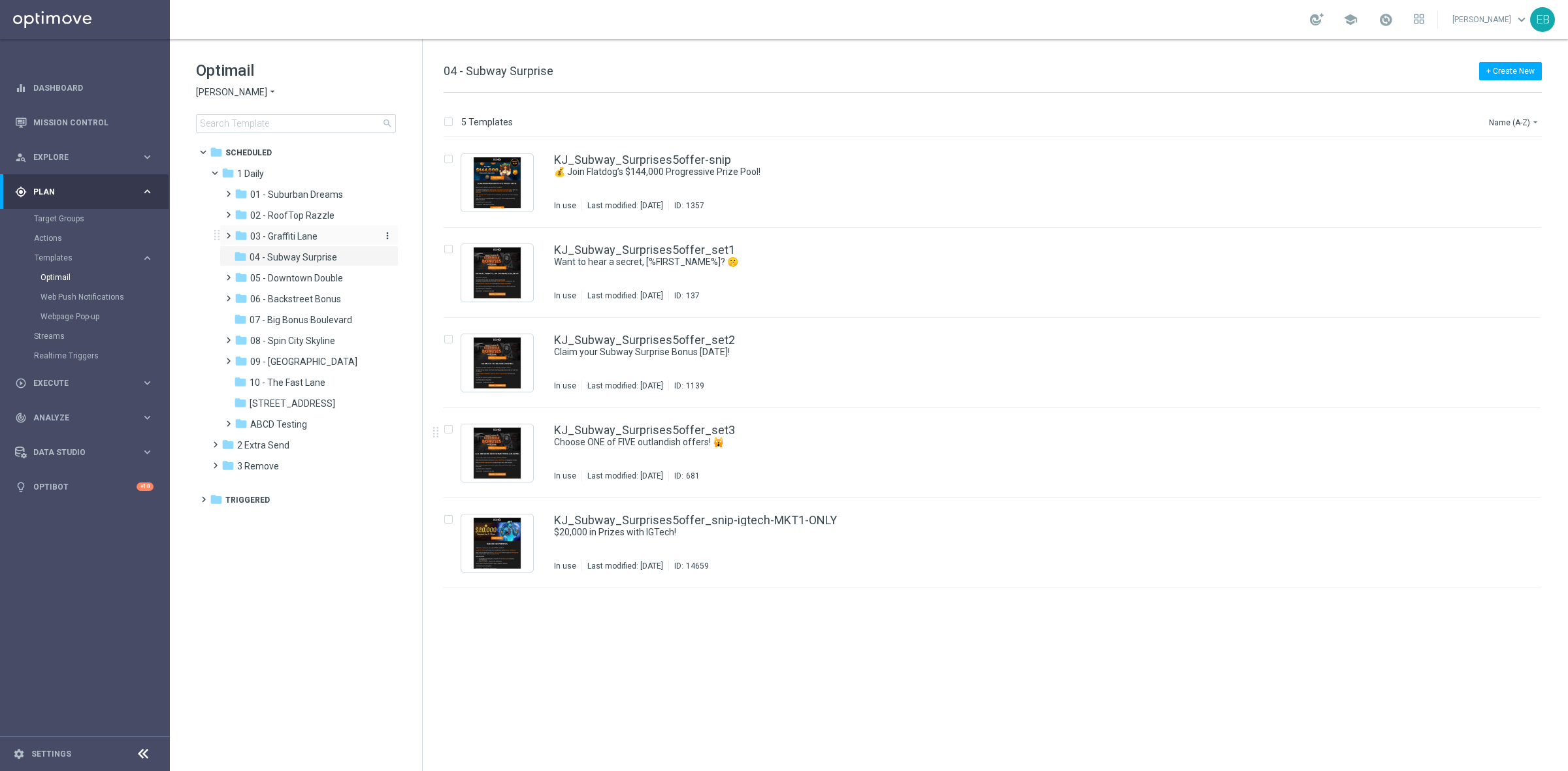
click at [307, 236] on span "03 - Graffiti Lane" at bounding box center [284, 236] width 67 height 12
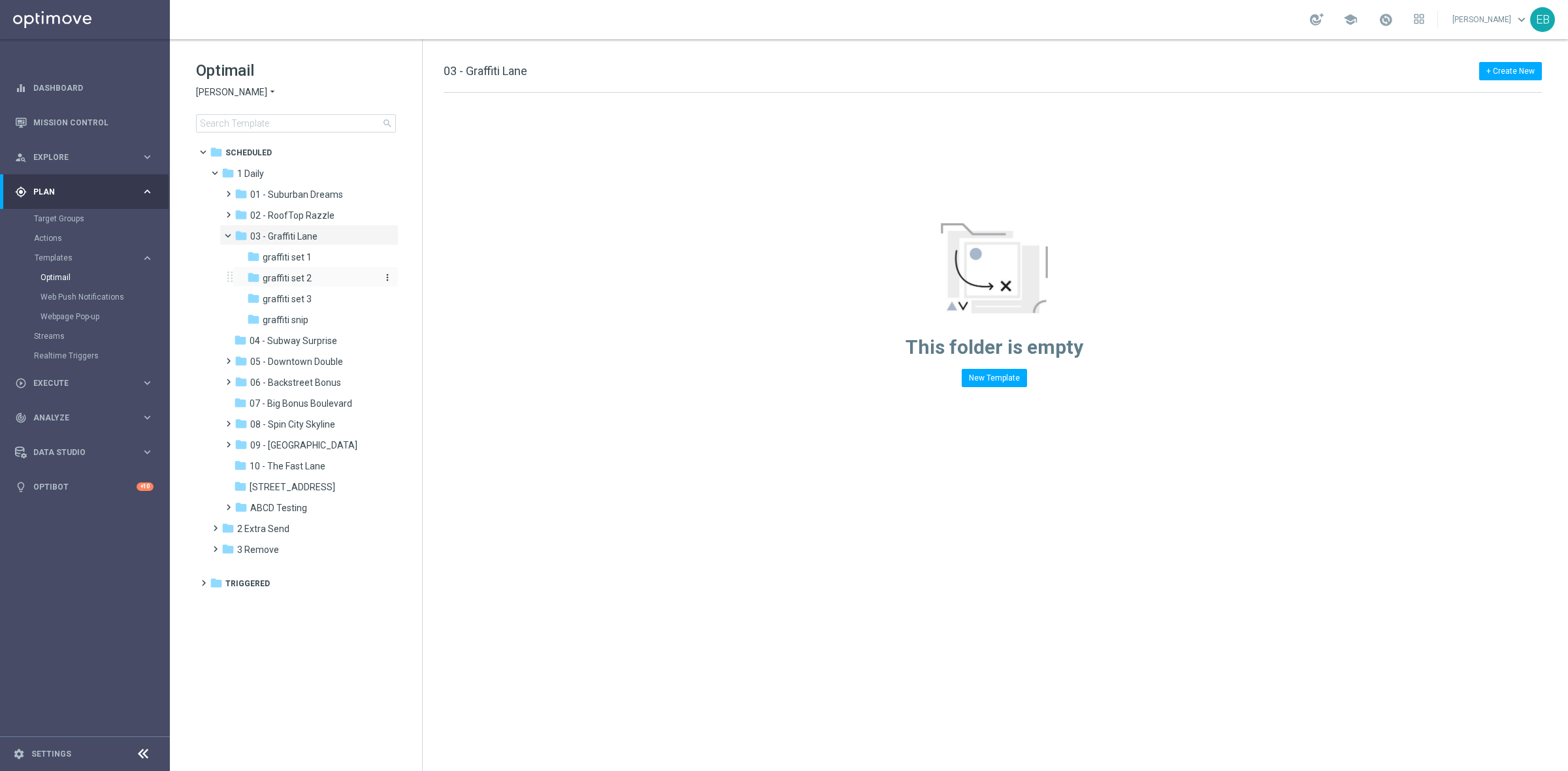
click at [330, 276] on div "folder graffiti set 2" at bounding box center [311, 278] width 129 height 15
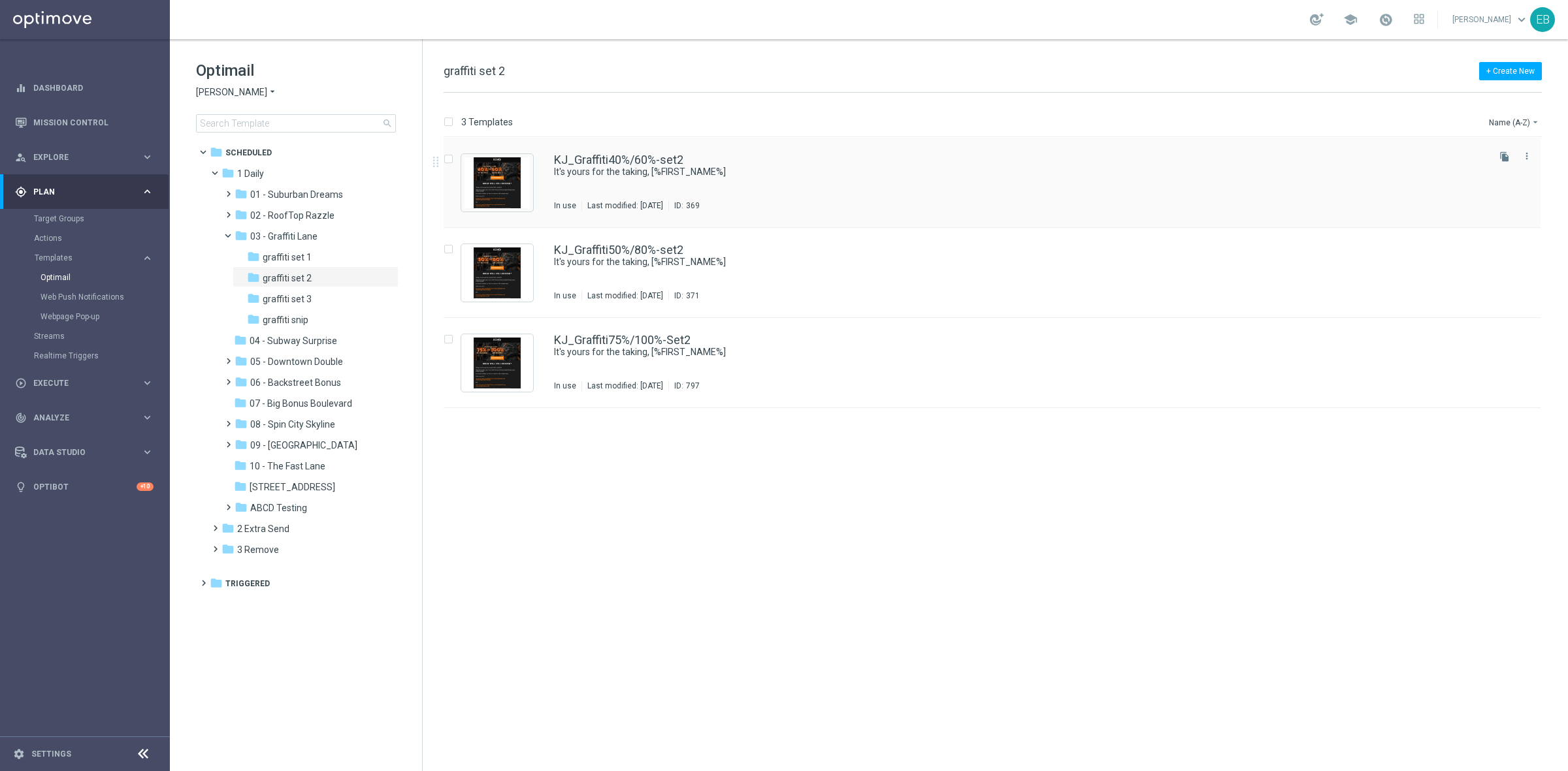
click at [859, 178] on div "KJ_Graffiti40%/60%-set2 It's yours for the taking, [%FIRST_NAME%] In use Last m…" at bounding box center [1020, 182] width 932 height 57
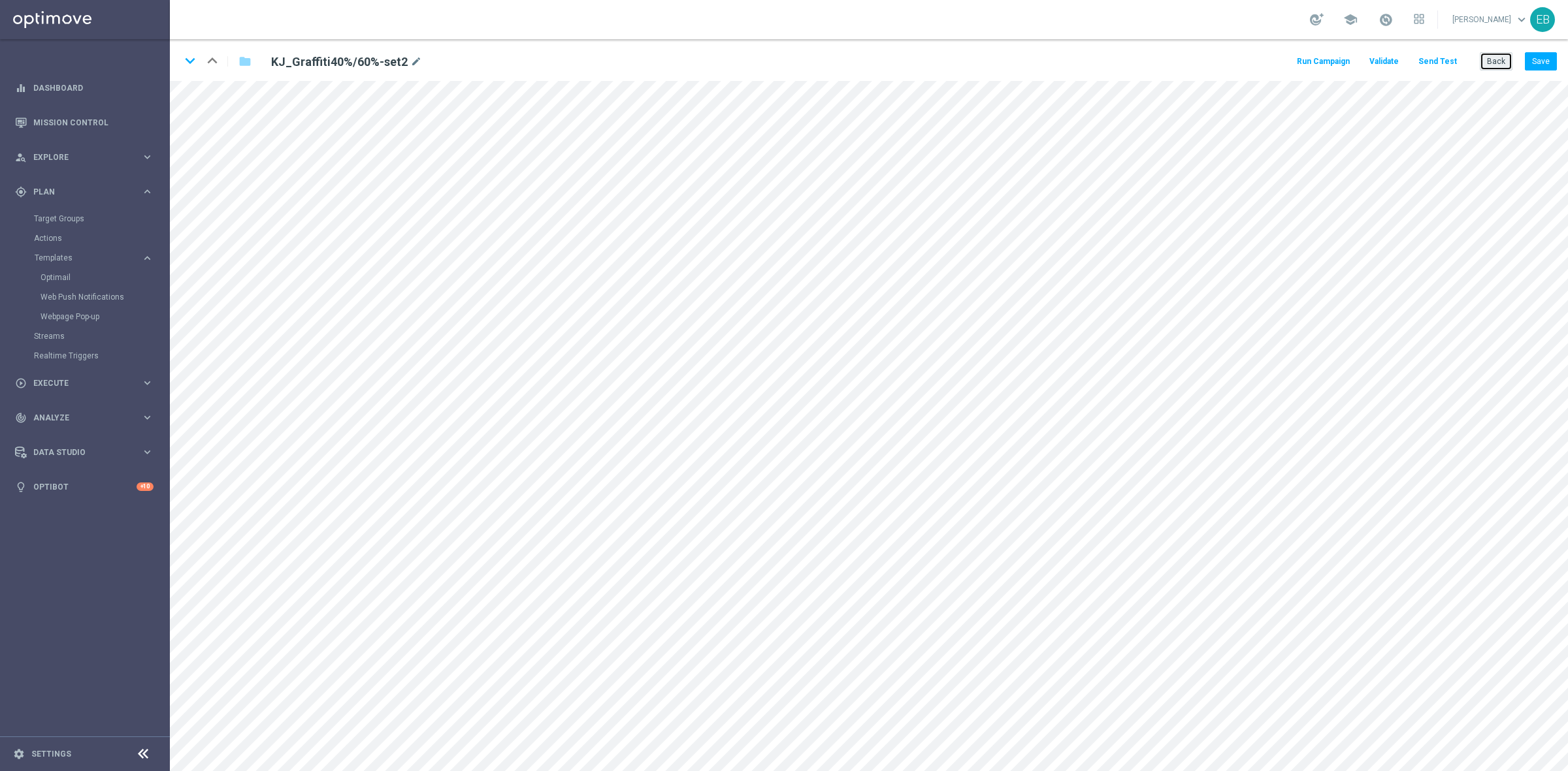
click at [1499, 62] on button "Back" at bounding box center [1496, 61] width 33 height 18
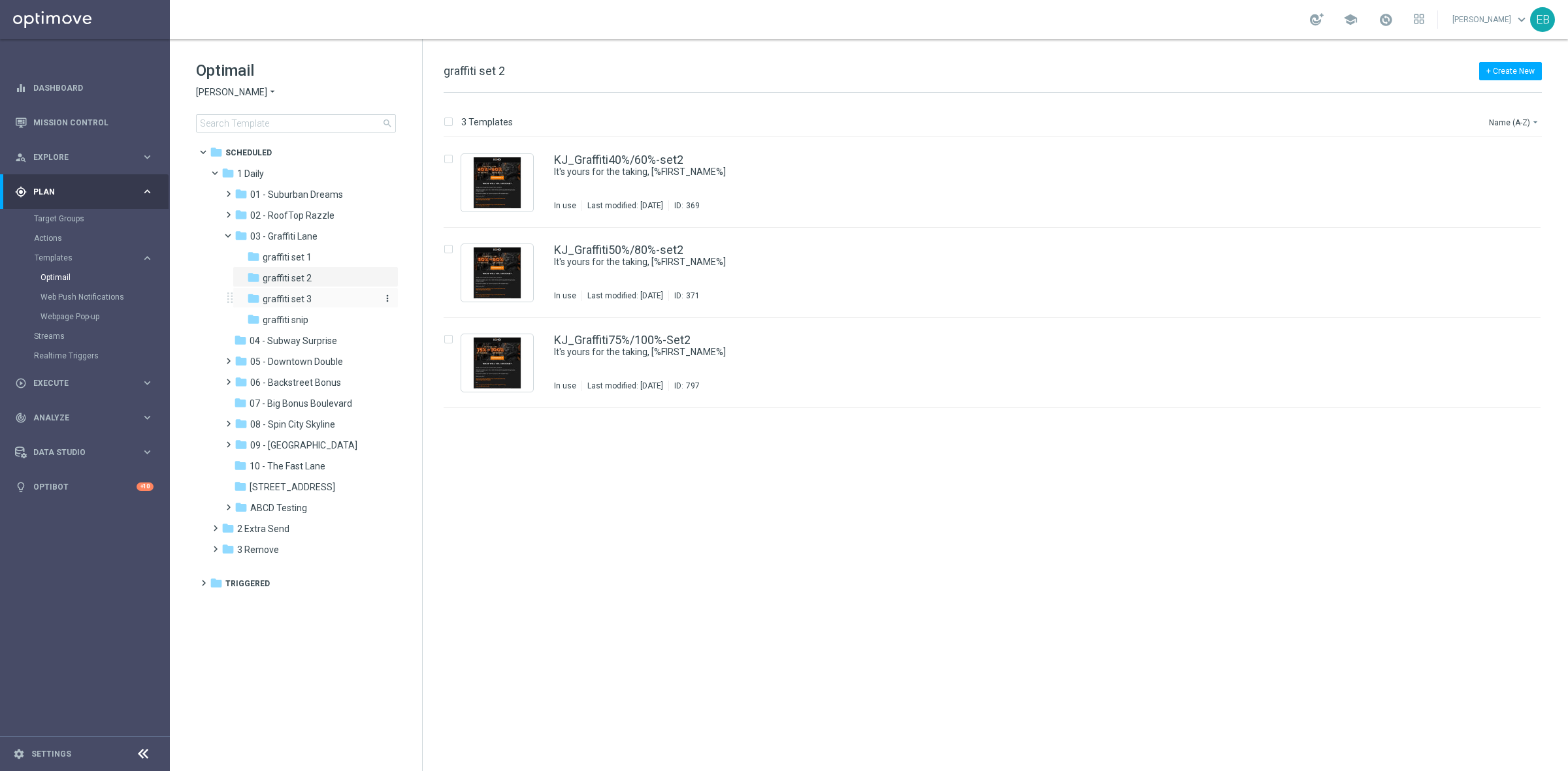
click at [307, 297] on span "graffiti set 3" at bounding box center [287, 299] width 49 height 12
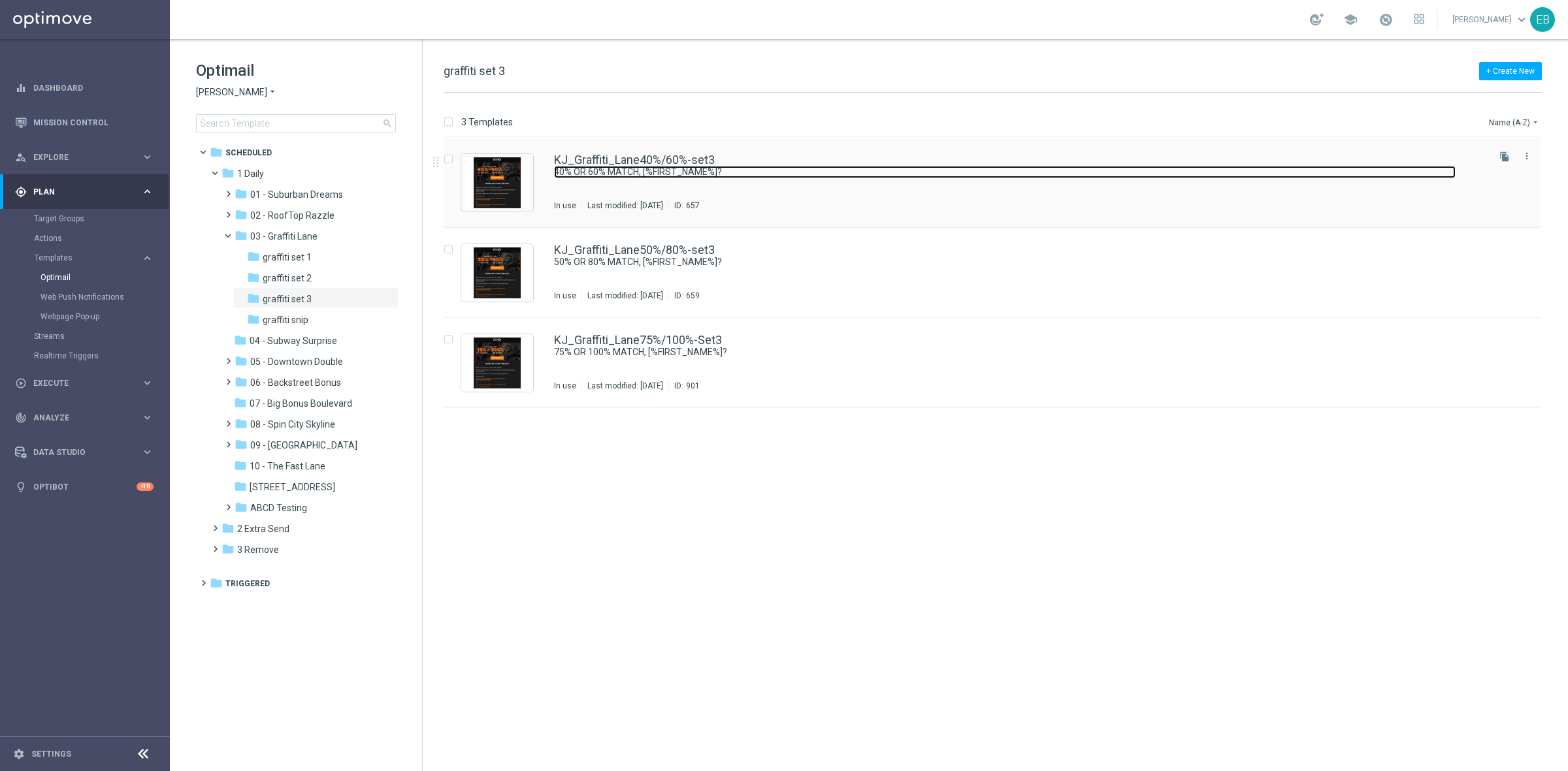
click at [765, 172] on link "40% OR 60% MATCH, [%FIRST_NAME%]?" at bounding box center [1005, 172] width 901 height 12
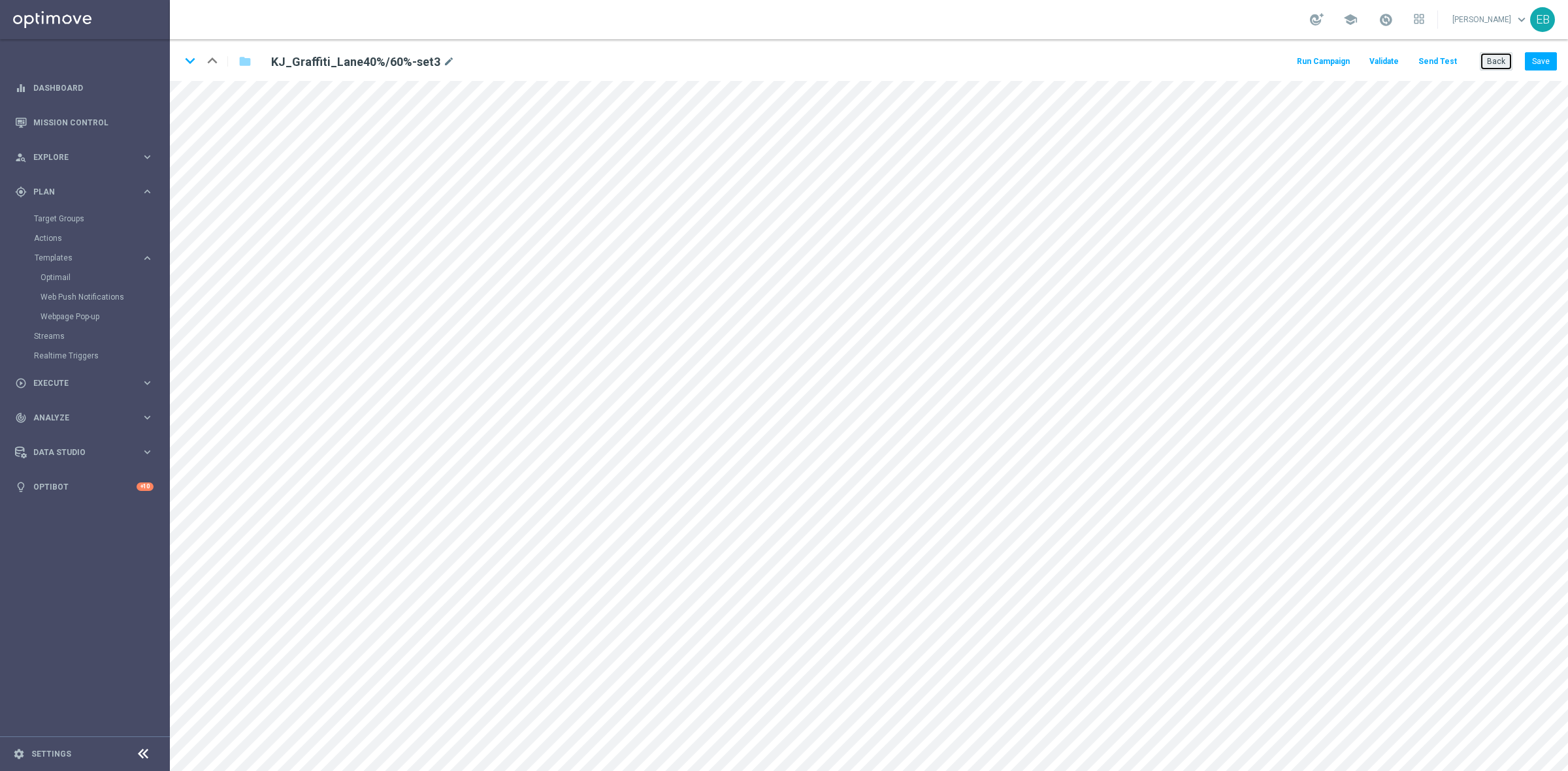
click at [1496, 59] on button "Back" at bounding box center [1496, 61] width 33 height 18
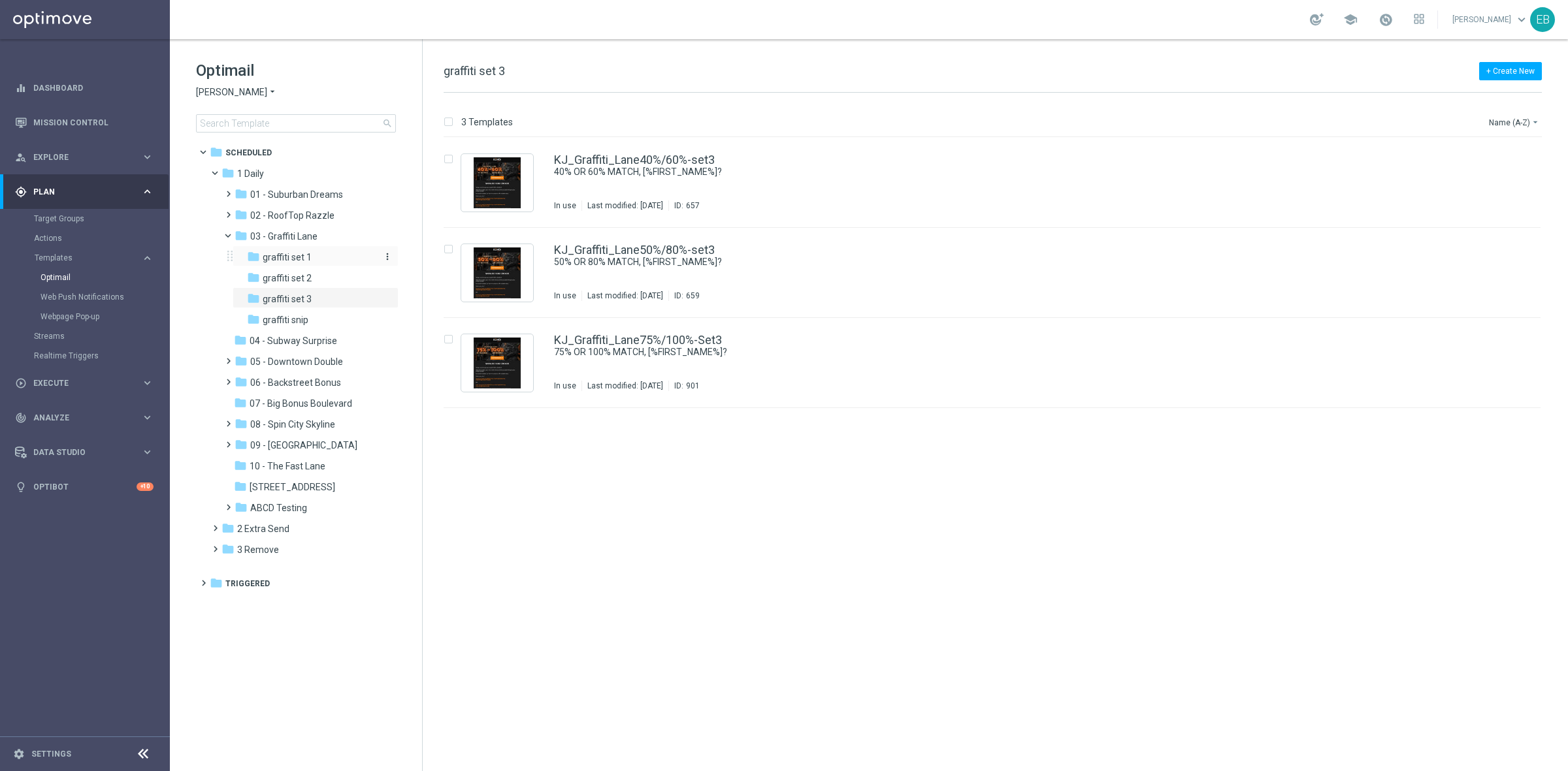
click at [294, 263] on div "folder graffiti set 1" at bounding box center [311, 257] width 129 height 15
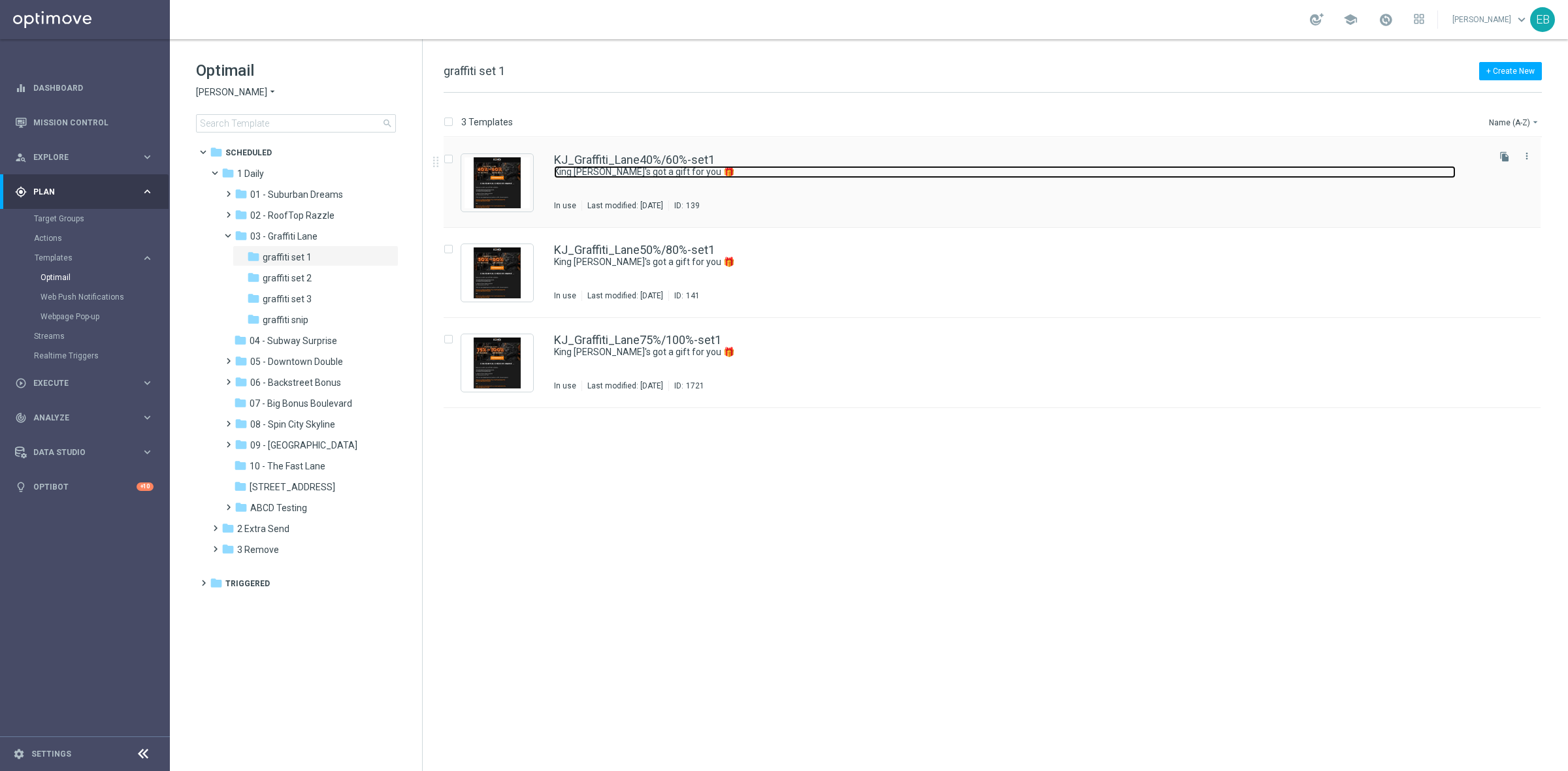
click at [856, 176] on link "King Johnny's got a gift for you 🎁" at bounding box center [1005, 172] width 901 height 12
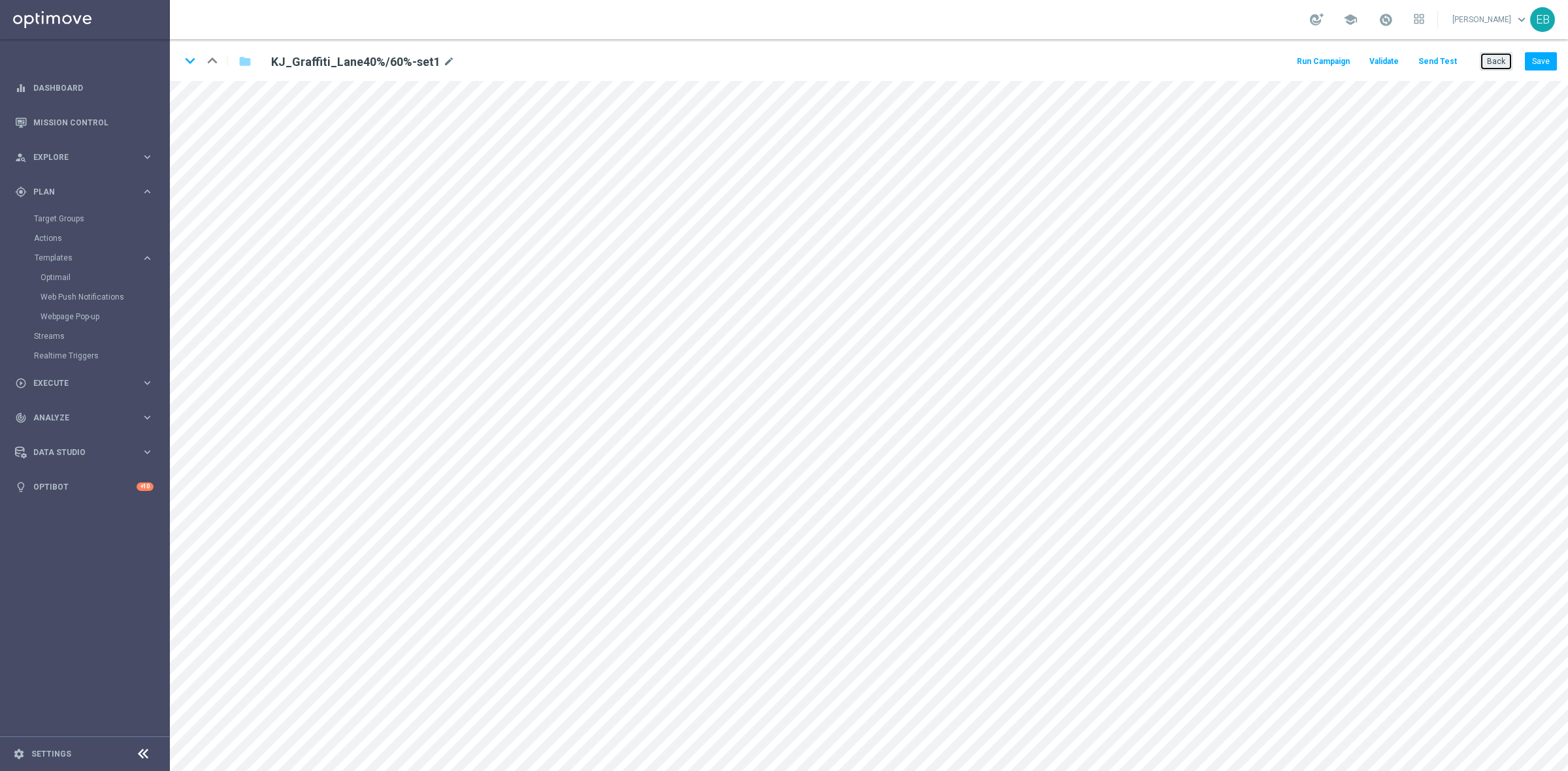
click at [1502, 57] on button "Back" at bounding box center [1496, 61] width 33 height 18
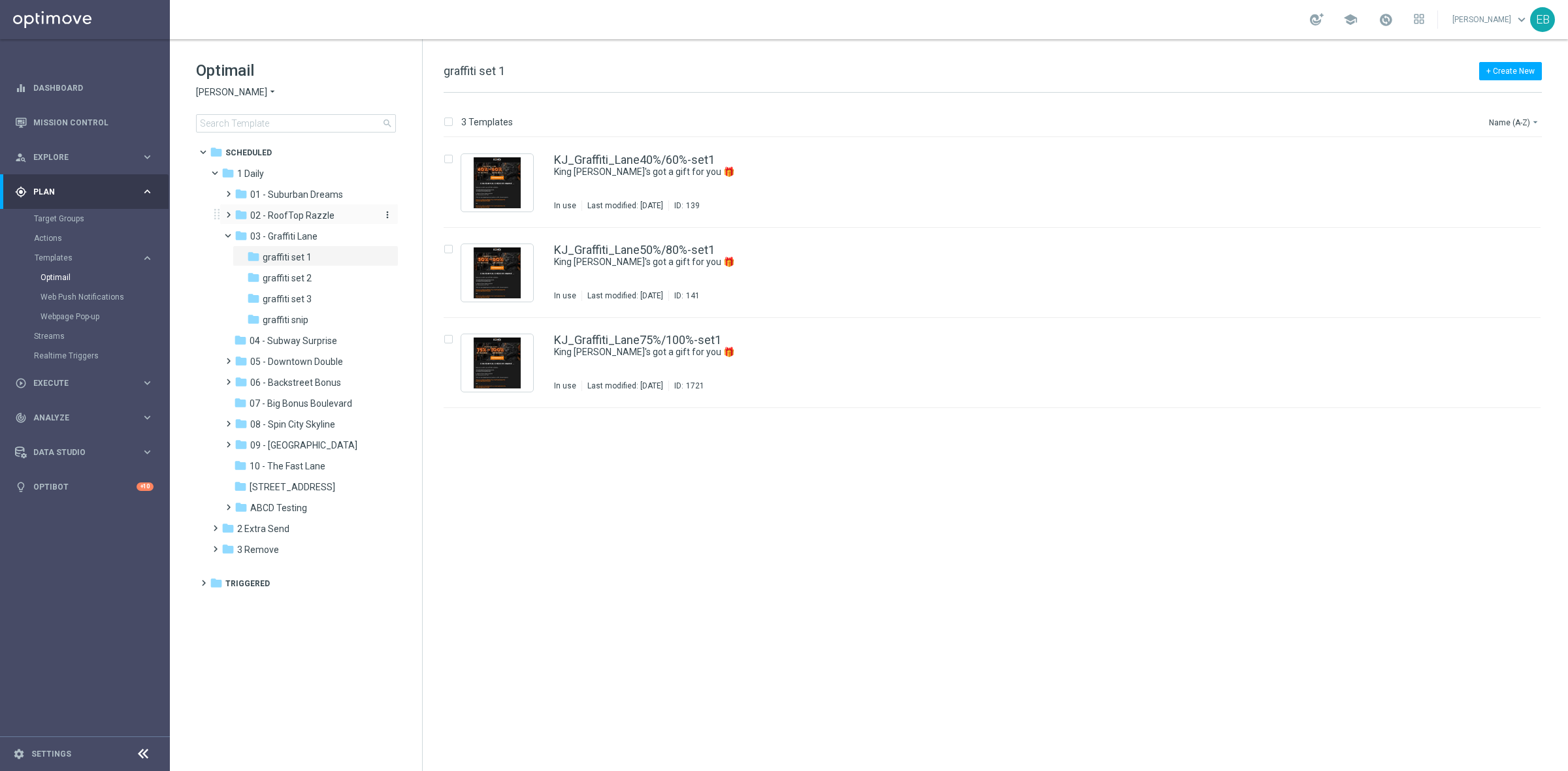
click at [314, 219] on span "02 - RoofTop Razzle" at bounding box center [292, 216] width 84 height 12
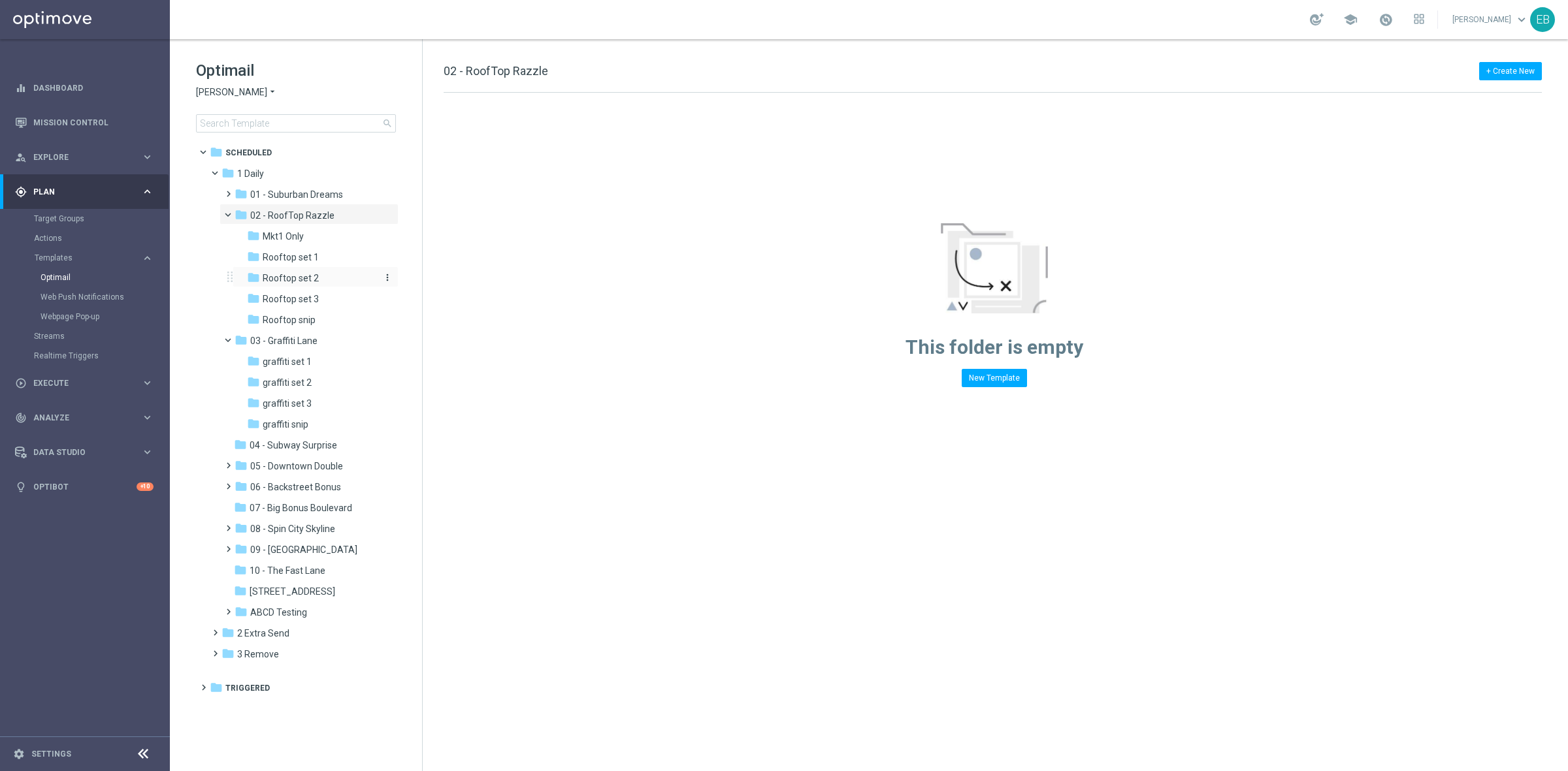
click at [312, 279] on span "Rooftop set 2" at bounding box center [290, 278] width 56 height 12
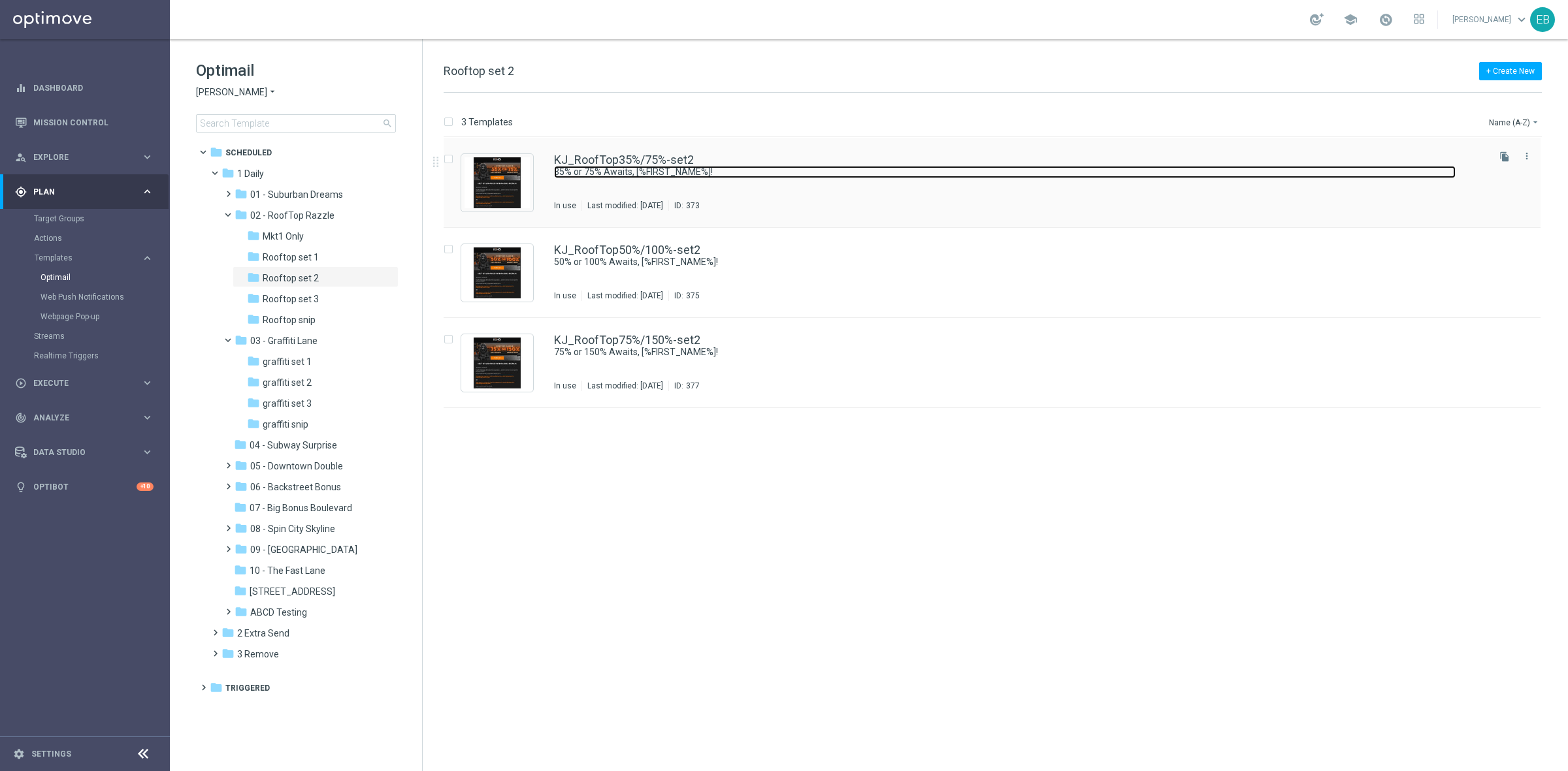
click at [772, 171] on link "35% or 75% Awaits, [%FIRST_NAME%]!" at bounding box center [1005, 172] width 901 height 12
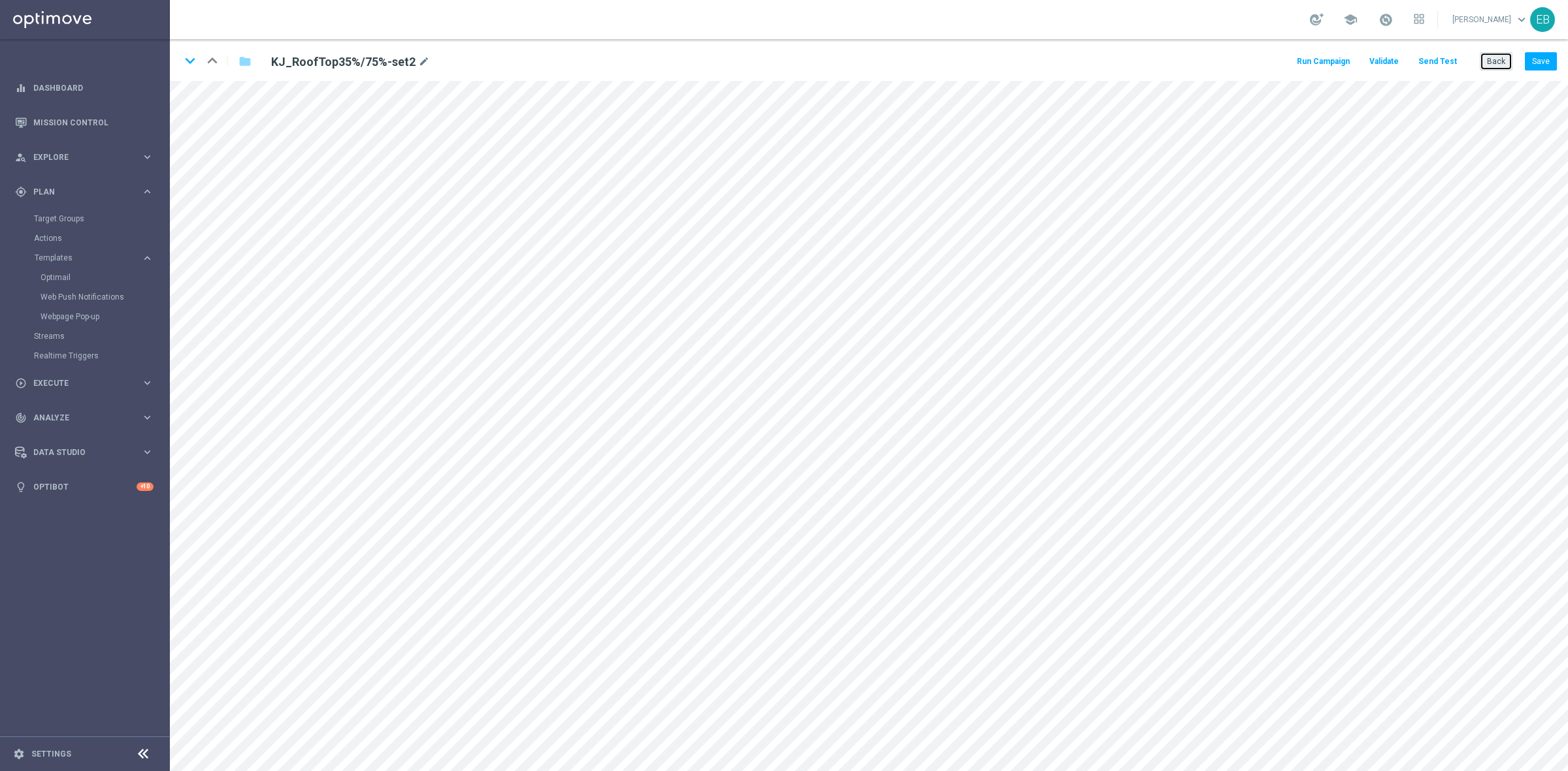
click at [1500, 67] on button "Back" at bounding box center [1496, 61] width 33 height 18
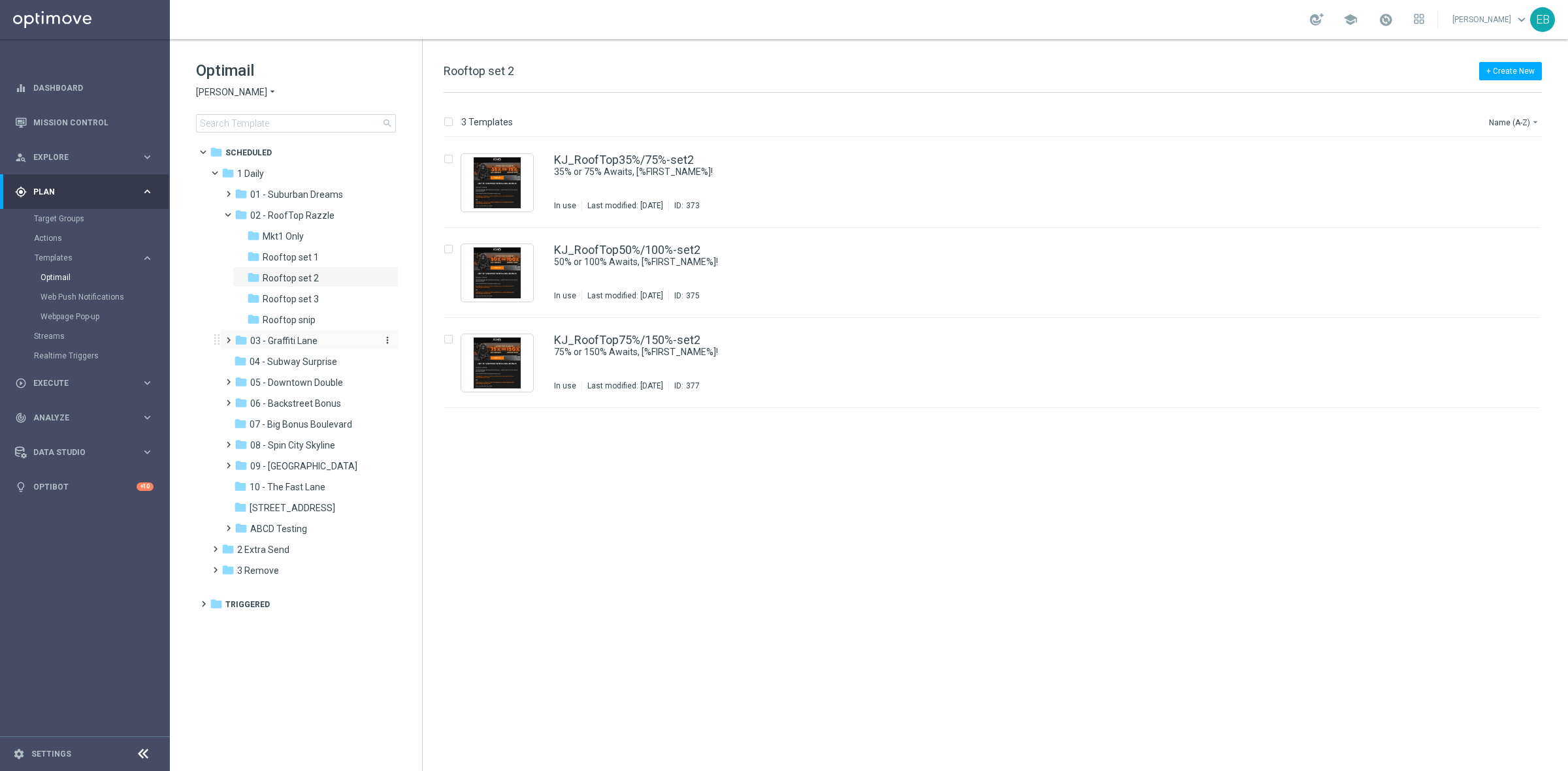
click at [281, 340] on span "03 - Graffiti Lane" at bounding box center [284, 341] width 67 height 12
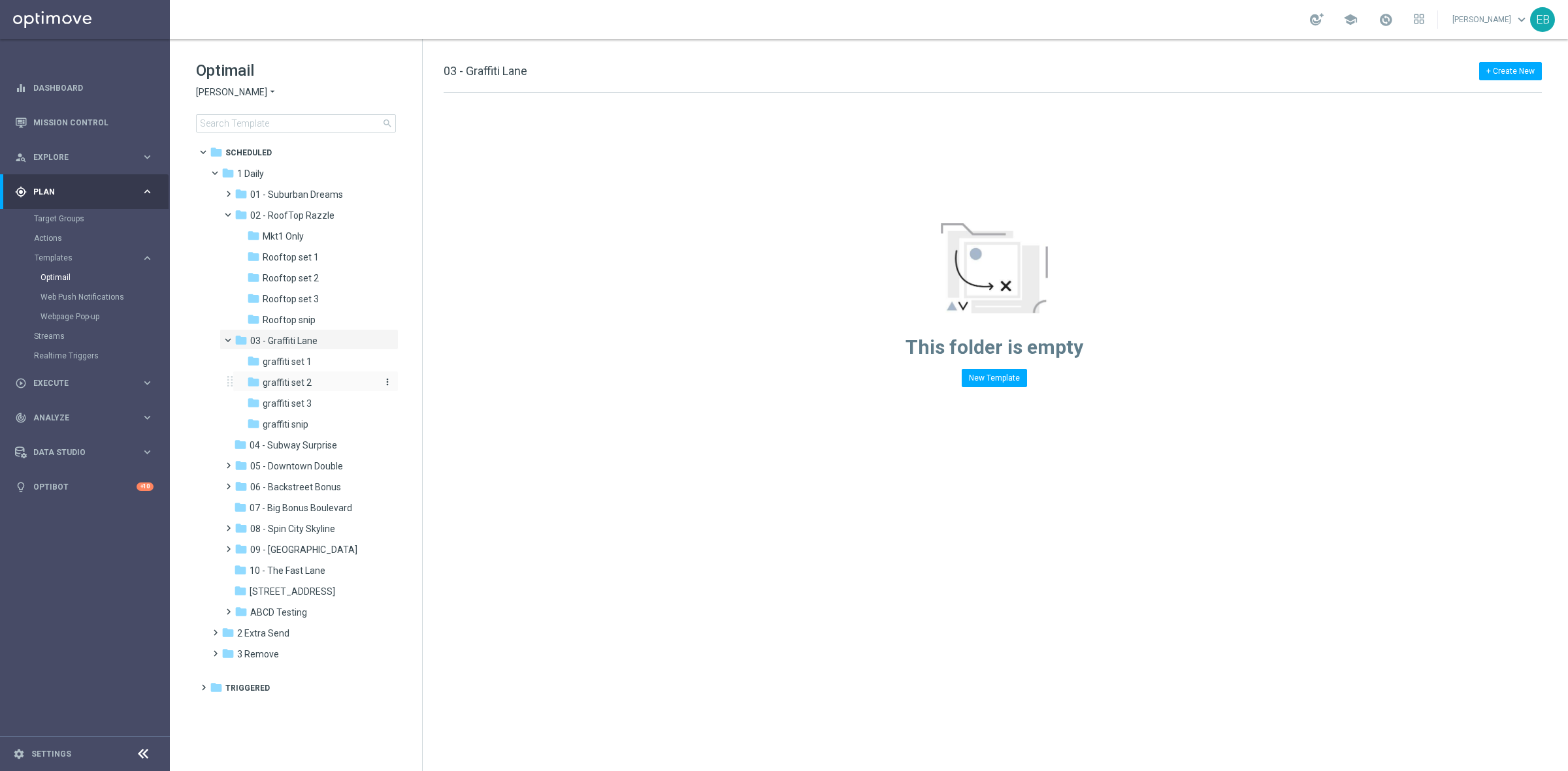
click at [305, 383] on span "graffiti set 2" at bounding box center [287, 383] width 49 height 12
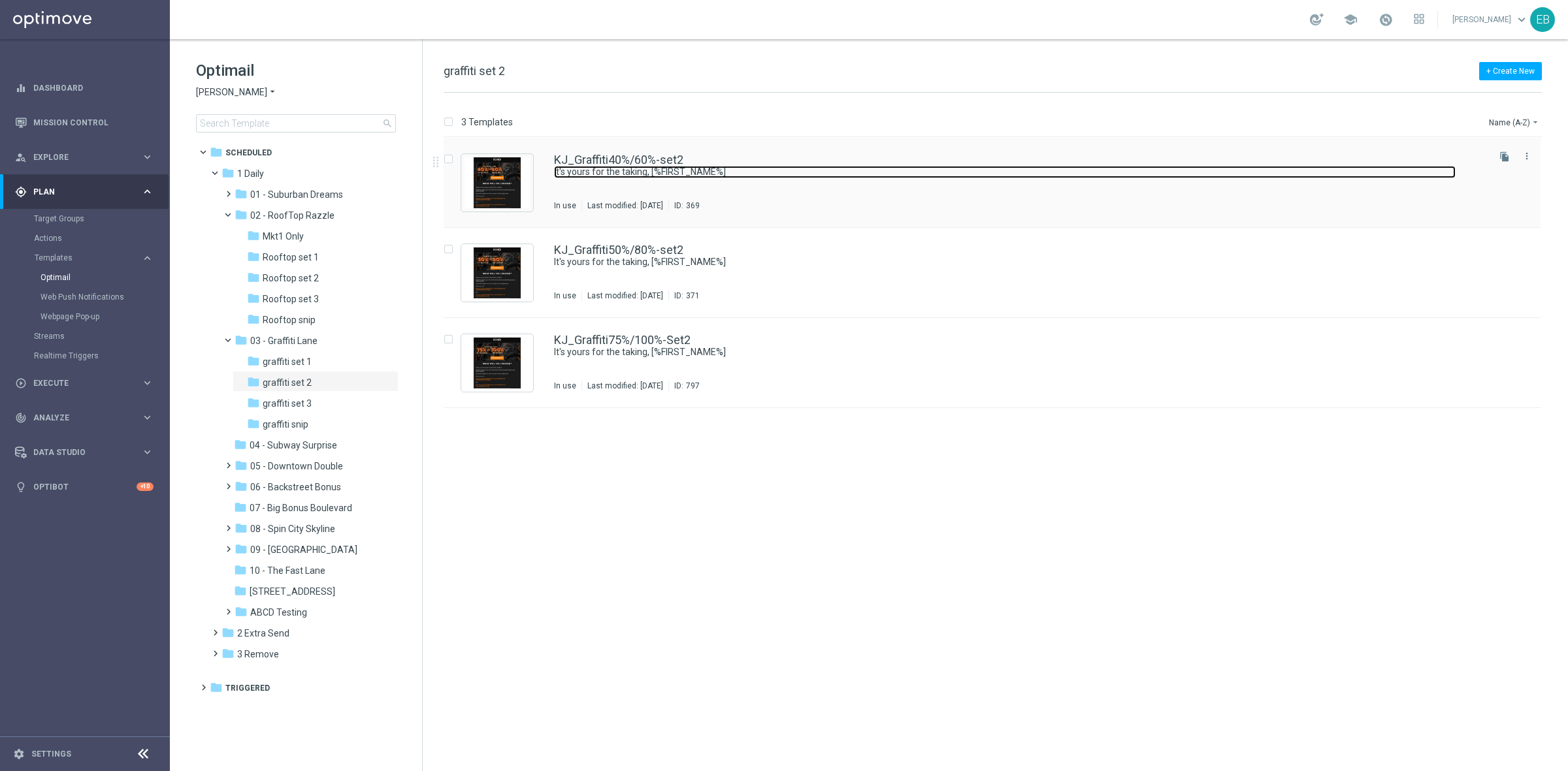
click at [902, 172] on link "It's yours for the taking, [%FIRST_NAME%]" at bounding box center [1005, 172] width 901 height 12
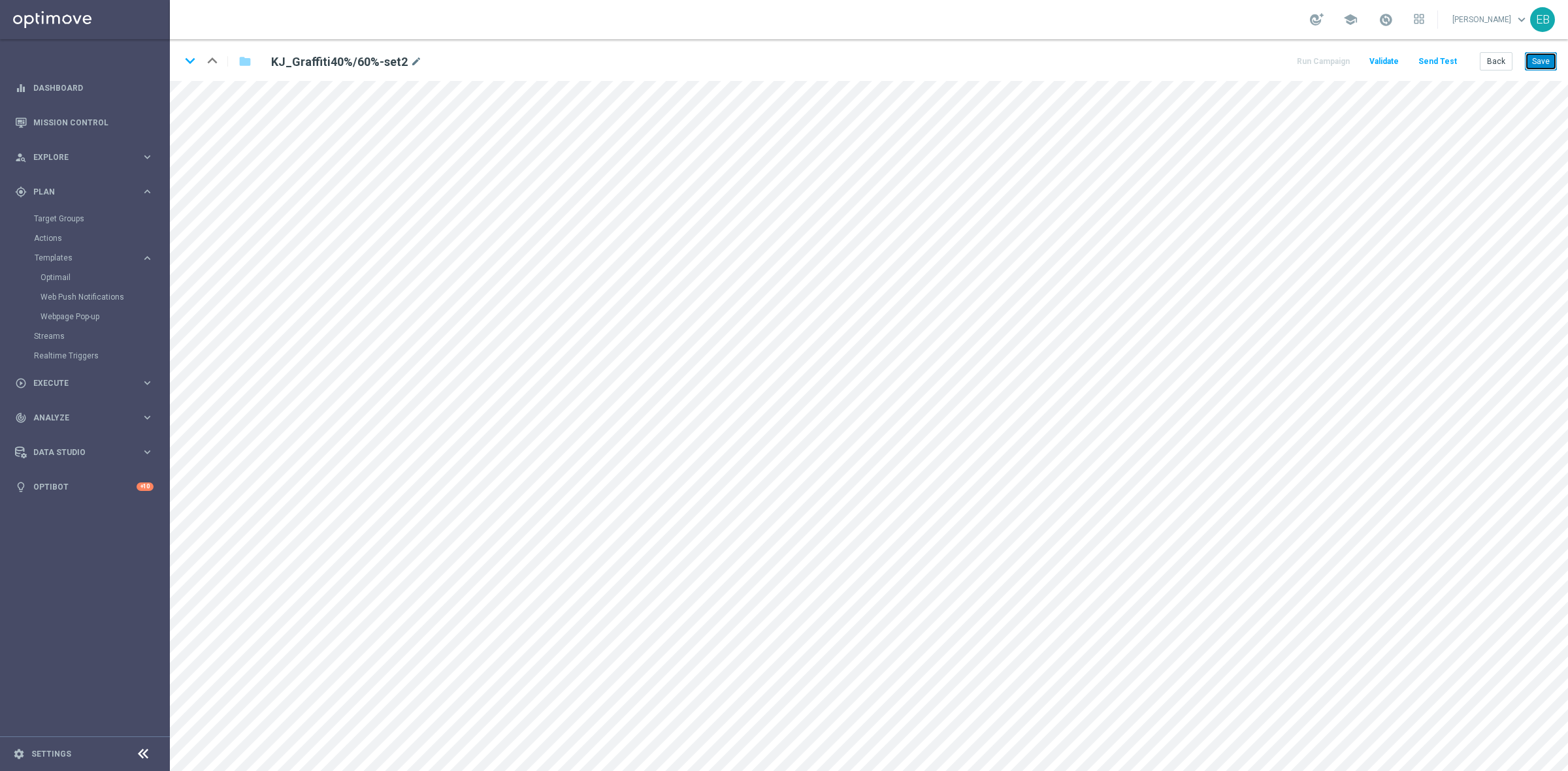
click at [1534, 54] on button "Save" at bounding box center [1540, 61] width 32 height 18
click at [188, 62] on icon "keyboard_arrow_down" at bounding box center [190, 61] width 20 height 20
click at [1540, 64] on button "Save" at bounding box center [1540, 61] width 32 height 18
click at [191, 61] on icon "keyboard_arrow_down" at bounding box center [190, 61] width 20 height 20
click at [1539, 62] on button "Save" at bounding box center [1540, 61] width 32 height 18
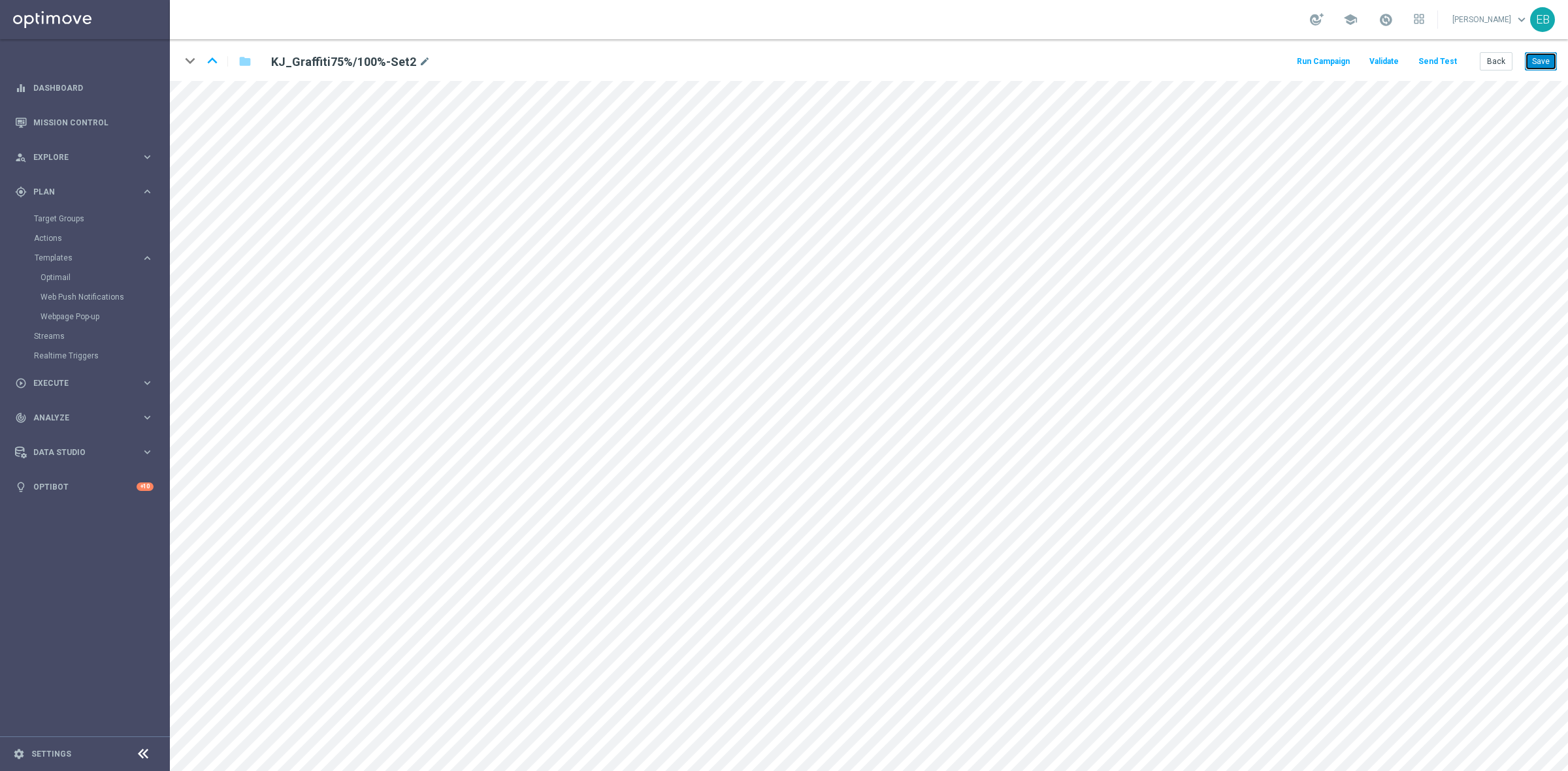
click at [1540, 57] on button "Save" at bounding box center [1540, 61] width 32 height 18
click at [1499, 61] on button "Back" at bounding box center [1496, 61] width 33 height 18
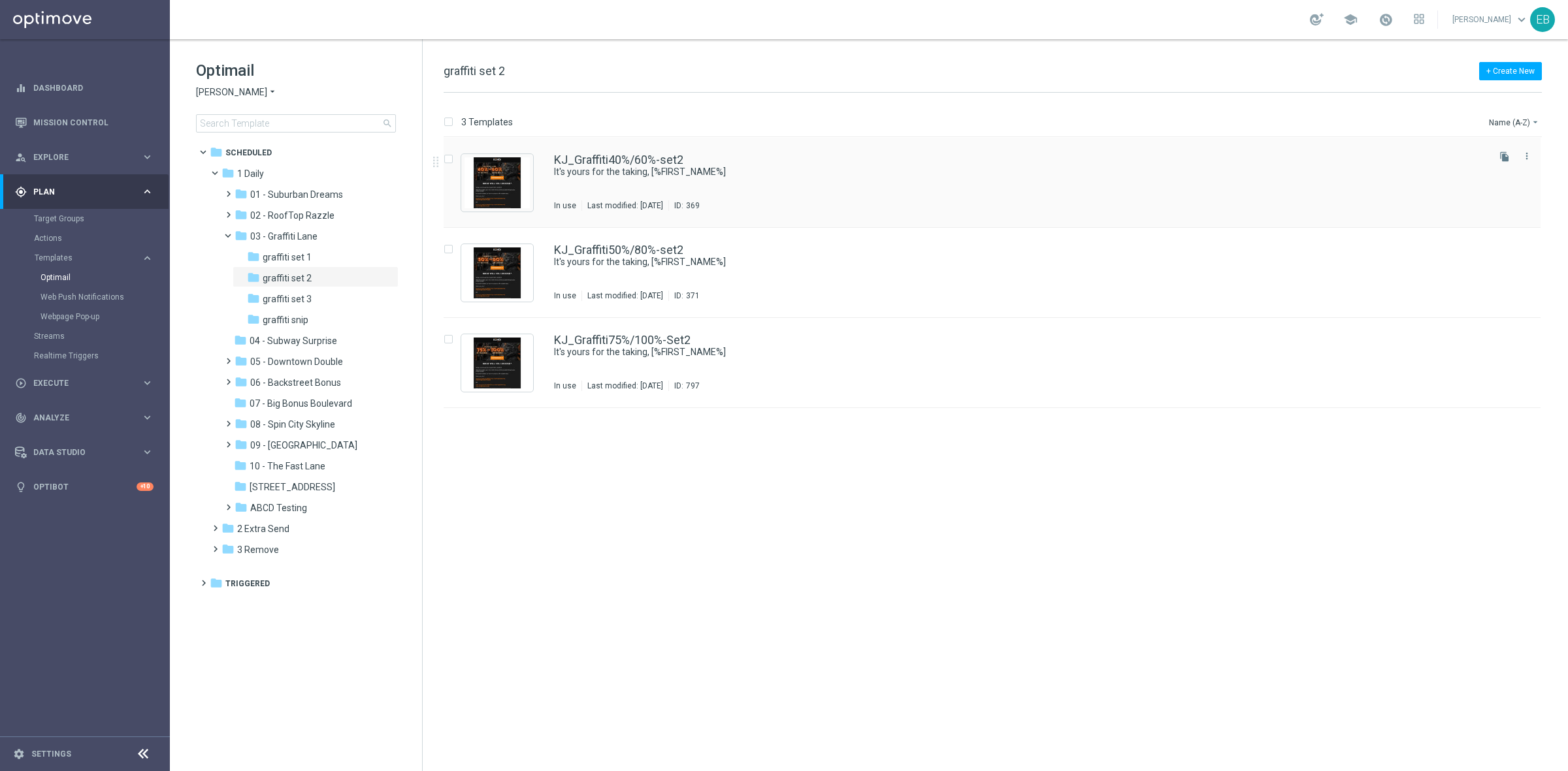
click at [755, 155] on div "KJ_Graffiti40%/60%-set2" at bounding box center [1020, 160] width 932 height 12
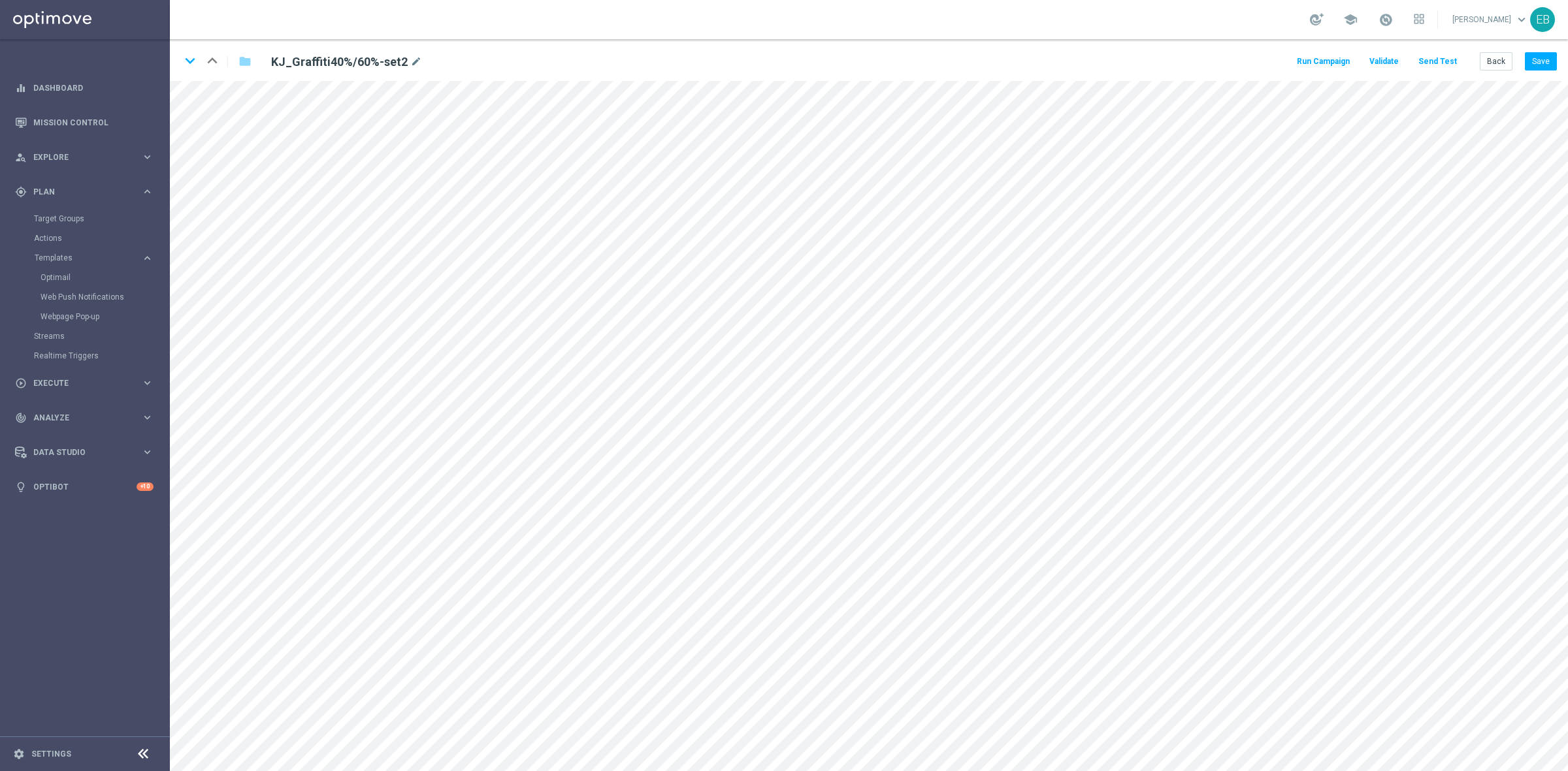
click at [1436, 63] on button "Send Test" at bounding box center [1437, 61] width 43 height 18
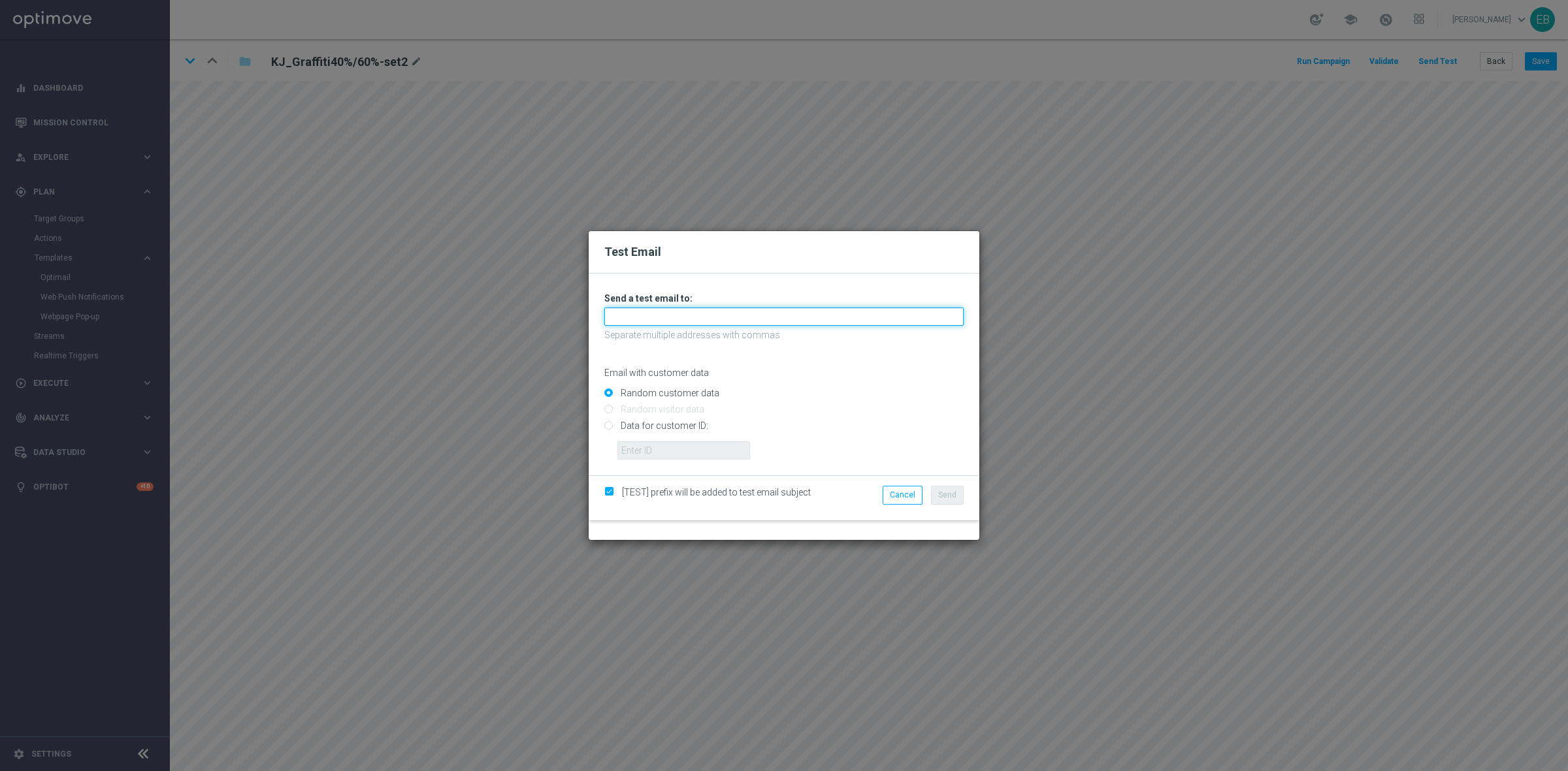
click at [651, 317] on input "text" at bounding box center [784, 317] width 359 height 18
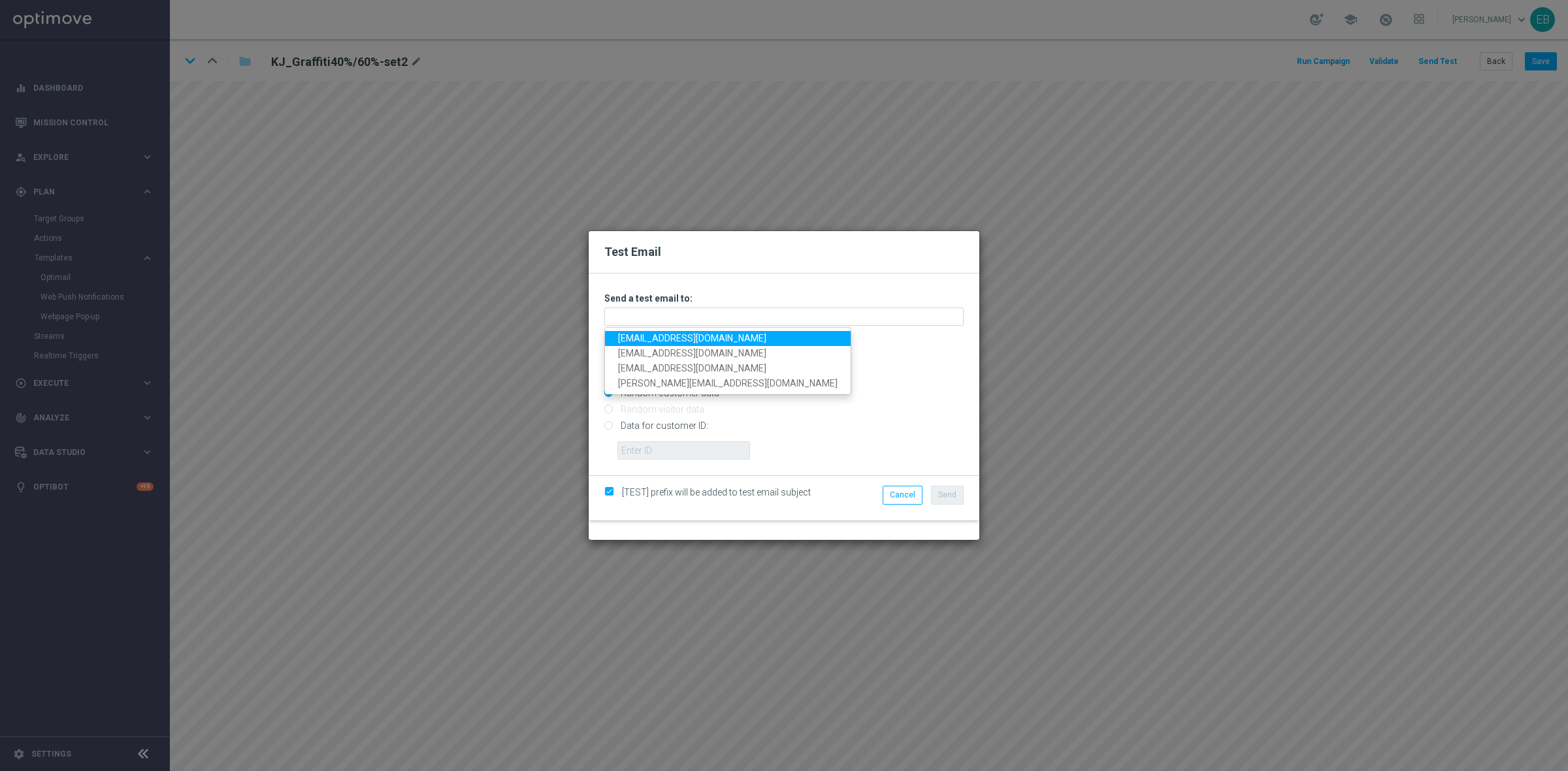
click at [628, 335] on link "testingalltesting@gmail.com" at bounding box center [727, 338] width 245 height 15
type input "testingalltesting@gmail.com"
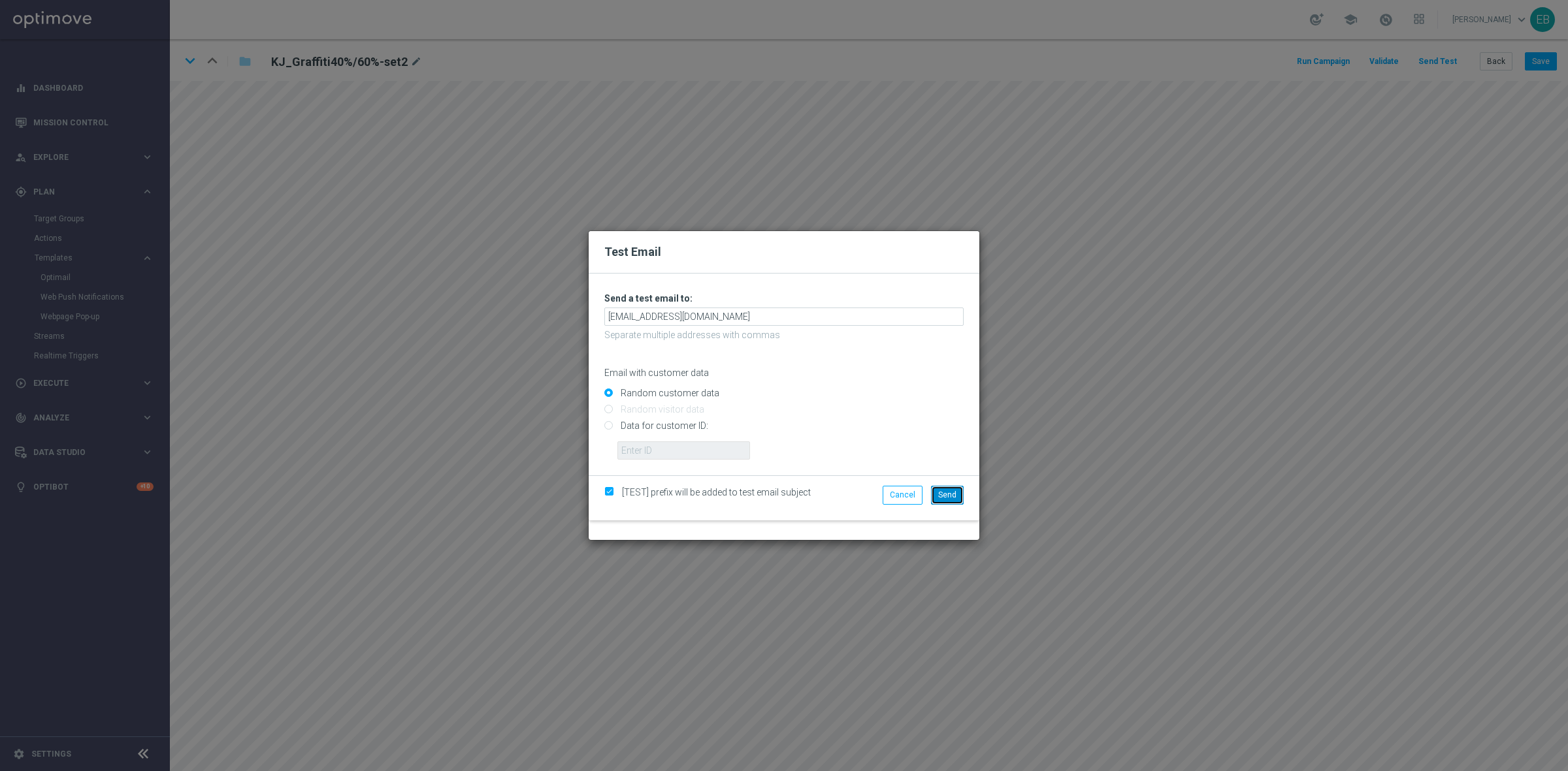
click at [961, 493] on button "Send" at bounding box center [948, 495] width 33 height 18
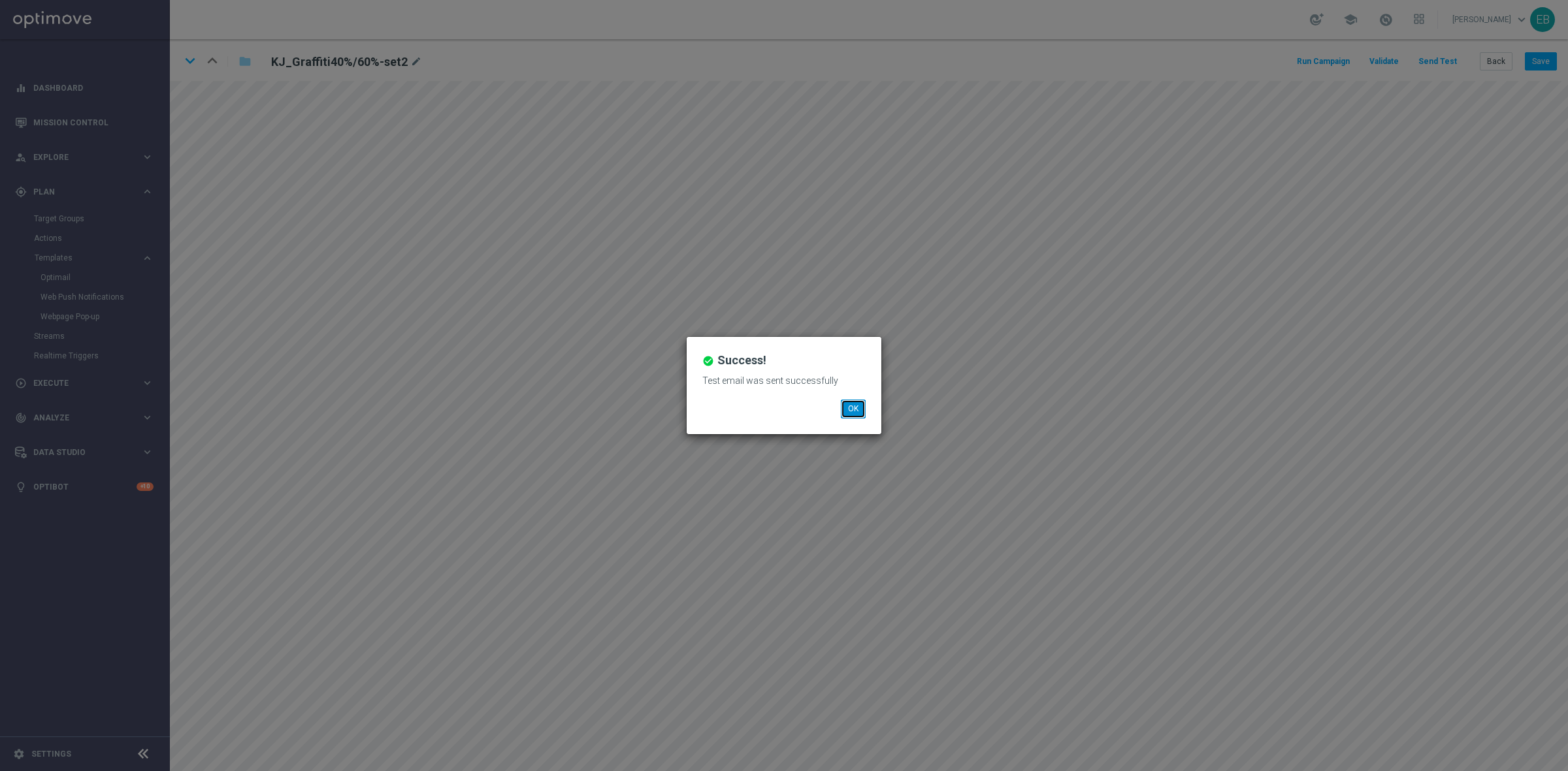
click at [862, 410] on button "OK" at bounding box center [853, 409] width 25 height 18
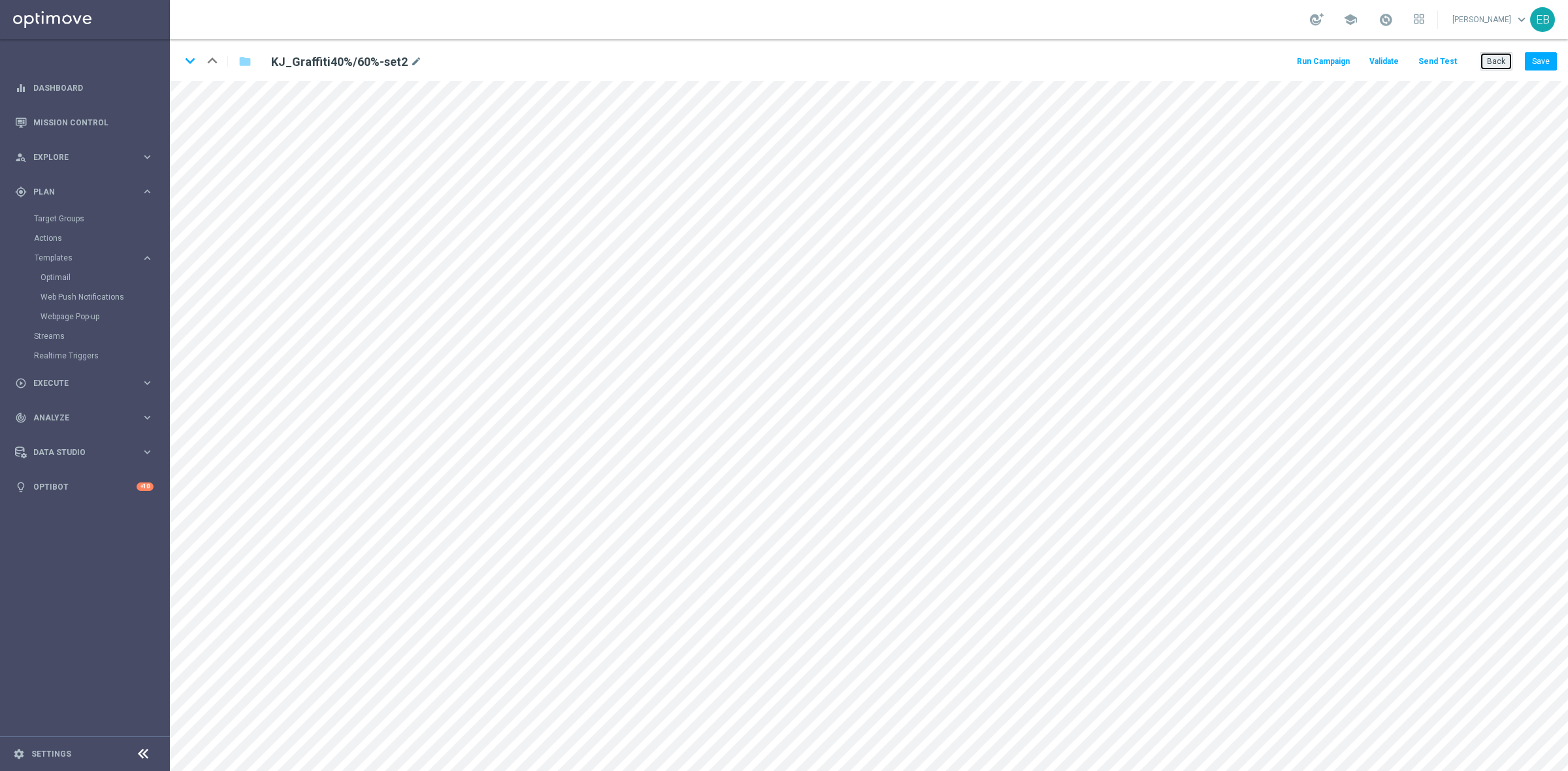
click at [1494, 56] on button "Back" at bounding box center [1496, 61] width 33 height 18
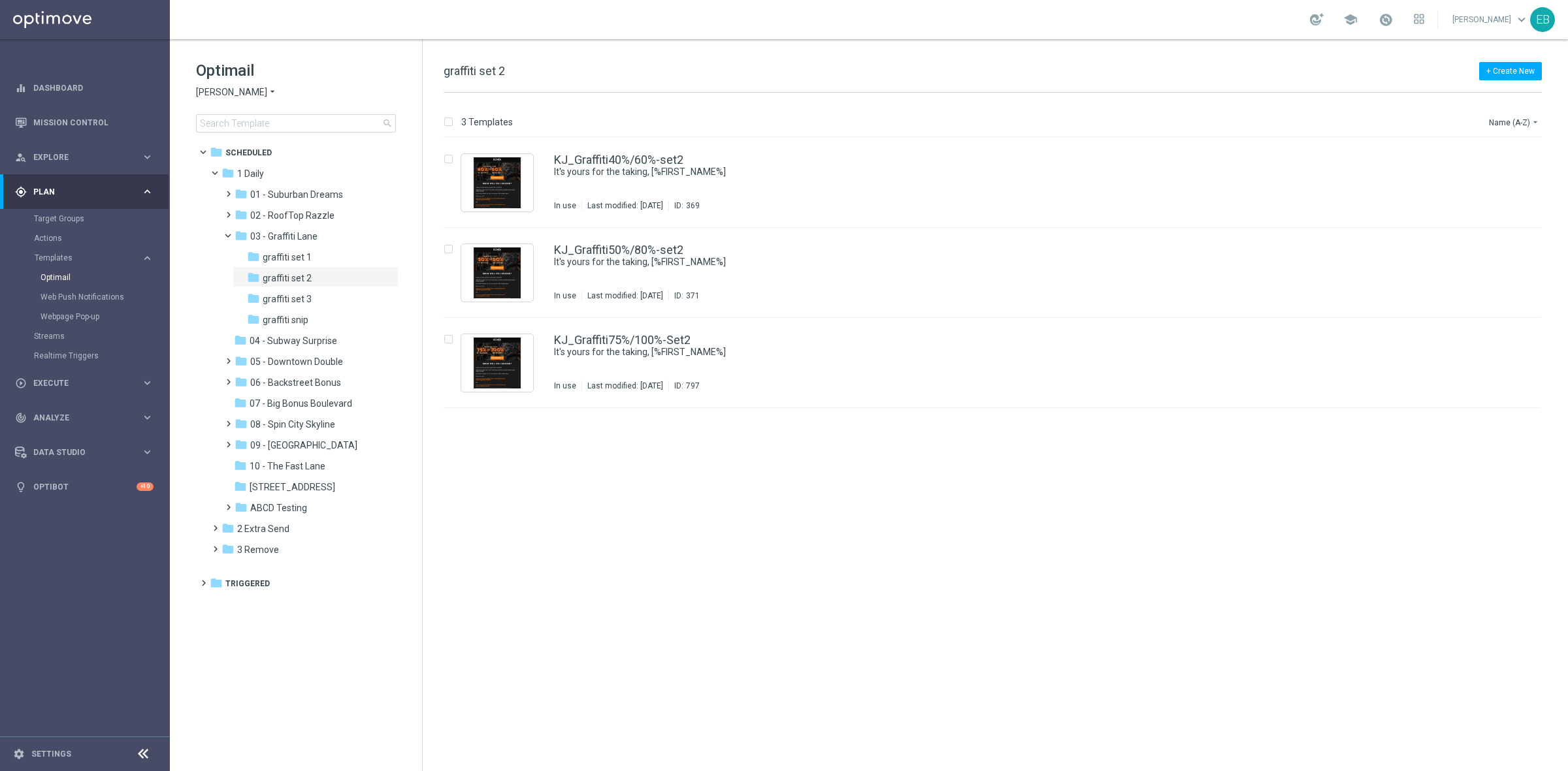
click at [222, 88] on span "[PERSON_NAME]" at bounding box center [232, 92] width 71 height 12
click at [263, 203] on div "Jackpot [PERSON_NAME]" at bounding box center [245, 202] width 98 height 16
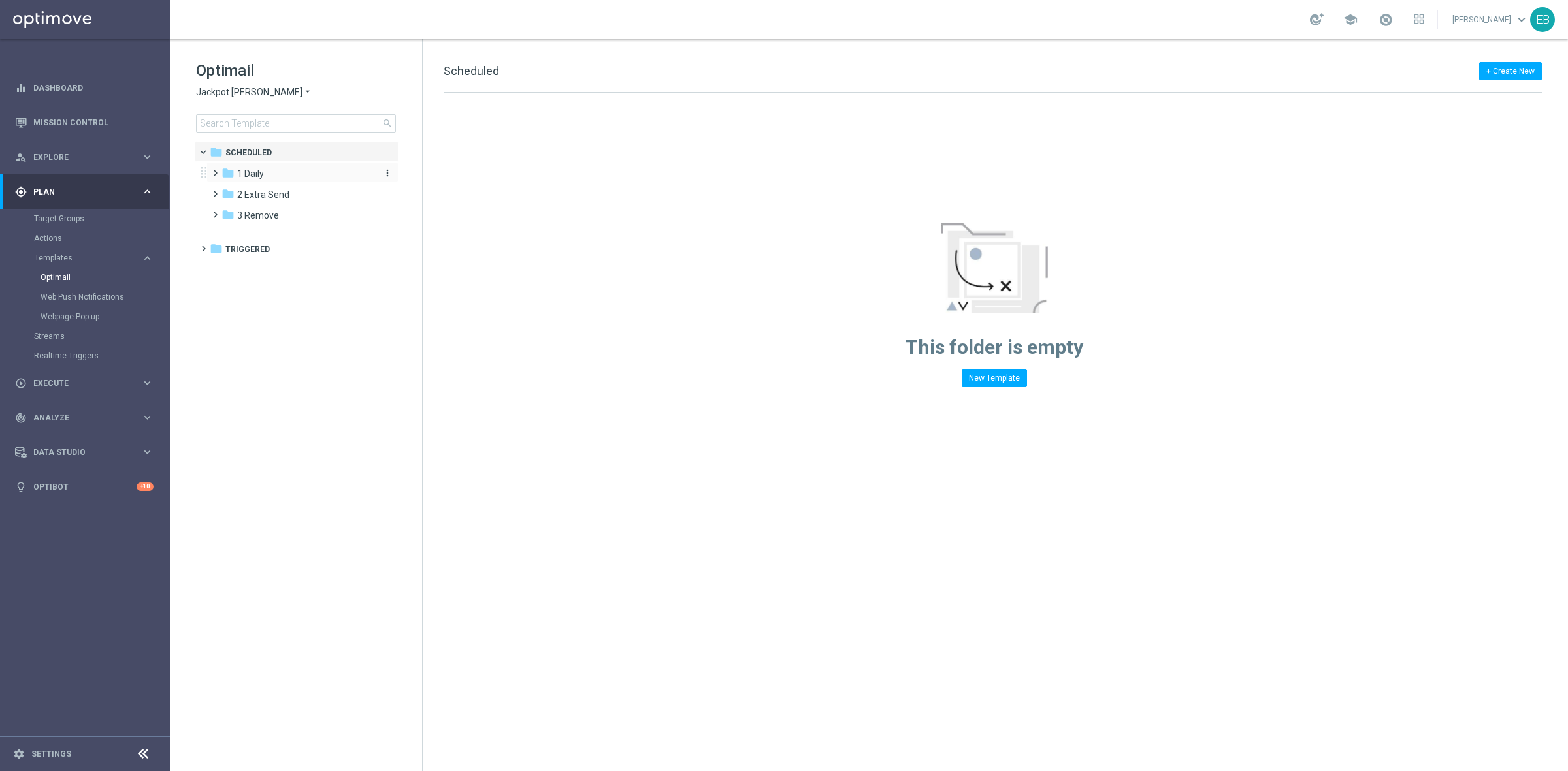
click at [255, 168] on span "1 Daily" at bounding box center [250, 174] width 27 height 12
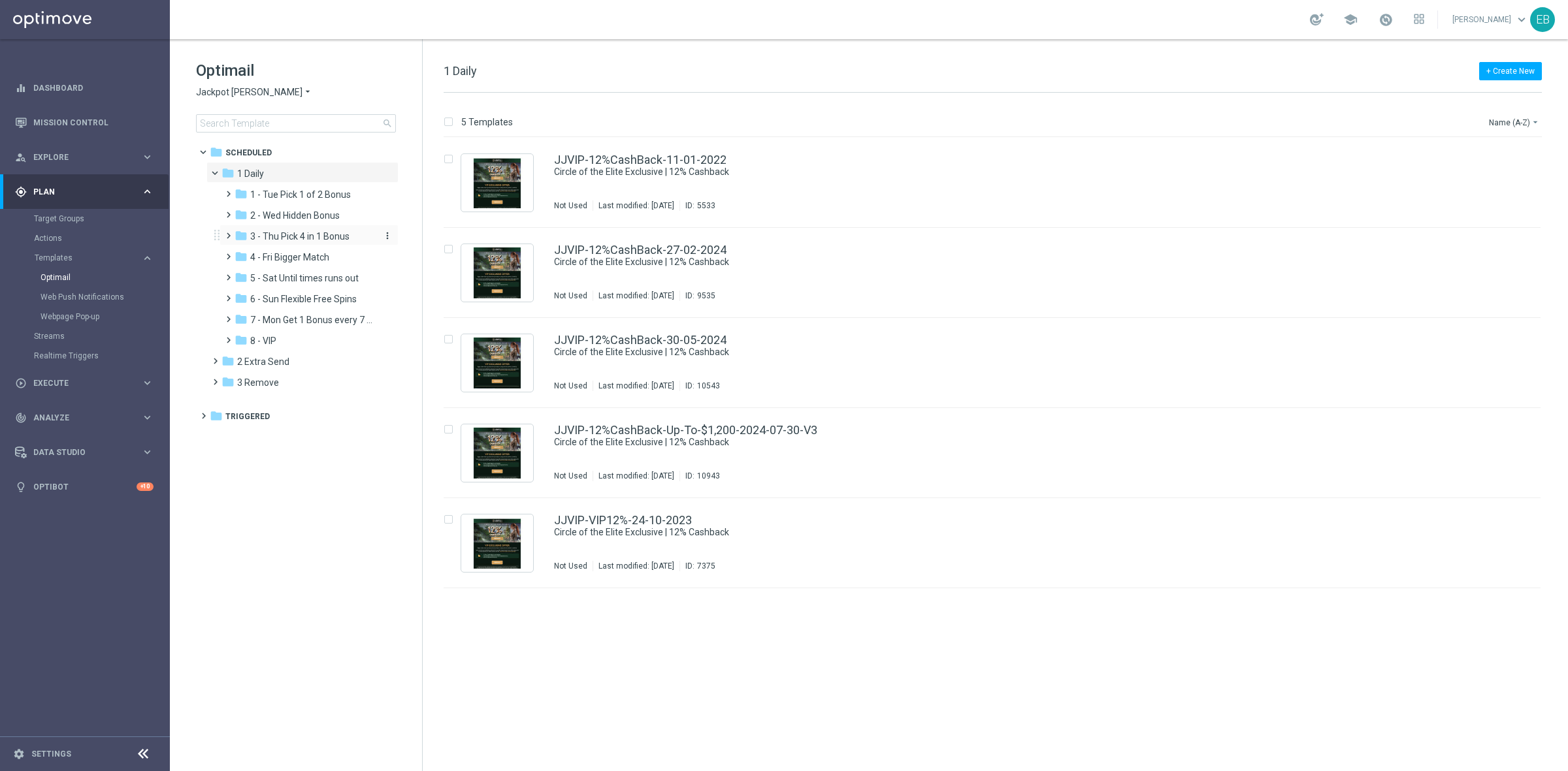
click at [305, 234] on span "3 - Thu Pick 4 in 1 Bonus" at bounding box center [299, 236] width 99 height 12
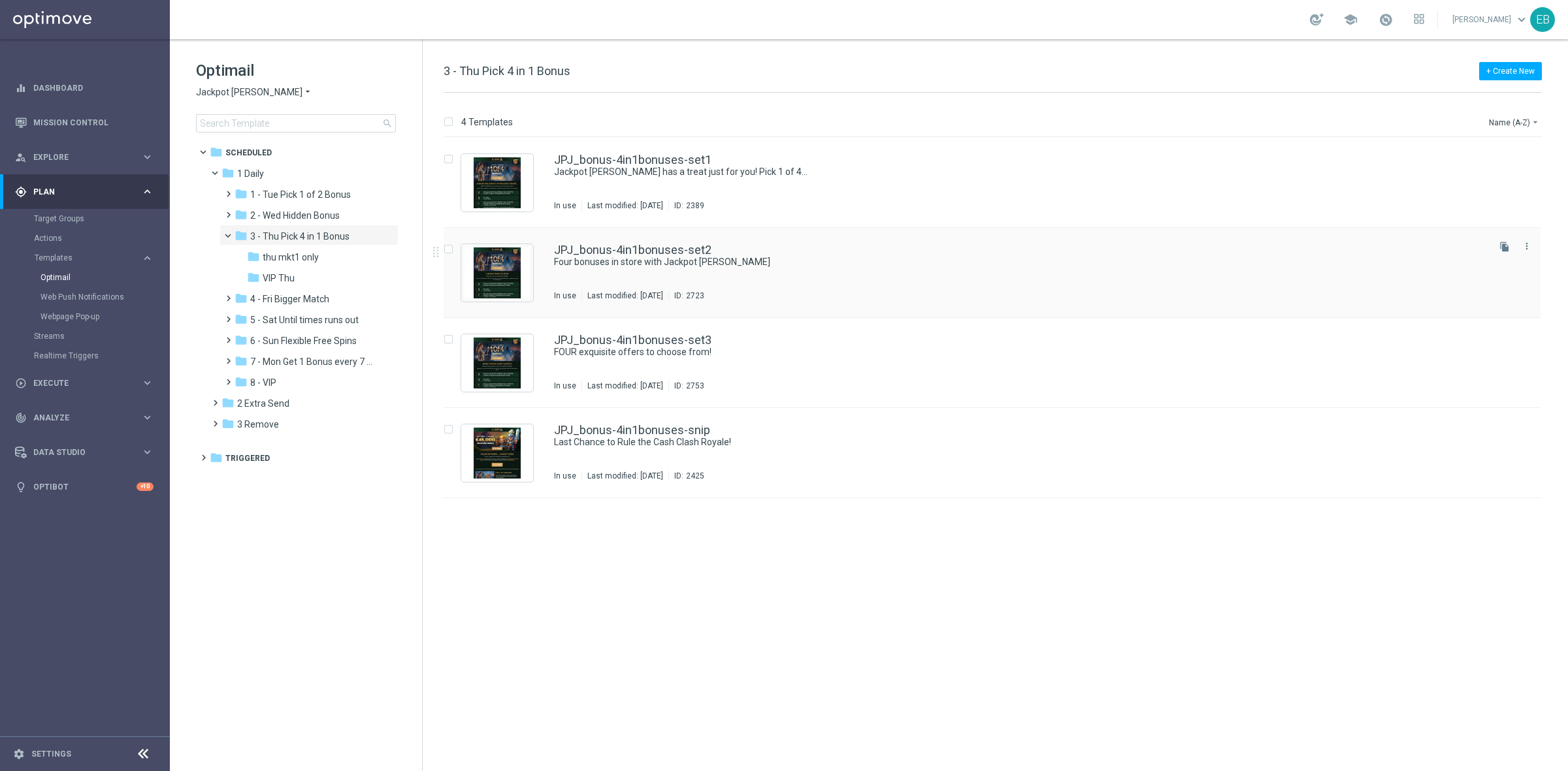
click at [777, 246] on div "JPJ_bonus-4in1bonuses-set2" at bounding box center [1020, 250] width 932 height 12
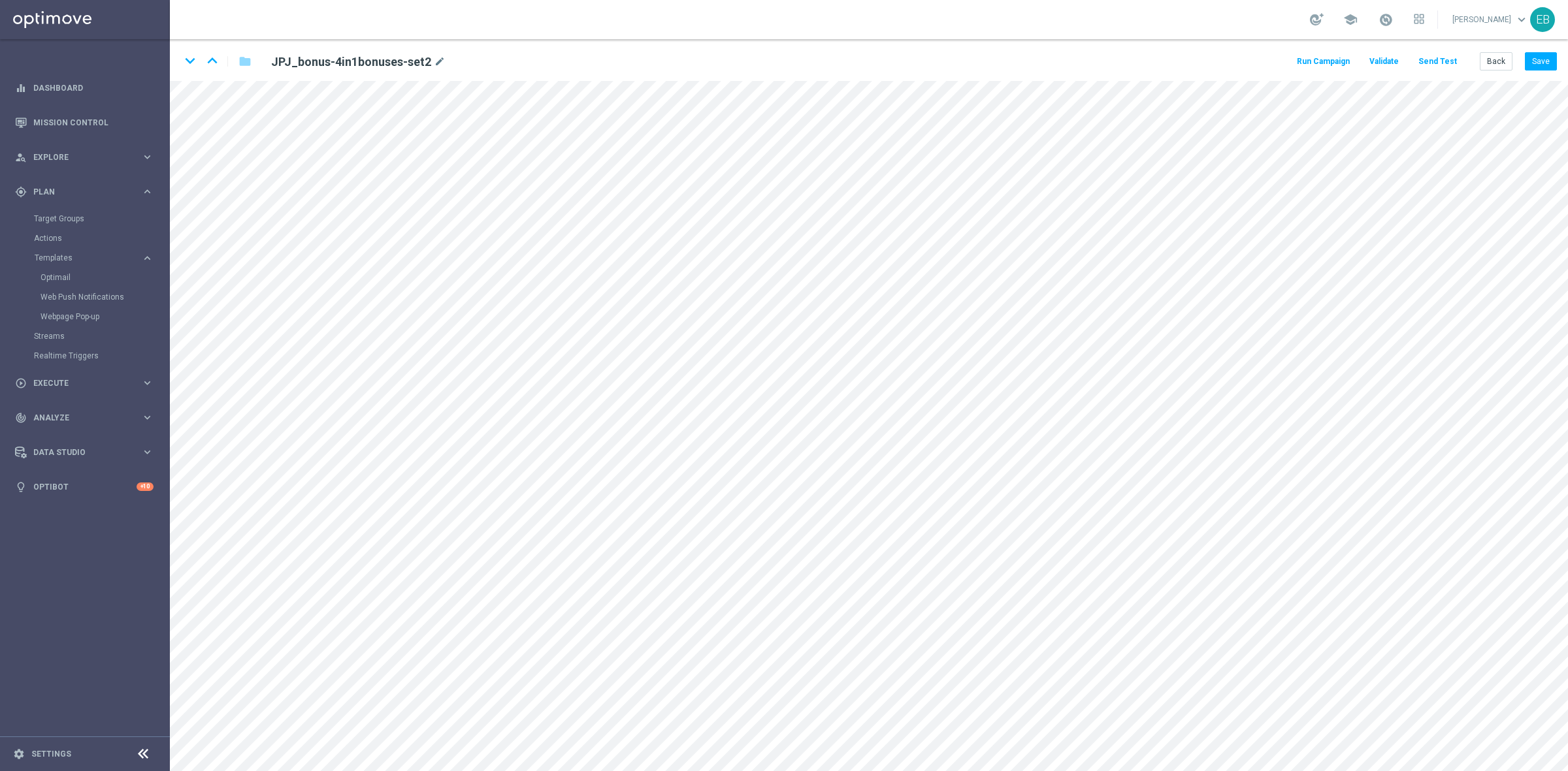
click at [1445, 64] on button "Send Test" at bounding box center [1437, 61] width 43 height 18
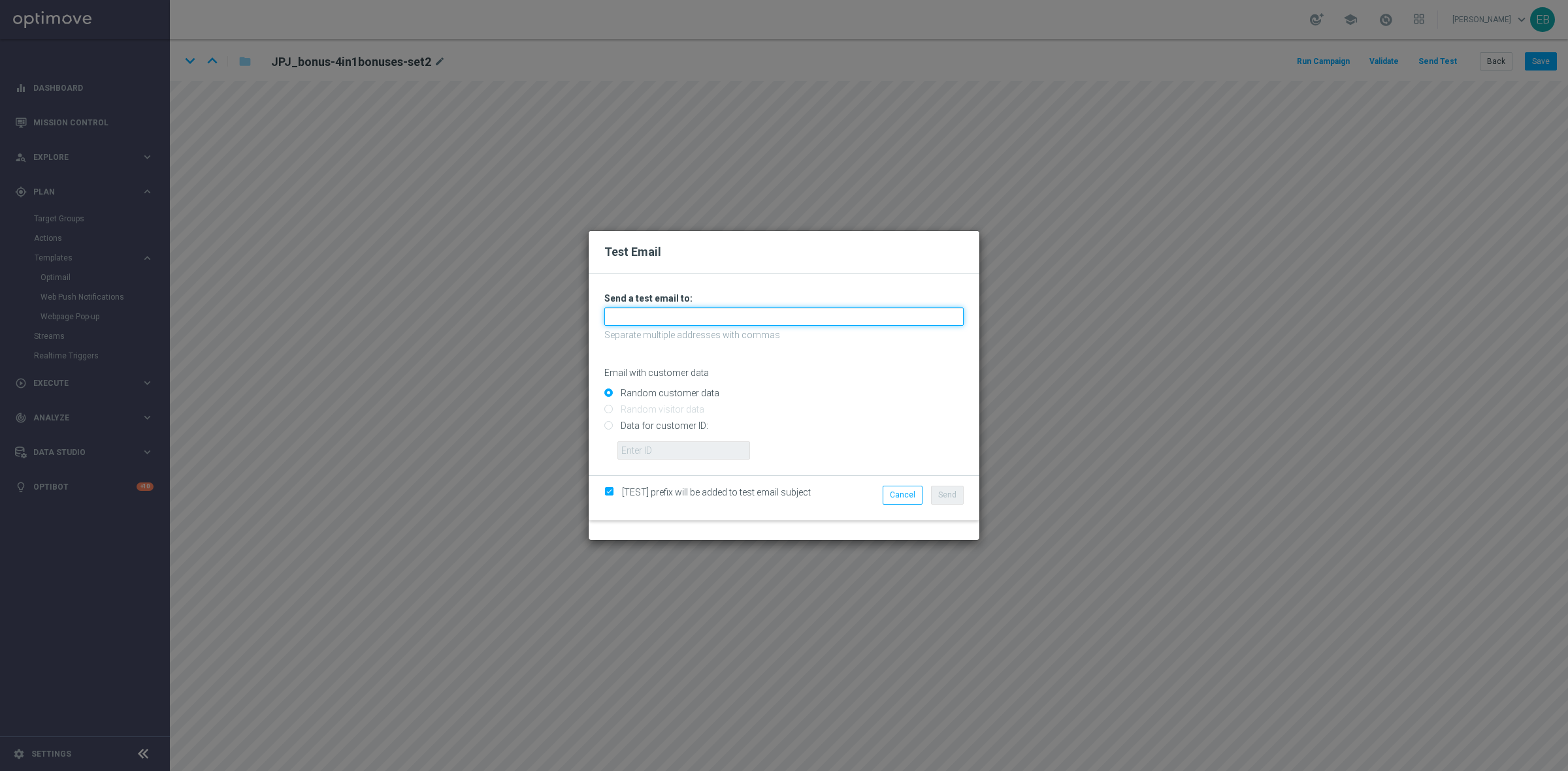
click at [641, 322] on input "text" at bounding box center [784, 317] width 359 height 18
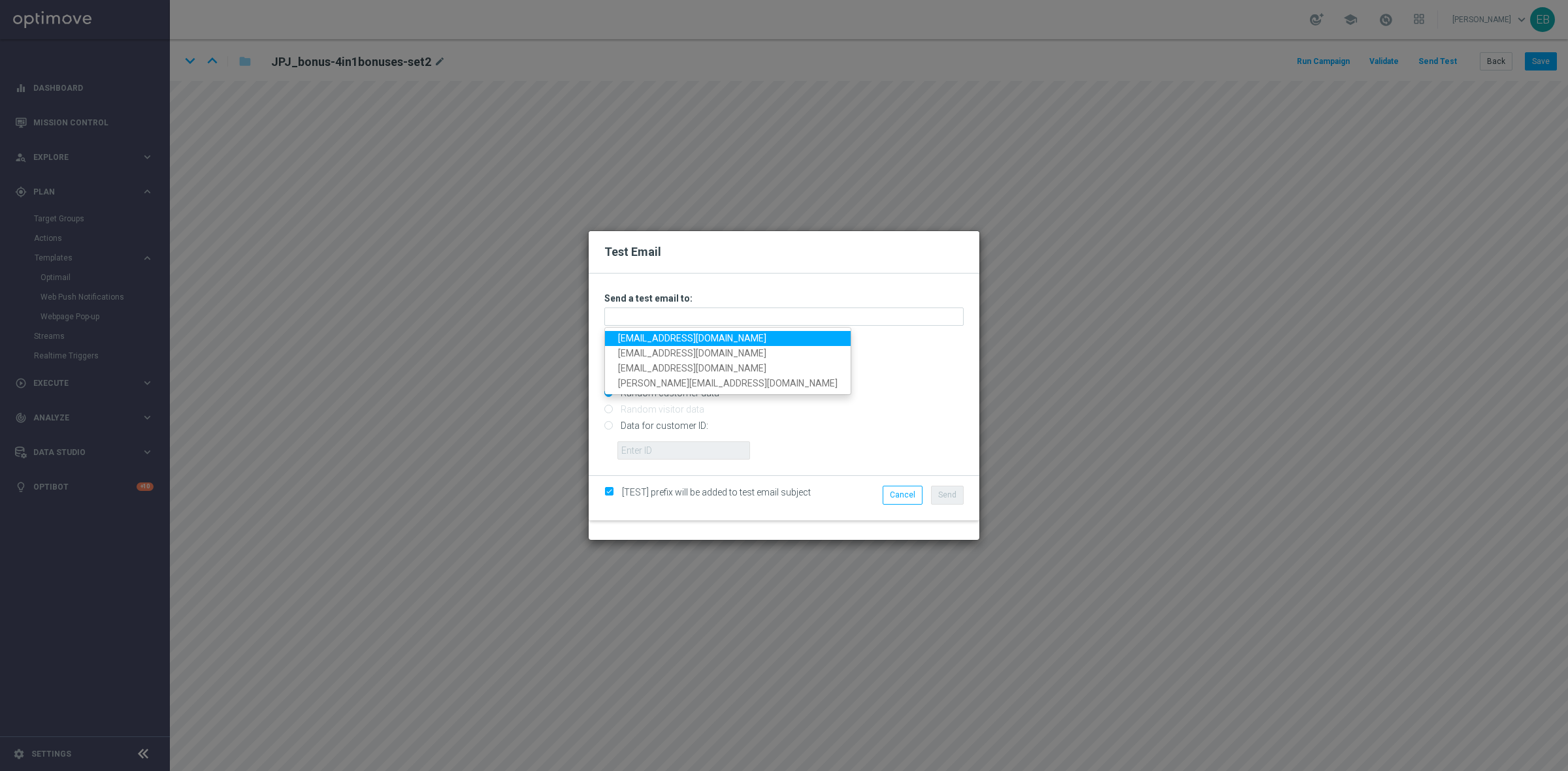
click at [629, 332] on link "testingalltesting@gmail.com" at bounding box center [727, 338] width 245 height 15
type input "testingalltesting@gmail.com"
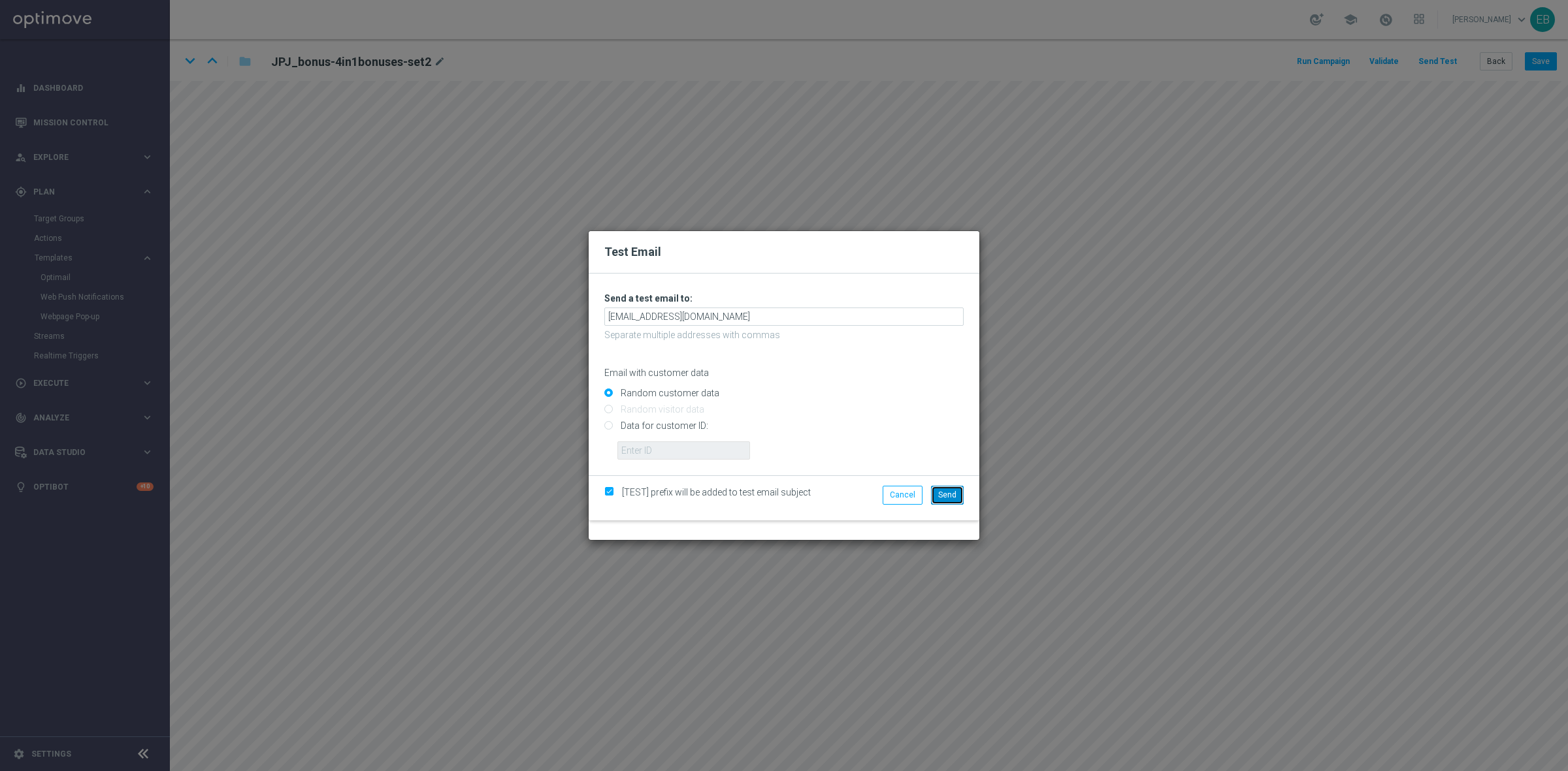
click at [951, 495] on span "Send" at bounding box center [948, 495] width 18 height 9
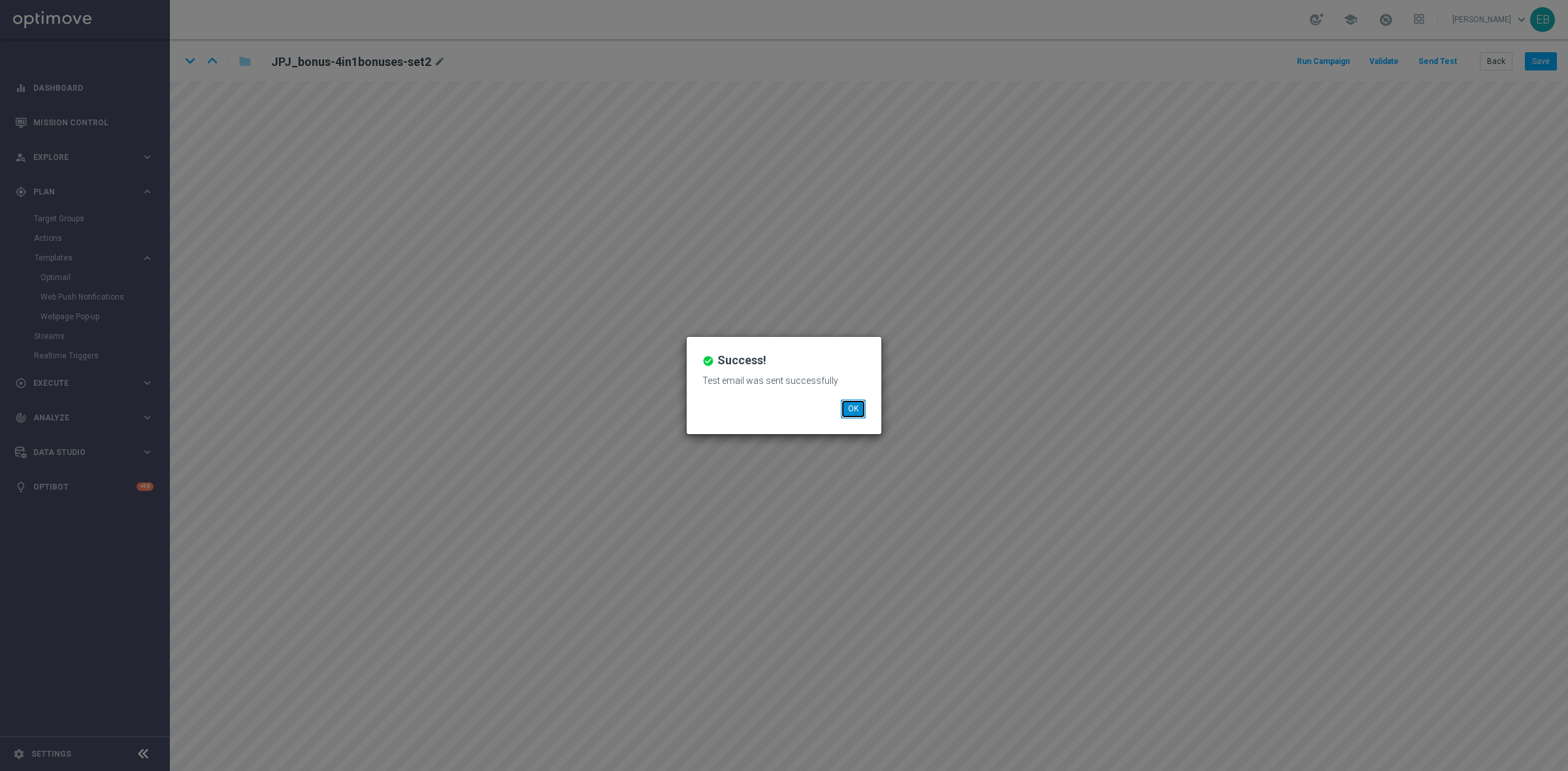
click at [851, 418] on button "OK" at bounding box center [853, 409] width 25 height 18
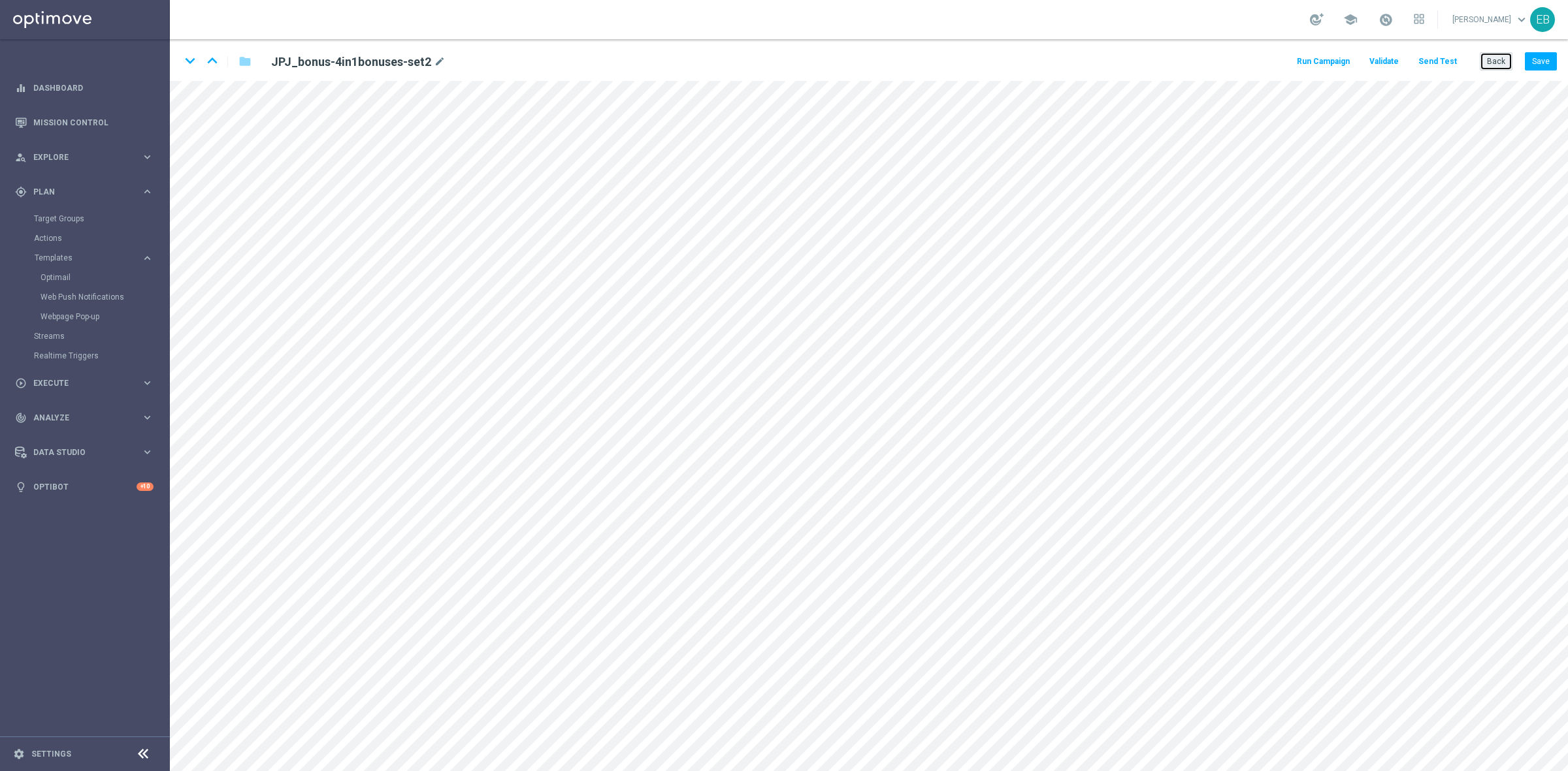
click at [1490, 57] on button "Back" at bounding box center [1496, 61] width 33 height 18
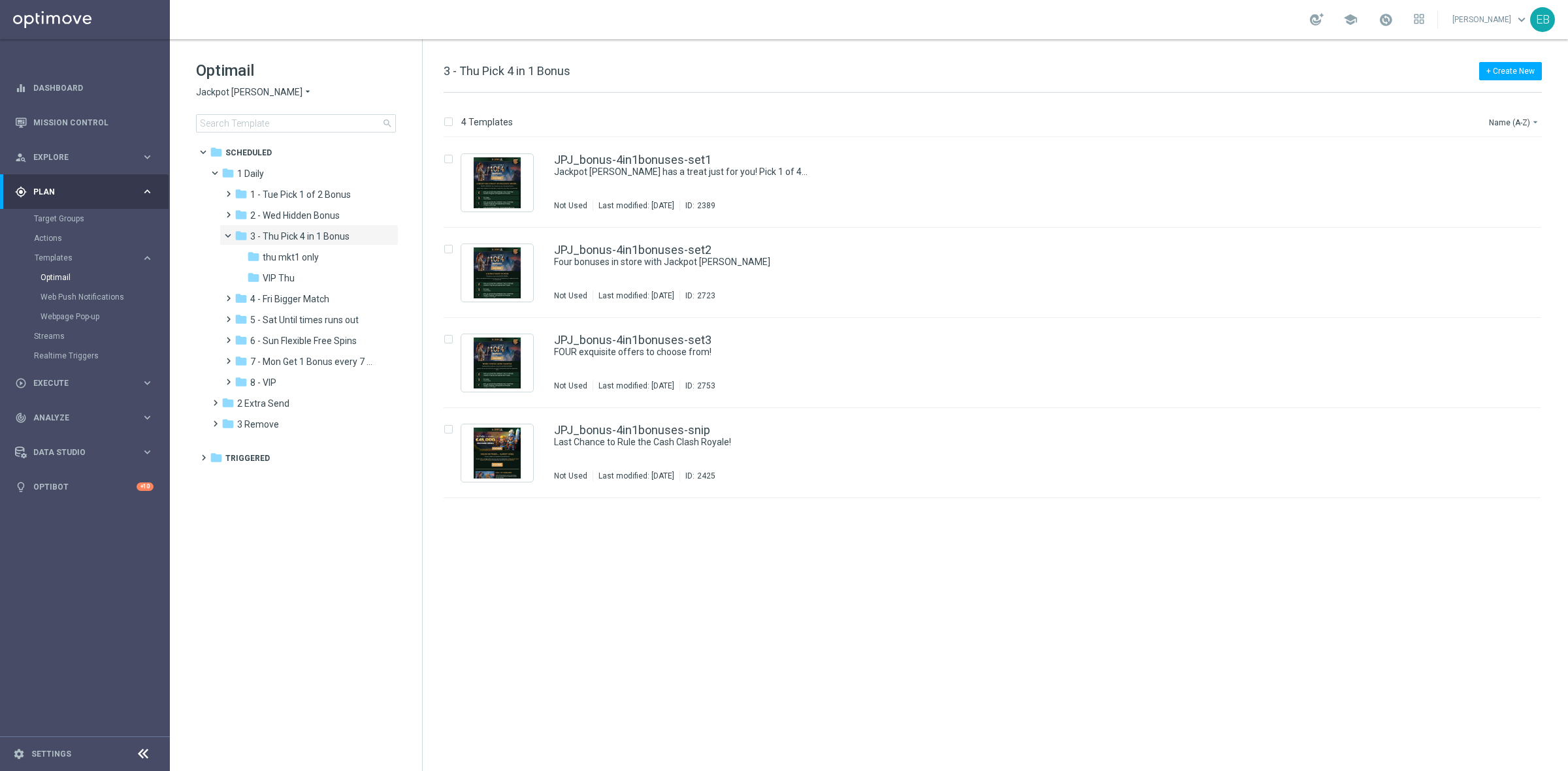
click at [227, 93] on span "Jackpot [PERSON_NAME]" at bounding box center [249, 92] width 107 height 12
click at [0, 0] on span "Wolf Winner" at bounding box center [0, 0] width 0 height 0
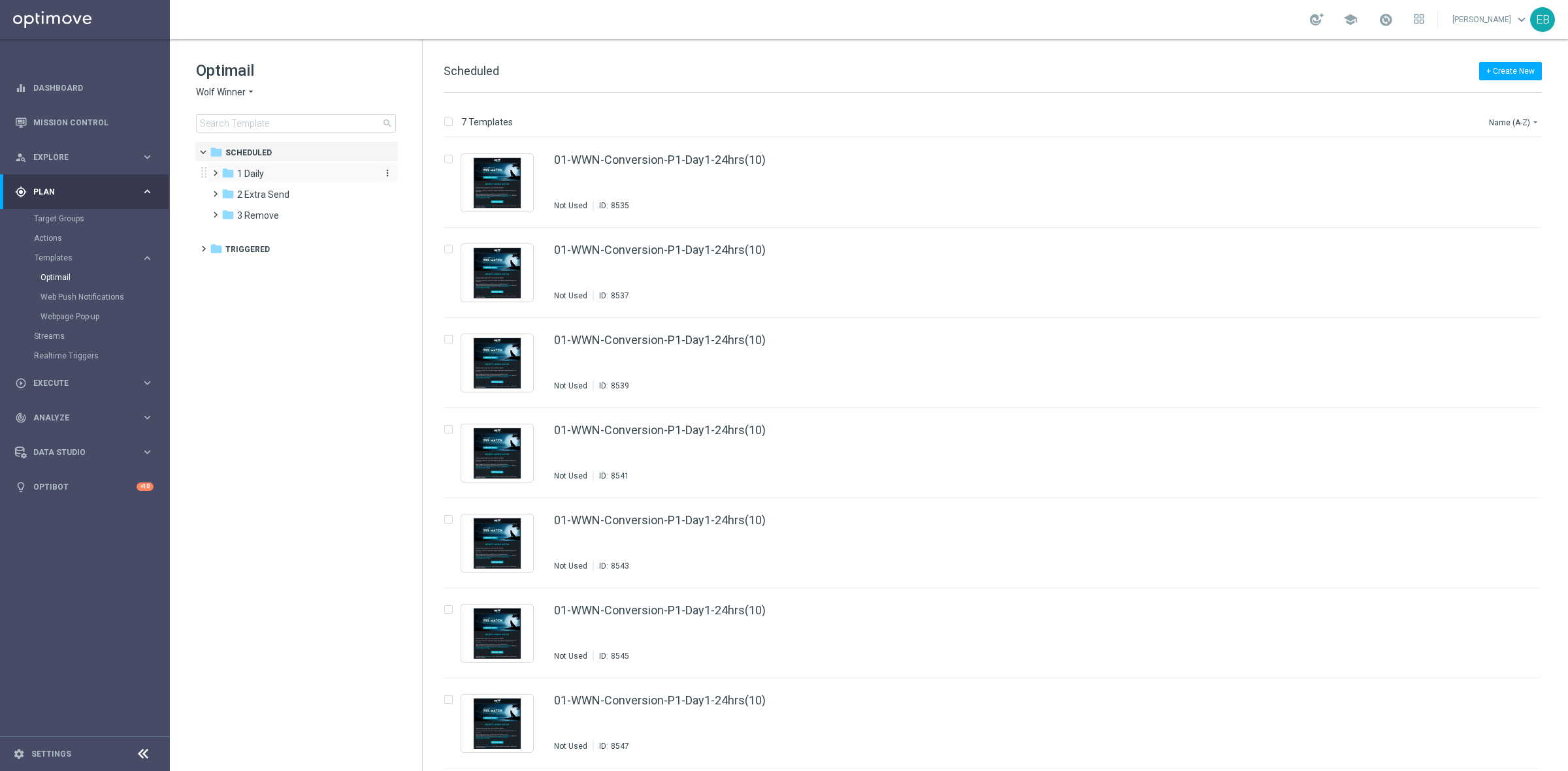
click at [299, 178] on div "folder 1 Daily" at bounding box center [297, 174] width 150 height 15
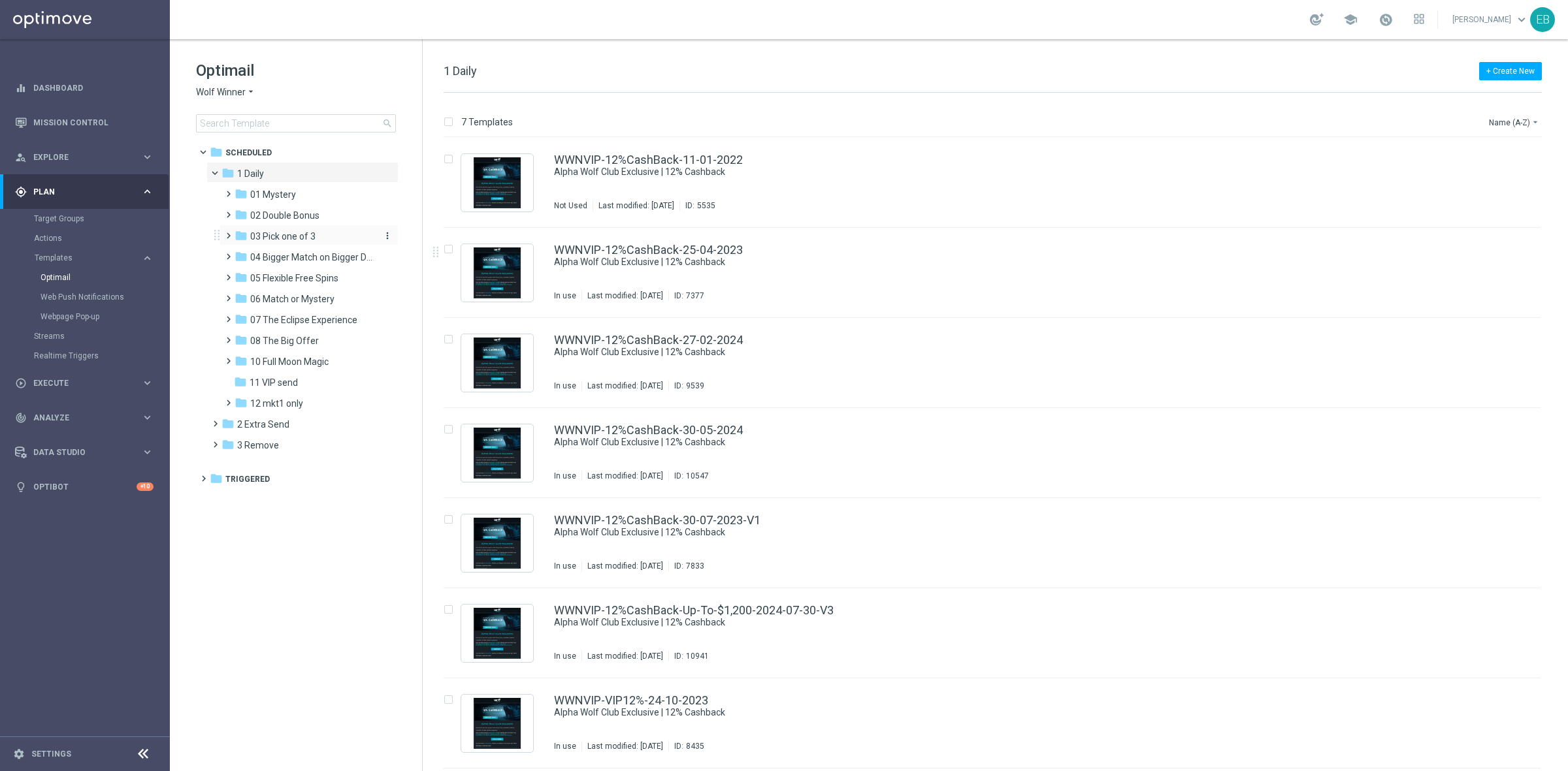
click at [326, 236] on div "folder 03 Pick one of 3" at bounding box center [303, 236] width 139 height 15
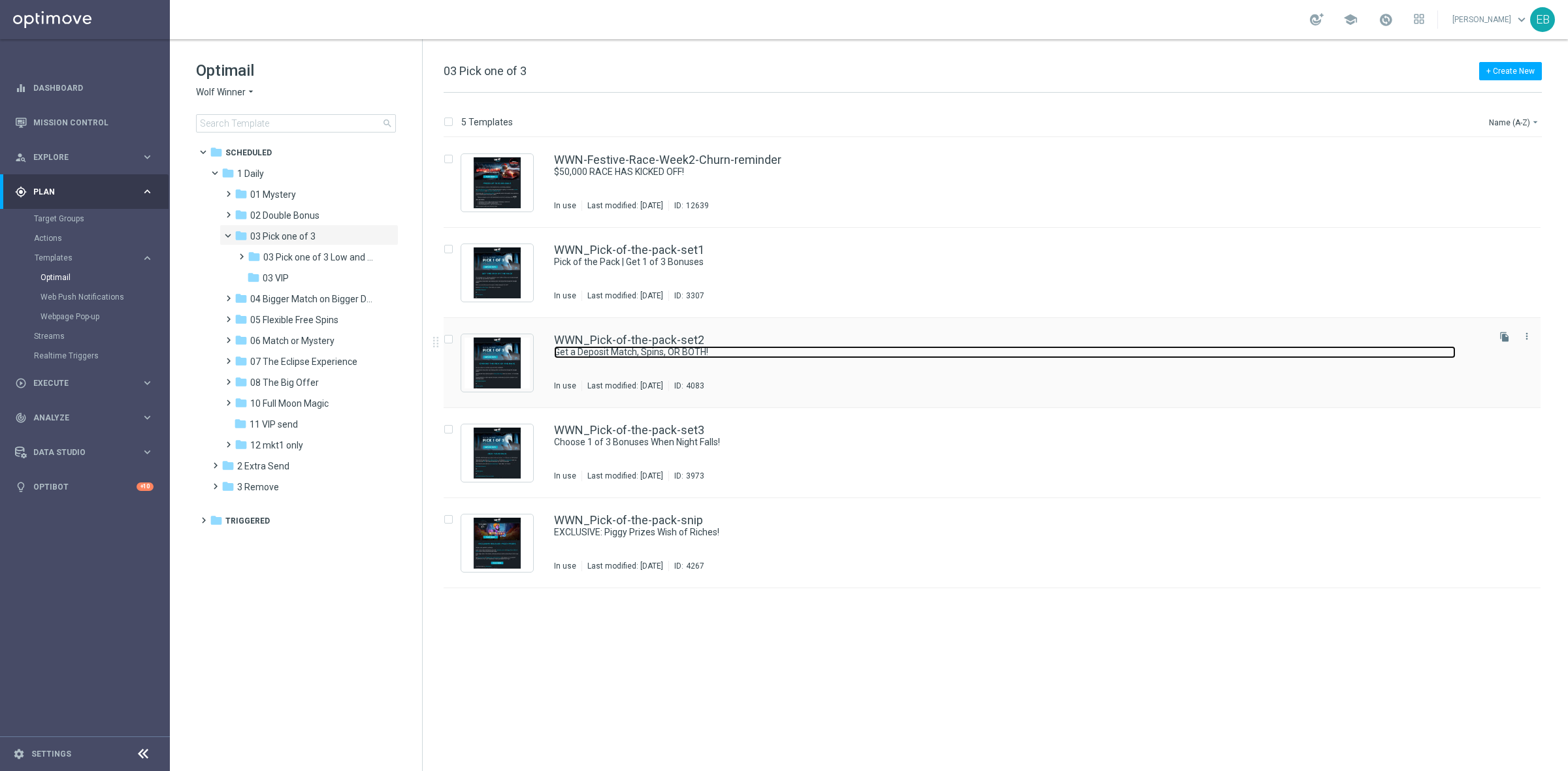
click at [842, 346] on link "Get a Deposit Match, Spins, OR BOTH!" at bounding box center [1005, 352] width 901 height 12
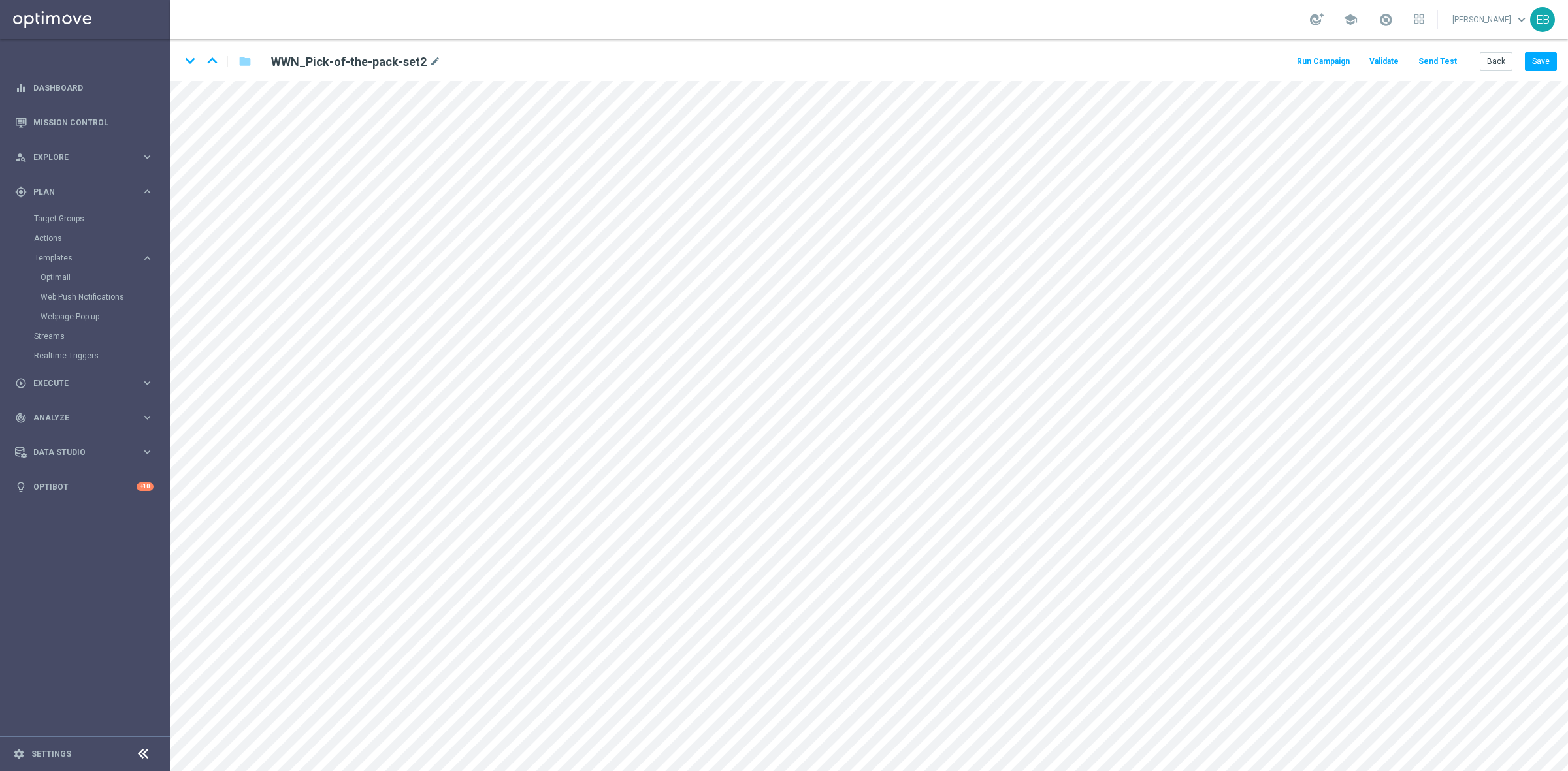
click at [1428, 62] on button "Send Test" at bounding box center [1437, 61] width 43 height 18
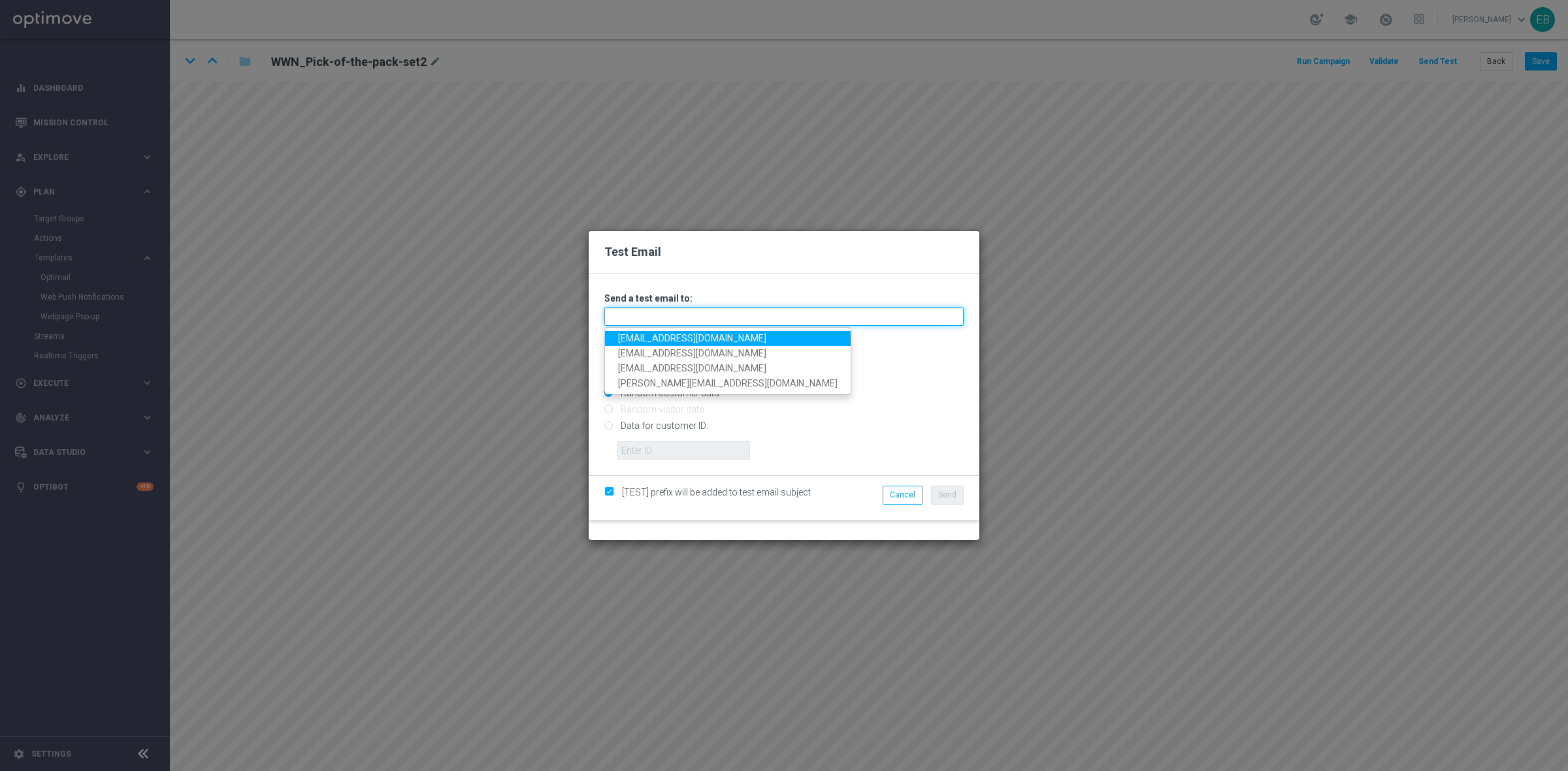
click at [636, 312] on input "text" at bounding box center [784, 317] width 359 height 18
click at [632, 339] on link "testingalltesting@gmail.com" at bounding box center [727, 338] width 245 height 15
type input "testingalltesting@gmail.com"
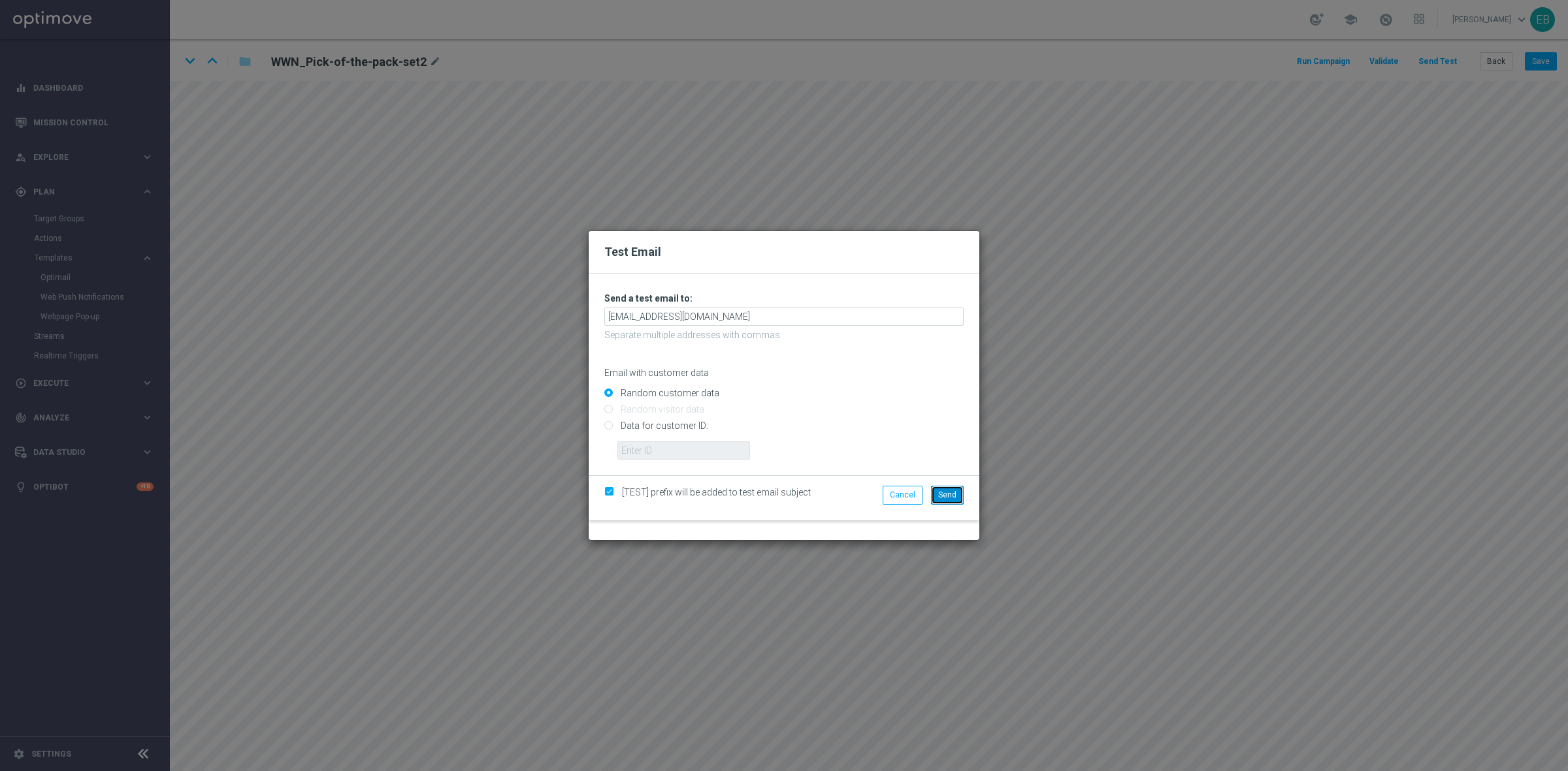
click at [940, 491] on span "Send" at bounding box center [948, 495] width 18 height 9
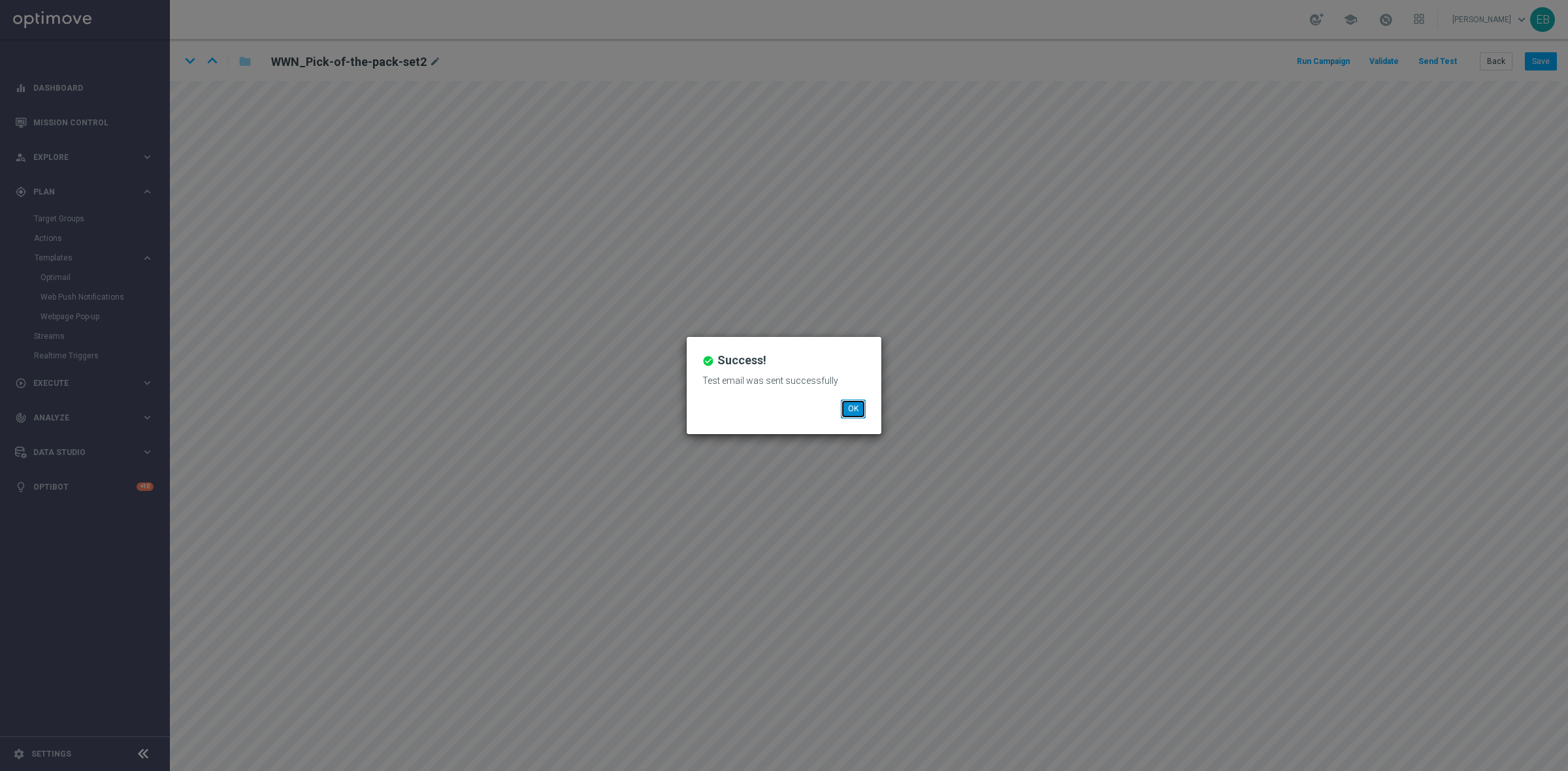
click at [851, 413] on button "OK" at bounding box center [853, 409] width 25 height 18
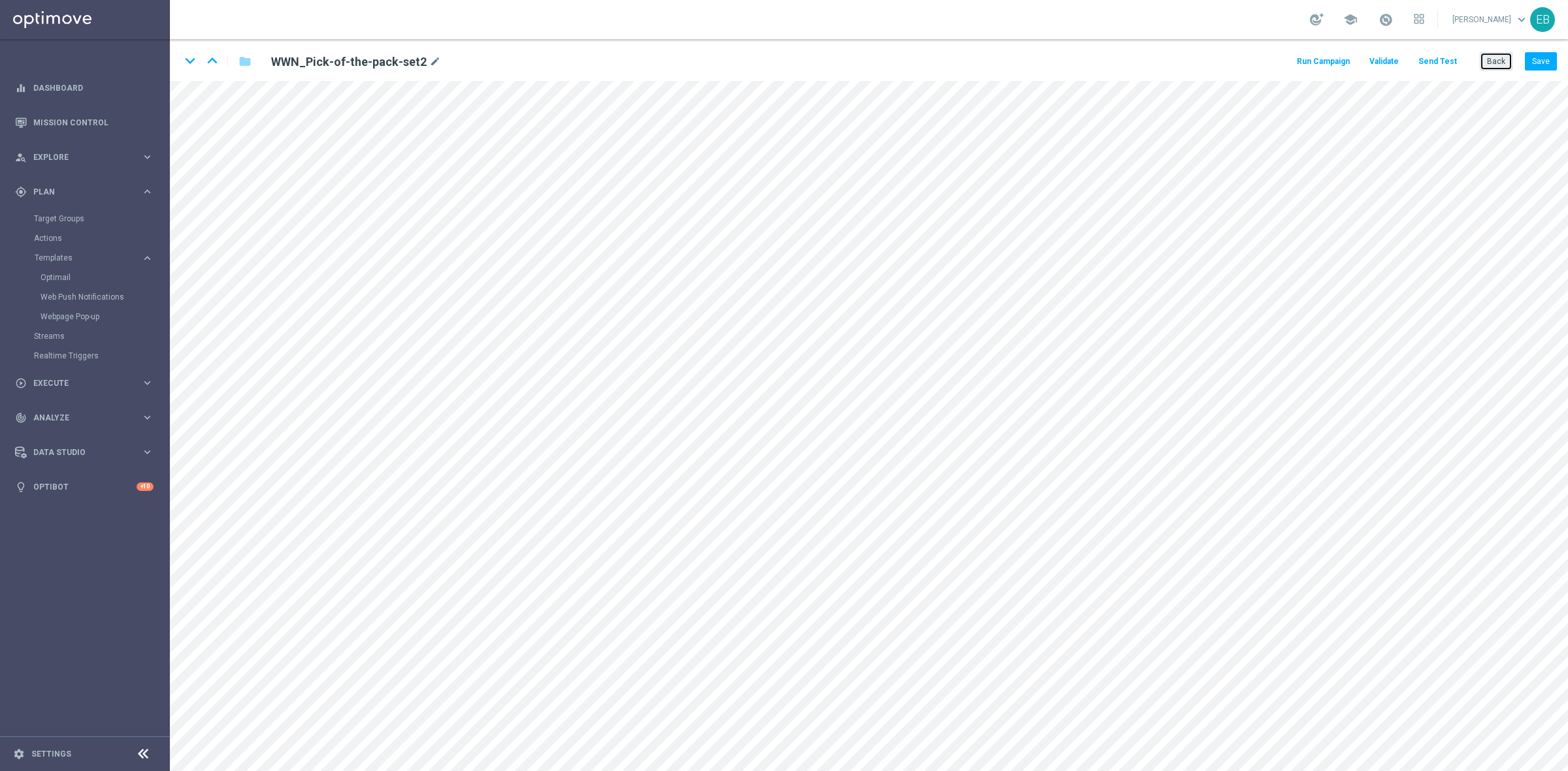
click at [1502, 61] on button "Back" at bounding box center [1496, 61] width 33 height 18
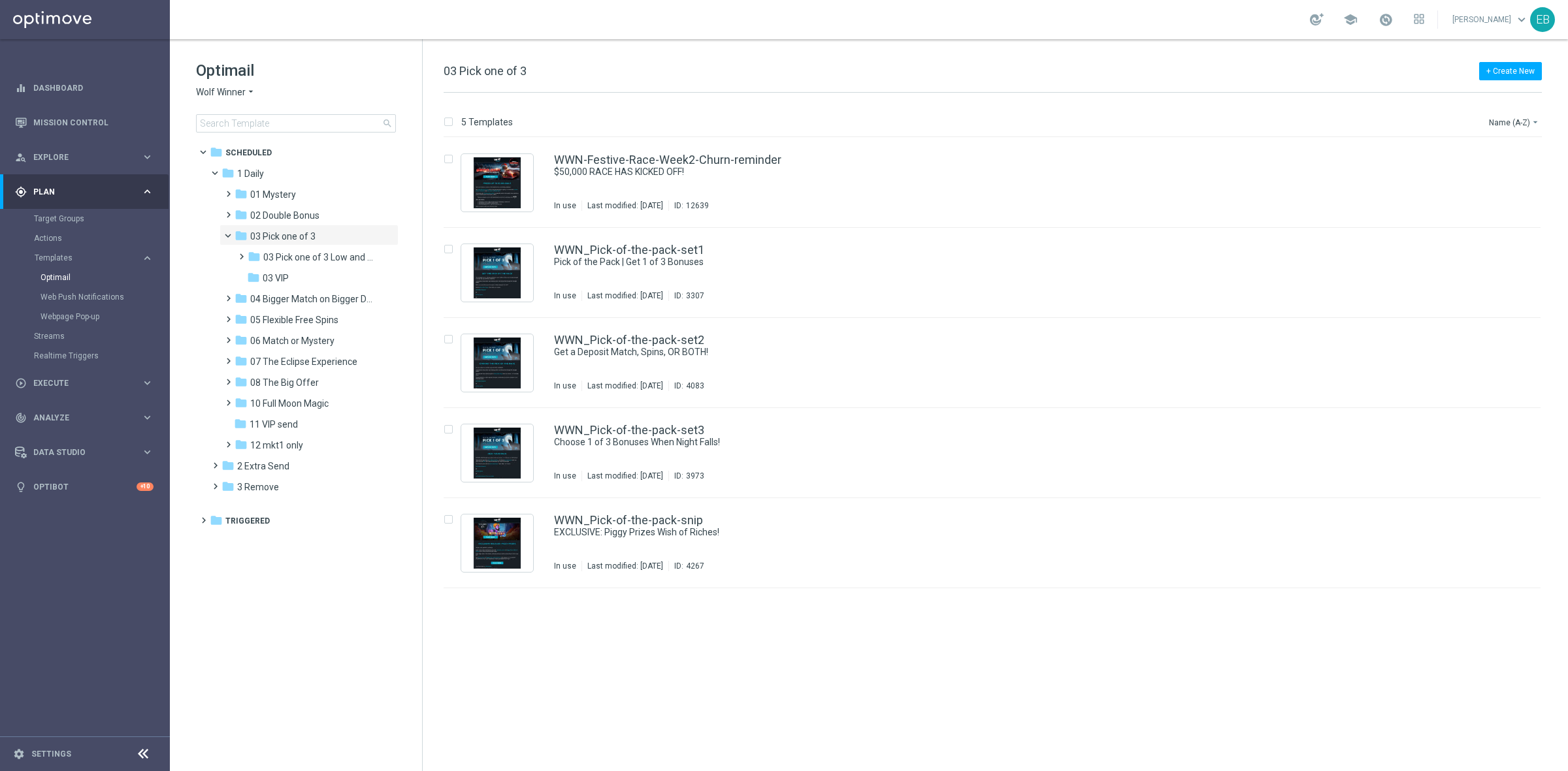
click at [224, 95] on span "Wolf Winner" at bounding box center [220, 92] width 49 height 12
click at [0, 0] on span "Stellar Spins" at bounding box center [0, 0] width 0 height 0
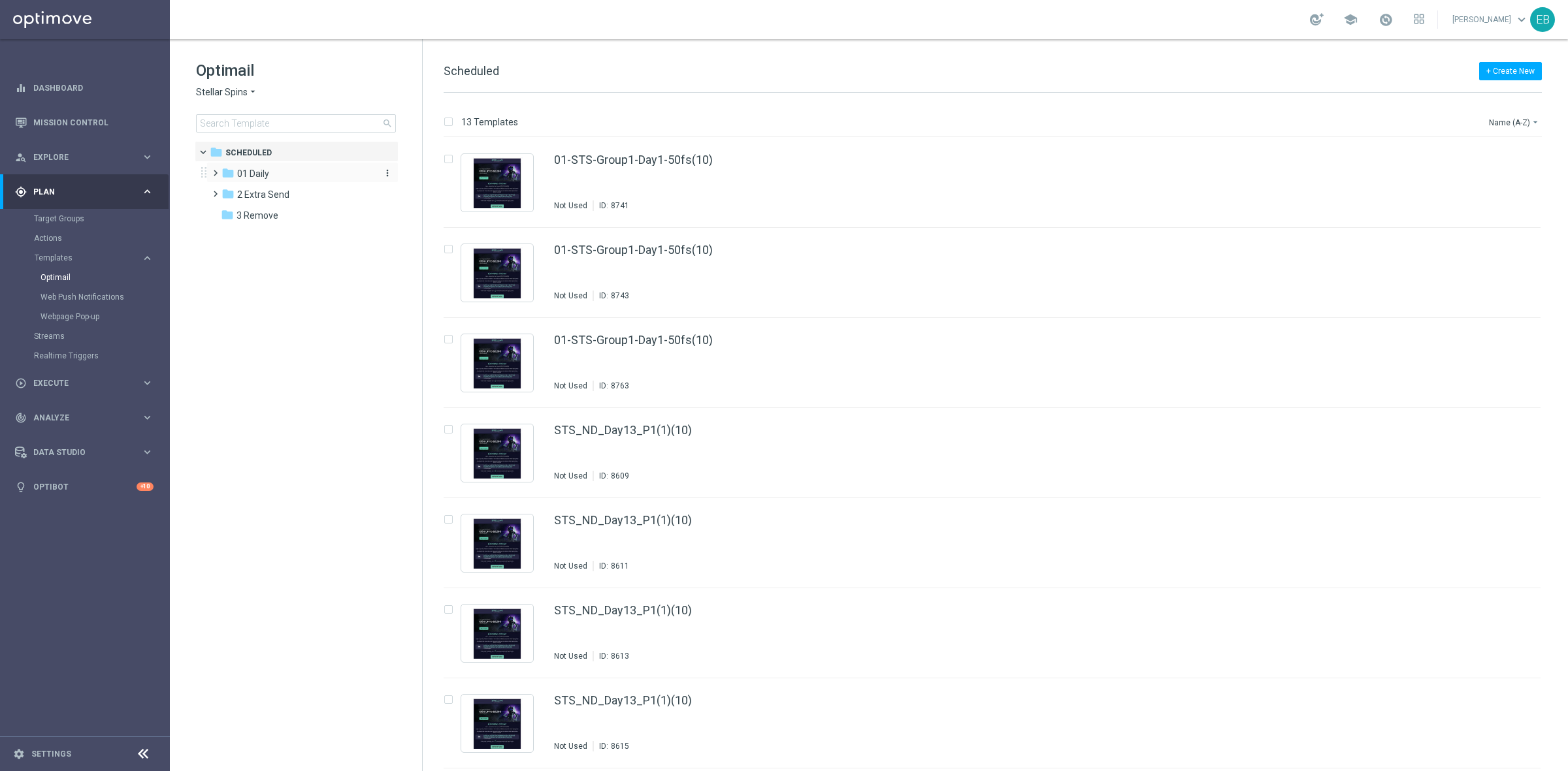
click at [282, 167] on div "folder 01 Daily" at bounding box center [297, 174] width 150 height 15
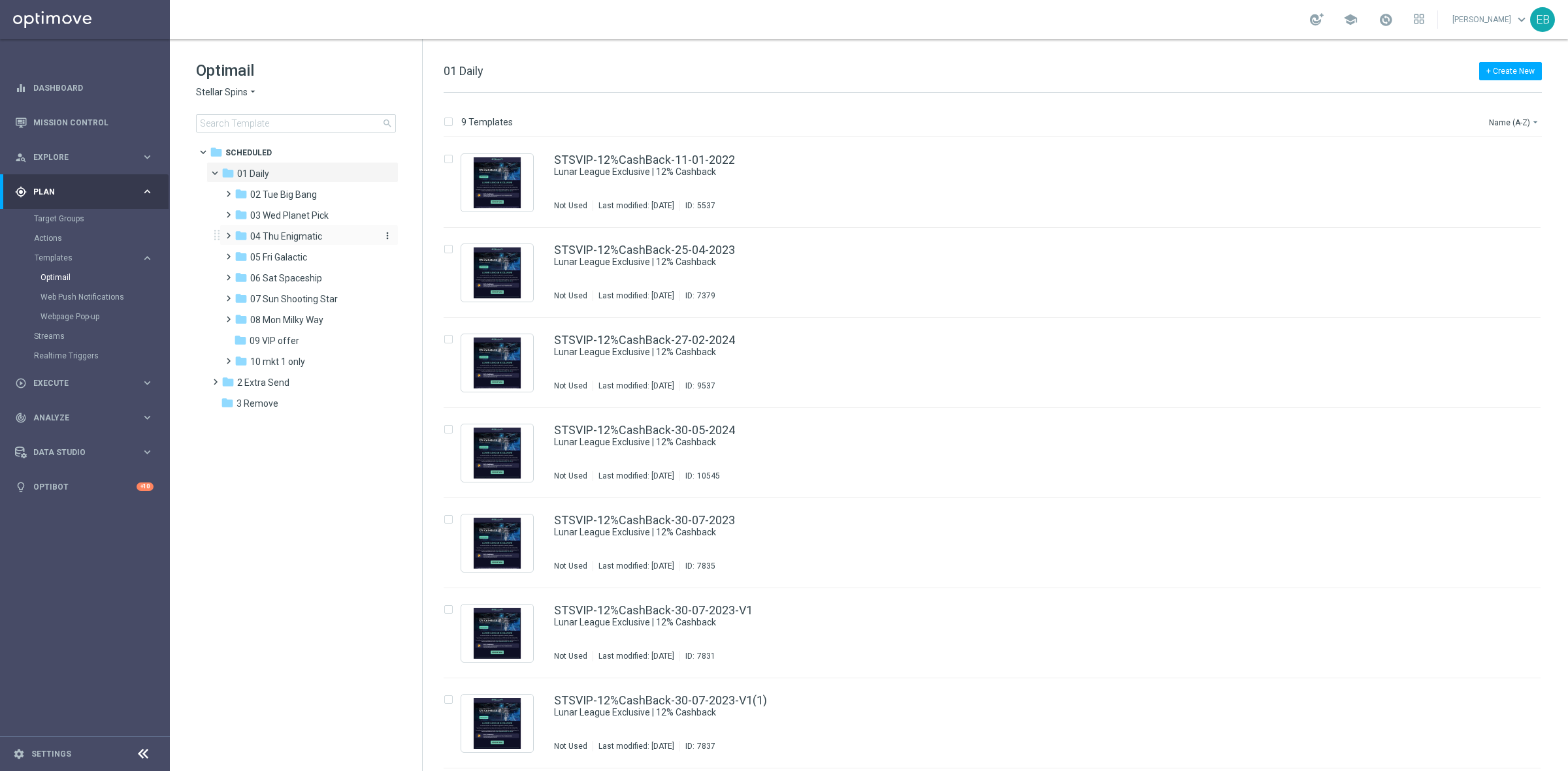
click at [309, 235] on span "04 Thu Enigmatic" at bounding box center [286, 236] width 72 height 12
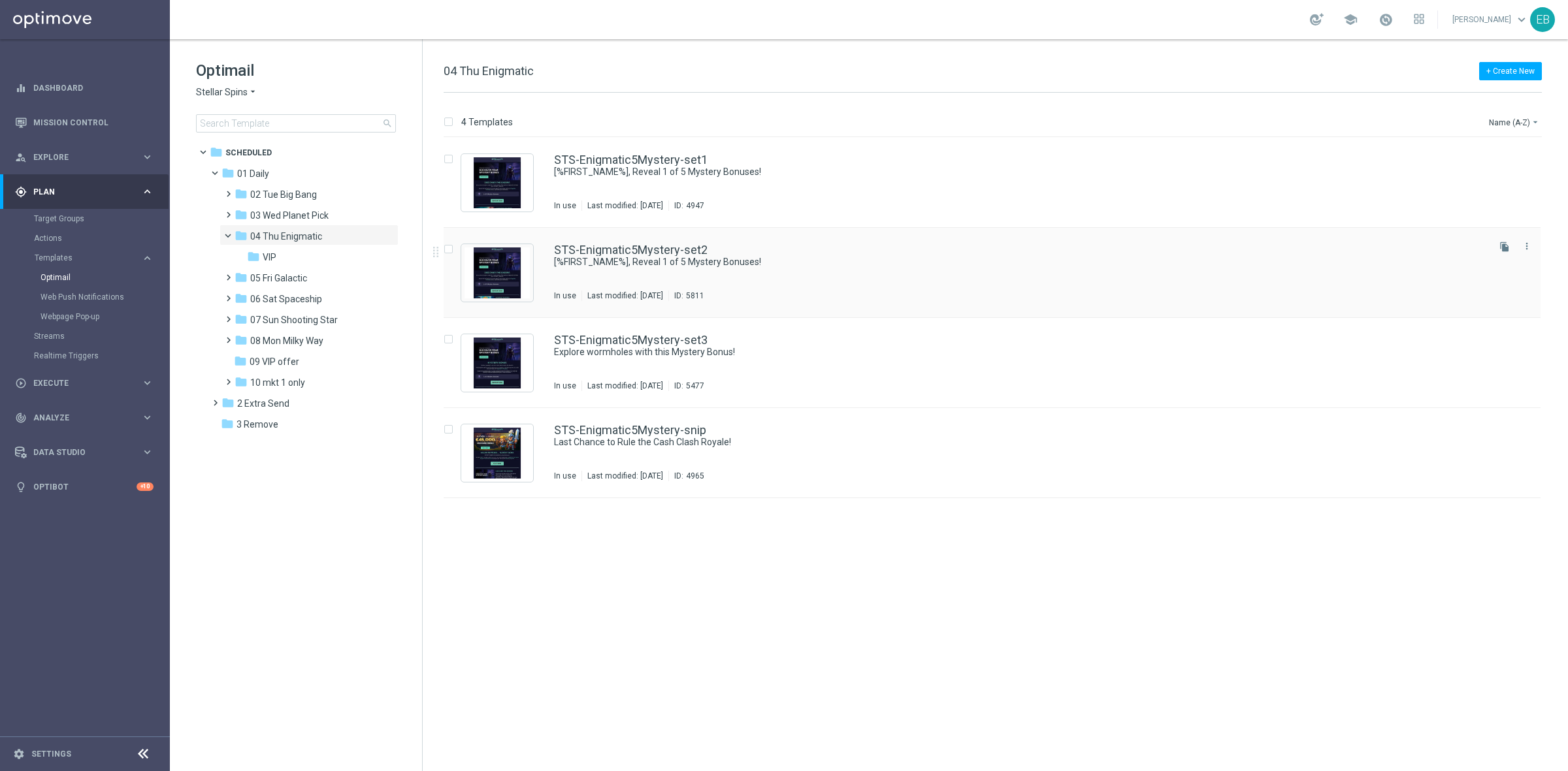
click at [847, 255] on div "STS-Enigmatic5Mystery-set2" at bounding box center [1020, 250] width 932 height 12
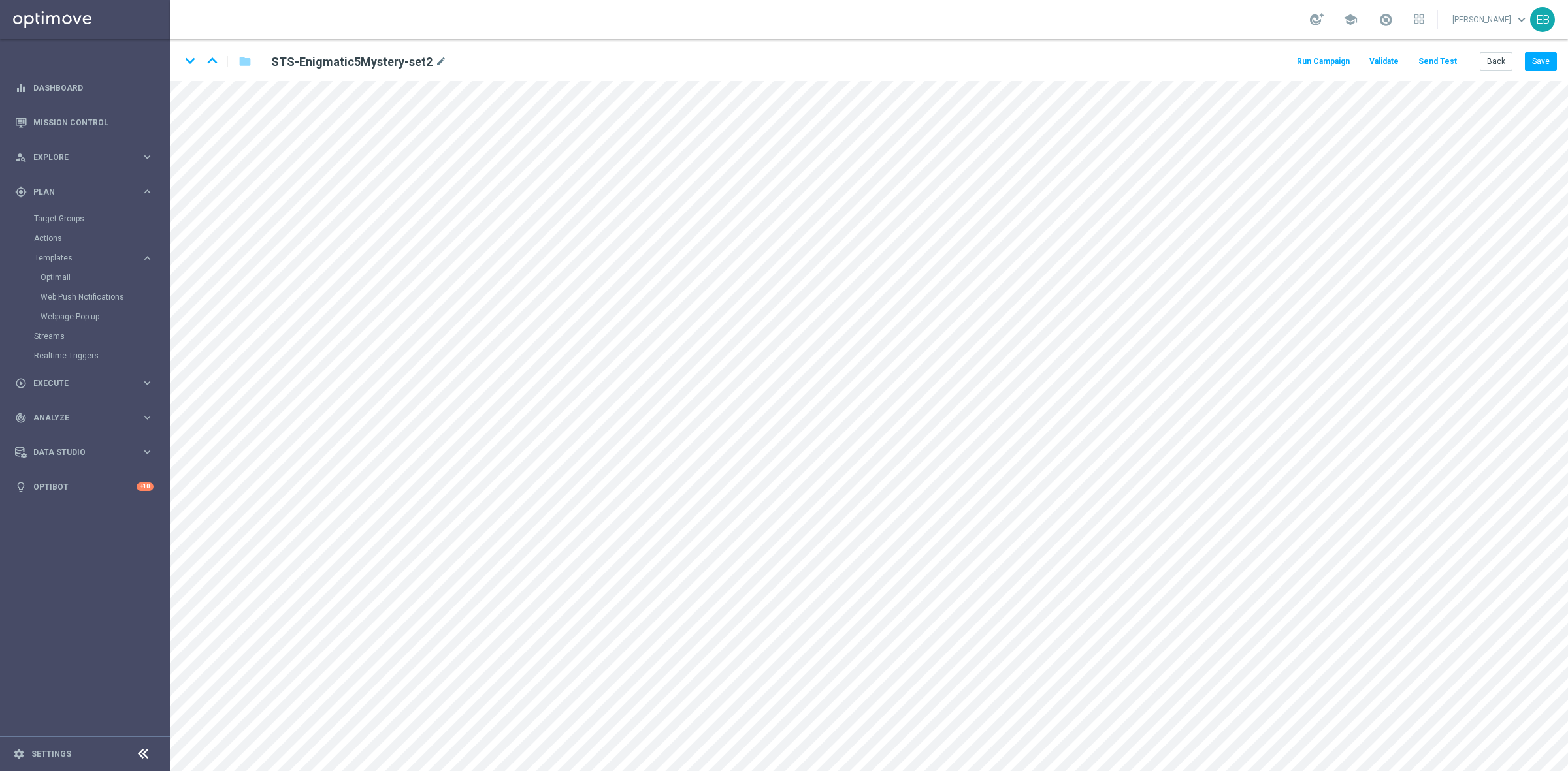
click at [1436, 63] on button "Send Test" at bounding box center [1437, 61] width 43 height 18
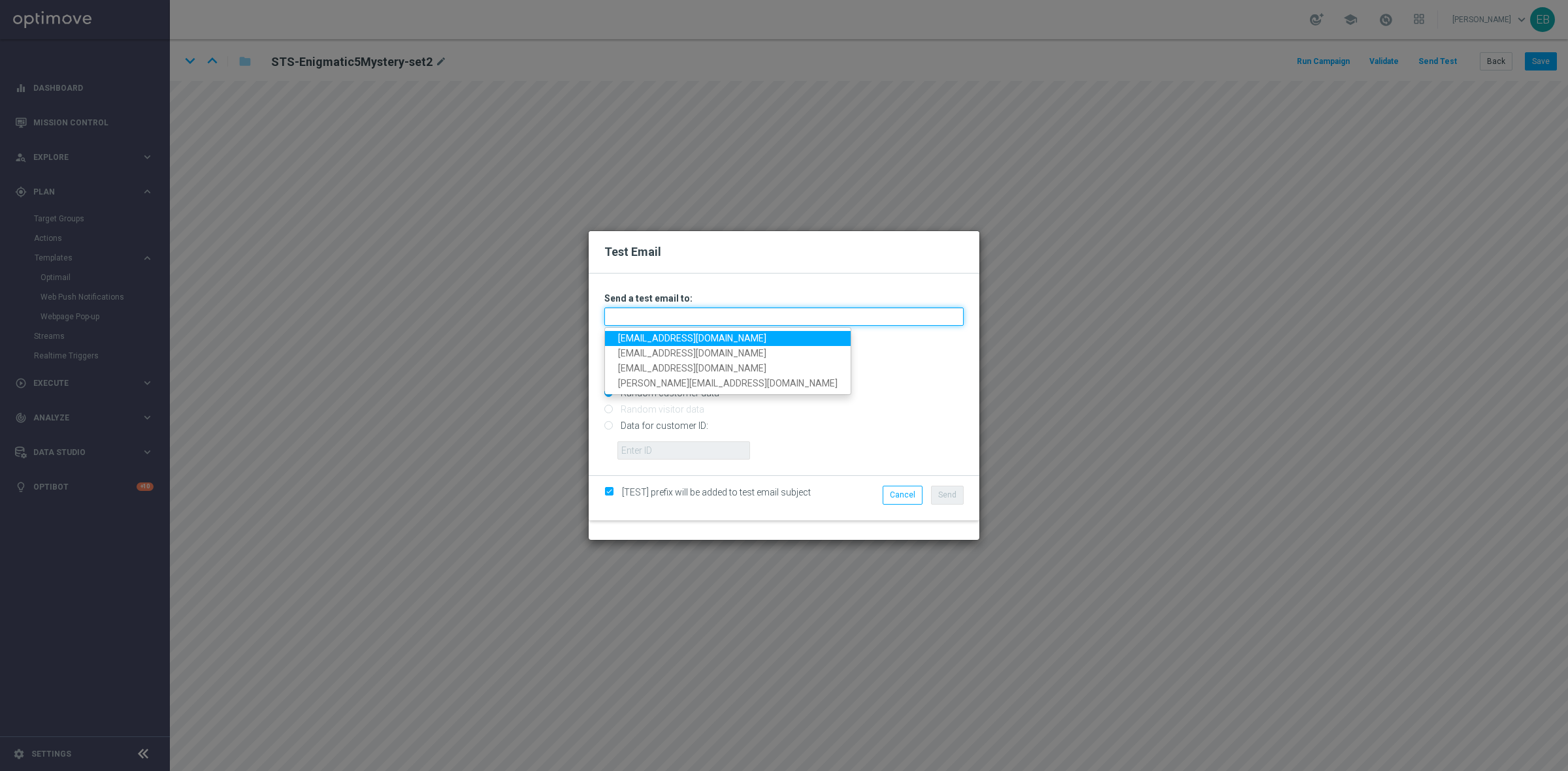
drag, startPoint x: 624, startPoint y: 316, endPoint x: 615, endPoint y: 320, distance: 9.8
click at [624, 316] on input "text" at bounding box center [784, 317] width 359 height 18
click at [629, 337] on link "testingalltesting@gmail.com" at bounding box center [727, 338] width 245 height 15
type input "testingalltesting@gmail.com"
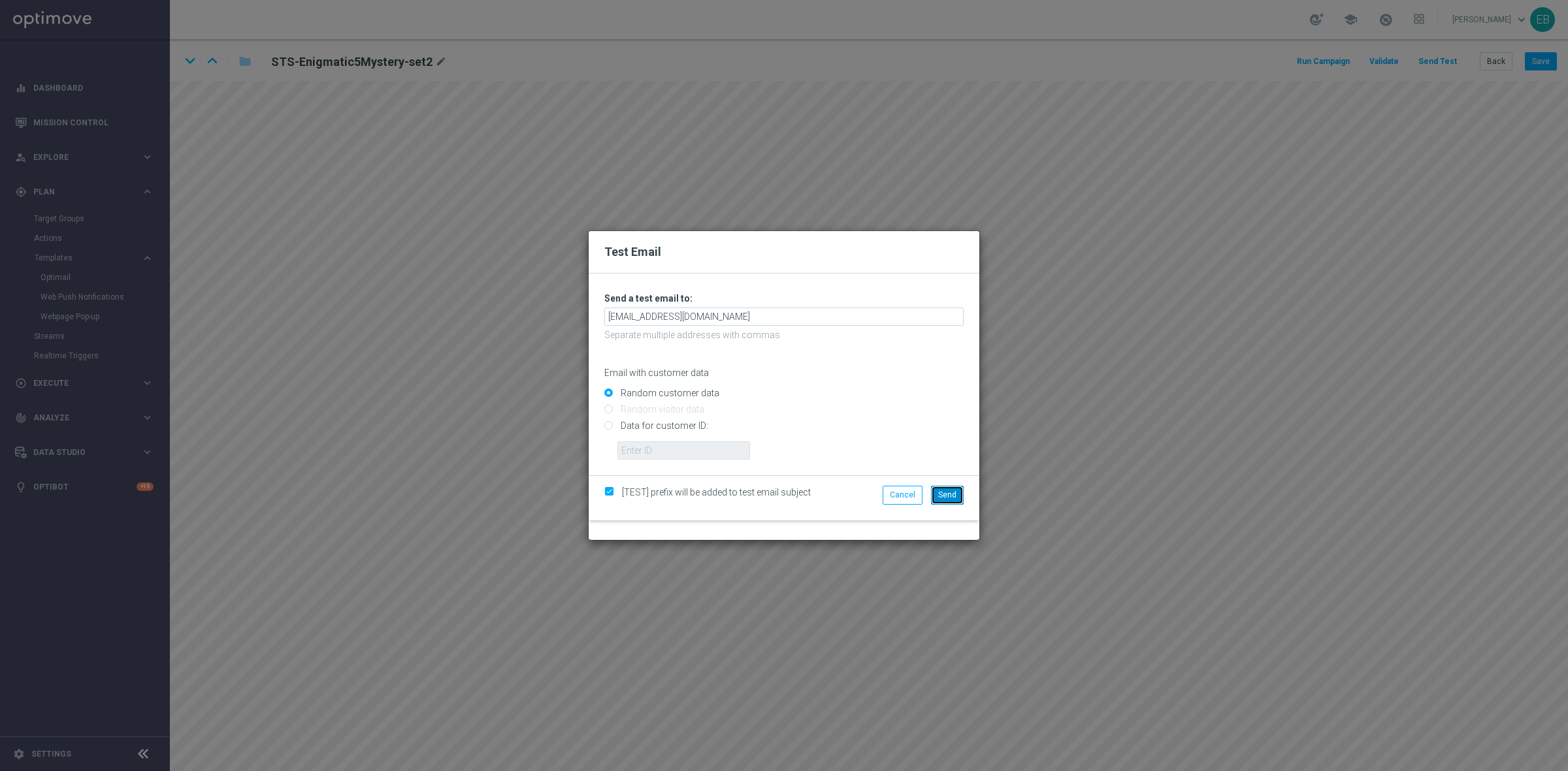
click at [953, 494] on span "Send" at bounding box center [948, 495] width 18 height 9
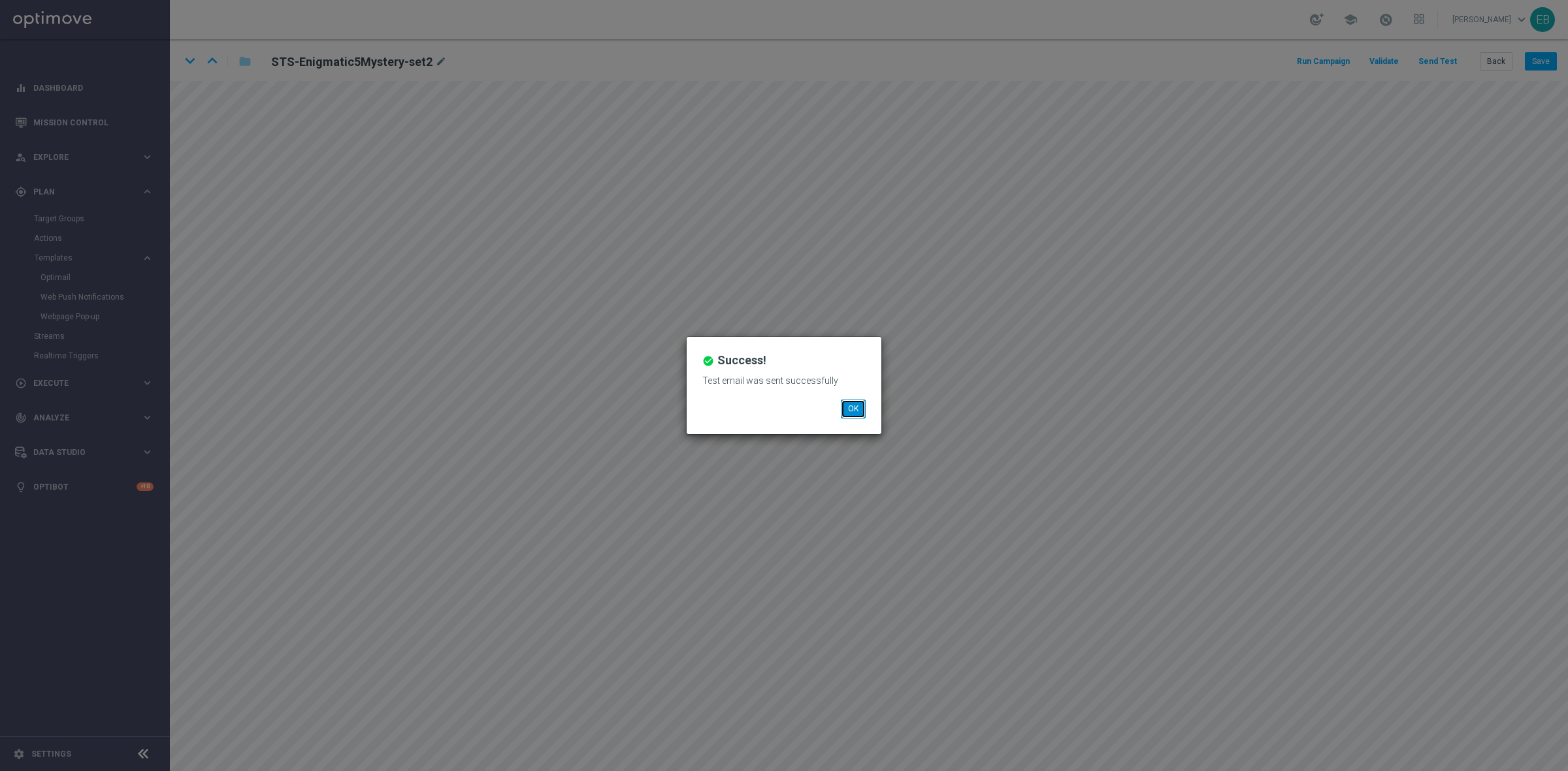
click at [862, 410] on button "OK" at bounding box center [853, 409] width 25 height 18
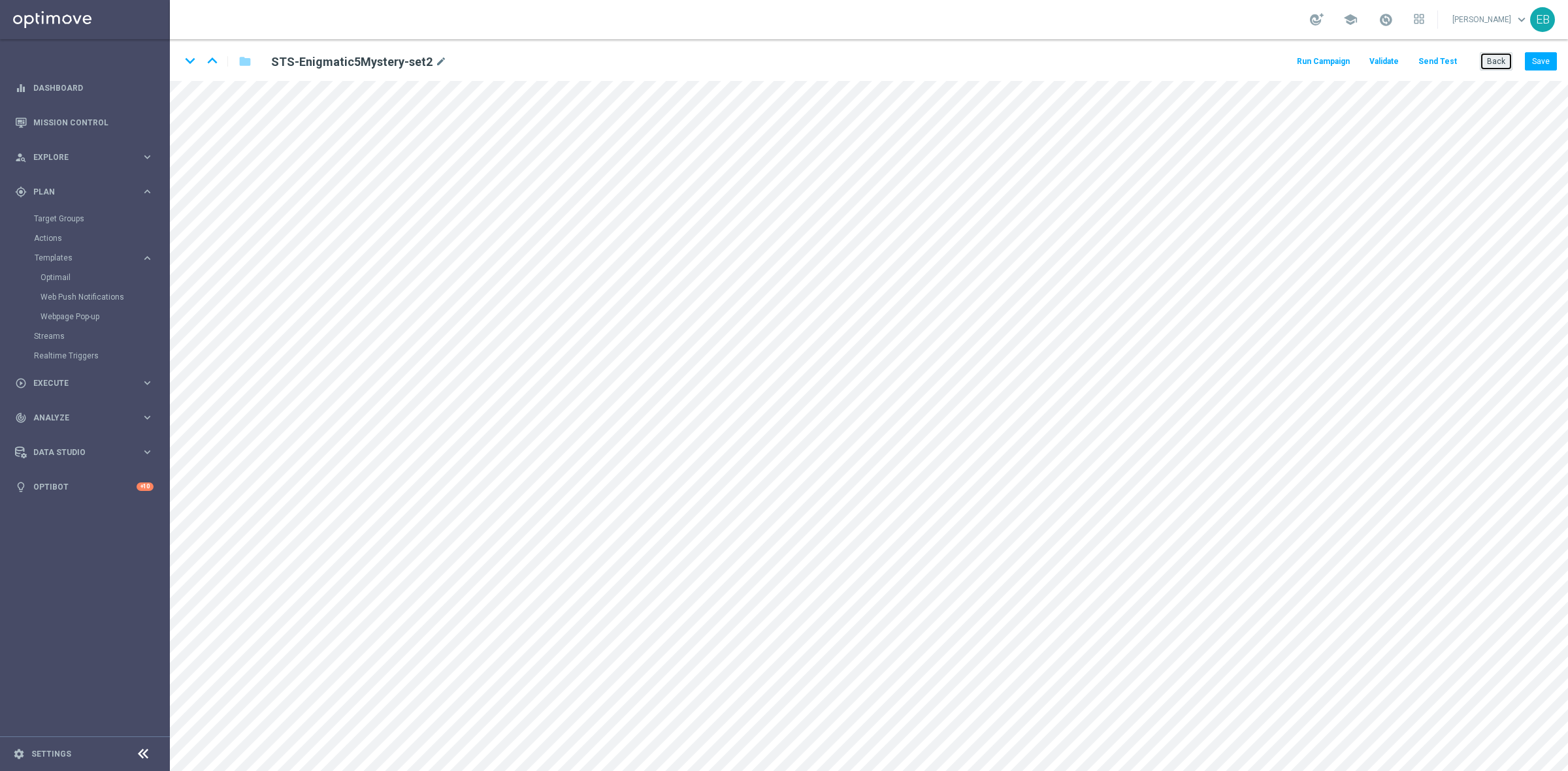
click at [1488, 54] on button "Back" at bounding box center [1496, 61] width 33 height 18
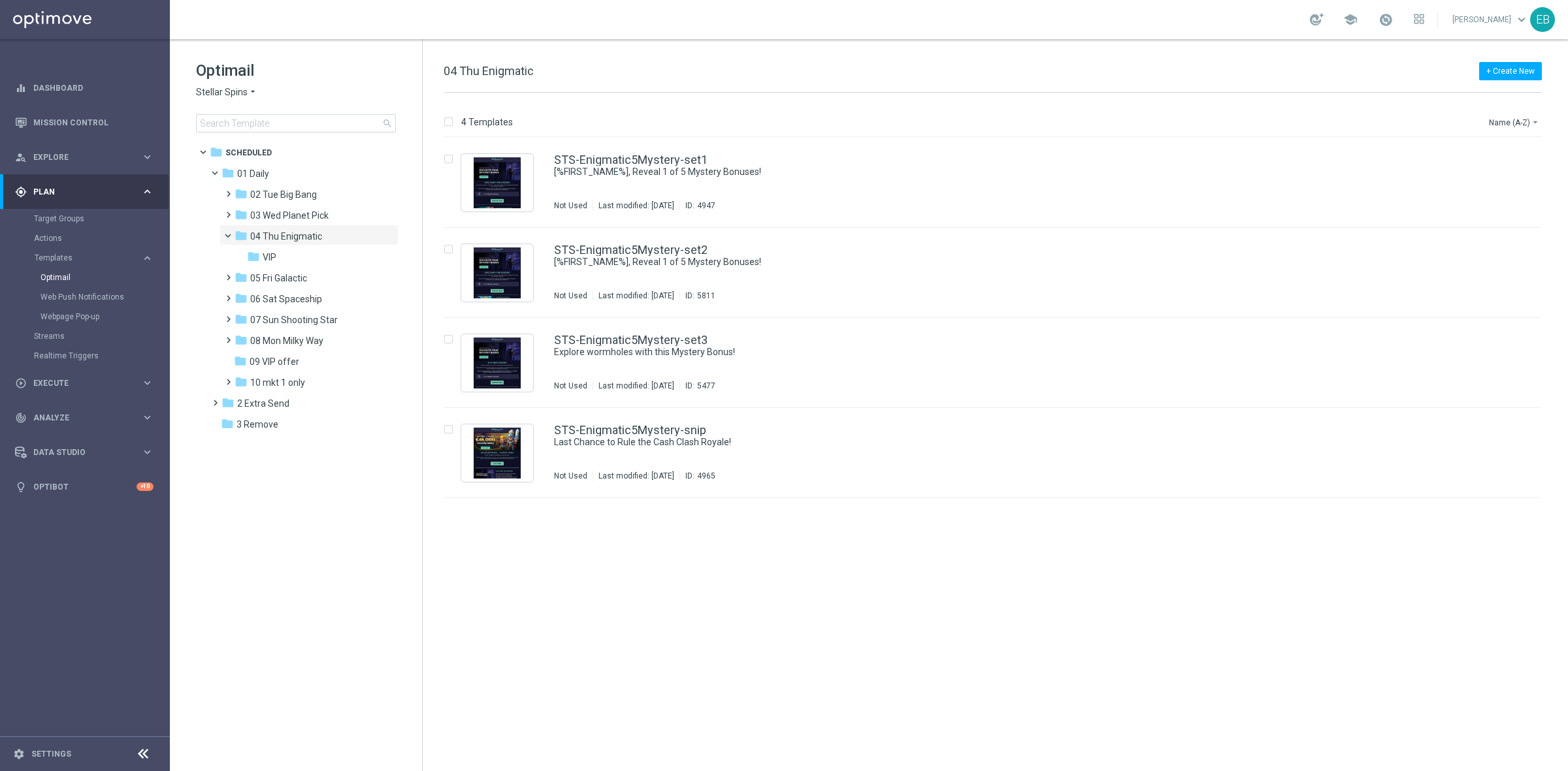
click at [242, 97] on span "Stellar Spins" at bounding box center [222, 92] width 51 height 12
click at [0, 0] on span "[PERSON_NAME]" at bounding box center [0, 0] width 0 height 0
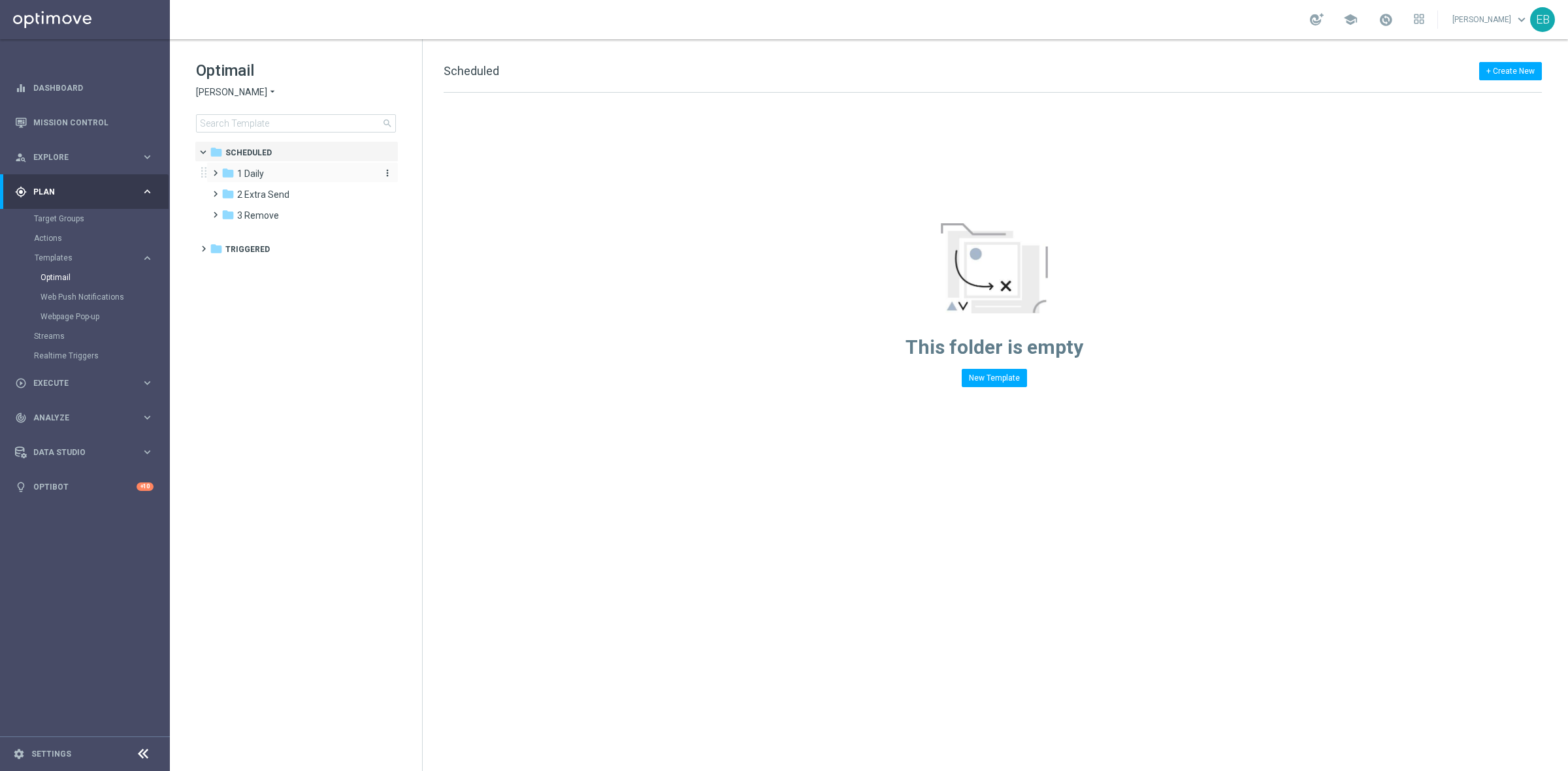
click at [312, 174] on div "folder 1 Daily" at bounding box center [297, 174] width 150 height 15
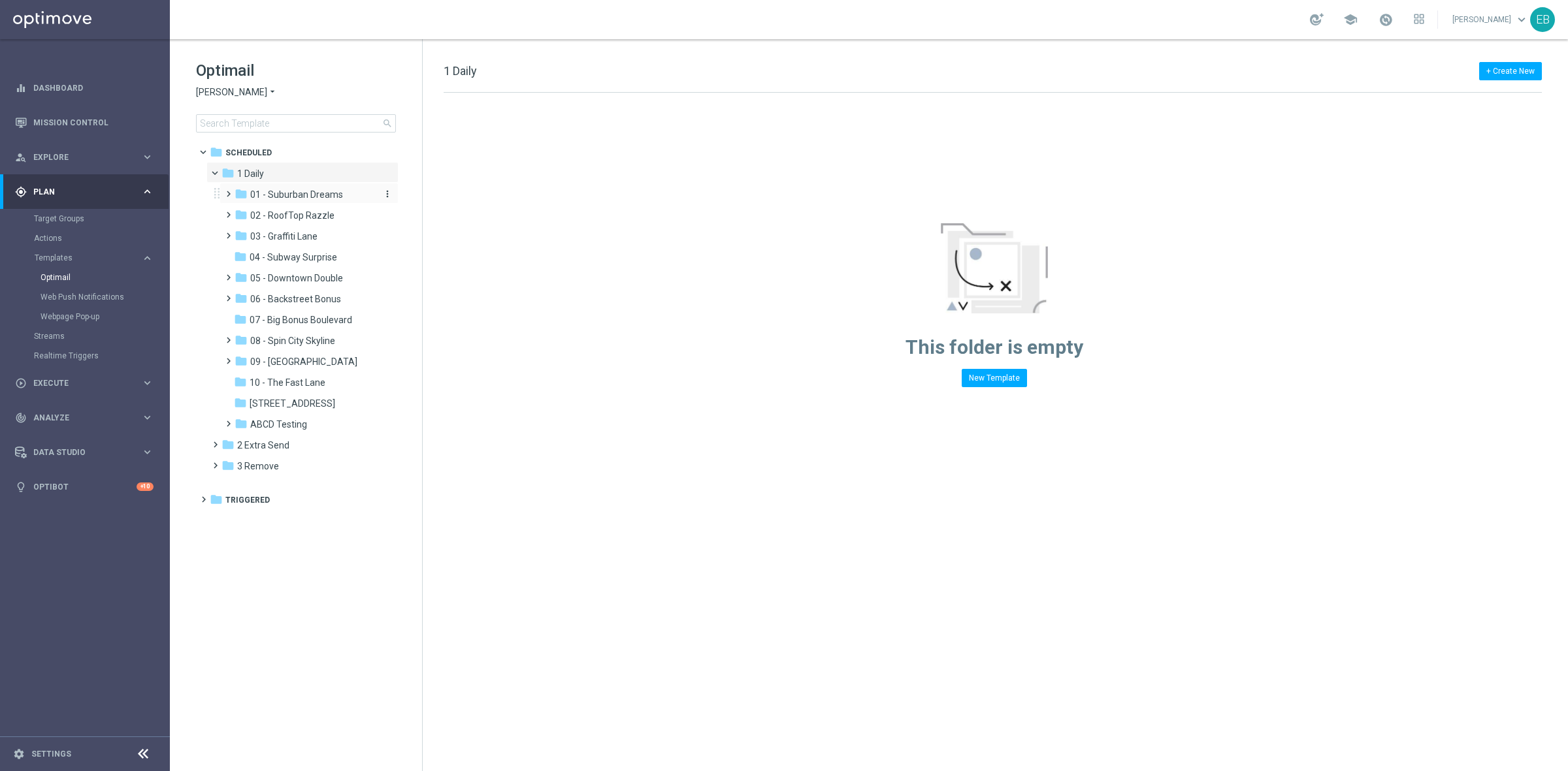
click at [309, 195] on span "01 - Suburban Dreams" at bounding box center [296, 195] width 93 height 12
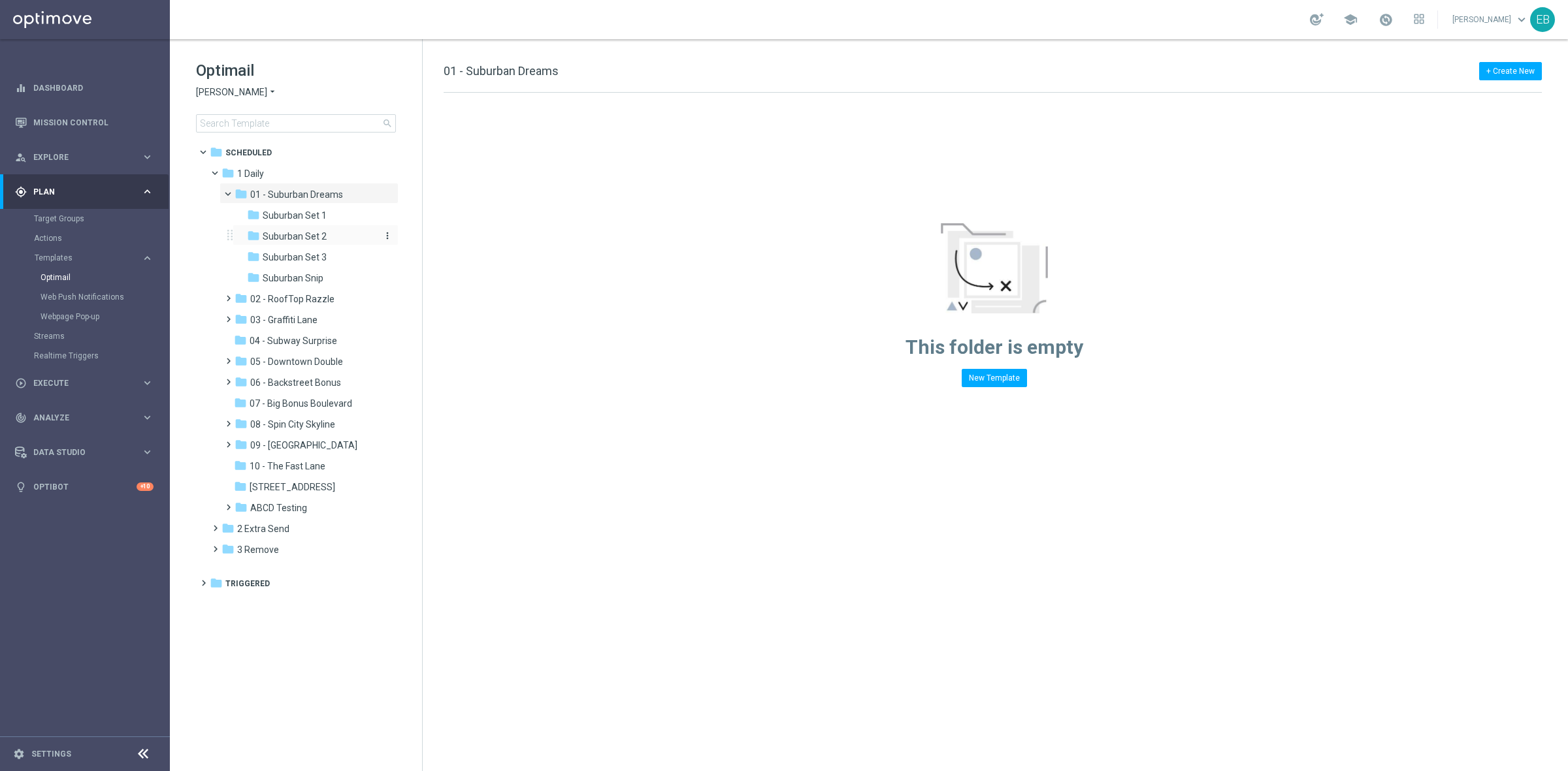
click at [318, 235] on span "Suburban Set 2" at bounding box center [294, 236] width 64 height 12
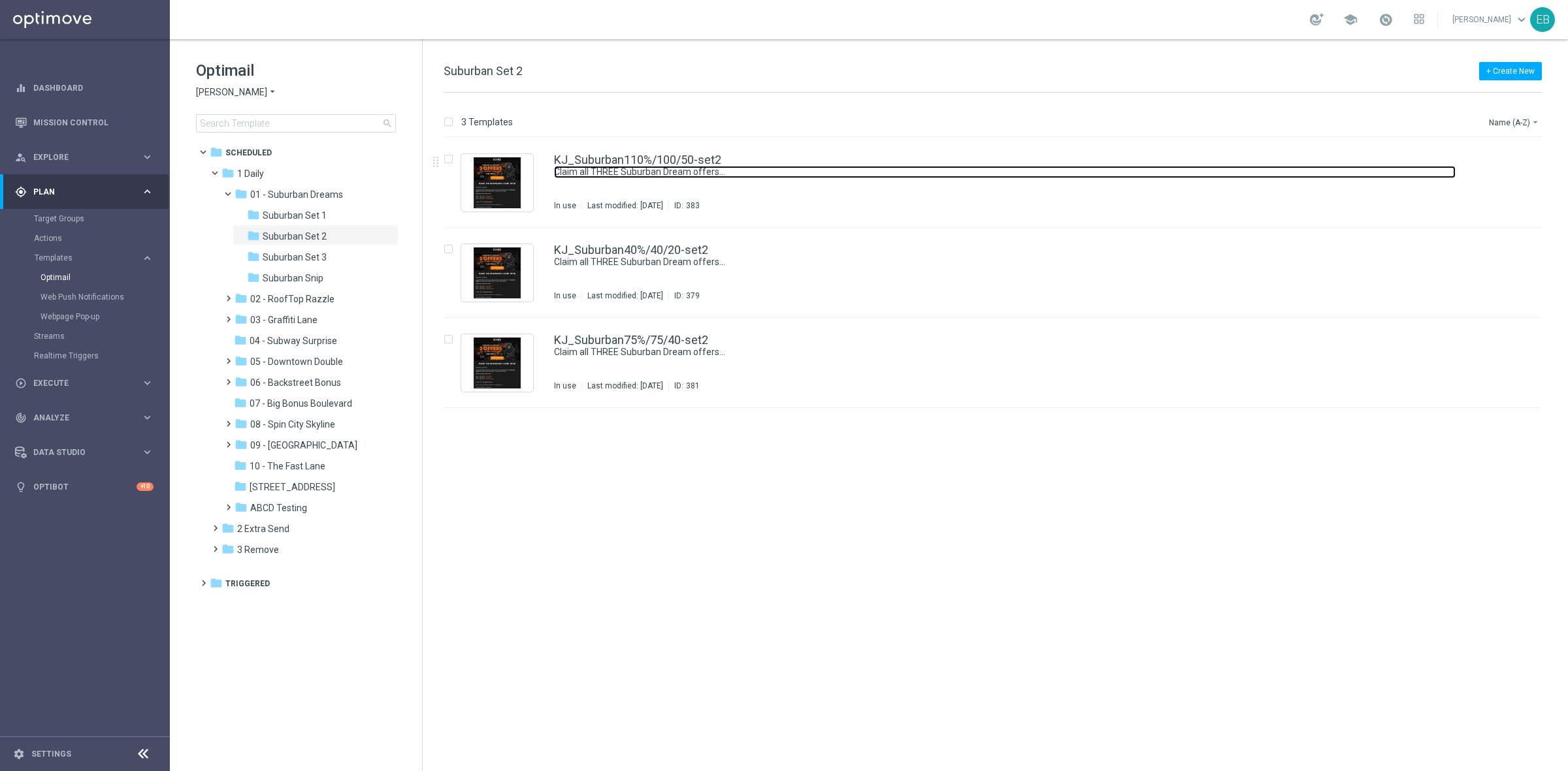
click at [775, 166] on link "Claim all THREE Suburban Dream offers…" at bounding box center [1005, 172] width 901 height 12
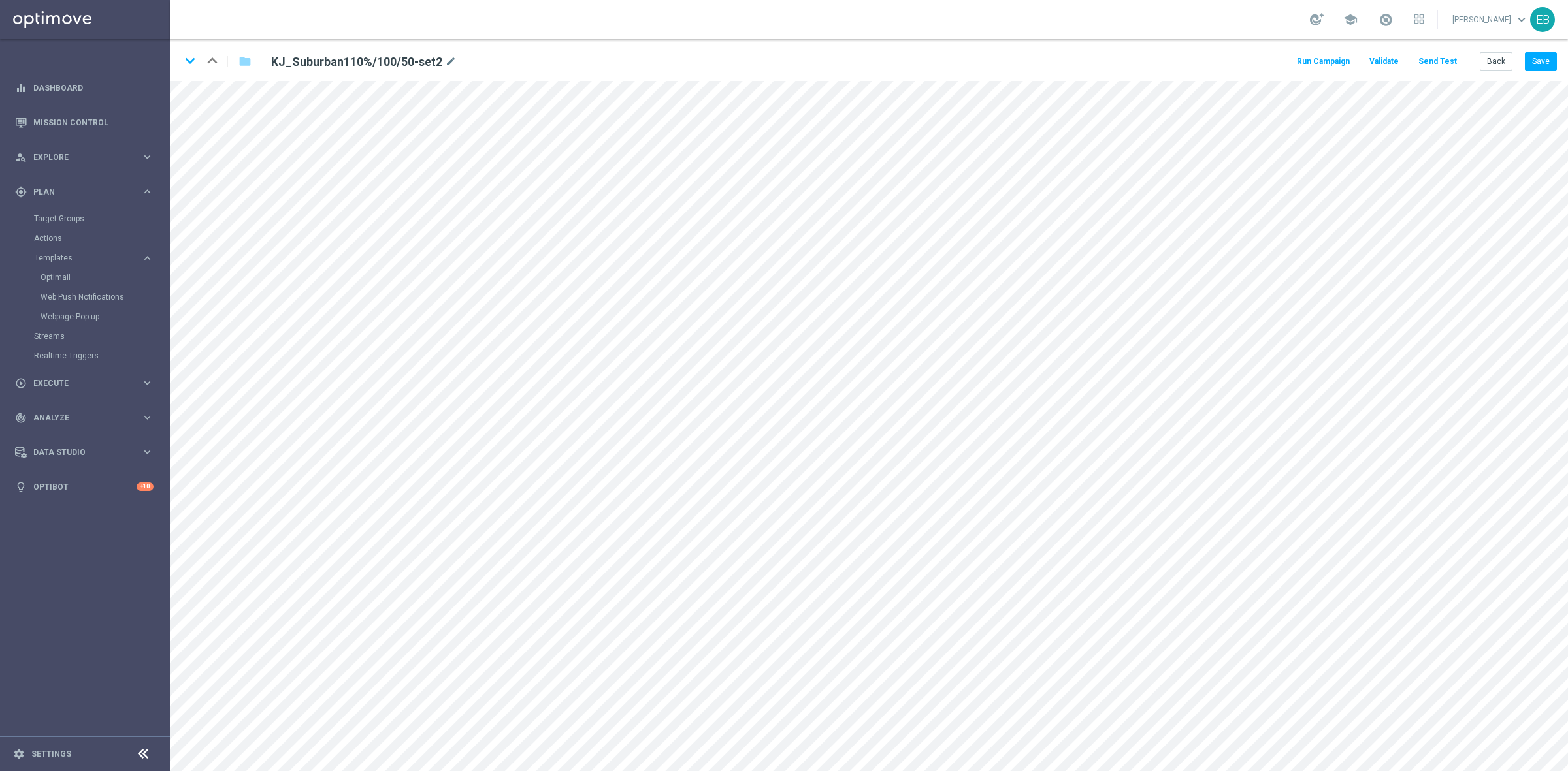
click at [1438, 55] on button "Send Test" at bounding box center [1437, 61] width 43 height 18
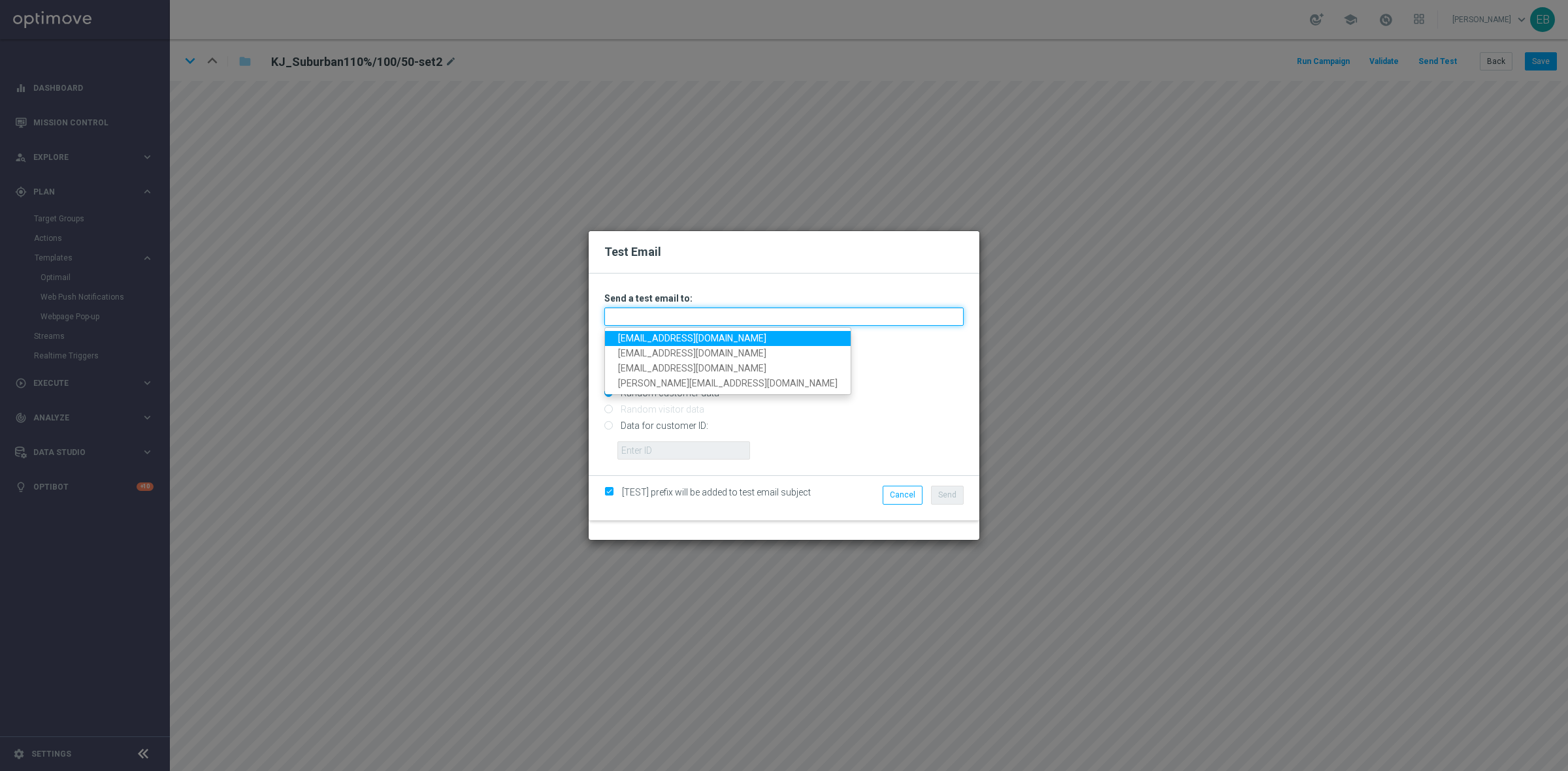
click at [627, 323] on input "text" at bounding box center [784, 317] width 359 height 18
click at [625, 336] on link "testingalltesting@gmail.com" at bounding box center [727, 338] width 245 height 15
type input "testingalltesting@gmail.com"
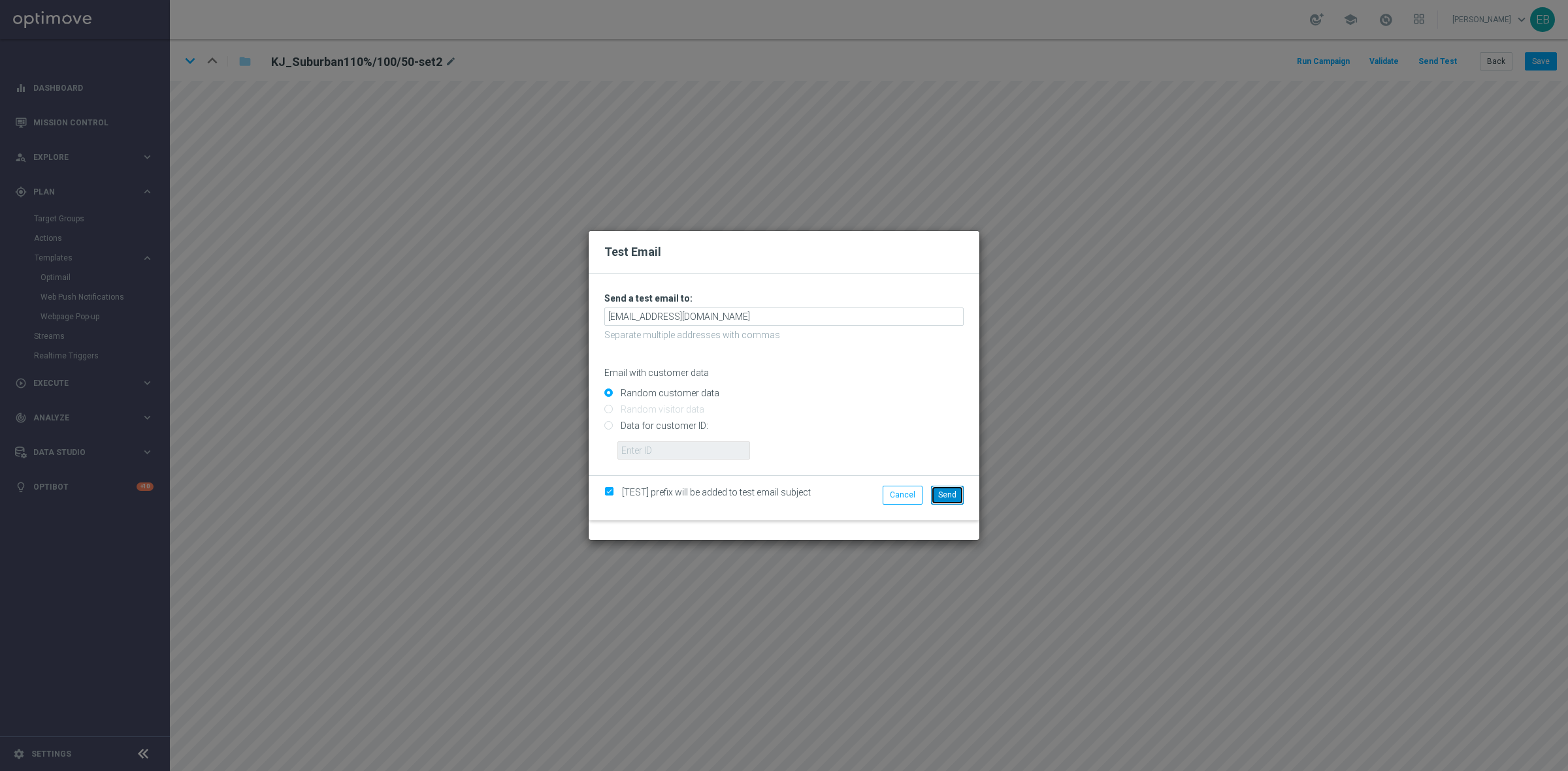
click at [962, 497] on button "Send" at bounding box center [948, 495] width 33 height 18
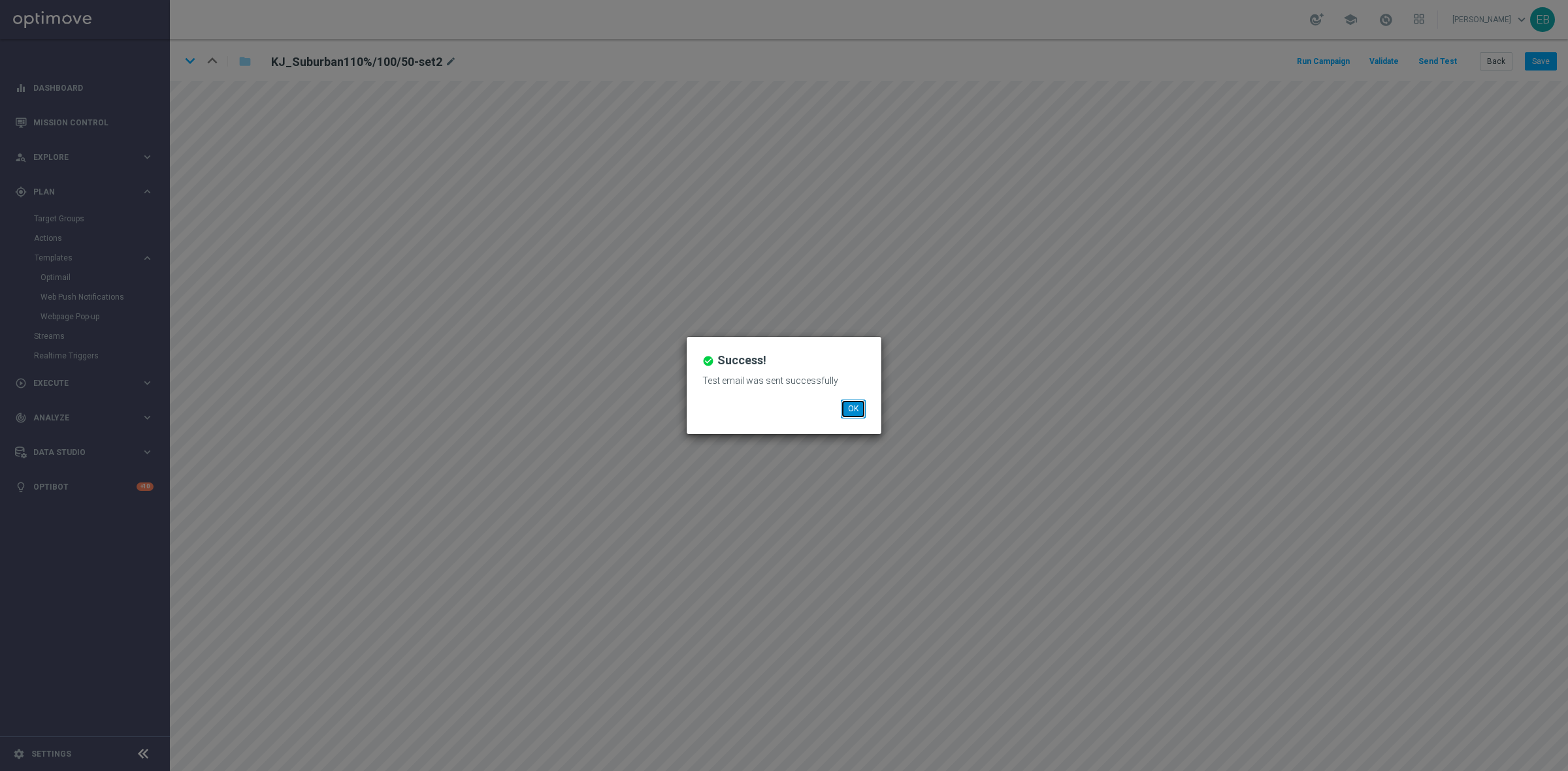
click at [860, 409] on button "OK" at bounding box center [853, 409] width 25 height 18
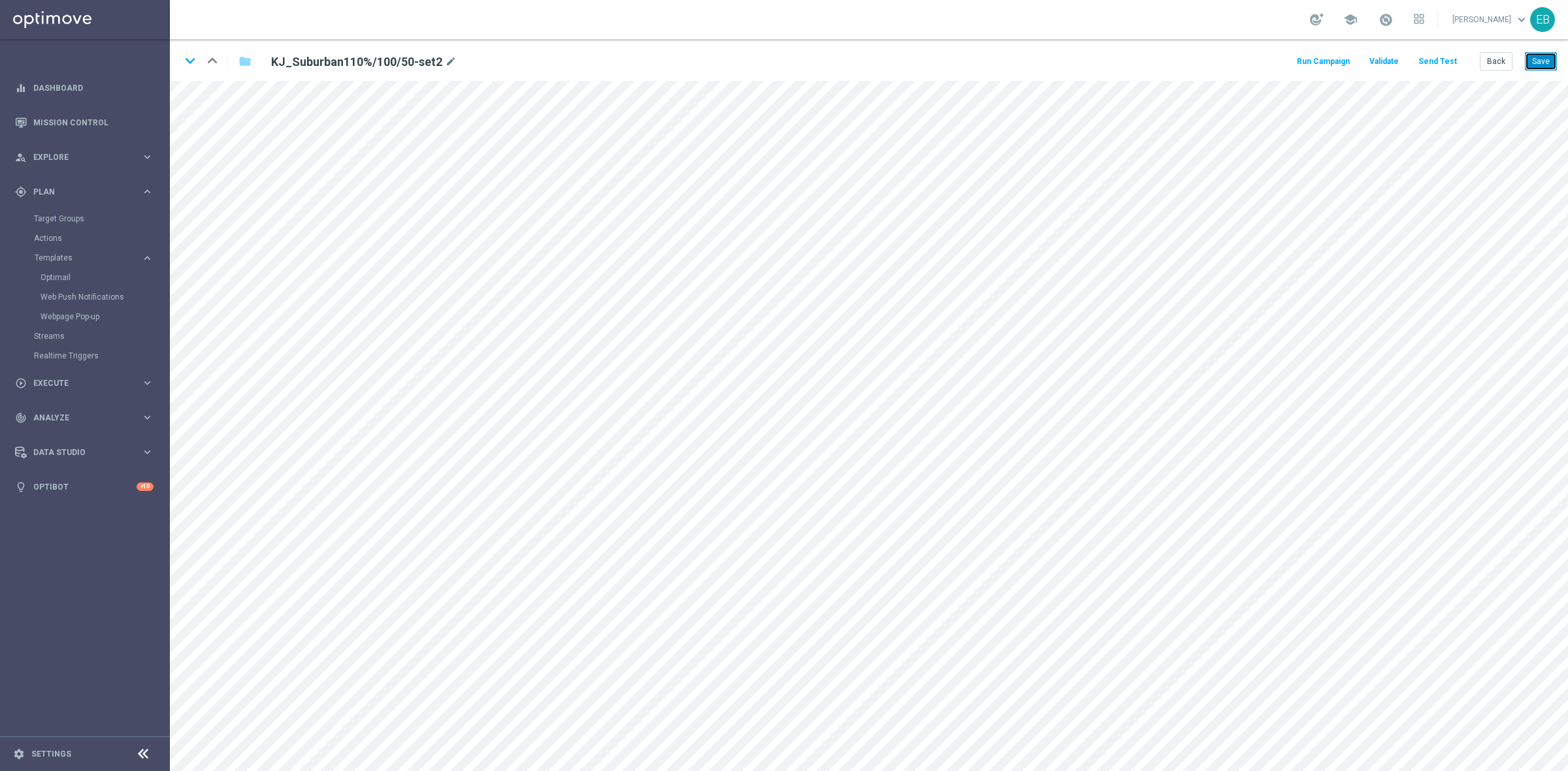
click at [1540, 62] on button "Save" at bounding box center [1540, 61] width 32 height 18
click at [1484, 56] on button "Back" at bounding box center [1496, 61] width 33 height 18
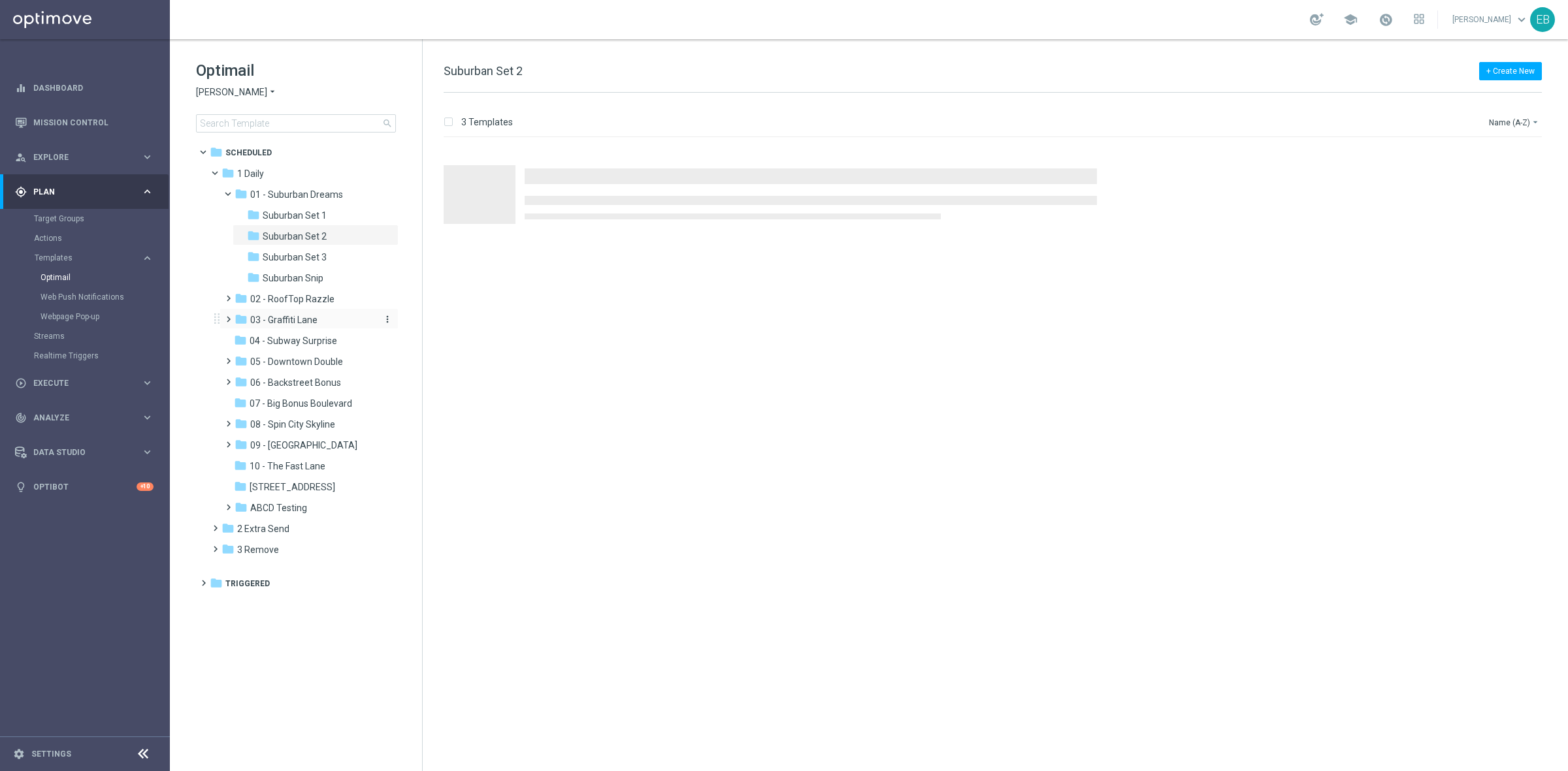
click at [315, 317] on span "03 - Graffiti Lane" at bounding box center [284, 320] width 67 height 12
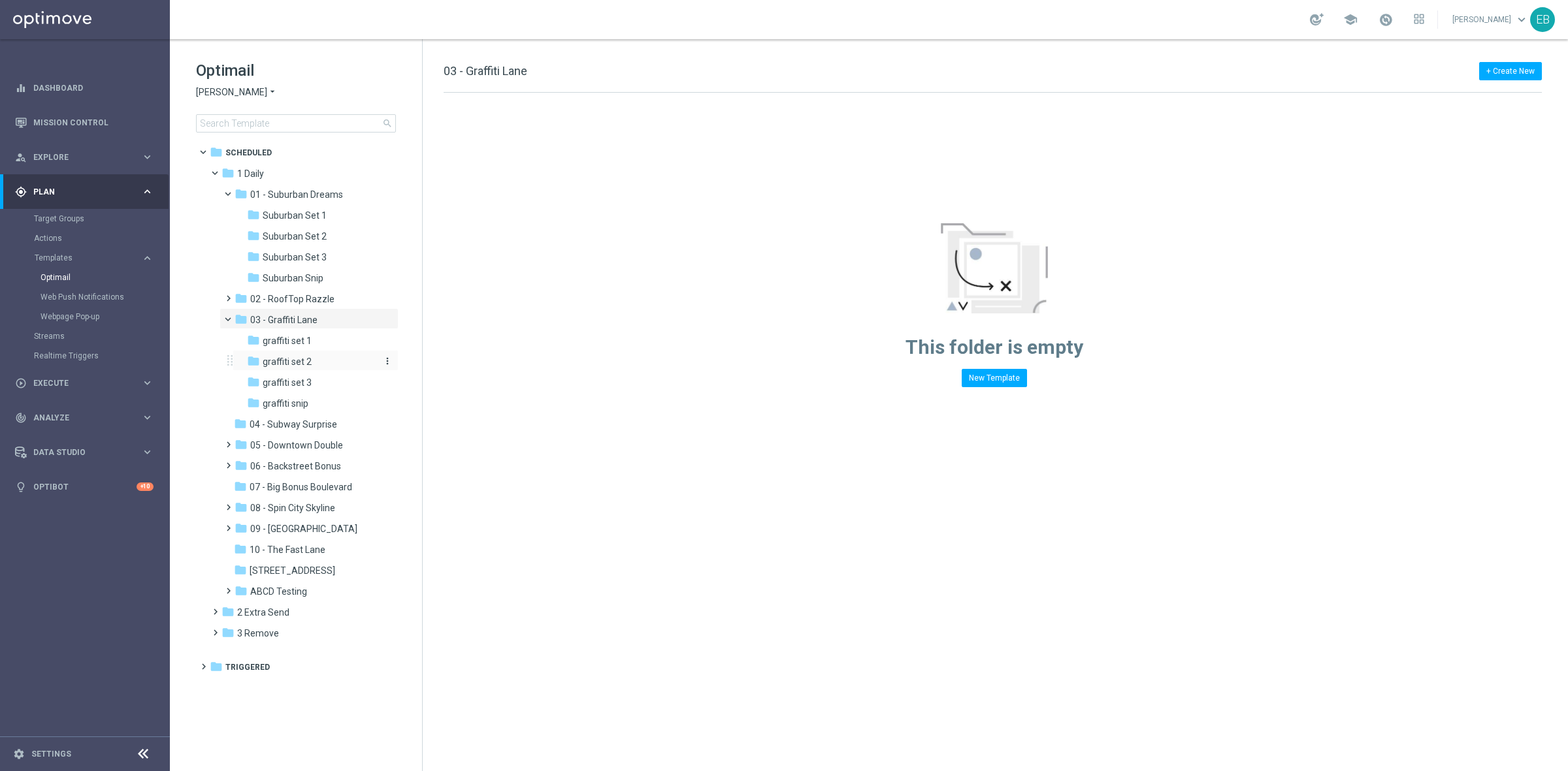
click at [330, 356] on div "folder graffiti set 2" at bounding box center [311, 362] width 129 height 15
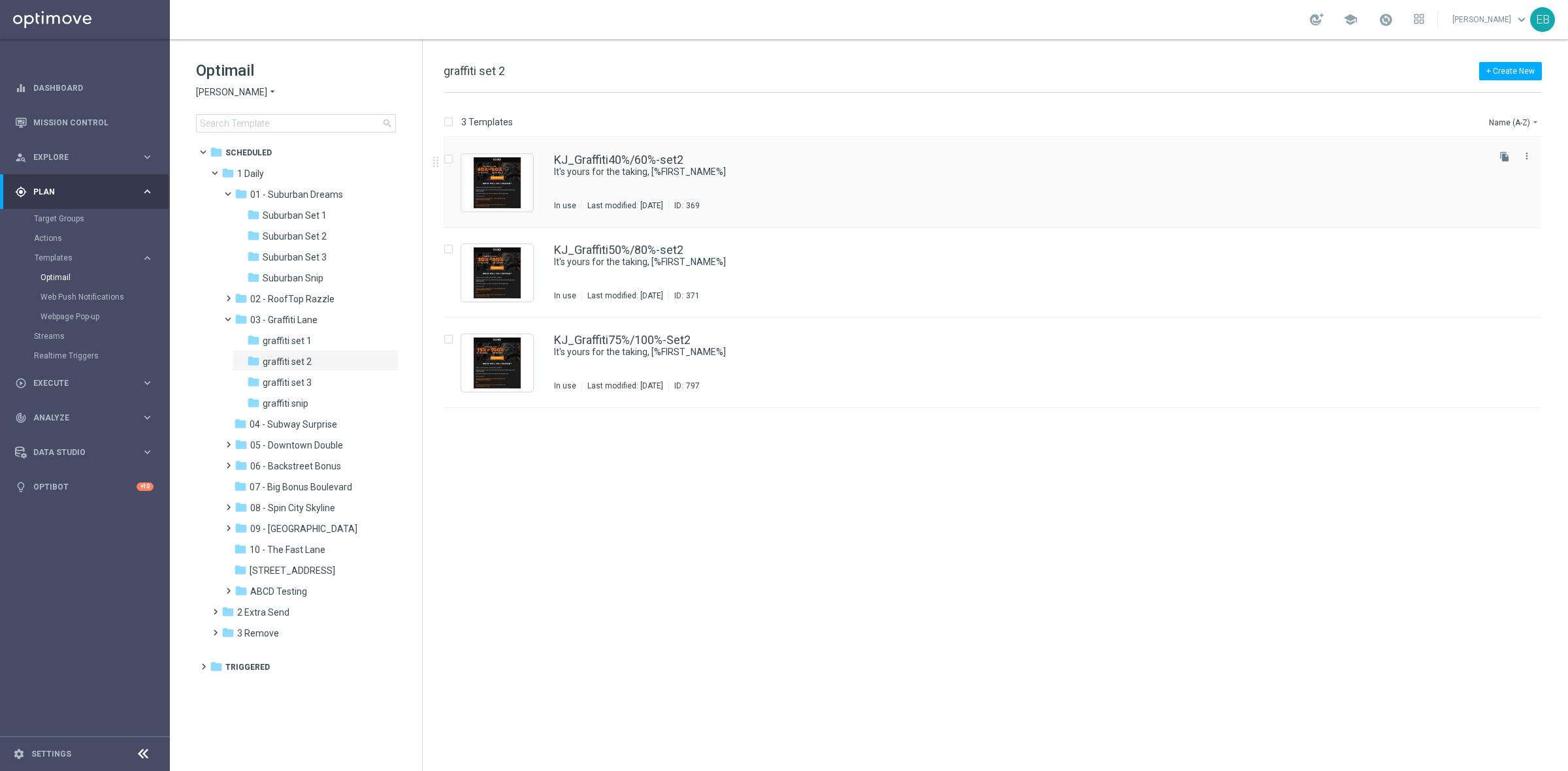
click at [795, 184] on div "KJ_Graffiti40%/60%-set2 It's yours for the taking, [%FIRST_NAME%] In use Last m…" at bounding box center [1020, 182] width 932 height 57
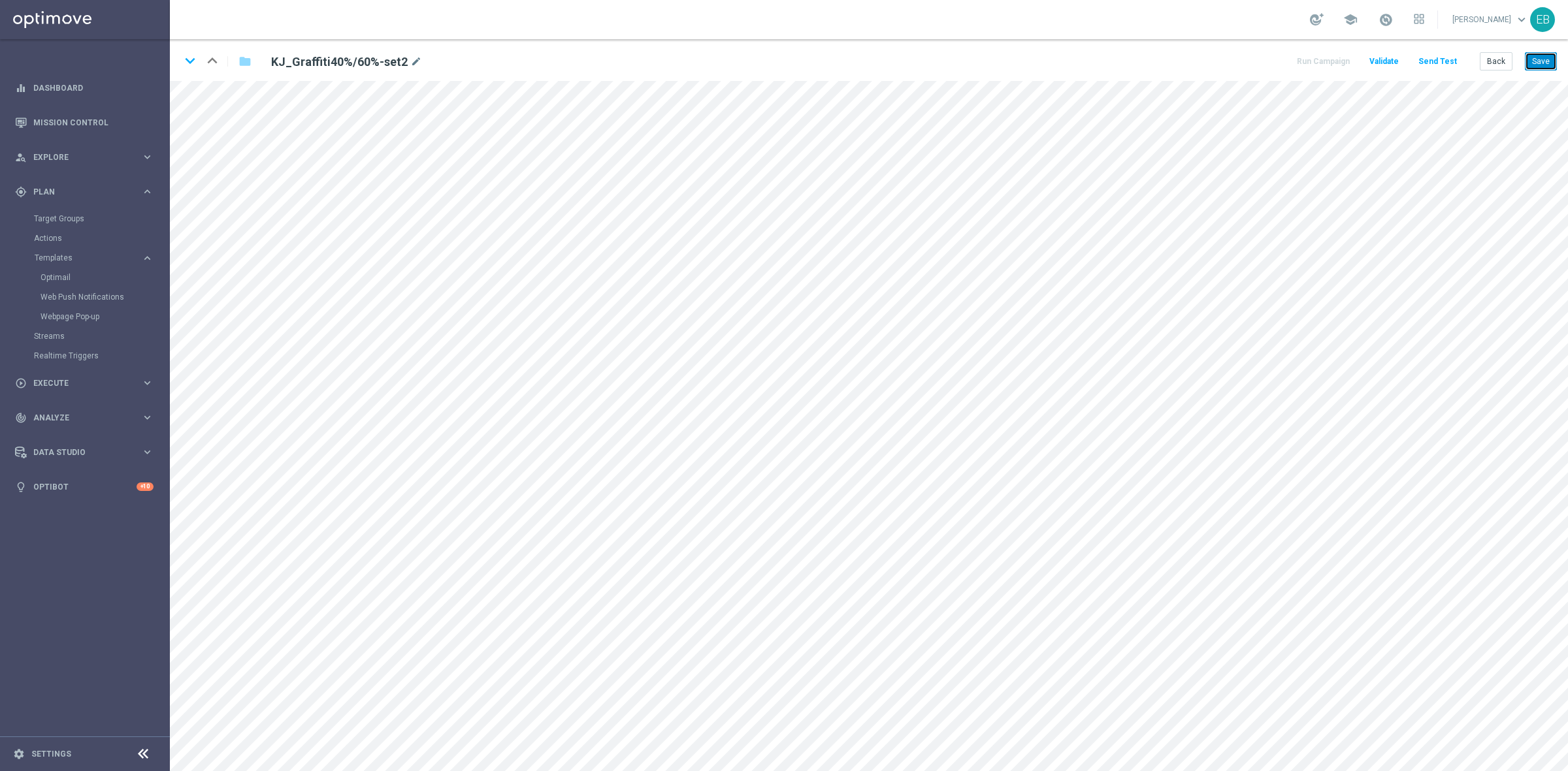
click at [1535, 64] on button "Save" at bounding box center [1540, 61] width 32 height 18
click at [187, 61] on icon "keyboard_arrow_down" at bounding box center [190, 61] width 20 height 20
click at [1532, 61] on button "Save" at bounding box center [1540, 61] width 32 height 18
click at [186, 59] on icon "keyboard_arrow_down" at bounding box center [190, 61] width 20 height 20
click at [1526, 59] on button "Save" at bounding box center [1540, 61] width 32 height 18
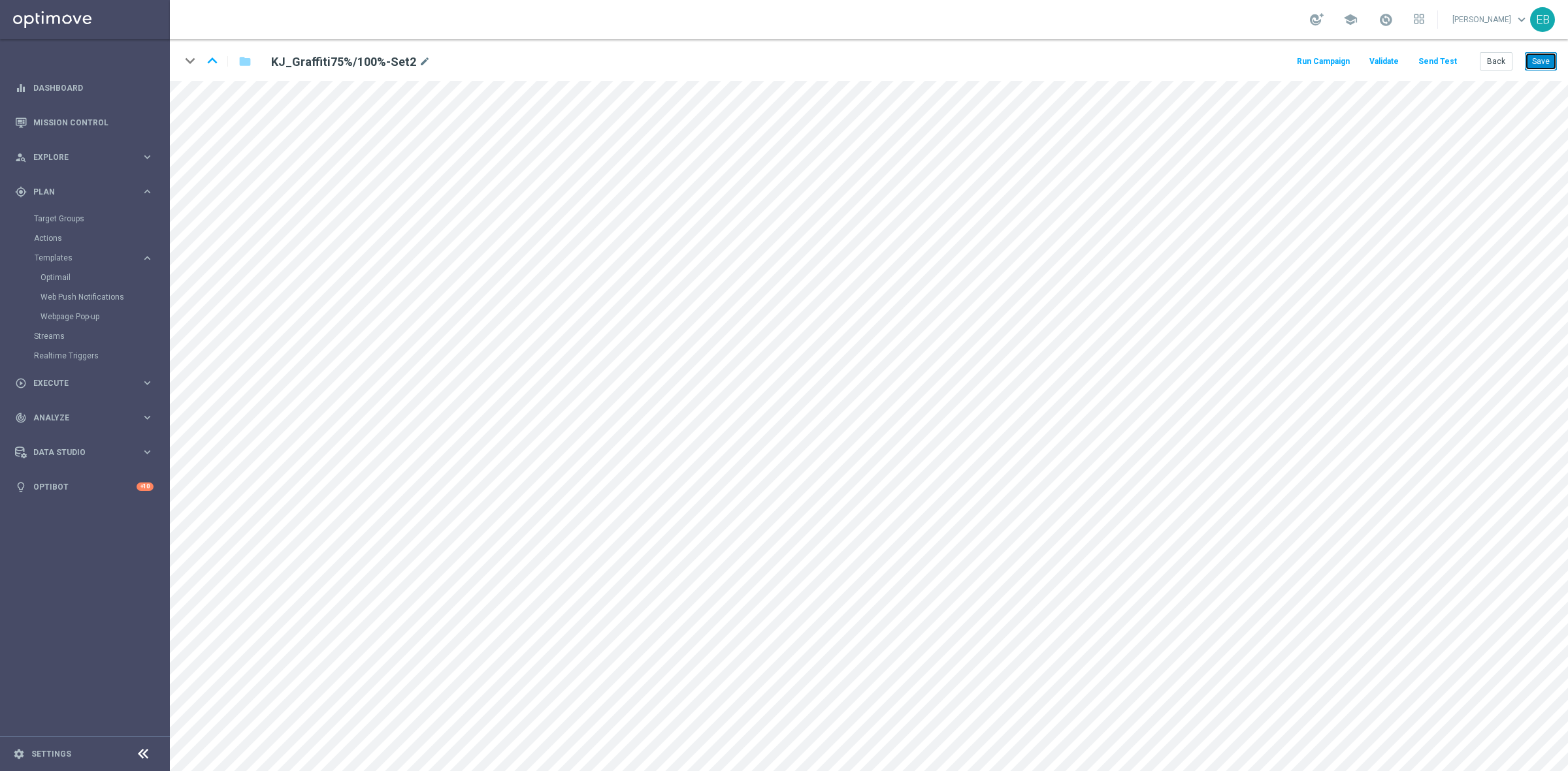
click at [1544, 59] on button "Save" at bounding box center [1540, 61] width 32 height 18
click at [1549, 54] on button "Save" at bounding box center [1540, 61] width 32 height 18
click at [1494, 59] on button "Back" at bounding box center [1496, 61] width 33 height 18
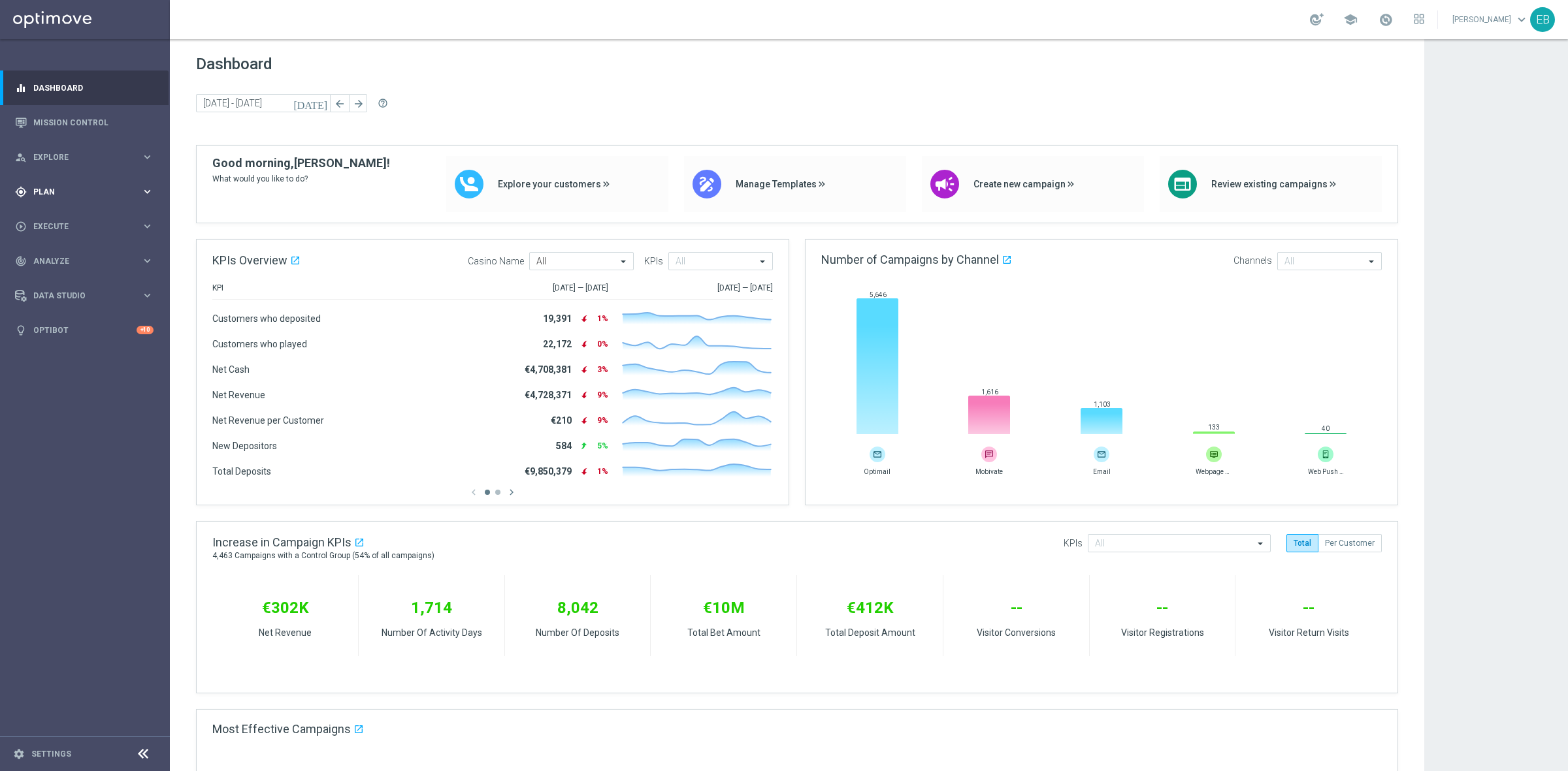
click at [75, 193] on span "Plan" at bounding box center [88, 192] width 108 height 8
click at [66, 281] on link "Optimail" at bounding box center [88, 278] width 95 height 11
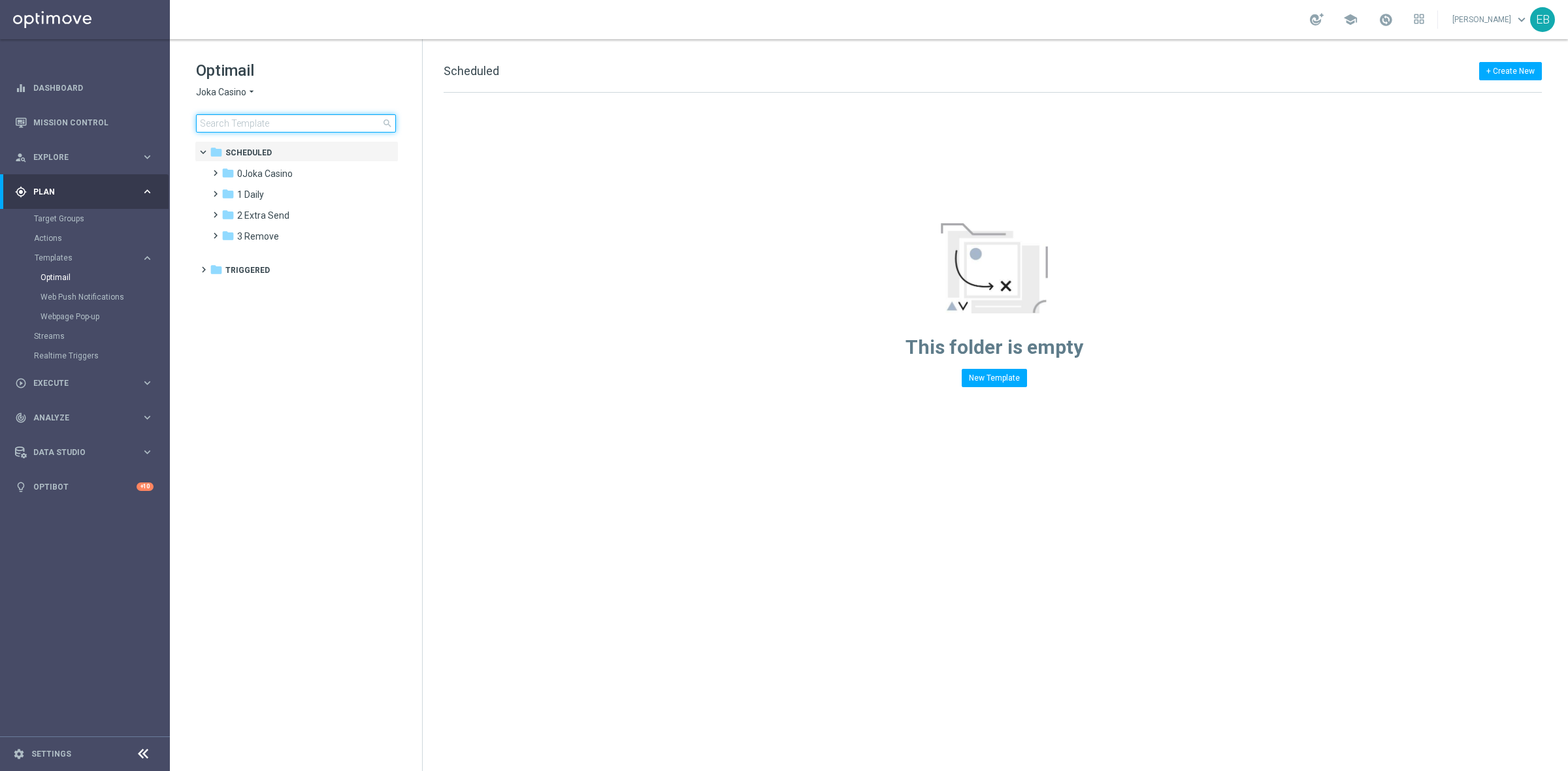
click at [232, 120] on input at bounding box center [296, 124] width 200 height 18
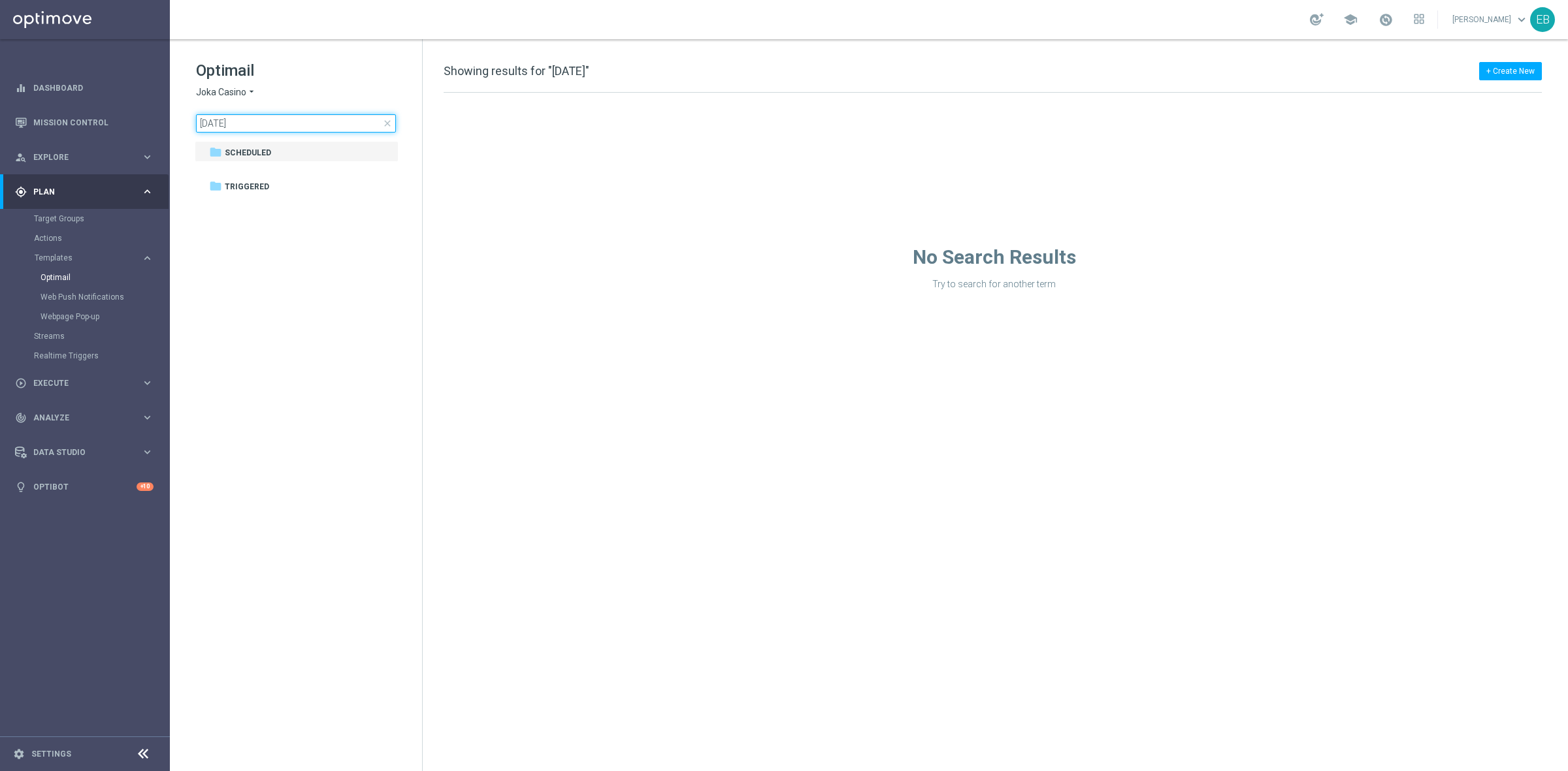
type input "[DATE]"
click at [243, 98] on div "Optimail Joka Casino arrow_drop_down × Joka Casino [DATE] close" at bounding box center [309, 96] width 226 height 72
click at [230, 87] on span "Joka Casino" at bounding box center [221, 92] width 50 height 12
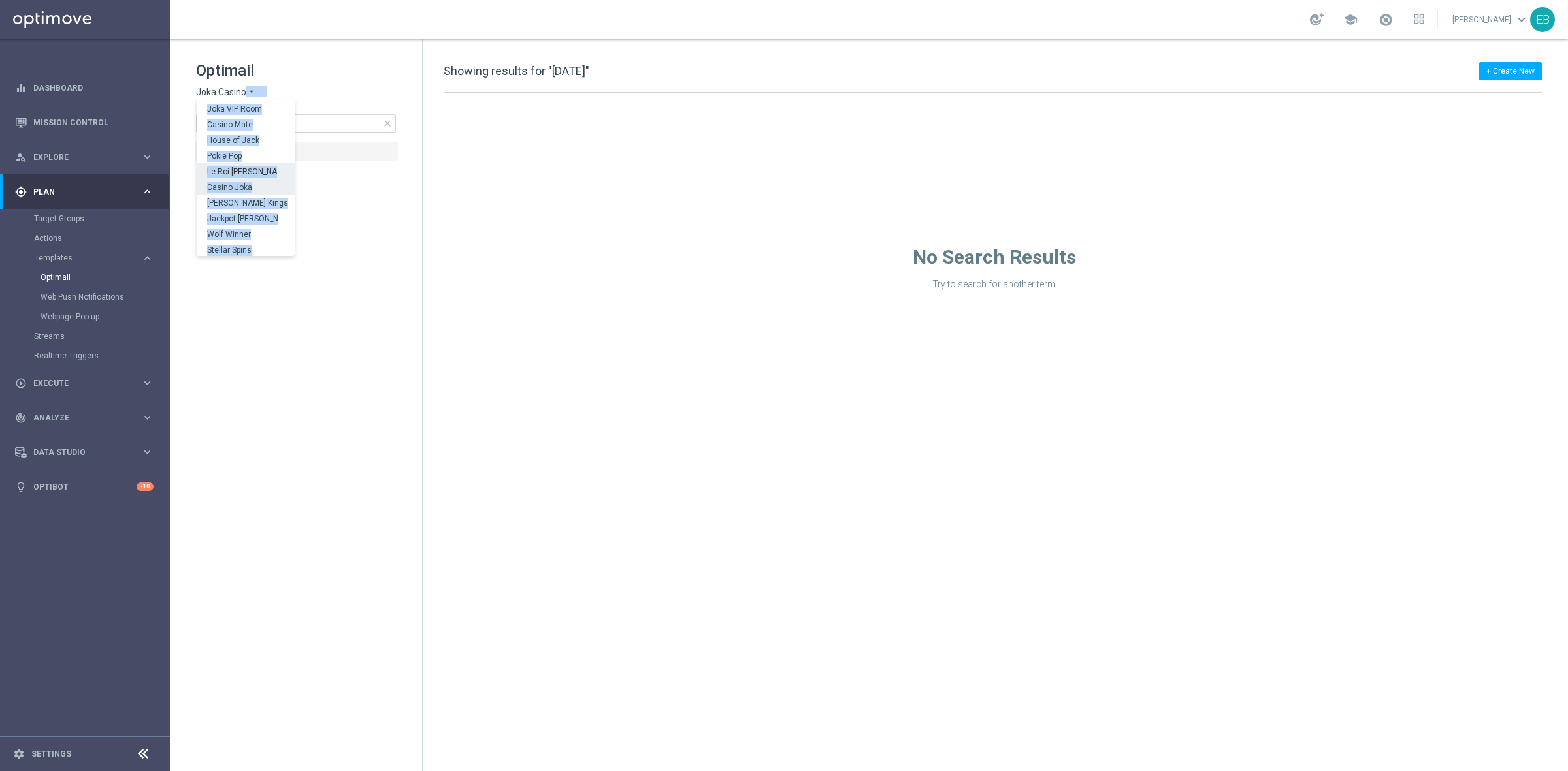
scroll to position [46, 0]
click at [235, 227] on div "Stellar Spins" at bounding box center [245, 234] width 98 height 16
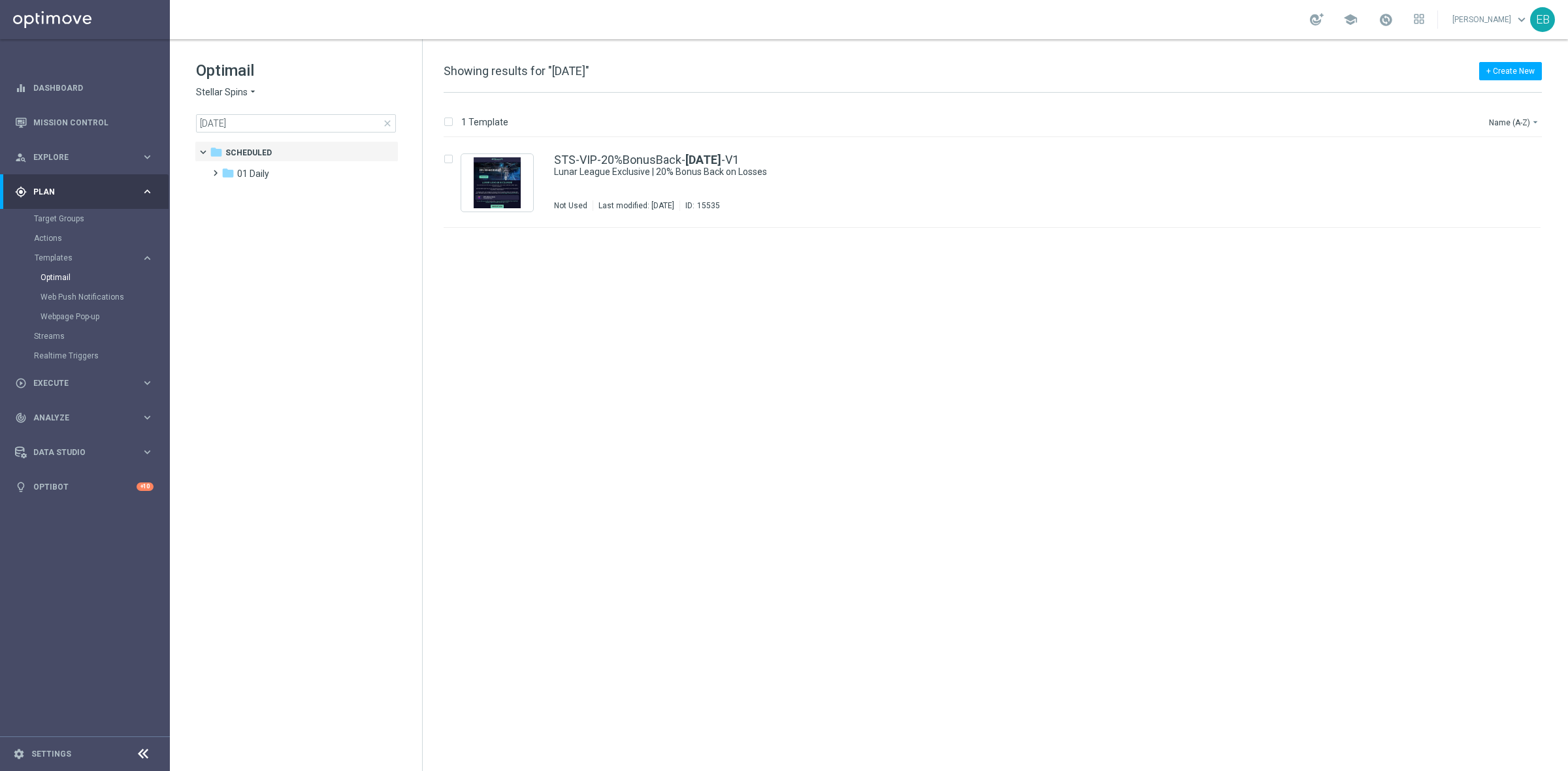
click at [338, 374] on tree-viewport "folder Scheduled more_vert folder 01 Daily more_vert" at bounding box center [308, 455] width 226 height 628
click at [853, 164] on div "STS-VIP-20%BonusBack- [DATE] -V1" at bounding box center [1020, 160] width 932 height 12
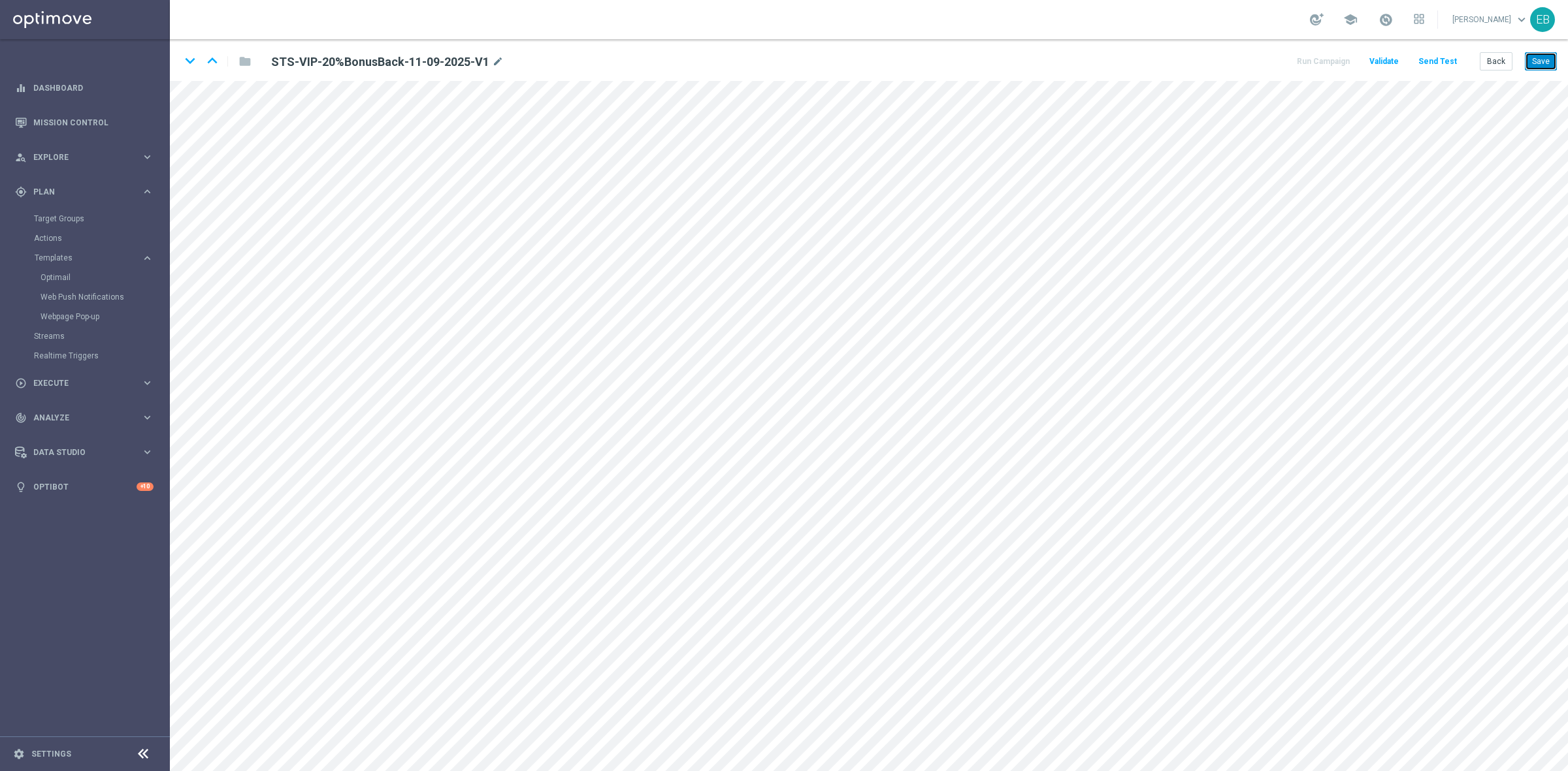
click at [1546, 54] on button "Save" at bounding box center [1540, 61] width 32 height 18
click at [503, 60] on icon "mode_edit" at bounding box center [498, 62] width 12 height 16
click at [485, 59] on input "STS-VIP-20%BonusBack-11-09-2025-V1" at bounding box center [423, 61] width 324 height 18
drag, startPoint x: 439, startPoint y: 57, endPoint x: 284, endPoint y: 62, distance: 155.1
click at [284, 62] on input "STS-VIP-20%BonusBack-11-09-2025-V1" at bounding box center [423, 61] width 324 height 18
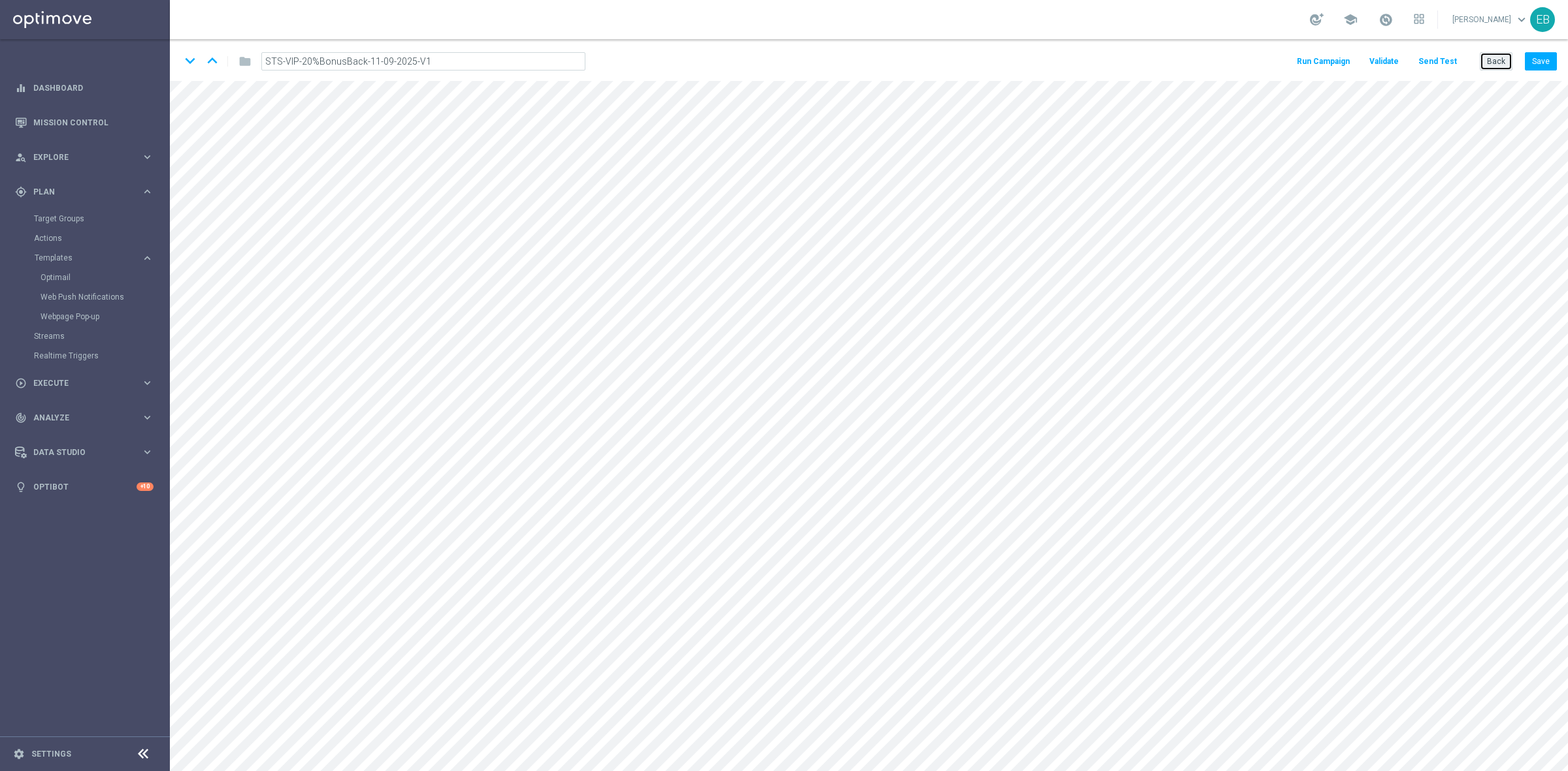
click at [1491, 61] on button "Back" at bounding box center [1496, 61] width 33 height 18
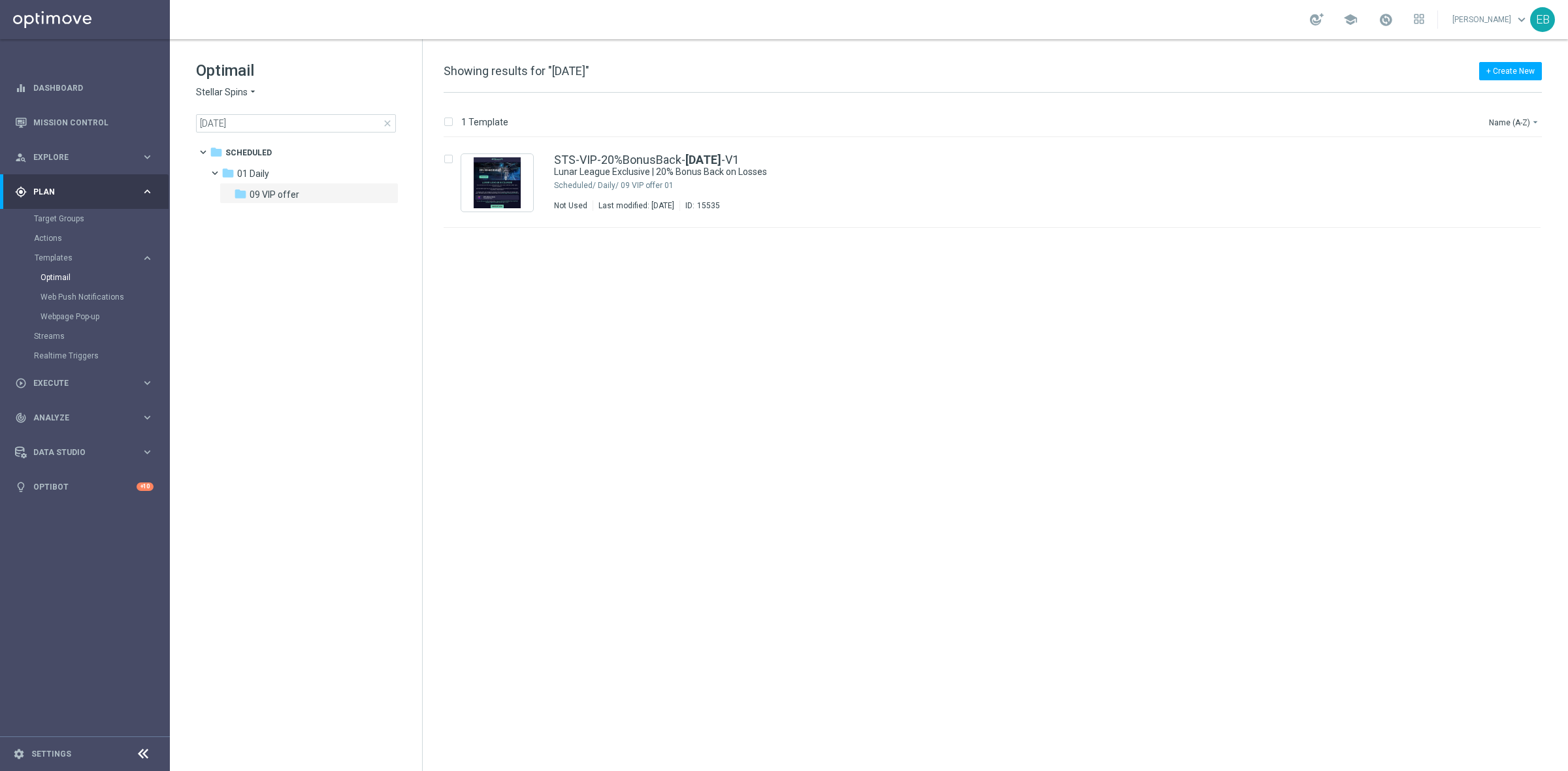
click at [242, 96] on span "Stellar Spins" at bounding box center [222, 92] width 51 height 12
click at [0, 0] on span "Joka VIP Room" at bounding box center [0, 0] width 0 height 0
click at [882, 184] on div "1 Daily/ 08 - VIP" at bounding box center [1041, 186] width 888 height 11
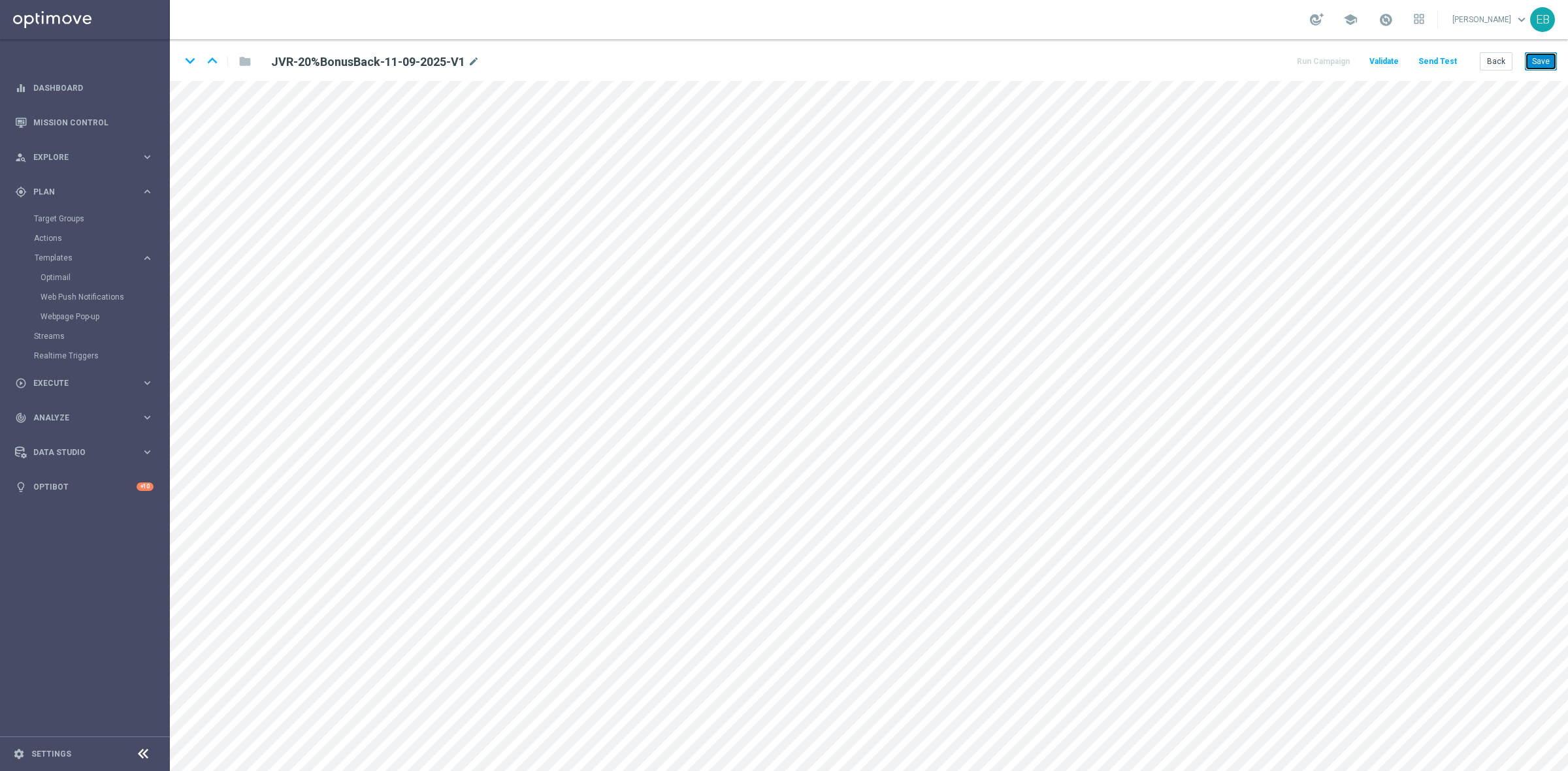
click at [1540, 53] on button "Save" at bounding box center [1540, 61] width 32 height 18
click at [1538, 57] on button "Save" at bounding box center [1540, 61] width 32 height 18
click at [1496, 59] on button "Back" at bounding box center [1496, 61] width 33 height 18
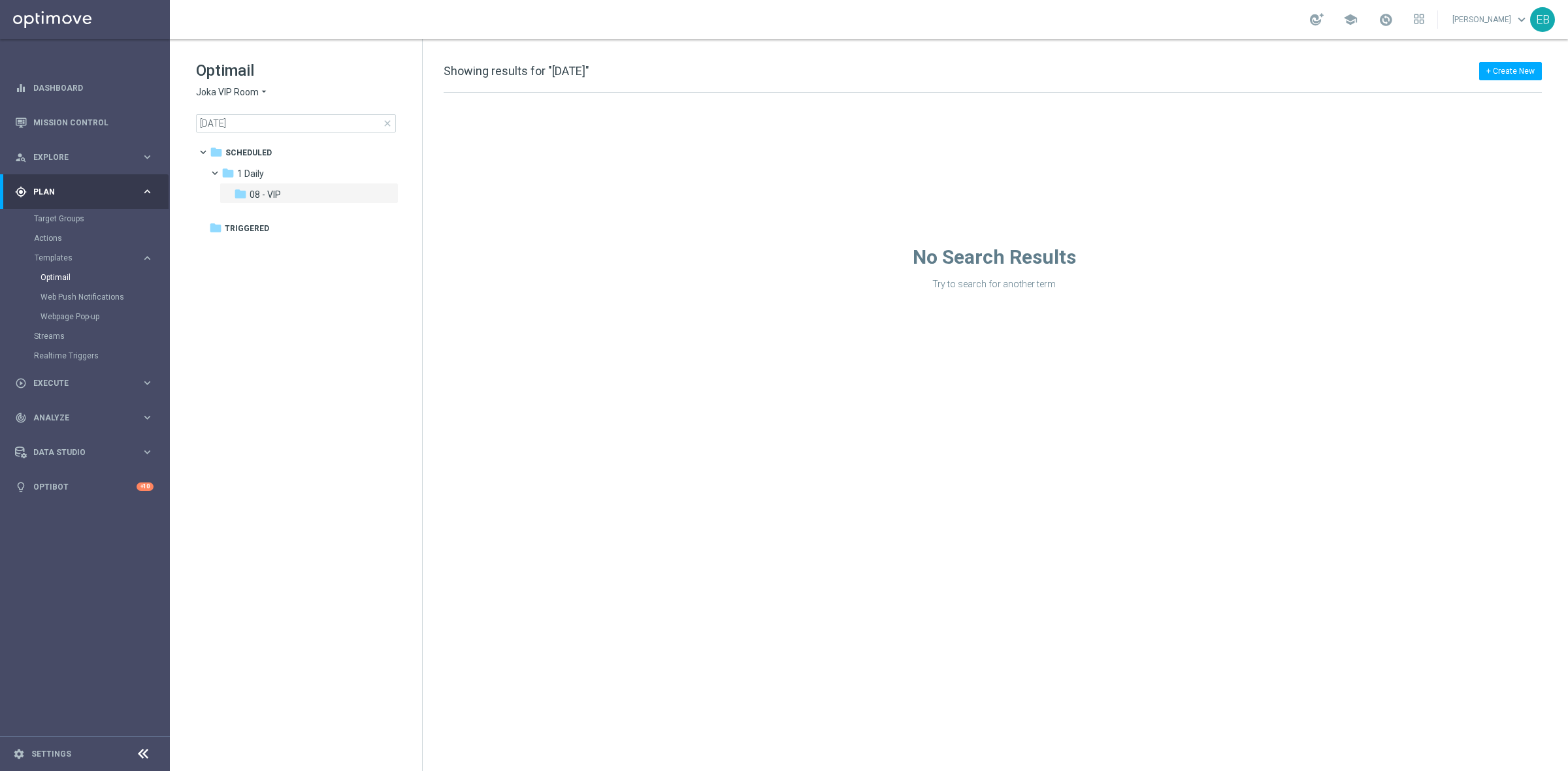
click at [249, 96] on span "Joka VIP Room" at bounding box center [227, 92] width 63 height 12
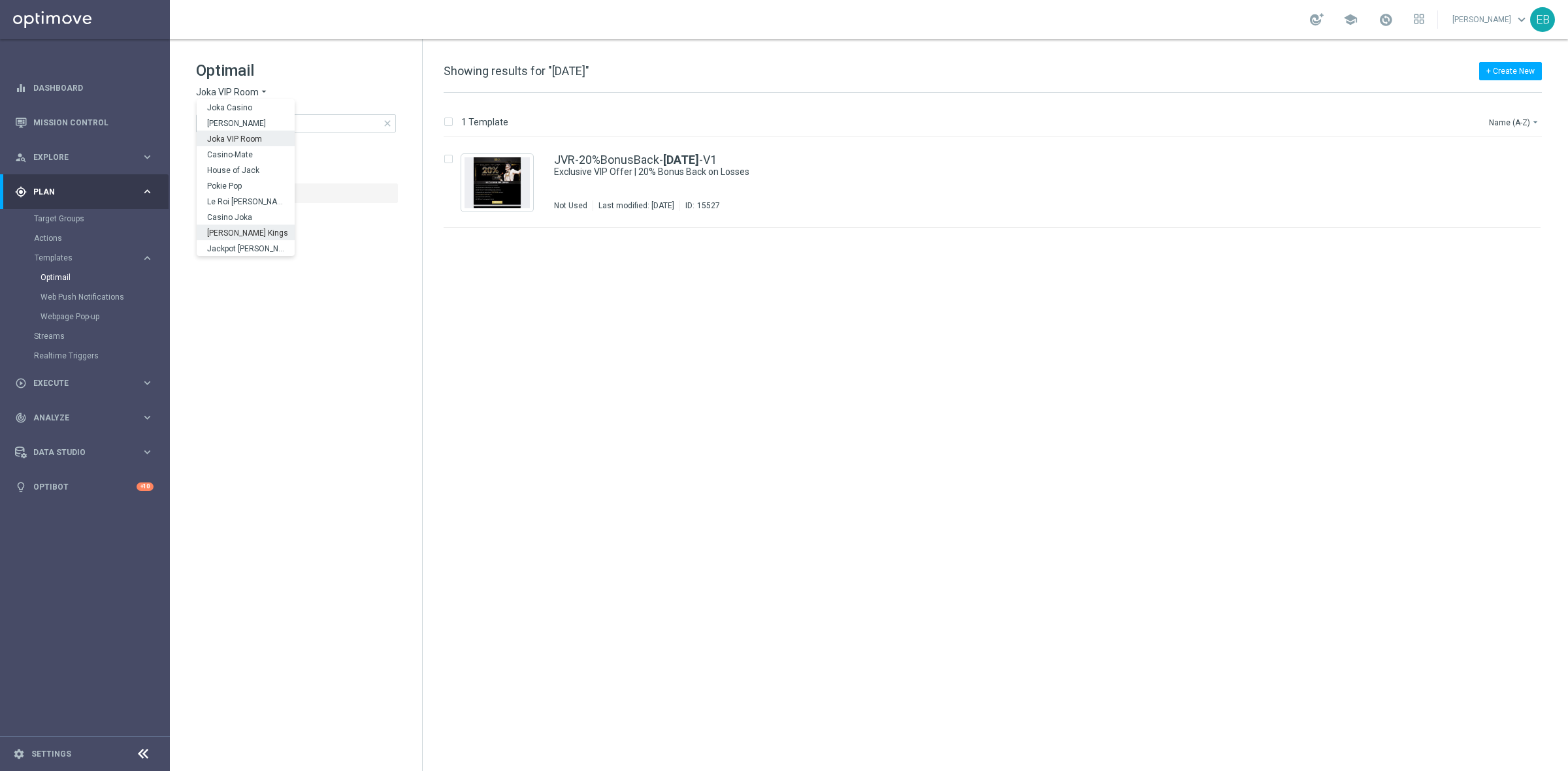
click at [0, 0] on span "[PERSON_NAME] Kings" at bounding box center [0, 0] width 0 height 0
click at [850, 161] on div "JKK-20%BonusBack- [DATE] -V1" at bounding box center [1020, 160] width 932 height 12
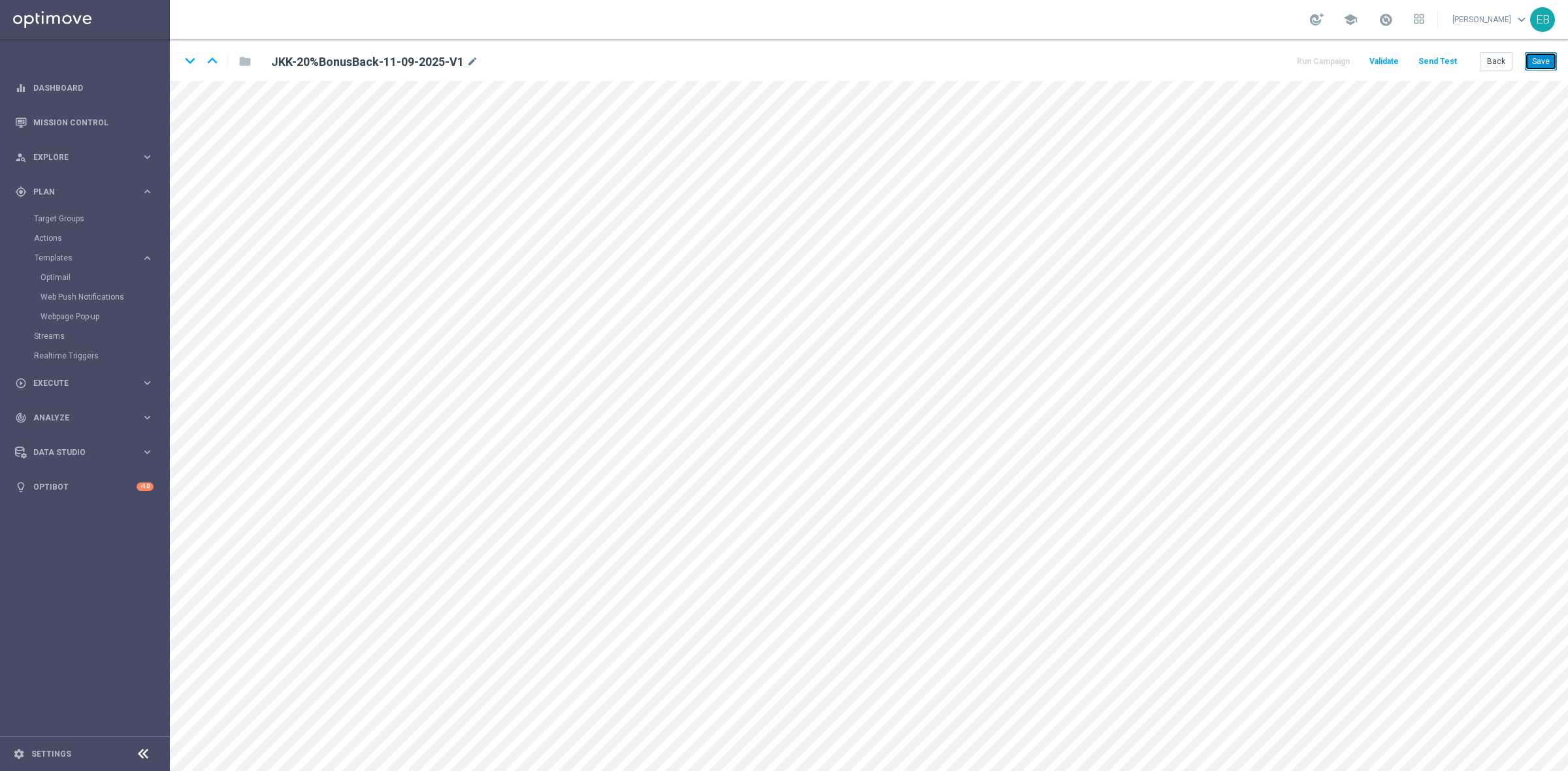
click at [1538, 59] on button "Save" at bounding box center [1540, 61] width 32 height 18
click at [1494, 63] on button "Back" at bounding box center [1496, 61] width 33 height 18
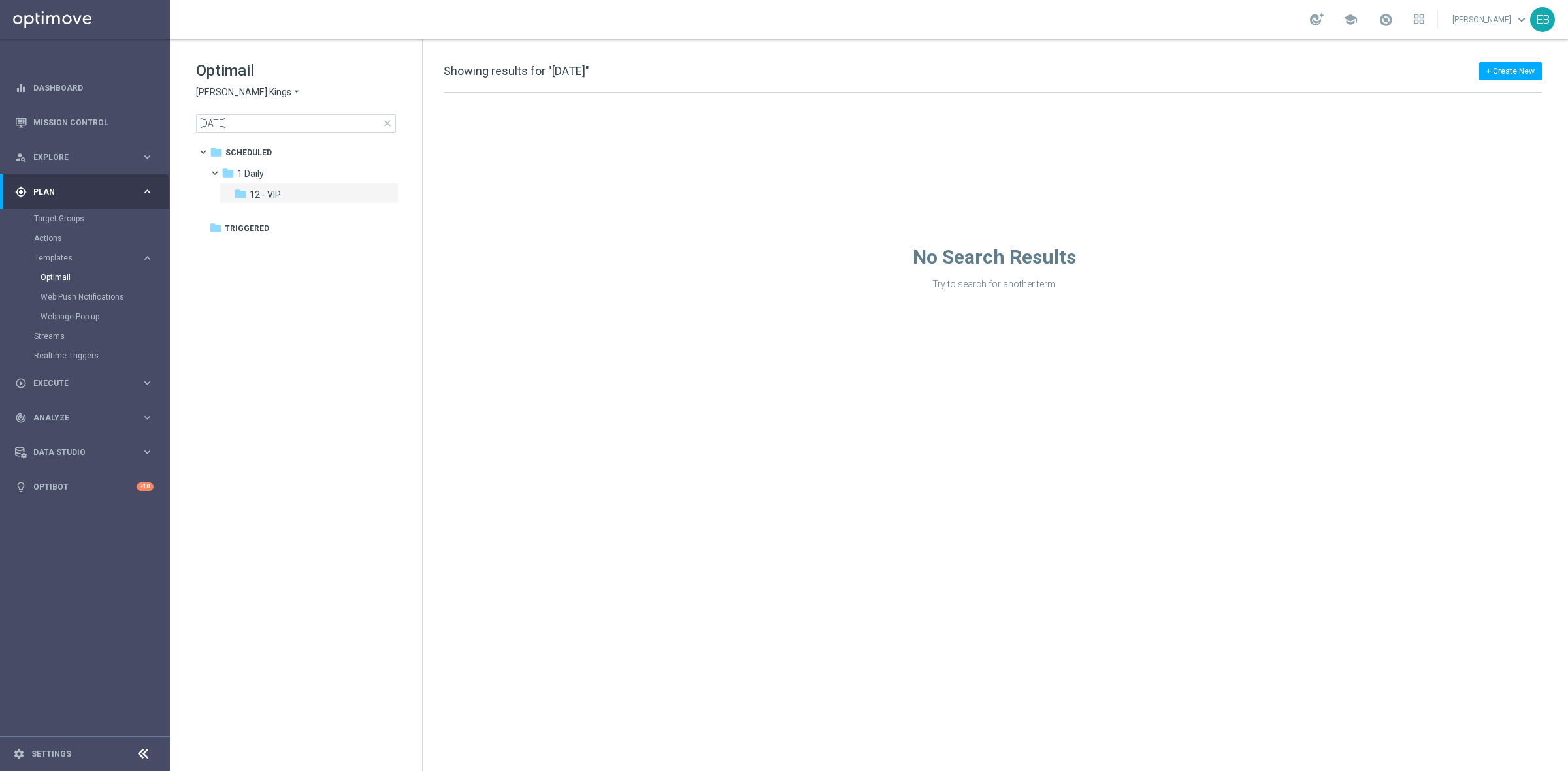
click at [221, 87] on span "[PERSON_NAME] Kings" at bounding box center [243, 92] width 95 height 12
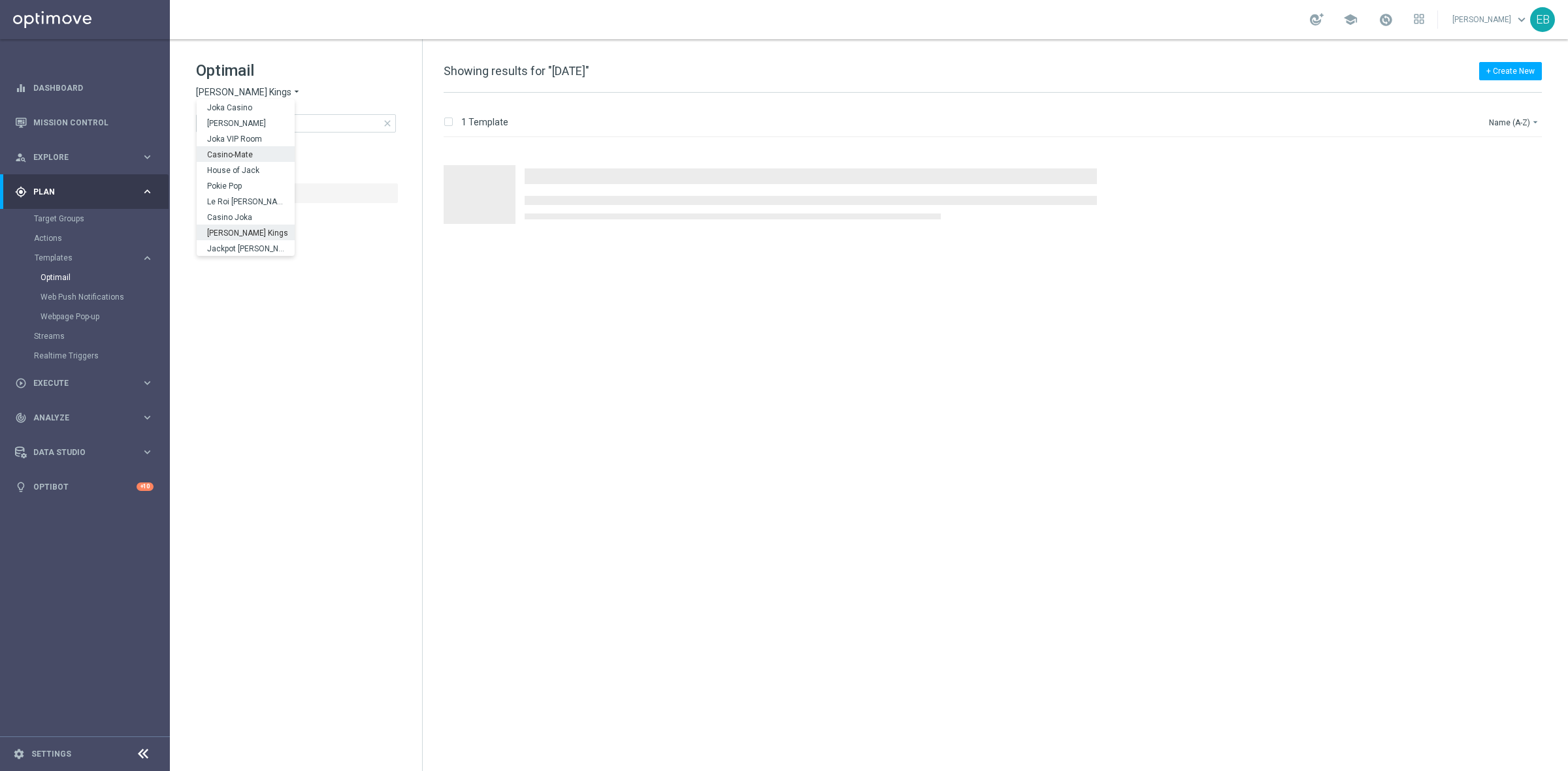
scroll to position [46, 0]
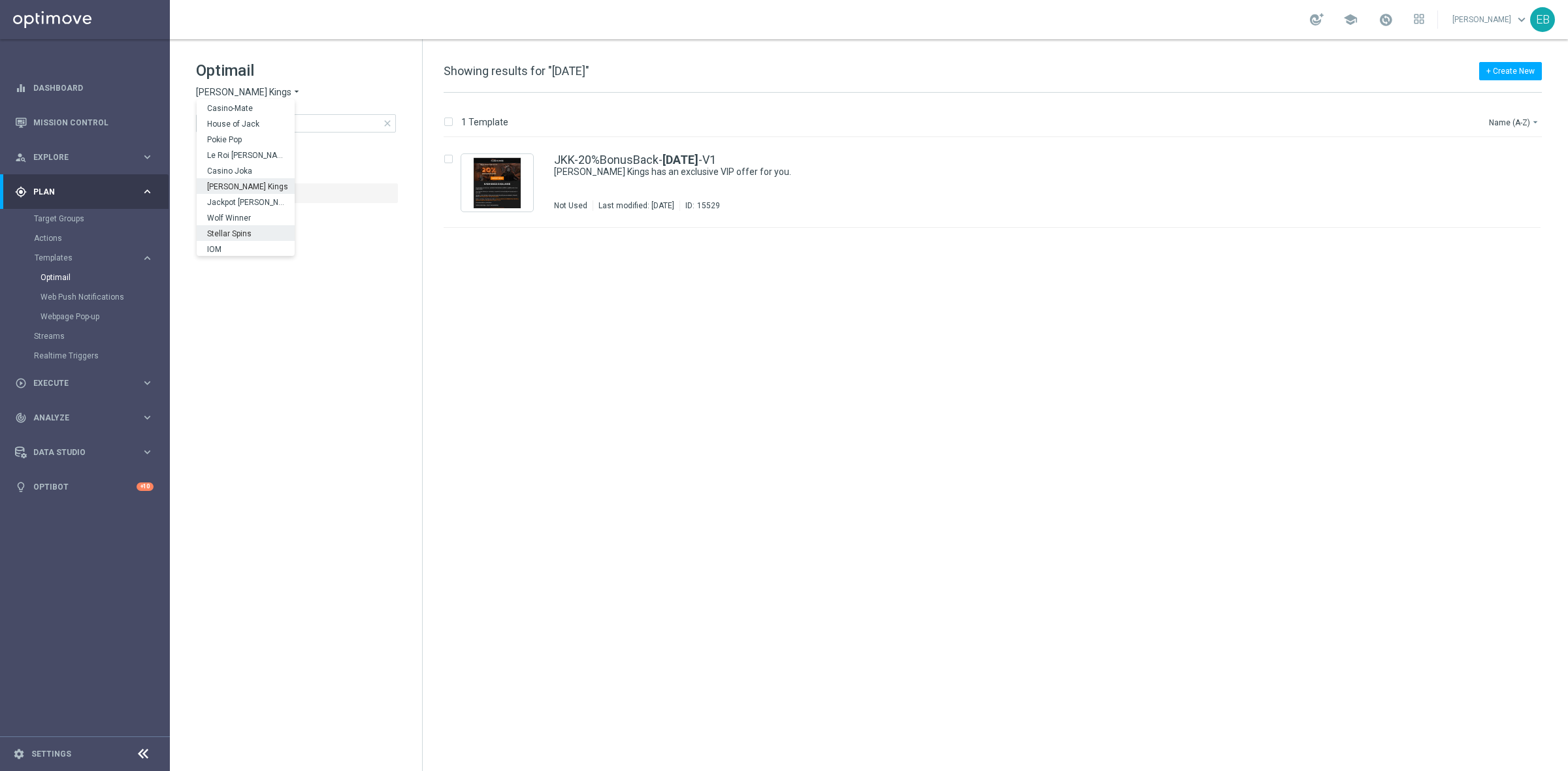
click at [0, 0] on span "Stellar Spins" at bounding box center [0, 0] width 0 height 0
click at [844, 155] on div "STS-VIP-20%BonusBack- [DATE] -V1" at bounding box center [1020, 160] width 932 height 12
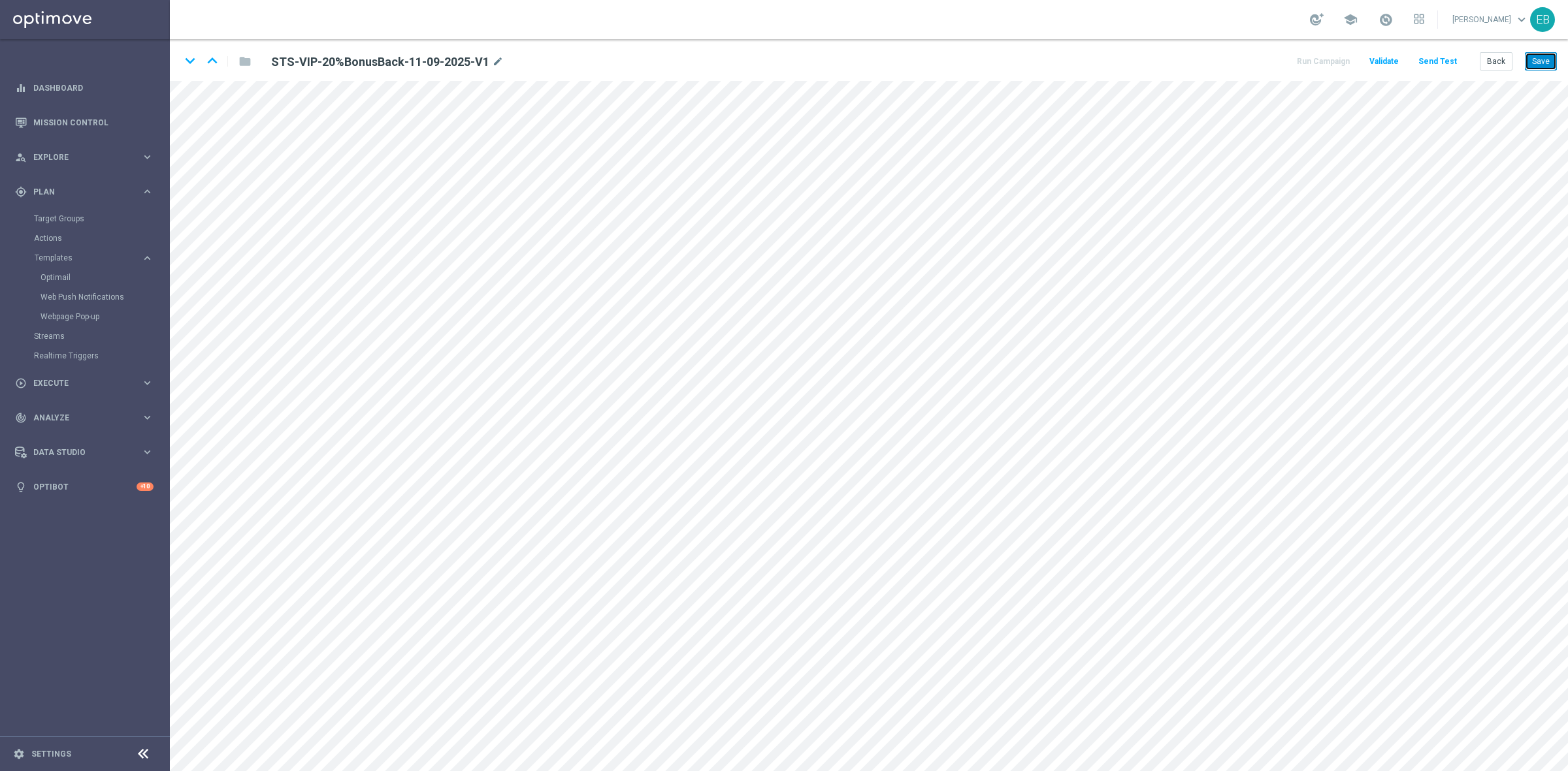
click at [1530, 66] on button "Save" at bounding box center [1540, 61] width 32 height 18
click at [1540, 62] on button "Save" at bounding box center [1540, 61] width 32 height 18
click at [1539, 56] on button "Save" at bounding box center [1540, 61] width 32 height 18
click at [1496, 64] on button "Back" at bounding box center [1496, 61] width 33 height 18
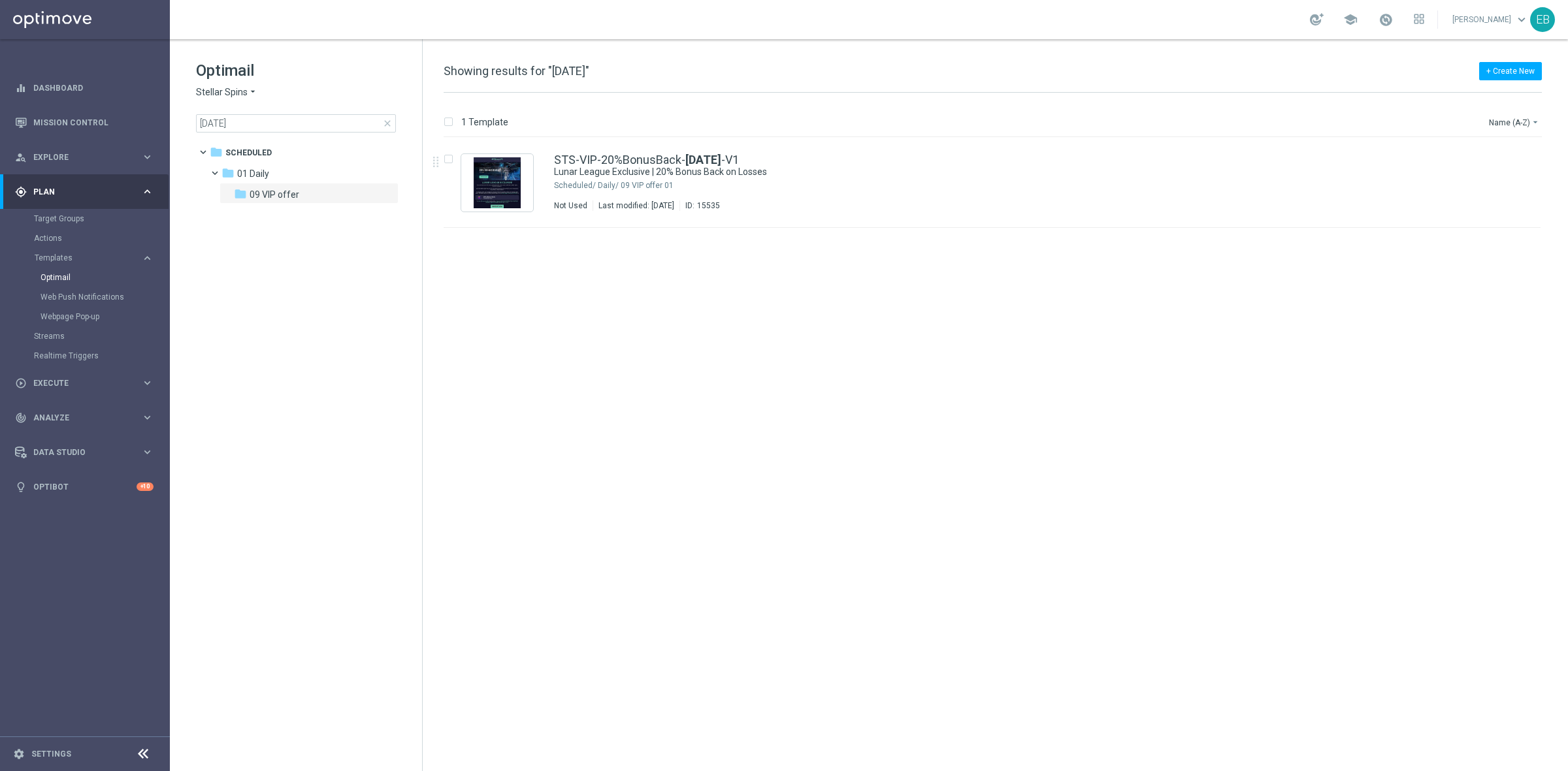
click at [384, 125] on span "close" at bounding box center [388, 124] width 11 height 11
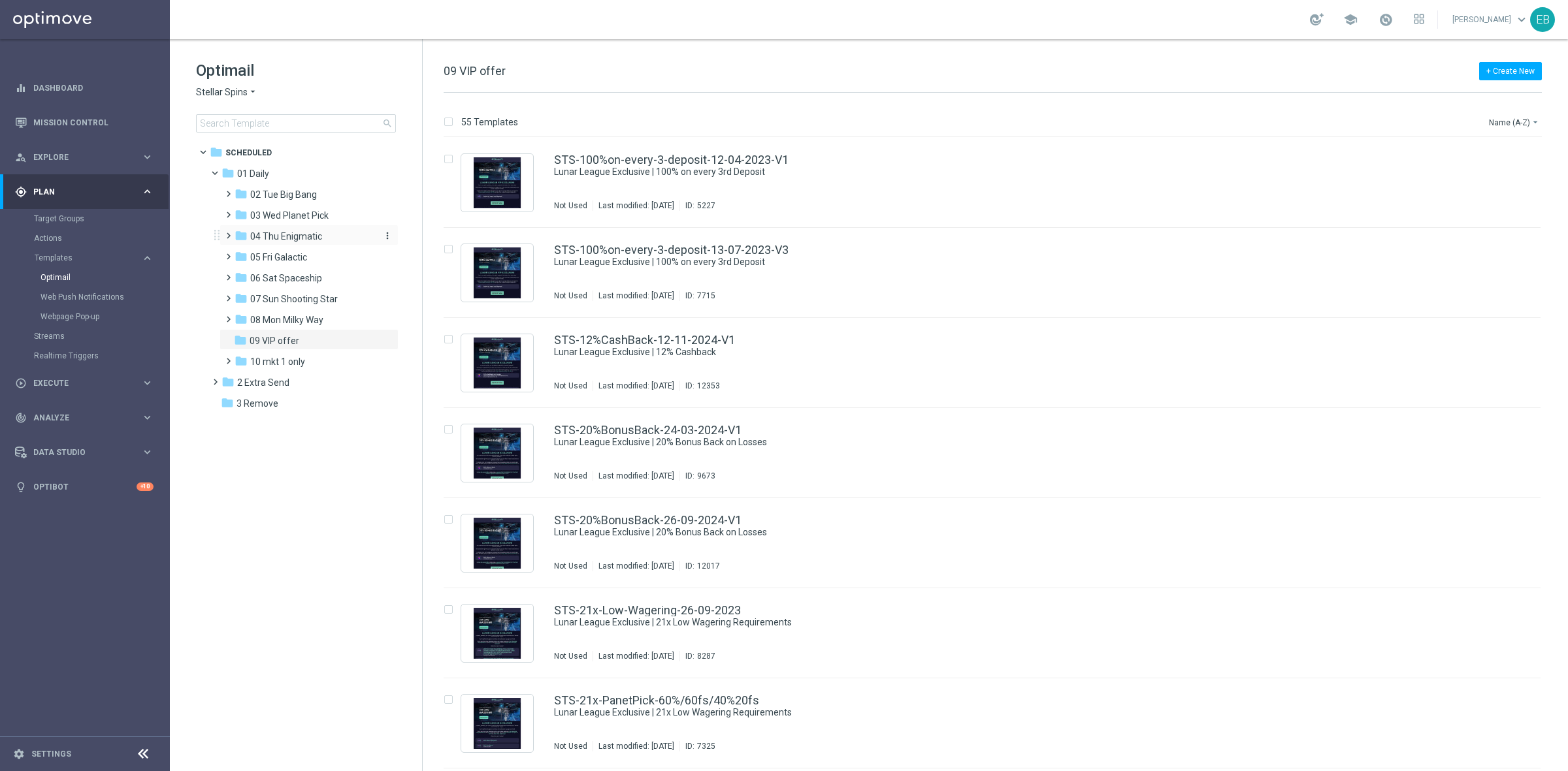
click at [303, 236] on span "04 Thu Enigmatic" at bounding box center [286, 236] width 72 height 12
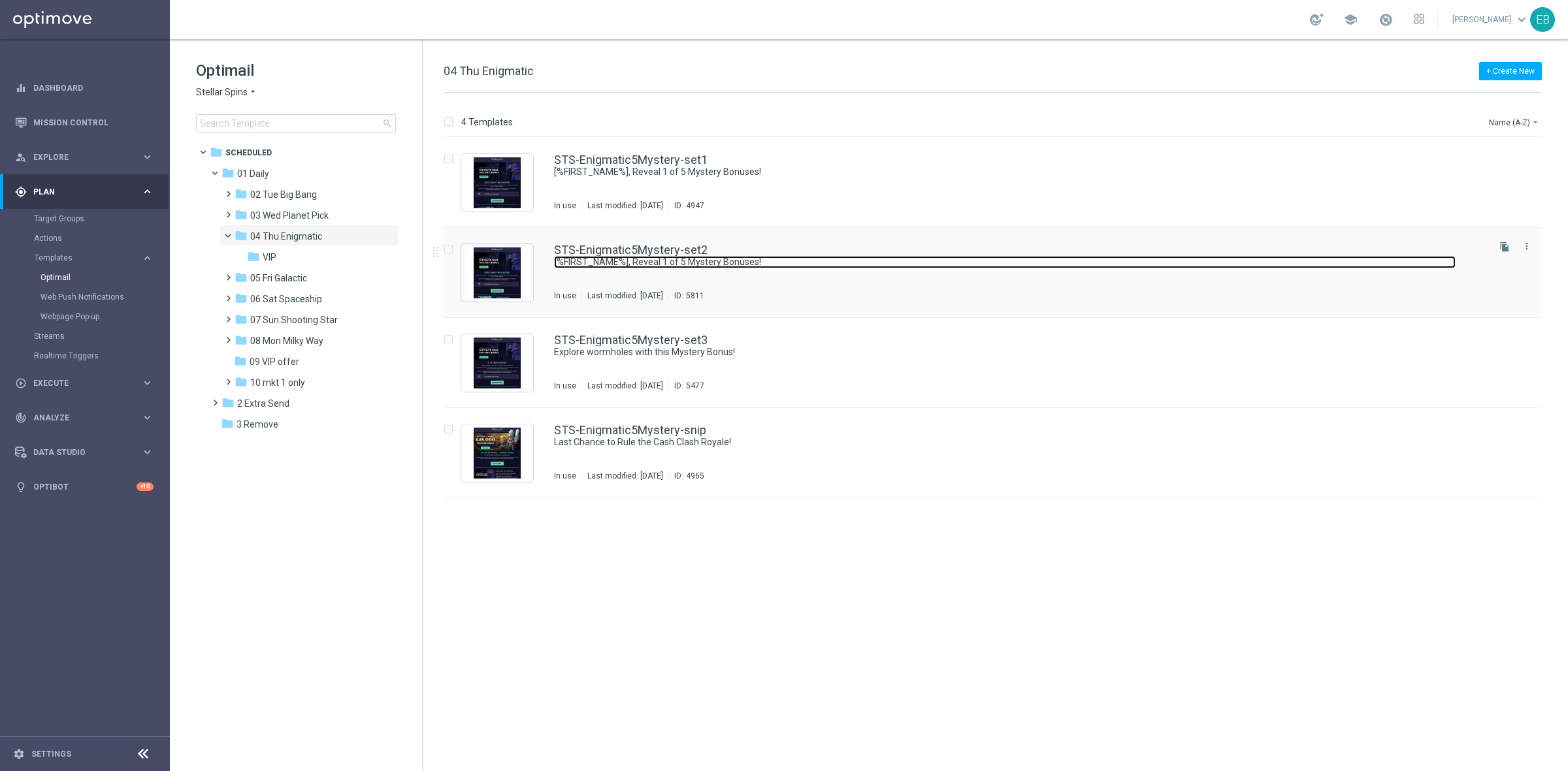
click at [856, 259] on link "[%FIRST_NAME%], Reveal 1 of 5 Mystery Bonuses!" at bounding box center [1005, 262] width 901 height 12
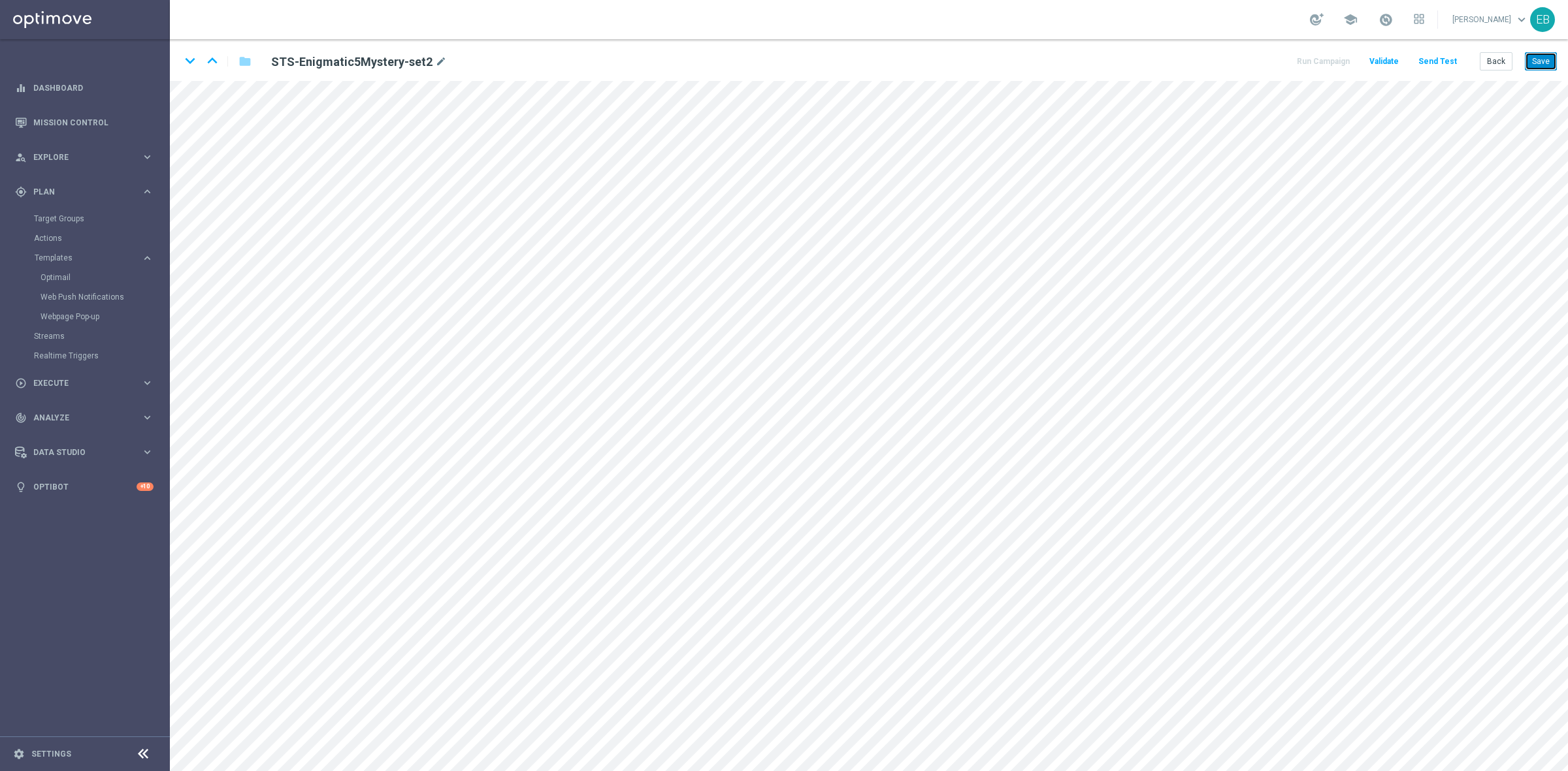
click at [1542, 61] on button "Save" at bounding box center [1540, 61] width 32 height 18
click at [1540, 66] on button "Save" at bounding box center [1540, 61] width 32 height 18
click at [1488, 60] on button "Back" at bounding box center [1496, 61] width 33 height 18
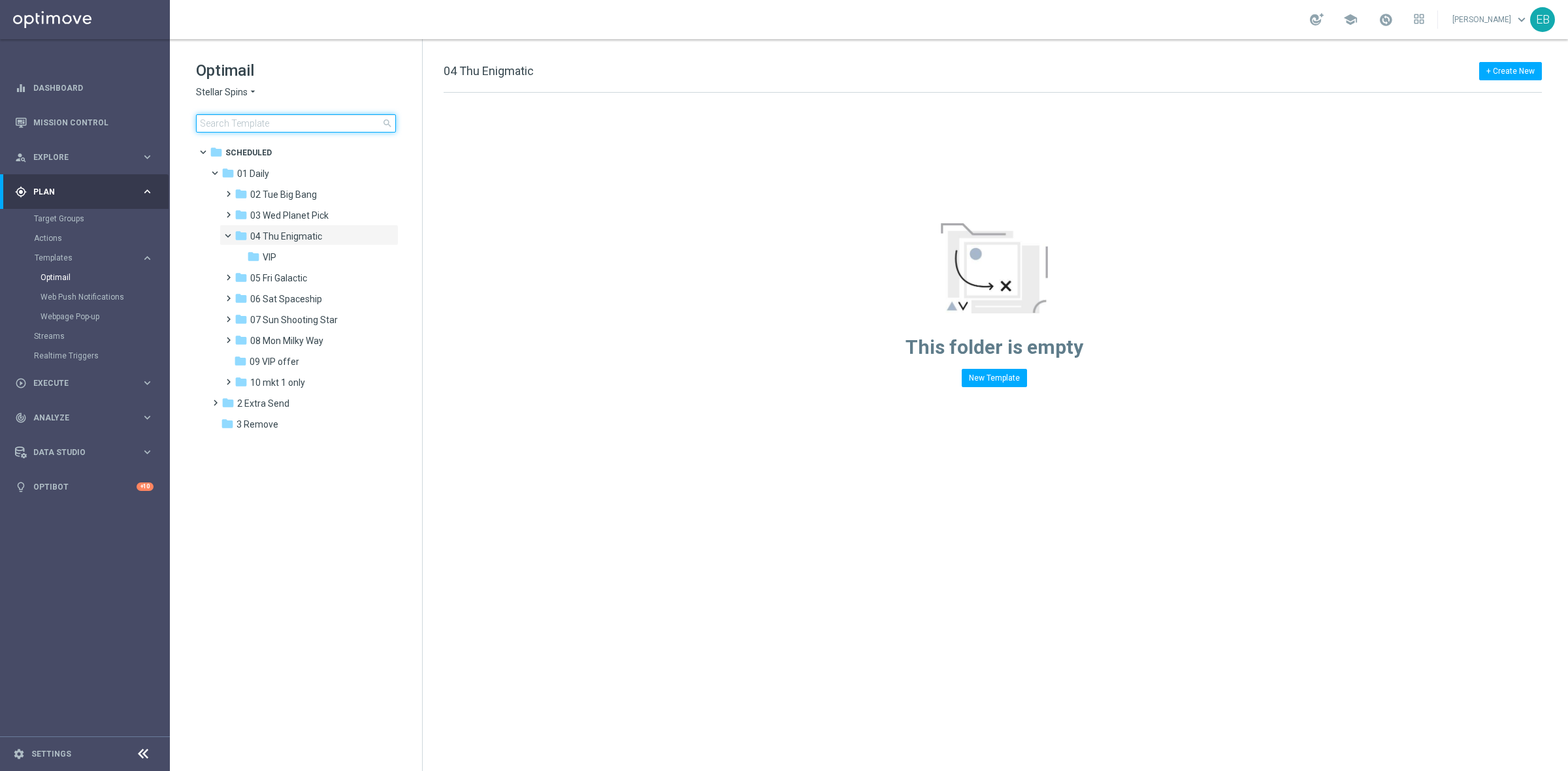
click at [243, 131] on input at bounding box center [296, 124] width 200 height 18
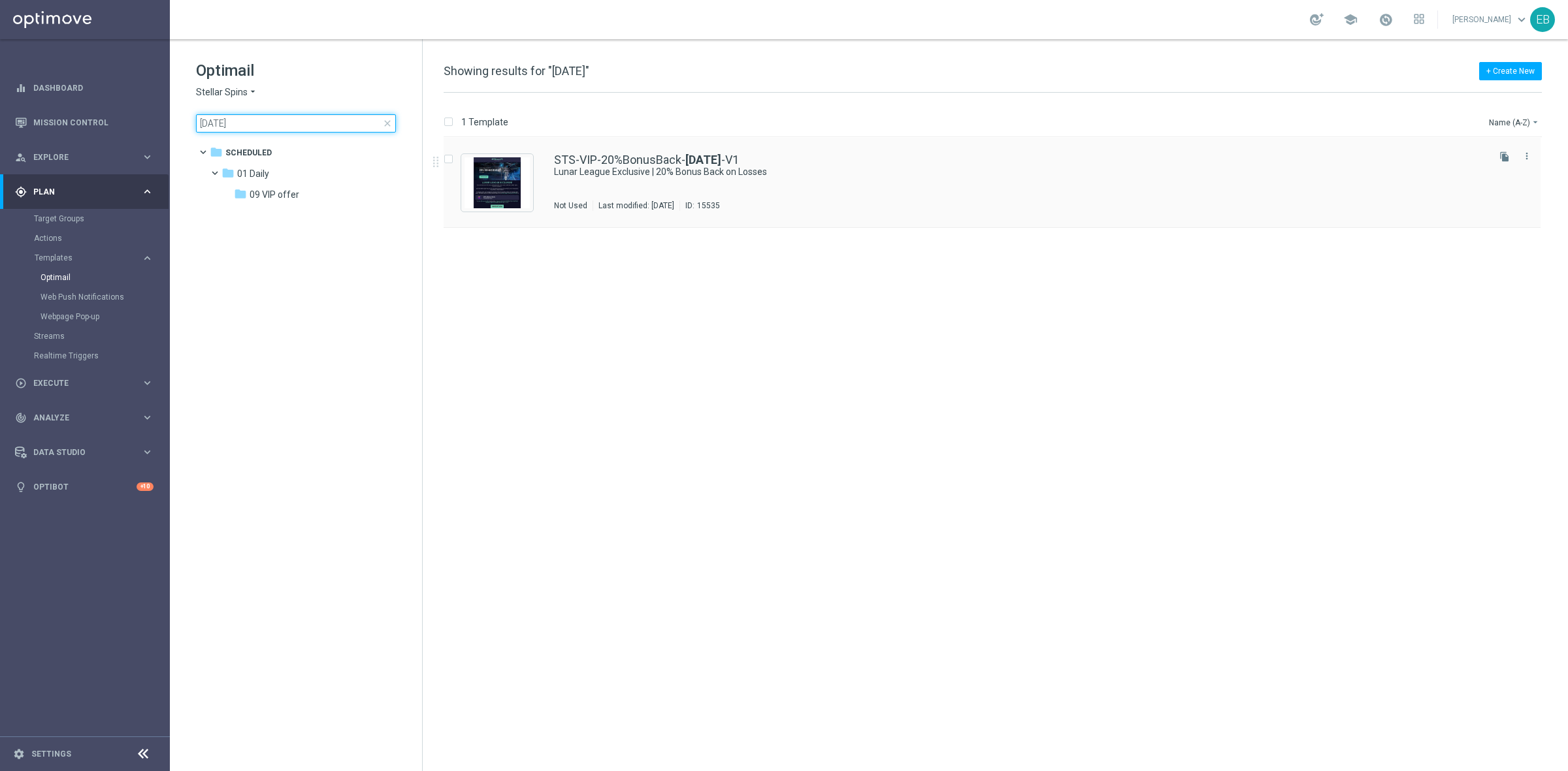
type input "[DATE]"
click at [888, 150] on div "STS-VIP-20%BonusBack- [DATE] -V1 Lunar League Exclusive | 20% Bonus Back on Los…" at bounding box center [992, 182] width 1097 height 90
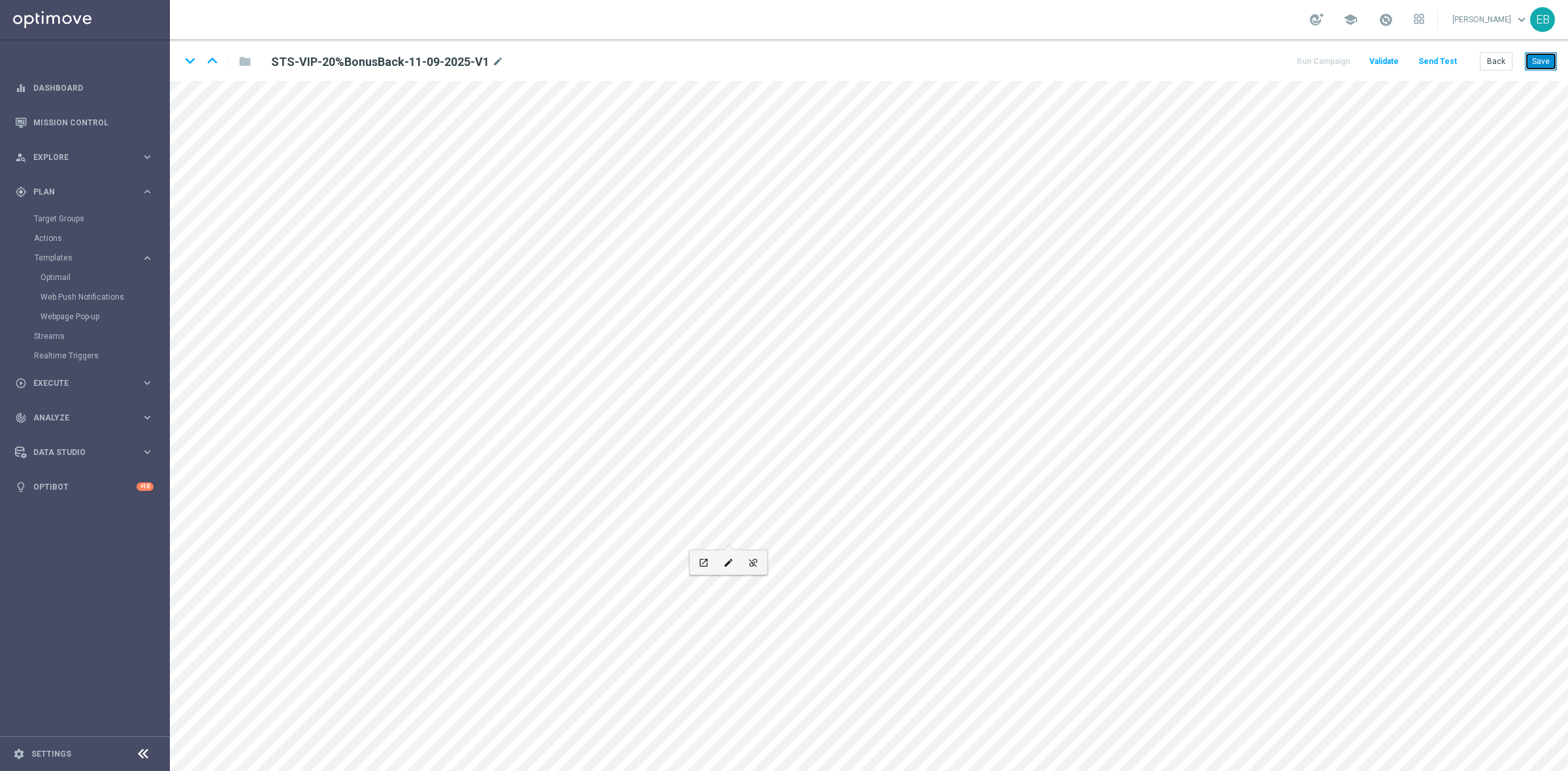
click at [1534, 59] on button "Save" at bounding box center [1540, 61] width 32 height 18
click at [1502, 70] on button "Back" at bounding box center [1496, 61] width 33 height 18
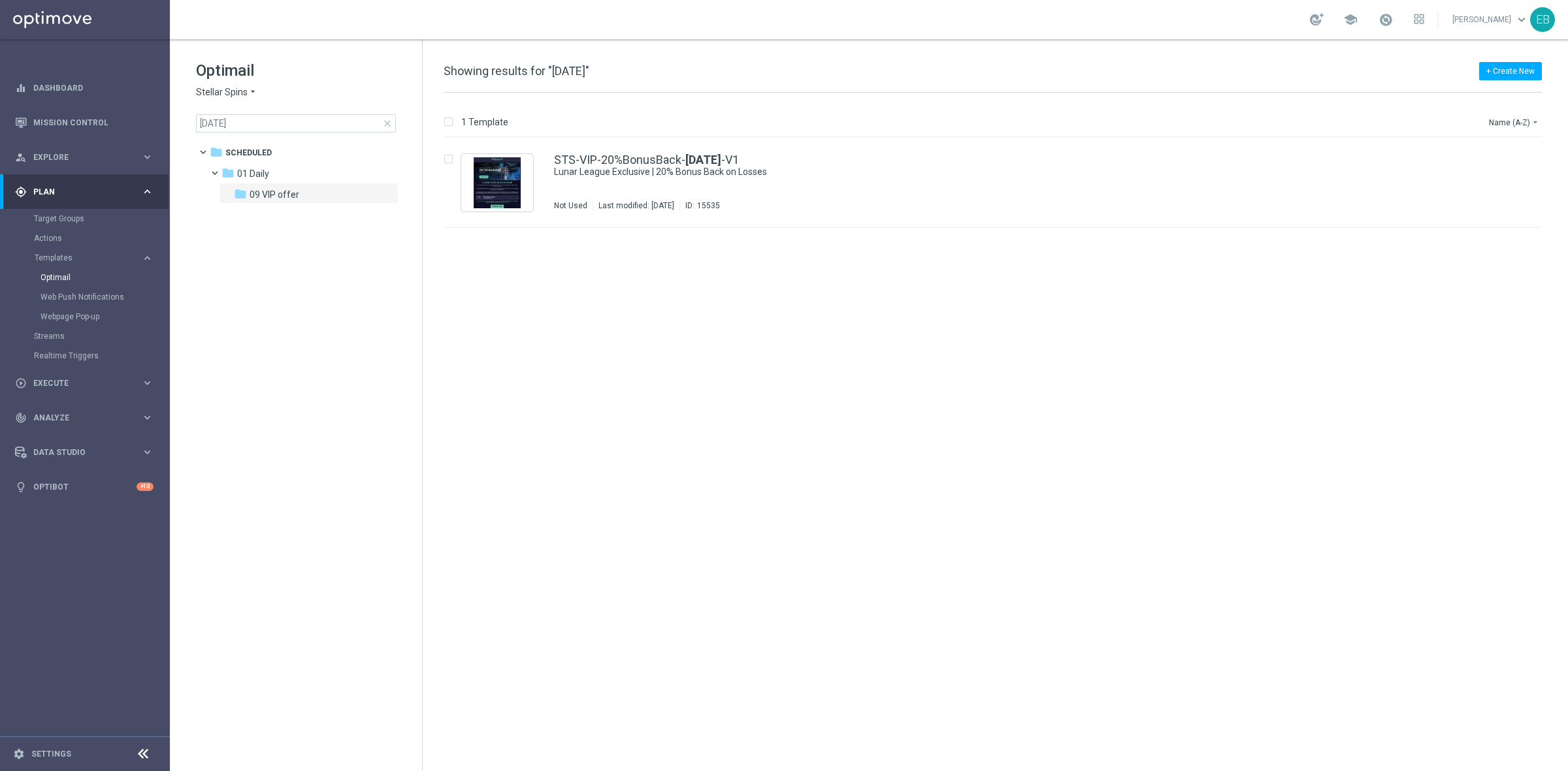
click at [384, 124] on span "close" at bounding box center [388, 124] width 11 height 11
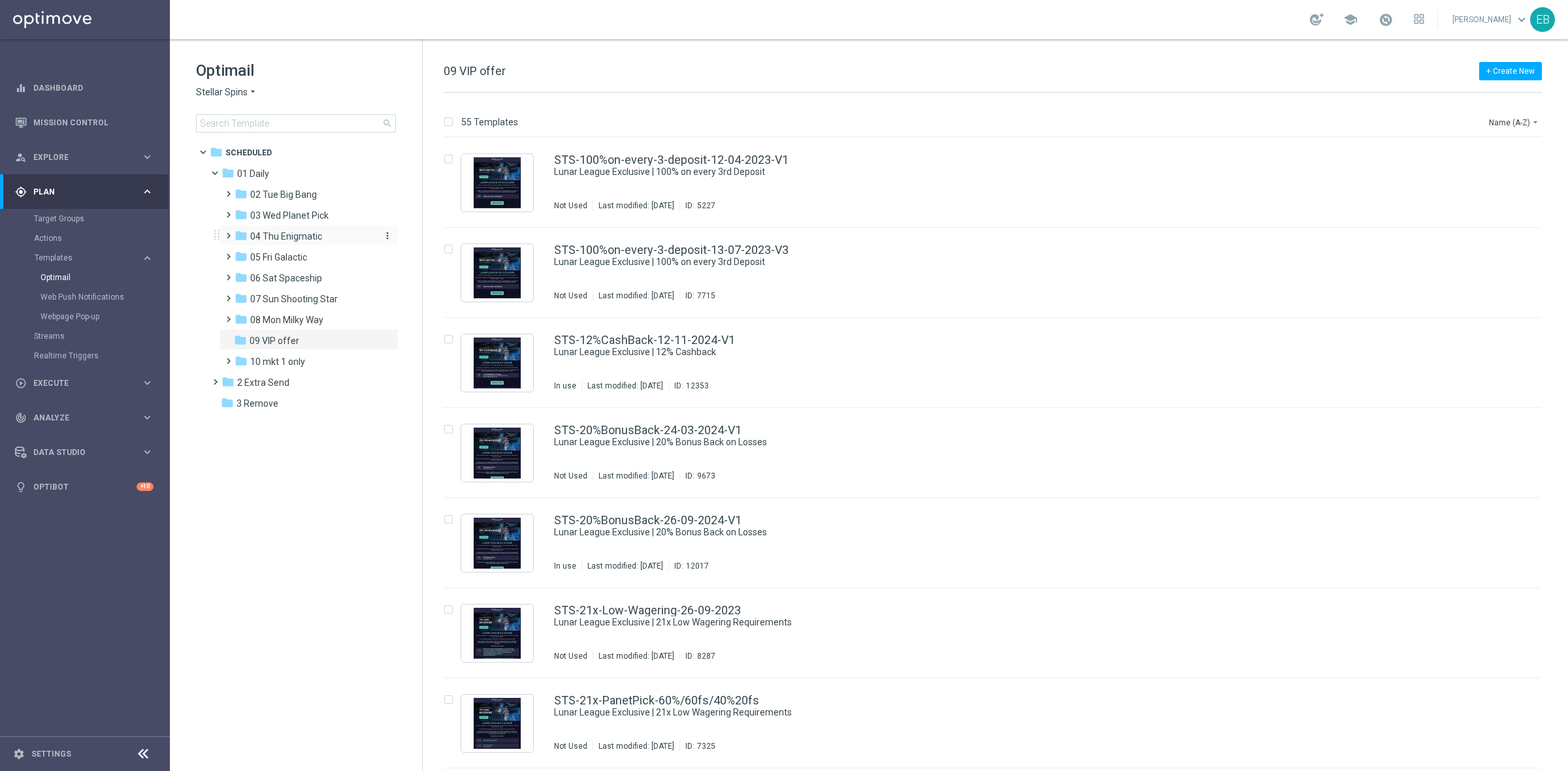
click at [318, 243] on div "folder 04 Thu Enigmatic" at bounding box center [303, 236] width 139 height 15
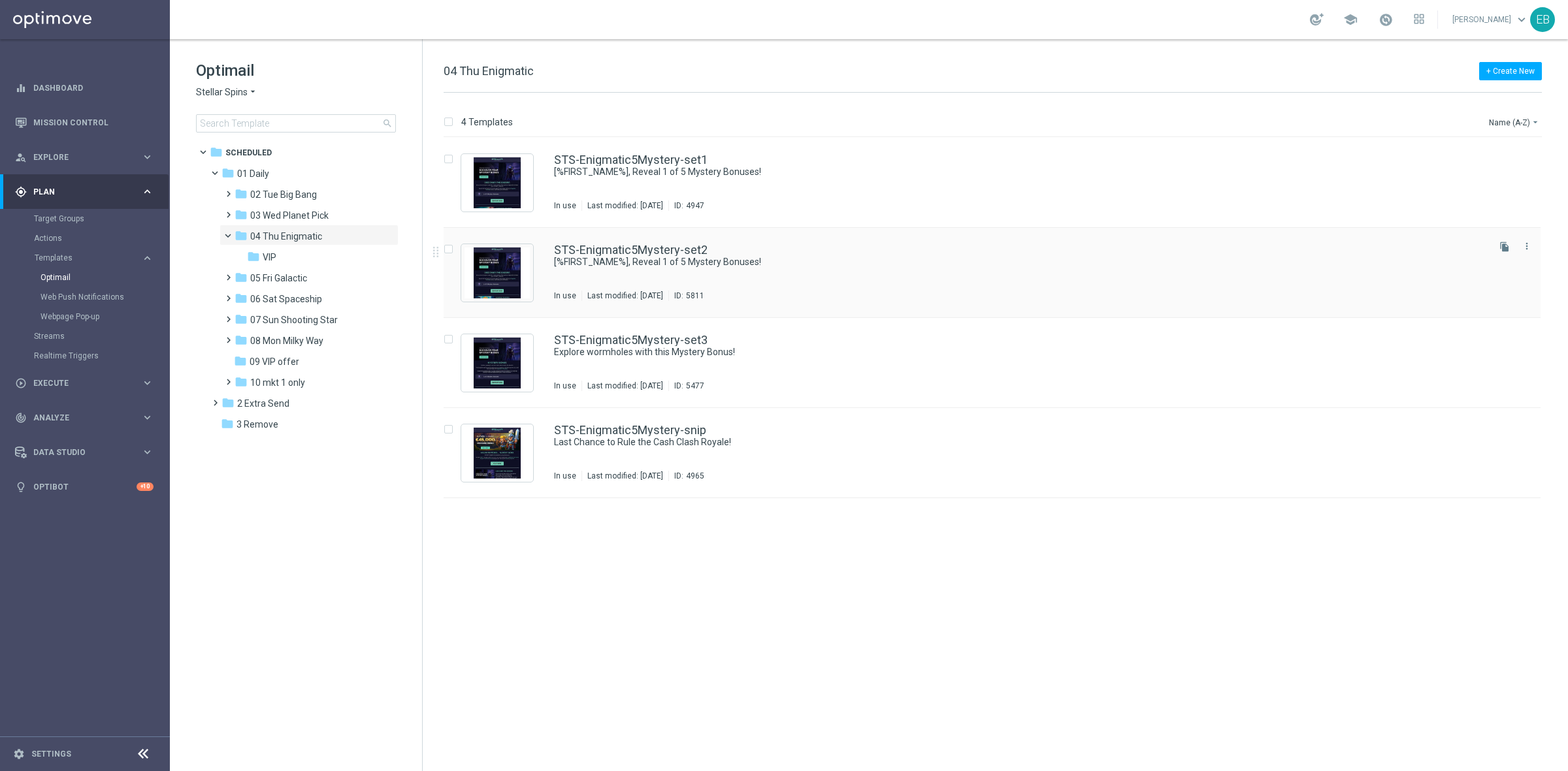
click at [838, 246] on div "STS-Enigmatic5Mystery-set2" at bounding box center [1020, 250] width 932 height 12
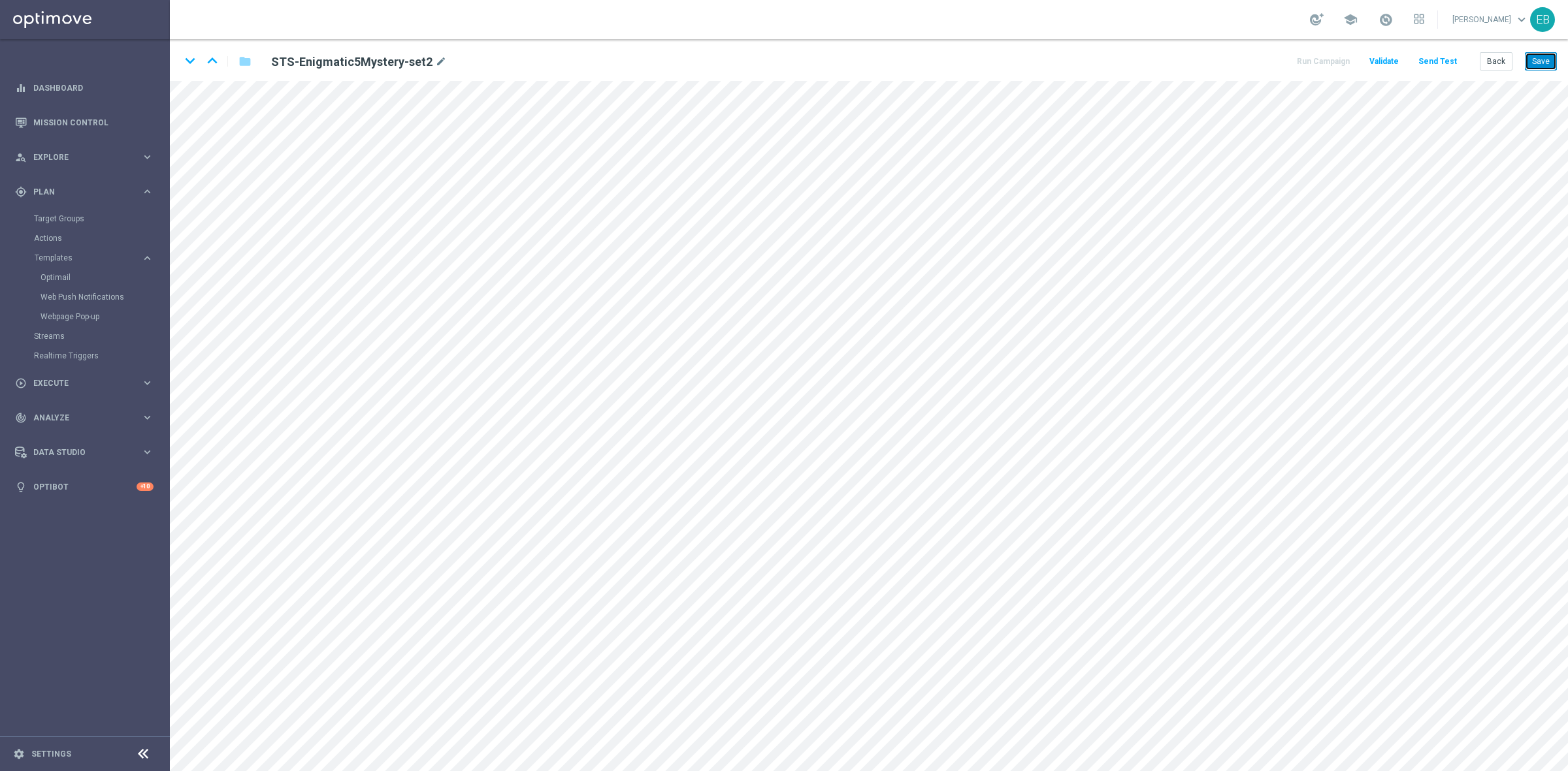
click at [1535, 60] on button "Save" at bounding box center [1540, 61] width 32 height 18
click at [1494, 62] on button "Back" at bounding box center [1496, 61] width 33 height 18
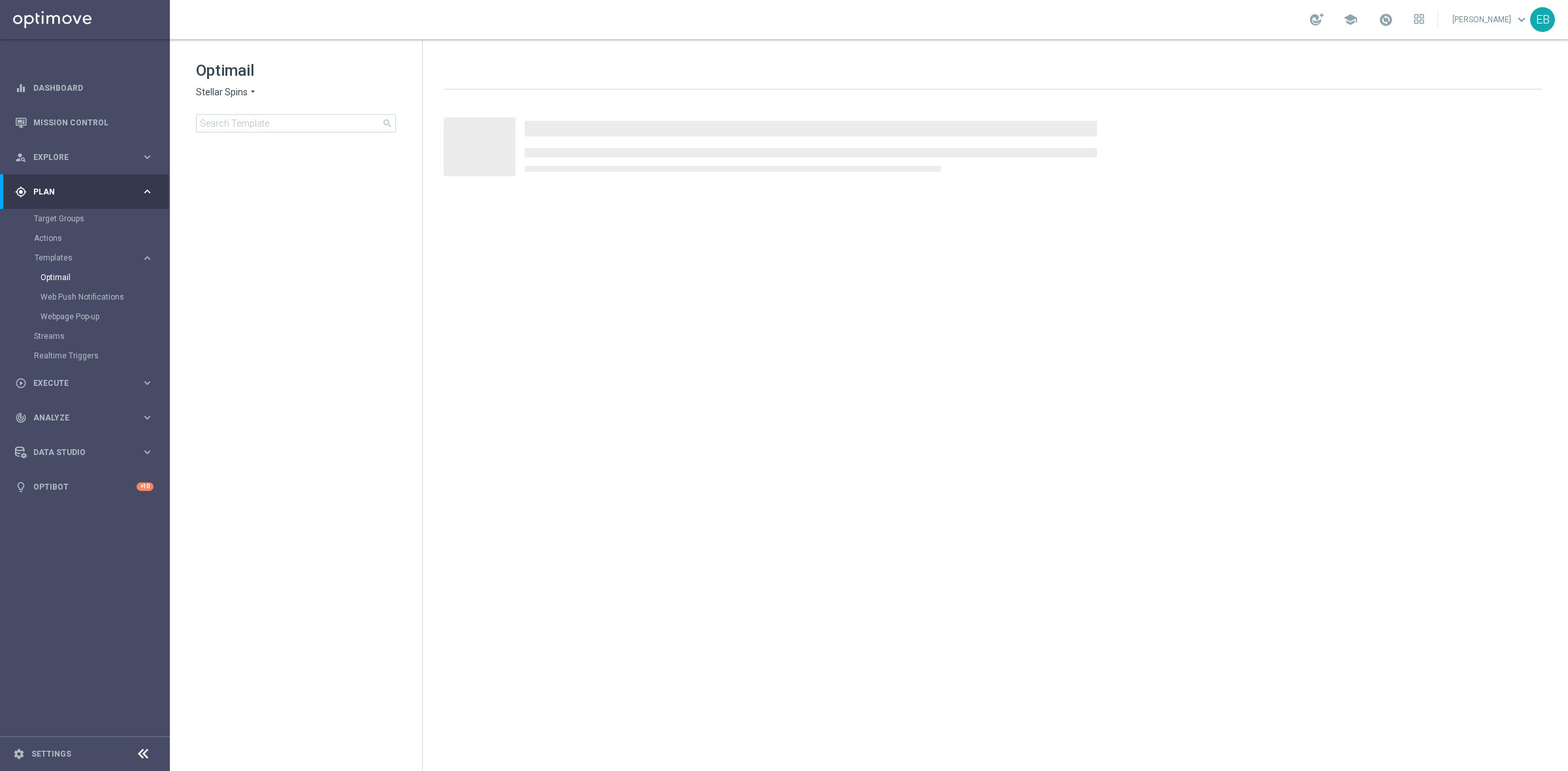
click at [223, 90] on span "Stellar Spins" at bounding box center [222, 92] width 51 height 12
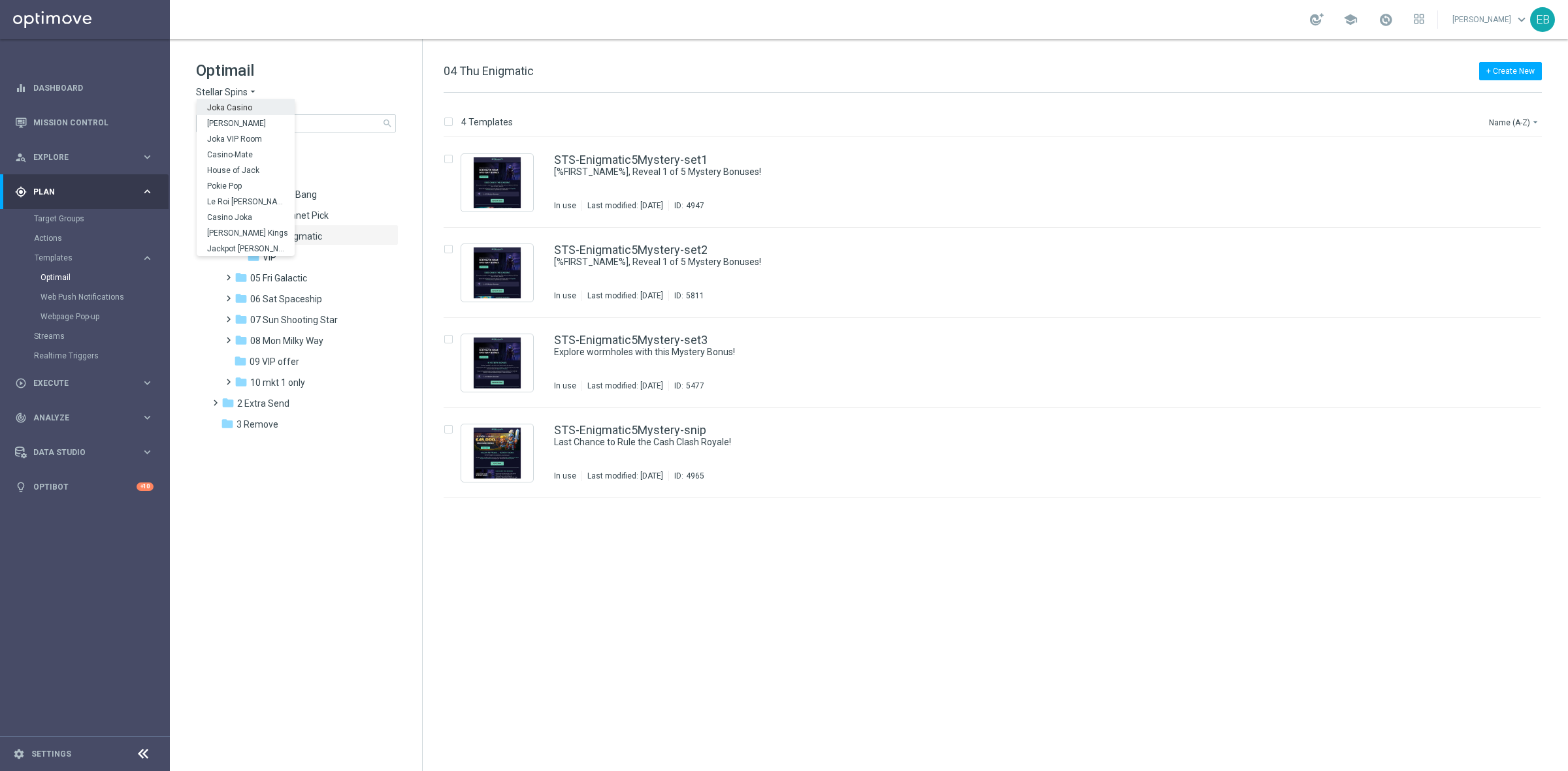
click at [0, 0] on span "Joka Casino" at bounding box center [0, 0] width 0 height 0
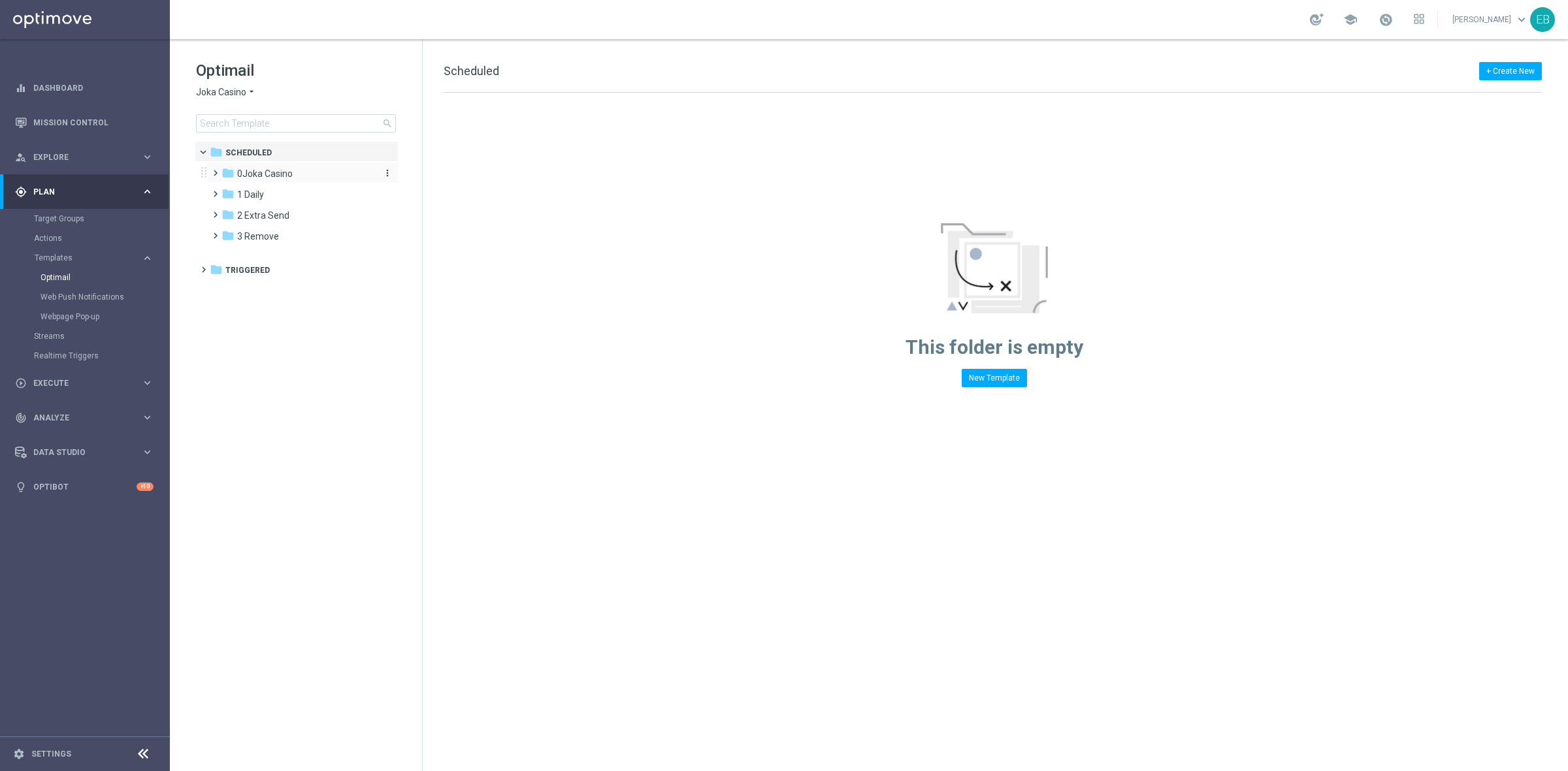
click at [276, 175] on span "0Joka Casino" at bounding box center [265, 174] width 55 height 12
click at [299, 193] on div "folder 1- Daily" at bounding box center [303, 195] width 139 height 15
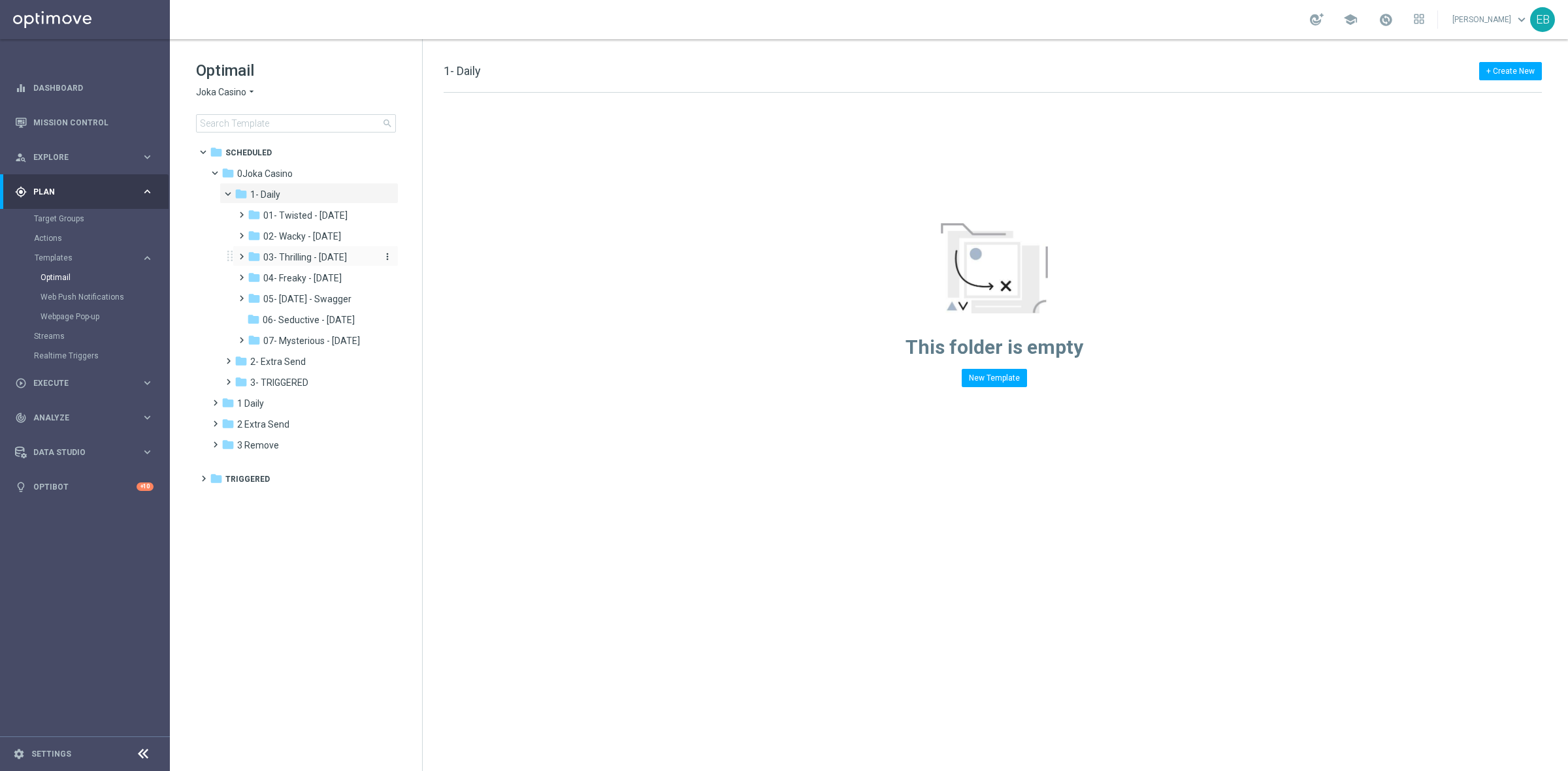
click at [317, 261] on span "03- Thrilling - [DATE]" at bounding box center [305, 257] width 84 height 12
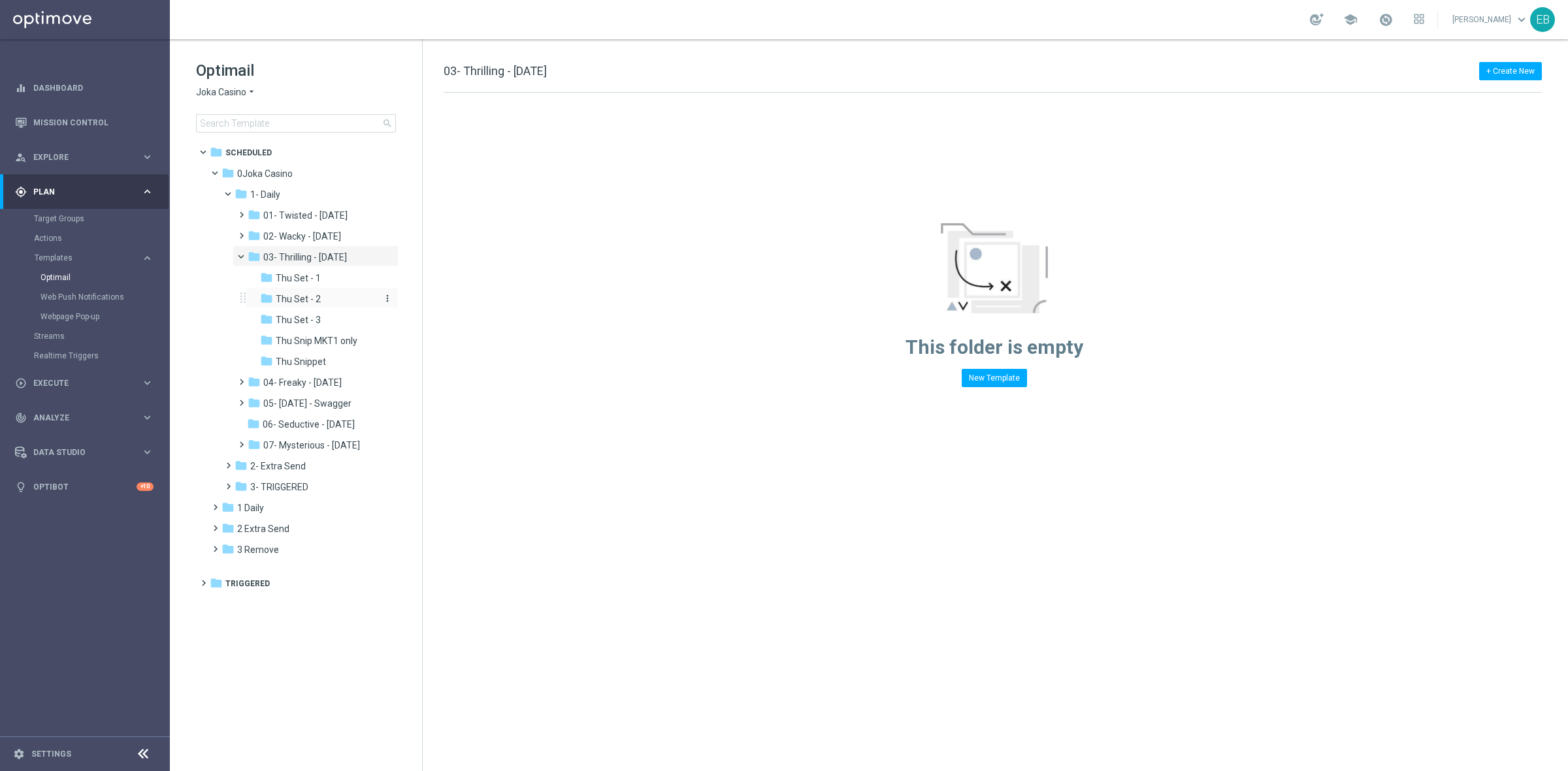
click at [308, 302] on span "Thu Set - 2" at bounding box center [298, 299] width 45 height 12
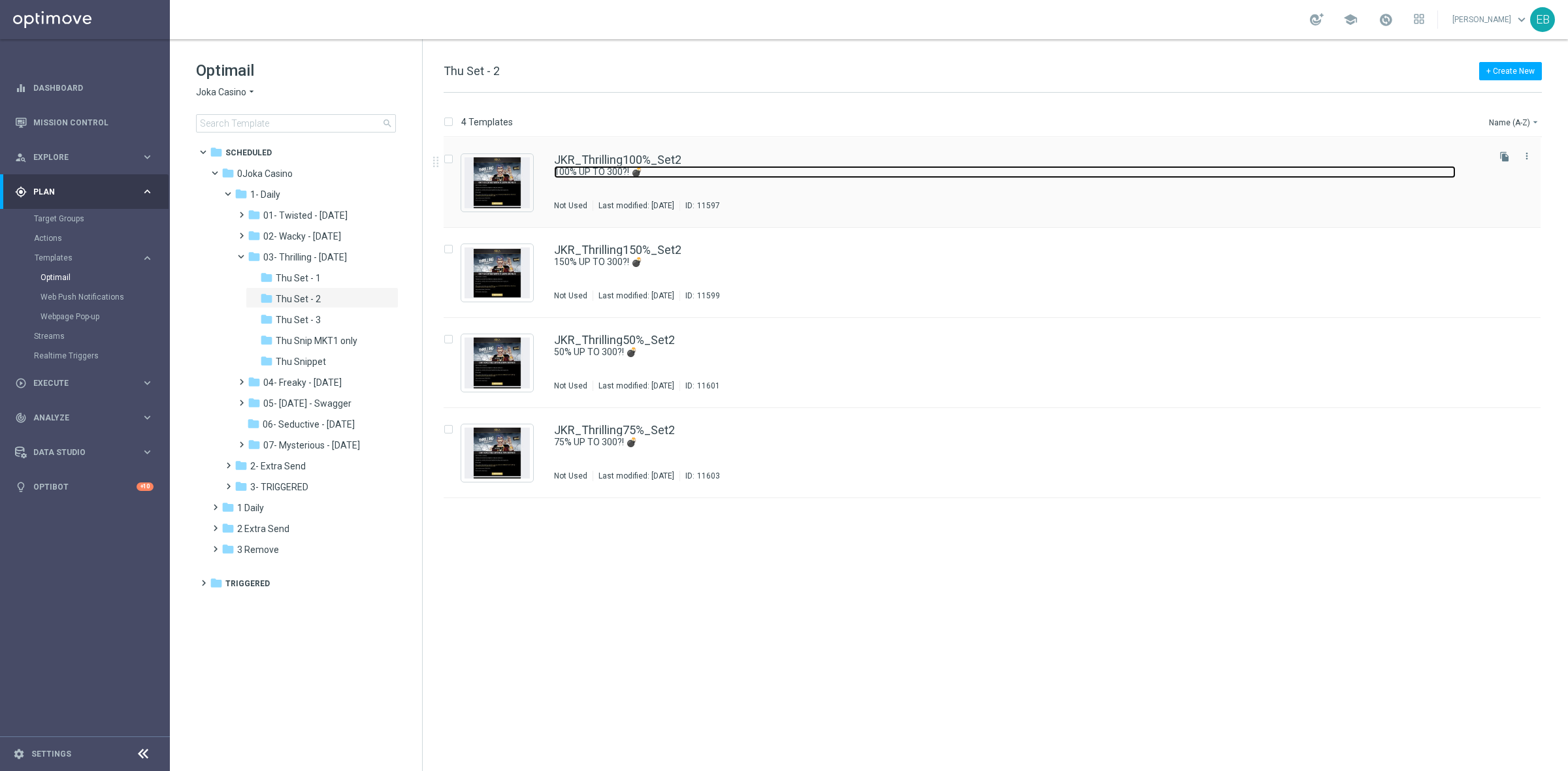
click at [777, 176] on link "100% UP TO 300?! 💣" at bounding box center [1005, 172] width 901 height 12
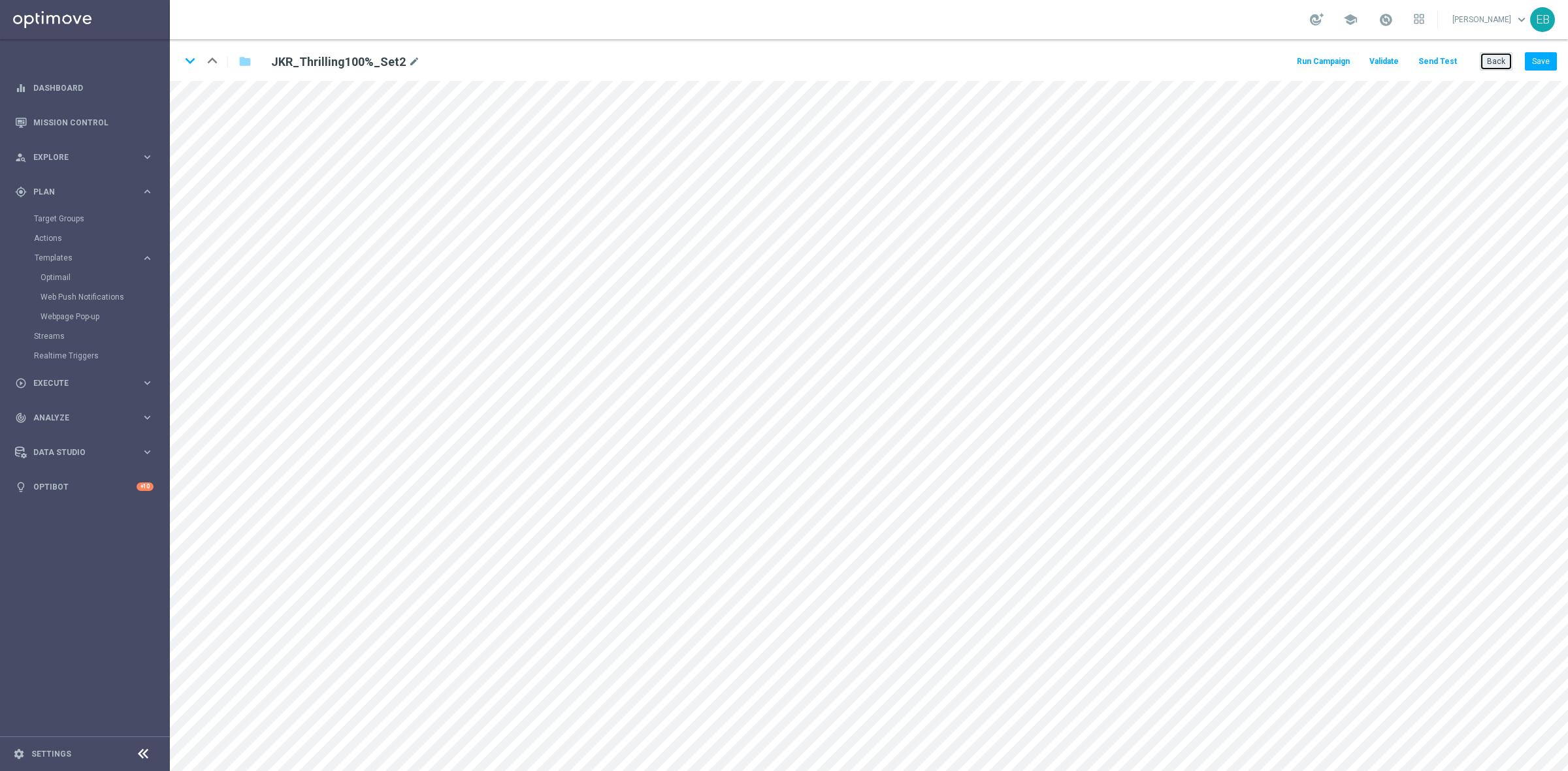
click at [1496, 62] on button "Back" at bounding box center [1496, 61] width 33 height 18
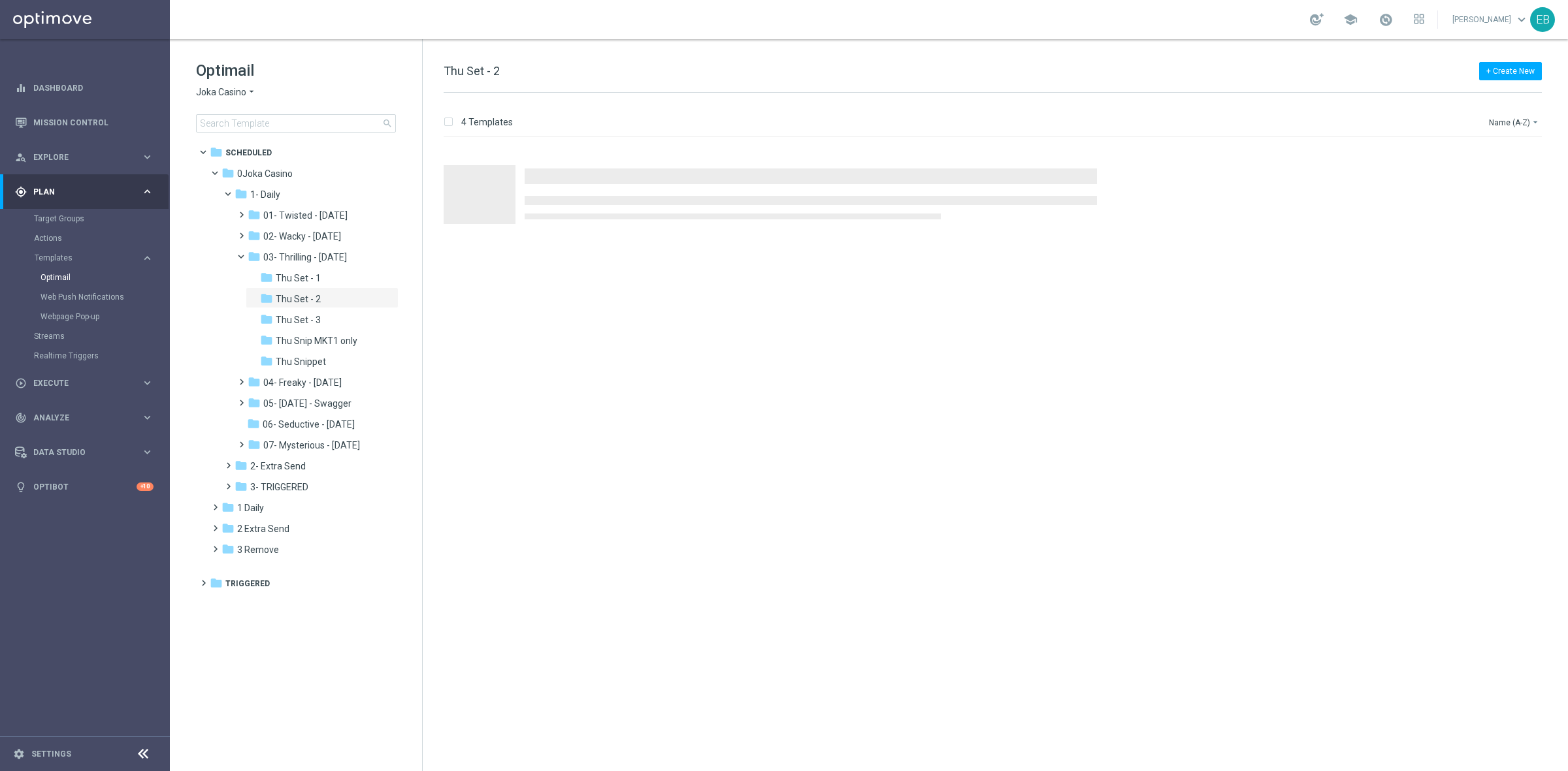
click at [216, 89] on span "Joka Casino" at bounding box center [221, 92] width 50 height 12
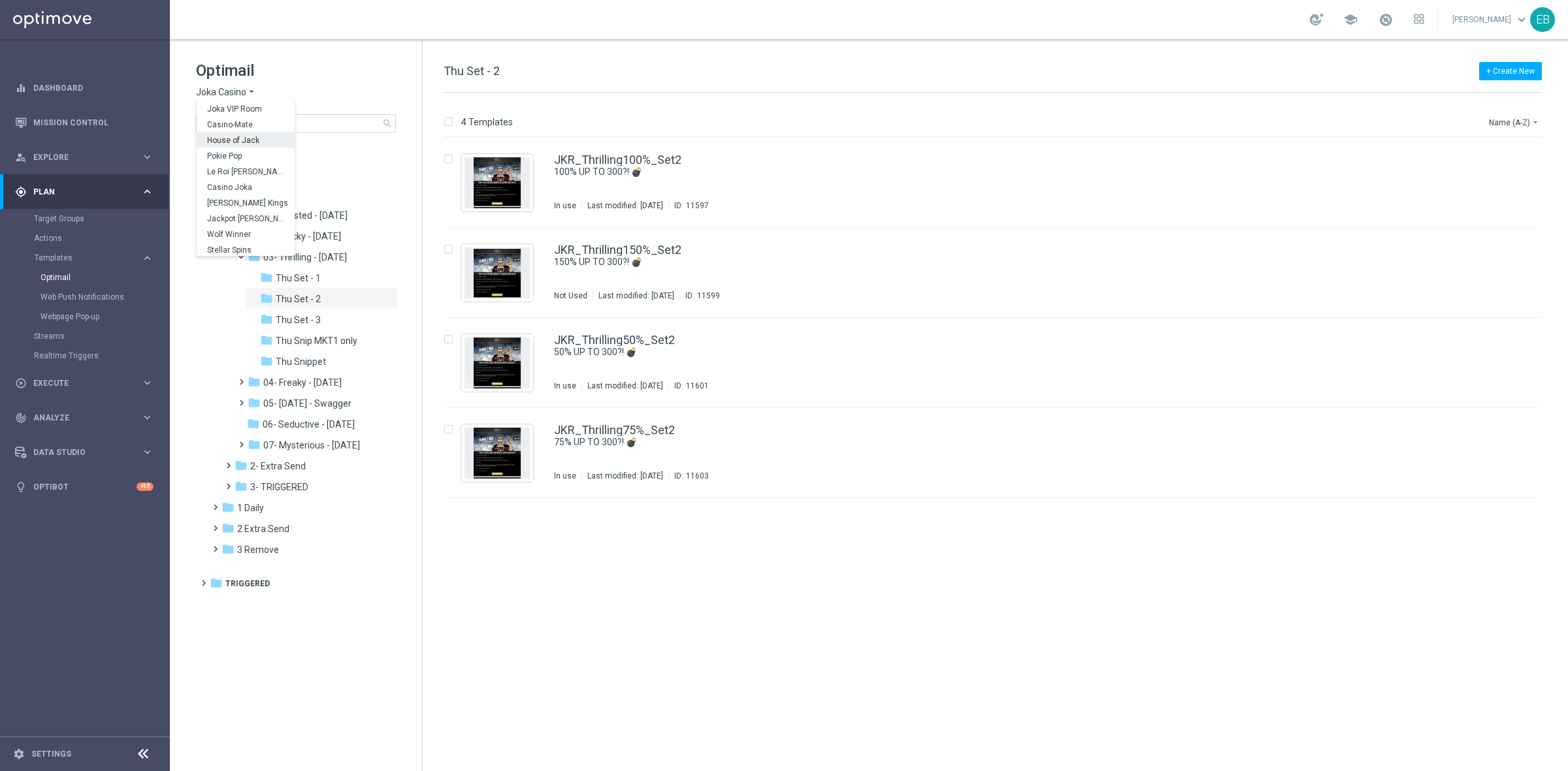
scroll to position [46, 0]
click at [0, 0] on span "Jackpot [PERSON_NAME]" at bounding box center [0, 0] width 0 height 0
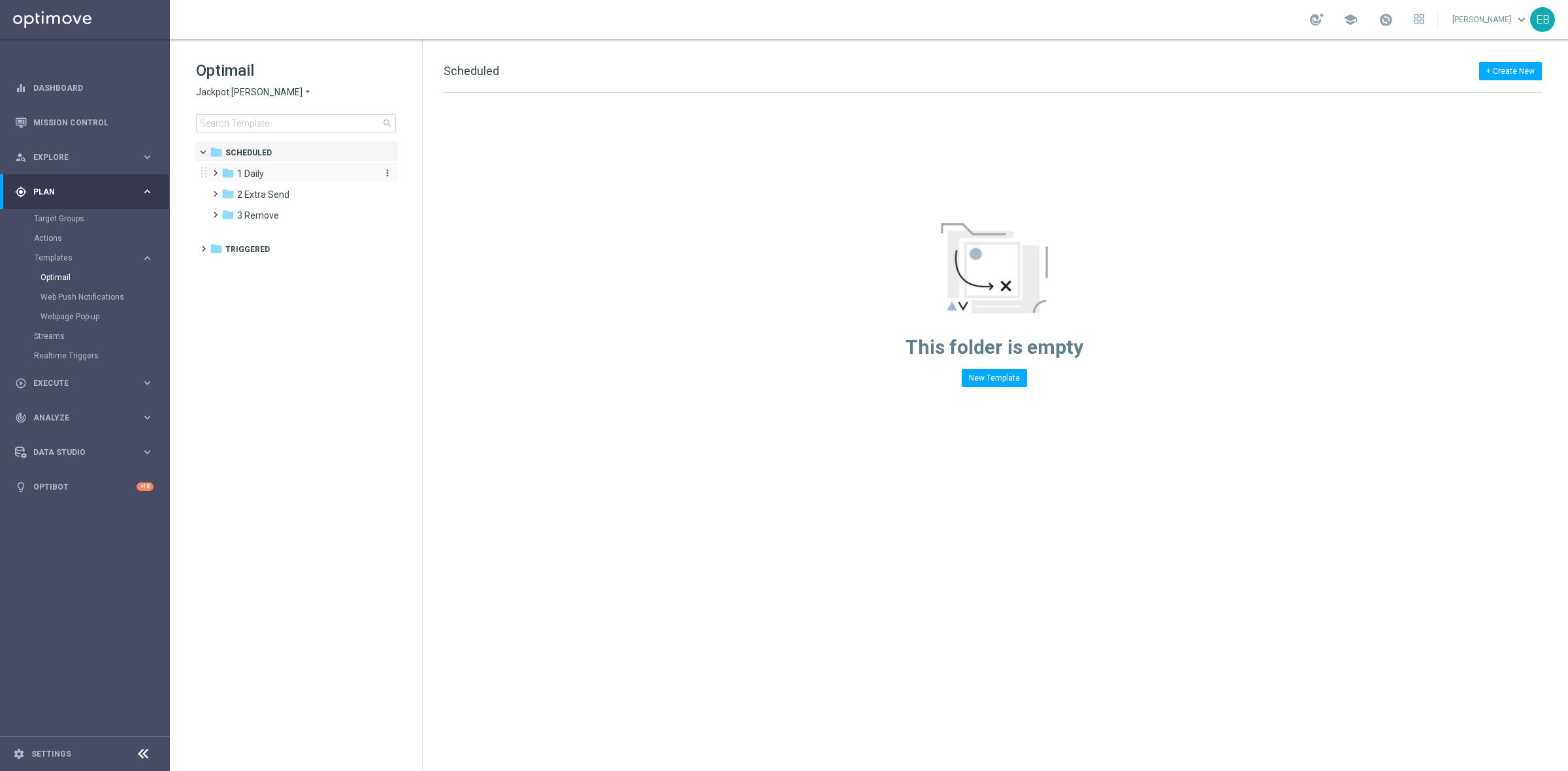
click at [266, 173] on div "folder 1 Daily" at bounding box center [297, 174] width 150 height 15
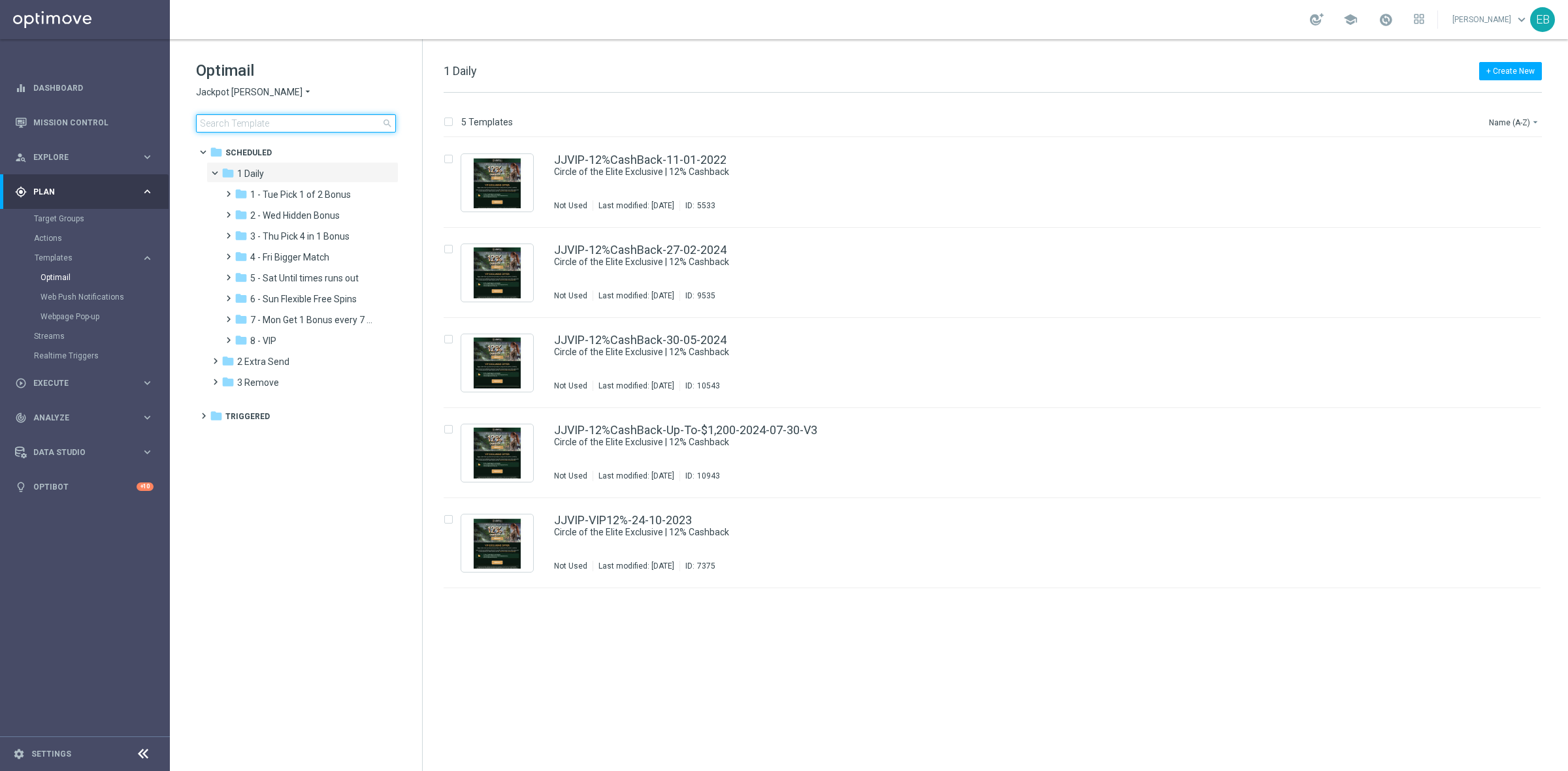
click at [271, 120] on input at bounding box center [296, 124] width 200 height 18
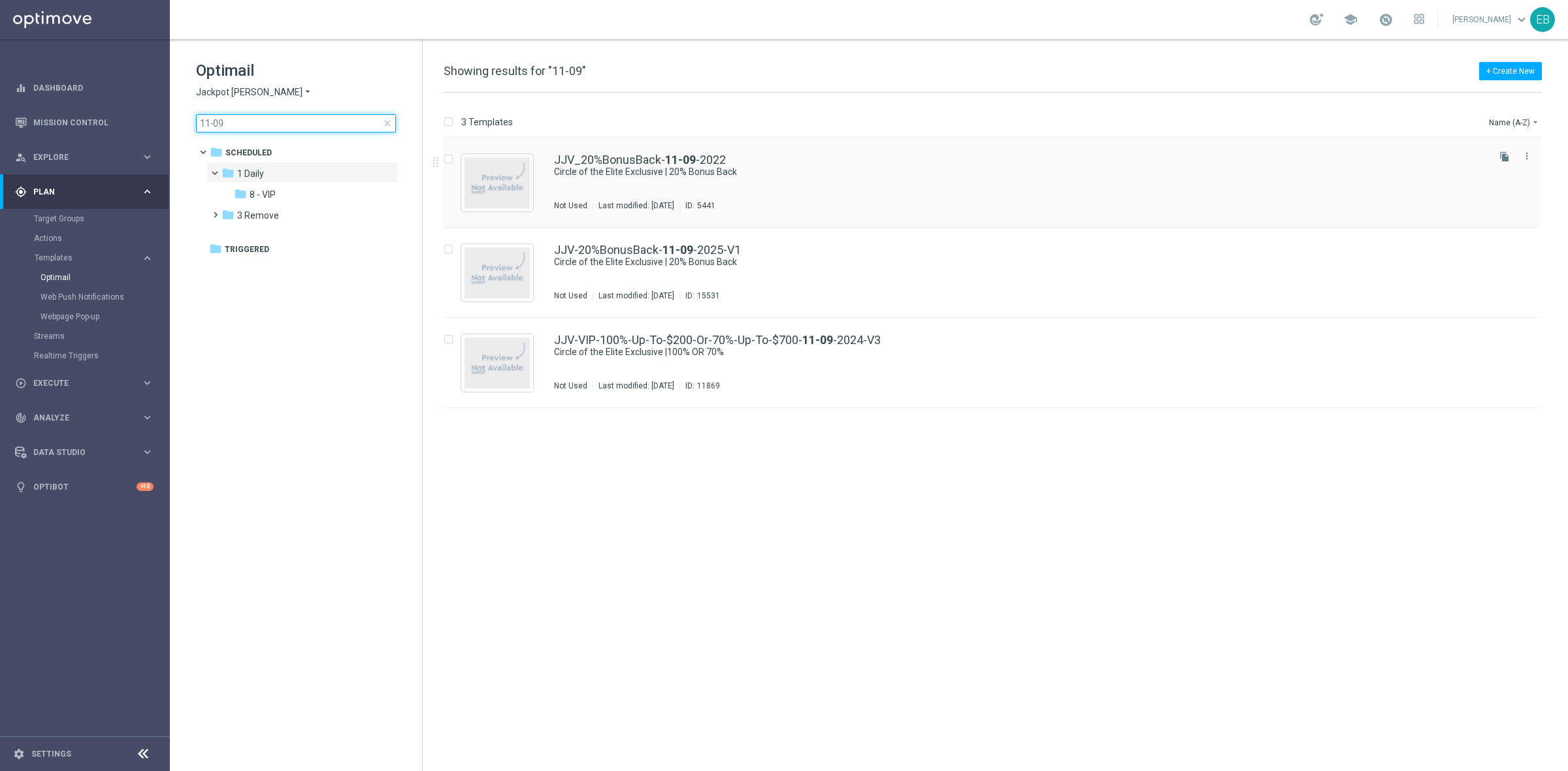
type input "11-09"
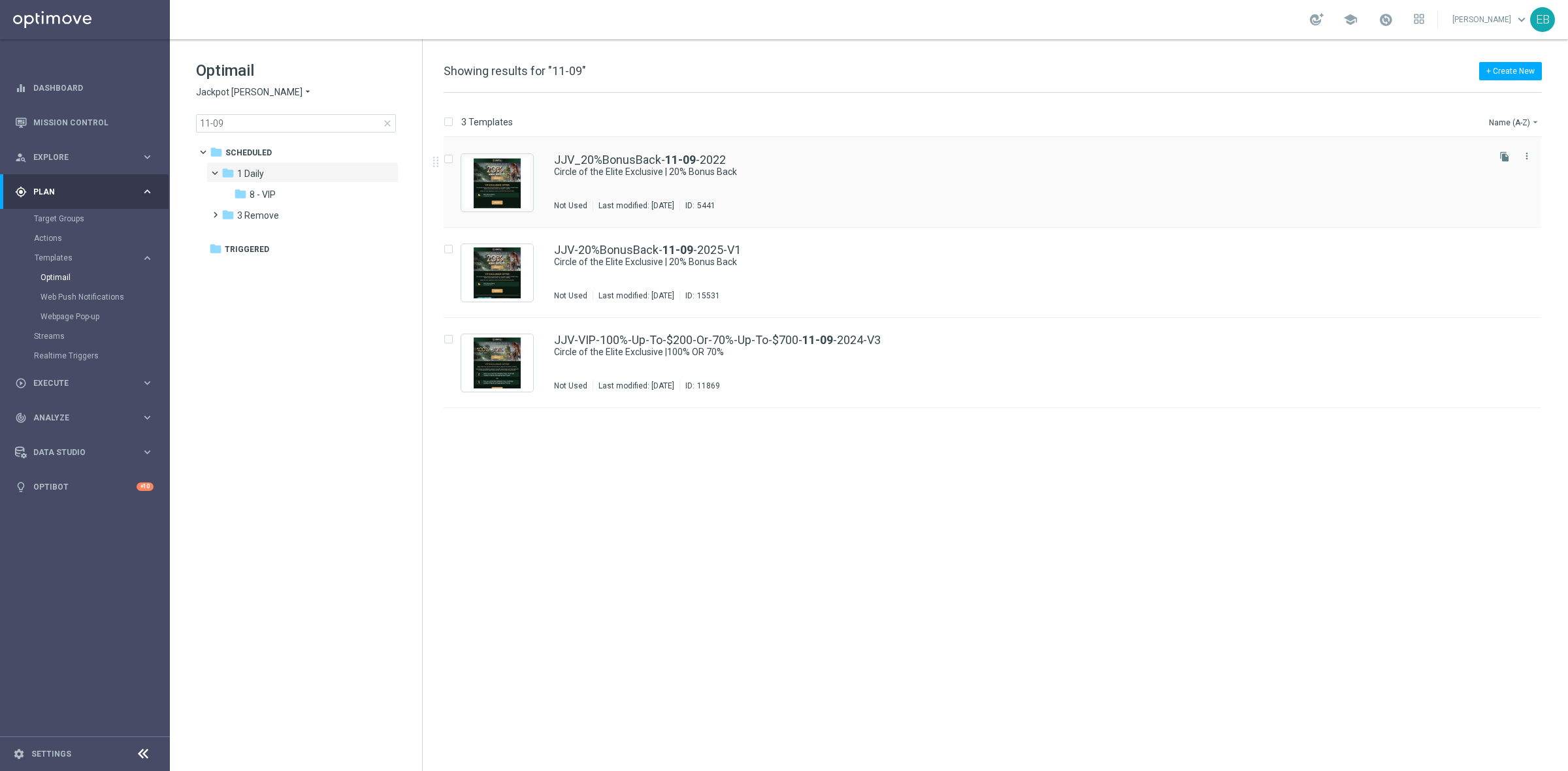
click at [686, 183] on div "JJV_20%BonusBack- [DATE] Circle of the Elite Exclusive | 20% Bonus Back Not Use…" at bounding box center [1020, 182] width 932 height 57
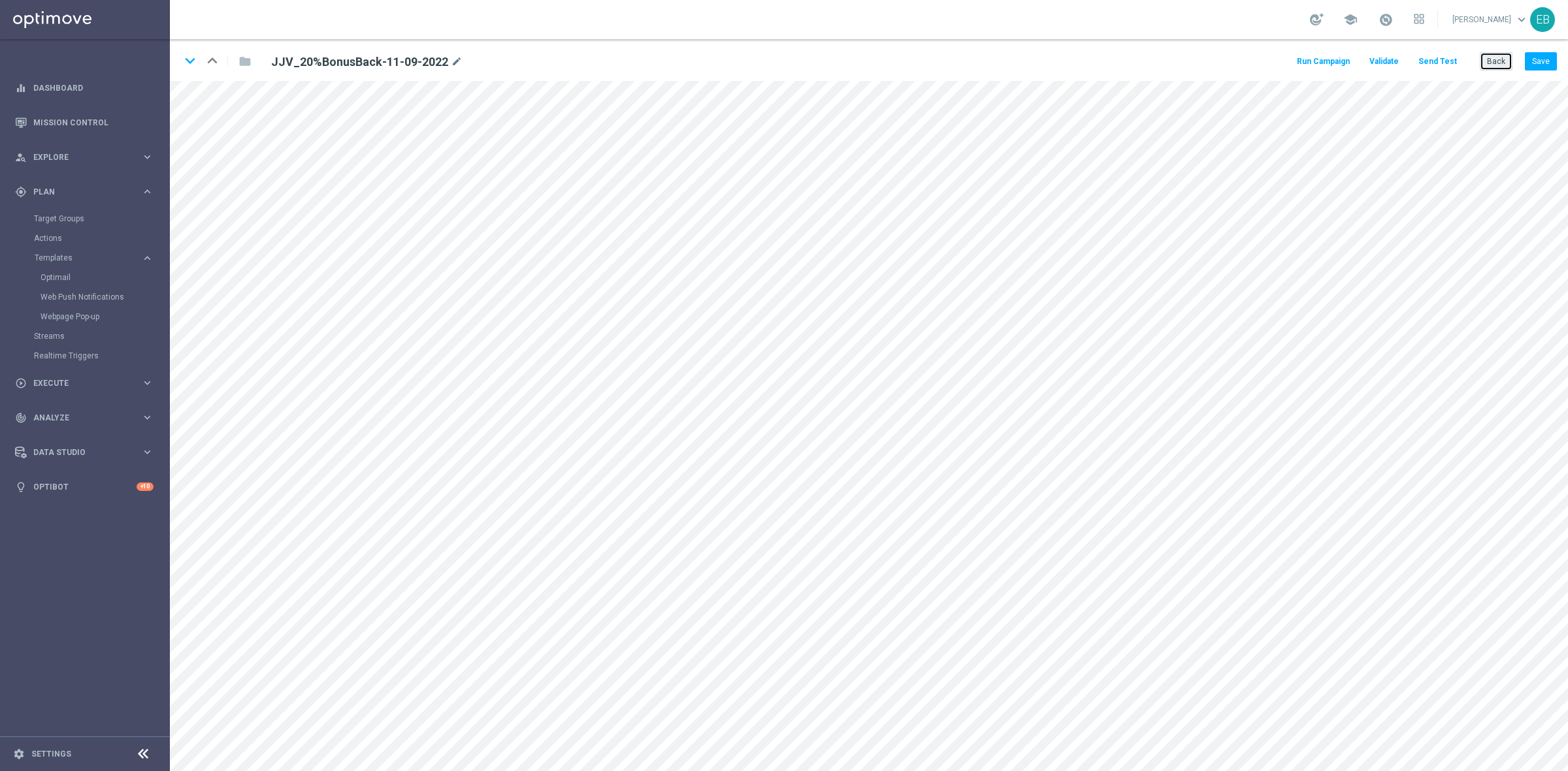
click at [1490, 63] on button "Back" at bounding box center [1496, 61] width 33 height 18
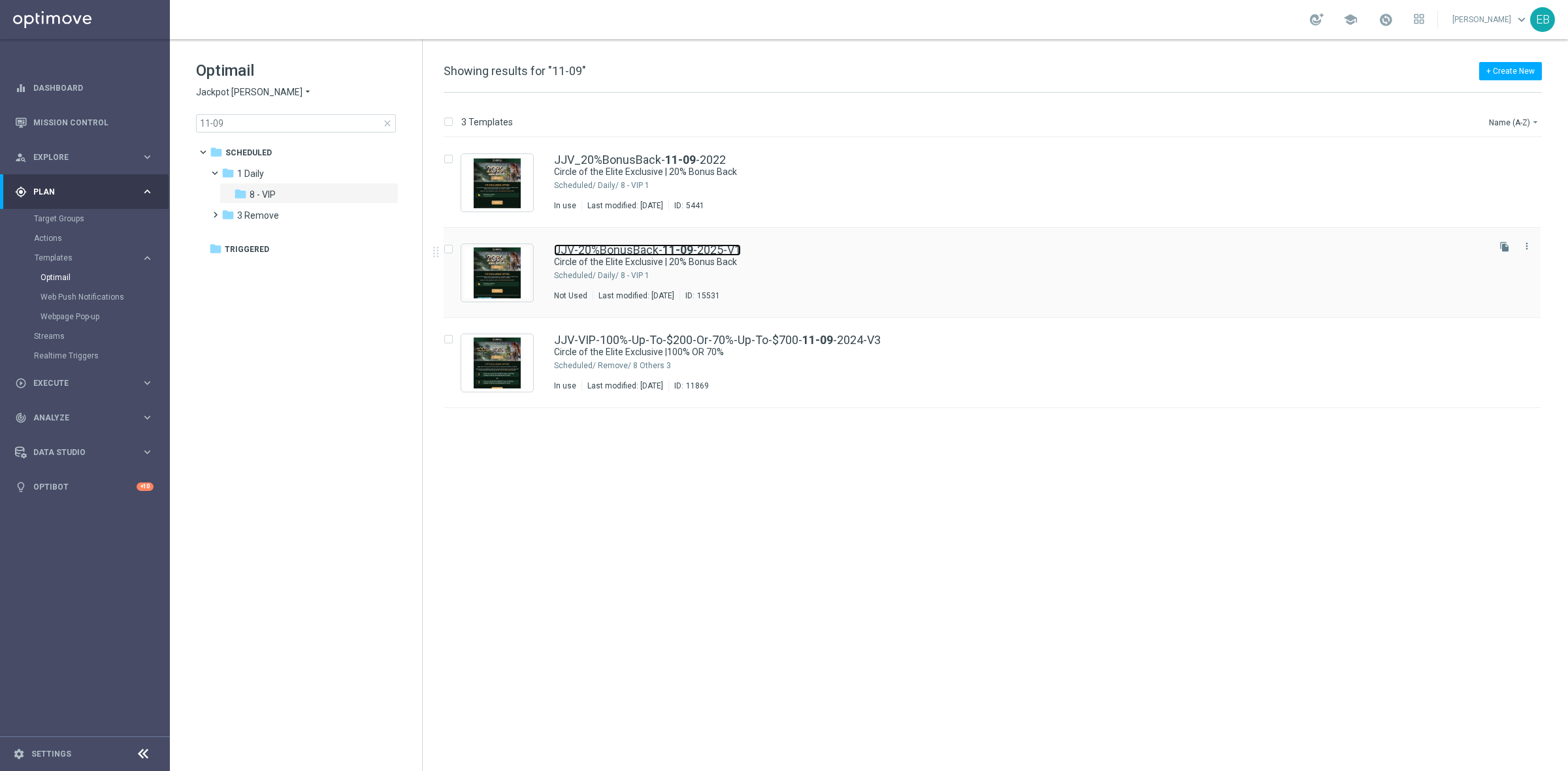
click at [719, 253] on link "JJV-20%BonusBack- [DATE]-V1" at bounding box center [647, 250] width 187 height 12
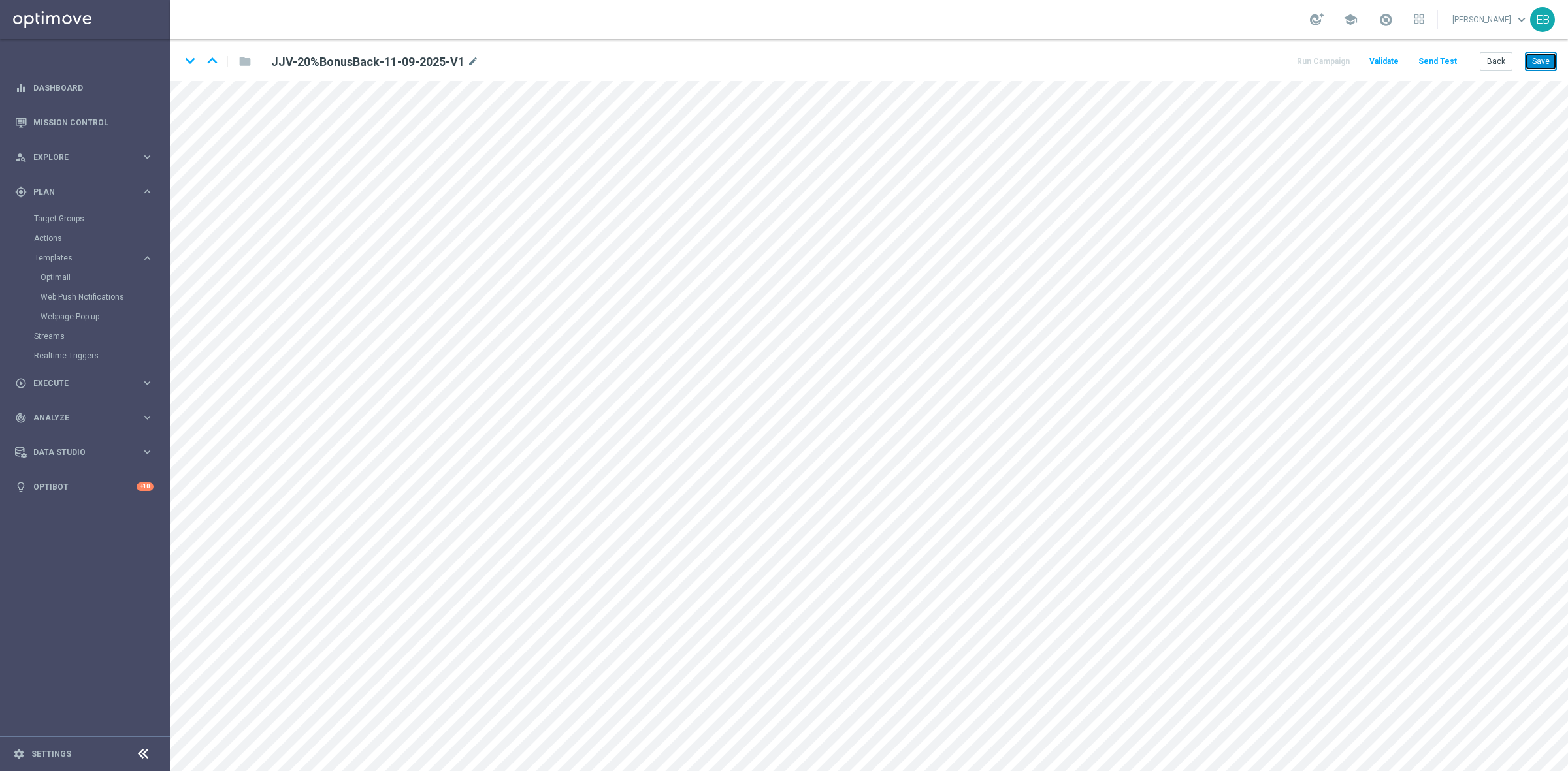
click at [1546, 55] on button "Save" at bounding box center [1540, 61] width 32 height 18
click at [1499, 62] on button "Back" at bounding box center [1496, 61] width 33 height 18
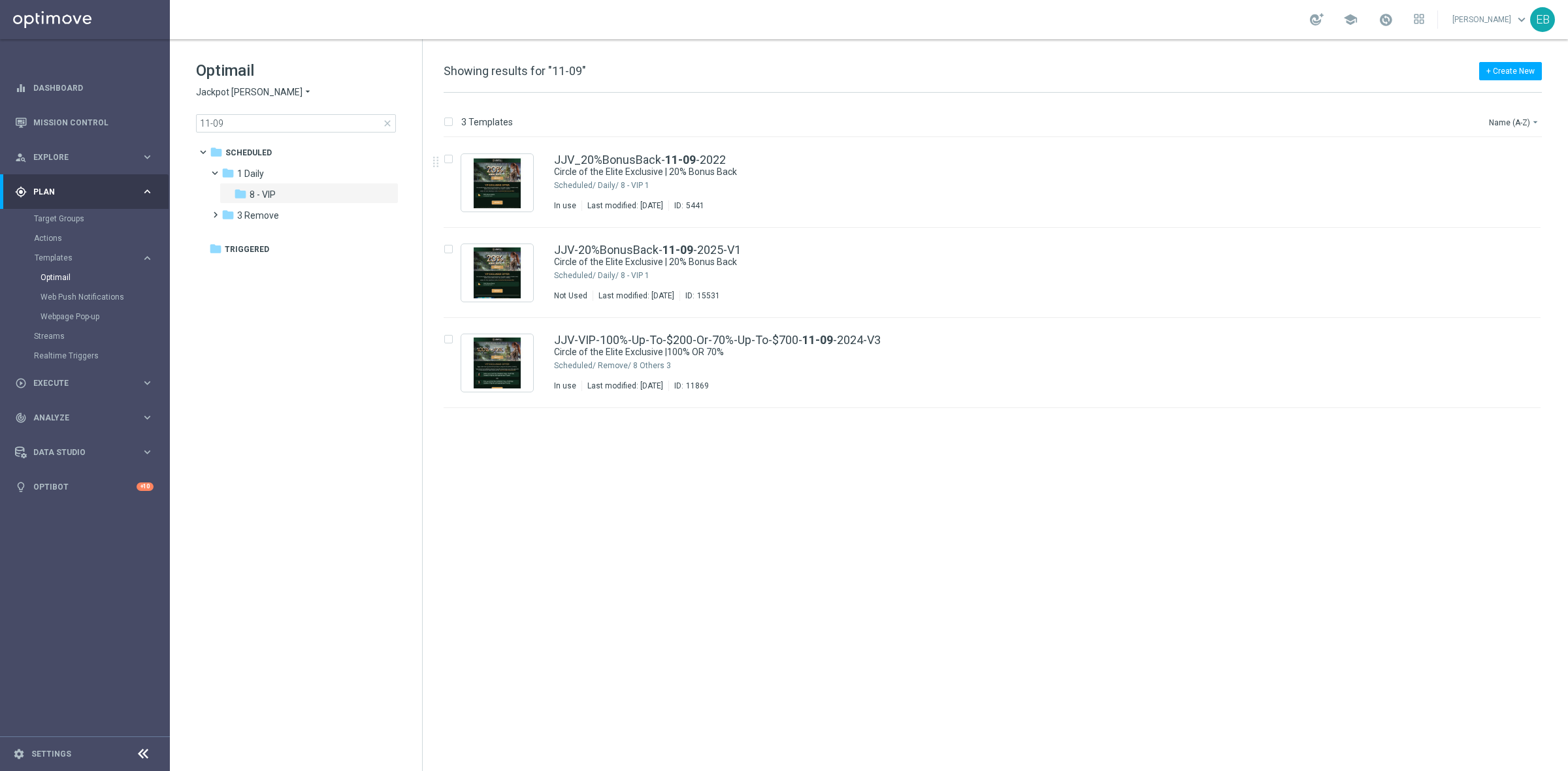
click at [386, 118] on span "close" at bounding box center [388, 124] width 11 height 11
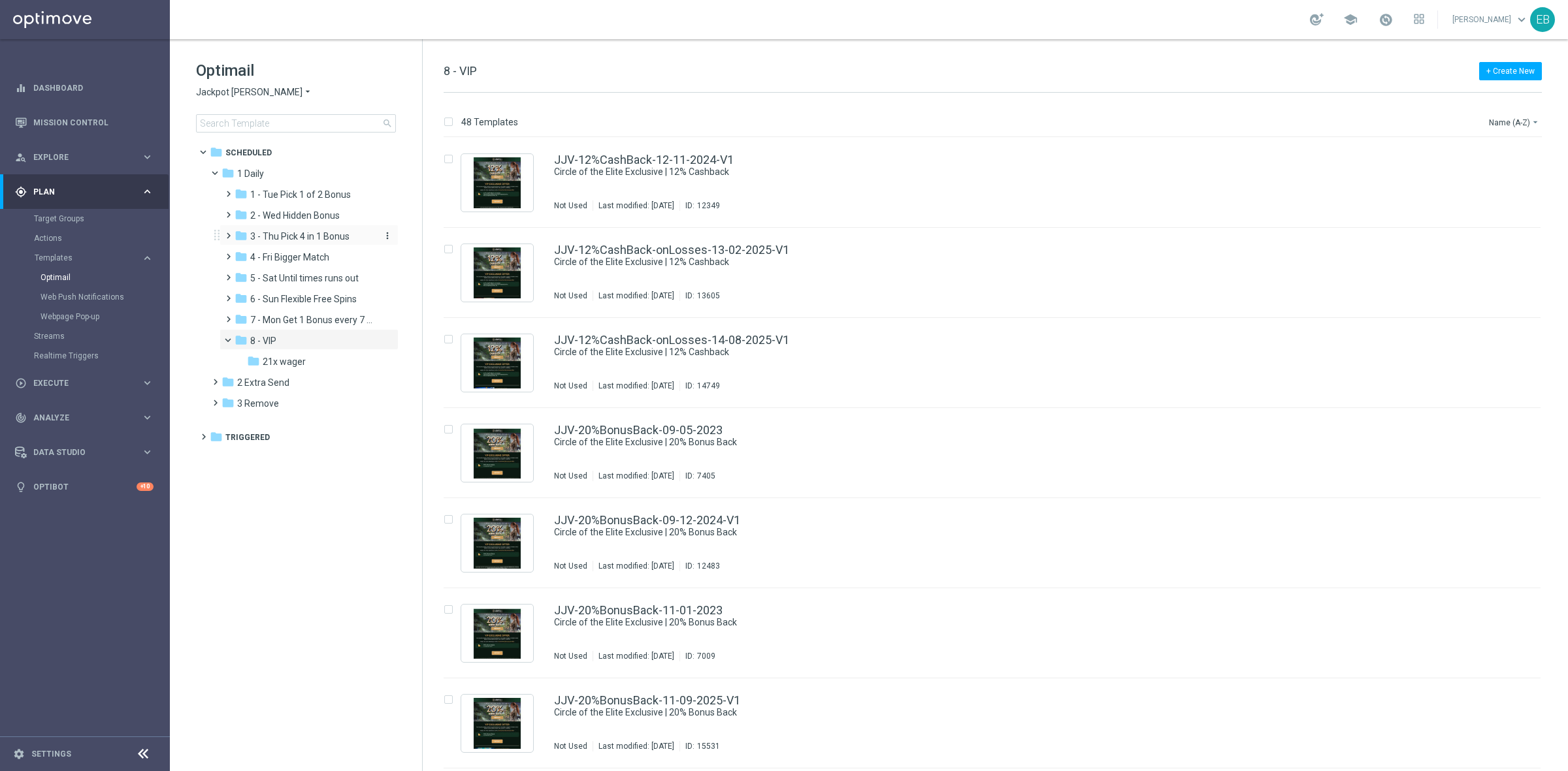
click at [288, 236] on span "3 - Thu Pick 4 in 1 Bonus" at bounding box center [299, 236] width 99 height 12
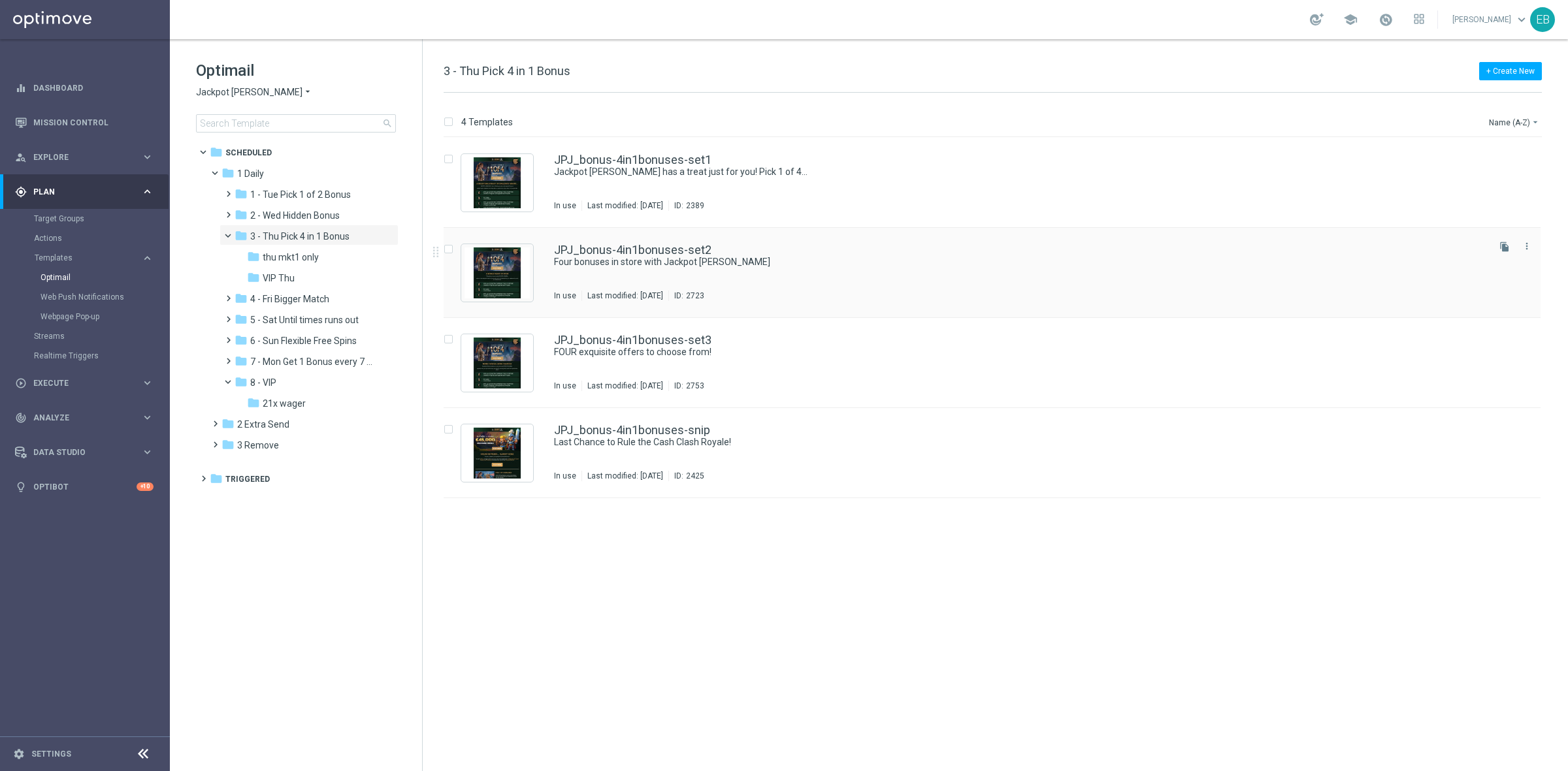
click at [938, 251] on div "JPJ_bonus-4in1bonuses-set2" at bounding box center [1020, 250] width 932 height 12
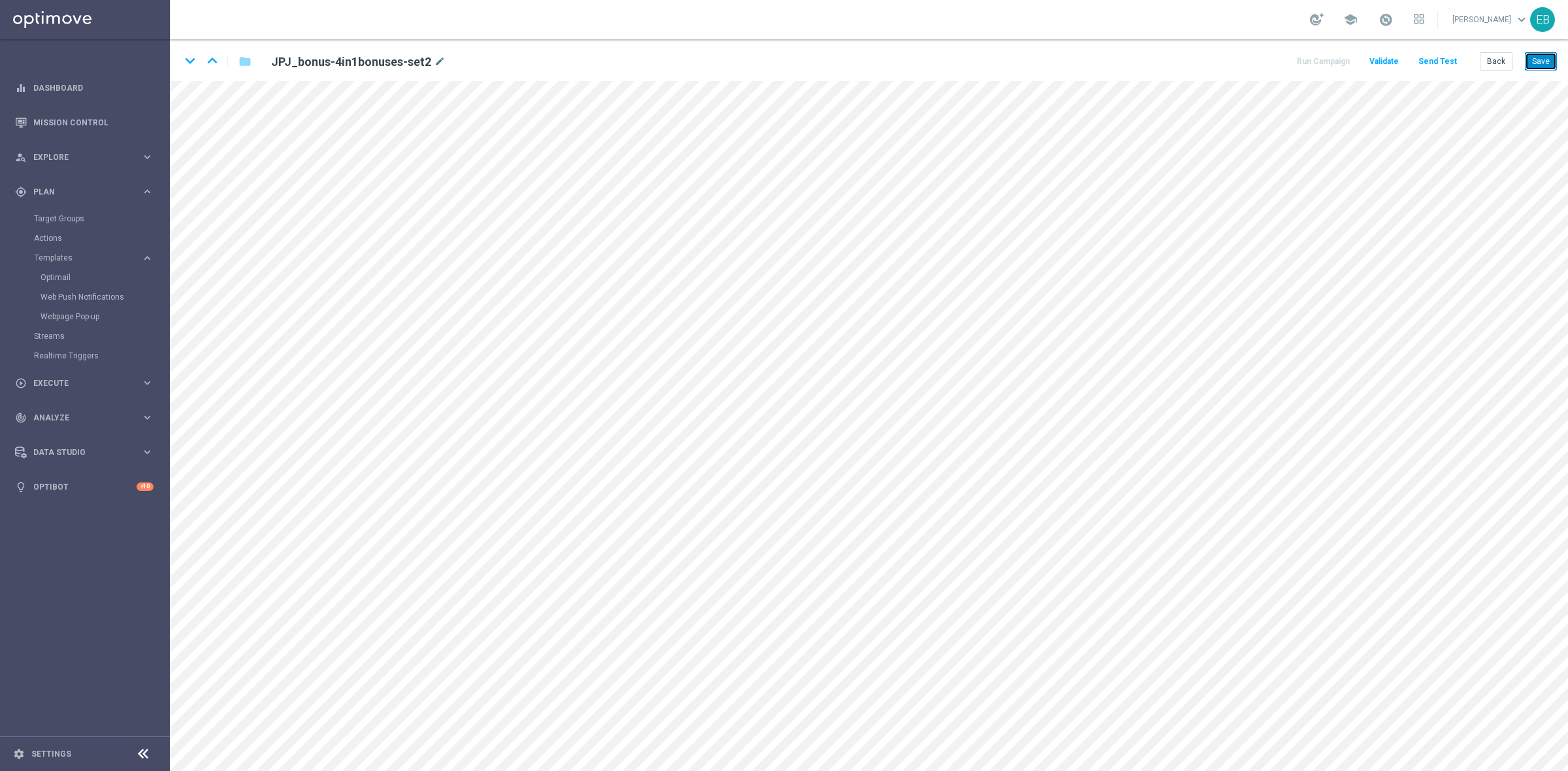
click at [1544, 63] on button "Save" at bounding box center [1540, 61] width 32 height 18
click at [1505, 63] on button "Back" at bounding box center [1496, 61] width 33 height 18
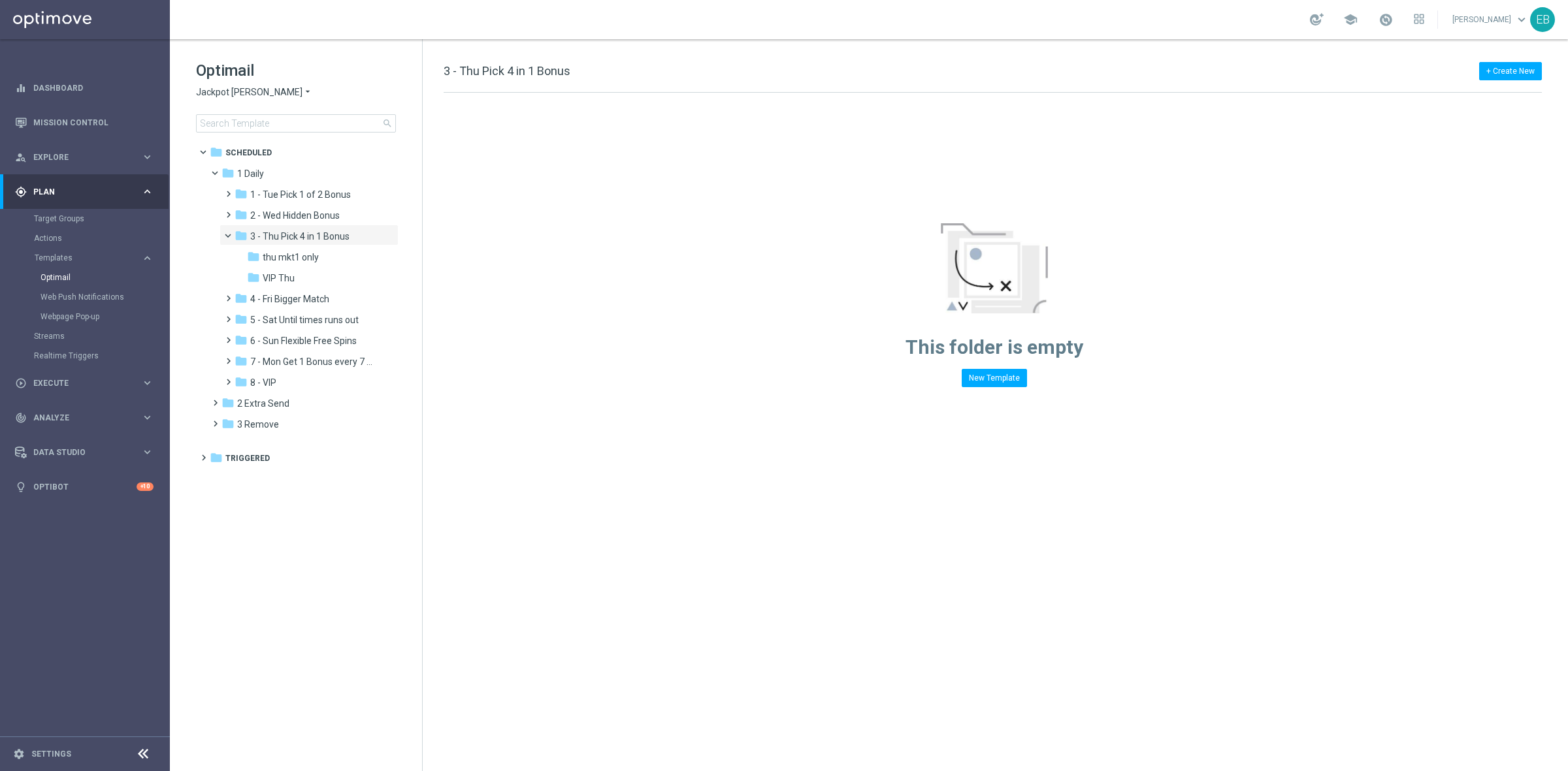
click at [237, 96] on span "Jackpot [PERSON_NAME]" at bounding box center [249, 92] width 107 height 12
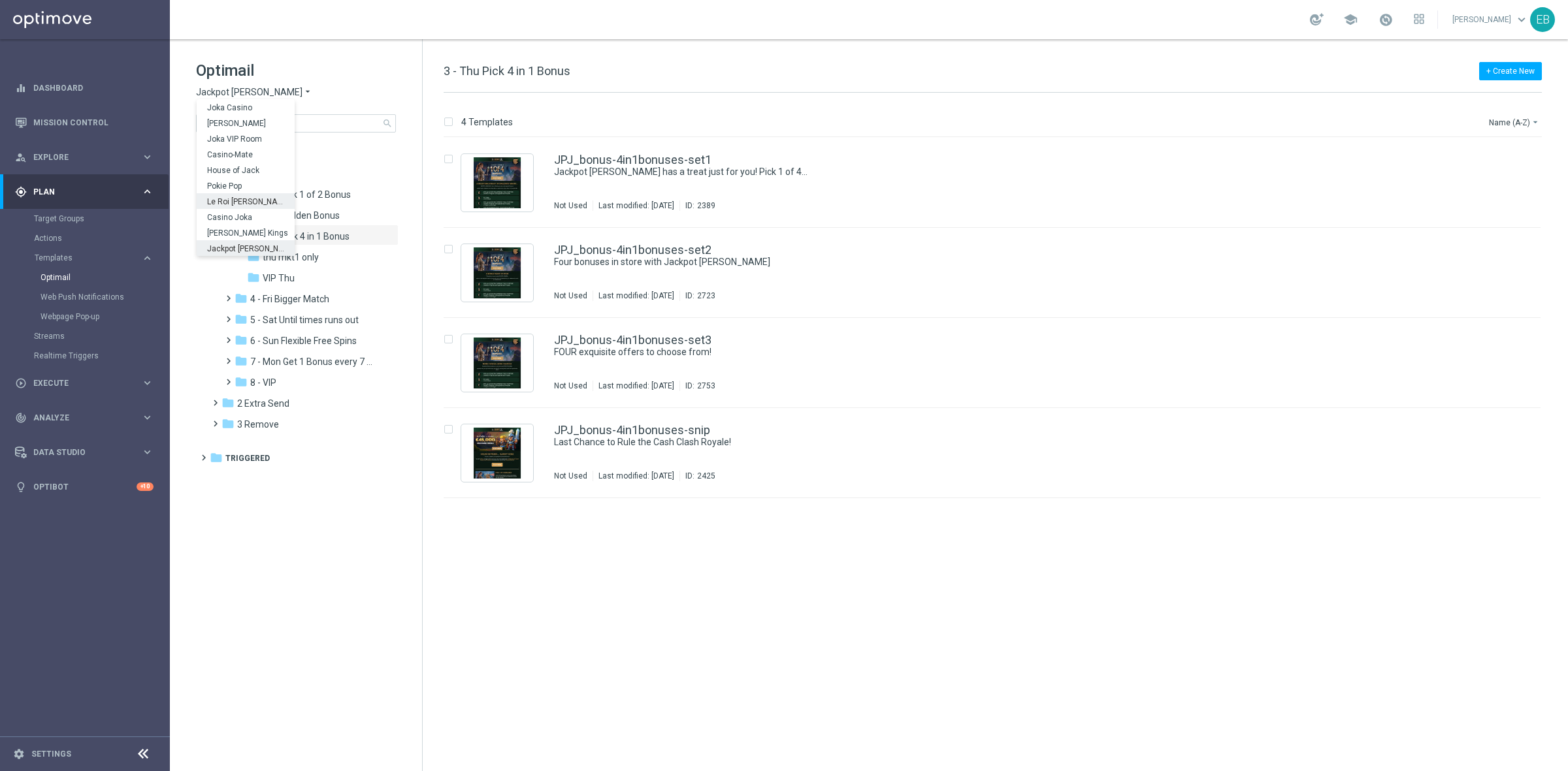
scroll to position [46, 0]
click at [0, 0] on span "Stellar Spins" at bounding box center [0, 0] width 0 height 0
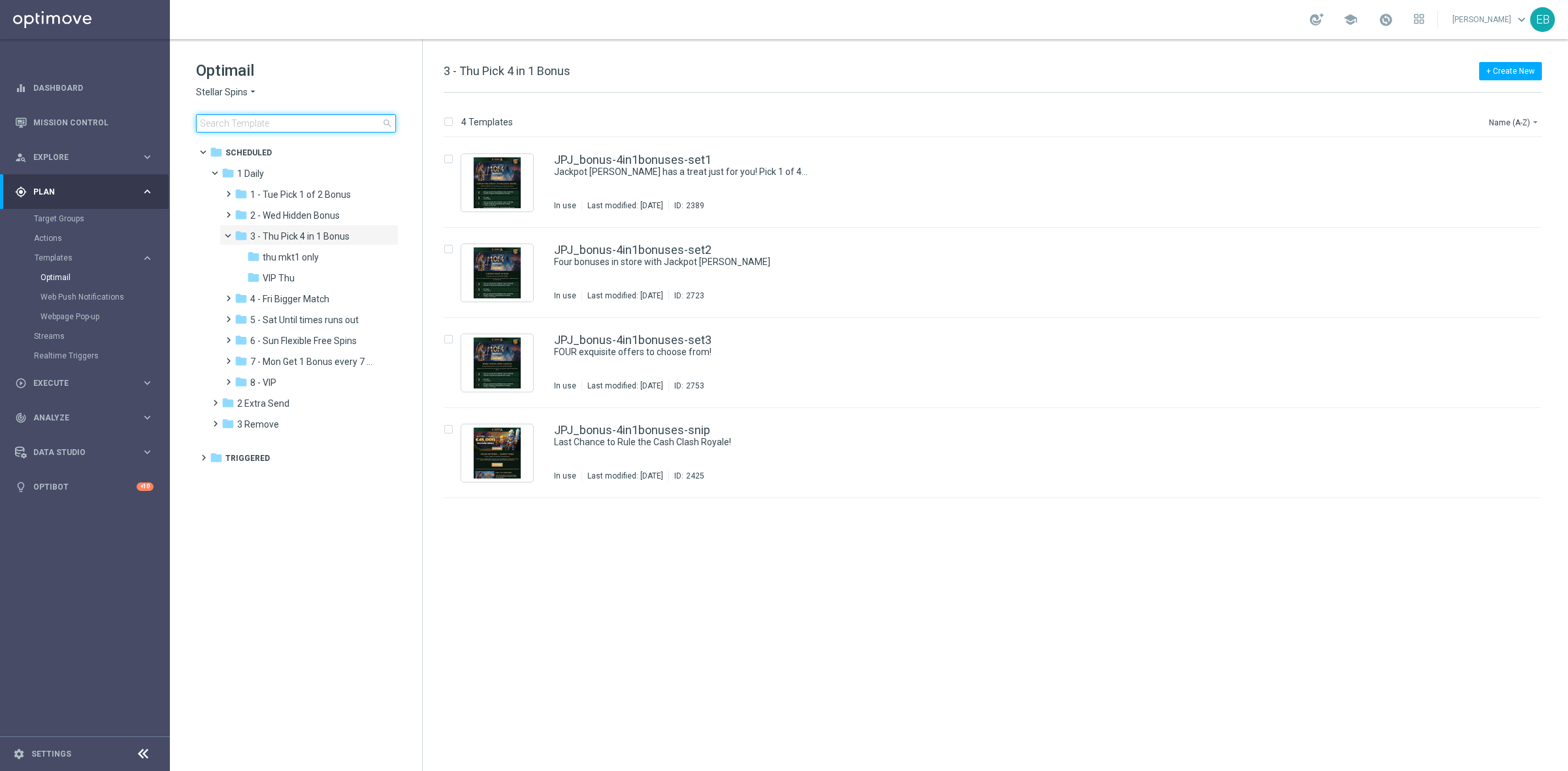
click at [242, 125] on input at bounding box center [296, 124] width 200 height 18
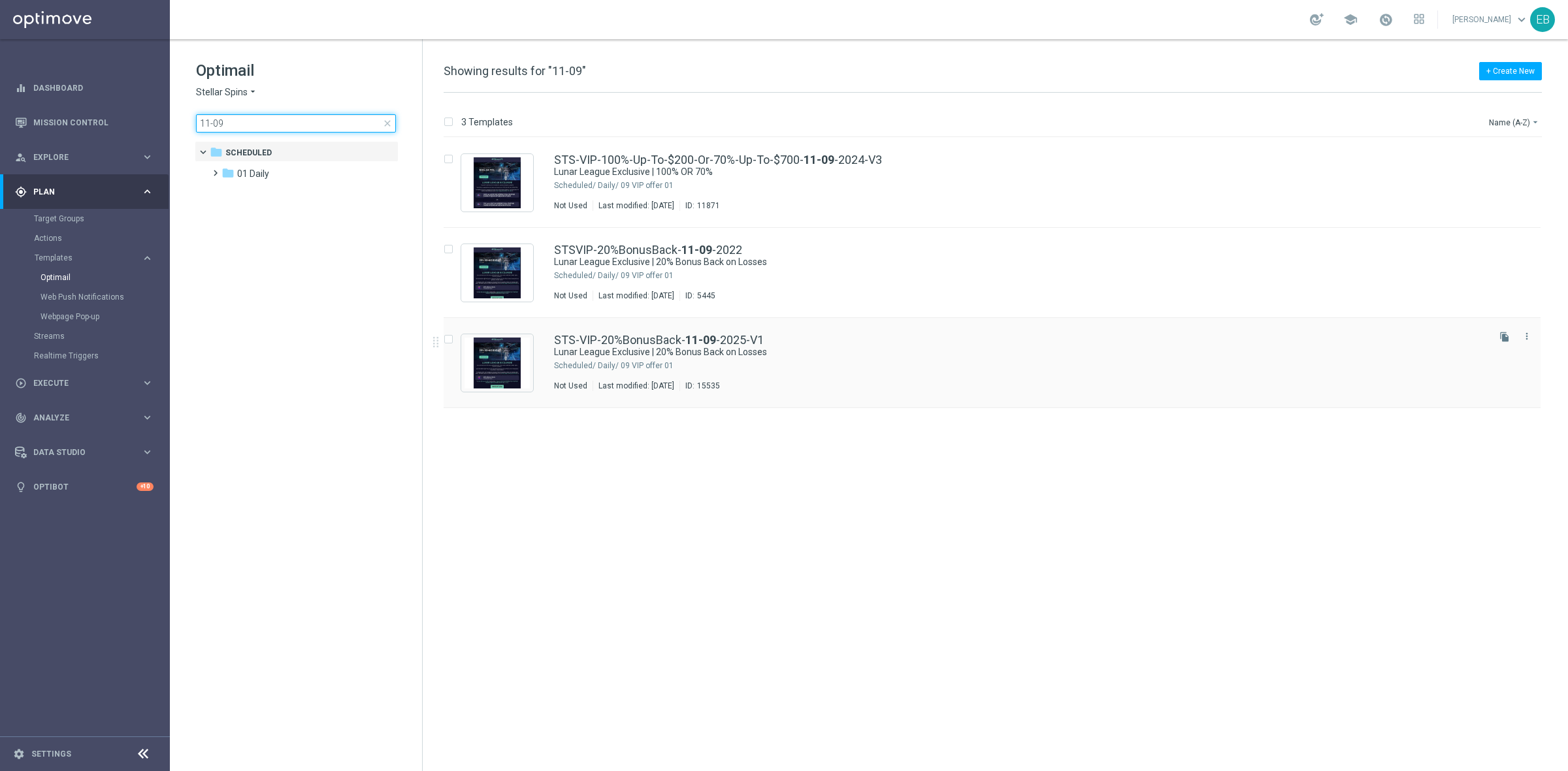
type input "11-09"
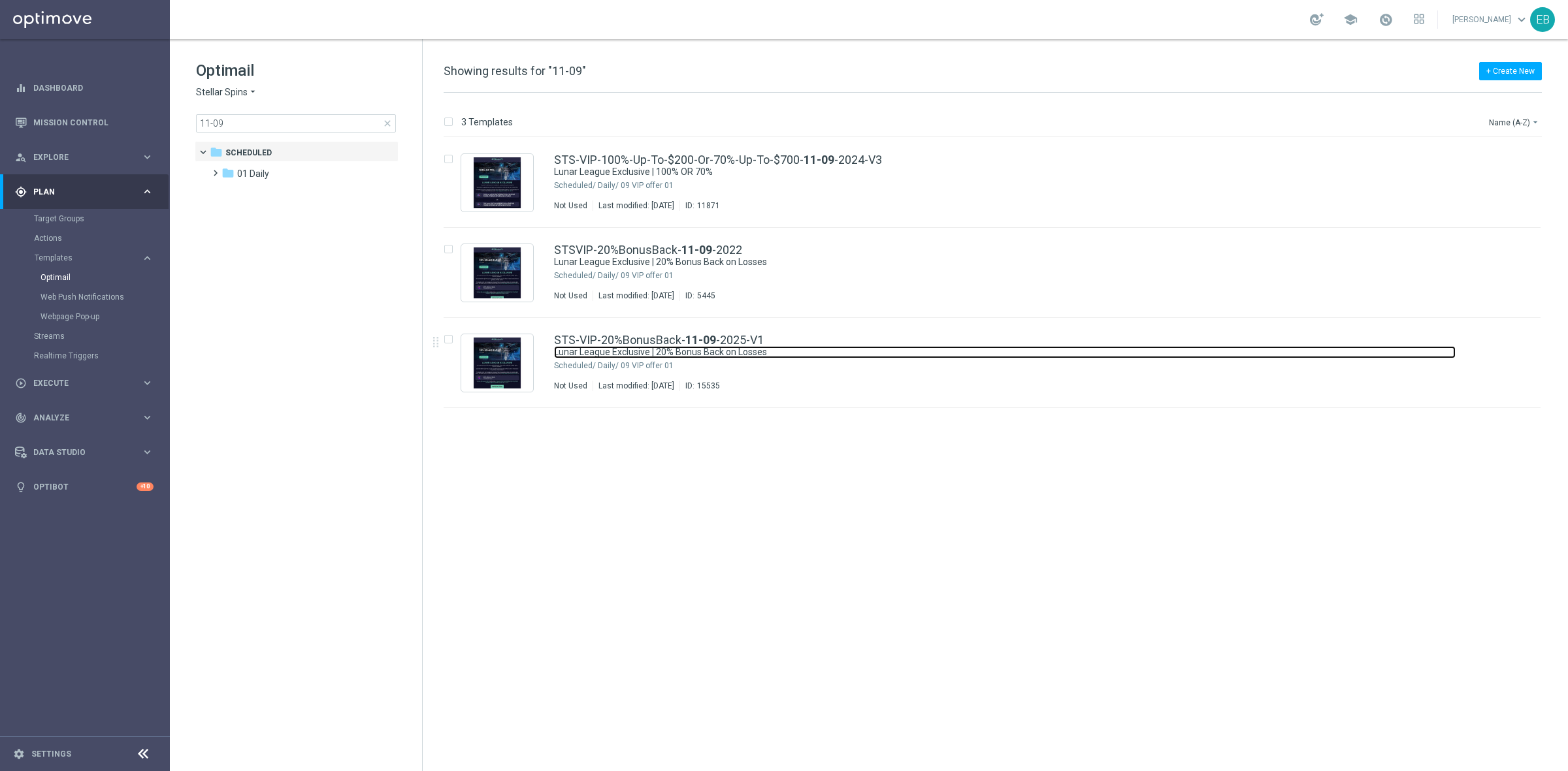
drag, startPoint x: 938, startPoint y: 351, endPoint x: 890, endPoint y: 338, distance: 49.7
click at [938, 351] on link "Lunar League Exclusive | 20% Bonus Back on Losses" at bounding box center [1005, 352] width 901 height 12
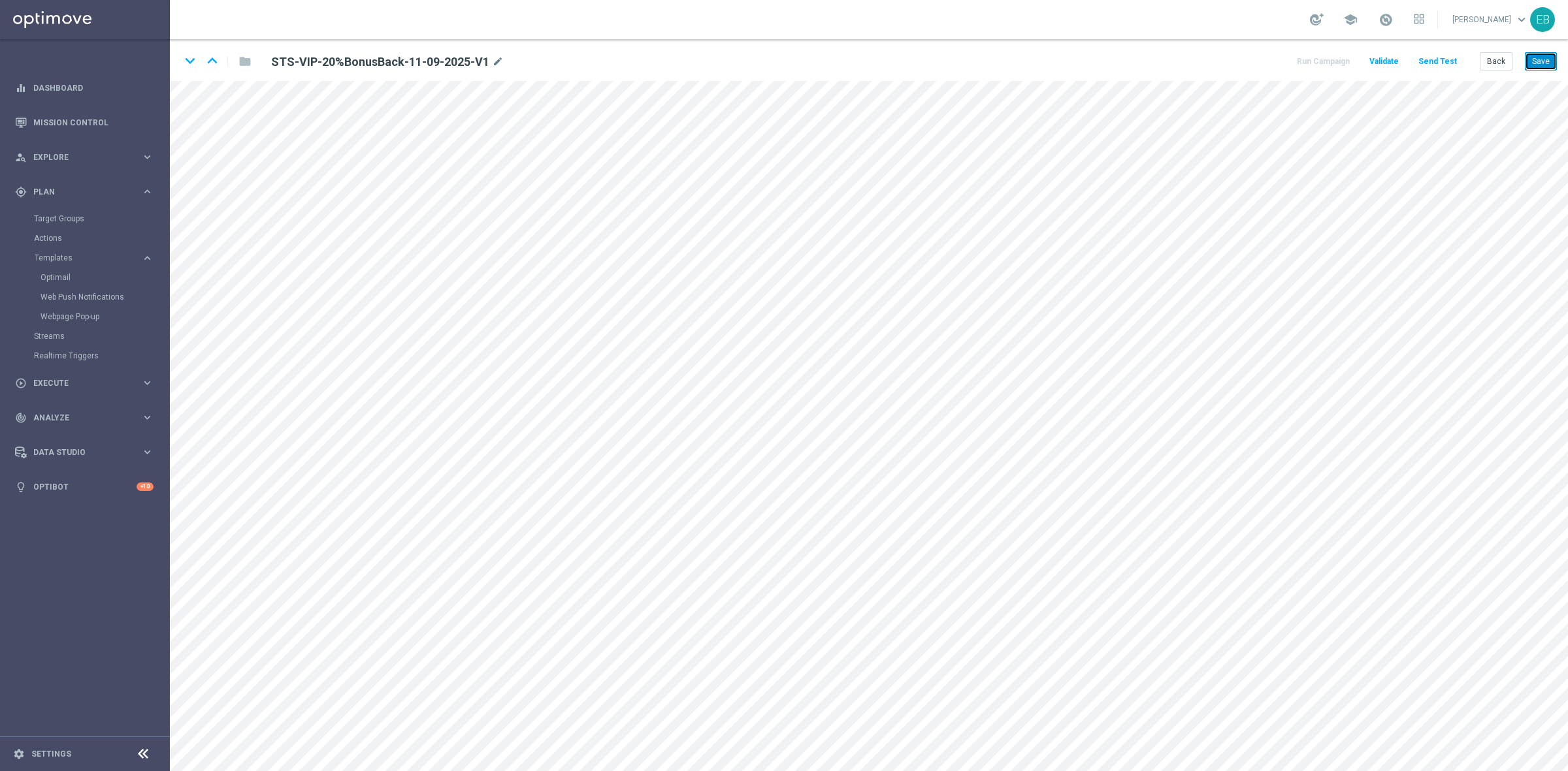
click at [1539, 62] on button "Save" at bounding box center [1540, 61] width 32 height 18
click at [1494, 67] on button "Back" at bounding box center [1496, 61] width 33 height 18
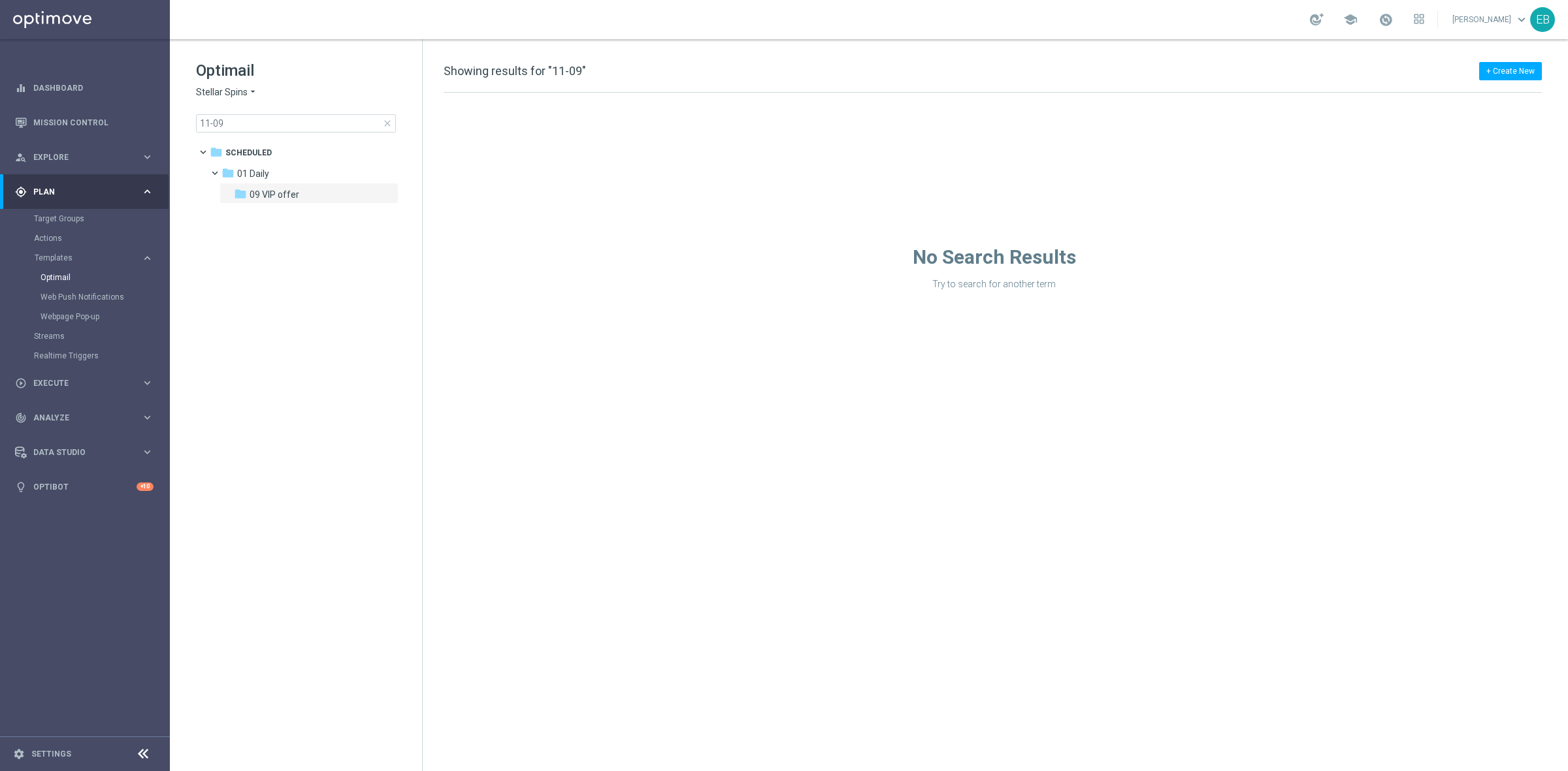
click at [387, 122] on span "close" at bounding box center [388, 124] width 11 height 11
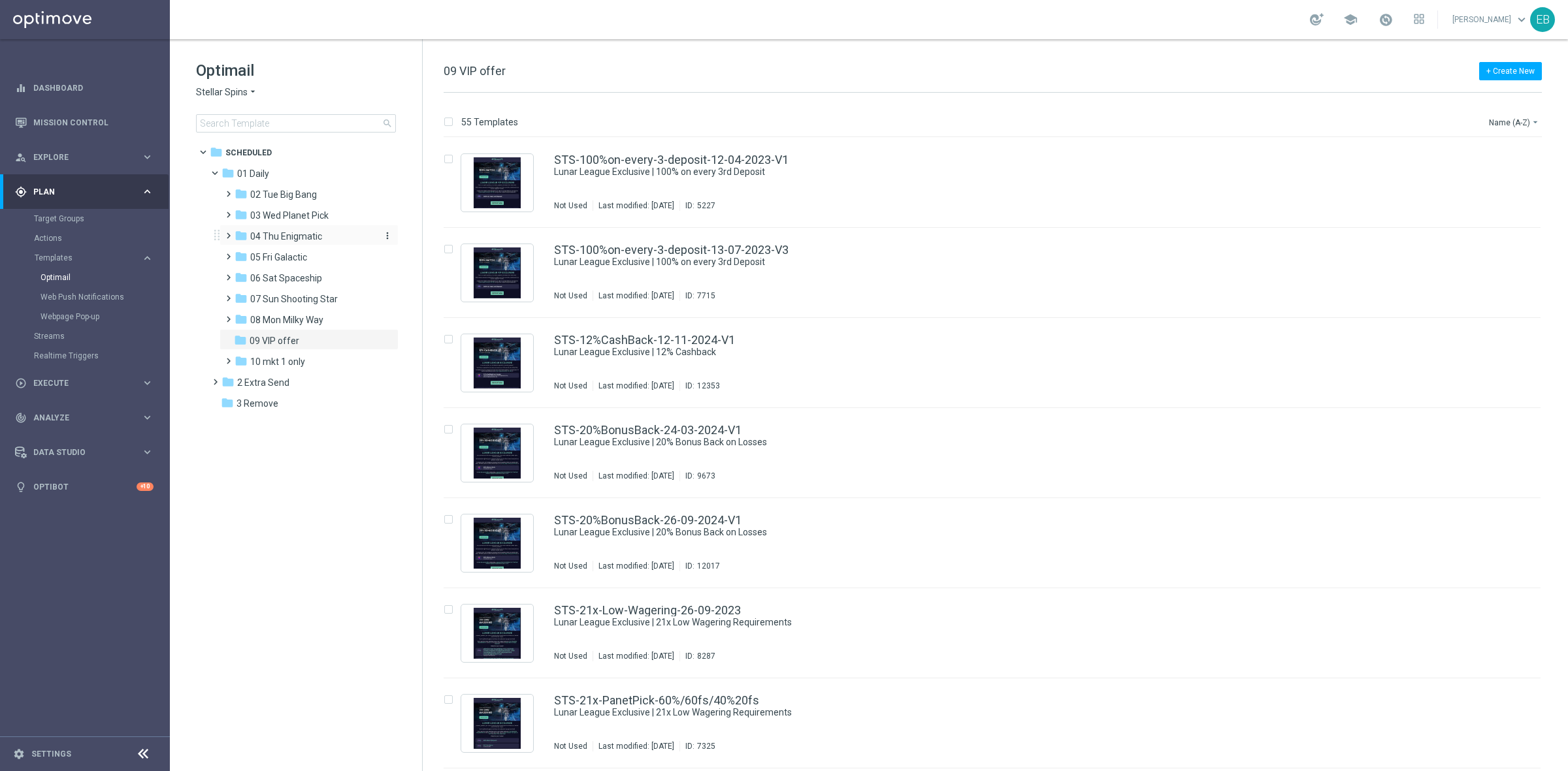
click at [315, 235] on span "04 Thu Enigmatic" at bounding box center [286, 236] width 72 height 12
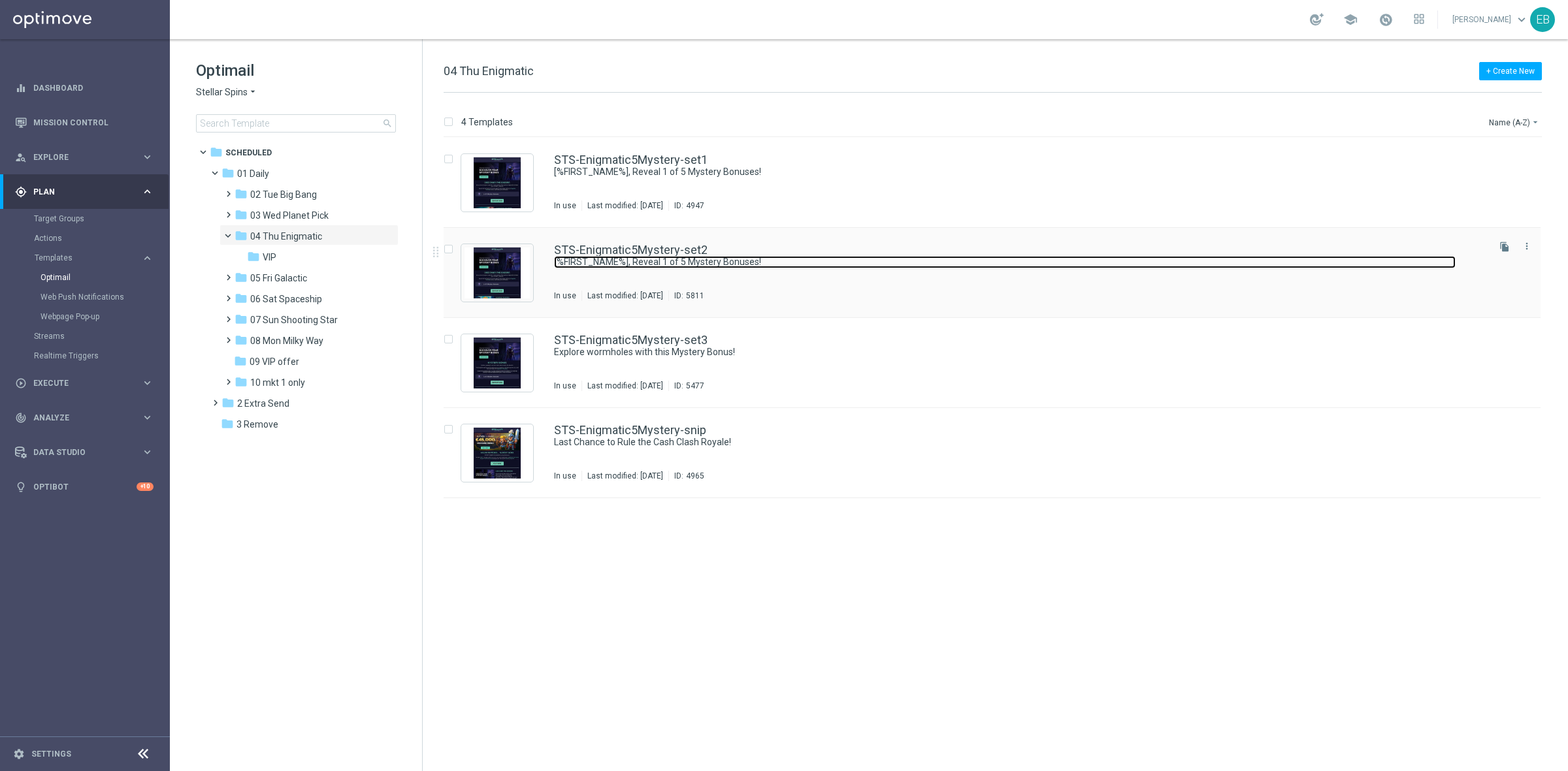
click at [936, 266] on link "[%FIRST_NAME%], Reveal 1 of 5 Mystery Bonuses!" at bounding box center [1005, 262] width 901 height 12
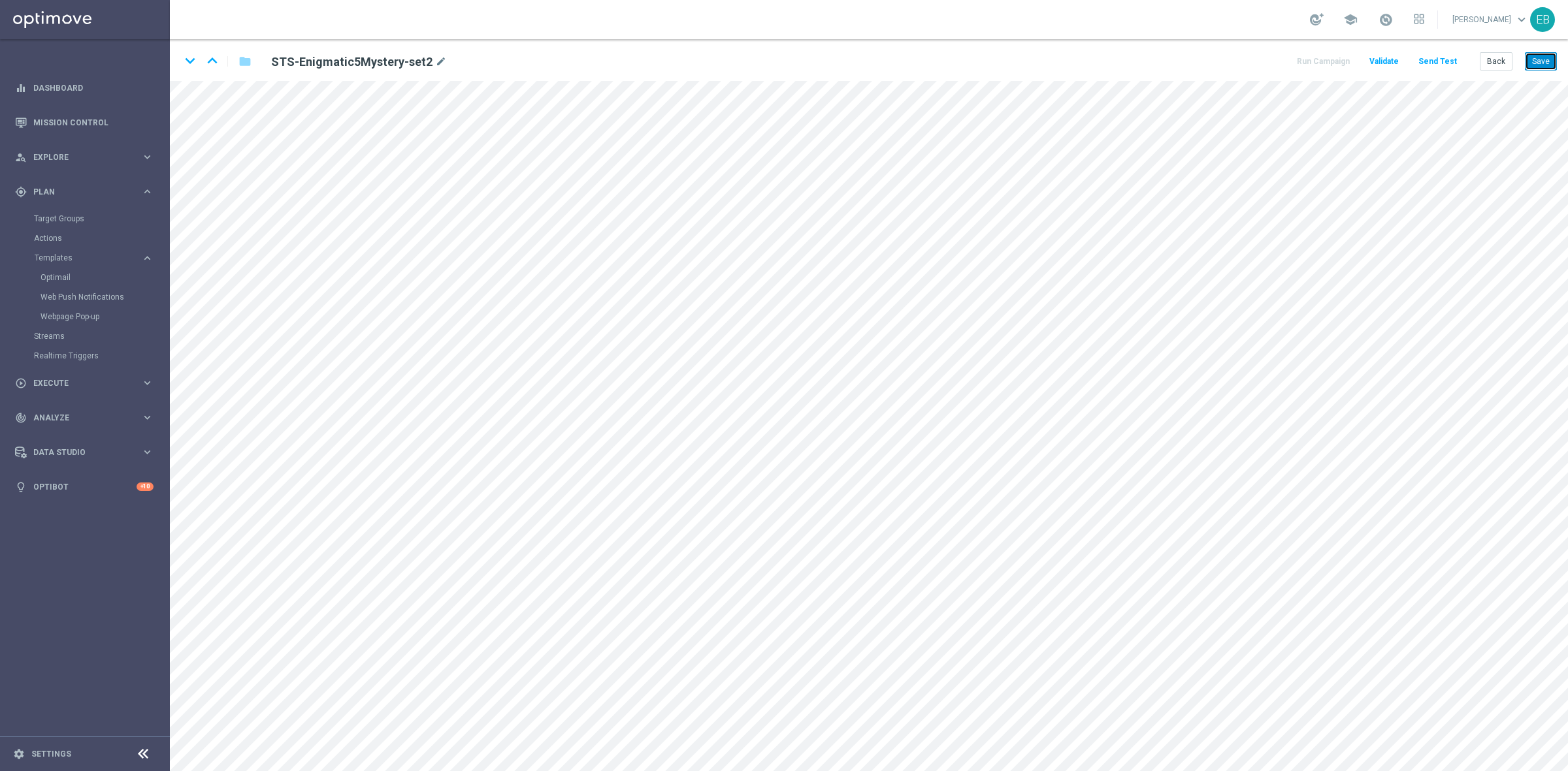
click at [1544, 57] on button "Save" at bounding box center [1540, 61] width 32 height 18
click at [1550, 62] on button "Save" at bounding box center [1540, 61] width 32 height 18
click at [1532, 62] on button "Save" at bounding box center [1540, 61] width 32 height 18
click at [1500, 65] on button "Back" at bounding box center [1496, 61] width 33 height 18
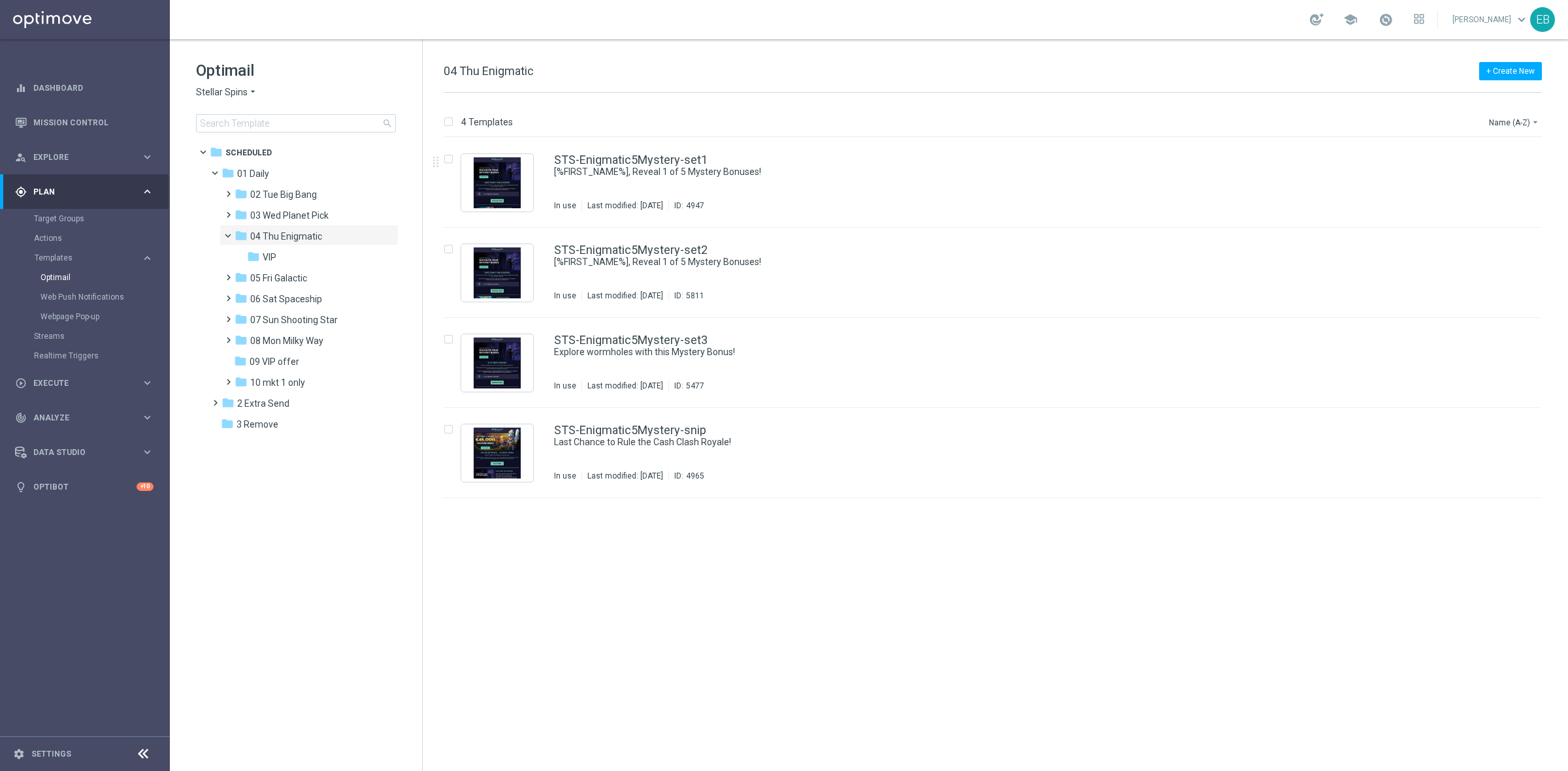
click at [236, 93] on span "Stellar Spins" at bounding box center [222, 92] width 51 height 12
click at [0, 0] on span "[PERSON_NAME]" at bounding box center [0, 0] width 0 height 0
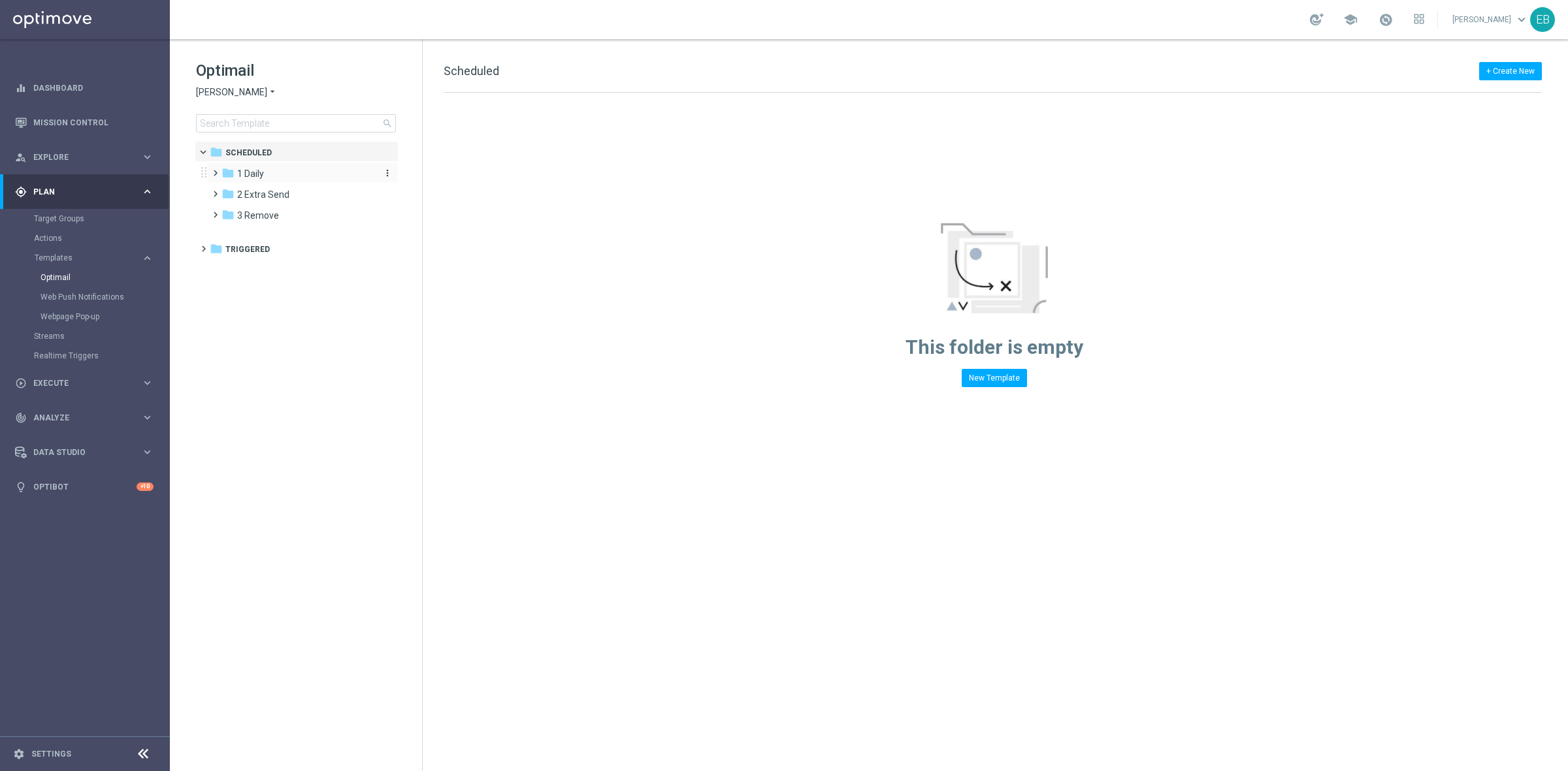
click at [305, 178] on div "folder 1 Daily" at bounding box center [297, 174] width 150 height 15
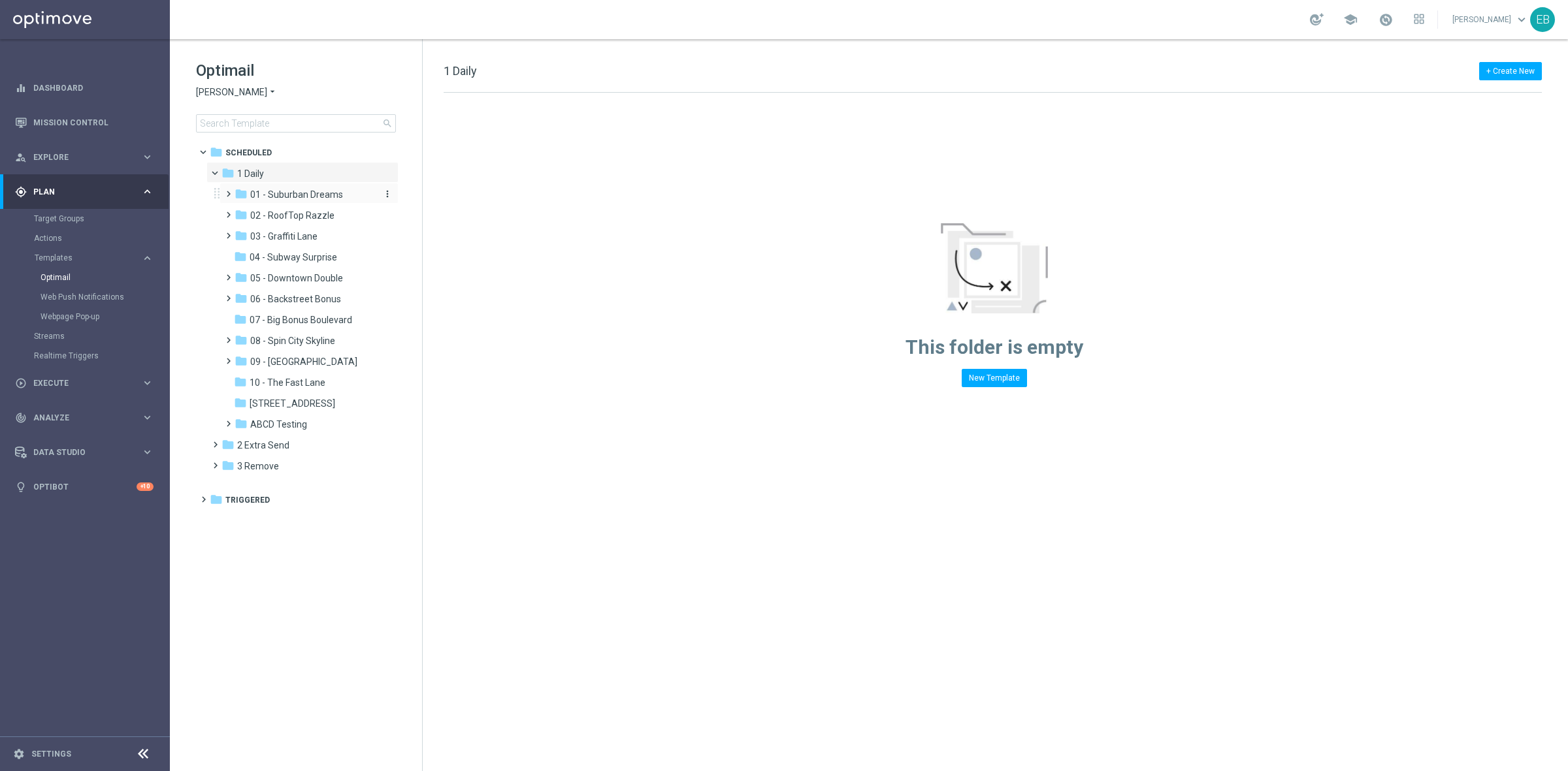
click at [305, 189] on span "01 - Suburban Dreams" at bounding box center [296, 195] width 93 height 12
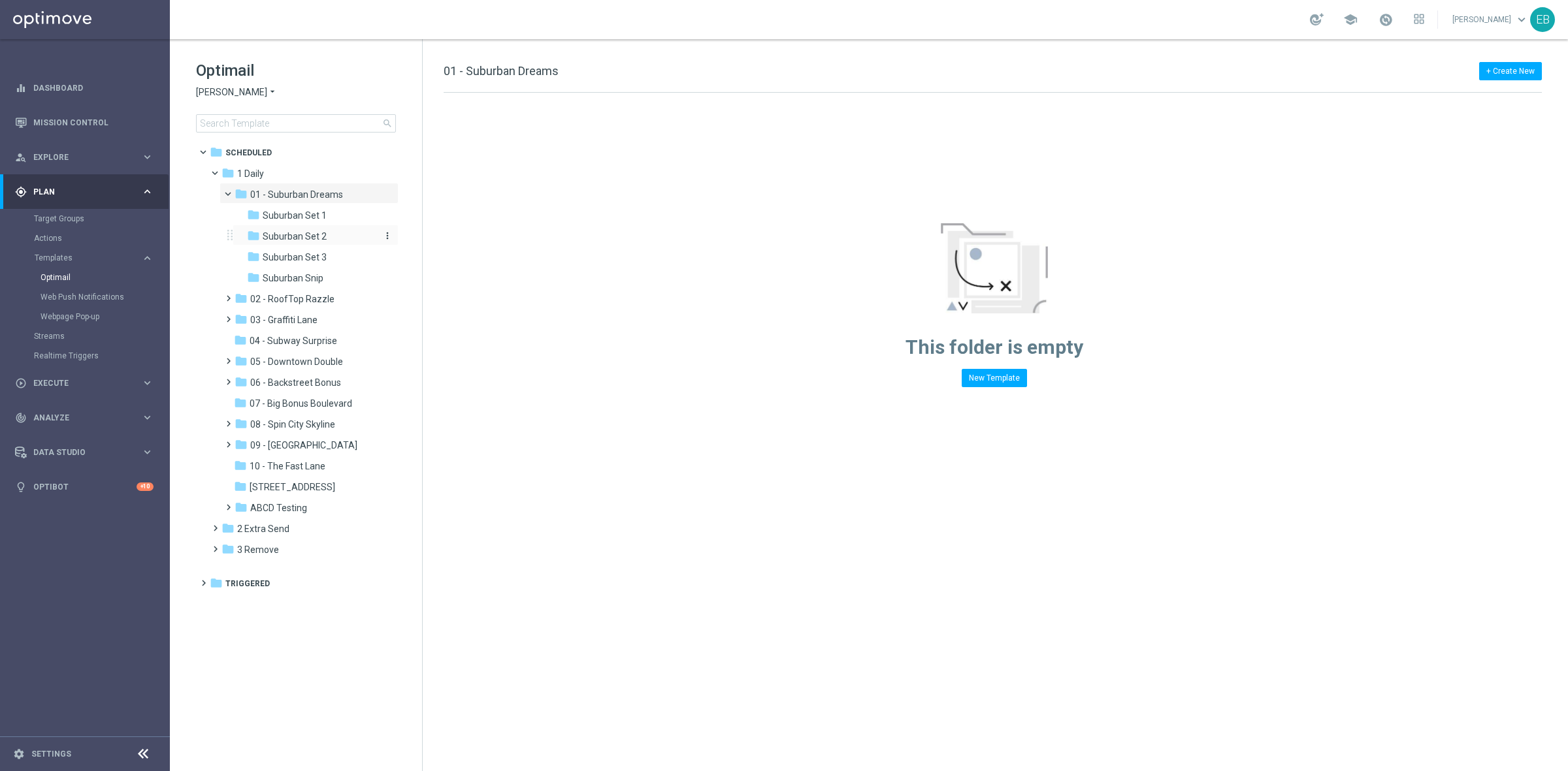
click at [307, 239] on span "Suburban Set 2" at bounding box center [294, 236] width 64 height 12
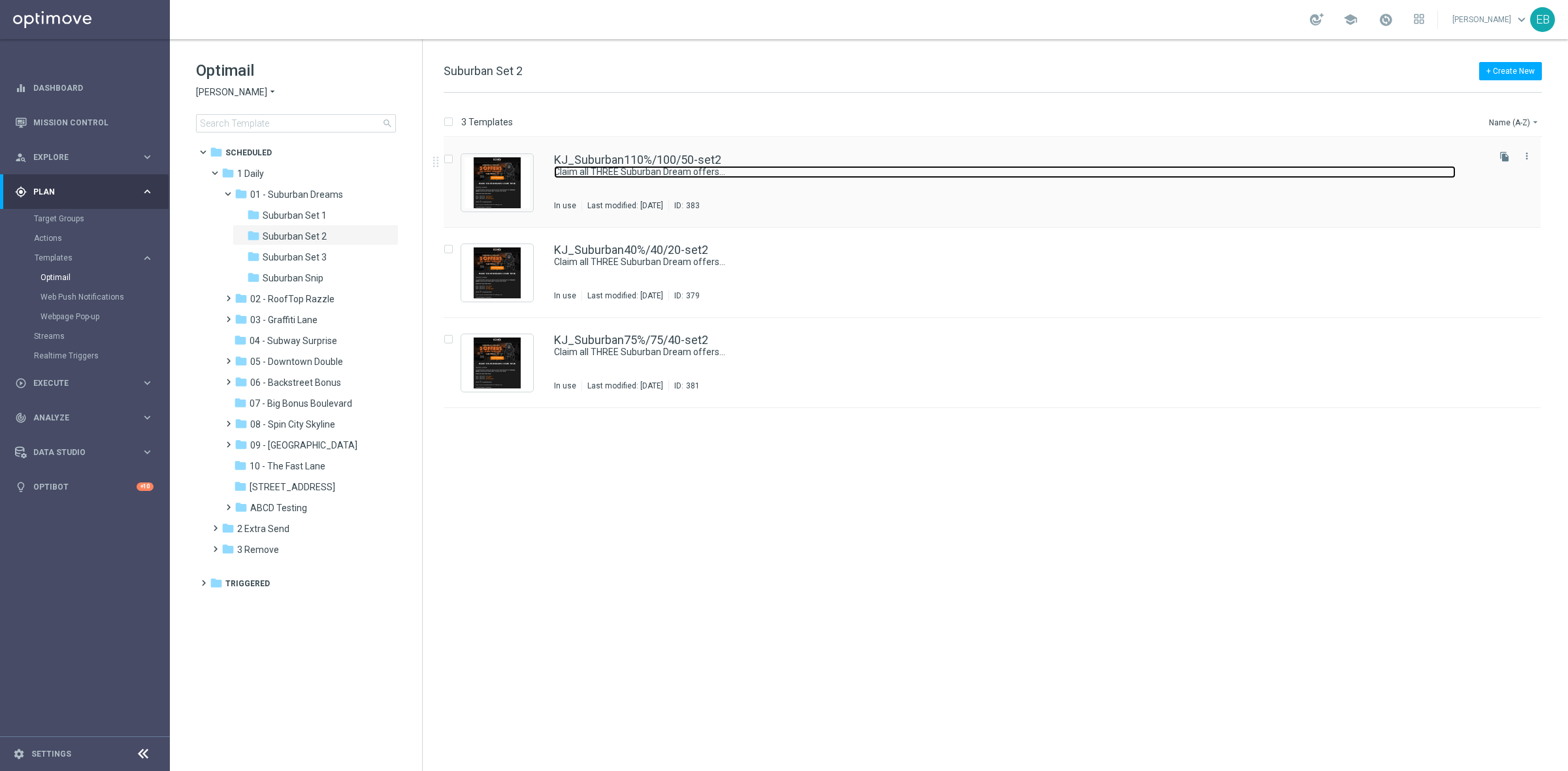
click at [827, 166] on link "Claim all THREE Suburban Dream offers…" at bounding box center [1005, 172] width 901 height 12
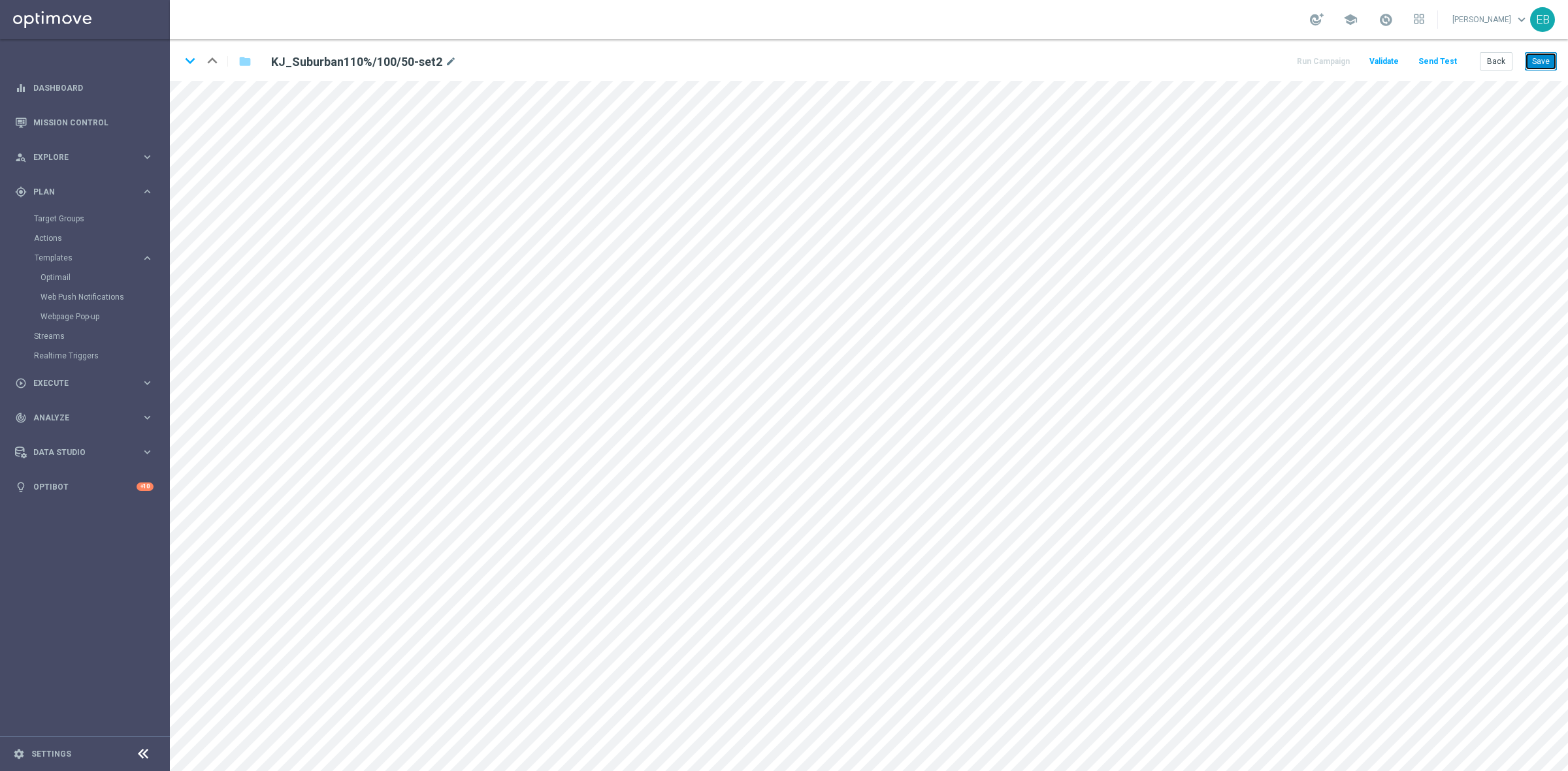
click at [1544, 62] on button "Save" at bounding box center [1540, 61] width 32 height 18
click at [193, 59] on icon "keyboard_arrow_down" at bounding box center [190, 61] width 20 height 20
click at [215, 62] on icon "keyboard_arrow_up" at bounding box center [213, 61] width 20 height 20
click at [1543, 59] on button "Save" at bounding box center [1540, 61] width 32 height 18
click at [185, 62] on icon "keyboard_arrow_down" at bounding box center [190, 61] width 20 height 20
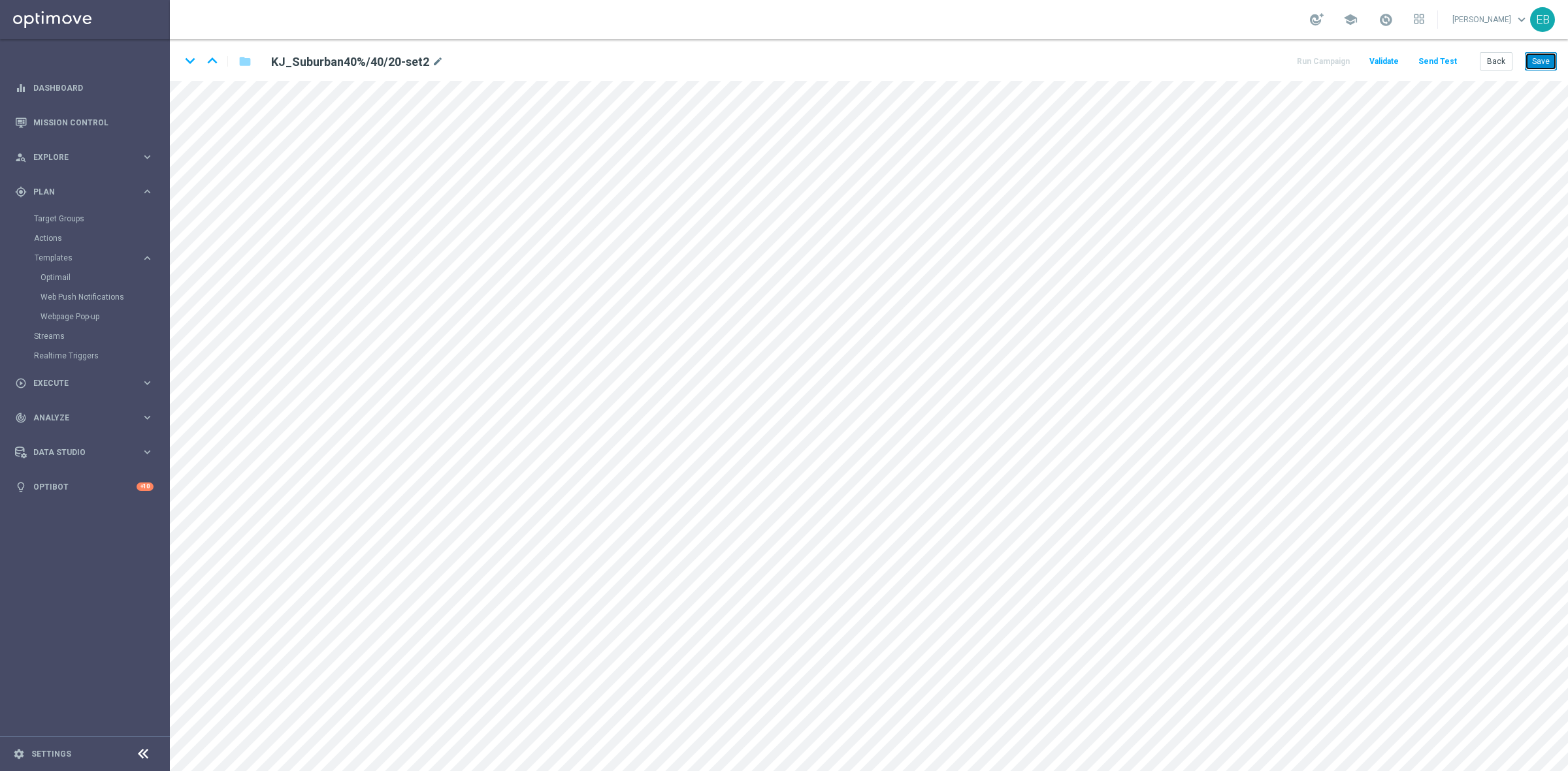
click at [1536, 53] on button "Save" at bounding box center [1540, 61] width 32 height 18
click at [1549, 63] on button "Save" at bounding box center [1540, 61] width 32 height 18
click at [177, 59] on div "keyboard_arrow_down keyboard_arrow_up folder KJ_Suburban40%/40/20-set2 mode_edi…" at bounding box center [869, 61] width 1398 height 42
click at [186, 57] on icon "keyboard_arrow_down" at bounding box center [190, 61] width 20 height 20
click at [1535, 61] on button "Save" at bounding box center [1540, 61] width 32 height 18
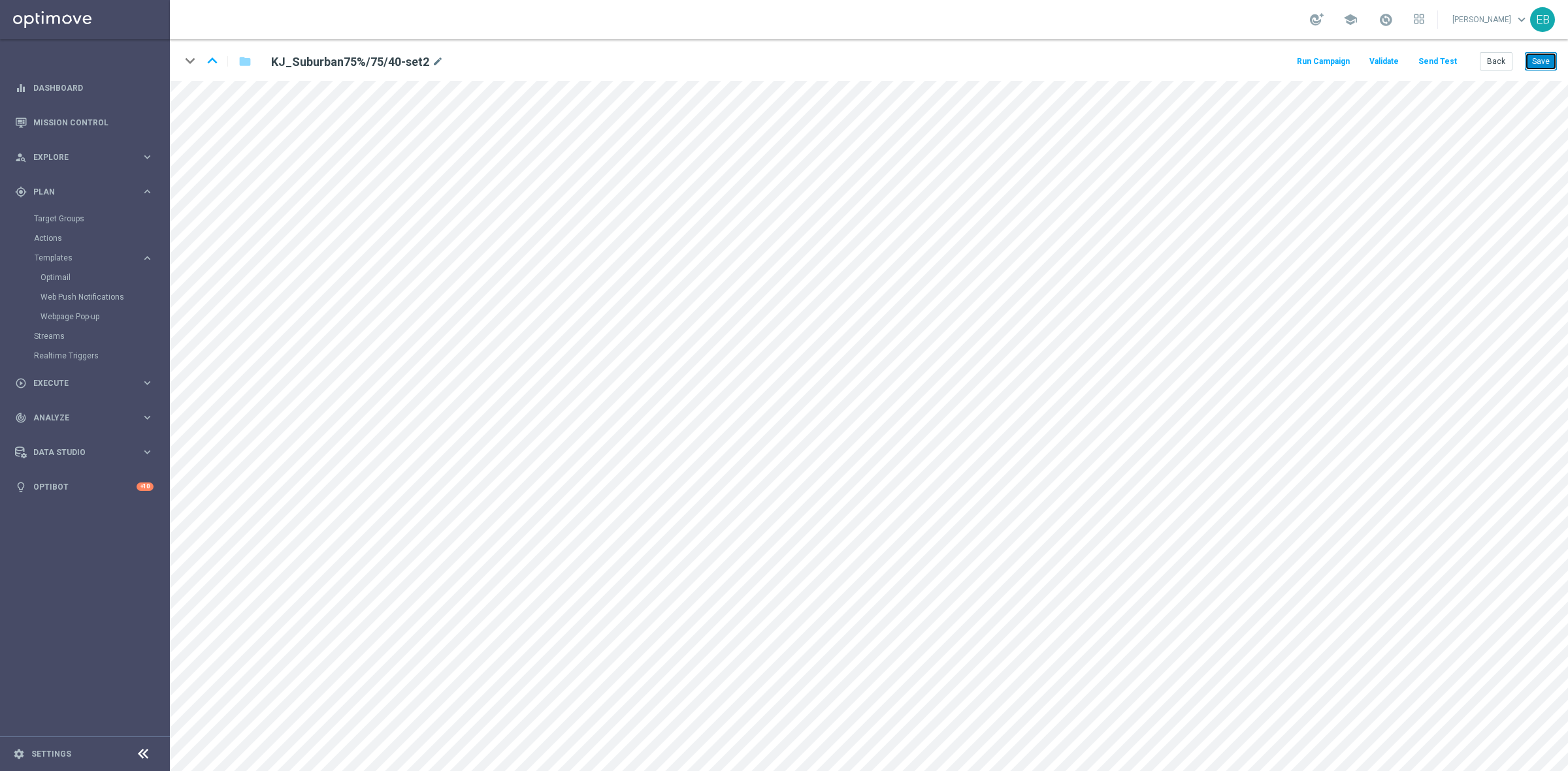
click at [1538, 62] on button "Save" at bounding box center [1540, 61] width 32 height 18
click at [1550, 52] on button "Save" at bounding box center [1540, 61] width 32 height 18
click at [1481, 57] on button "Back" at bounding box center [1496, 61] width 33 height 18
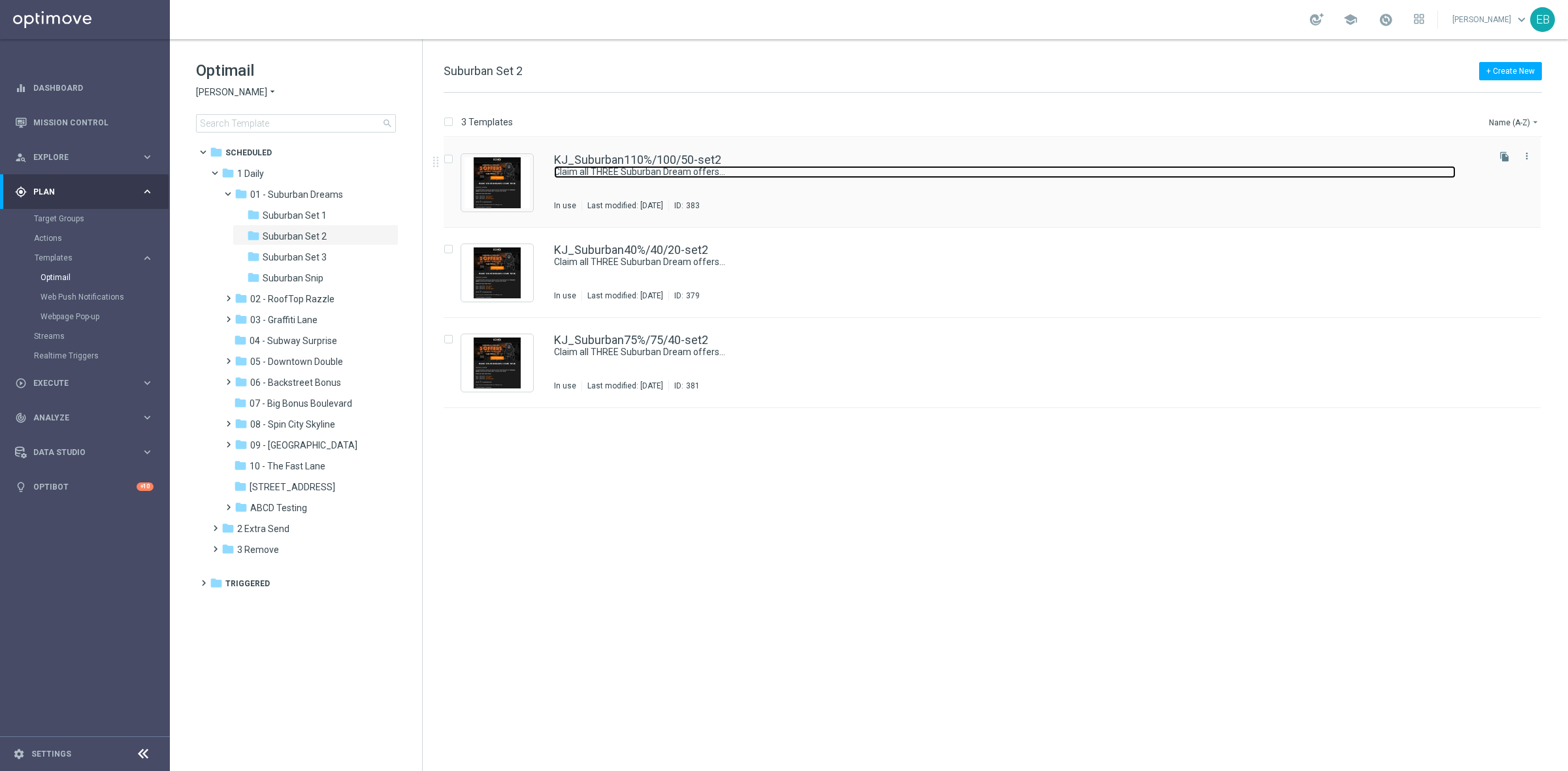
click at [733, 167] on link "Claim all THREE Suburban Dream offers…" at bounding box center [1005, 172] width 901 height 12
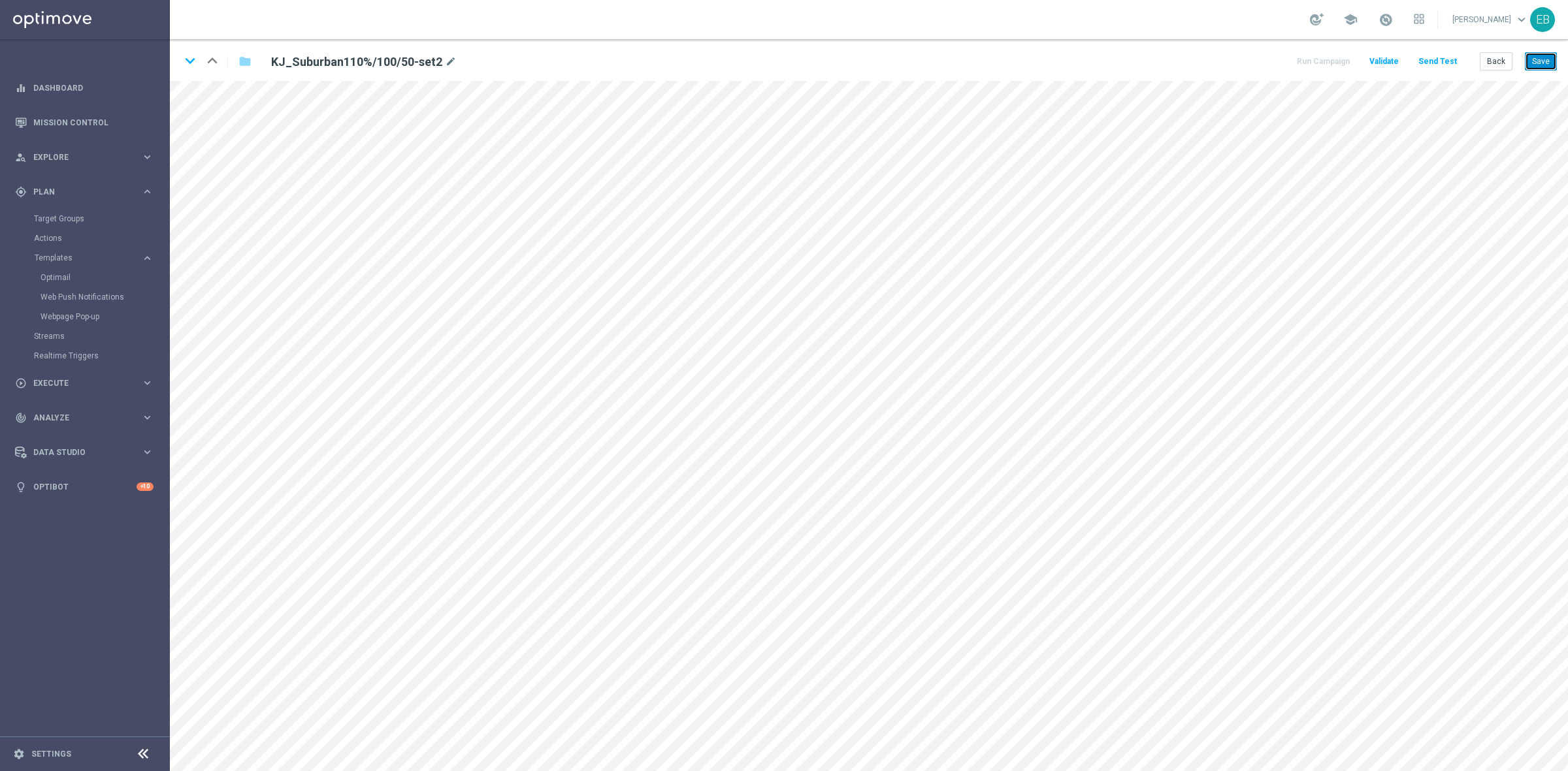
click at [1538, 61] on button "Save" at bounding box center [1540, 61] width 32 height 18
click at [1536, 59] on button "Save" at bounding box center [1540, 61] width 32 height 18
click at [196, 63] on icon "keyboard_arrow_down" at bounding box center [190, 61] width 20 height 20
click at [1550, 63] on button "Save" at bounding box center [1540, 61] width 32 height 18
click at [188, 62] on icon "keyboard_arrow_down" at bounding box center [190, 61] width 20 height 20
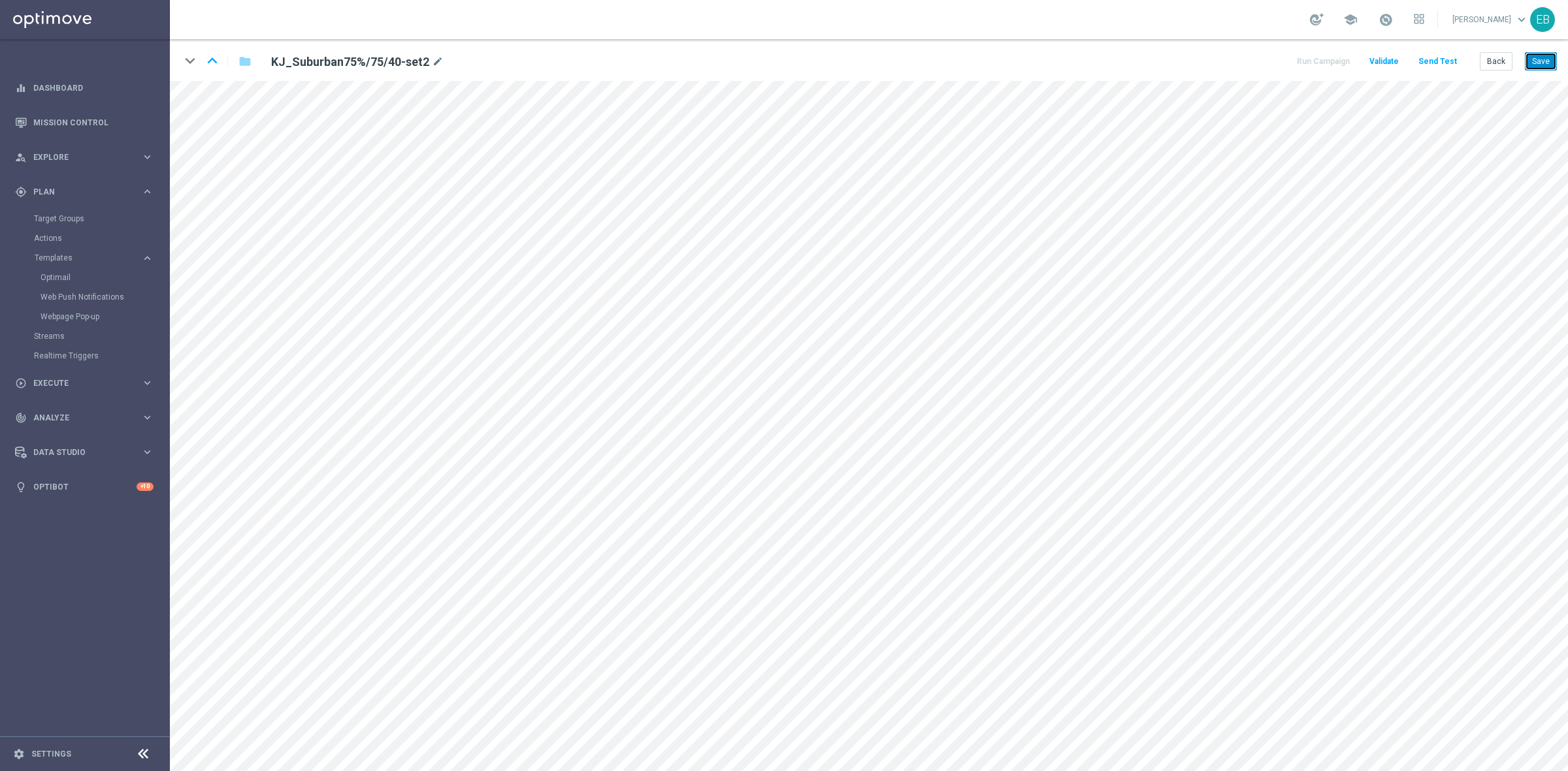
click at [1532, 65] on button "Save" at bounding box center [1540, 61] width 32 height 18
click at [1545, 64] on button "Save" at bounding box center [1540, 61] width 32 height 18
click at [1499, 66] on button "Back" at bounding box center [1496, 61] width 33 height 18
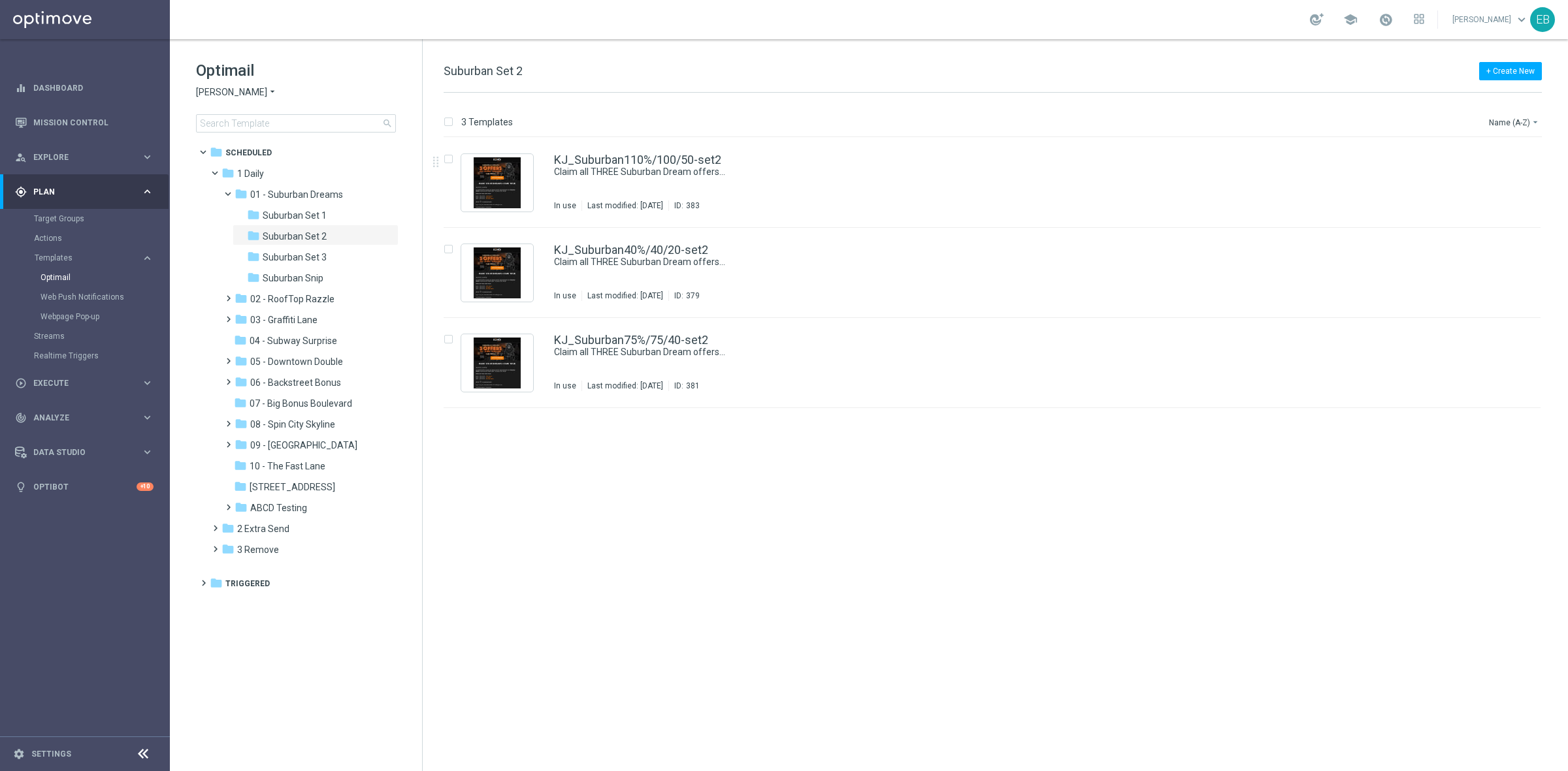
click at [236, 91] on span "[PERSON_NAME]" at bounding box center [232, 92] width 71 height 12
click at [0, 0] on span "Wolf Winner" at bounding box center [0, 0] width 0 height 0
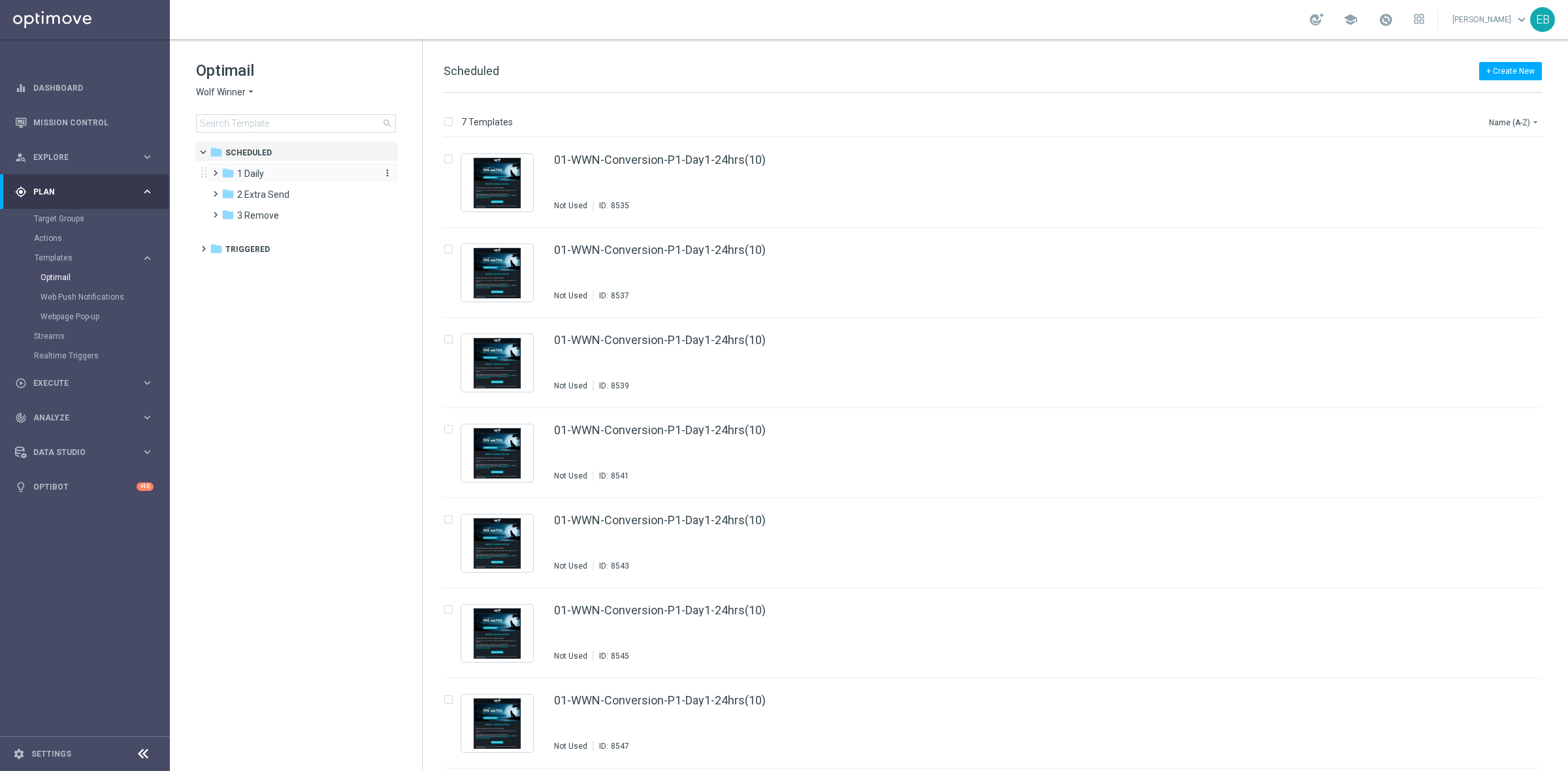
click at [291, 180] on div "folder 1 Daily" at bounding box center [297, 174] width 150 height 15
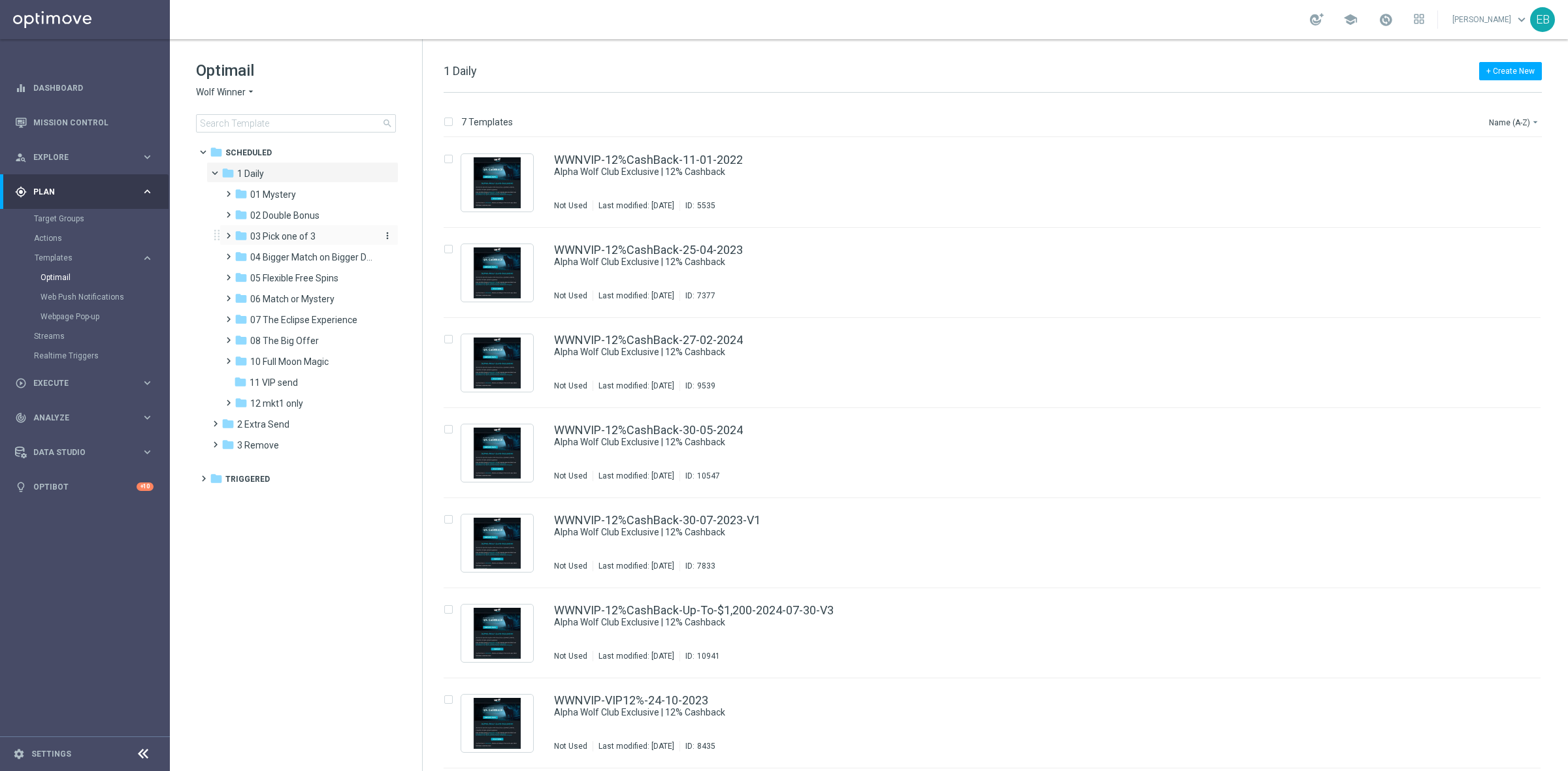
click at [309, 232] on span "03 Pick one of 3" at bounding box center [282, 236] width 65 height 12
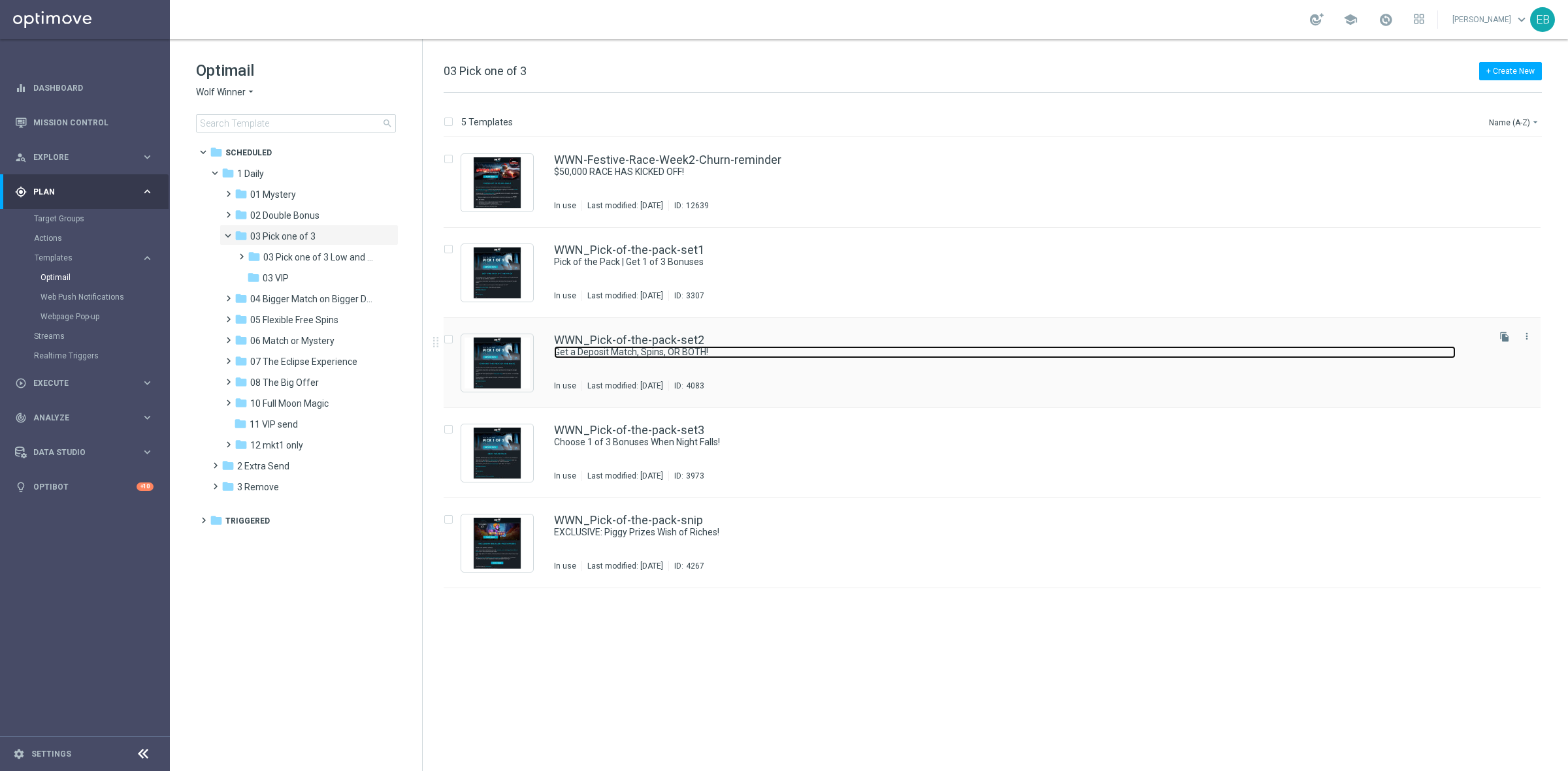
click at [843, 346] on link "Get a Deposit Match, Spins, OR BOTH!" at bounding box center [1005, 352] width 901 height 12
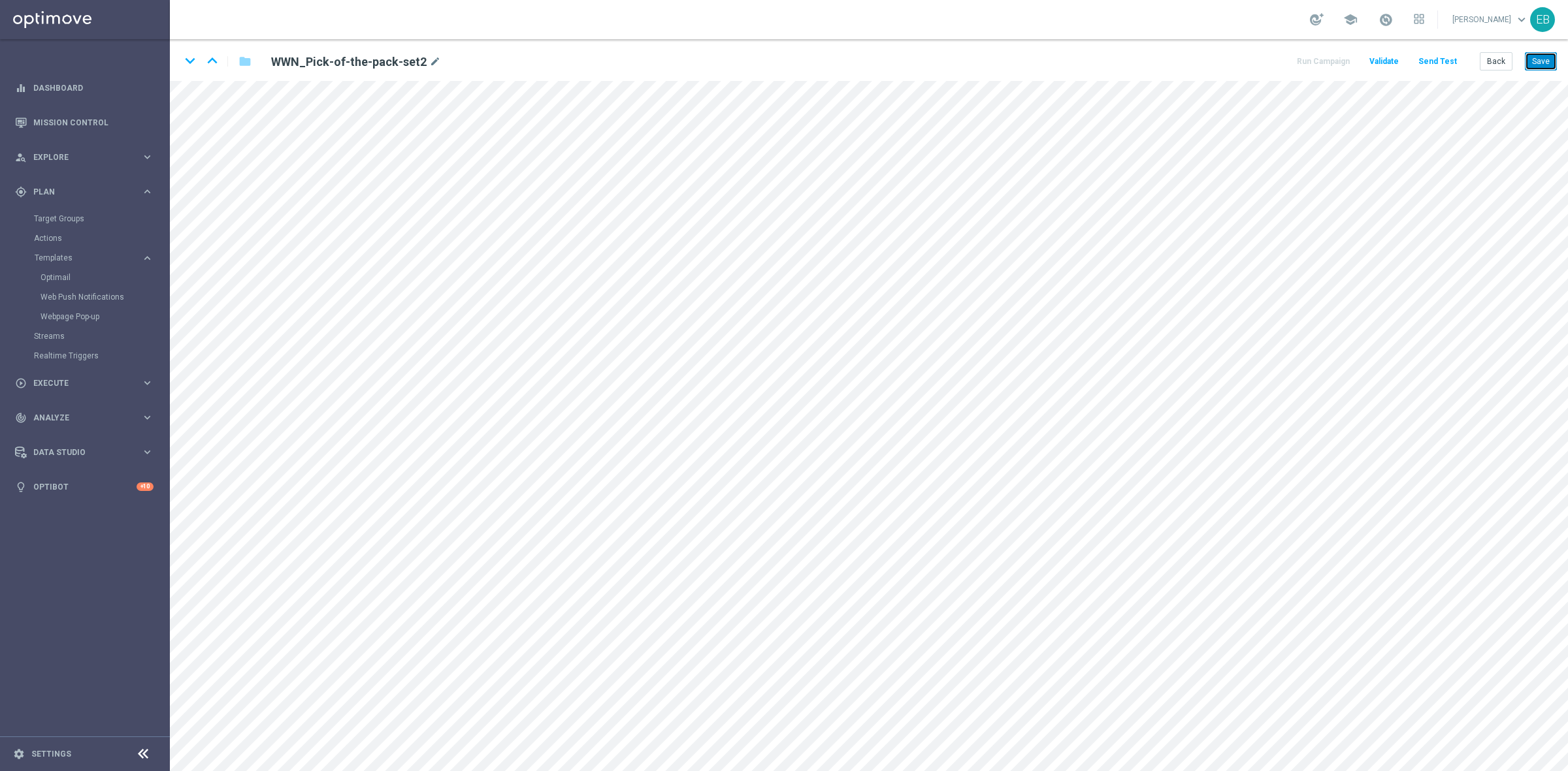
click at [1536, 60] on button "Save" at bounding box center [1540, 61] width 32 height 18
click at [1535, 55] on button "Save" at bounding box center [1540, 61] width 32 height 18
click at [1540, 62] on button "Save" at bounding box center [1540, 61] width 32 height 18
click at [1483, 59] on button "Back" at bounding box center [1496, 61] width 33 height 18
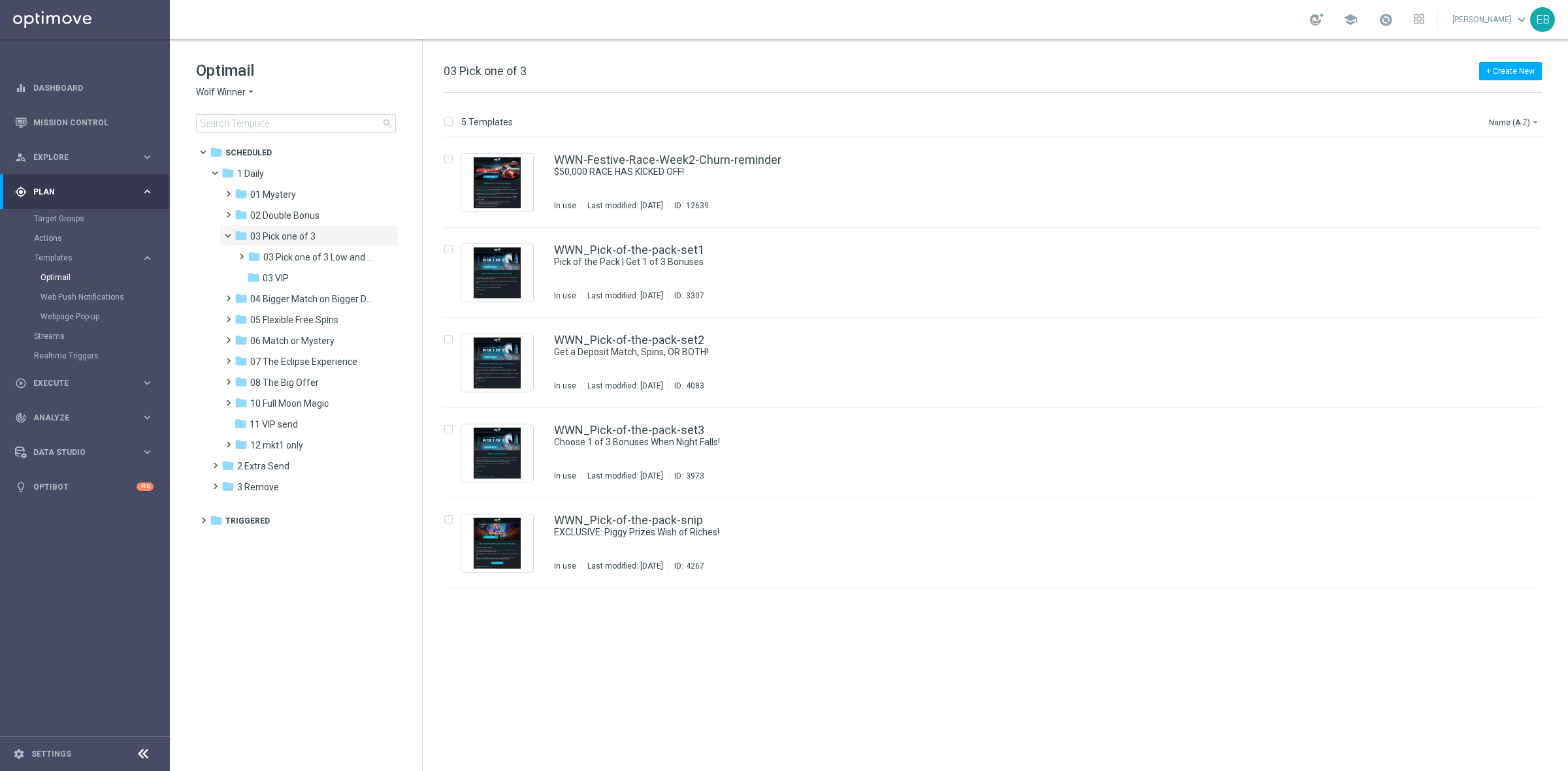
click at [220, 96] on span "Wolf Winner" at bounding box center [220, 92] width 49 height 12
click at [256, 149] on div "Casino-Mate" at bounding box center [245, 154] width 98 height 16
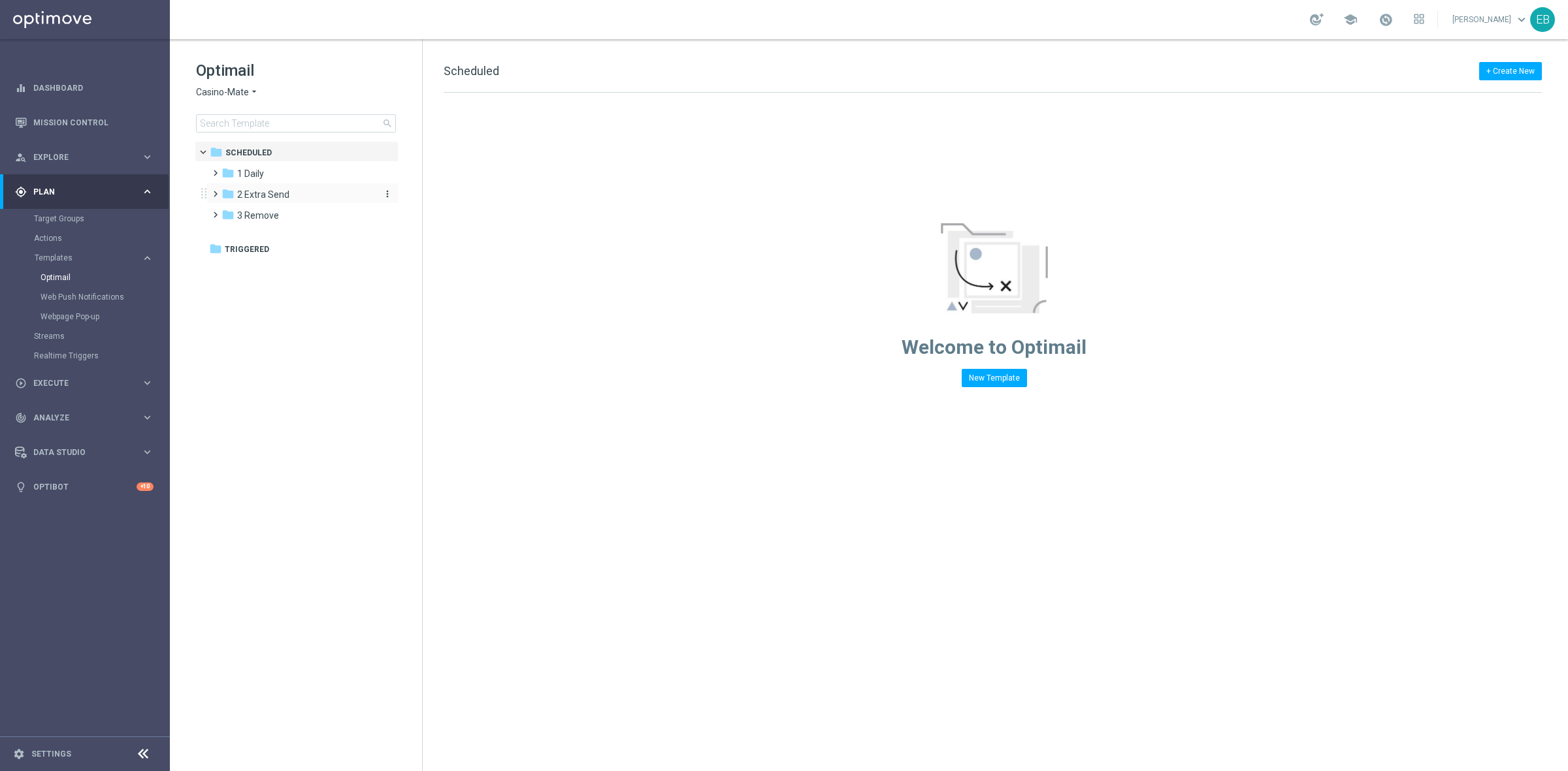
click at [298, 195] on div "folder 2 Extra Send" at bounding box center [297, 195] width 150 height 15
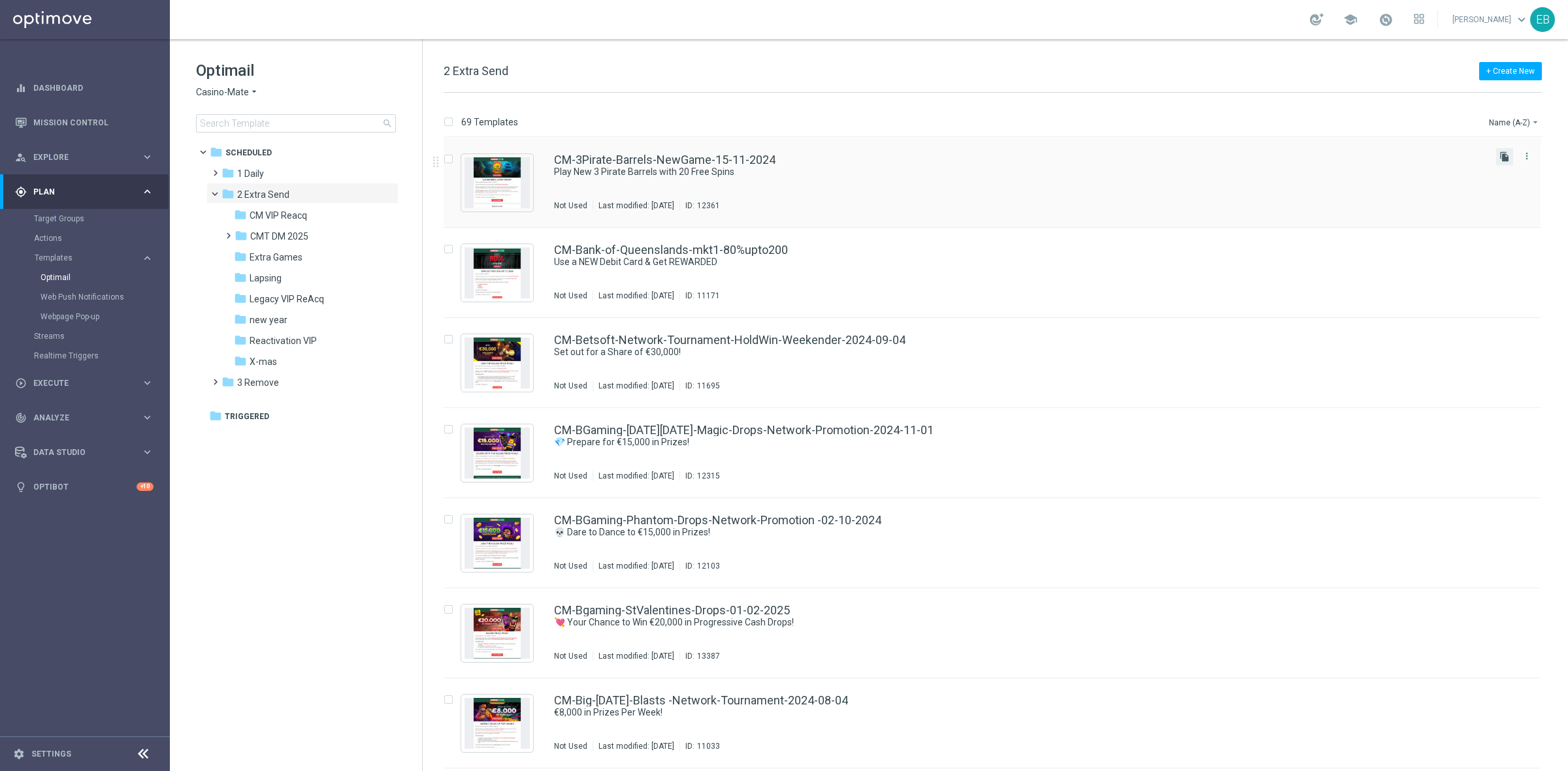
click at [1501, 157] on icon "file_copy" at bounding box center [1504, 157] width 11 height 11
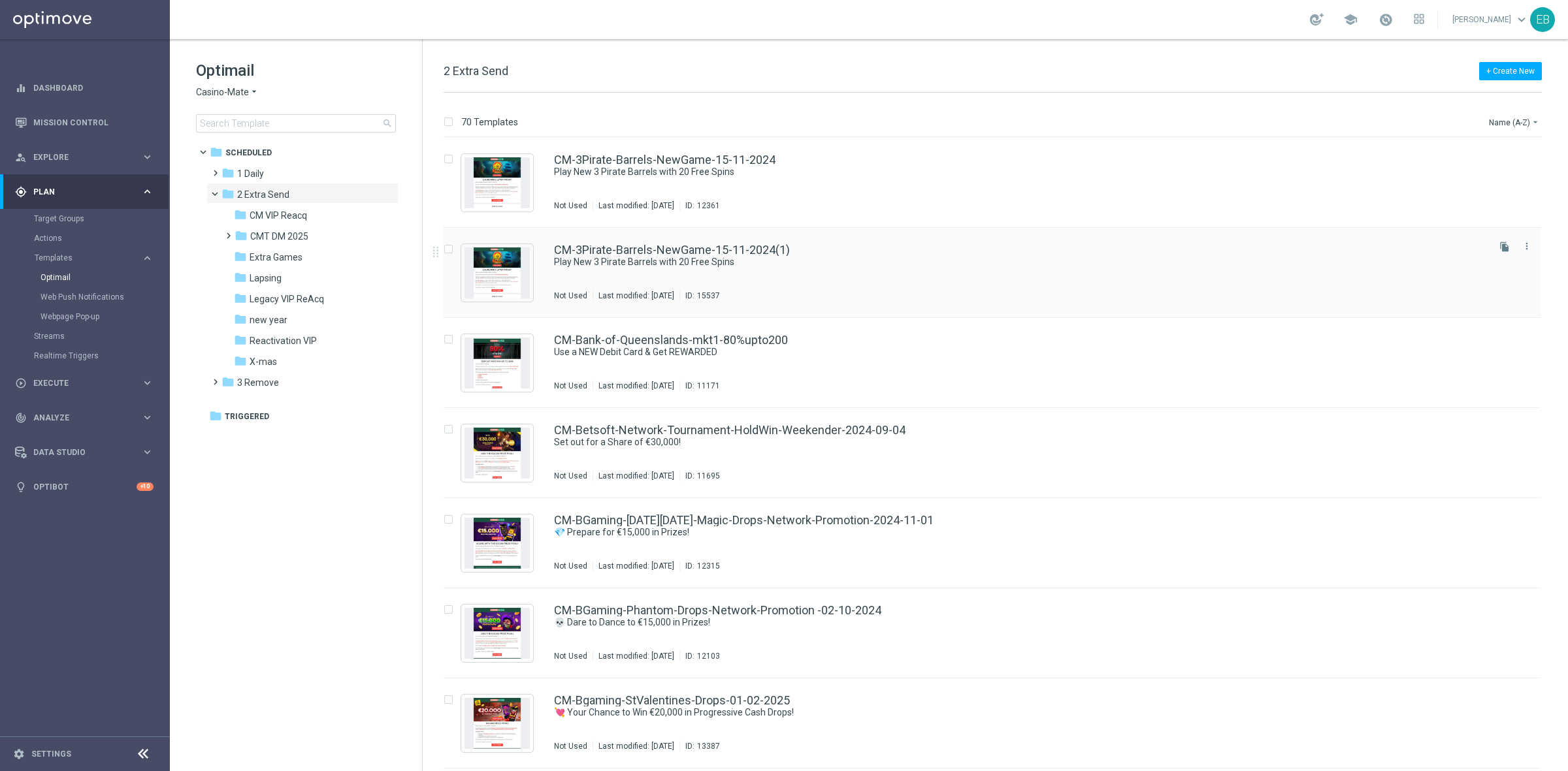
click at [900, 255] on div "CM-3Pirate-Barrels-NewGame-15-11-2024(1)" at bounding box center [1020, 250] width 932 height 12
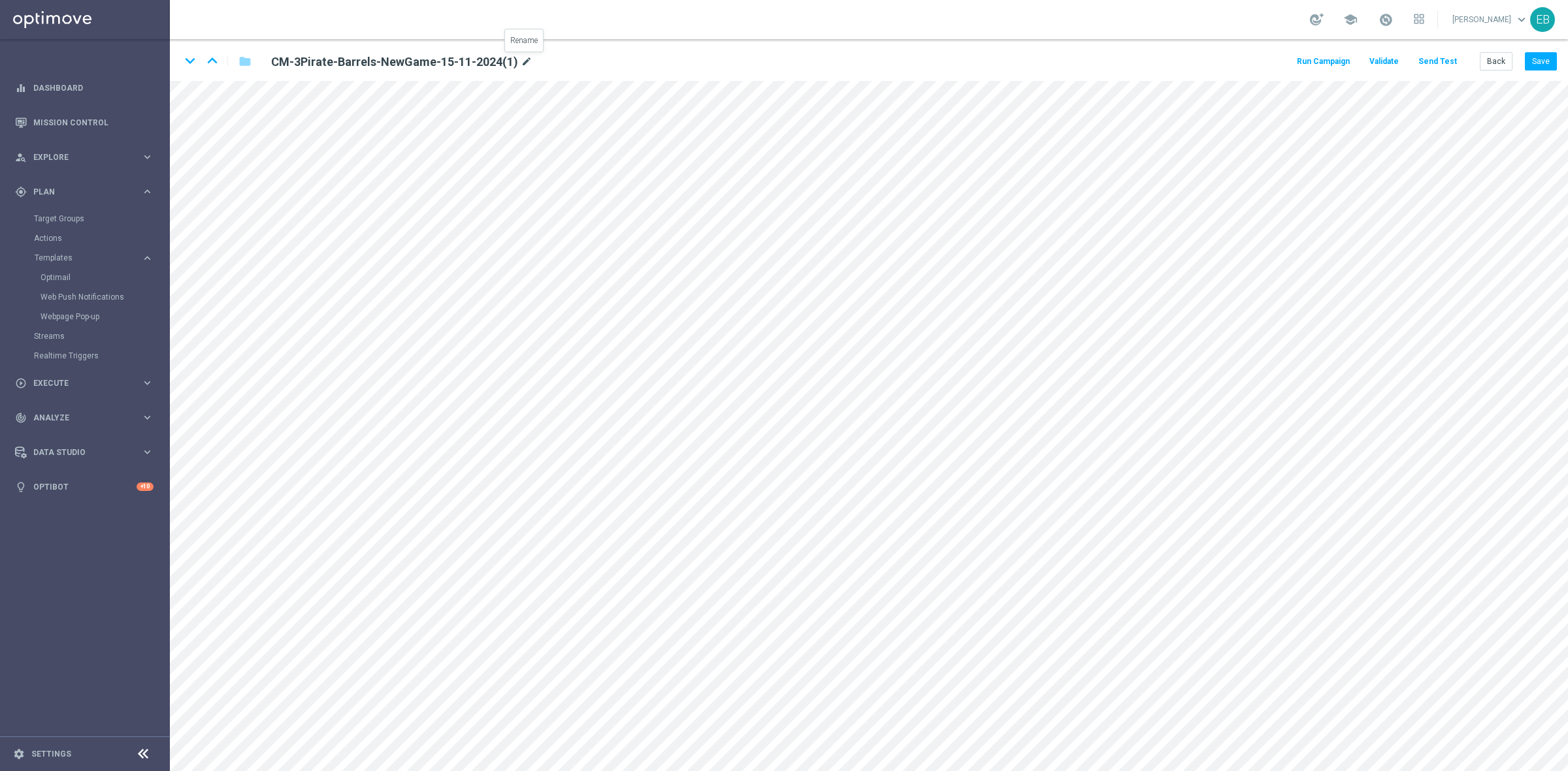
click at [524, 57] on icon "mode_edit" at bounding box center [526, 62] width 12 height 16
type input "CM-Adhoc-Reel-Noise-New-Provider-11-09-2025"
click at [1545, 61] on button "Save" at bounding box center [1540, 61] width 32 height 18
click at [1504, 60] on button "Back" at bounding box center [1496, 61] width 33 height 18
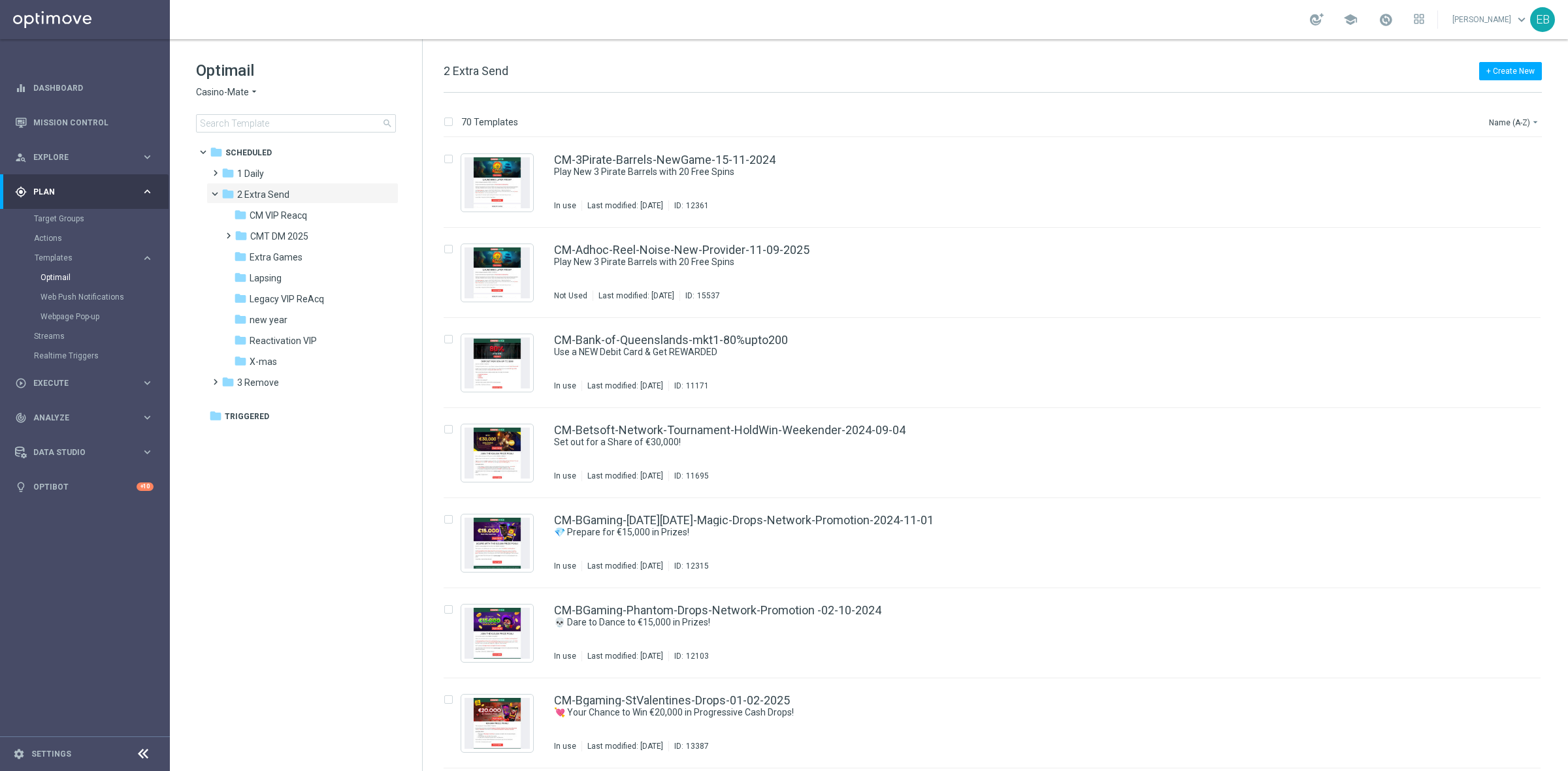
click at [229, 95] on span "Casino-Mate" at bounding box center [222, 92] width 53 height 12
click at [242, 163] on div "House of Jack" at bounding box center [245, 170] width 98 height 16
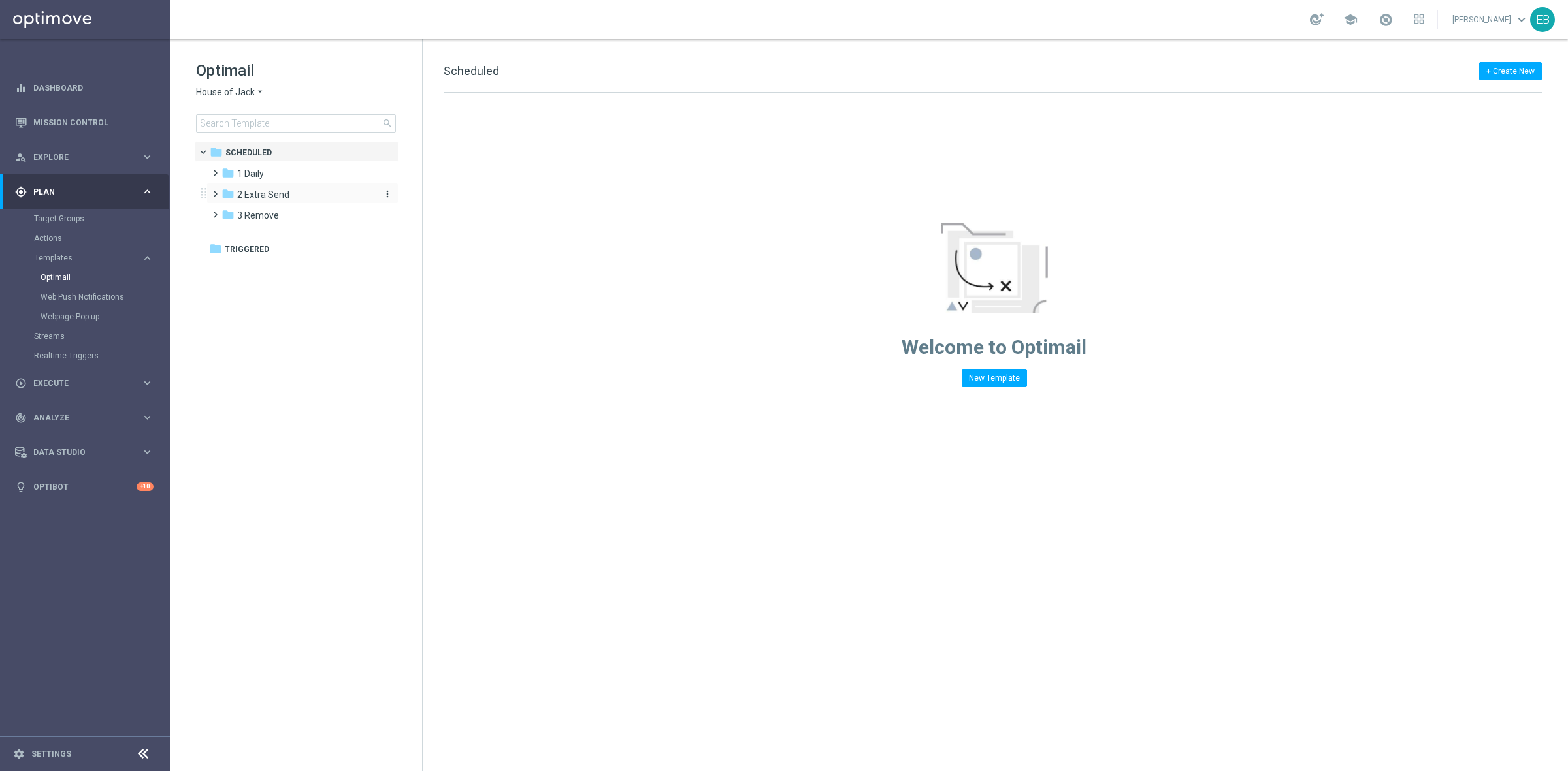
click at [288, 189] on div "folder 2 Extra Send" at bounding box center [297, 195] width 150 height 15
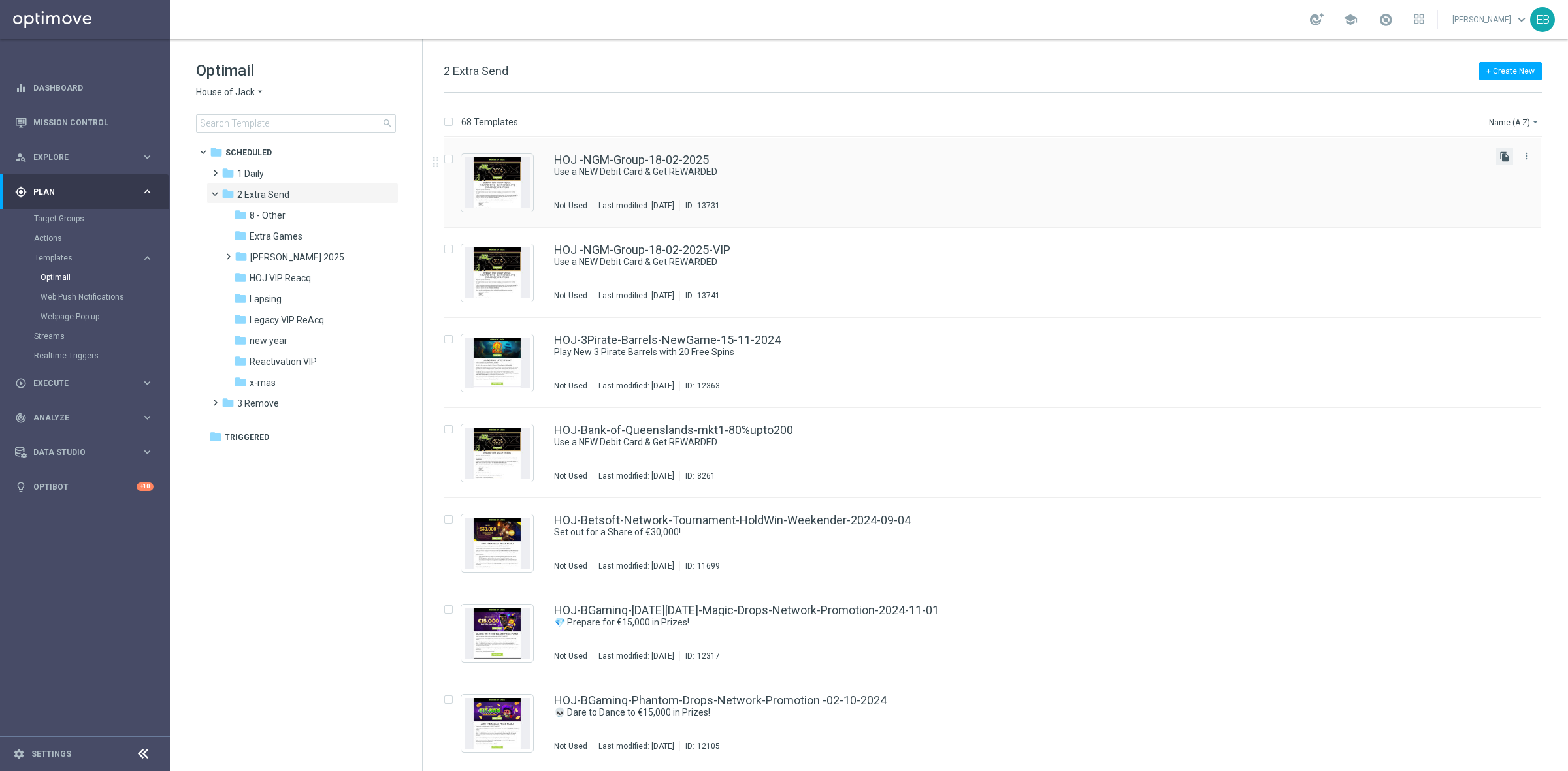
click at [1499, 152] on icon "file_copy" at bounding box center [1504, 157] width 11 height 11
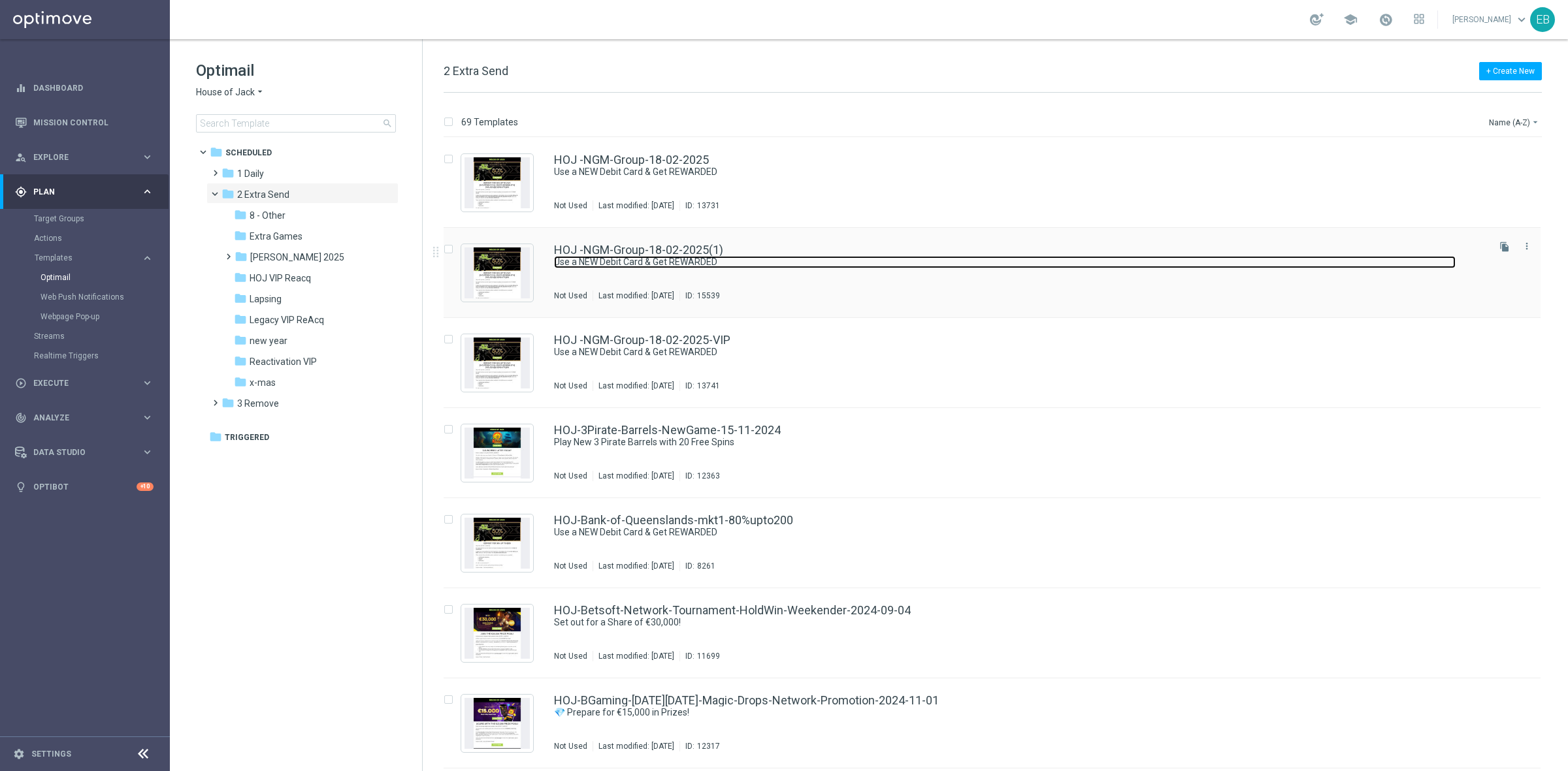
click at [813, 258] on link "Use a NEW Debit Card & Get REWARDED" at bounding box center [1005, 262] width 901 height 12
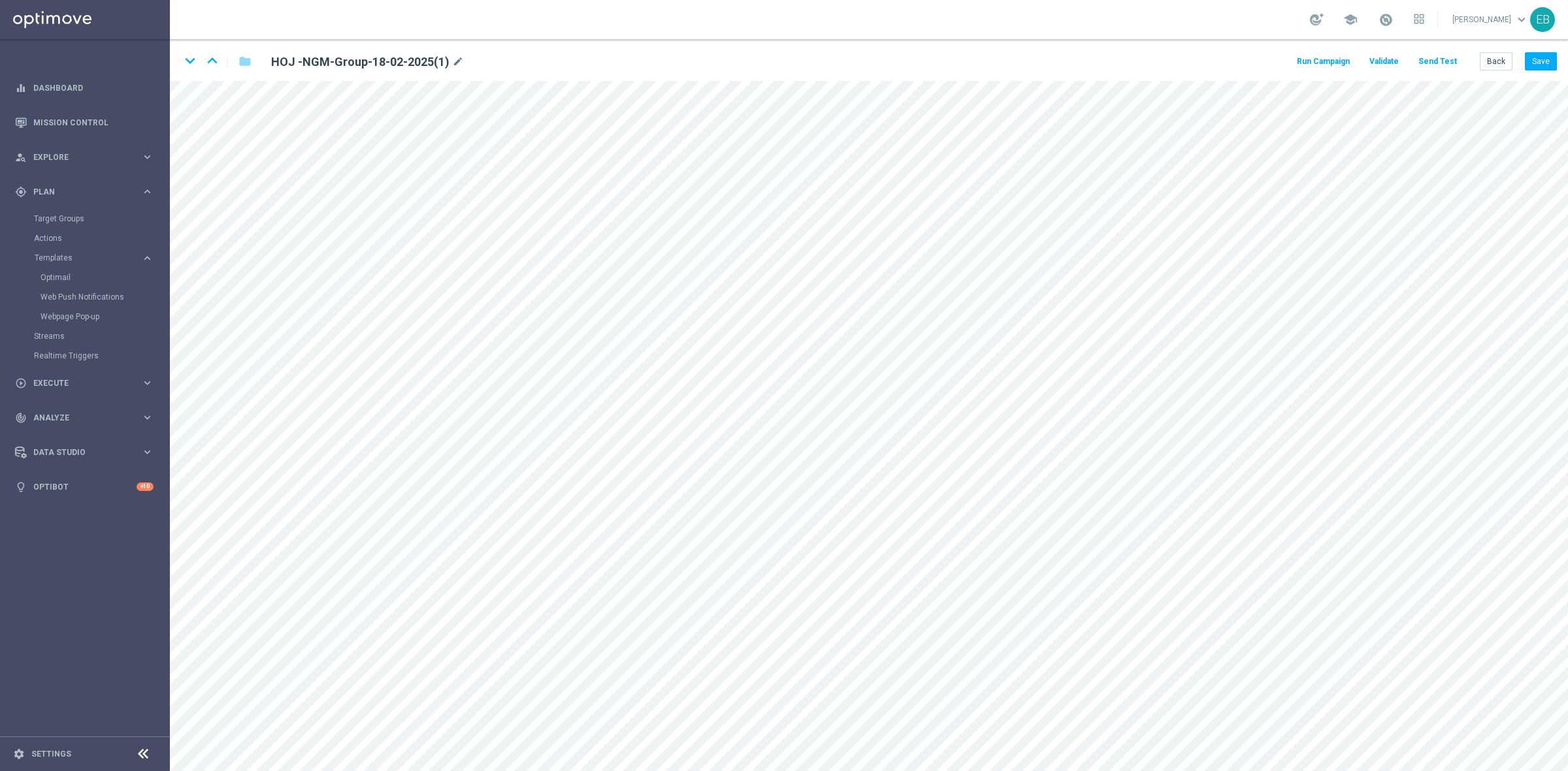
click at [462, 61] on div "HOJ -NGM-Group-18-02-2025(1) mode_edit" at bounding box center [423, 61] width 324 height 18
click at [459, 59] on icon "mode_edit" at bounding box center [458, 62] width 12 height 16
type input "HOJ-Adhoc-Reel-Noise-New-Provider-11-09-2025"
click at [1552, 57] on button "Save" at bounding box center [1540, 61] width 32 height 18
click at [1555, 64] on button "Save" at bounding box center [1540, 61] width 32 height 18
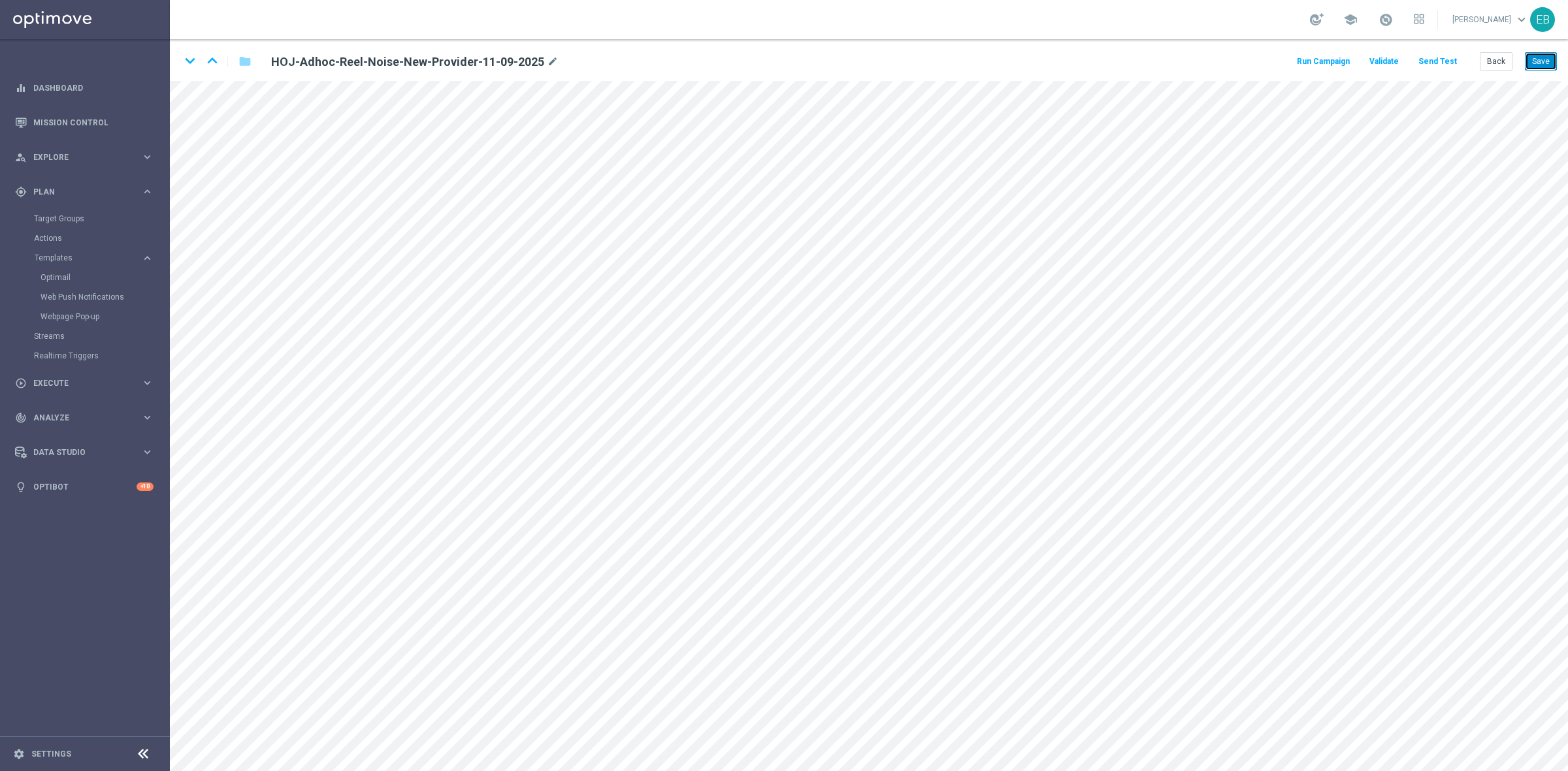
click at [1548, 59] on button "Save" at bounding box center [1540, 61] width 32 height 18
click at [1502, 62] on button "Back" at bounding box center [1496, 61] width 33 height 18
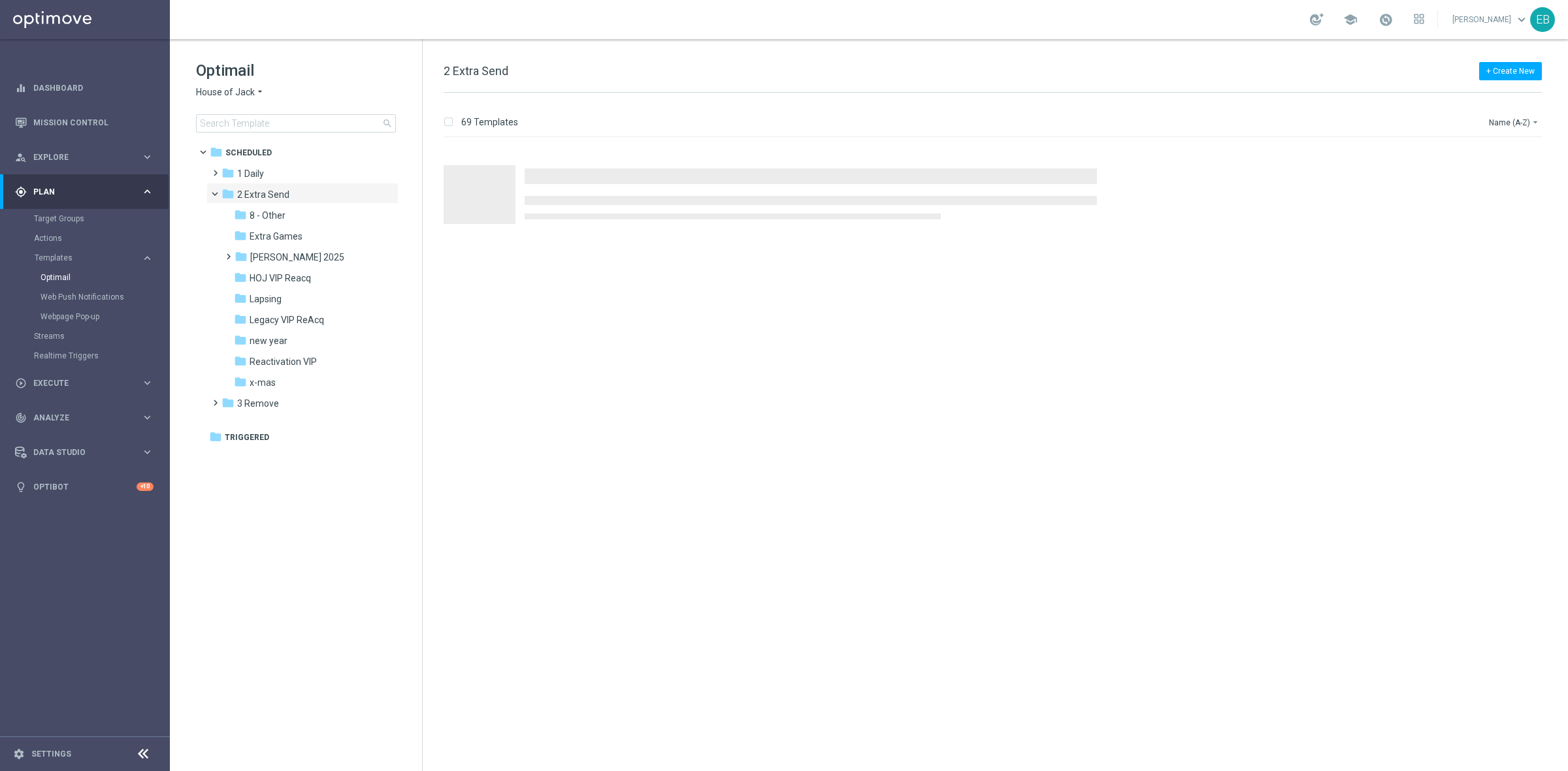
click at [234, 85] on div "Optimail House of Jack arrow_drop_down × House of Jack search" at bounding box center [309, 96] width 226 height 72
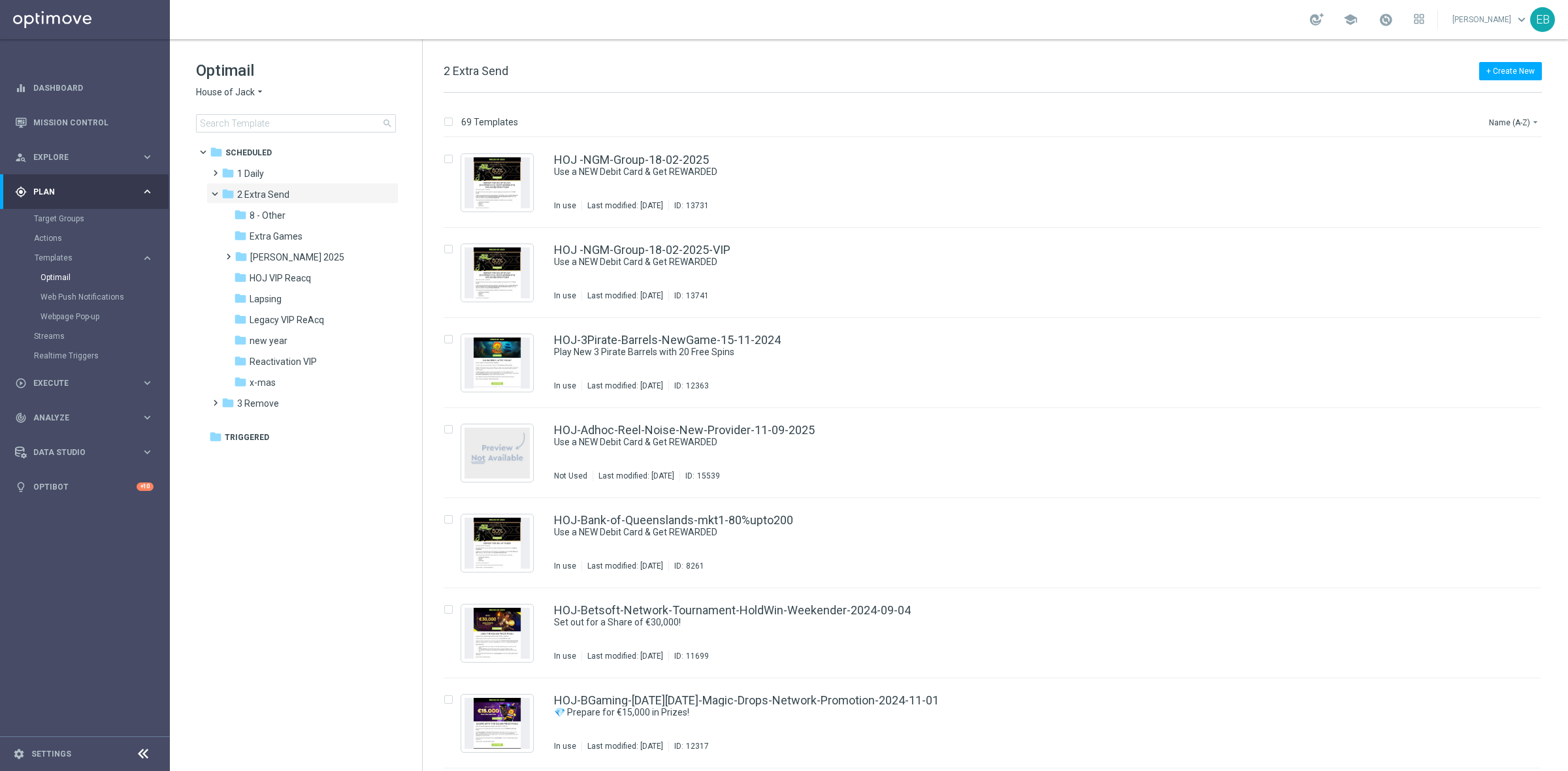
click at [237, 89] on span "House of Jack" at bounding box center [225, 92] width 59 height 12
click at [0, 0] on span "Pokie Pop" at bounding box center [0, 0] width 0 height 0
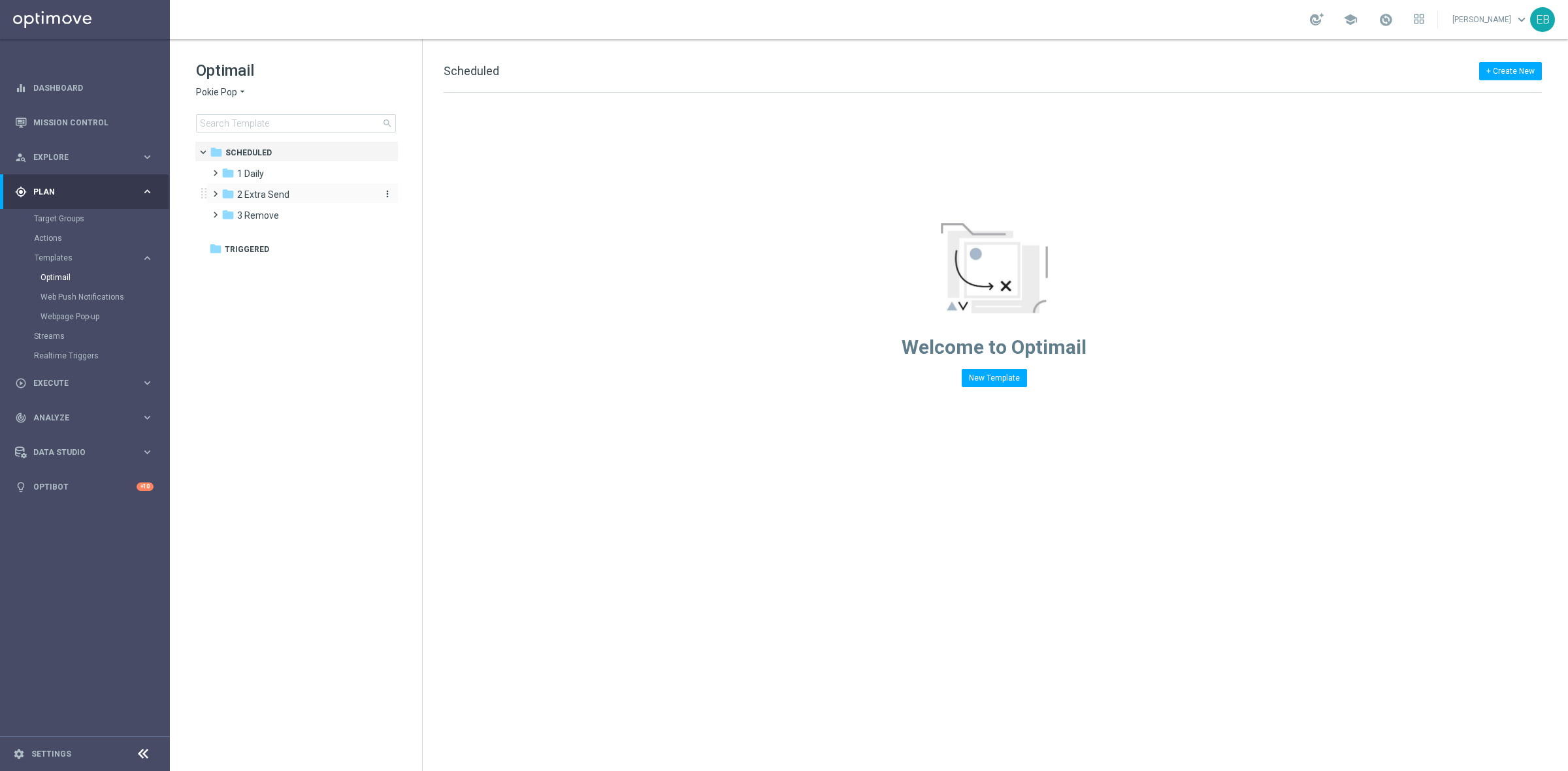
click at [298, 198] on div "folder 2 Extra Send" at bounding box center [297, 195] width 150 height 15
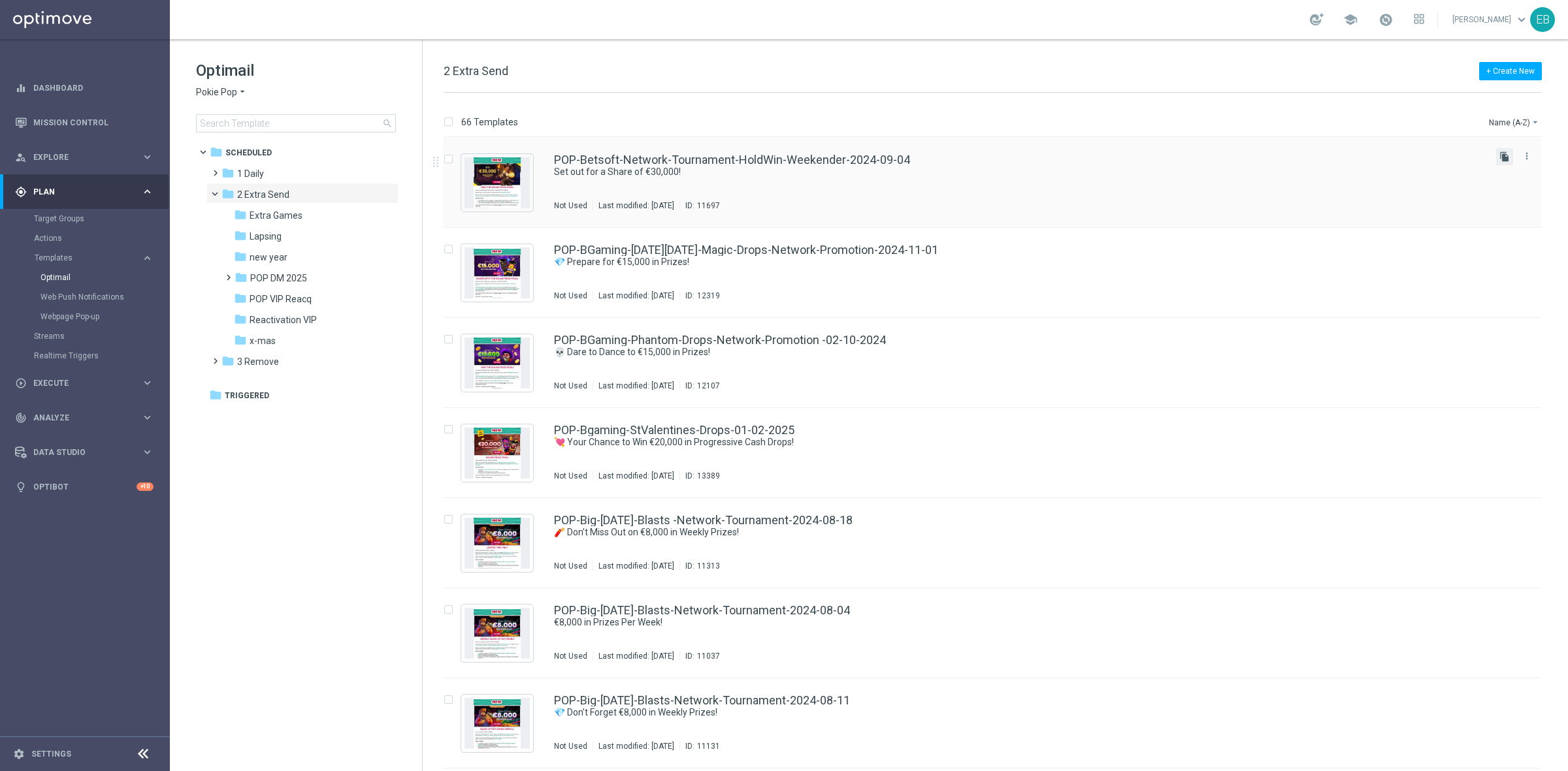
click at [1499, 157] on icon "file_copy" at bounding box center [1504, 157] width 11 height 11
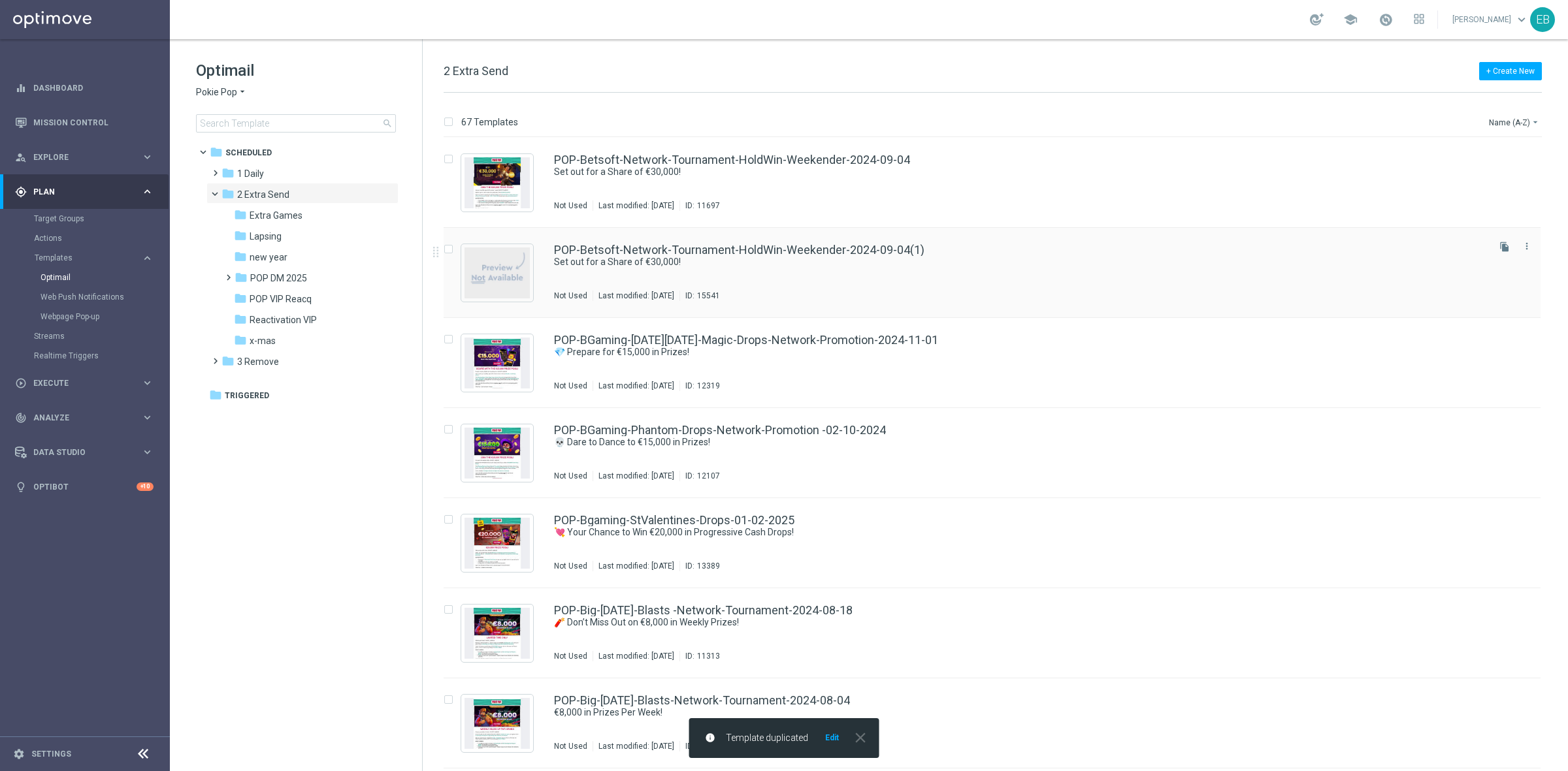
click at [1063, 245] on div "POP-Betsoft-Network-Tournament-HoldWin-Weekender-2024-09-04(1)" at bounding box center [1020, 250] width 932 height 12
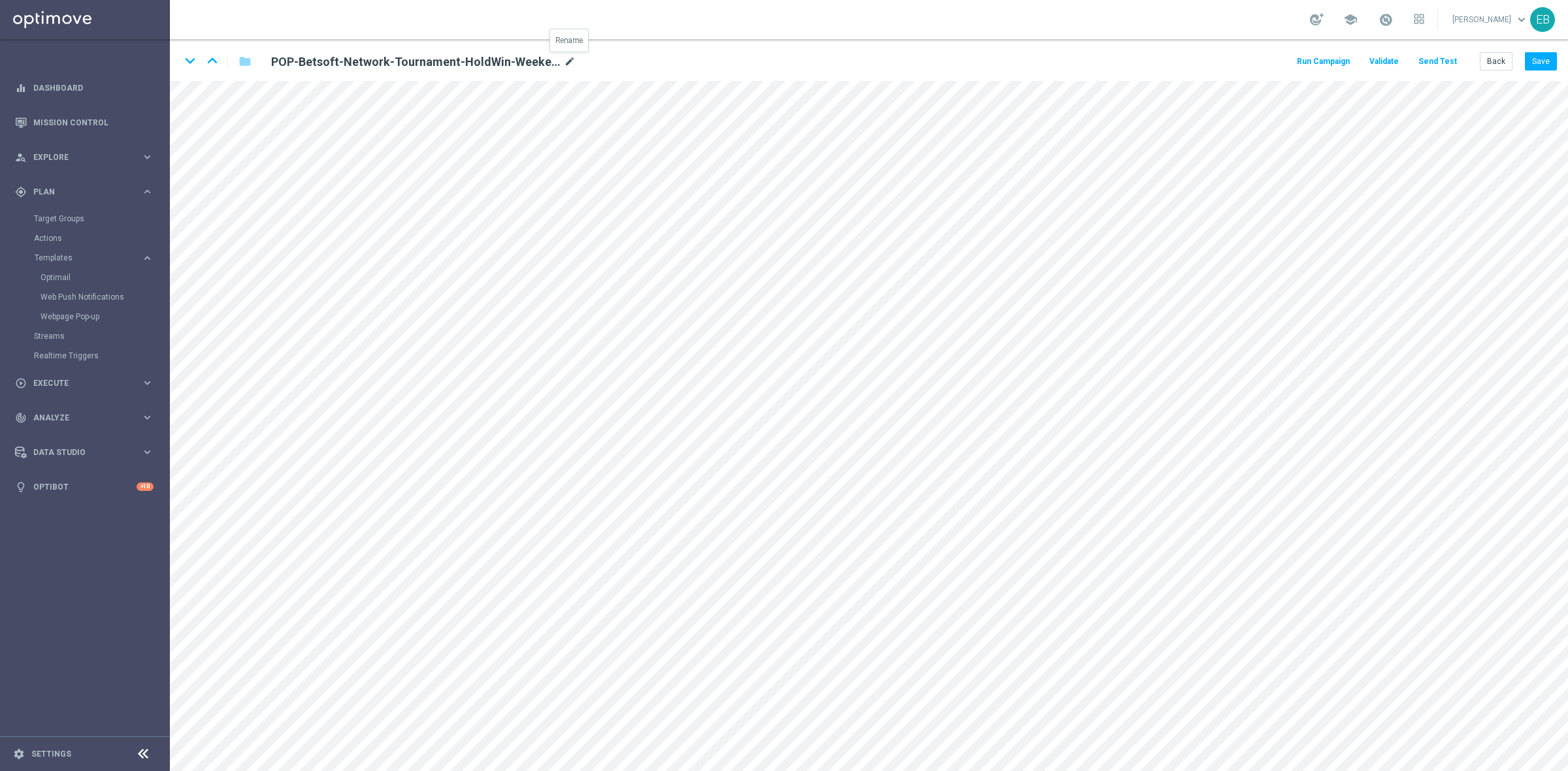
click at [572, 63] on icon "mode_edit" at bounding box center [570, 62] width 12 height 16
type input "PP-Adhoc-Reel-Noise-New-Provider-11-09-2025"
click at [1535, 53] on button "Save" at bounding box center [1540, 61] width 32 height 18
click at [1538, 56] on button "Save" at bounding box center [1540, 61] width 32 height 18
click at [1542, 60] on button "Save" at bounding box center [1540, 61] width 32 height 18
